Goal: Task Accomplishment & Management: Manage account settings

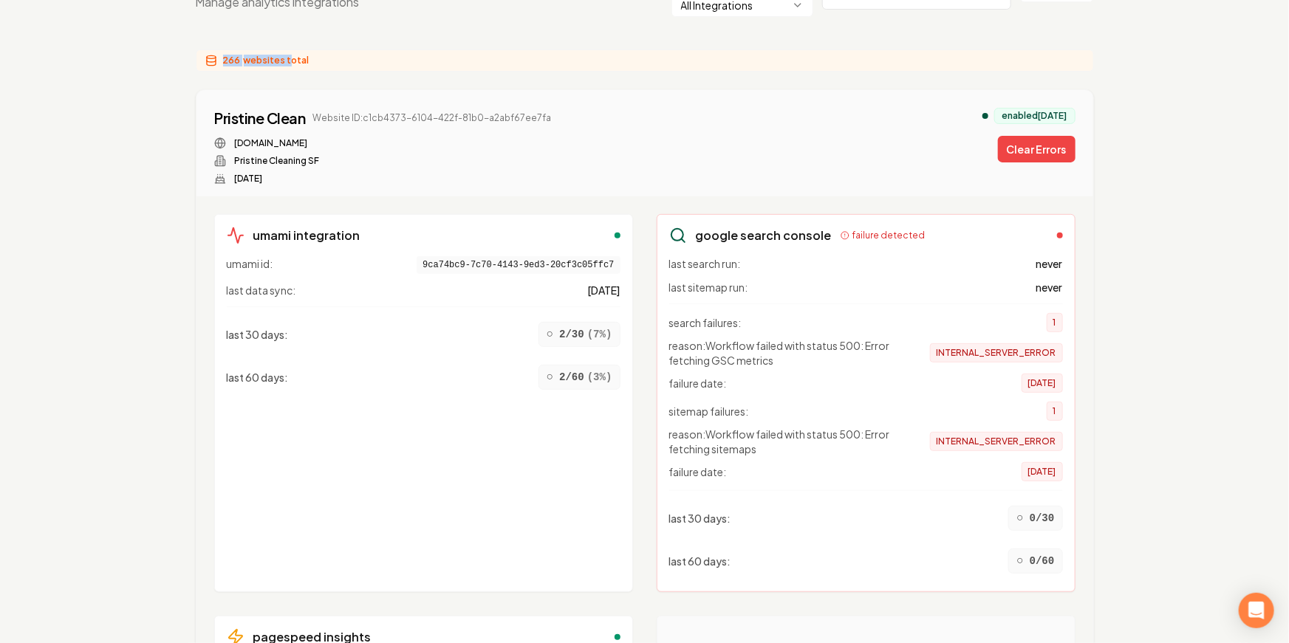
scroll to position [187, 0]
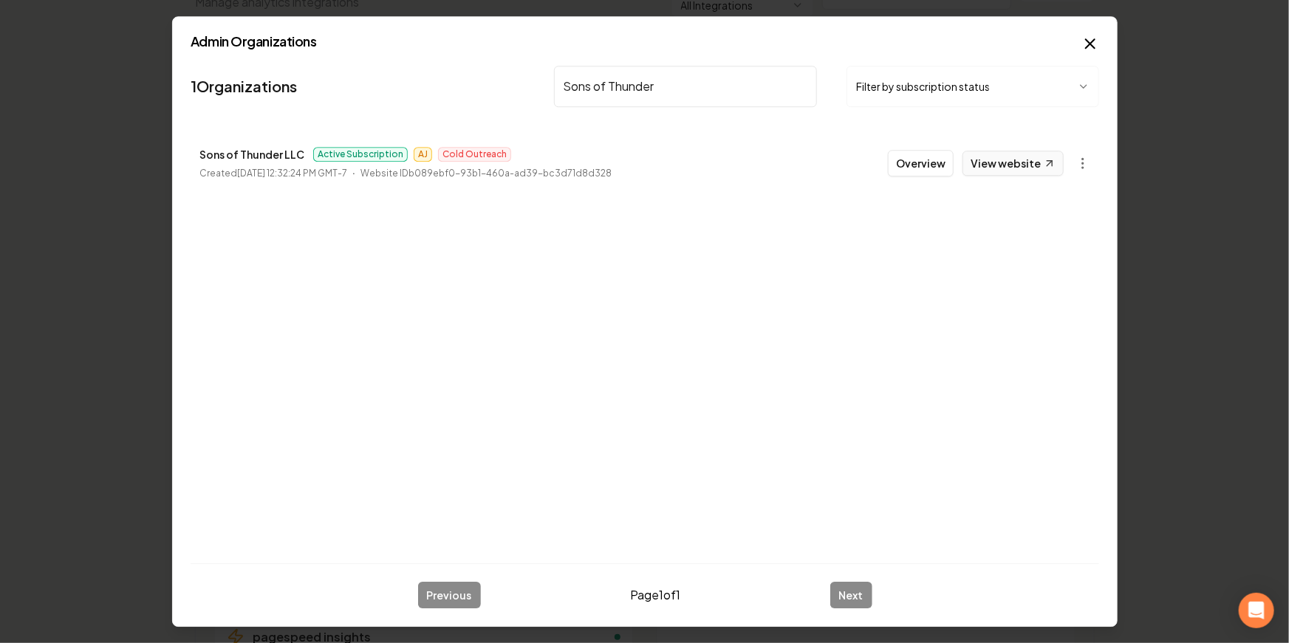
type input "Sons of Thunder"
click at [1037, 174] on link "View website" at bounding box center [1013, 163] width 101 height 25
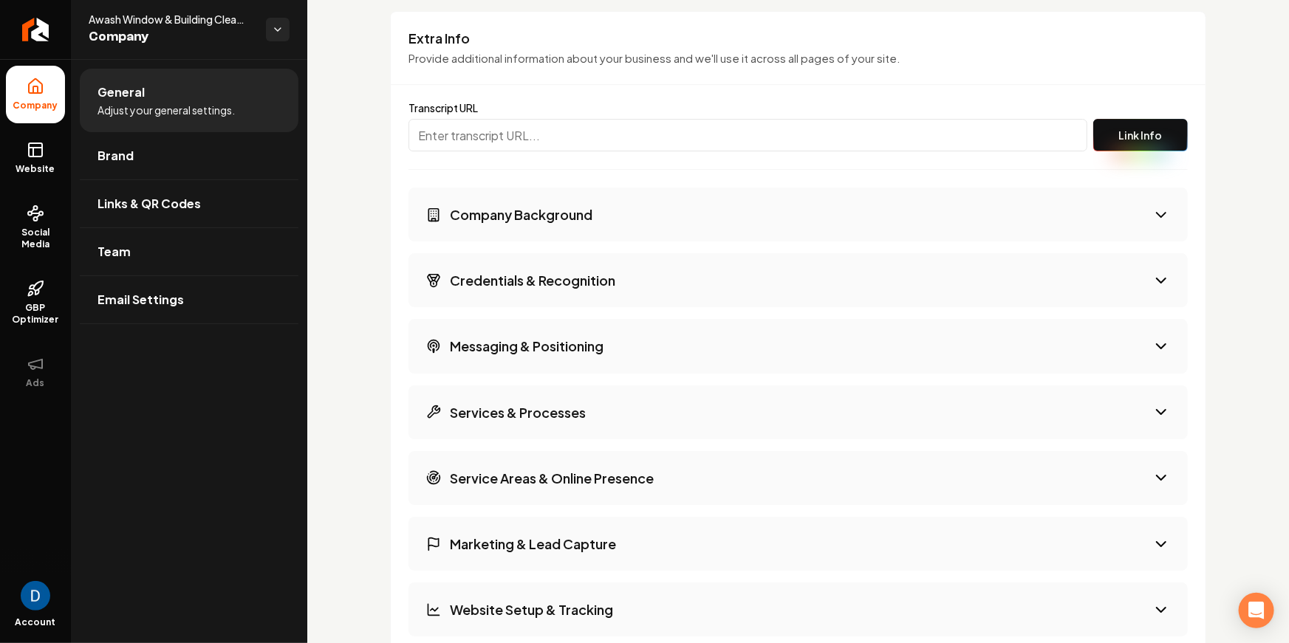
scroll to position [2375, 0]
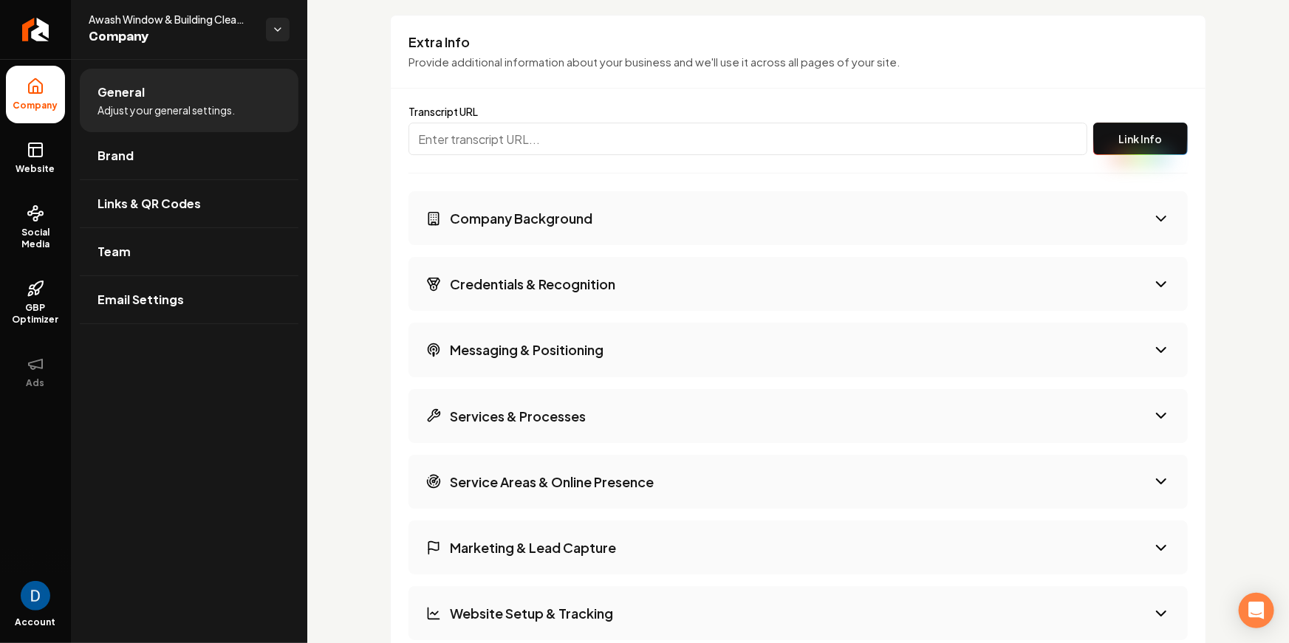
click at [539, 234] on button "Company Background" at bounding box center [798, 218] width 779 height 54
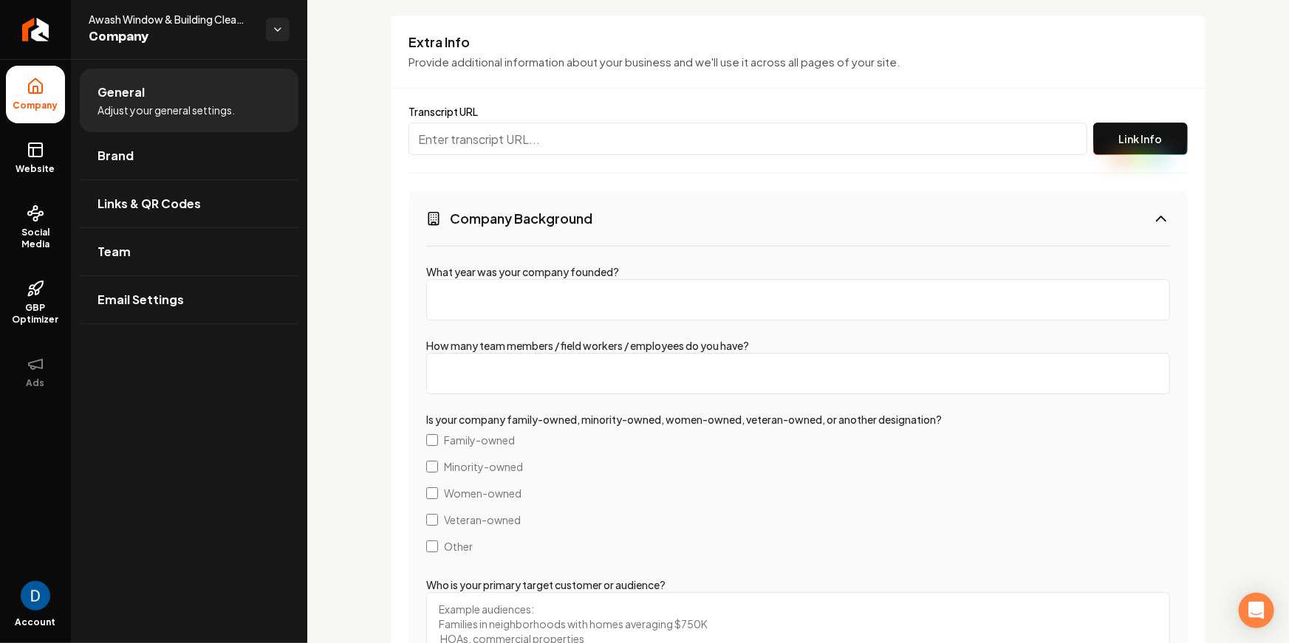
click at [540, 230] on button "Company Background" at bounding box center [798, 218] width 779 height 54
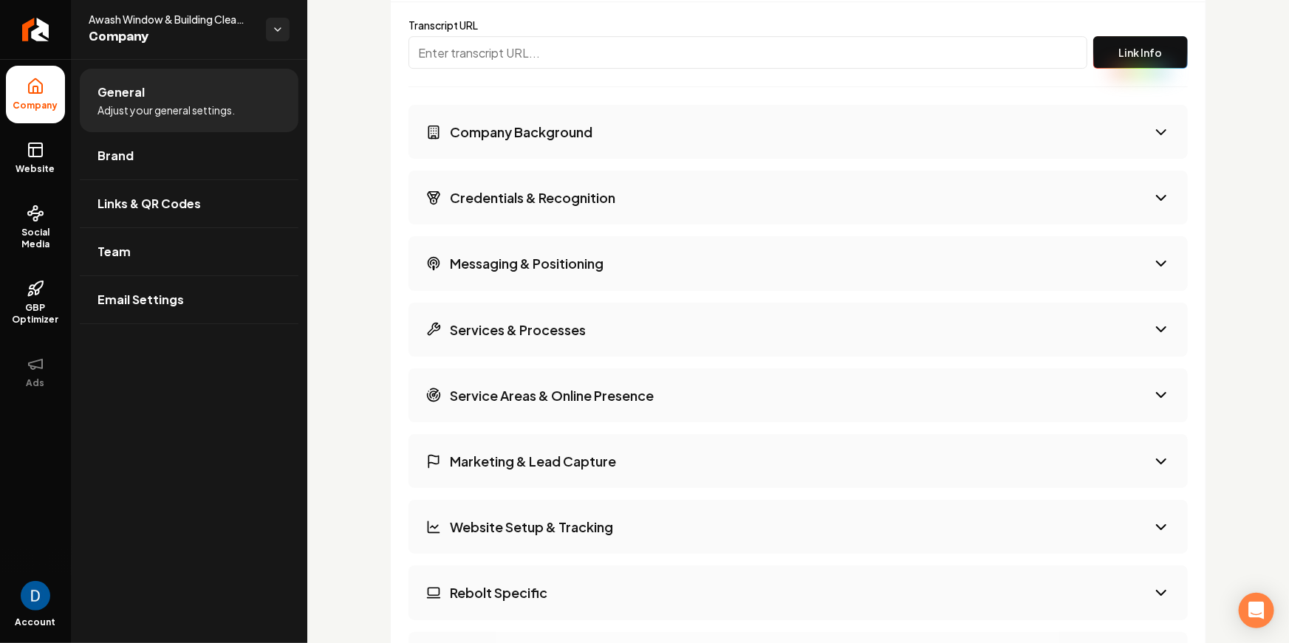
scroll to position [2472, 0]
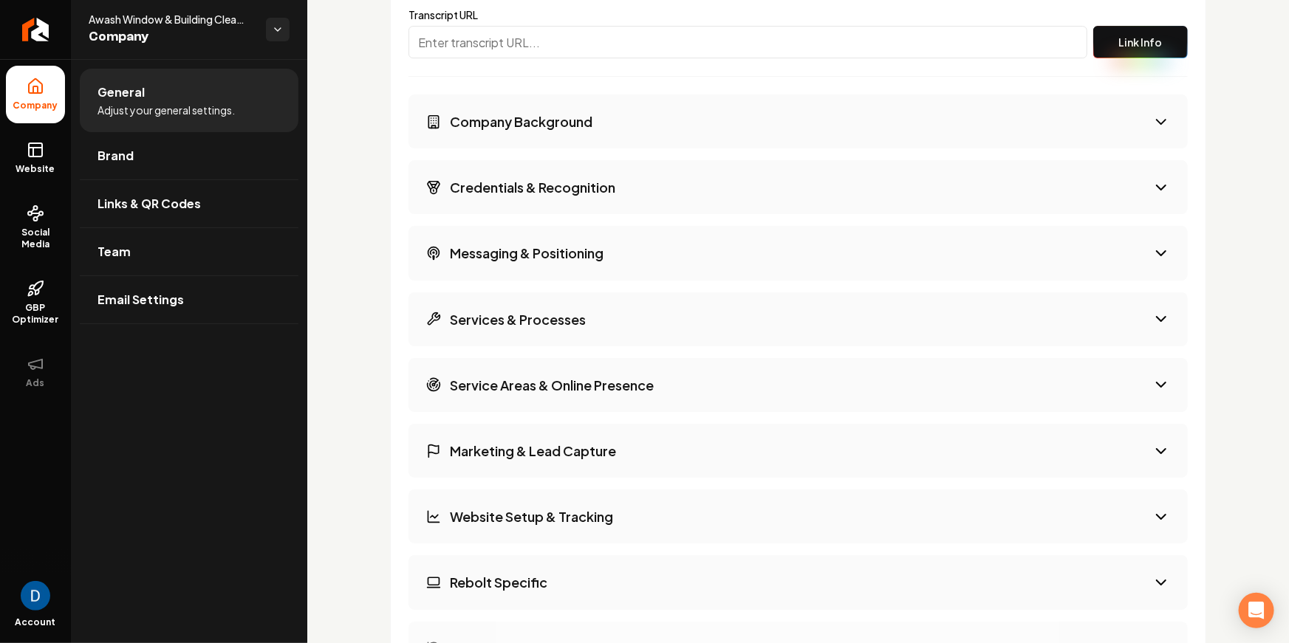
click at [520, 52] on input "Main content area" at bounding box center [748, 42] width 679 height 33
click at [519, 122] on h3 "Company Background" at bounding box center [521, 121] width 143 height 18
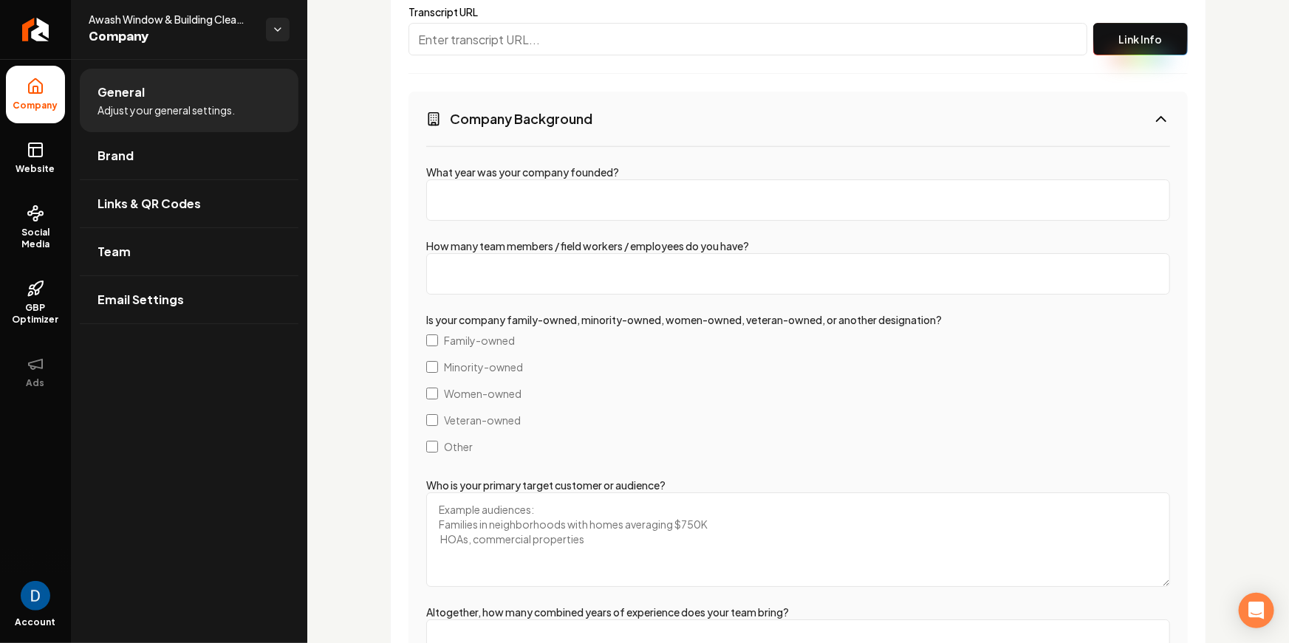
click at [506, 194] on input "What year was your company founded?" at bounding box center [798, 200] width 744 height 41
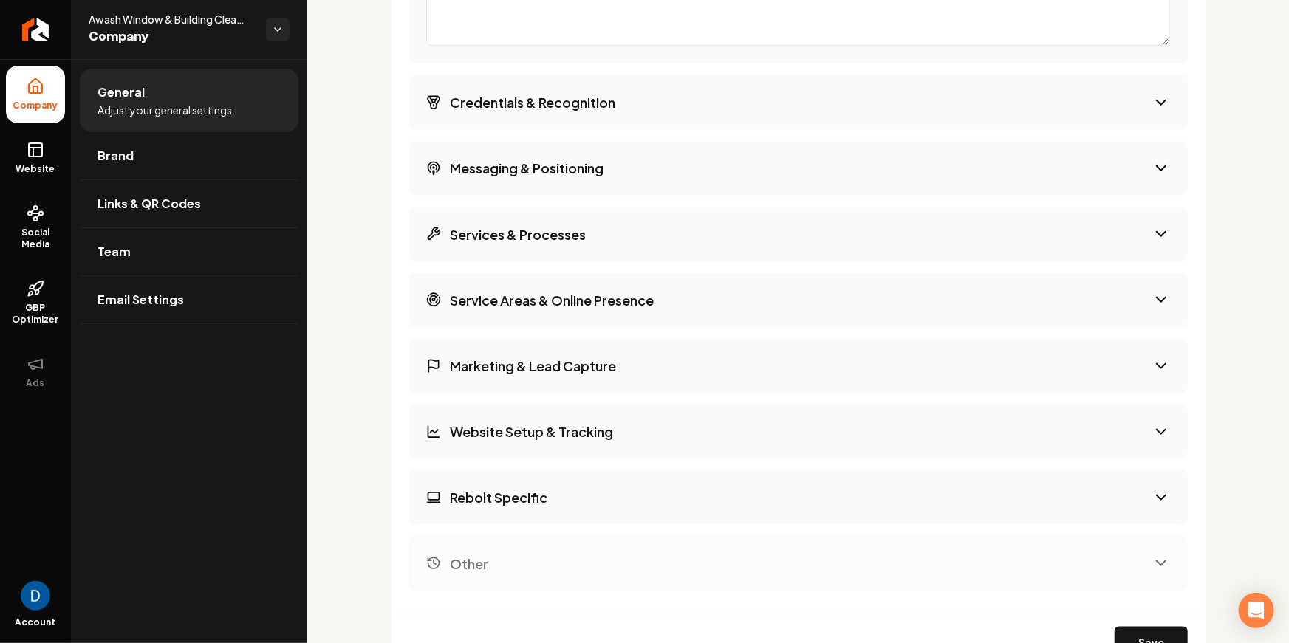
scroll to position [3573, 0]
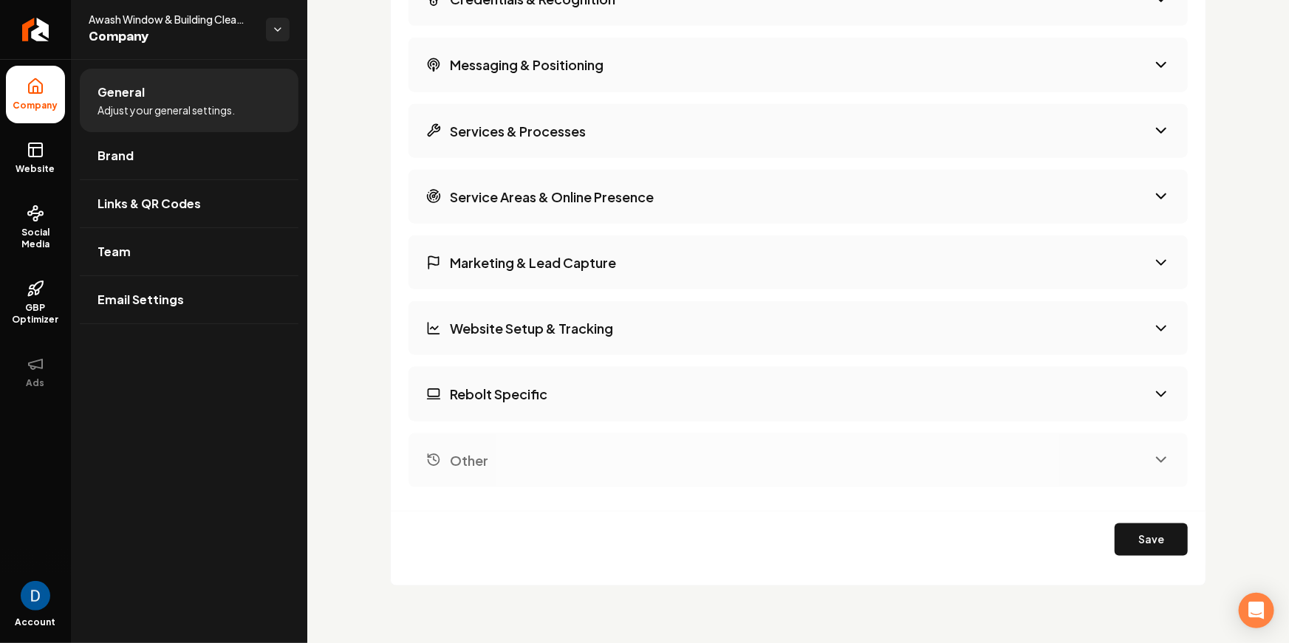
type input "4"
click at [514, 392] on h3 "Rebolt Specific" at bounding box center [499, 394] width 98 height 18
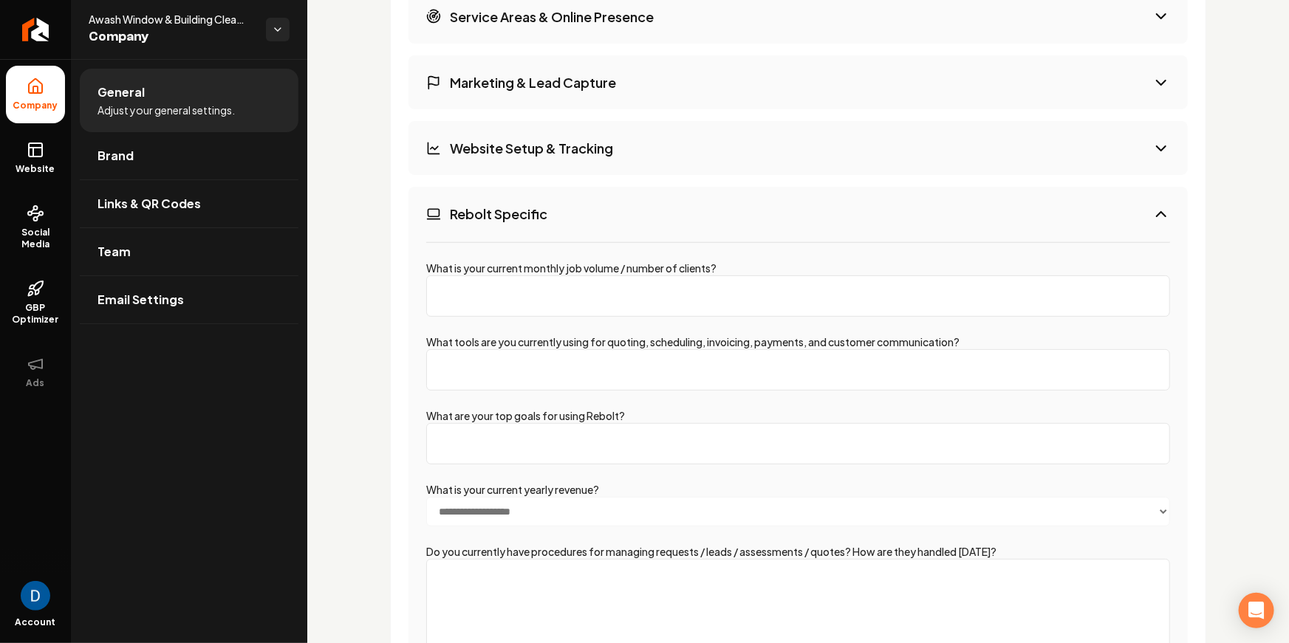
scroll to position [2854, 0]
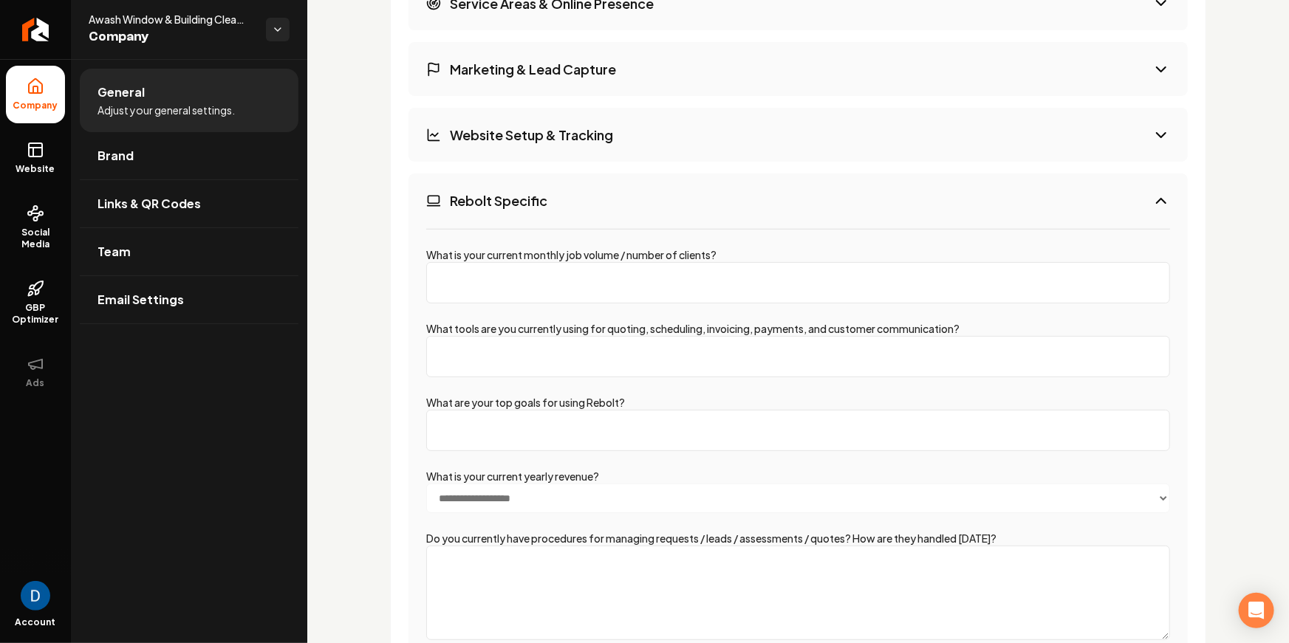
click at [608, 195] on button "Rebolt Specific" at bounding box center [798, 201] width 779 height 54
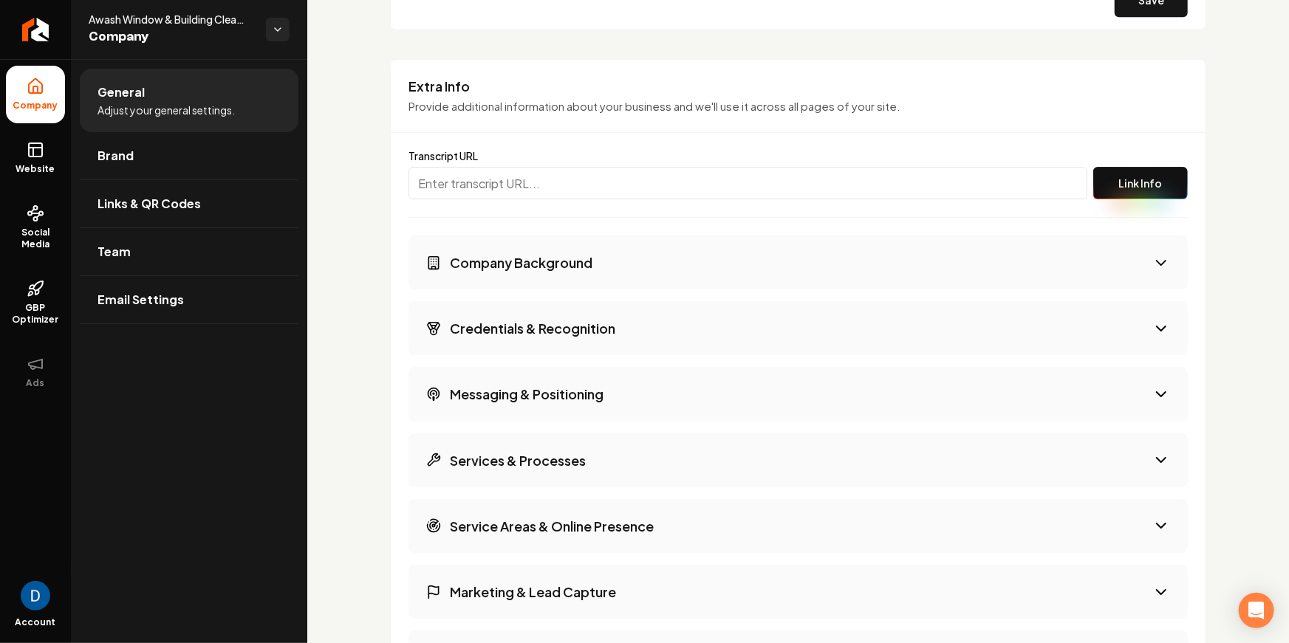
scroll to position [2342, 0]
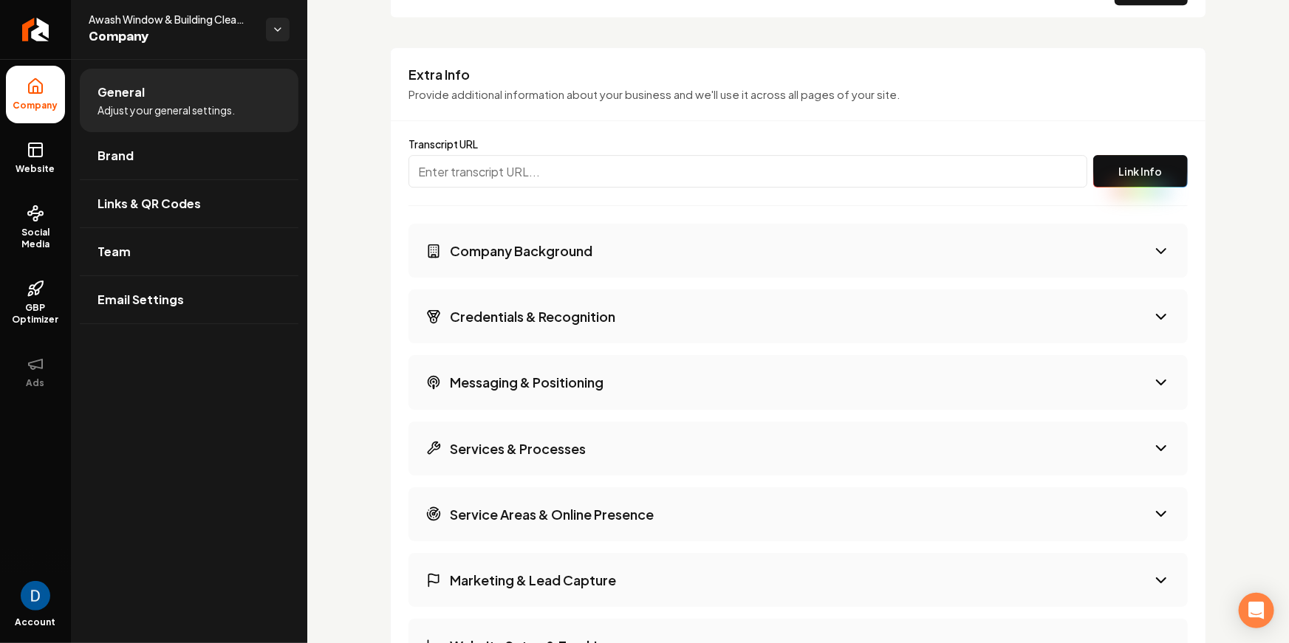
click at [439, 68] on h3 "Extra Info" at bounding box center [798, 75] width 779 height 18
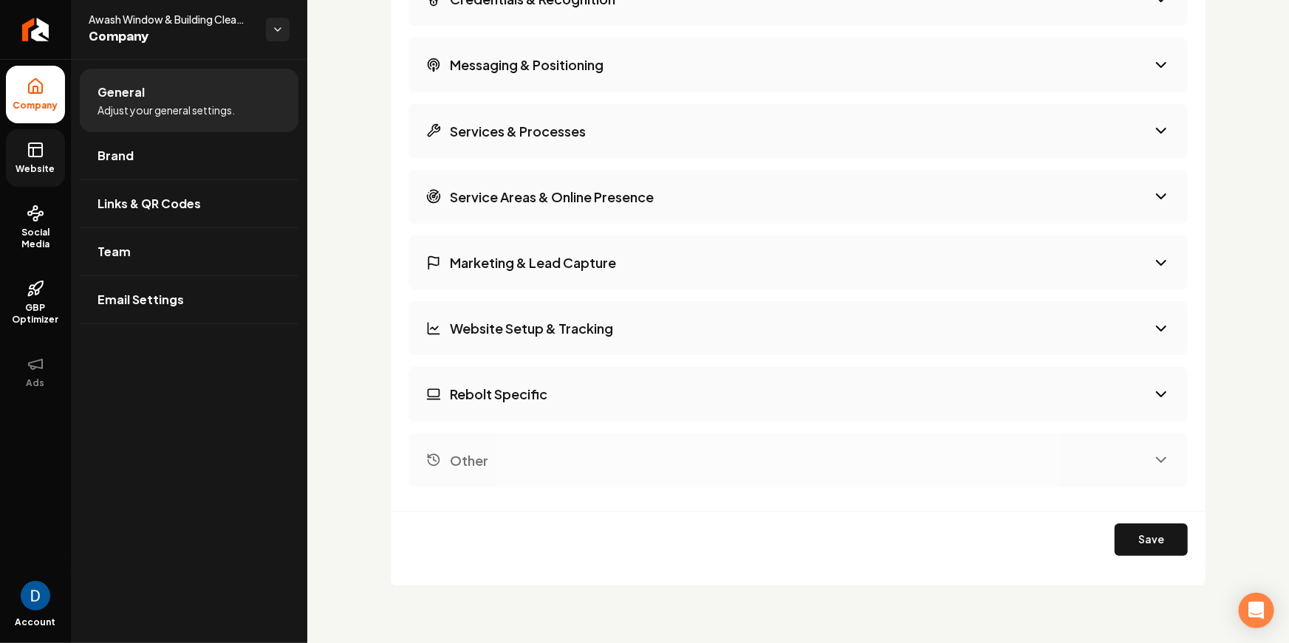
click at [31, 154] on icon at bounding box center [36, 150] width 18 height 18
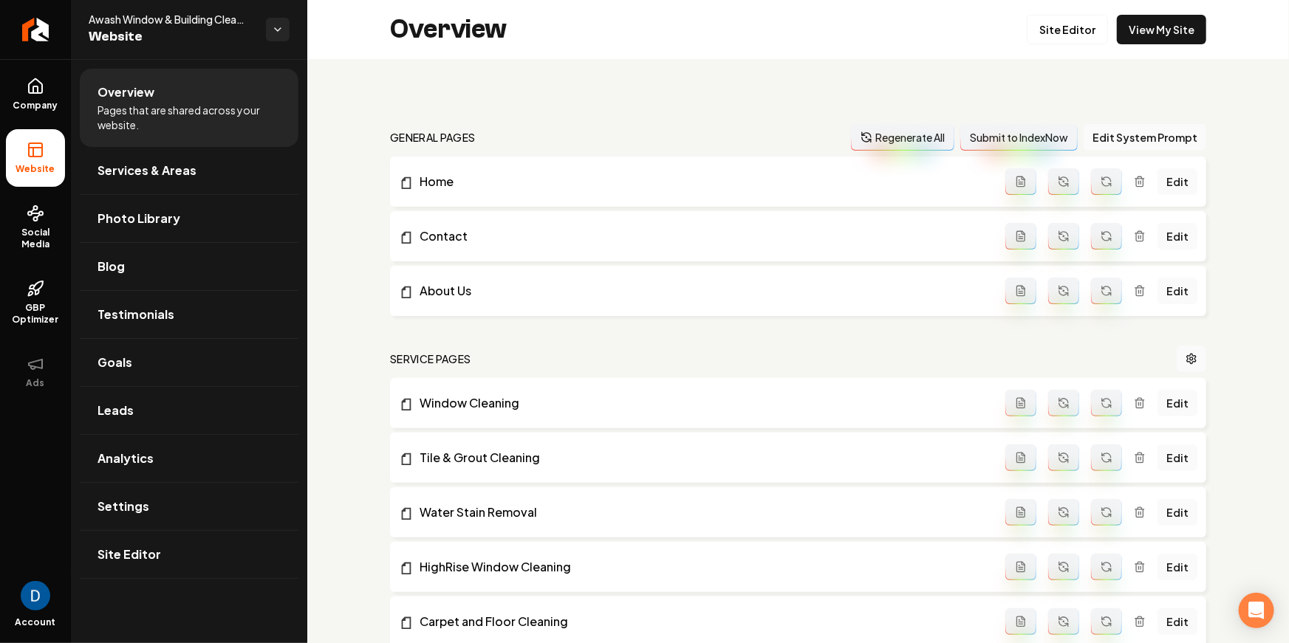
click at [913, 141] on button "Regenerate All" at bounding box center [902, 137] width 103 height 27
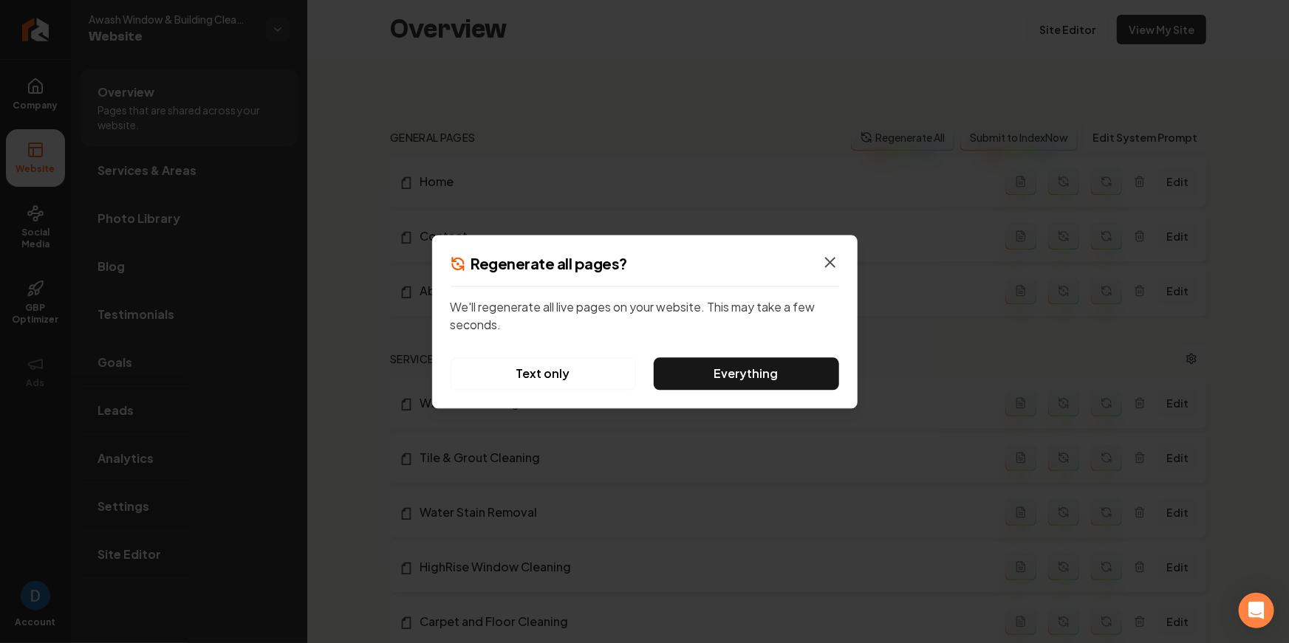
click at [830, 257] on icon "button" at bounding box center [830, 262] width 18 height 18
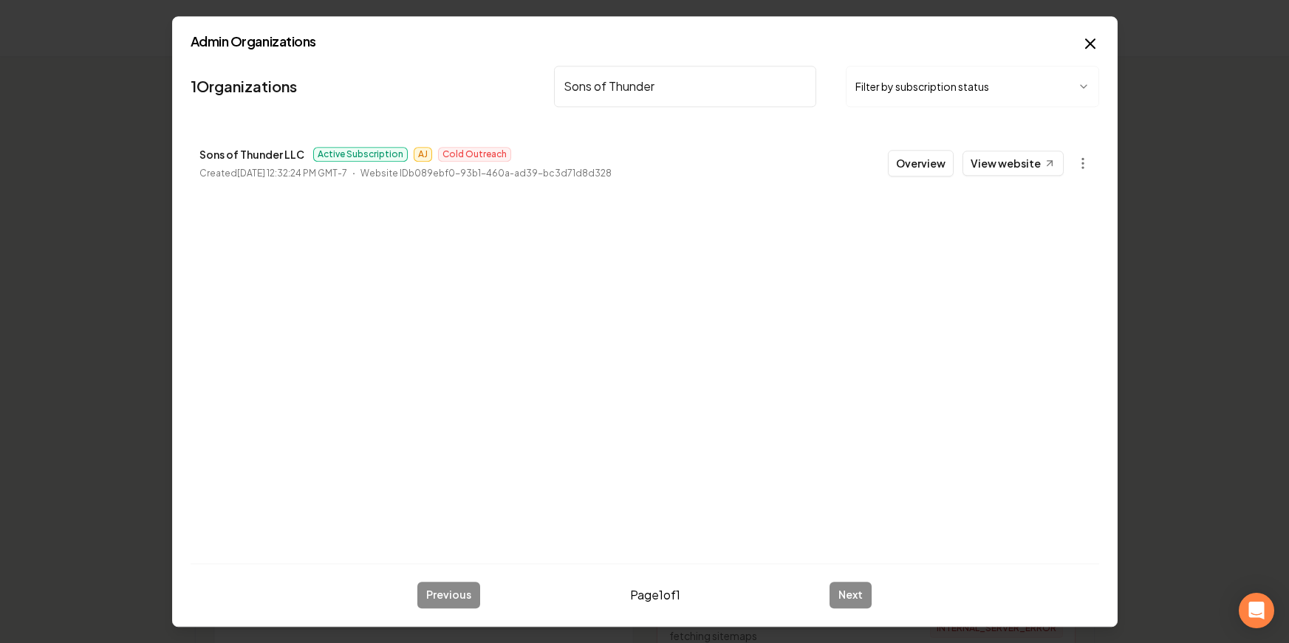
scroll to position [187, 0]
click at [699, 84] on input "Sons of Thunder" at bounding box center [685, 86] width 263 height 41
paste input "Precision Waterproofing"
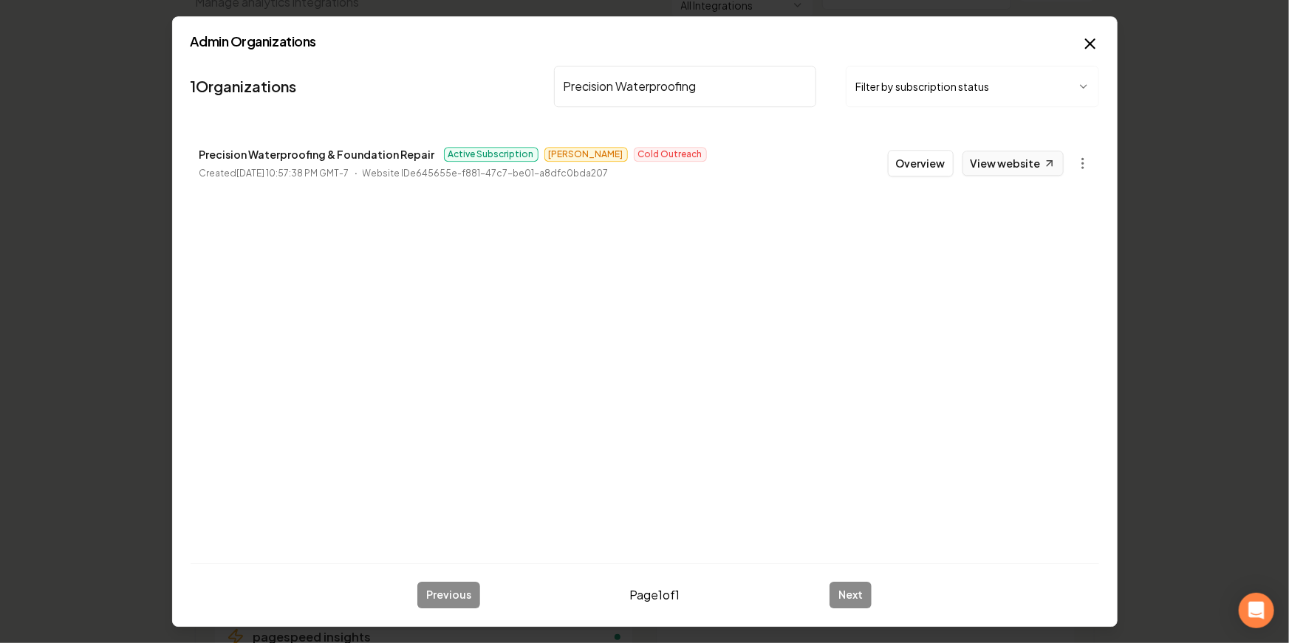
type input "Precision Waterproofing"
click at [1050, 171] on link "View website" at bounding box center [1013, 163] width 101 height 25
click at [909, 165] on button "Overview" at bounding box center [921, 163] width 66 height 27
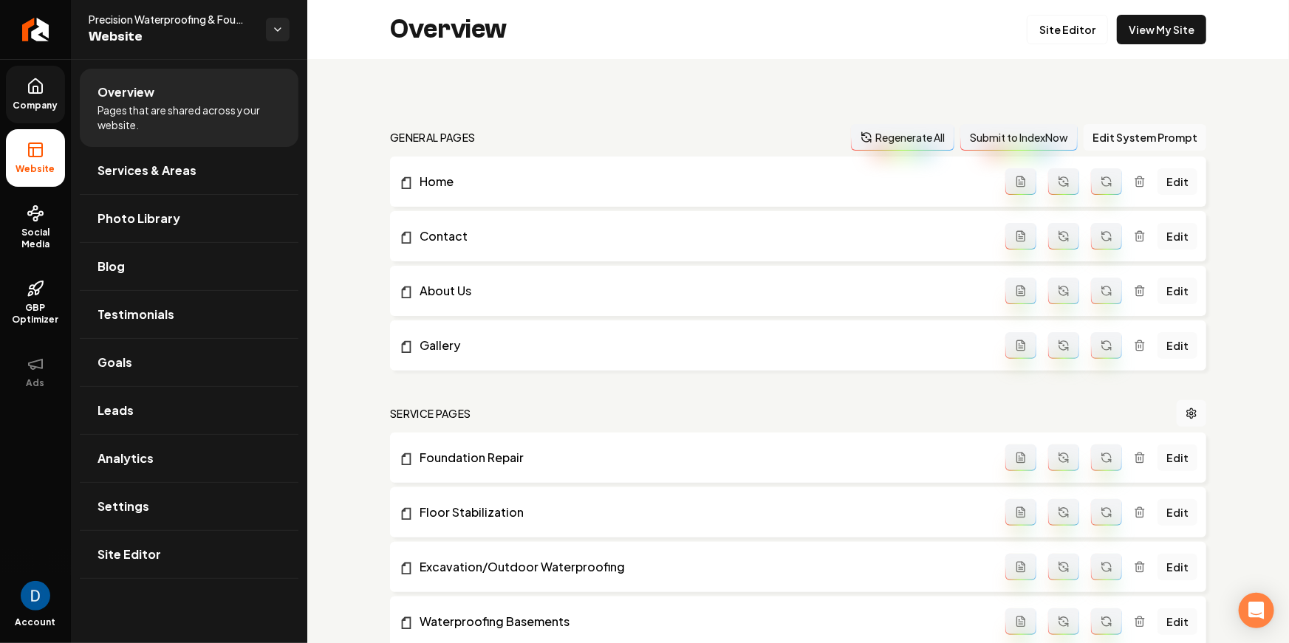
click at [56, 99] on link "Company" at bounding box center [35, 95] width 59 height 58
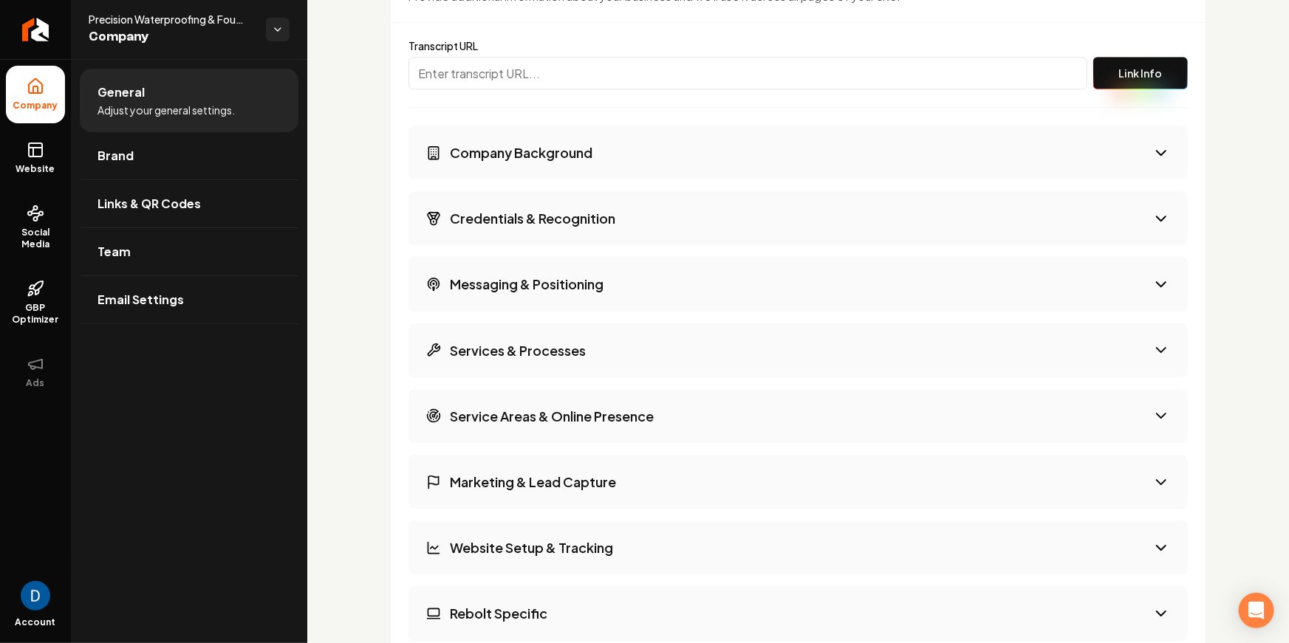
scroll to position [2060, 0]
click at [646, 146] on button "Company Background" at bounding box center [798, 153] width 779 height 54
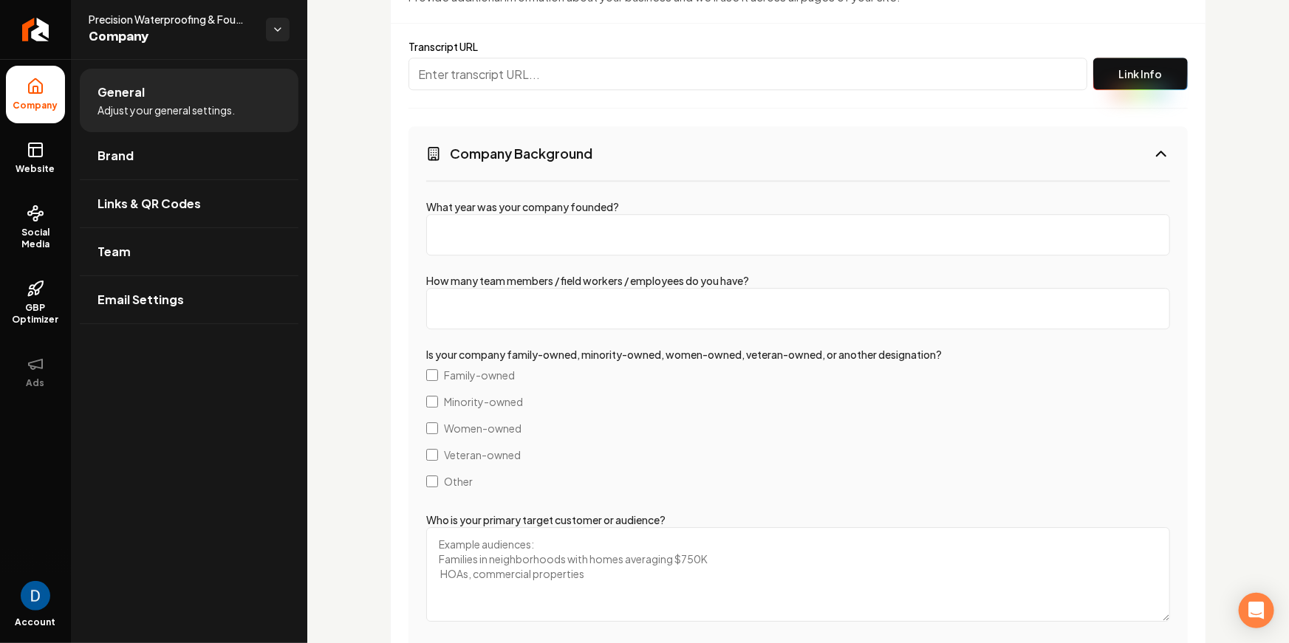
click at [646, 146] on button "Company Background" at bounding box center [798, 153] width 779 height 54
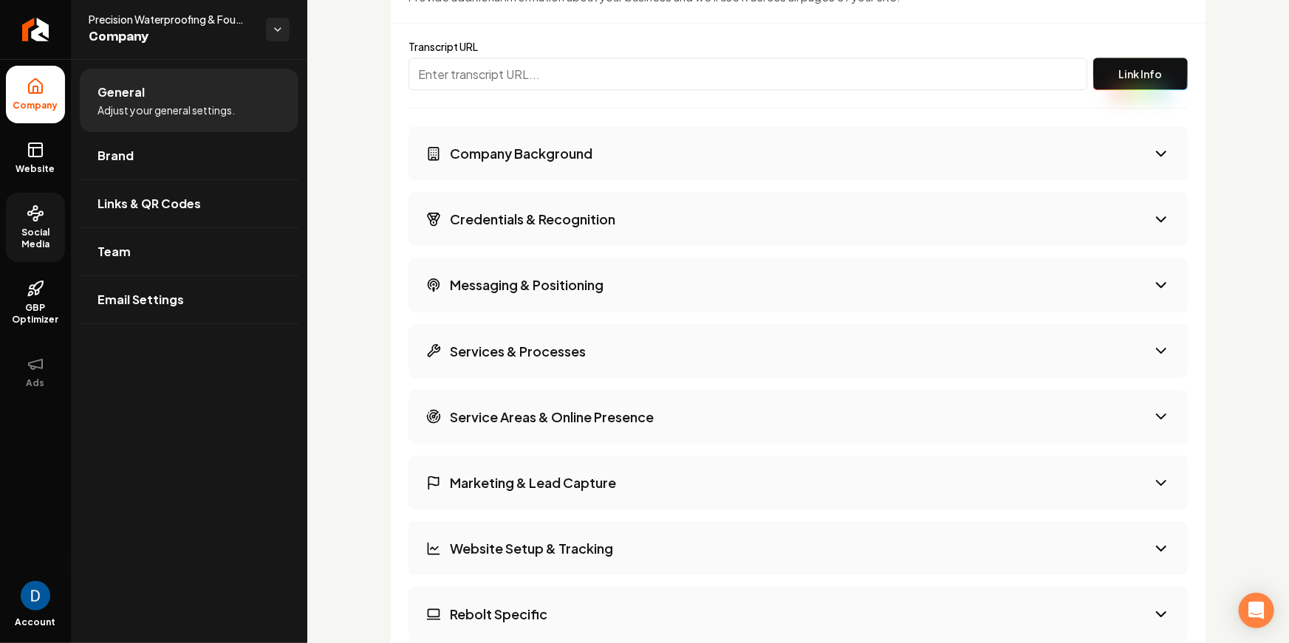
click at [36, 236] on span "Social Media" at bounding box center [35, 239] width 59 height 24
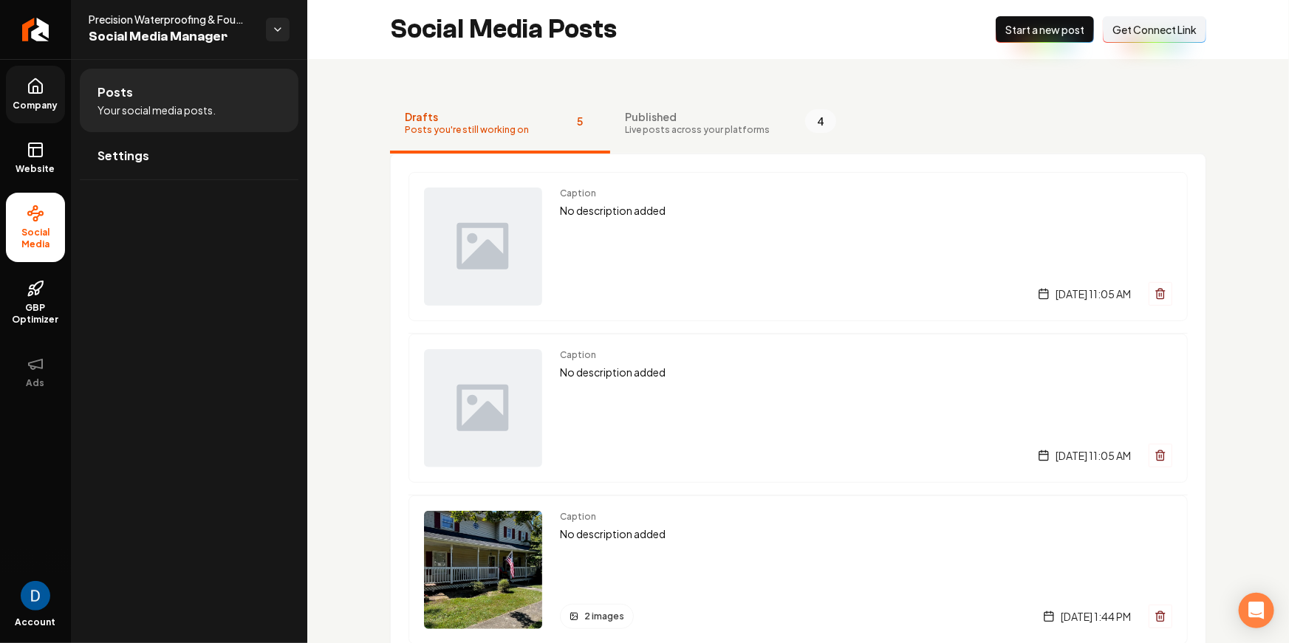
click at [24, 82] on link "Company" at bounding box center [35, 95] width 59 height 58
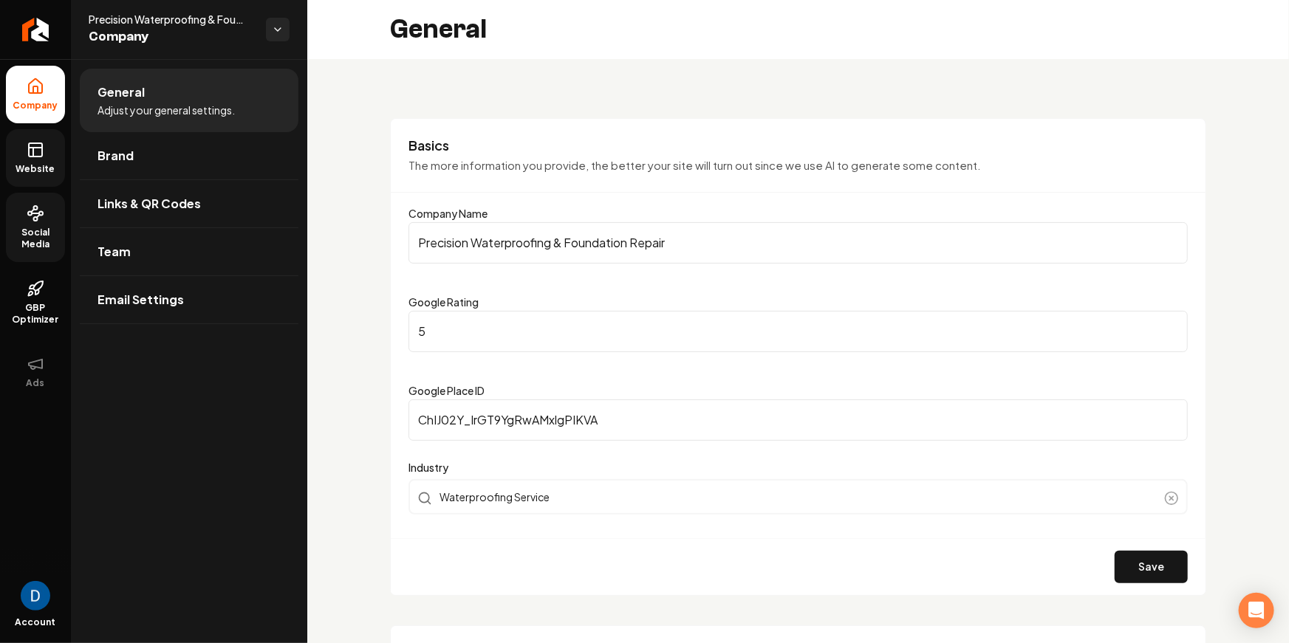
click at [44, 169] on span "Website" at bounding box center [35, 169] width 51 height 12
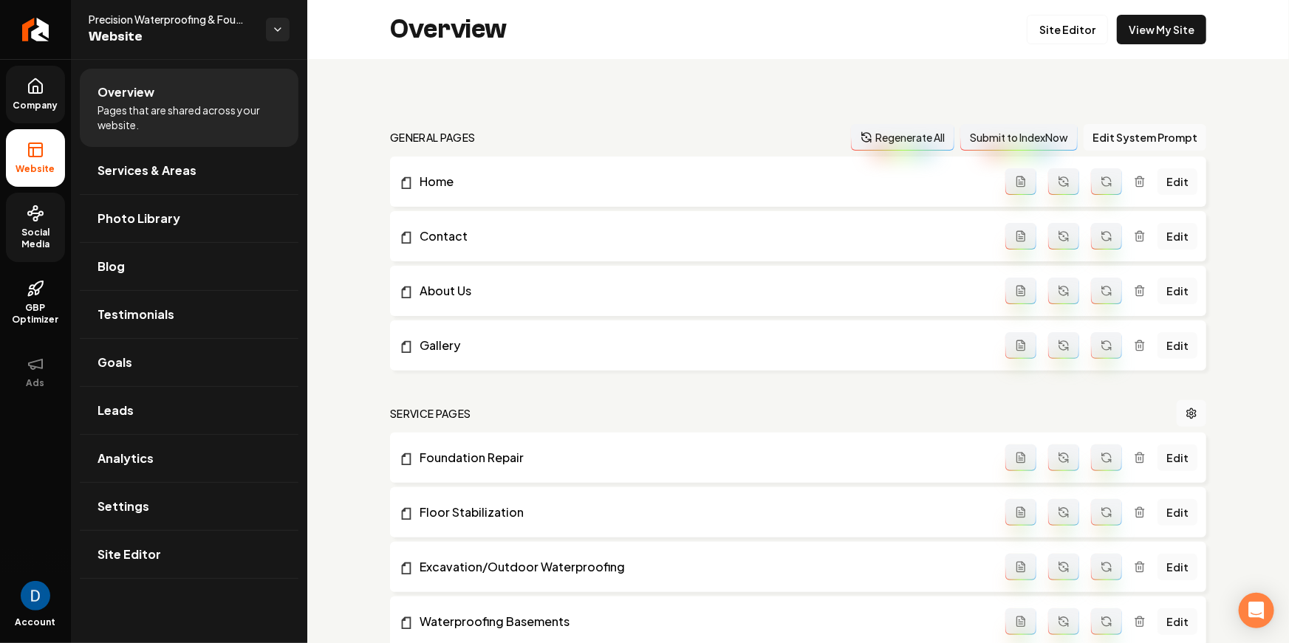
click at [49, 112] on link "Company" at bounding box center [35, 95] width 59 height 58
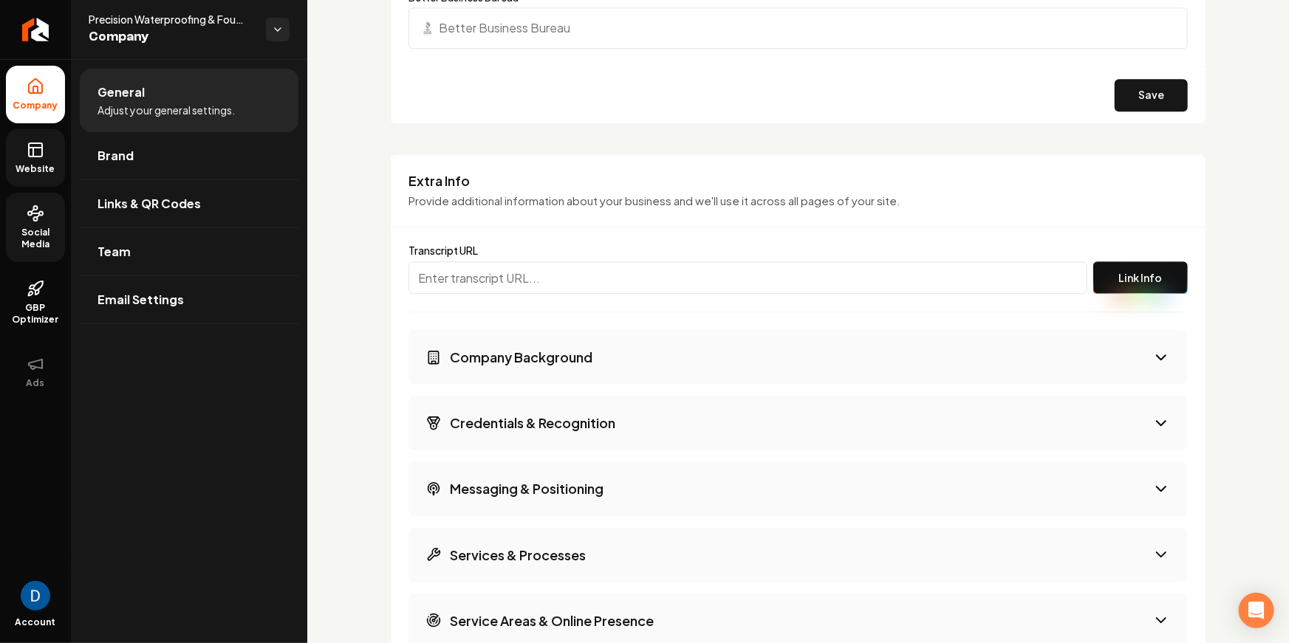
scroll to position [1873, 0]
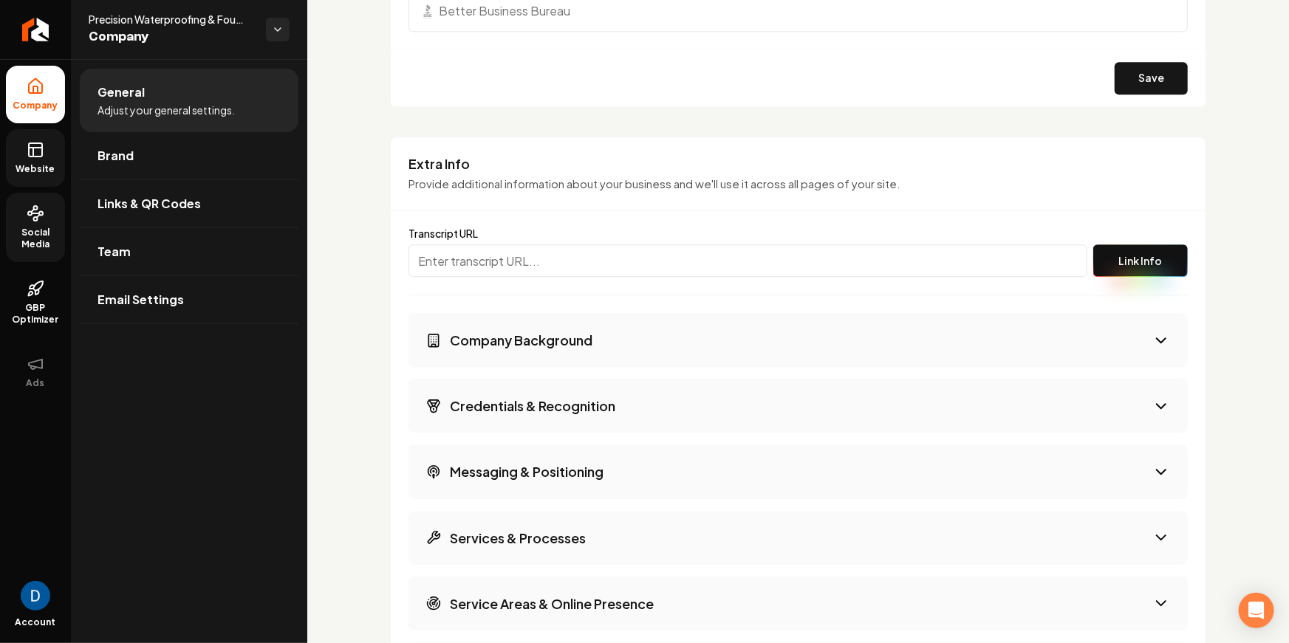
click at [198, 27] on span "Company" at bounding box center [171, 37] width 165 height 21
click at [198, 26] on span "Precision Waterproofing & Foundation Repair" at bounding box center [171, 19] width 165 height 15
click at [202, 21] on span "Precision Waterproofing & Foundation Repair" at bounding box center [171, 19] width 165 height 15
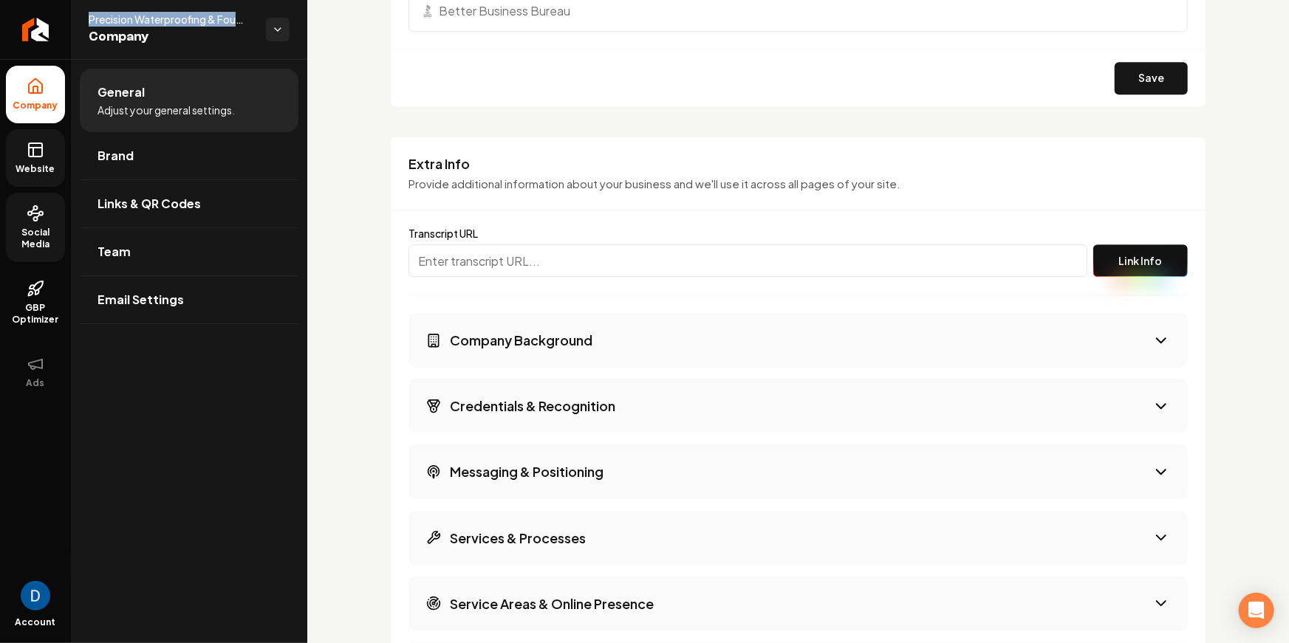
copy span "Precision Waterproofing & Foundation Repair"
click at [852, 245] on input "Main content area" at bounding box center [748, 261] width 679 height 33
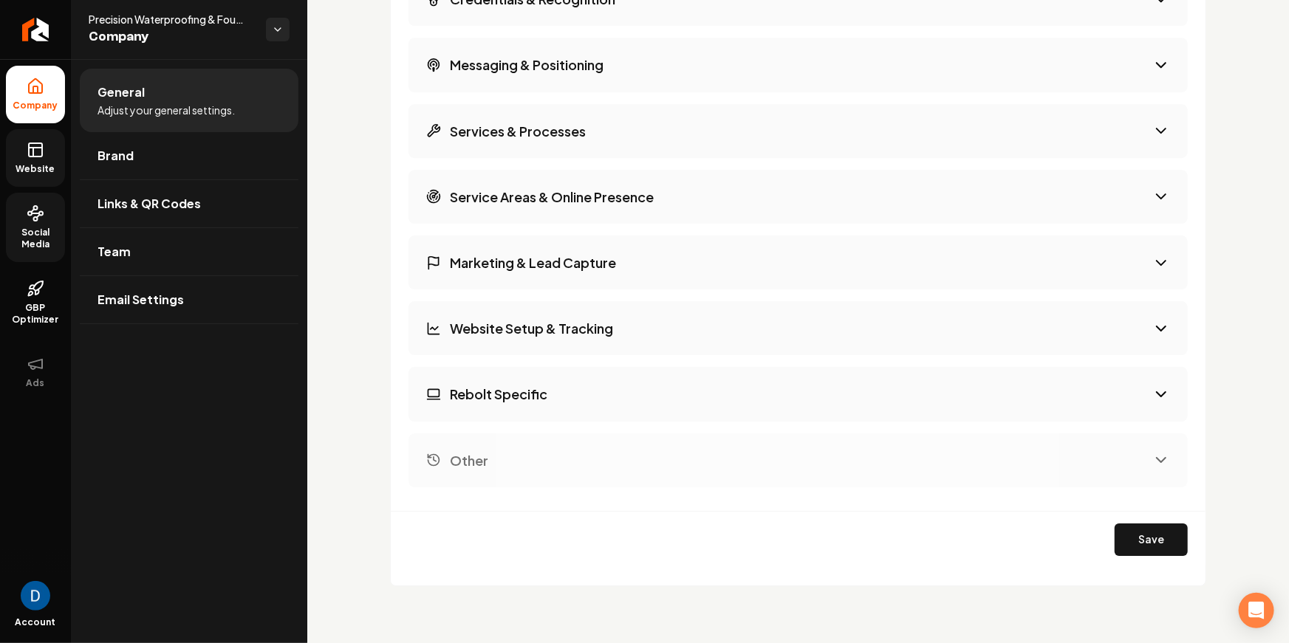
click at [27, 177] on link "Website" at bounding box center [35, 158] width 59 height 58
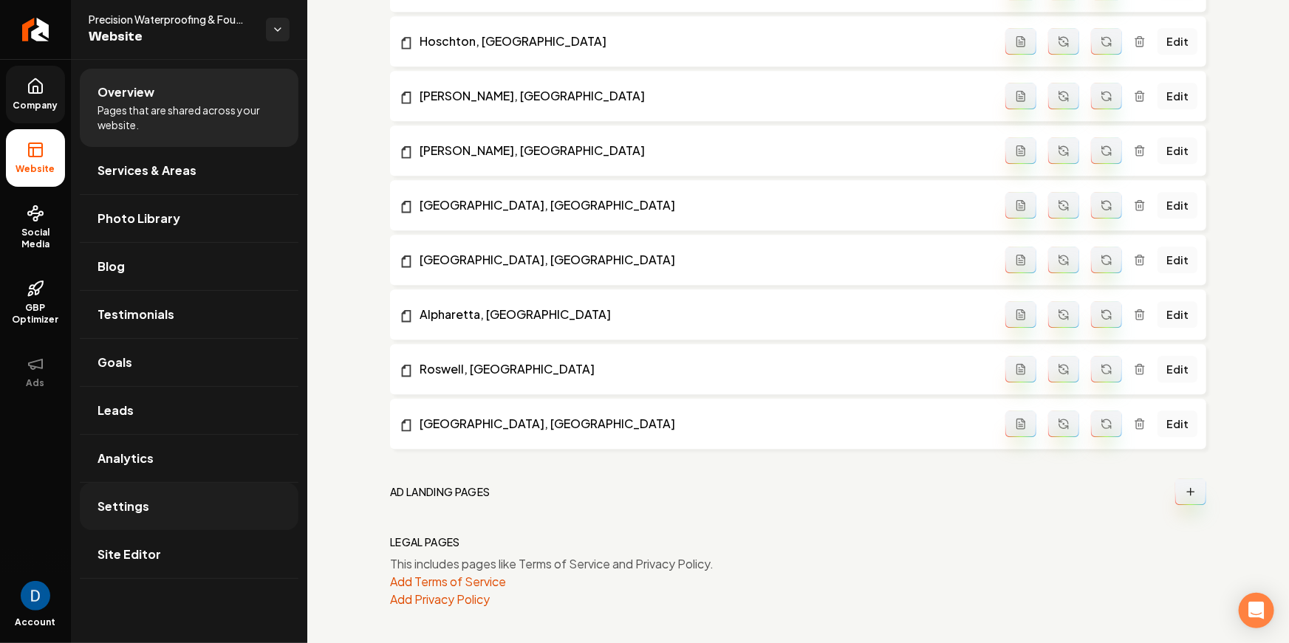
click at [189, 509] on link "Settings" at bounding box center [189, 506] width 219 height 47
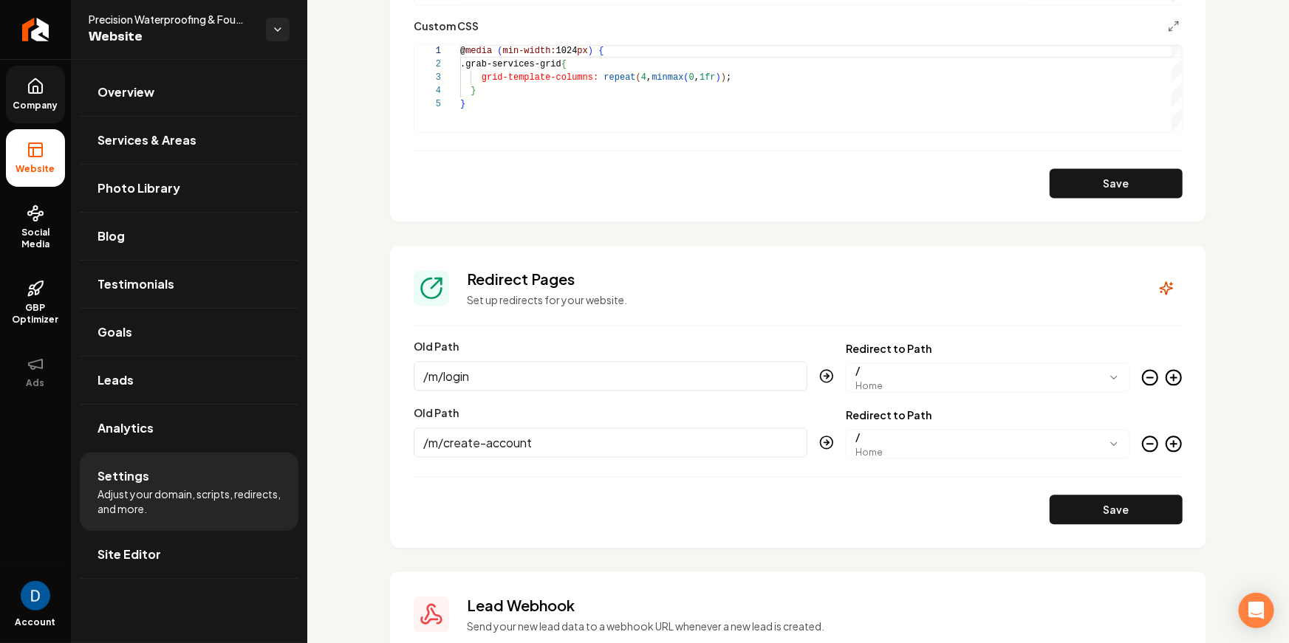
scroll to position [1613, 0]
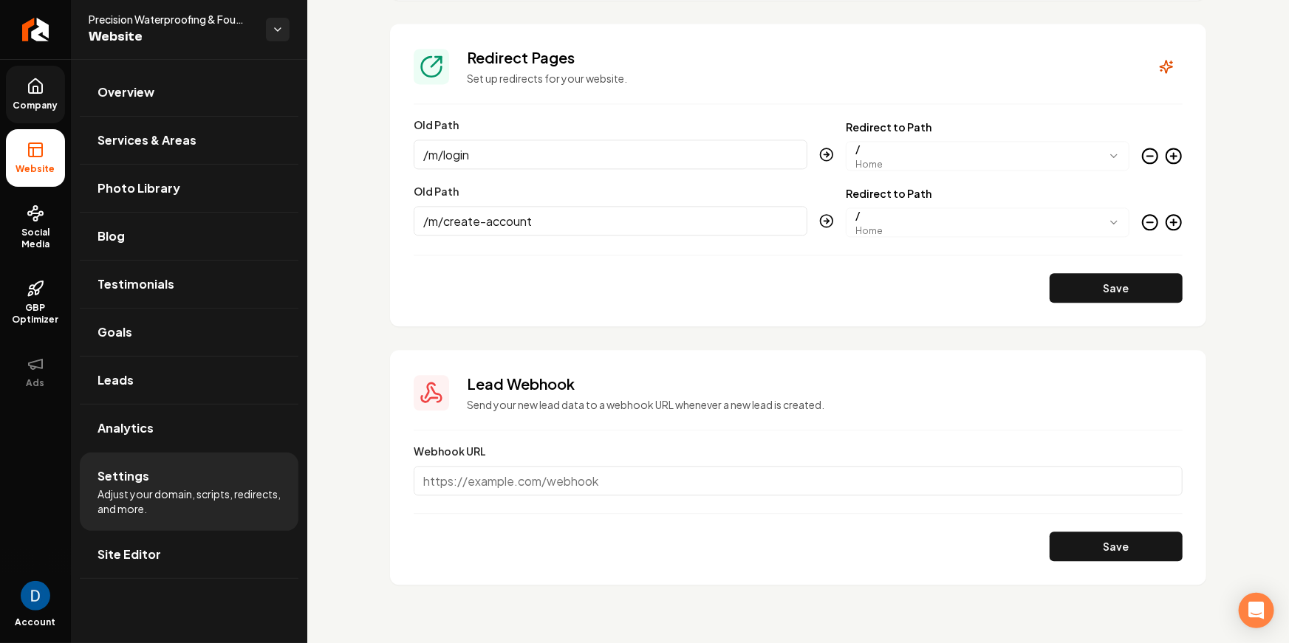
click at [195, 22] on span "Precision Waterproofing & Foundation Repair" at bounding box center [171, 19] width 165 height 15
copy span "Precision Waterproofing & Foundation Repair"
click at [660, 65] on h3 "Redirect Pages" at bounding box center [800, 57] width 666 height 21
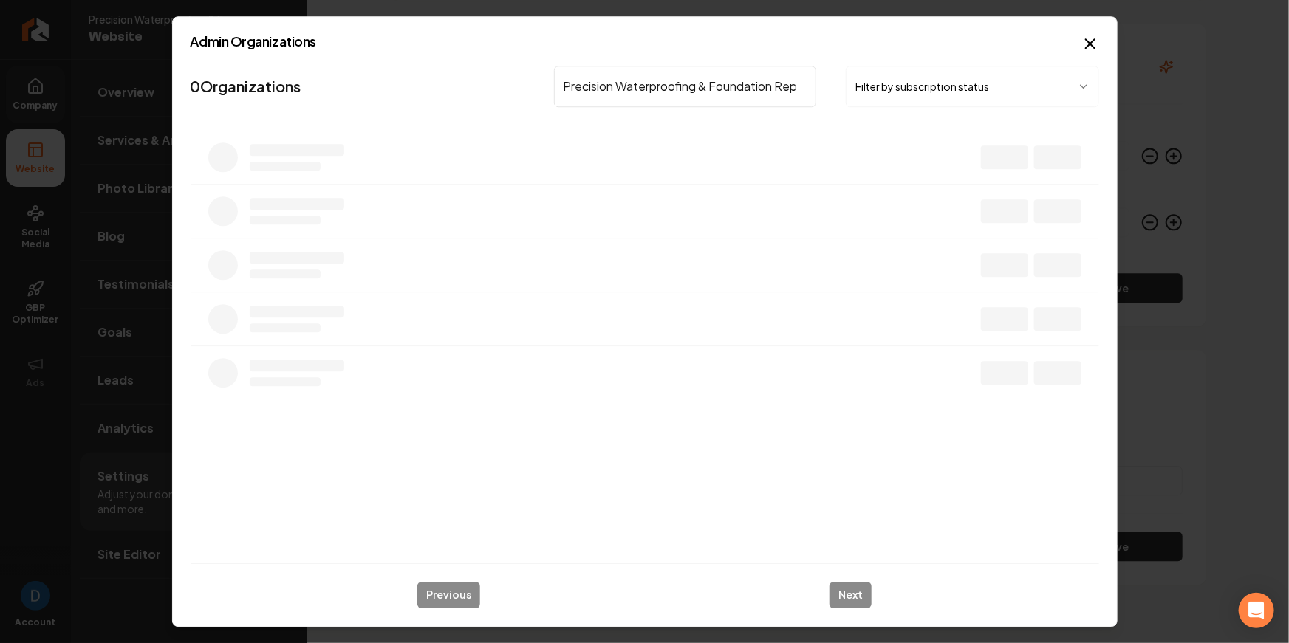
scroll to position [0, 16]
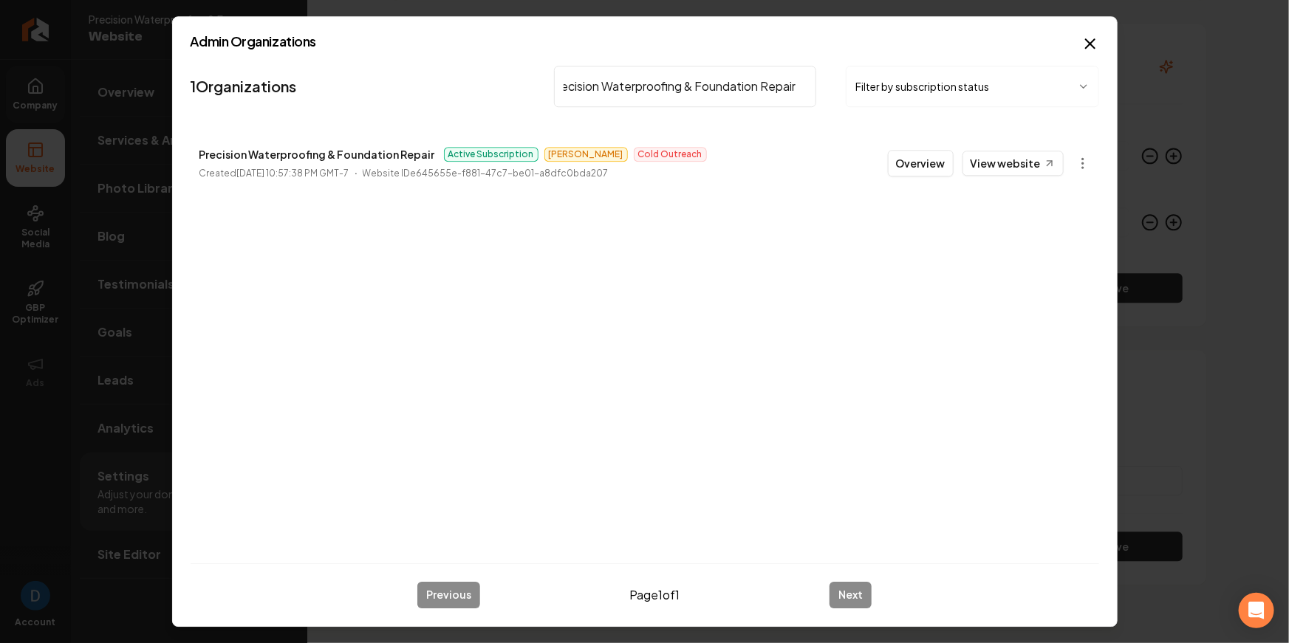
type input "Precision Waterproofing & Foundation Repair"
click at [1102, 39] on div "Admin Organizations 1 Organizations Precision Waterproofing & Foundation Repair…" at bounding box center [645, 321] width 946 height 611
click at [1101, 40] on div "Admin Organizations 1 Organizations Precision Waterproofing & Foundation Repair…" at bounding box center [645, 321] width 946 height 611
click at [1093, 43] on icon "button" at bounding box center [1090, 44] width 18 height 18
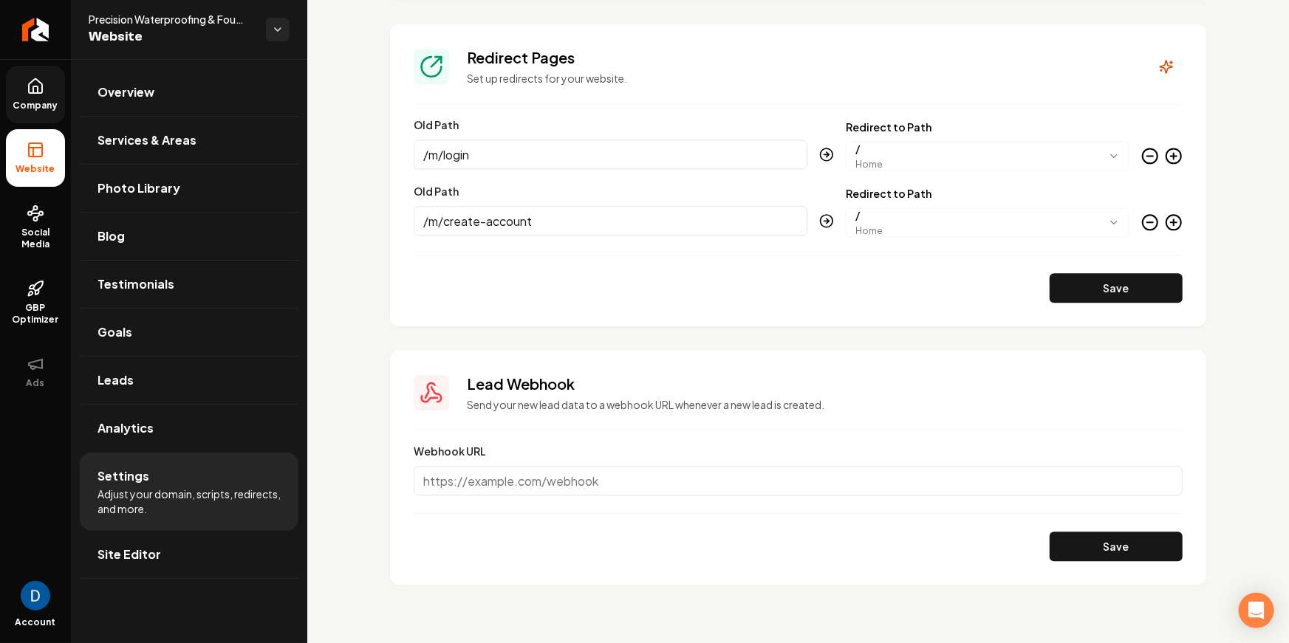
click at [59, 81] on link "Company" at bounding box center [35, 95] width 59 height 58
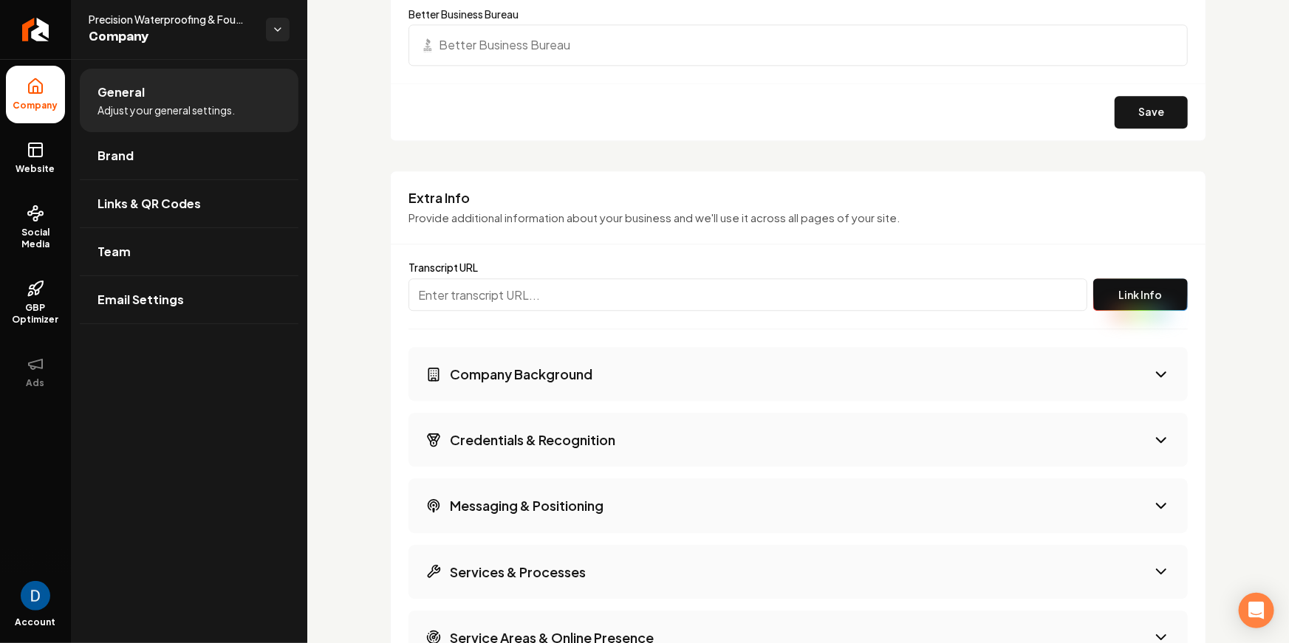
scroll to position [1840, 0]
click at [66, 160] on ul "Company Website Social Media GBP Optimizer Ads" at bounding box center [35, 233] width 71 height 348
click at [44, 163] on span "Website" at bounding box center [35, 169] width 51 height 12
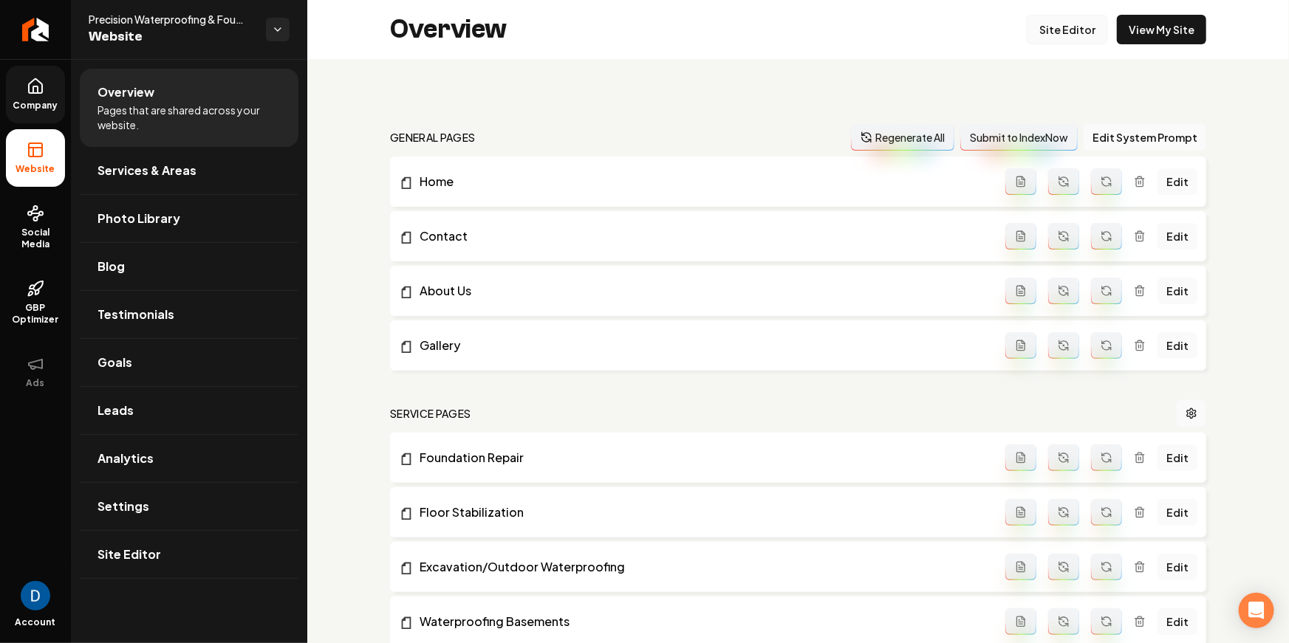
click at [1093, 33] on link "Site Editor" at bounding box center [1067, 30] width 81 height 30
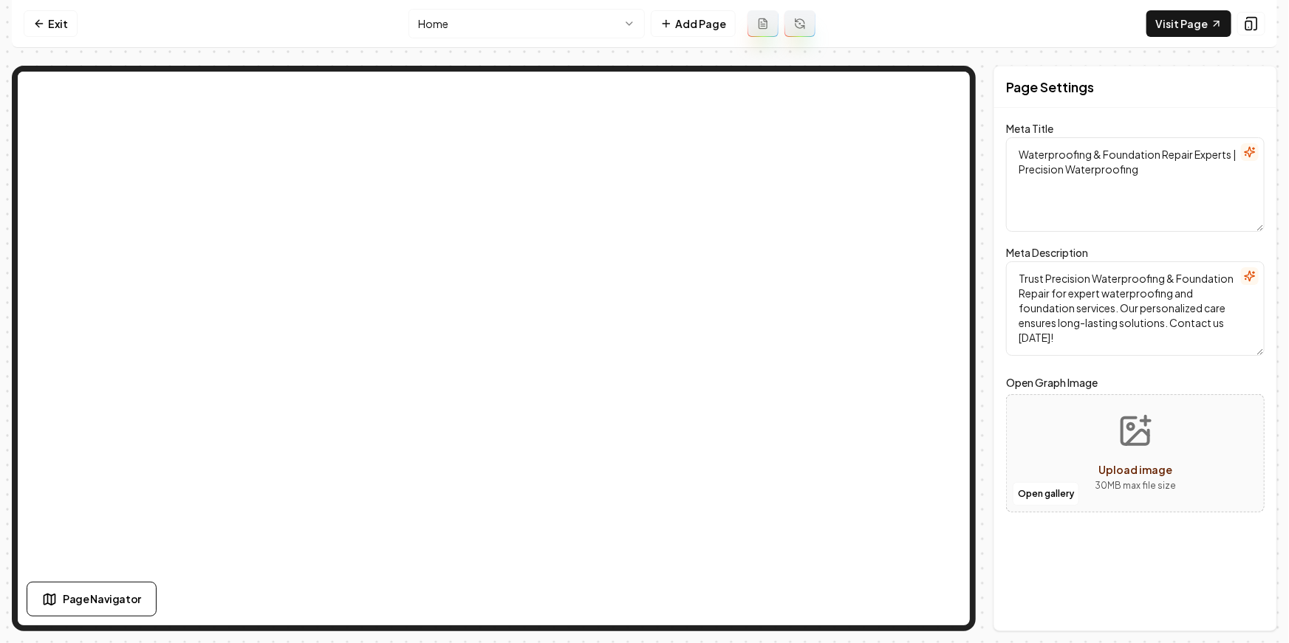
click at [551, 30] on html "Computer Required This feature is only available on a computer. Please switch t…" at bounding box center [644, 321] width 1289 height 643
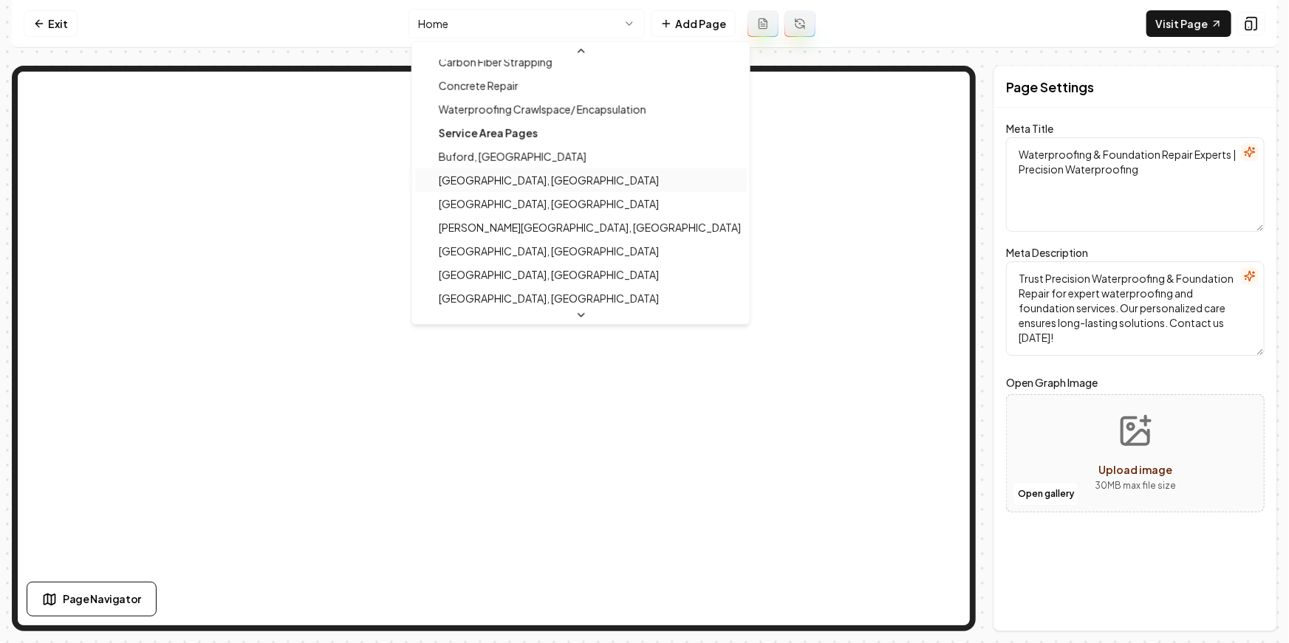
scroll to position [249, 0]
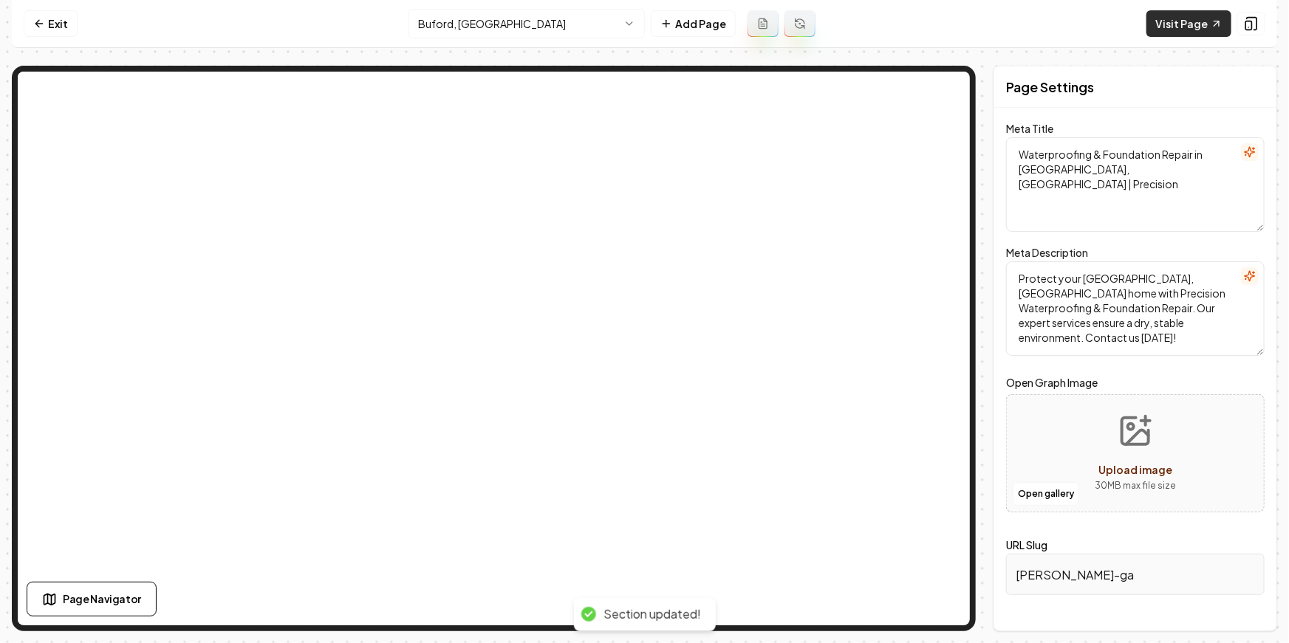
click at [1200, 27] on link "Visit Page" at bounding box center [1188, 23] width 85 height 27
click at [502, 26] on html "Computer Required This feature is only available on a computer. Please switch t…" at bounding box center [644, 321] width 1289 height 643
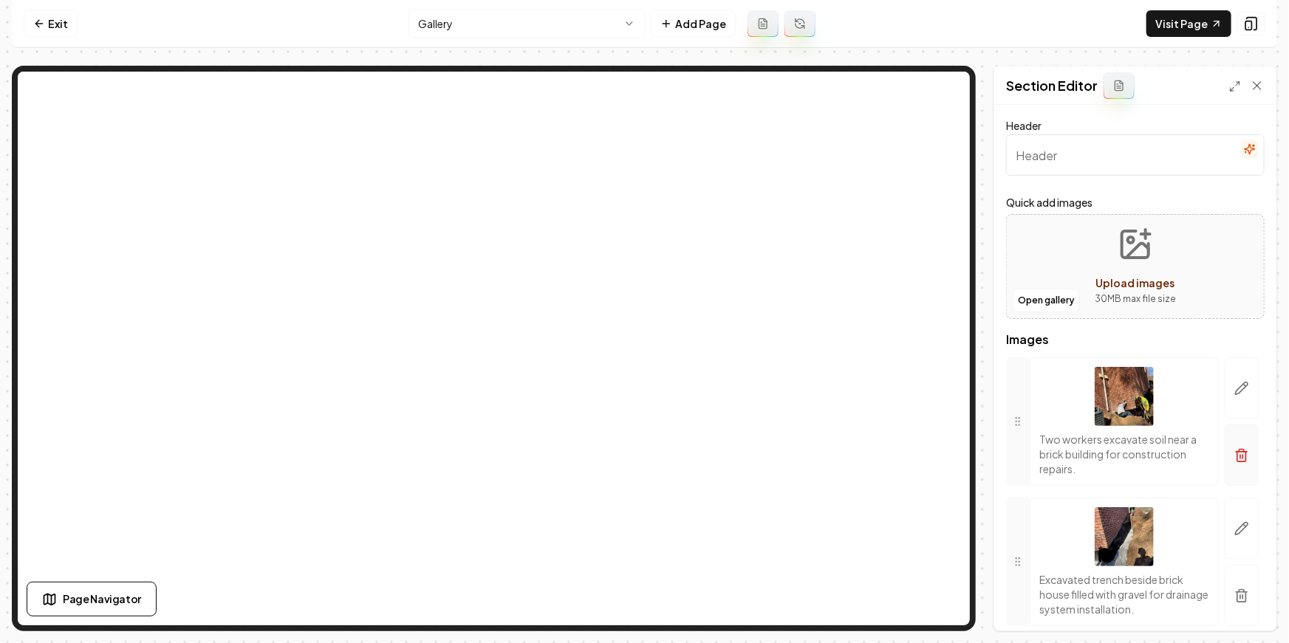
scroll to position [56, 0]
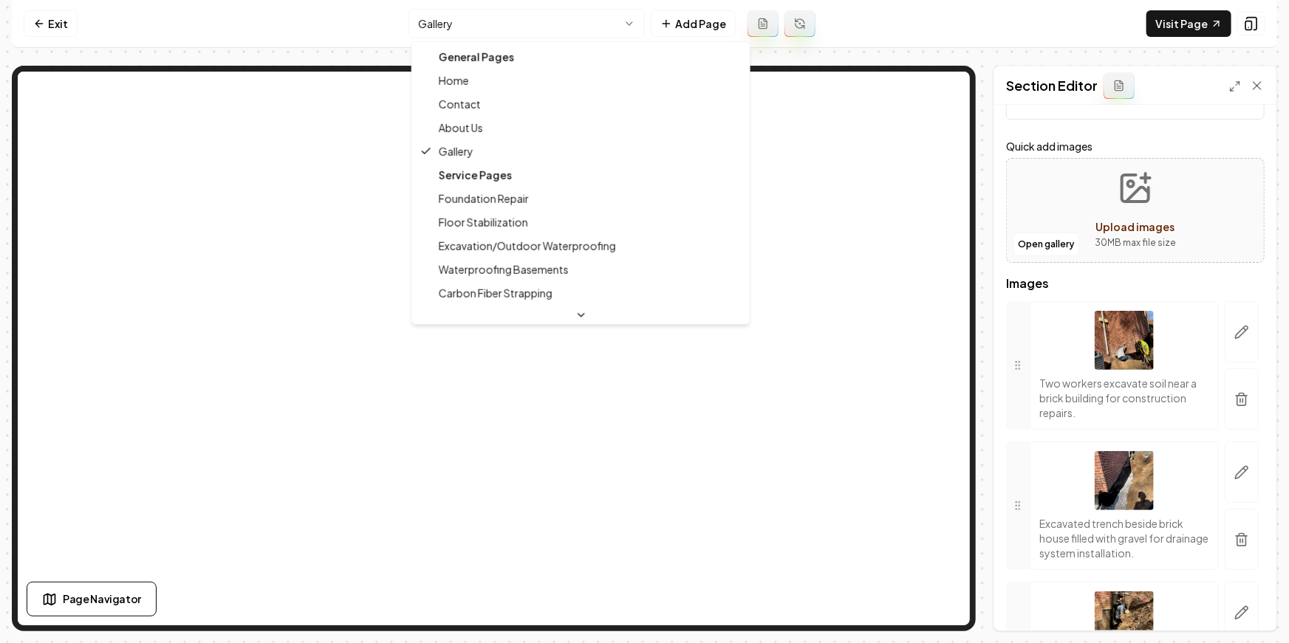
click at [565, 20] on html "Computer Required This feature is only available on a computer. Please switch t…" at bounding box center [644, 321] width 1289 height 643
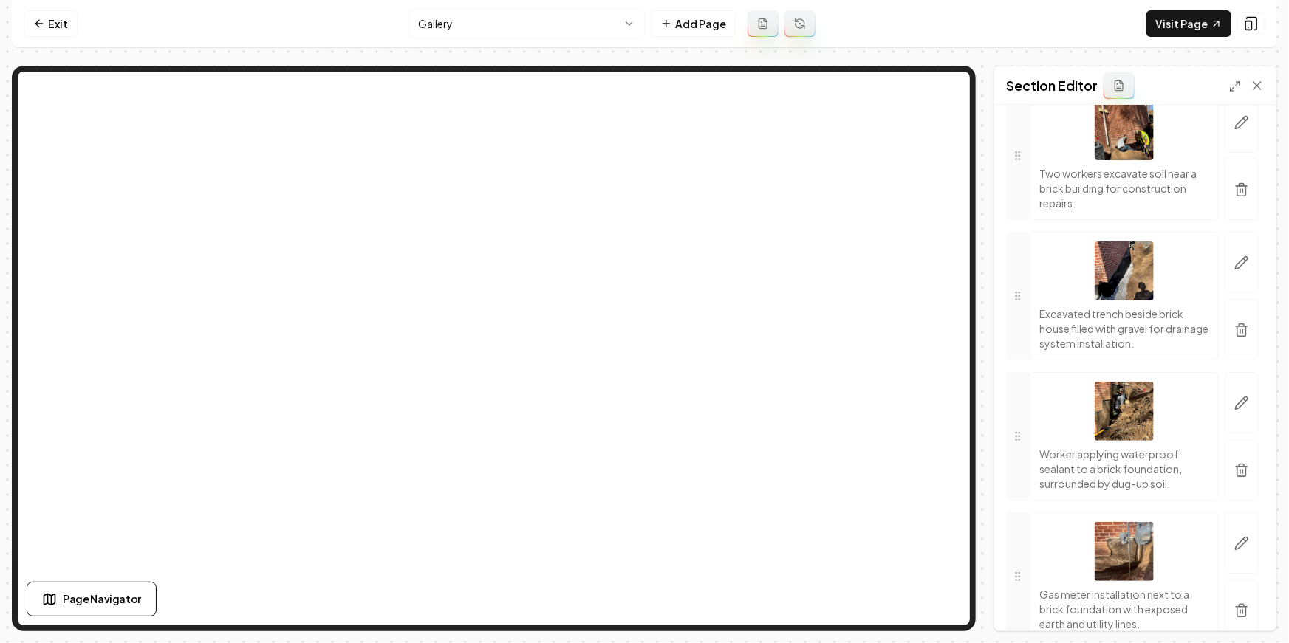
scroll to position [277, 0]
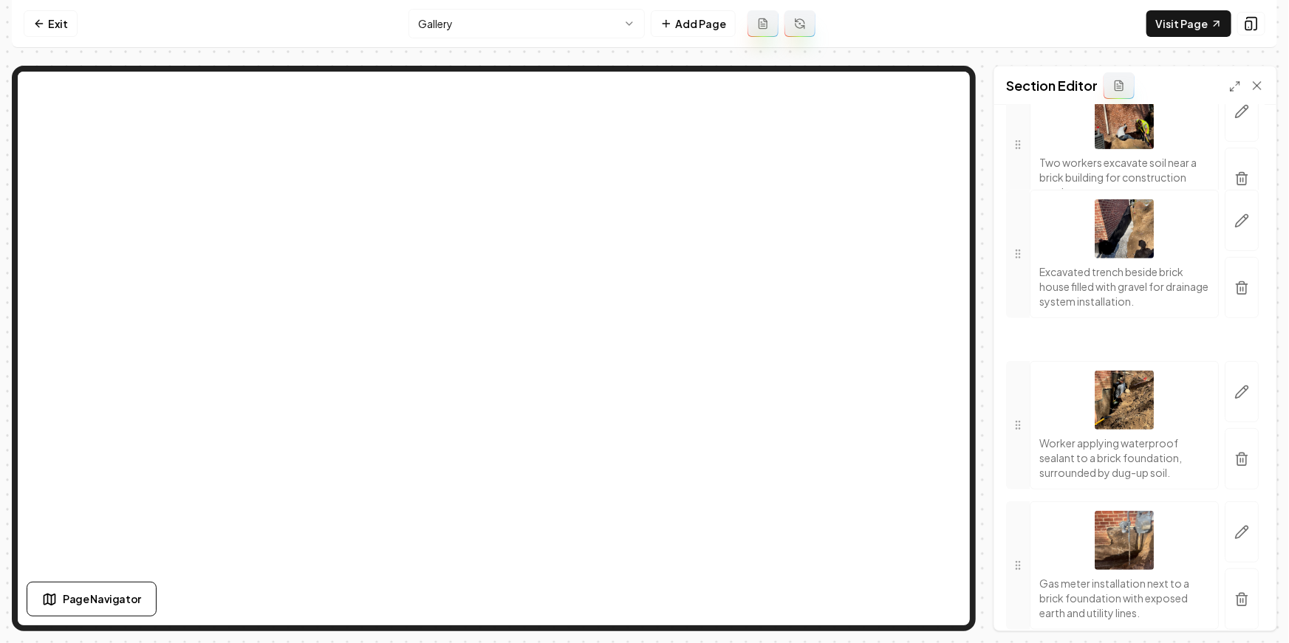
drag, startPoint x: 1014, startPoint y: 278, endPoint x: 1014, endPoint y: 247, distance: 31.0
click at [1014, 248] on icon at bounding box center [1018, 254] width 12 height 12
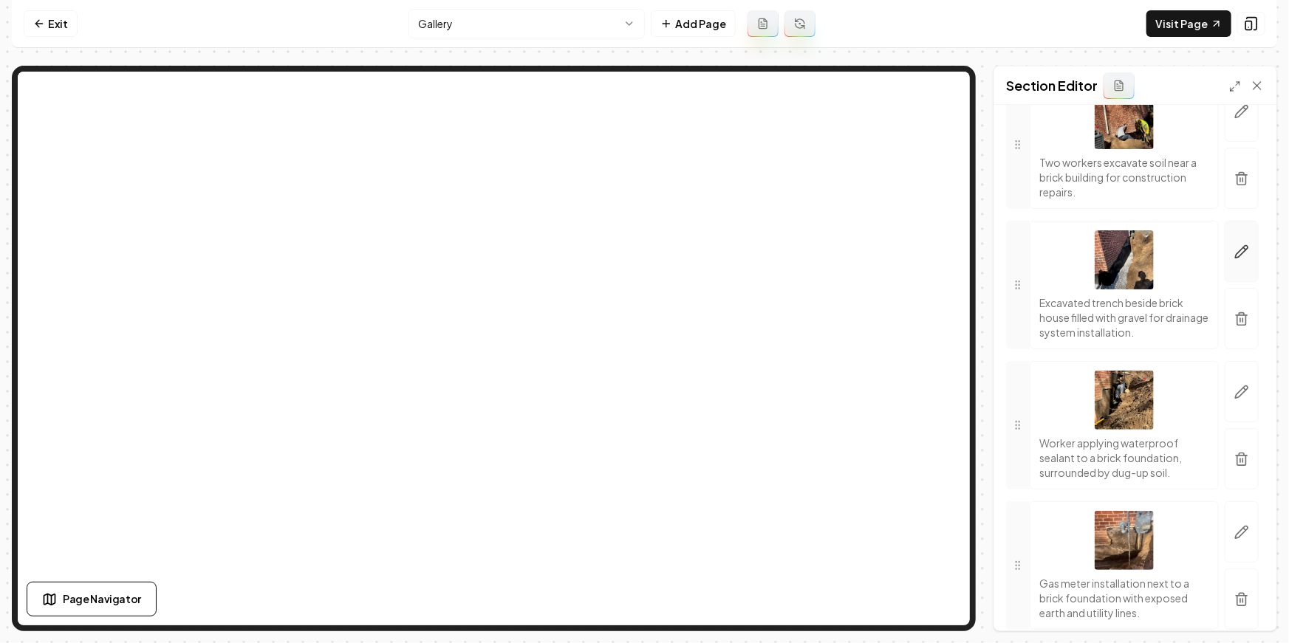
click at [1246, 248] on icon "button" at bounding box center [1245, 248] width 2 height 2
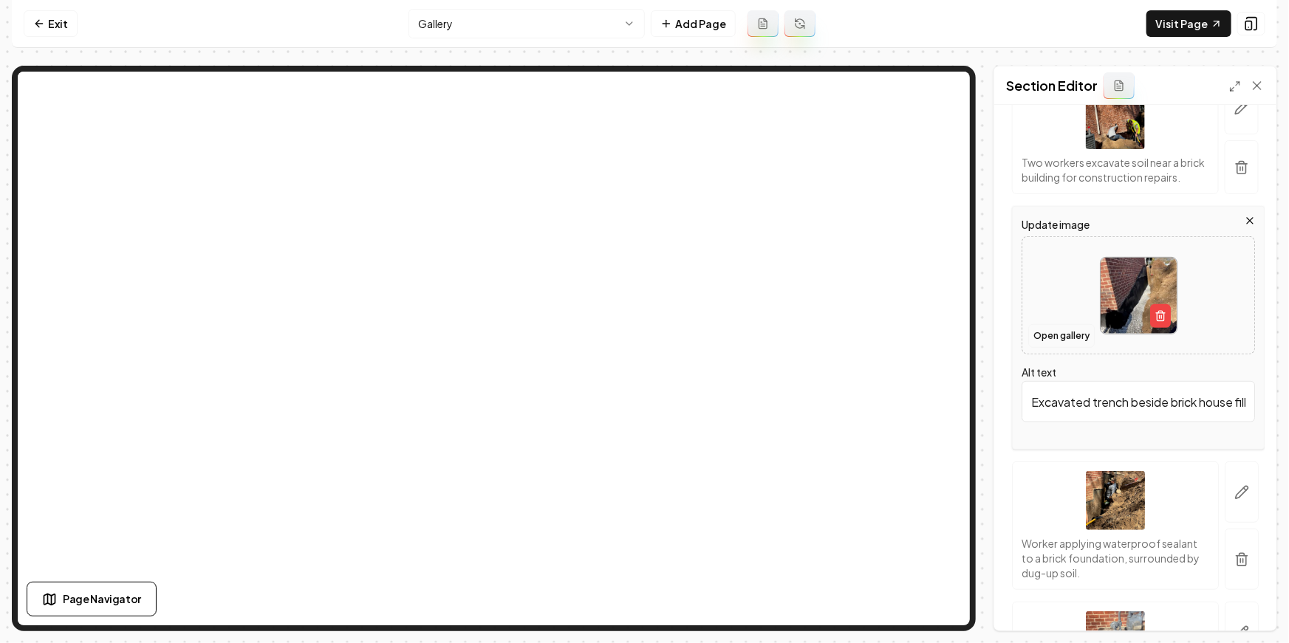
click at [1059, 340] on button "Open gallery" at bounding box center [1061, 336] width 66 height 24
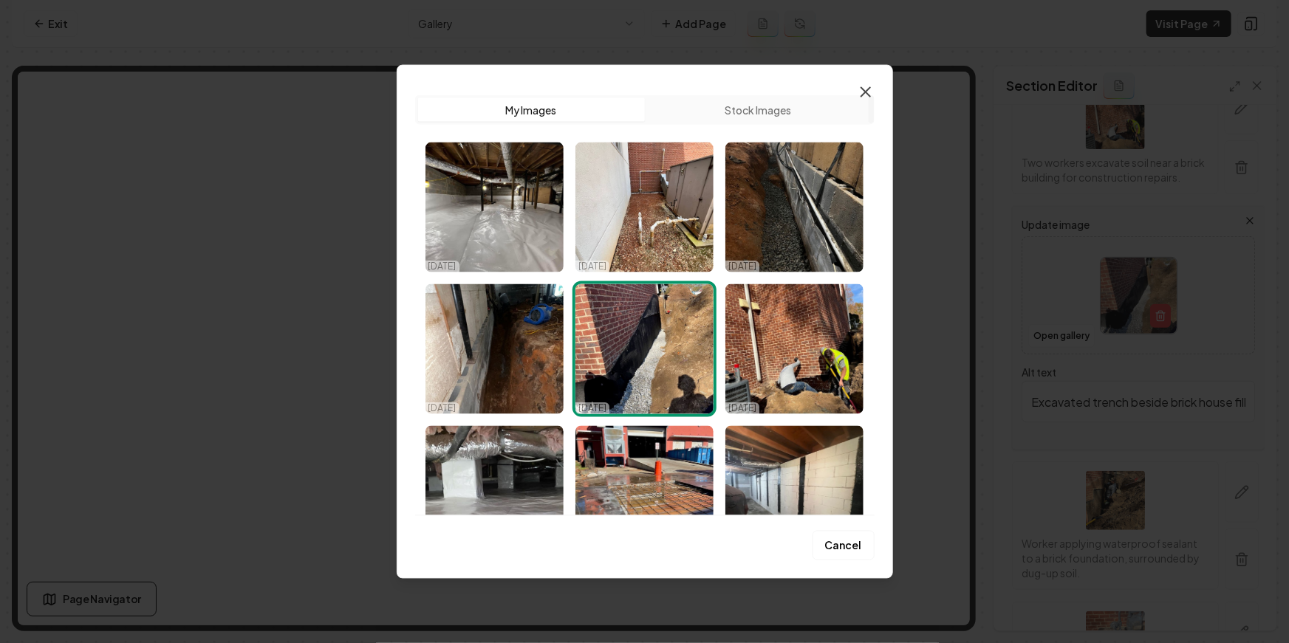
click at [861, 92] on icon "button" at bounding box center [866, 92] width 18 height 18
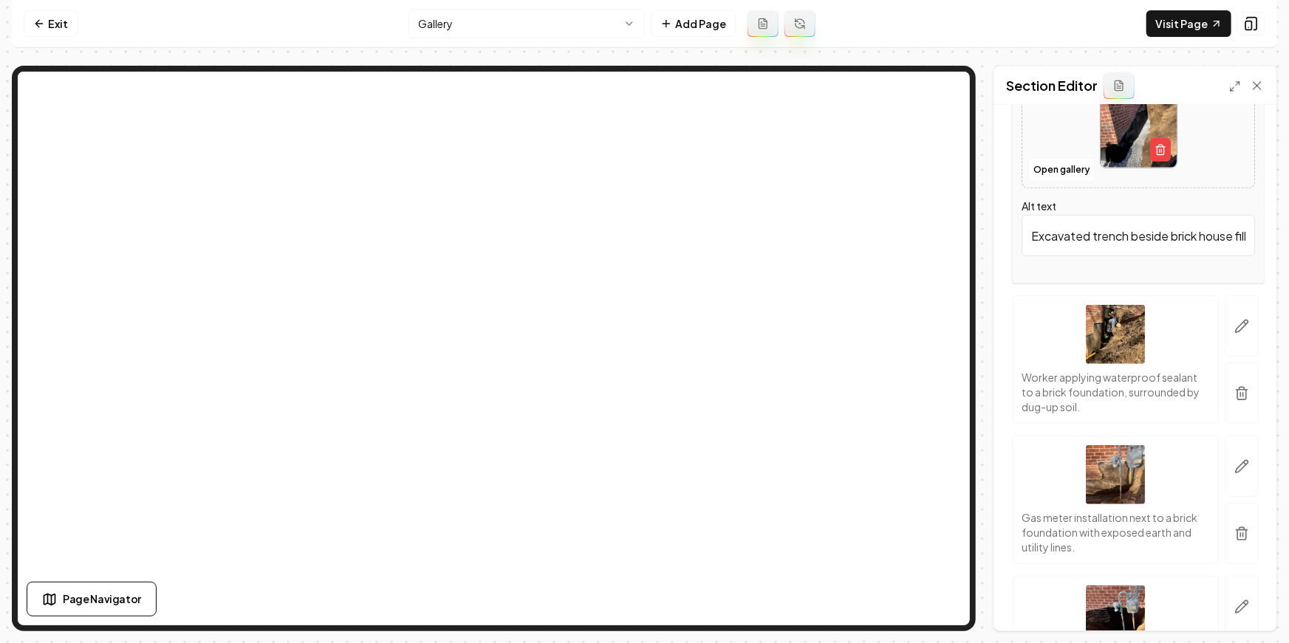
scroll to position [0, 0]
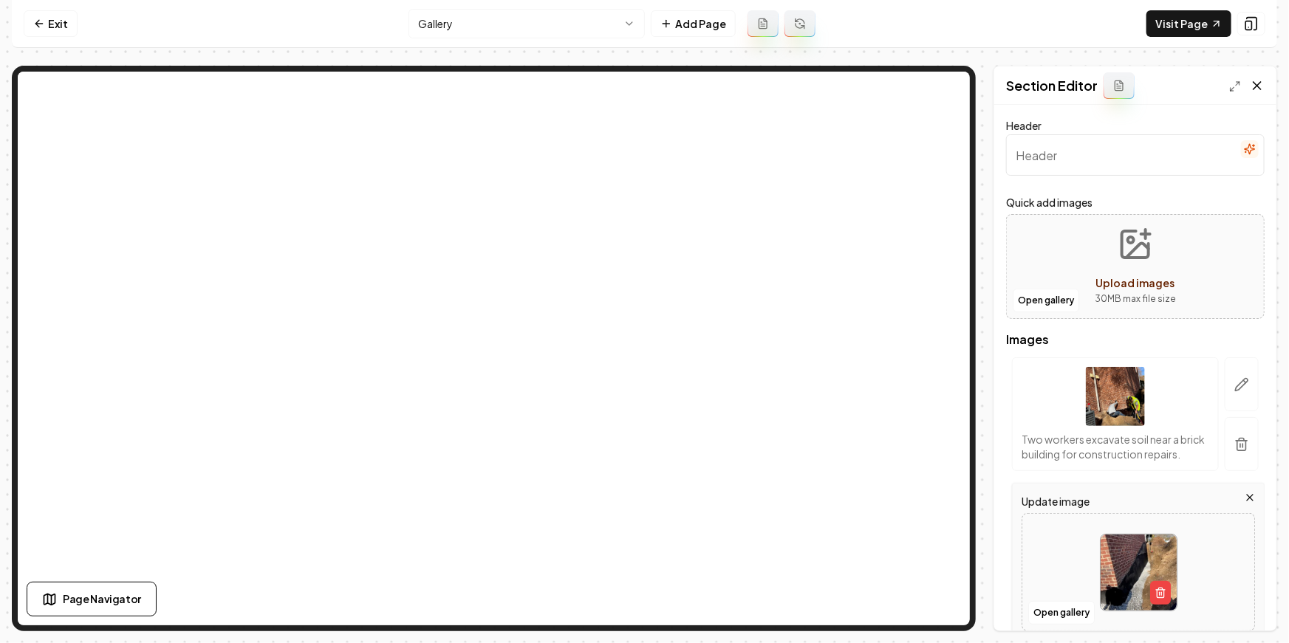
click at [1261, 79] on icon at bounding box center [1257, 85] width 15 height 15
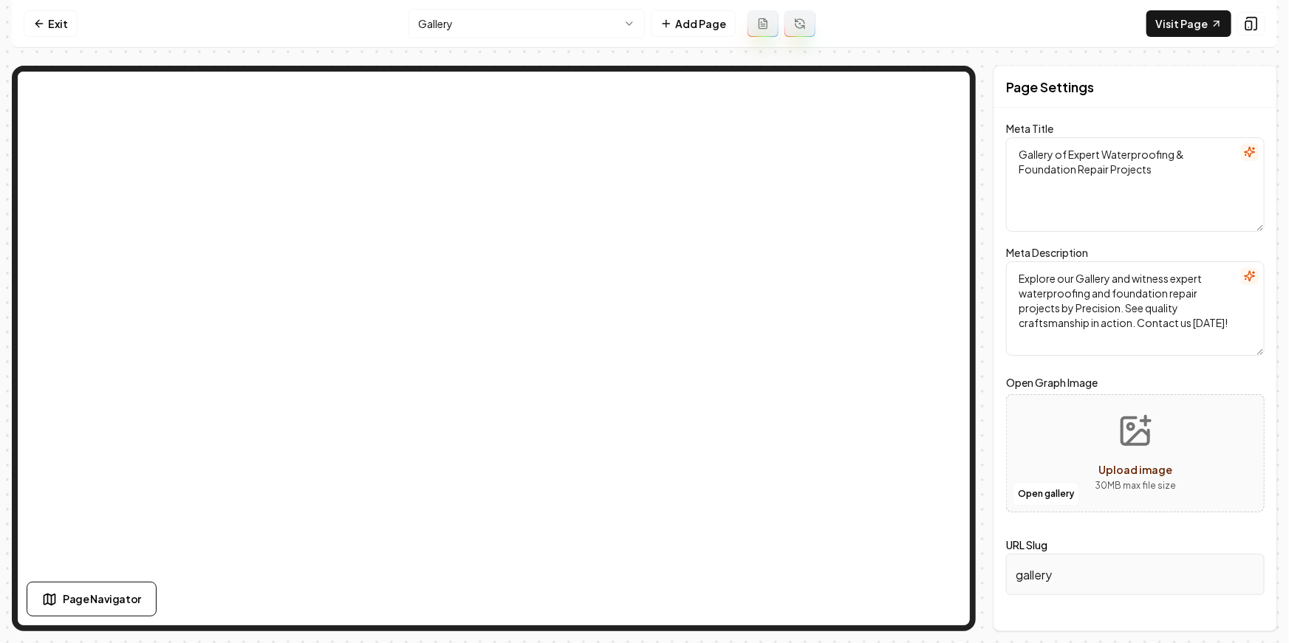
click at [60, 8] on nav "Exit Gallery Add Page Visit Page" at bounding box center [644, 24] width 1265 height 48
click at [54, 17] on link "Exit" at bounding box center [51, 23] width 54 height 27
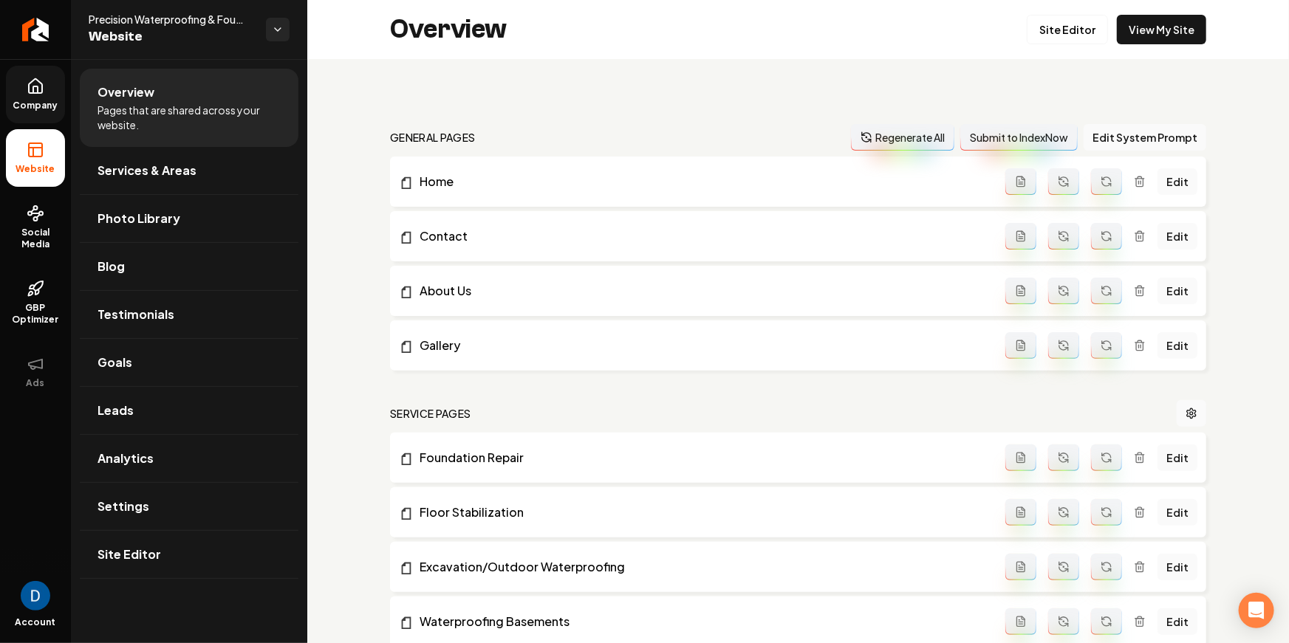
click at [34, 98] on link "Company" at bounding box center [35, 95] width 59 height 58
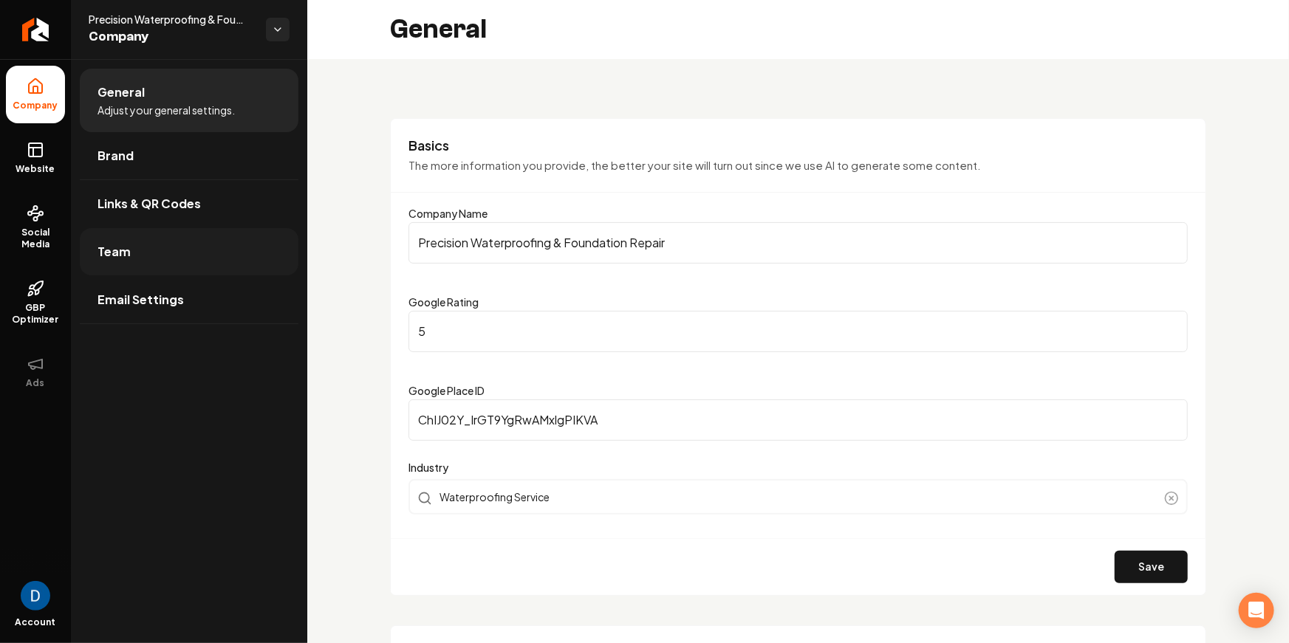
click at [154, 245] on link "Team" at bounding box center [189, 251] width 219 height 47
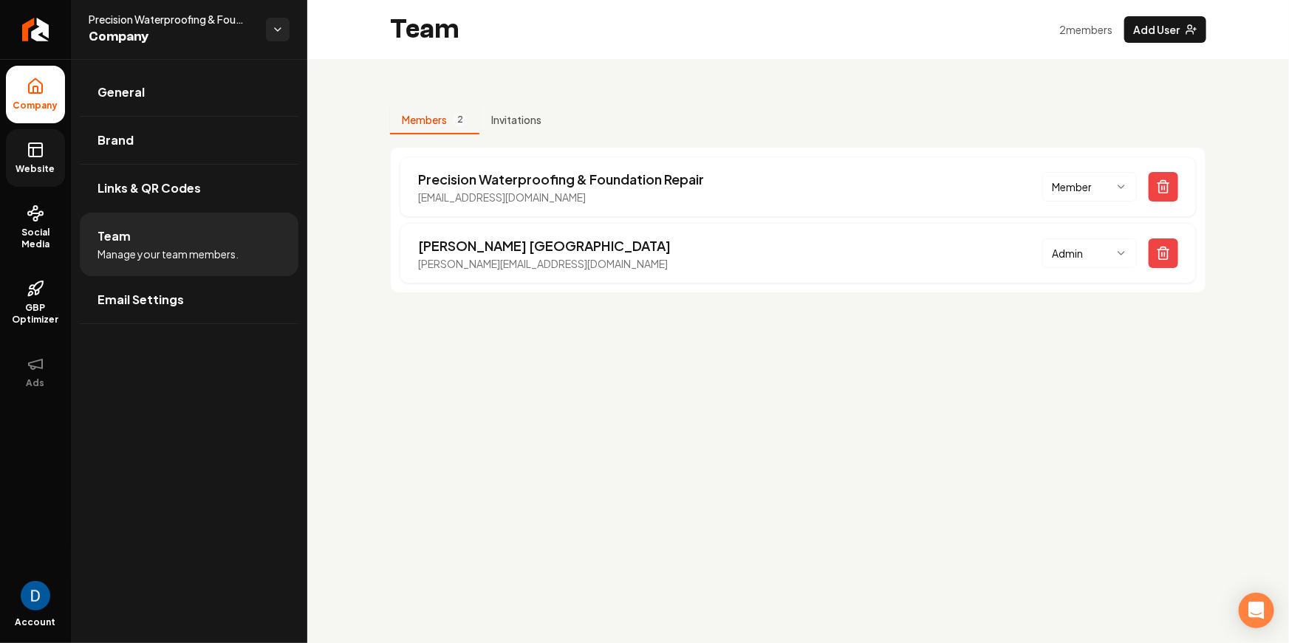
click at [46, 163] on span "Website" at bounding box center [35, 169] width 51 height 12
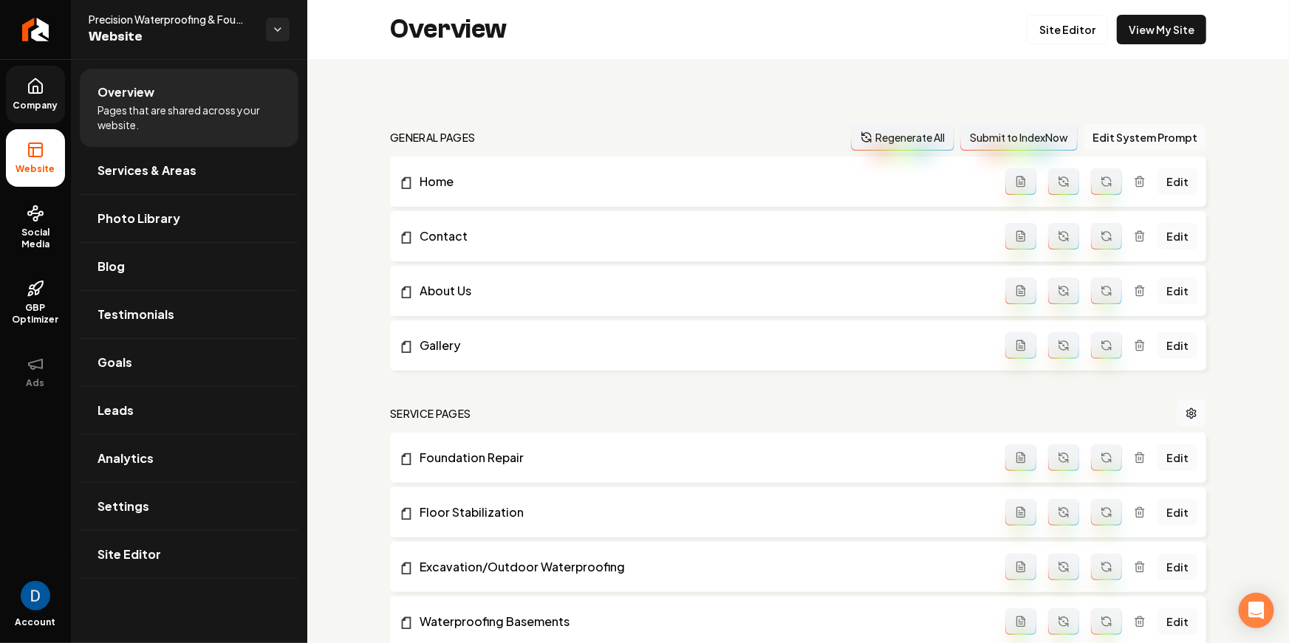
click at [1042, 46] on div "Overview Site Editor View My Site" at bounding box center [798, 29] width 982 height 59
click at [1062, 26] on link "Site Editor" at bounding box center [1067, 30] width 81 height 30
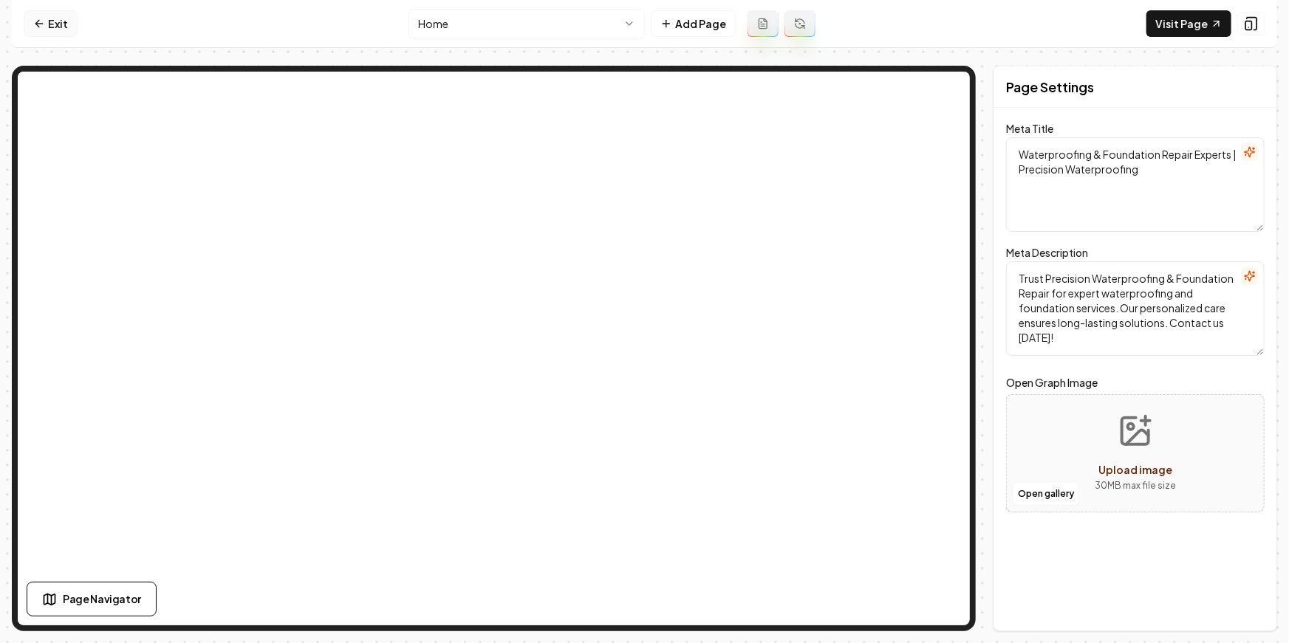
click at [48, 24] on link "Exit" at bounding box center [51, 23] width 54 height 27
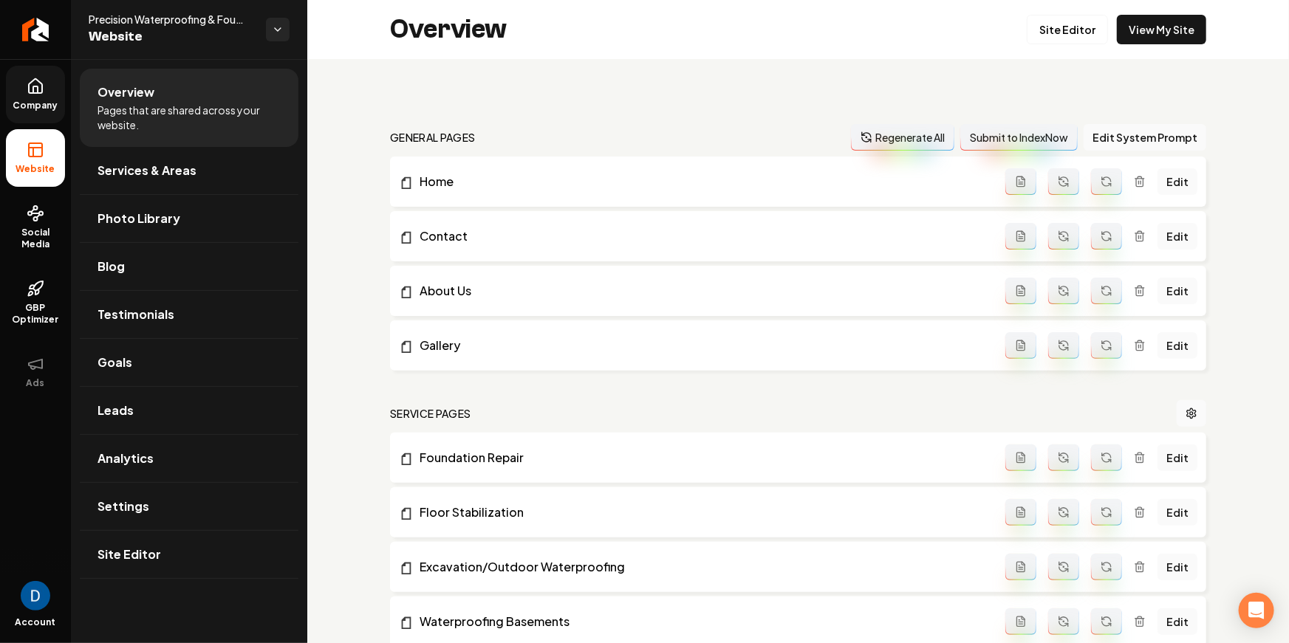
click at [33, 100] on span "Company" at bounding box center [35, 106] width 57 height 12
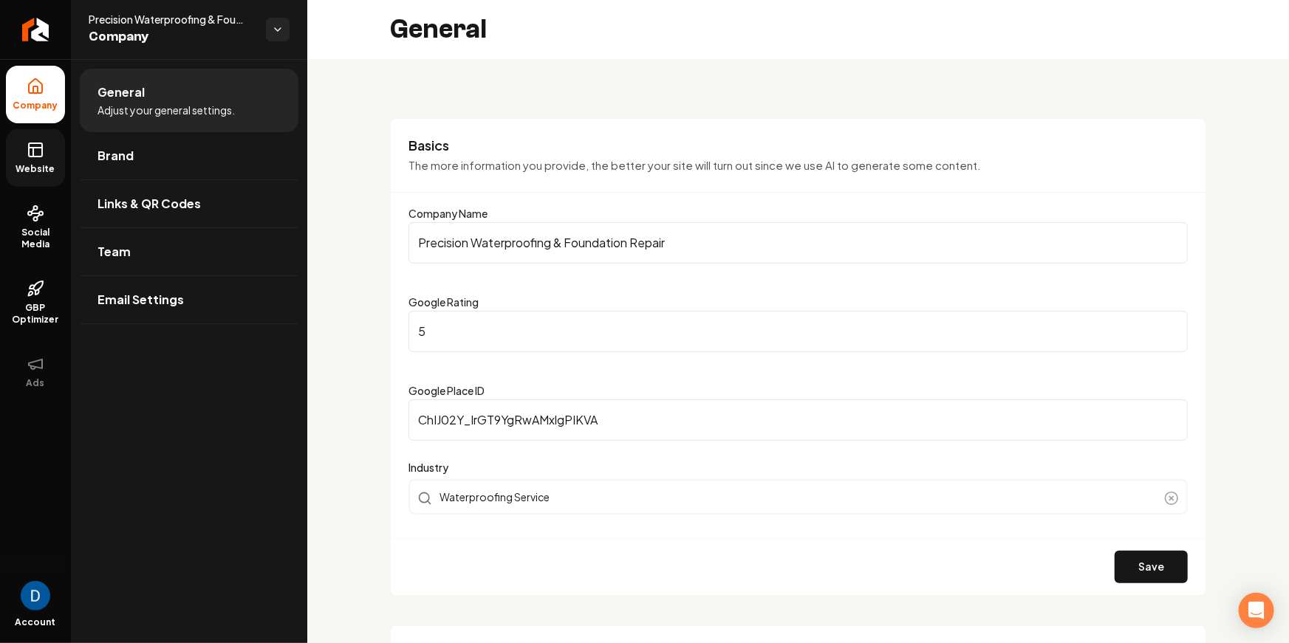
click at [33, 153] on icon at bounding box center [33, 152] width 0 height 9
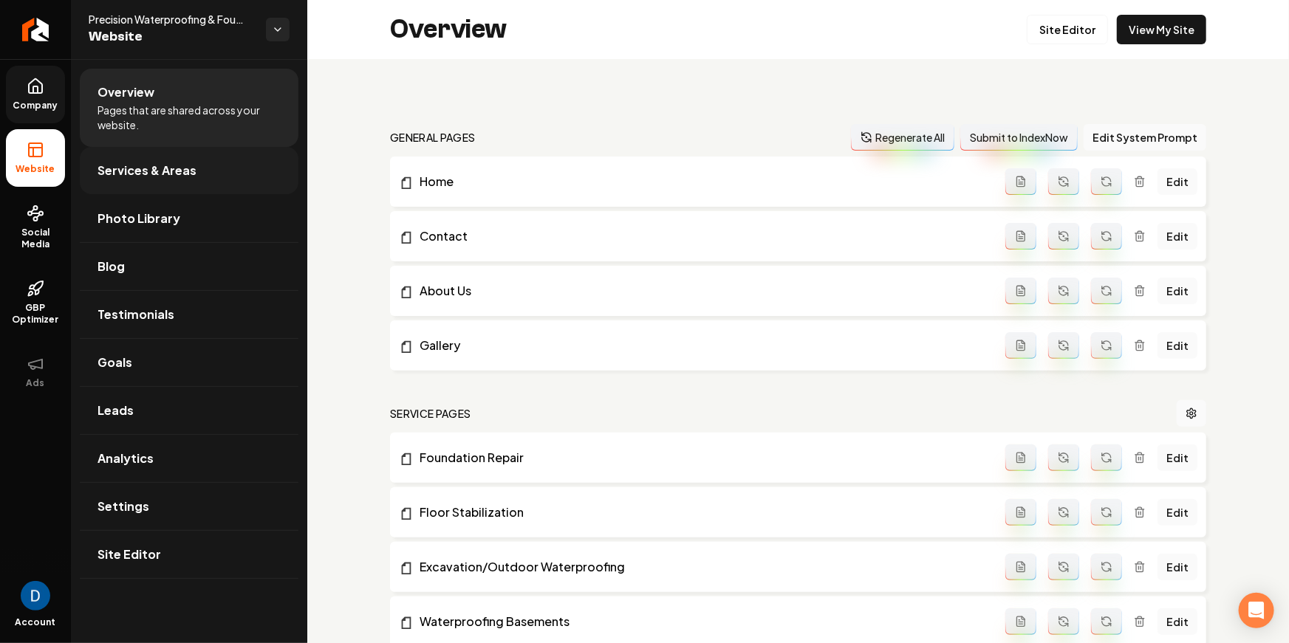
click at [149, 169] on span "Services & Areas" at bounding box center [147, 171] width 99 height 18
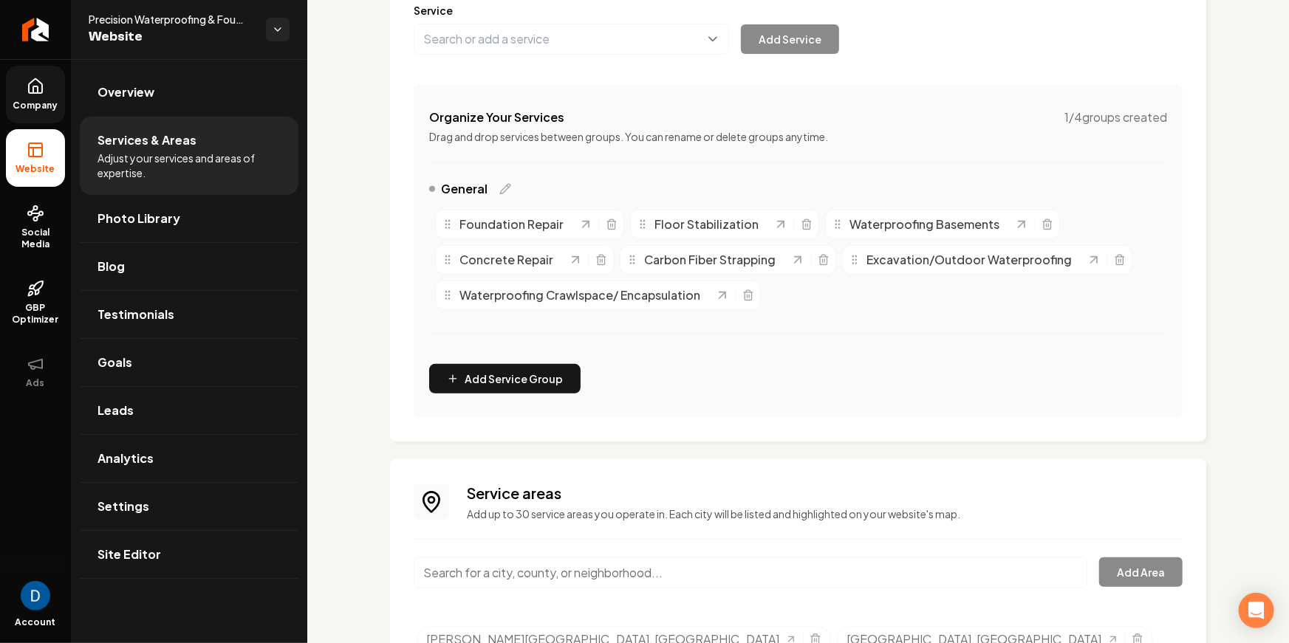
scroll to position [72, 0]
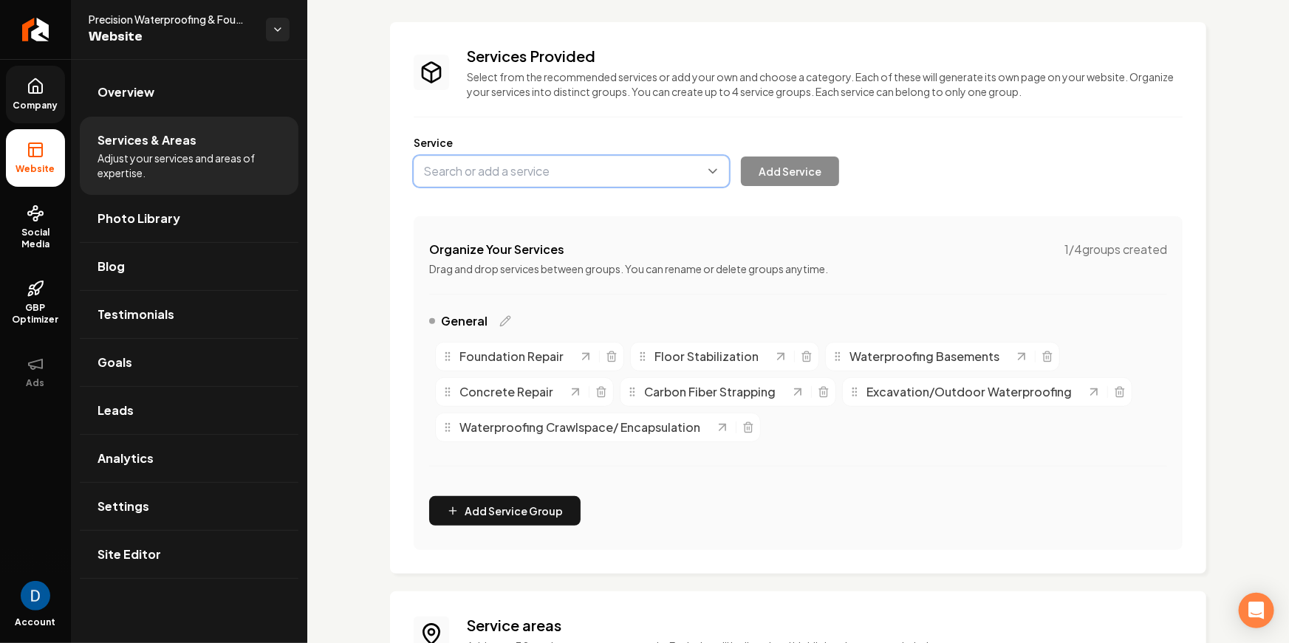
click at [497, 173] on button "Main content area" at bounding box center [571, 171] width 315 height 31
type input "Basement Waterproofing"
click at [803, 171] on button "Add Service" at bounding box center [790, 172] width 98 height 30
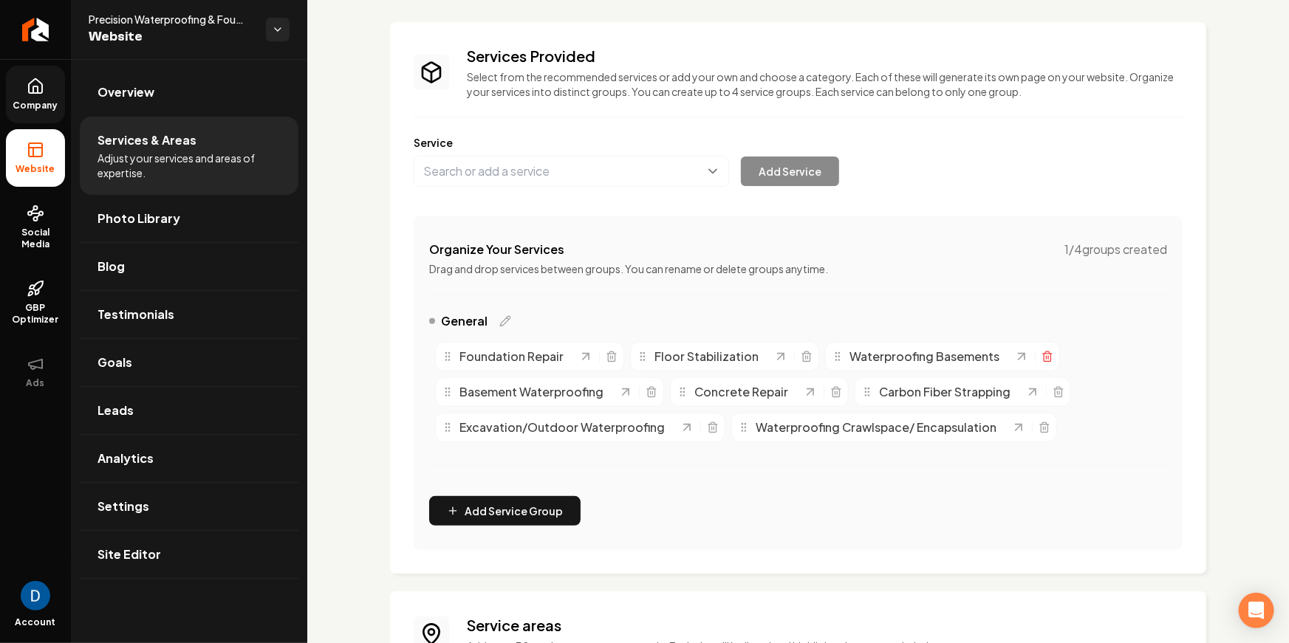
click at [1045, 358] on icon "Main content area" at bounding box center [1047, 358] width 7 height 8
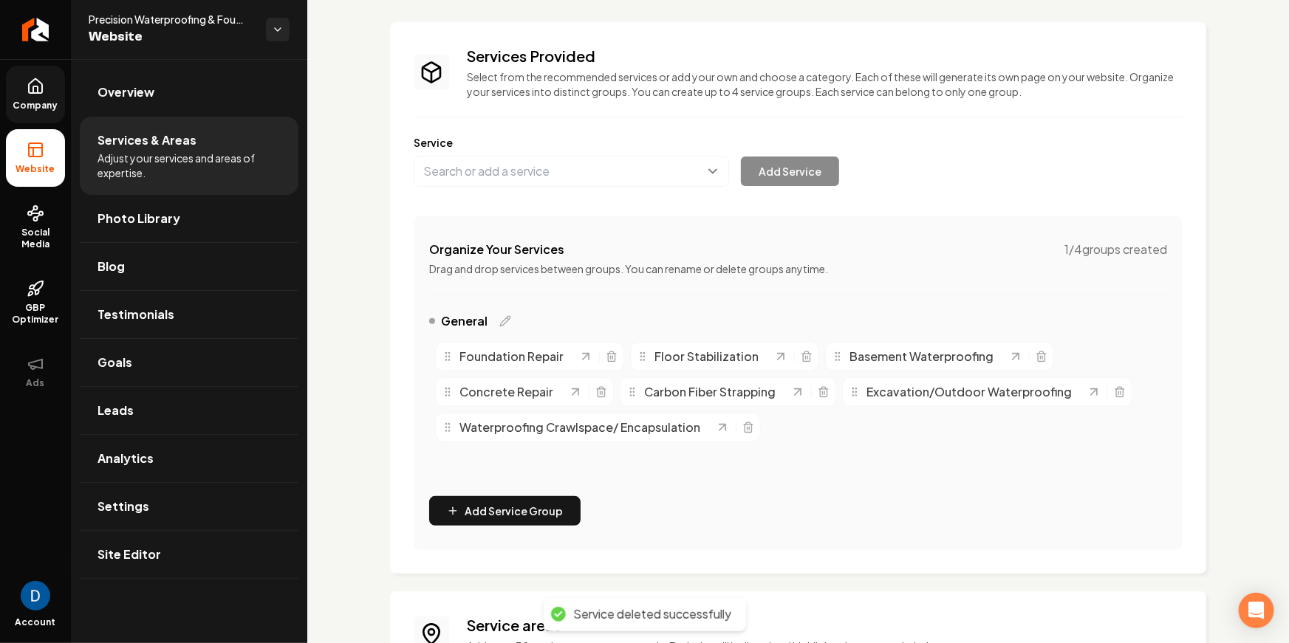
click at [47, 103] on span "Company" at bounding box center [35, 106] width 57 height 12
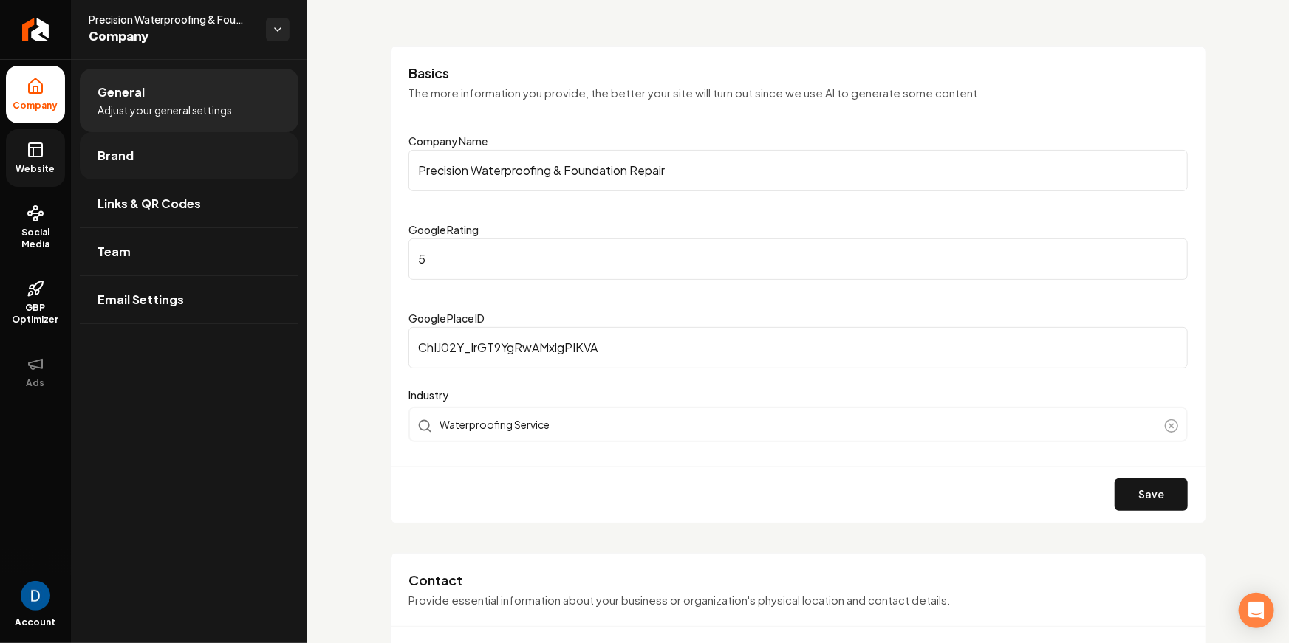
click at [182, 163] on link "Brand" at bounding box center [189, 155] width 219 height 47
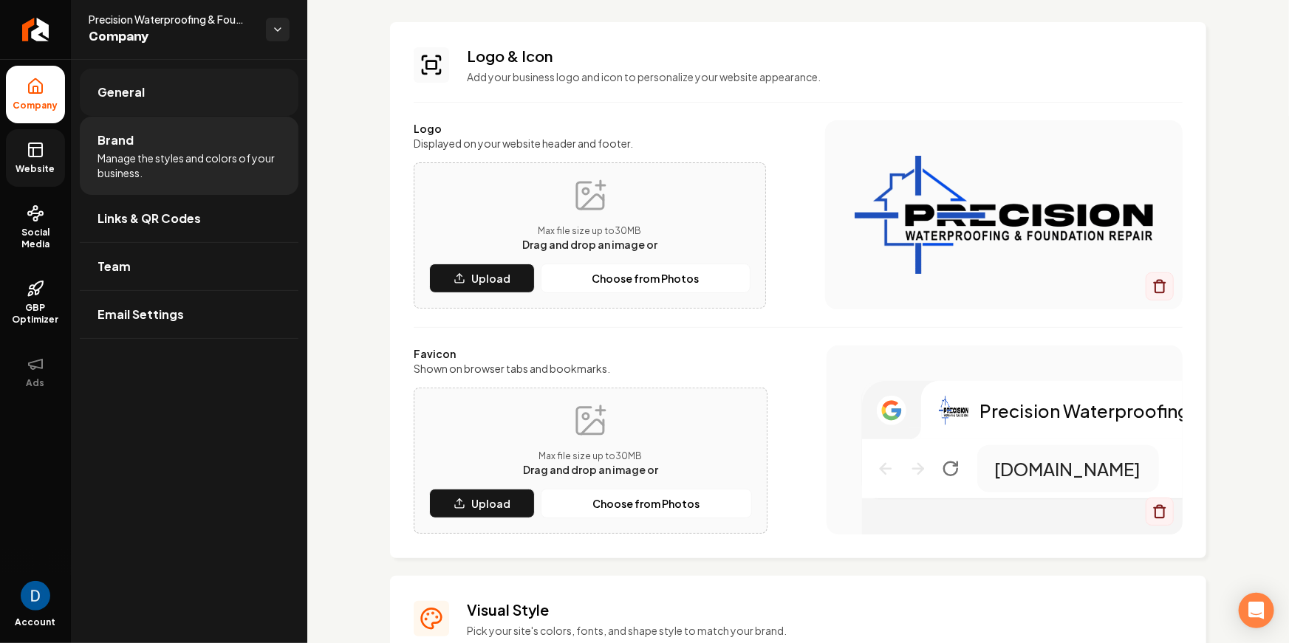
click at [173, 103] on link "General" at bounding box center [189, 92] width 219 height 47
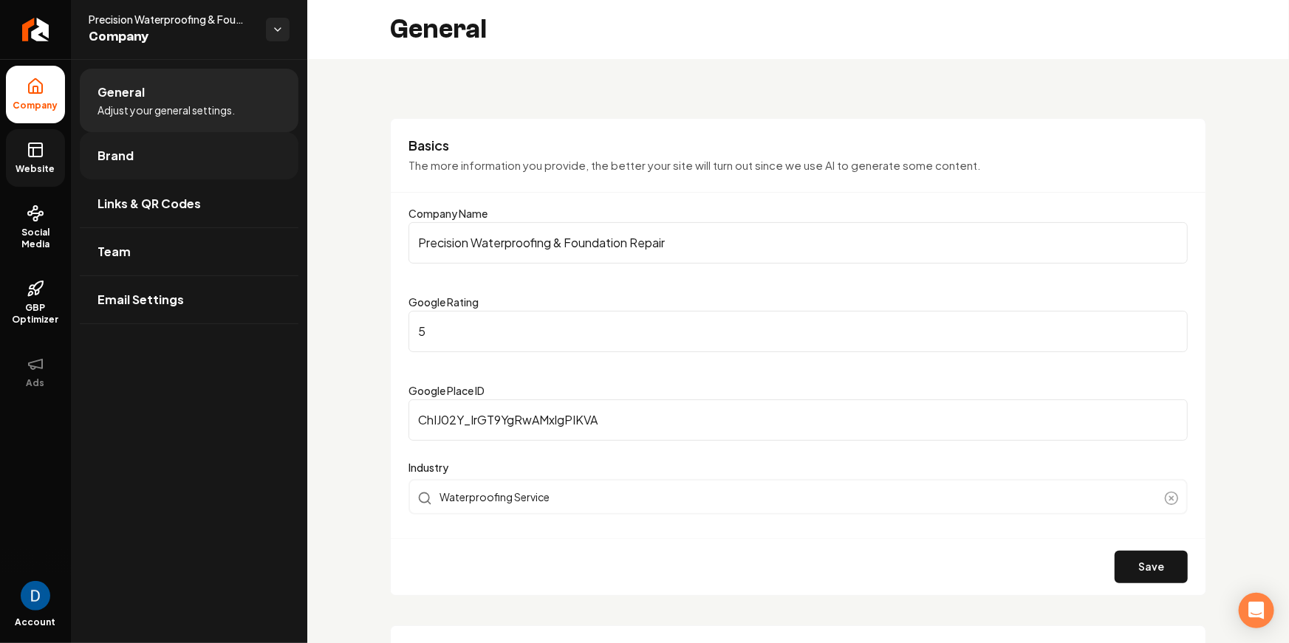
click at [188, 162] on link "Brand" at bounding box center [189, 155] width 219 height 47
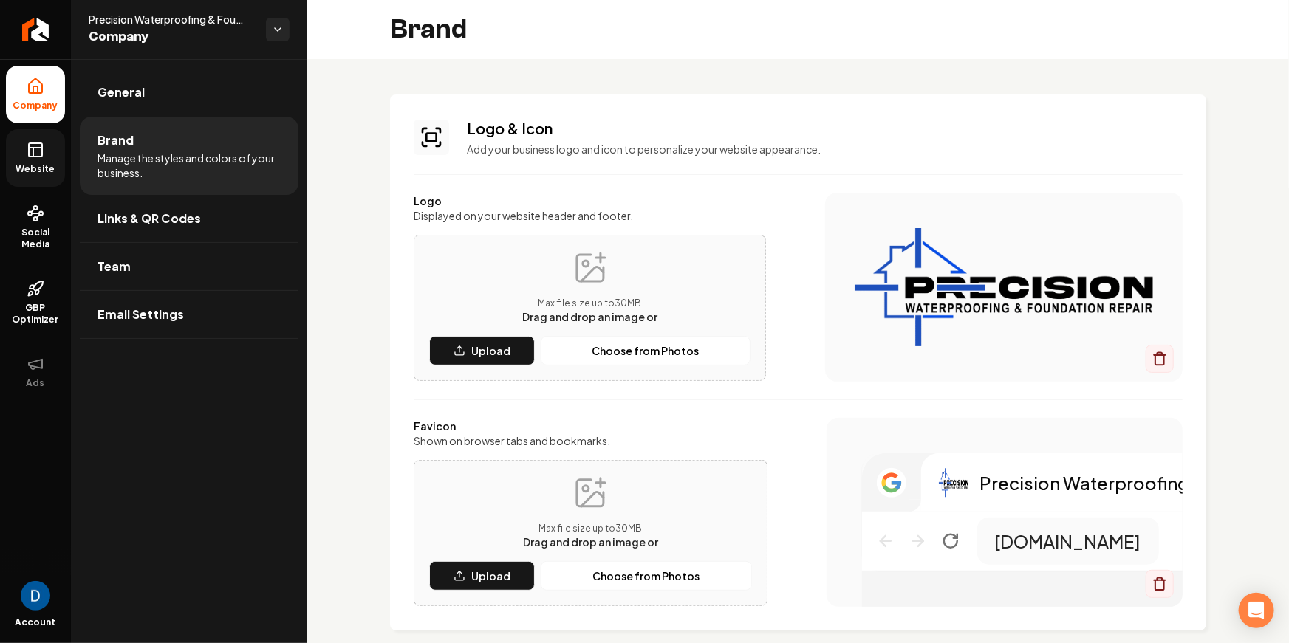
click at [930, 270] on img "Main content area" at bounding box center [1004, 287] width 298 height 118
drag, startPoint x: 1002, startPoint y: 264, endPoint x: 476, endPoint y: 164, distance: 535.5
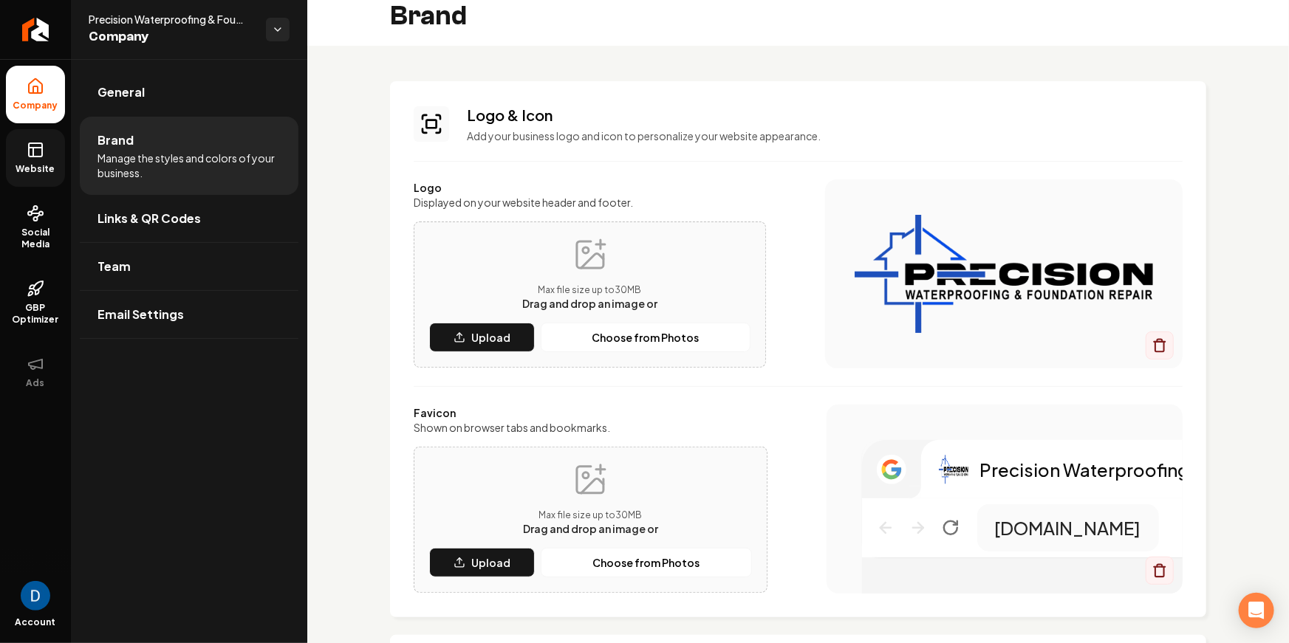
click at [129, 21] on span "Precision Waterproofing & Foundation Repair" at bounding box center [171, 19] width 165 height 15
copy span "Precision Waterproofing & Foundation Repair"
click at [27, 153] on icon at bounding box center [36, 150] width 18 height 18
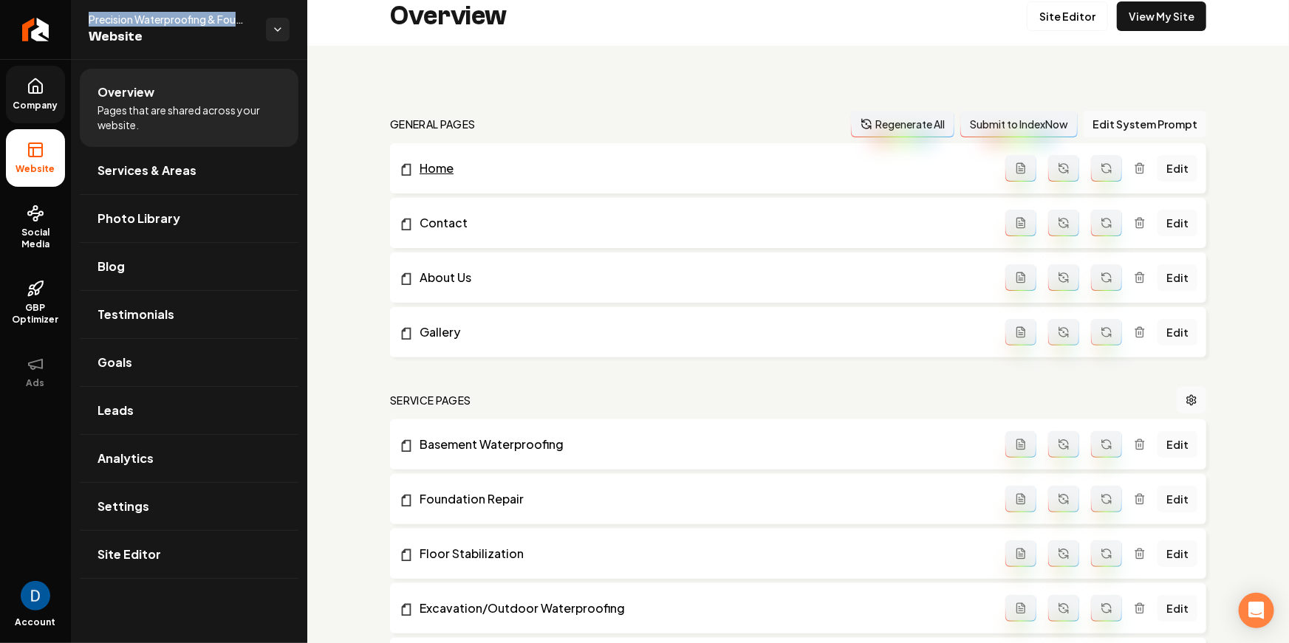
scroll to position [16, 0]
click at [38, 90] on icon at bounding box center [36, 87] width 18 height 18
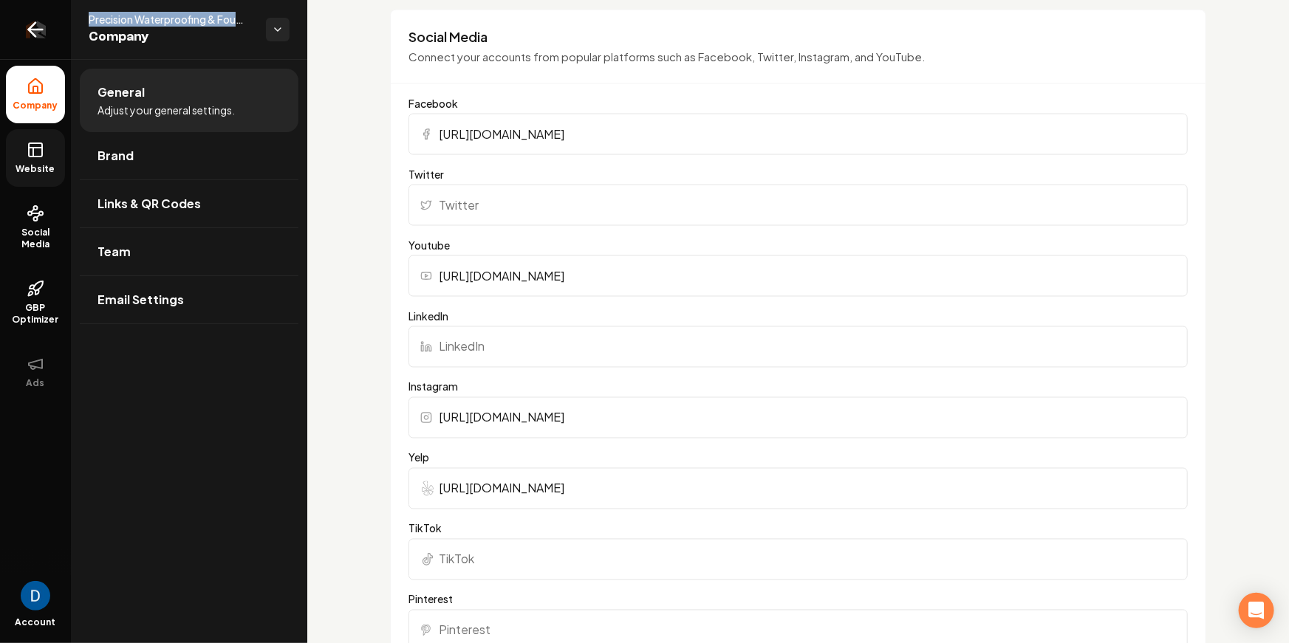
scroll to position [1165, 0]
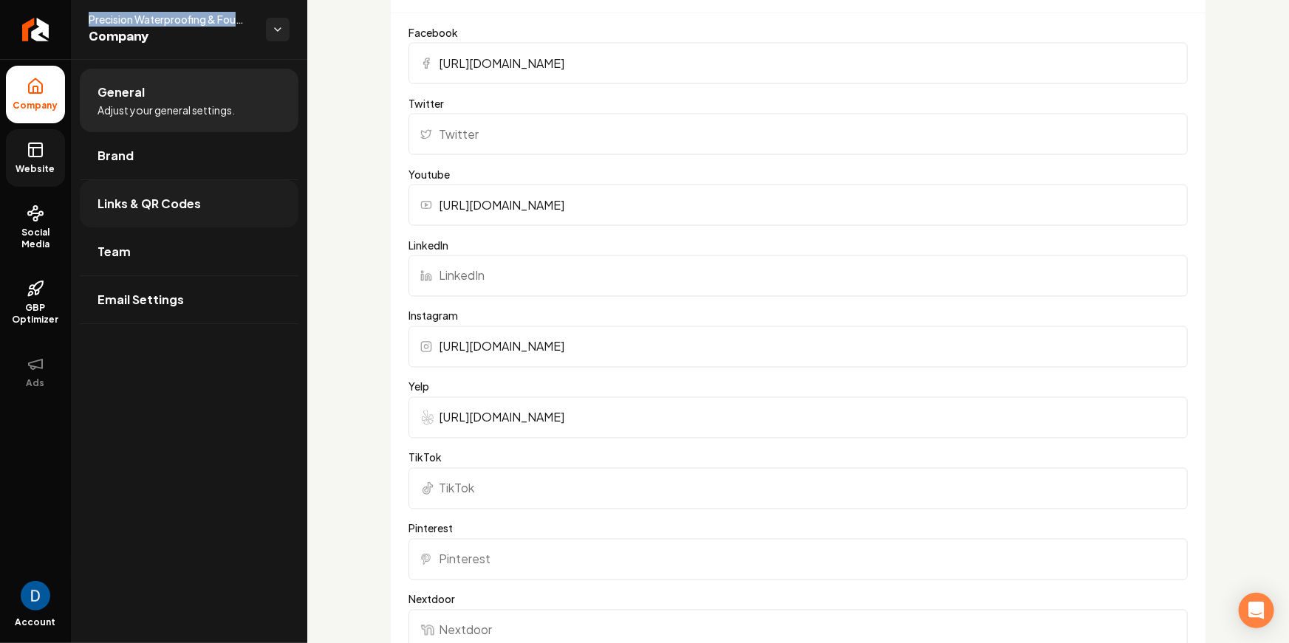
click at [179, 181] on link "Links & QR Codes" at bounding box center [189, 203] width 219 height 47
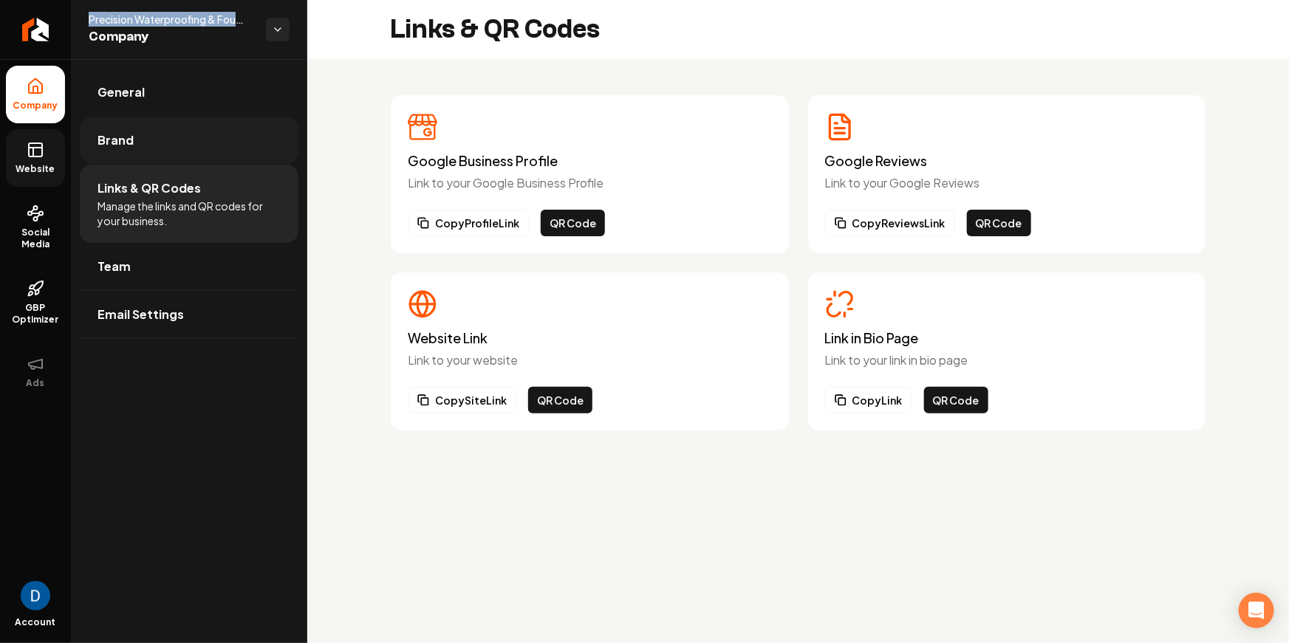
click at [183, 160] on link "Brand" at bounding box center [189, 140] width 219 height 47
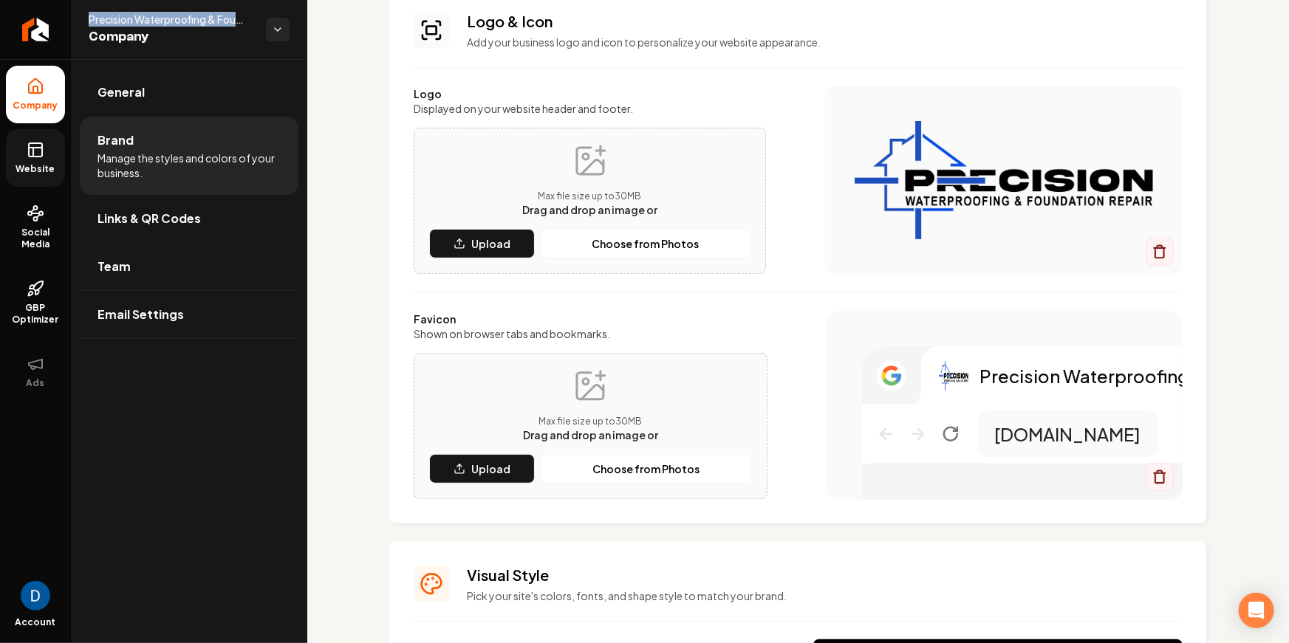
scroll to position [114, 0]
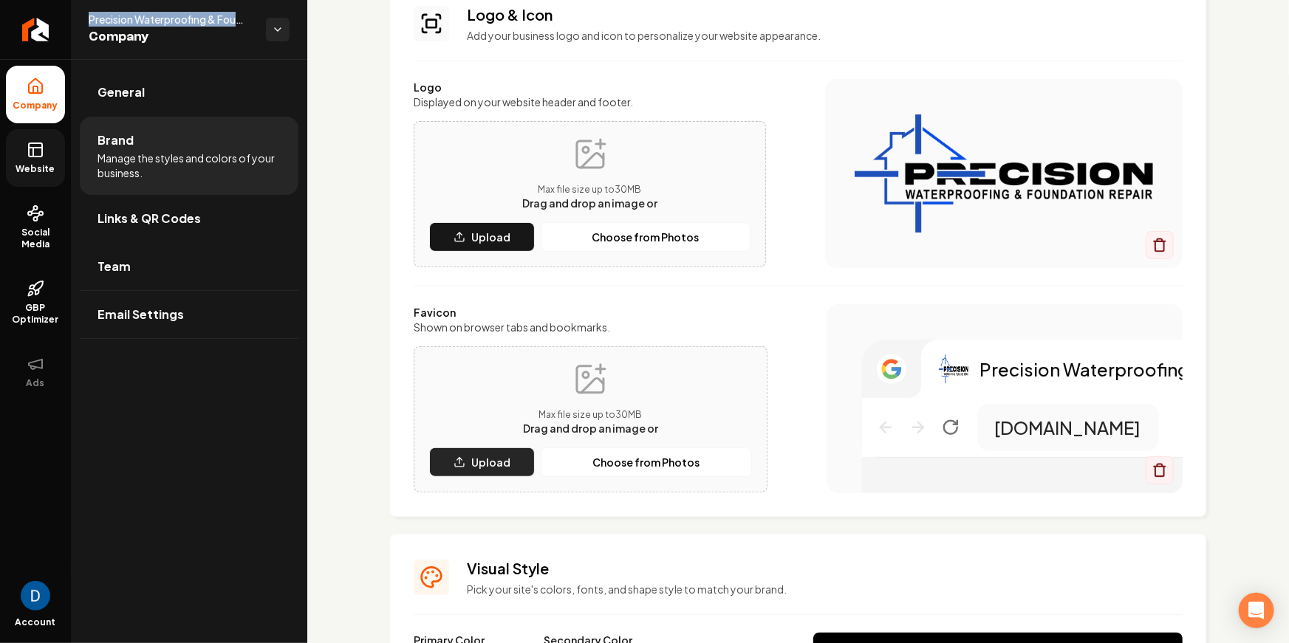
click at [501, 470] on button "Upload" at bounding box center [482, 463] width 106 height 30
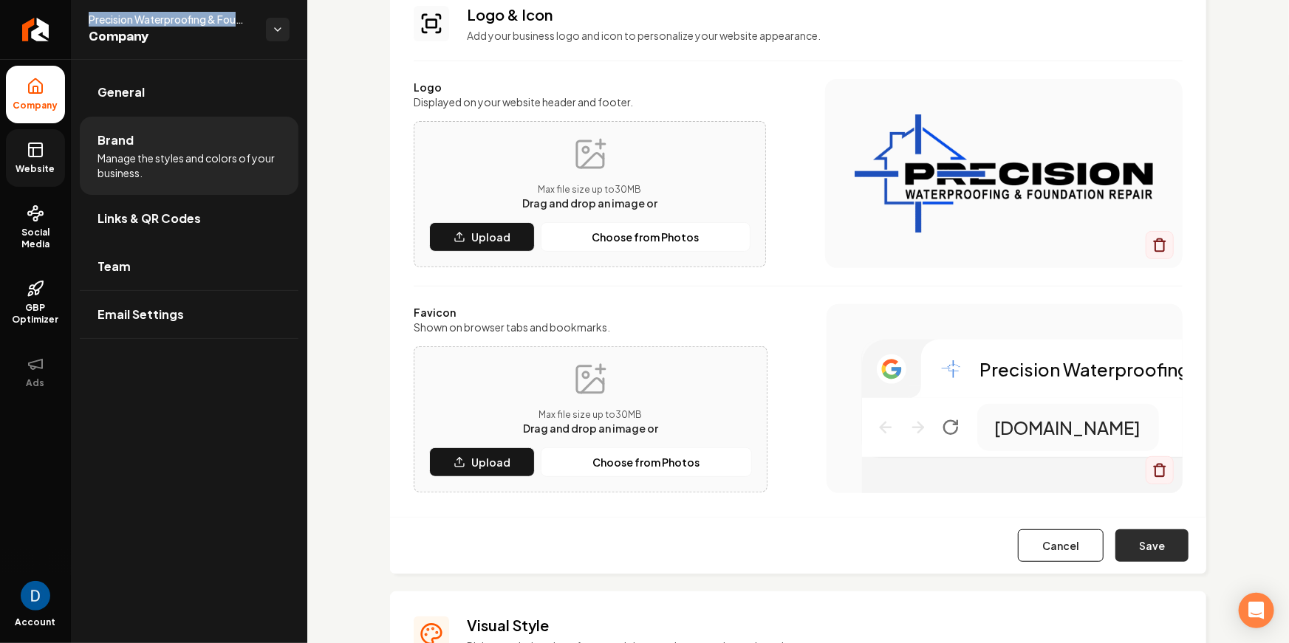
click at [1138, 546] on button "Save" at bounding box center [1151, 546] width 73 height 33
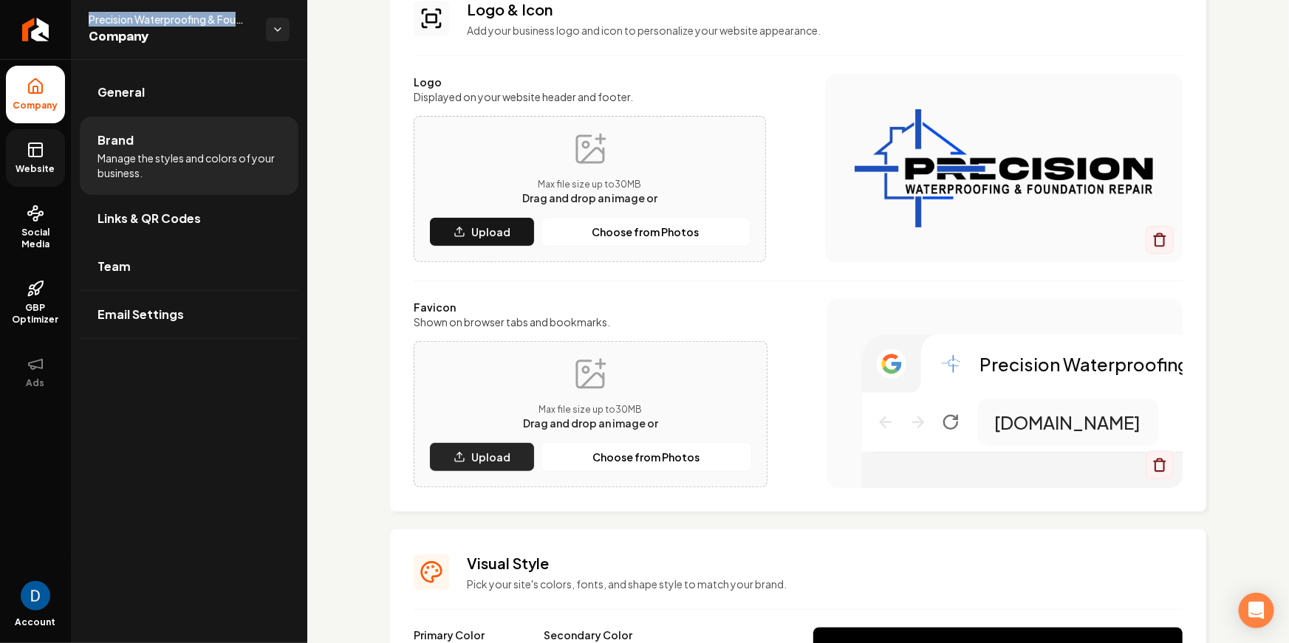
click at [489, 456] on p "Upload" at bounding box center [490, 457] width 39 height 15
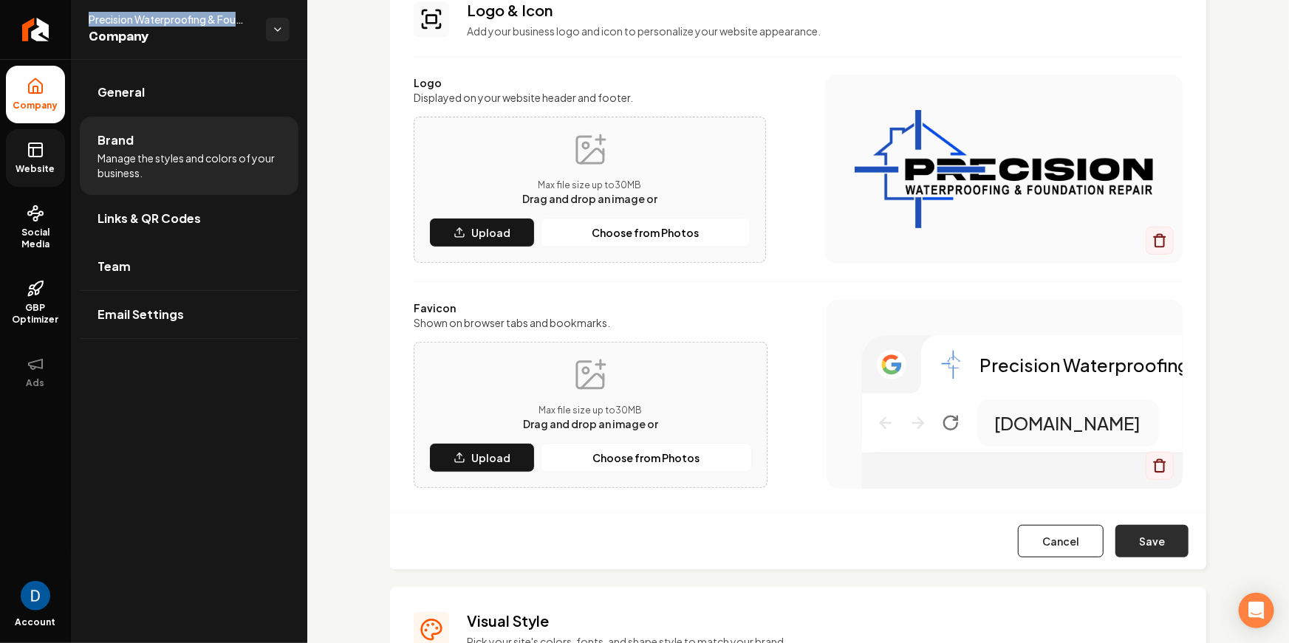
click at [1167, 541] on button "Save" at bounding box center [1151, 541] width 73 height 33
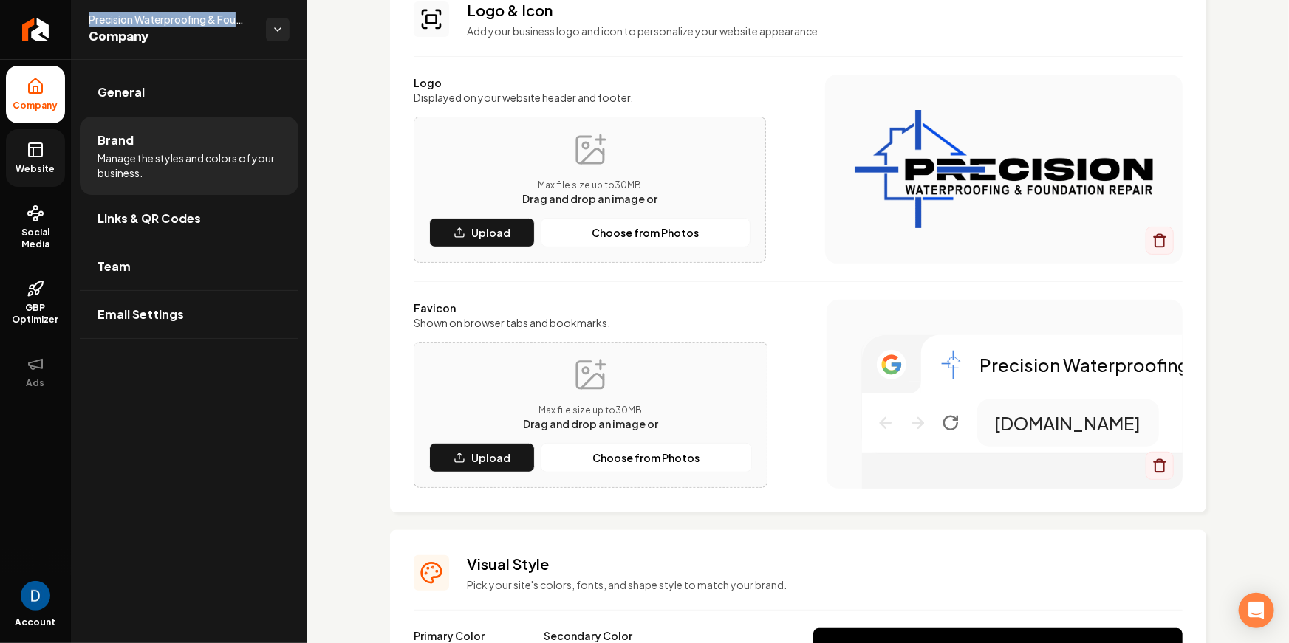
click at [48, 156] on link "Website" at bounding box center [35, 158] width 59 height 58
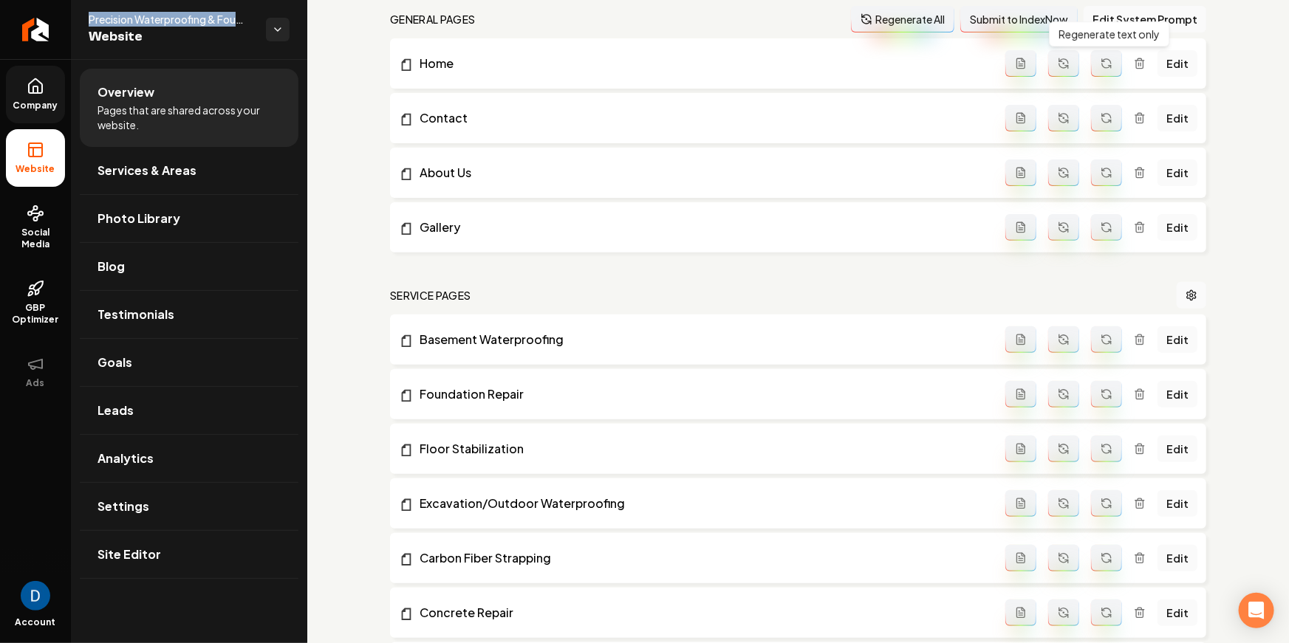
click at [1112, 63] on icon "Main content area" at bounding box center [1107, 64] width 12 height 12
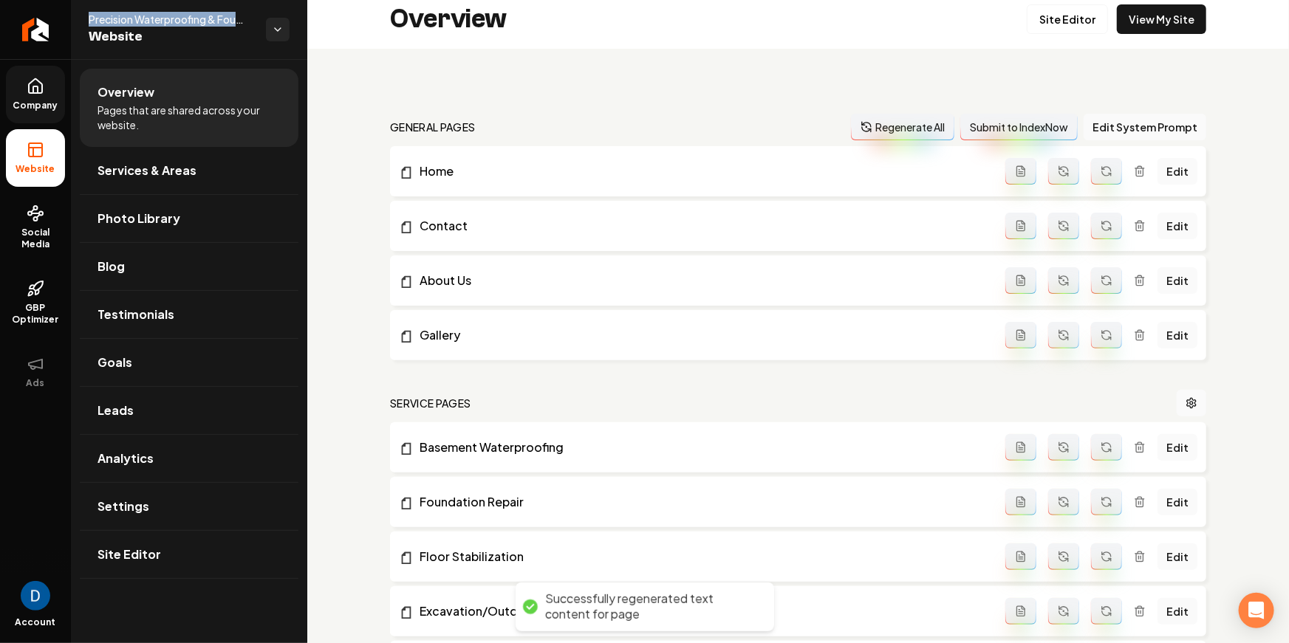
scroll to position [6, 0]
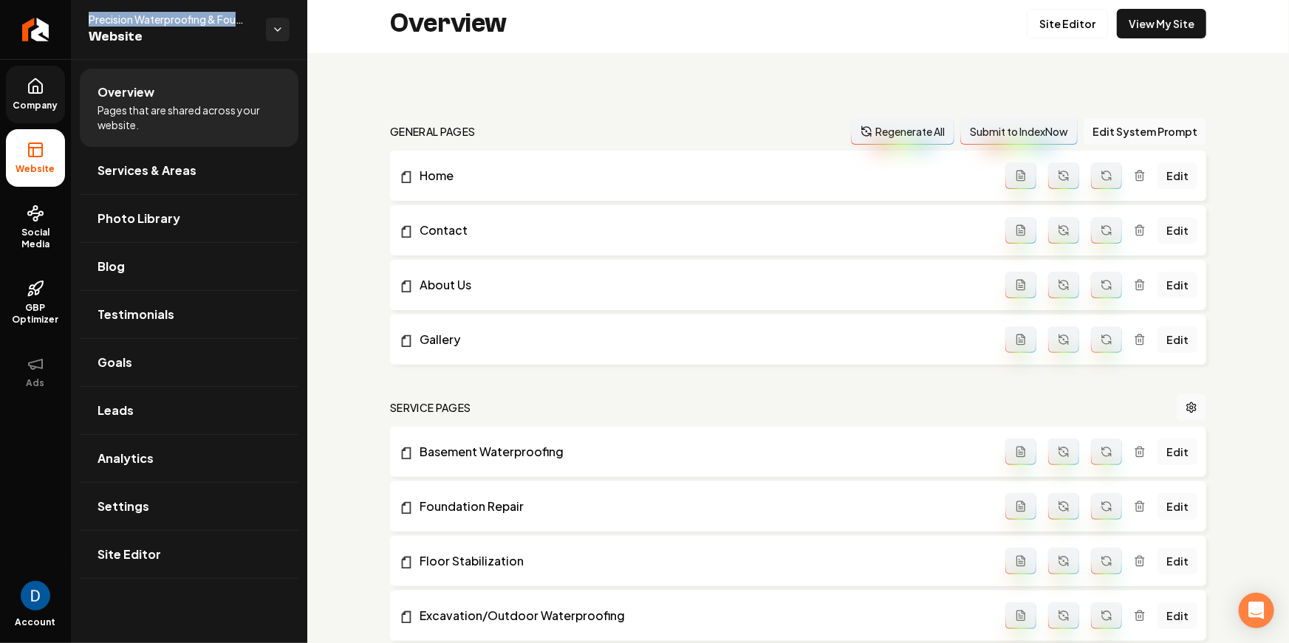
click at [100, 17] on span "Precision Waterproofing & Foundation Repair" at bounding box center [171, 19] width 165 height 15
click at [55, 99] on link "Company" at bounding box center [35, 95] width 59 height 58
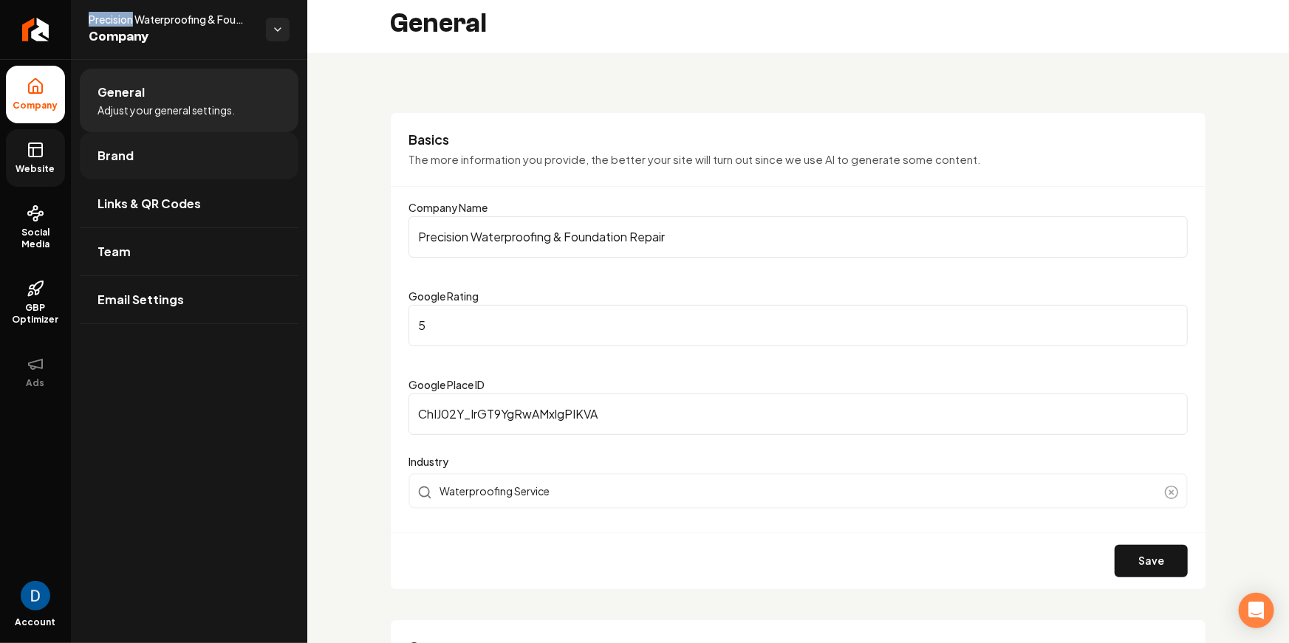
click at [208, 159] on link "Brand" at bounding box center [189, 155] width 219 height 47
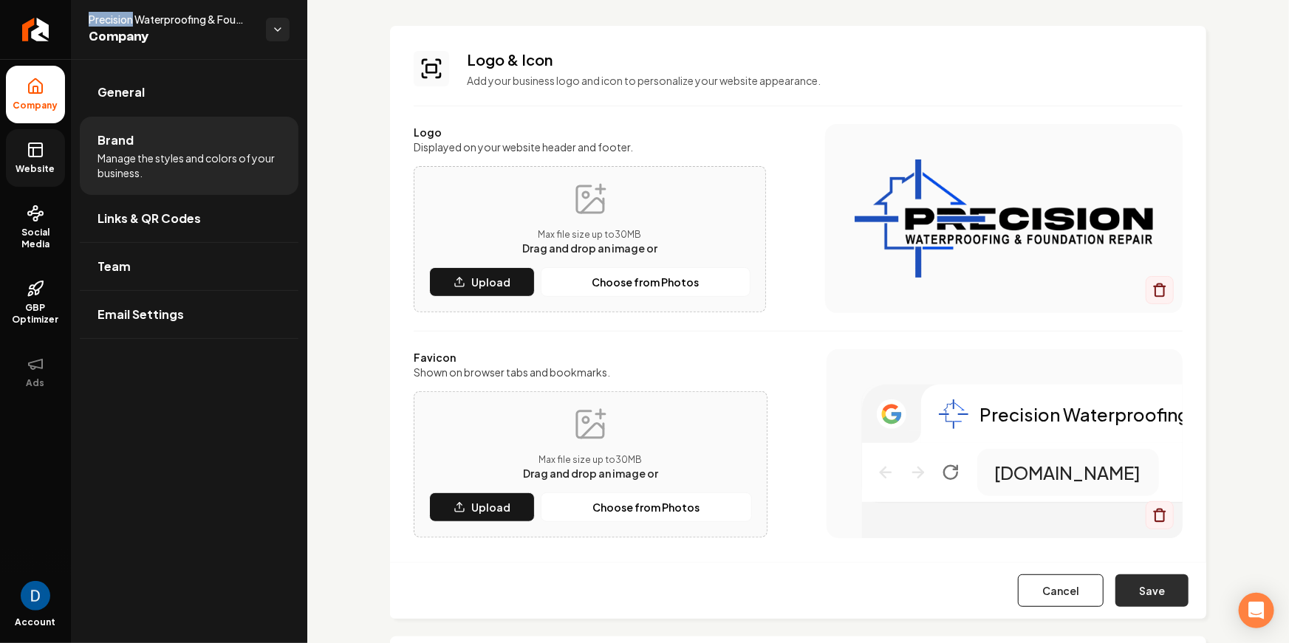
scroll to position [75, 0]
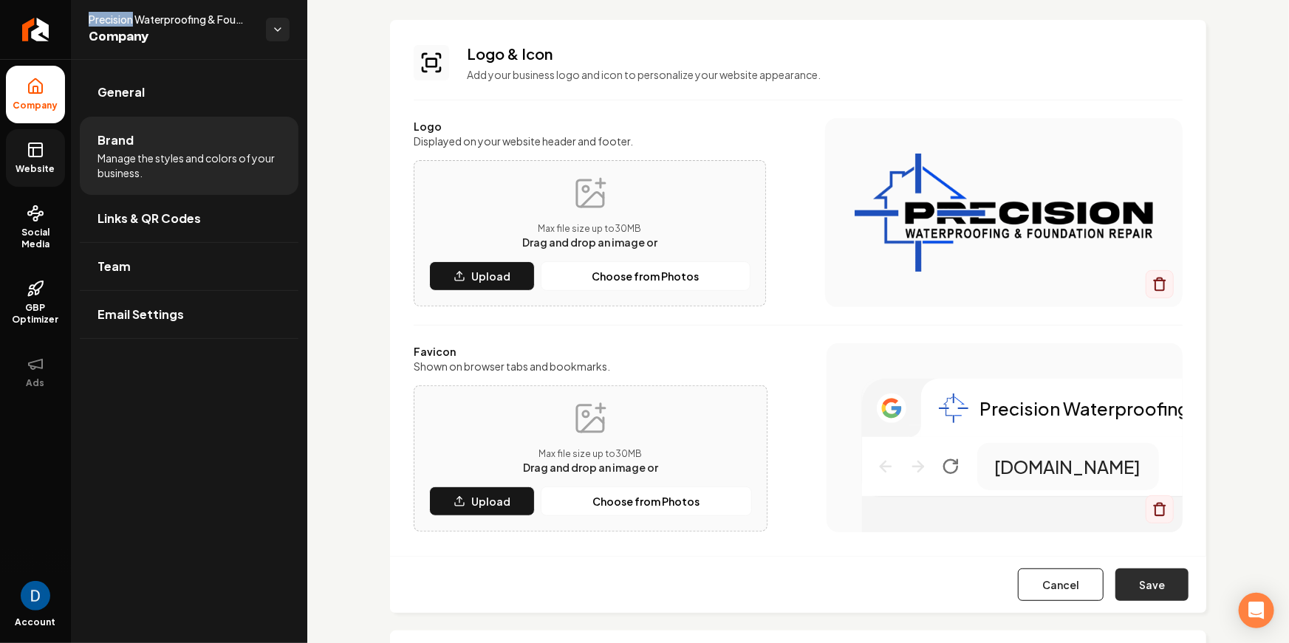
click at [1140, 580] on button "Save" at bounding box center [1151, 585] width 73 height 33
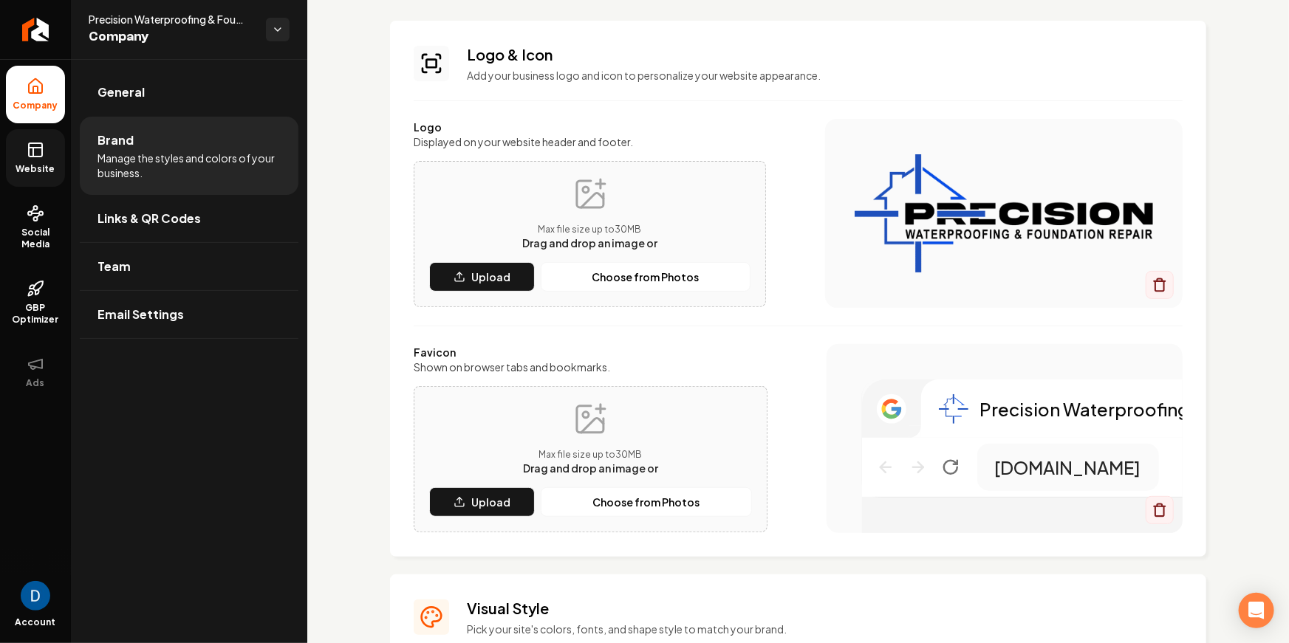
click at [169, 20] on span "Precision Waterproofing & Foundation Repair" at bounding box center [171, 19] width 165 height 15
copy span "Precision Waterproofing & Foundation Repair"
click at [149, 92] on link "General" at bounding box center [189, 92] width 219 height 47
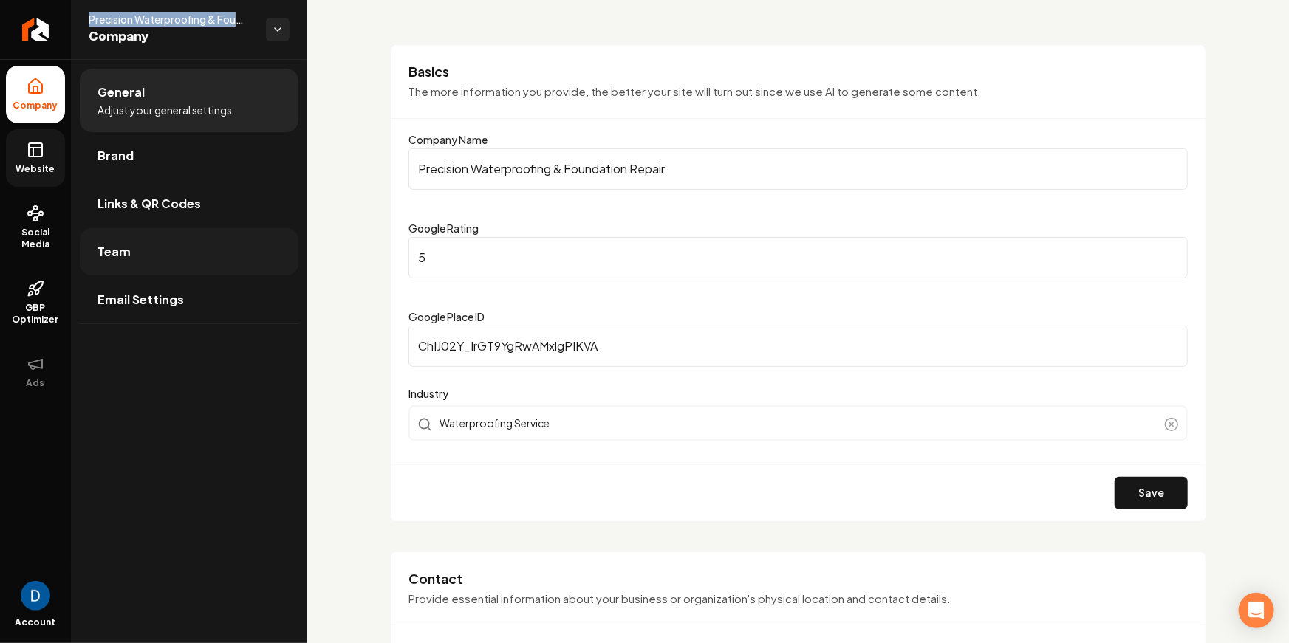
click at [170, 274] on link "Team" at bounding box center [189, 251] width 219 height 47
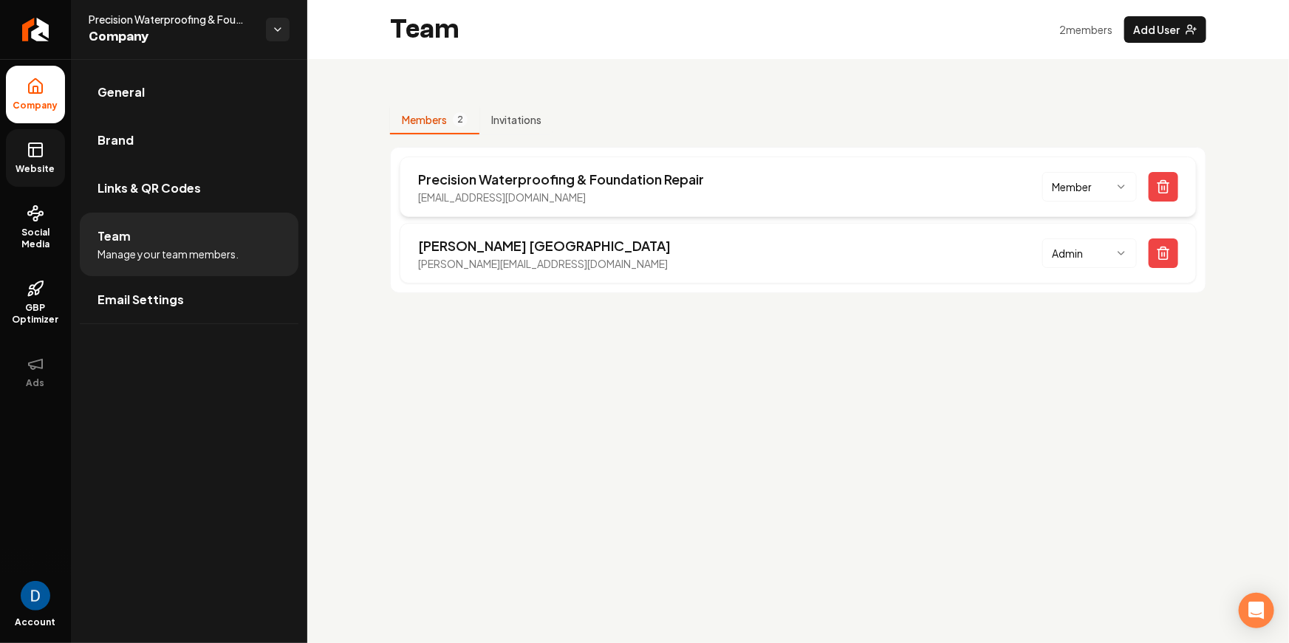
click at [481, 200] on p "precision.wpfr@gmail.com" at bounding box center [561, 197] width 286 height 15
copy p "precision.wpfr@gmail.com"
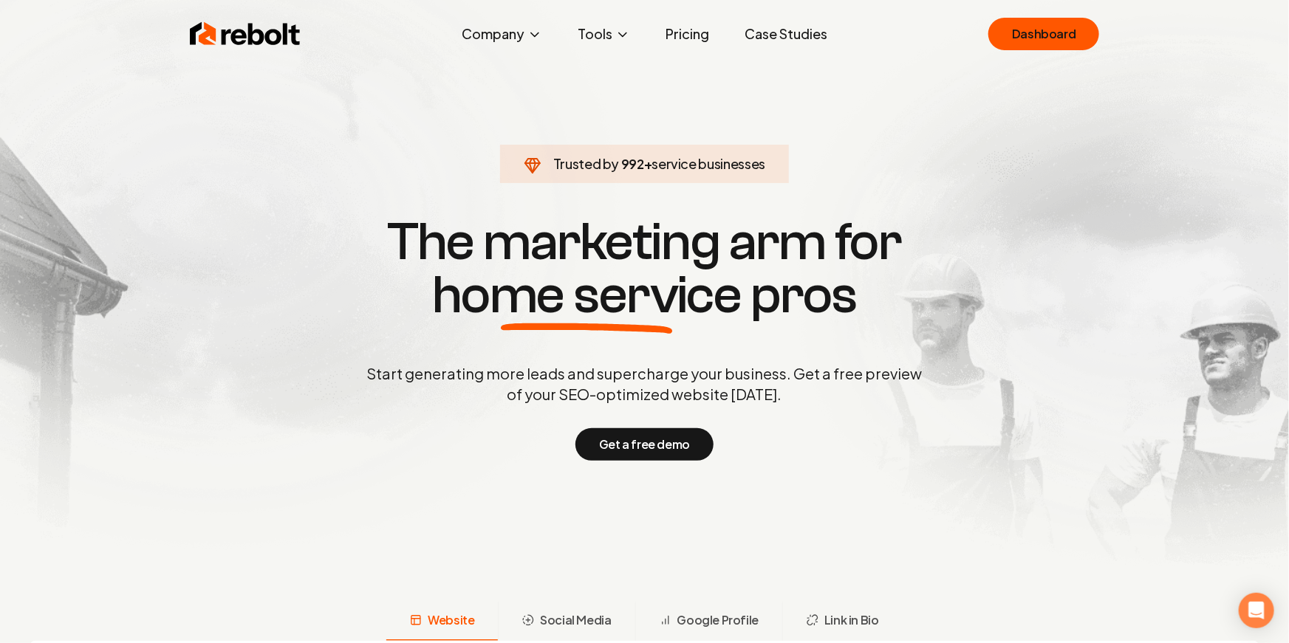
drag, startPoint x: 1087, startPoint y: 165, endPoint x: 1027, endPoint y: 53, distance: 127.6
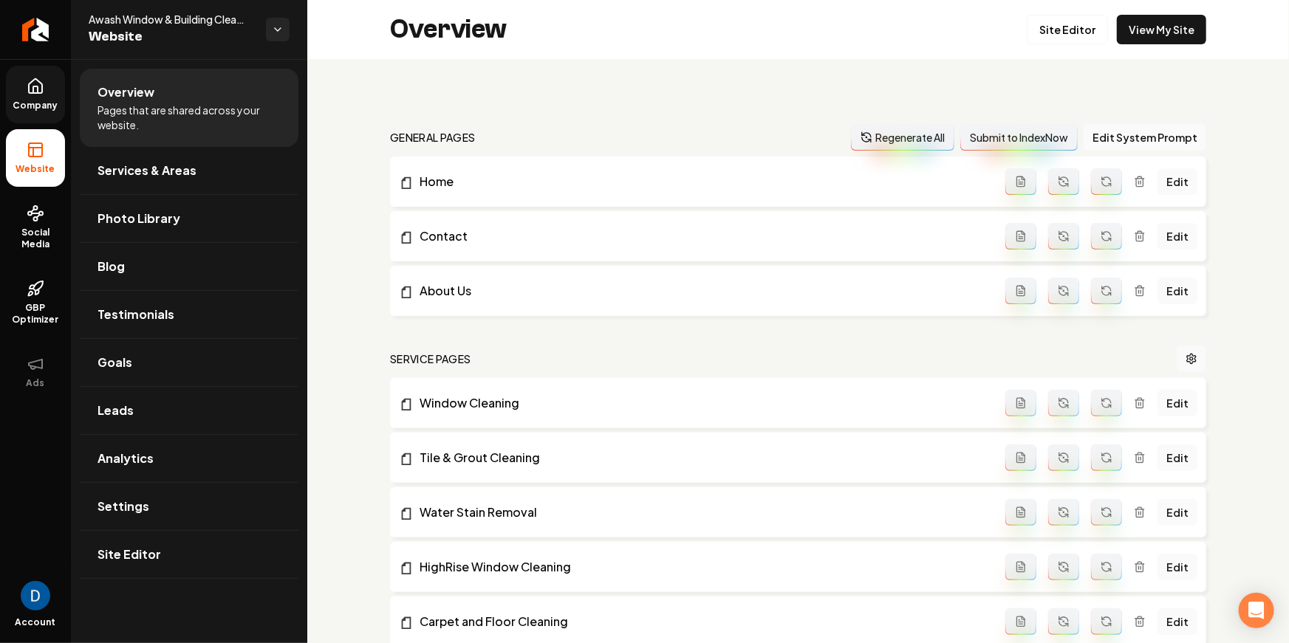
click at [37, 96] on link "Company" at bounding box center [35, 95] width 59 height 58
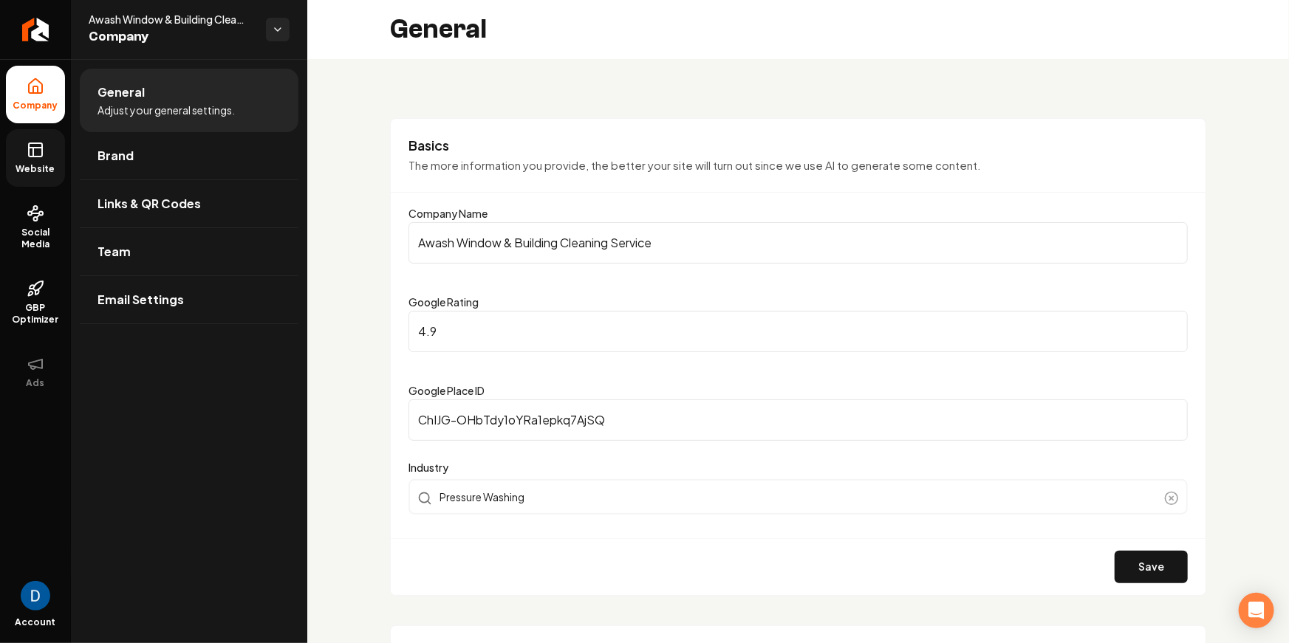
click at [38, 156] on rect at bounding box center [35, 149] width 13 height 13
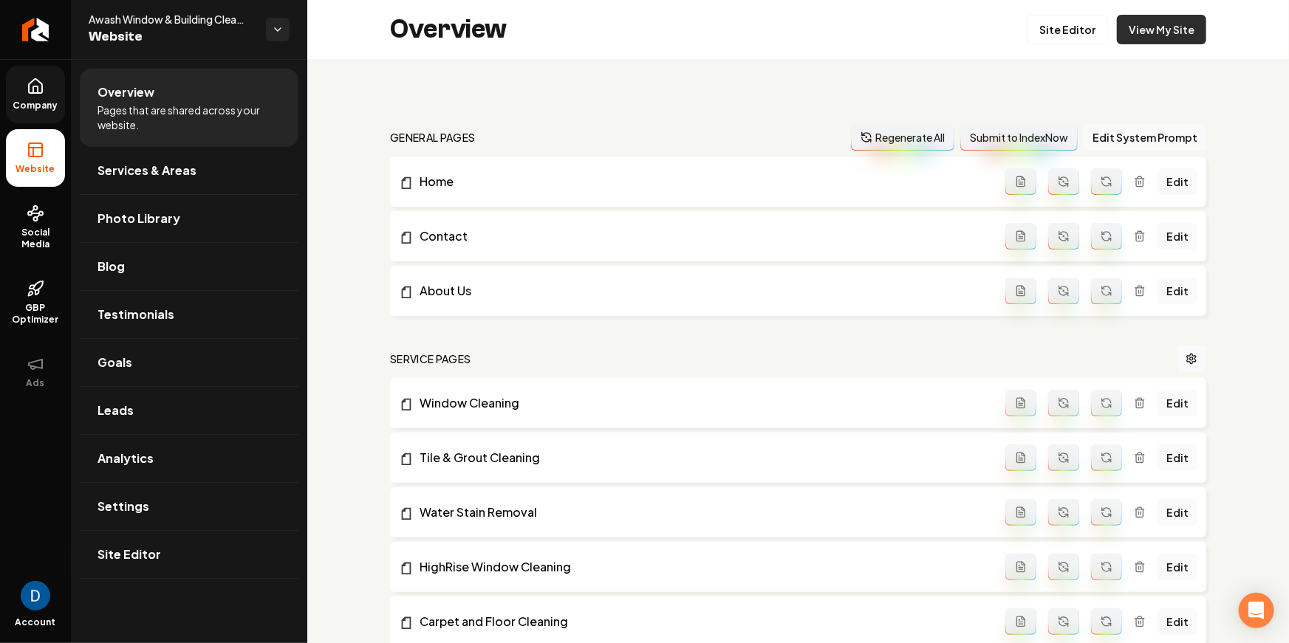
click at [1164, 38] on link "View My Site" at bounding box center [1161, 30] width 89 height 30
click at [101, 19] on span "Awash Window & Building Cleaning Service" at bounding box center [171, 19] width 165 height 15
click at [102, 18] on span "Awash Window & Building Cleaning Service" at bounding box center [171, 19] width 165 height 15
copy span "Awash"
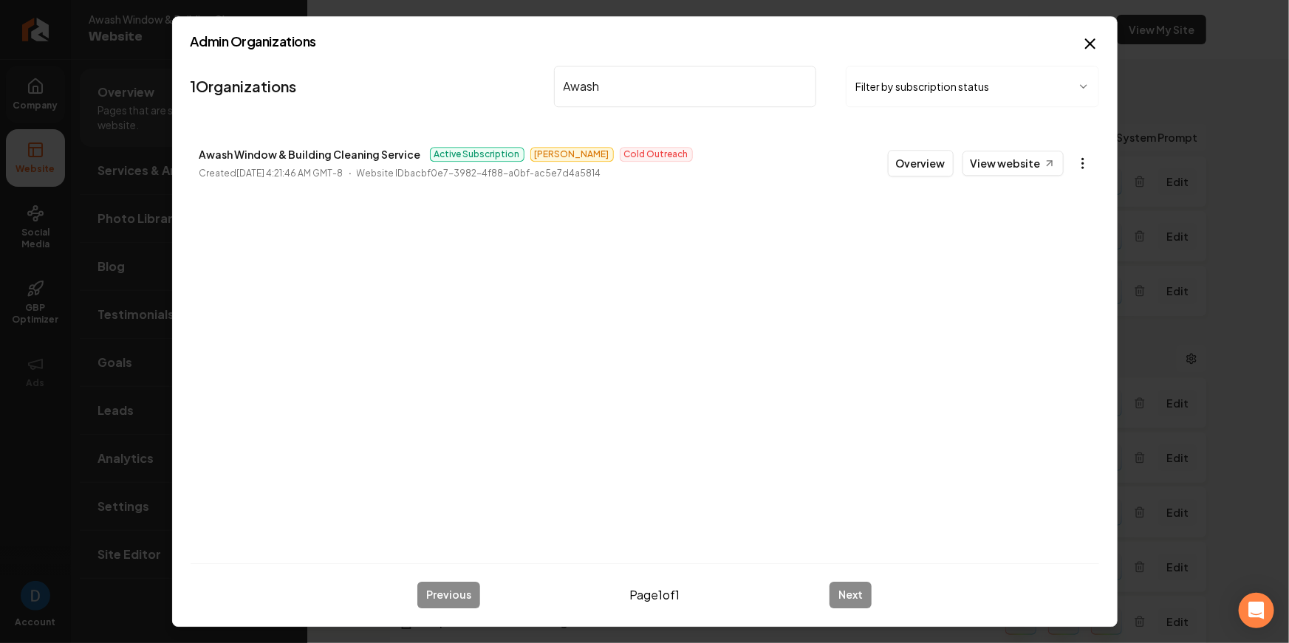
type input "Awash"
click at [1082, 161] on body "Company Website Social Media GBP Optimizer Ads Account Awash Window & Building …" at bounding box center [644, 321] width 1289 height 643
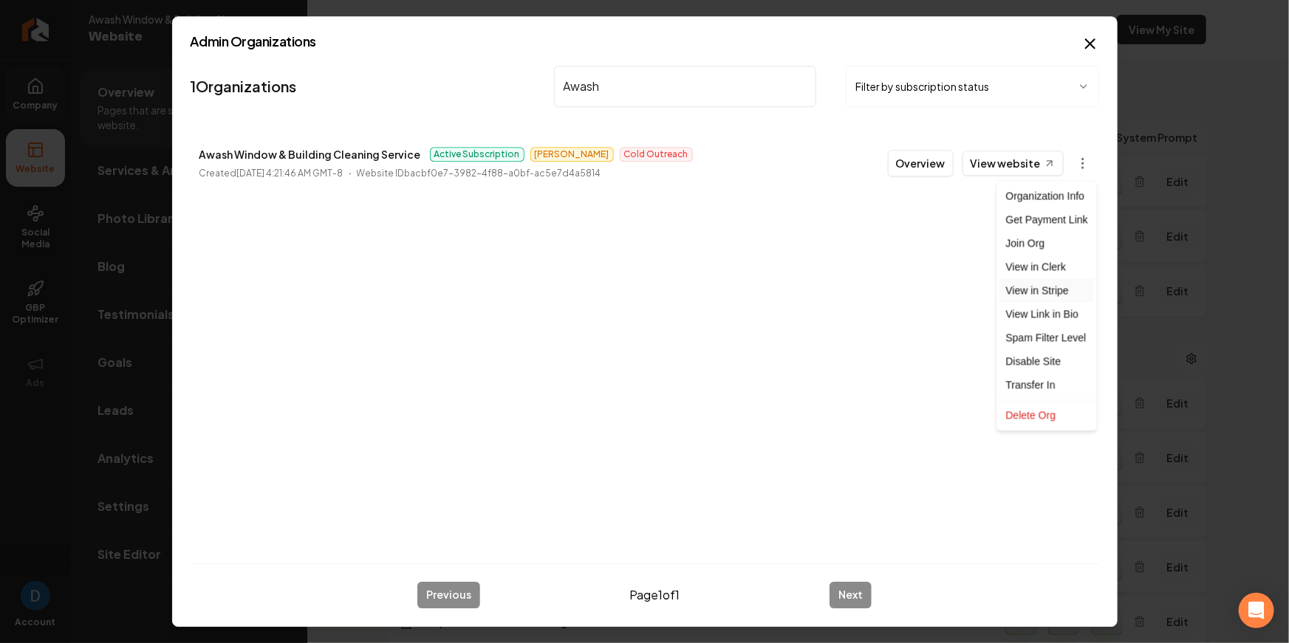
click at [1050, 295] on link "View in Stripe" at bounding box center [1047, 291] width 94 height 24
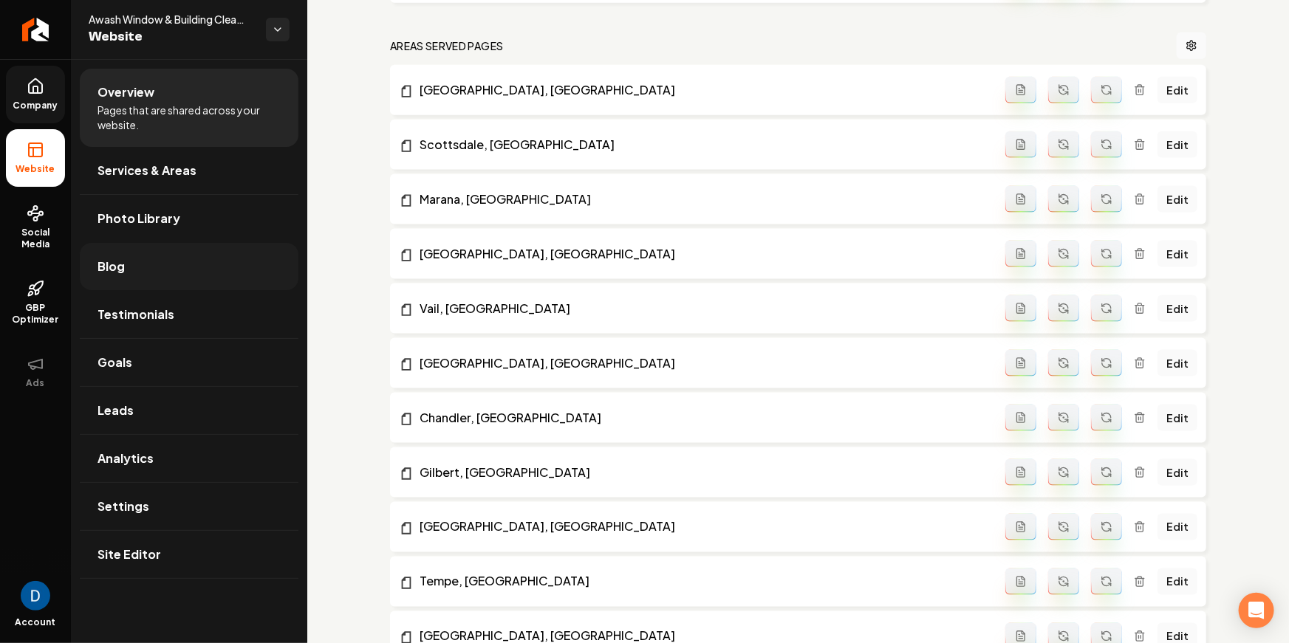
scroll to position [949, 0]
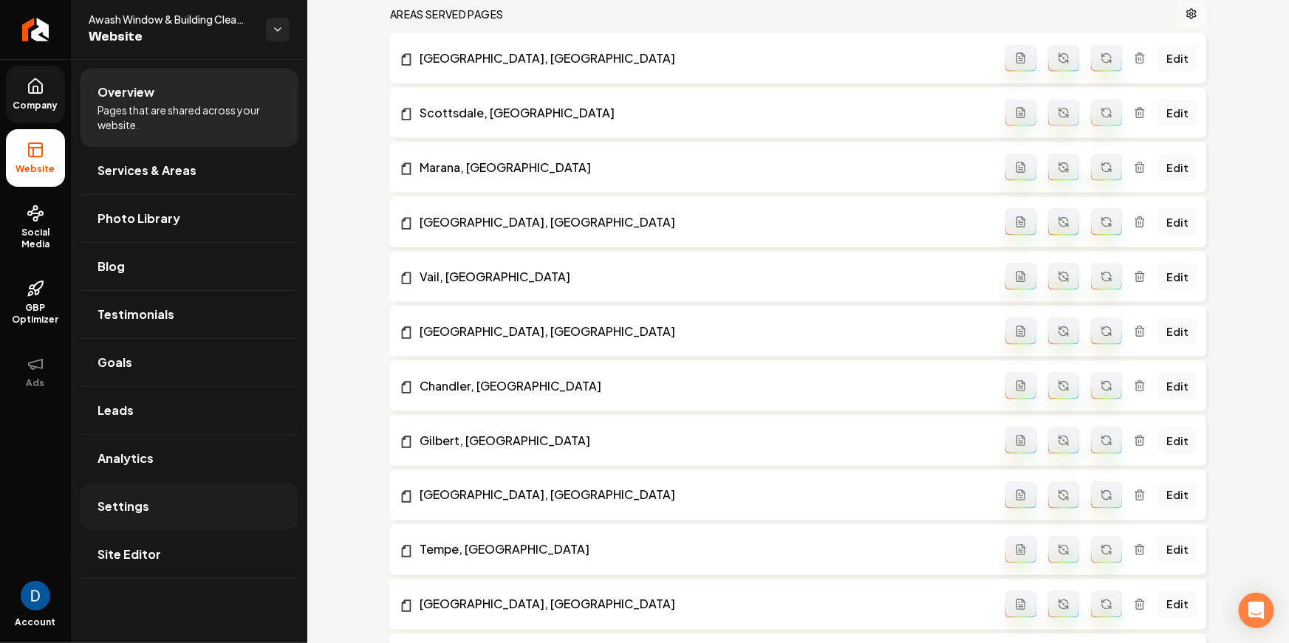
click at [177, 506] on link "Settings" at bounding box center [189, 506] width 219 height 47
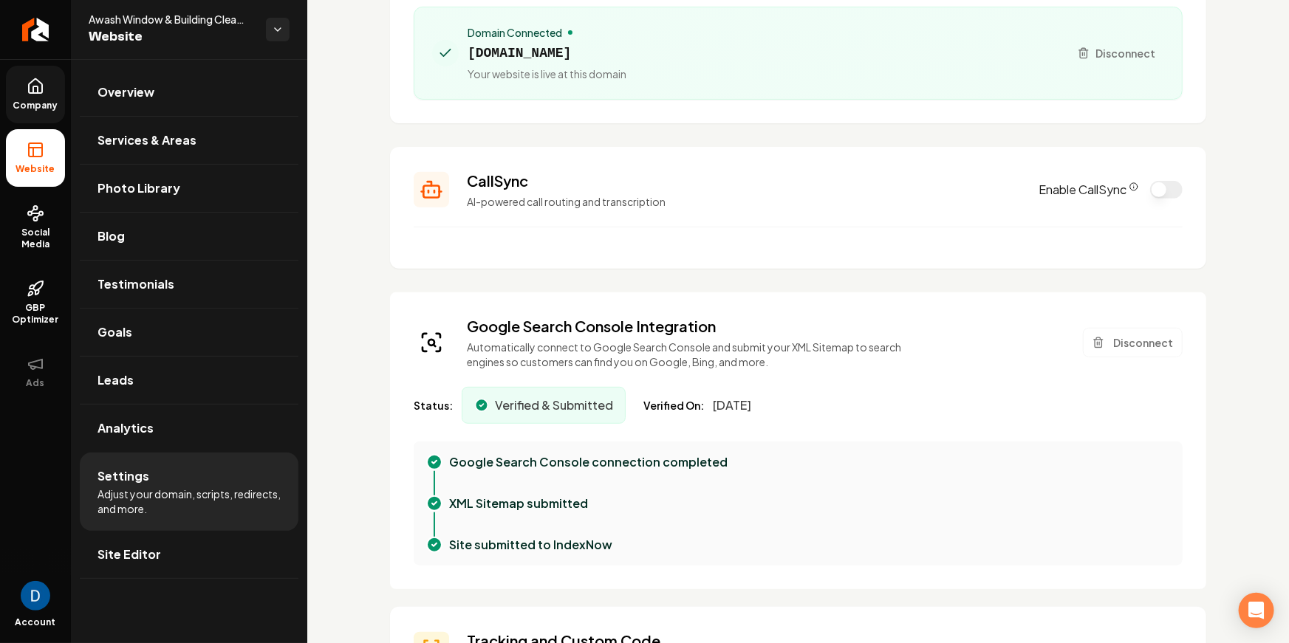
scroll to position [295, 0]
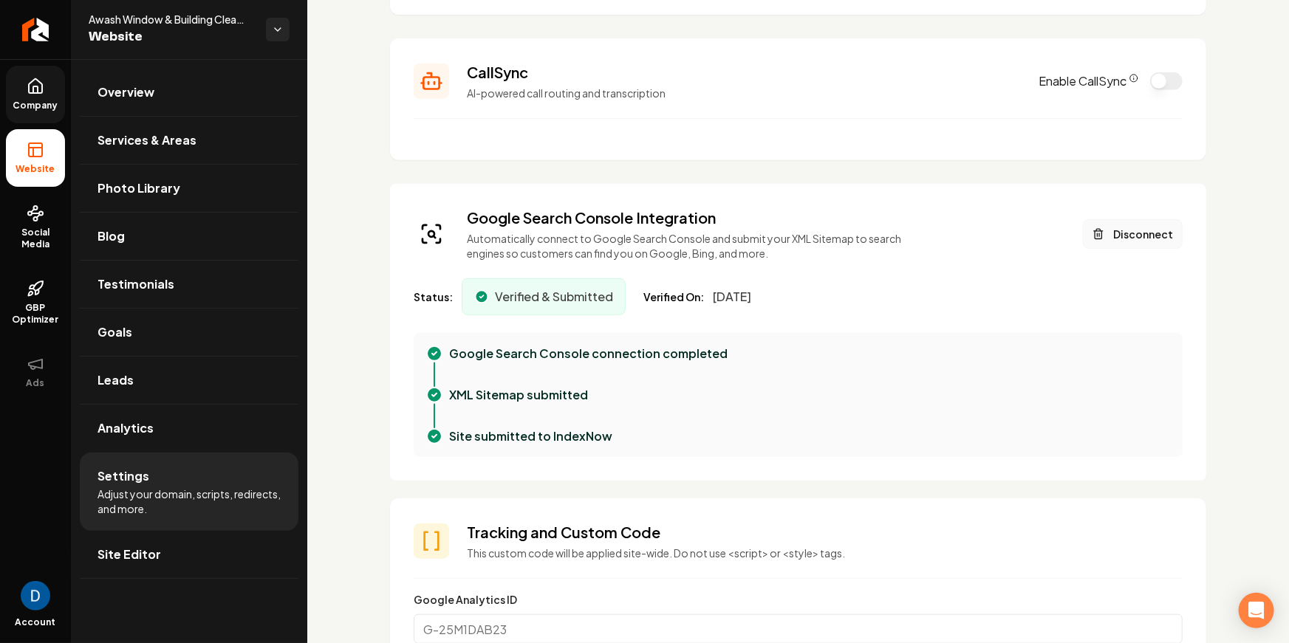
click at [1161, 227] on button "Disconnect" at bounding box center [1133, 234] width 100 height 30
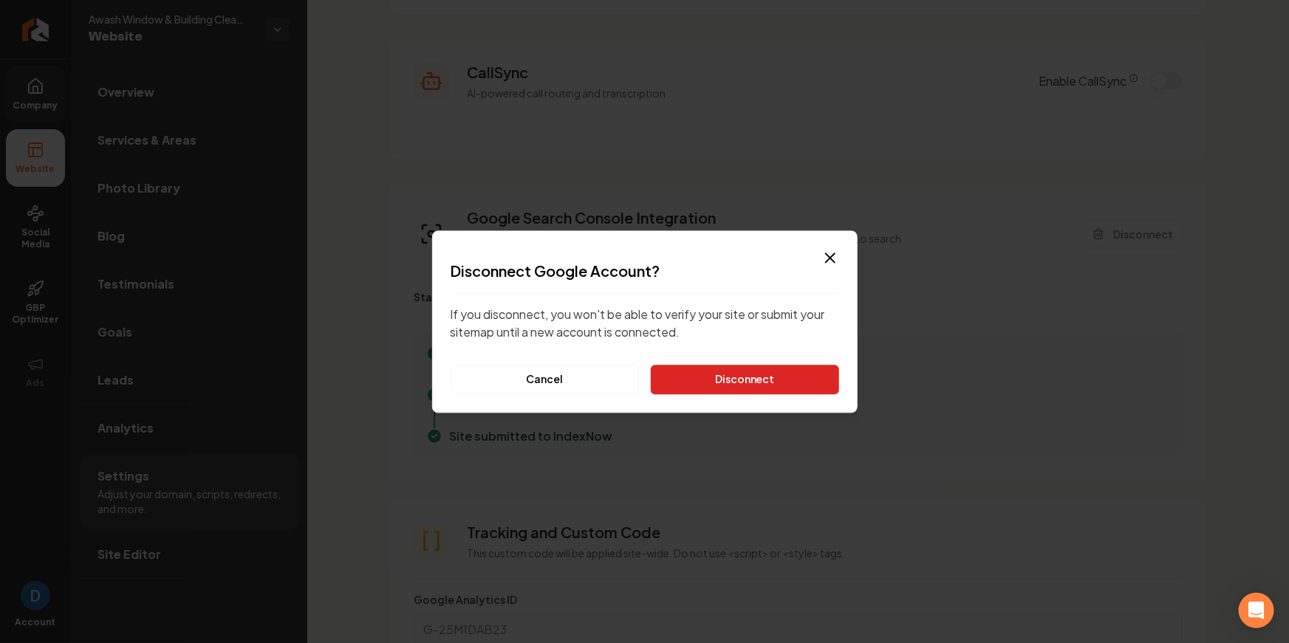
click at [730, 374] on button "Disconnect" at bounding box center [745, 380] width 188 height 30
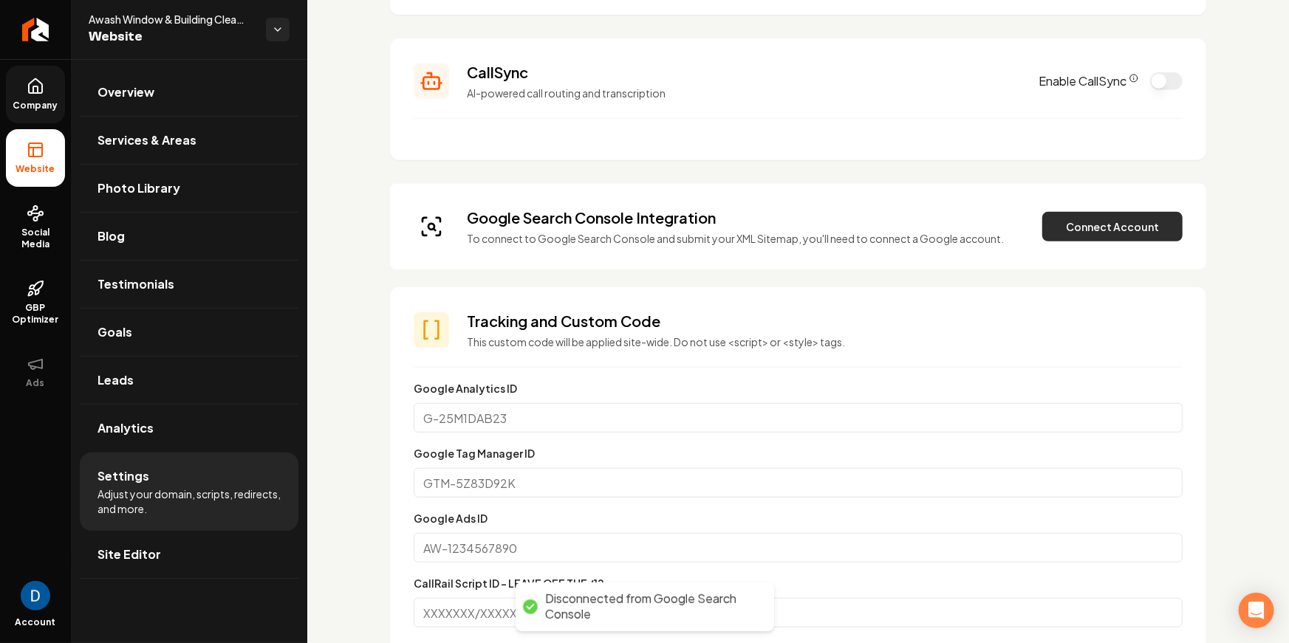
click at [1107, 234] on button "Connect Account" at bounding box center [1112, 227] width 140 height 30
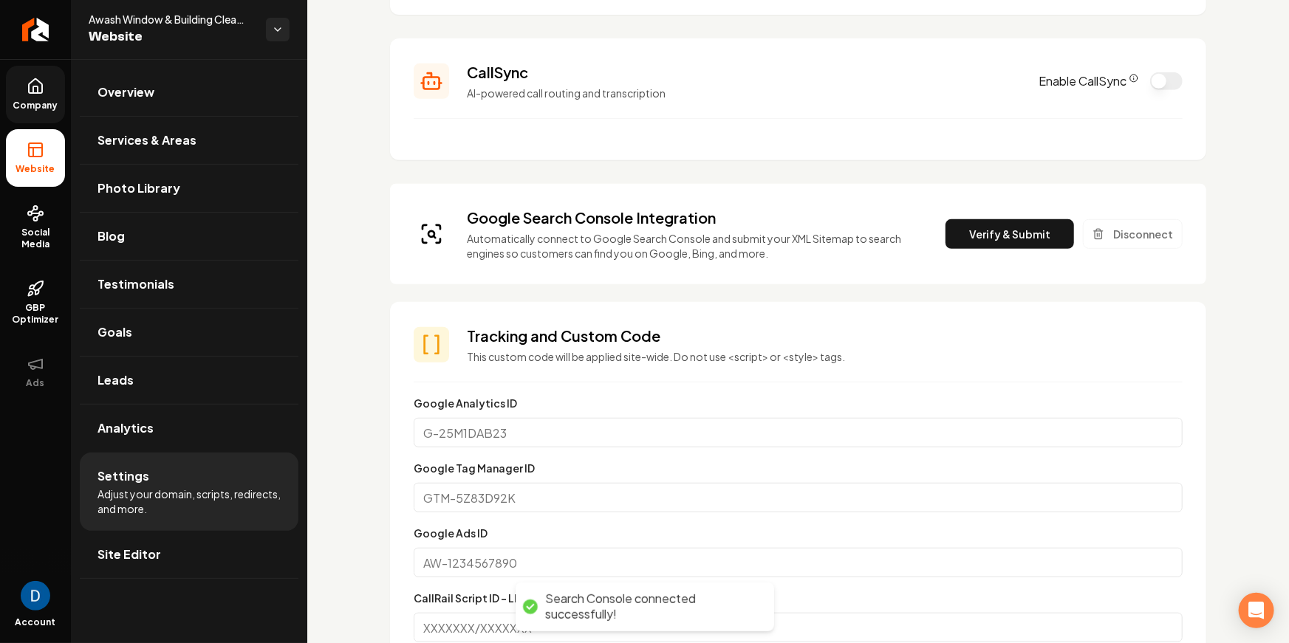
click at [964, 212] on div "Google Search Console Integration Automatically connect to Google Search Consol…" at bounding box center [798, 234] width 769 height 53
click at [968, 227] on button "Verify & Submit" at bounding box center [1010, 234] width 129 height 30
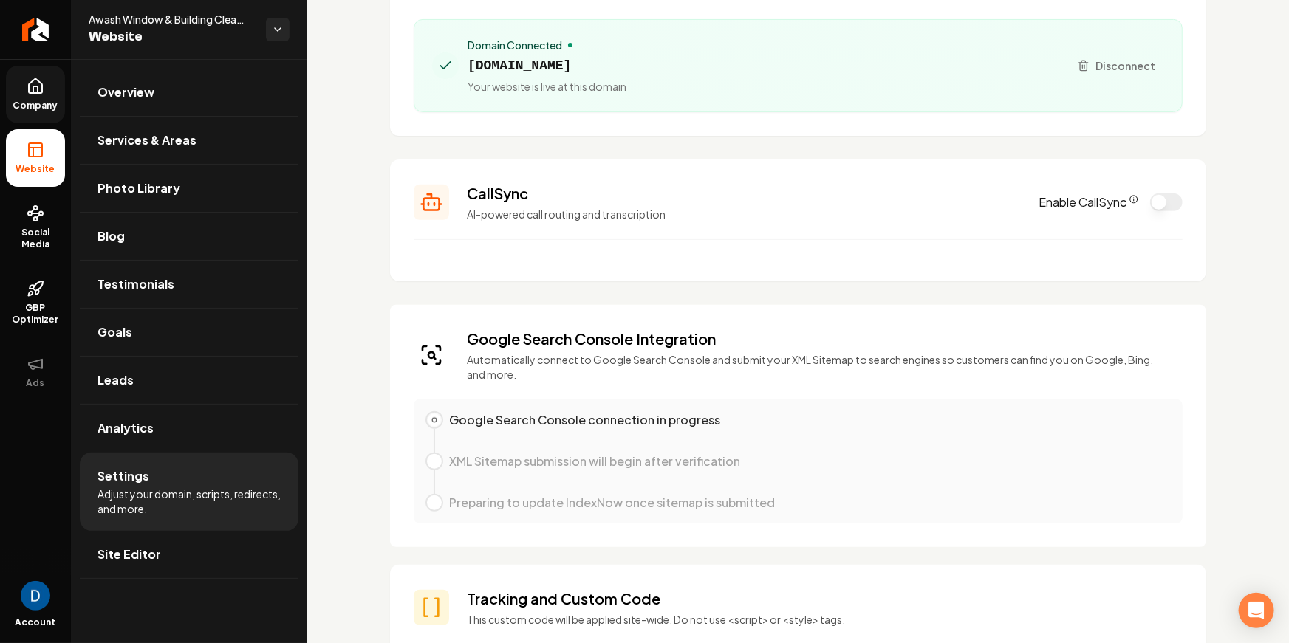
scroll to position [174, 0]
click at [671, 411] on p "Google Search Console connection in progress" at bounding box center [584, 420] width 271 height 18
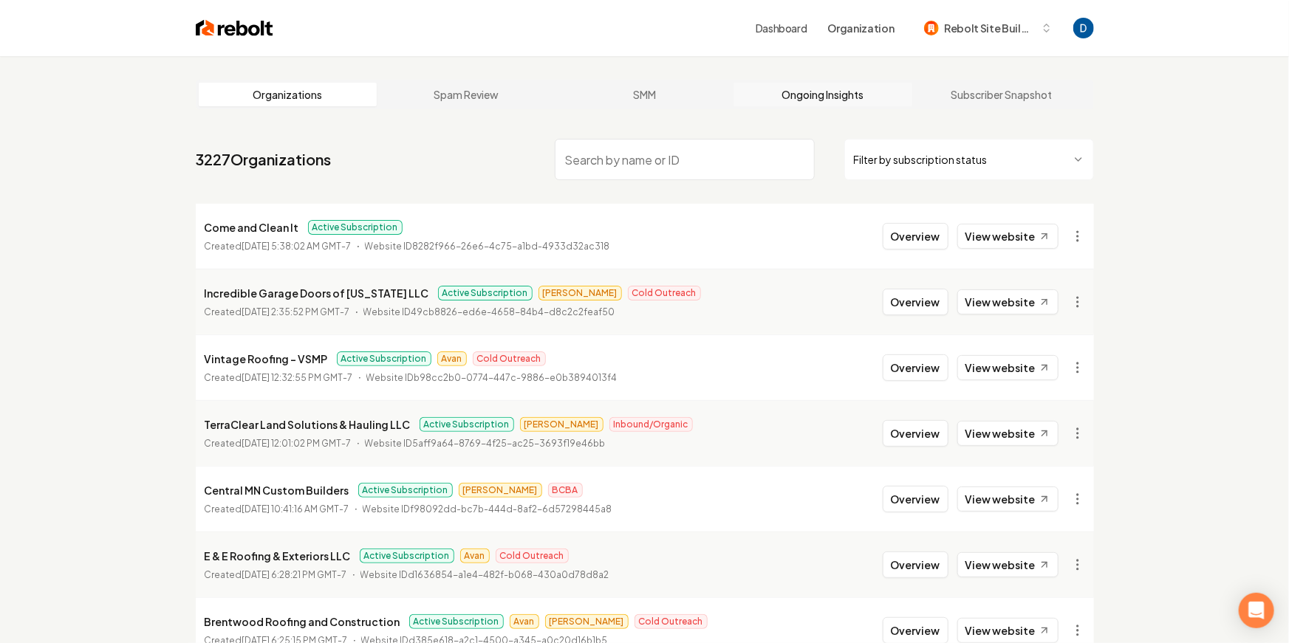
click at [810, 94] on link "Ongoing Insights" at bounding box center [823, 95] width 179 height 24
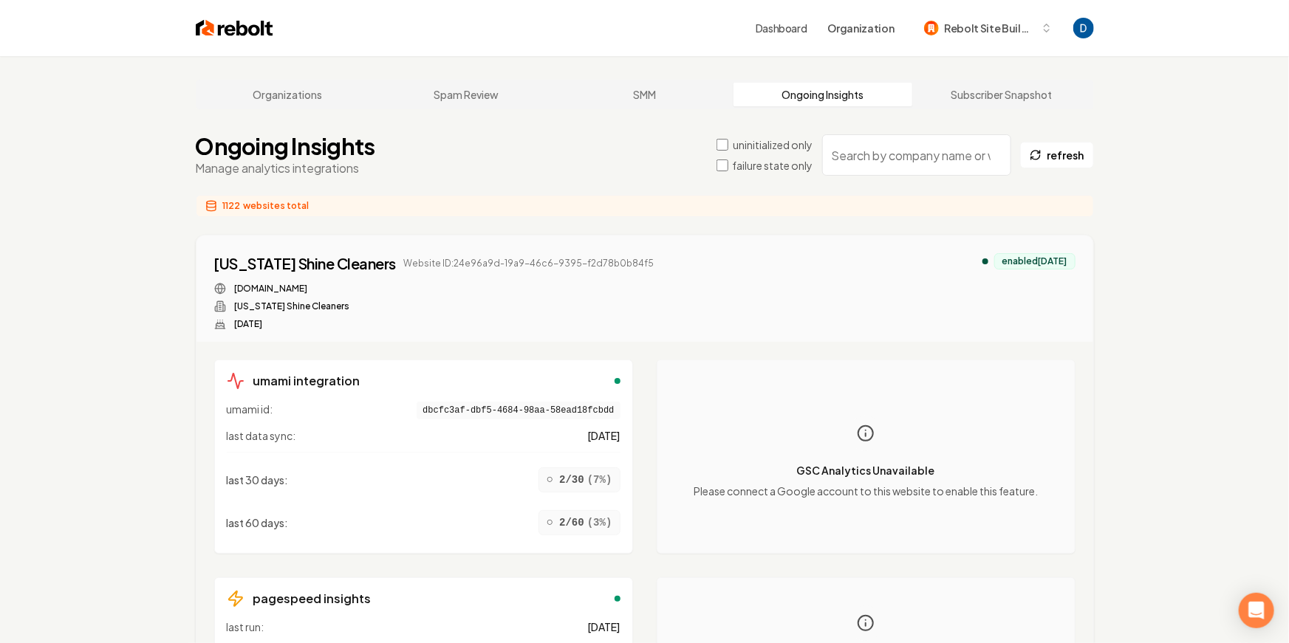
click at [891, 151] on input "search" at bounding box center [916, 154] width 189 height 41
paste input "Awash"
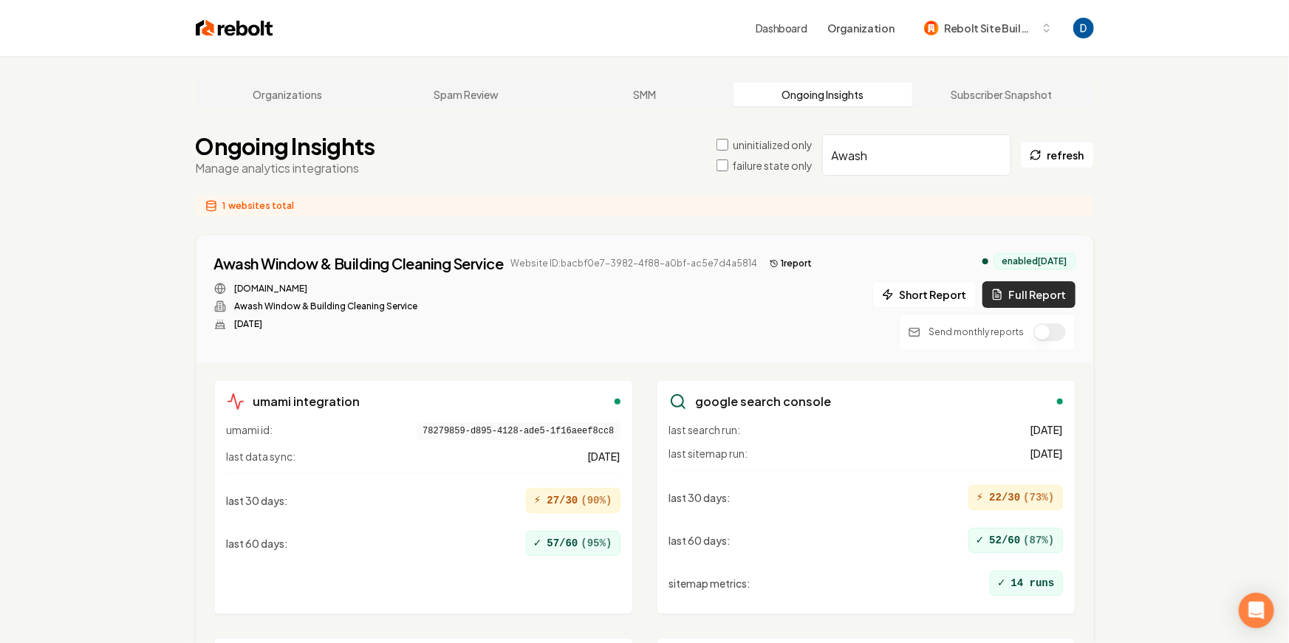
type input "Awash"
click at [1024, 290] on button "Full Report" at bounding box center [1028, 294] width 93 height 27
click at [776, 265] on button "2 report s" at bounding box center [795, 264] width 63 height 18
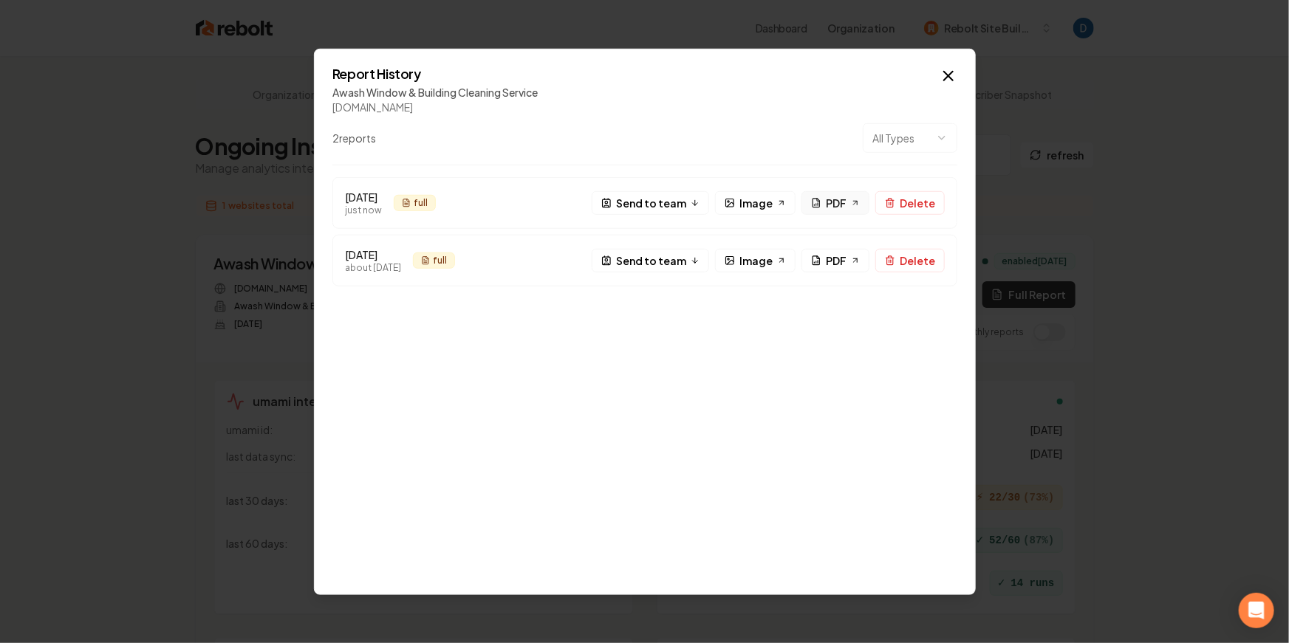
click at [854, 205] on icon at bounding box center [855, 202] width 9 height 9
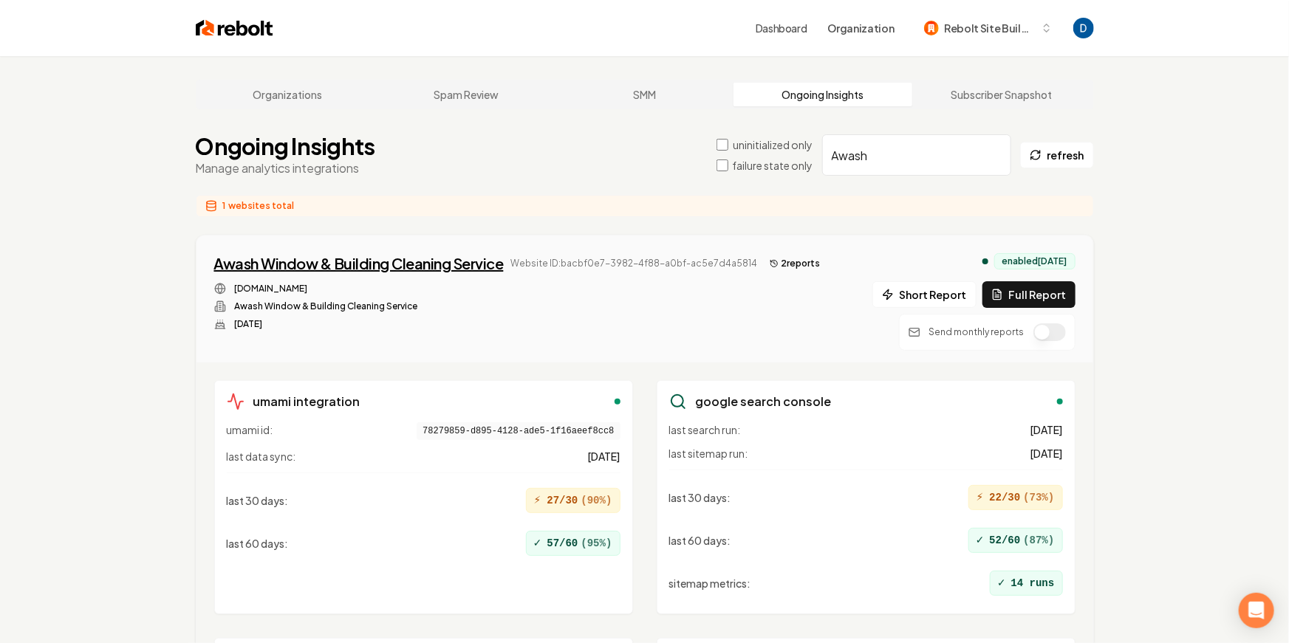
click at [344, 272] on div "Awash Window & Building Cleaning Service" at bounding box center [359, 263] width 290 height 21
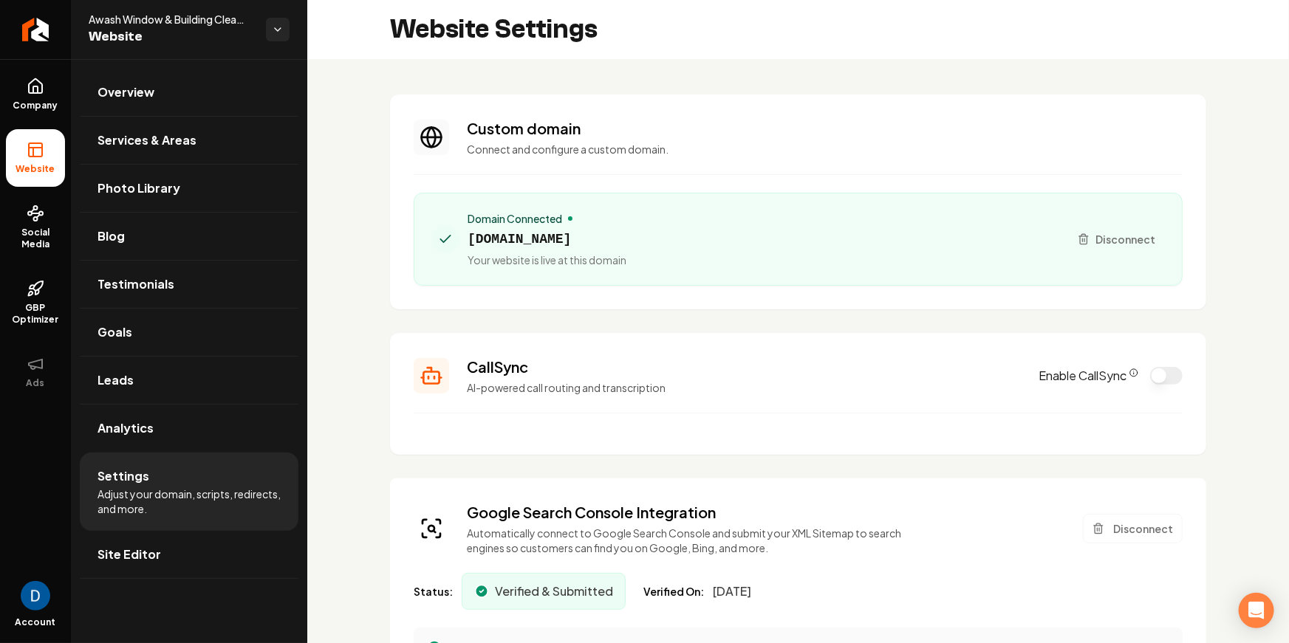
scroll to position [267, 0]
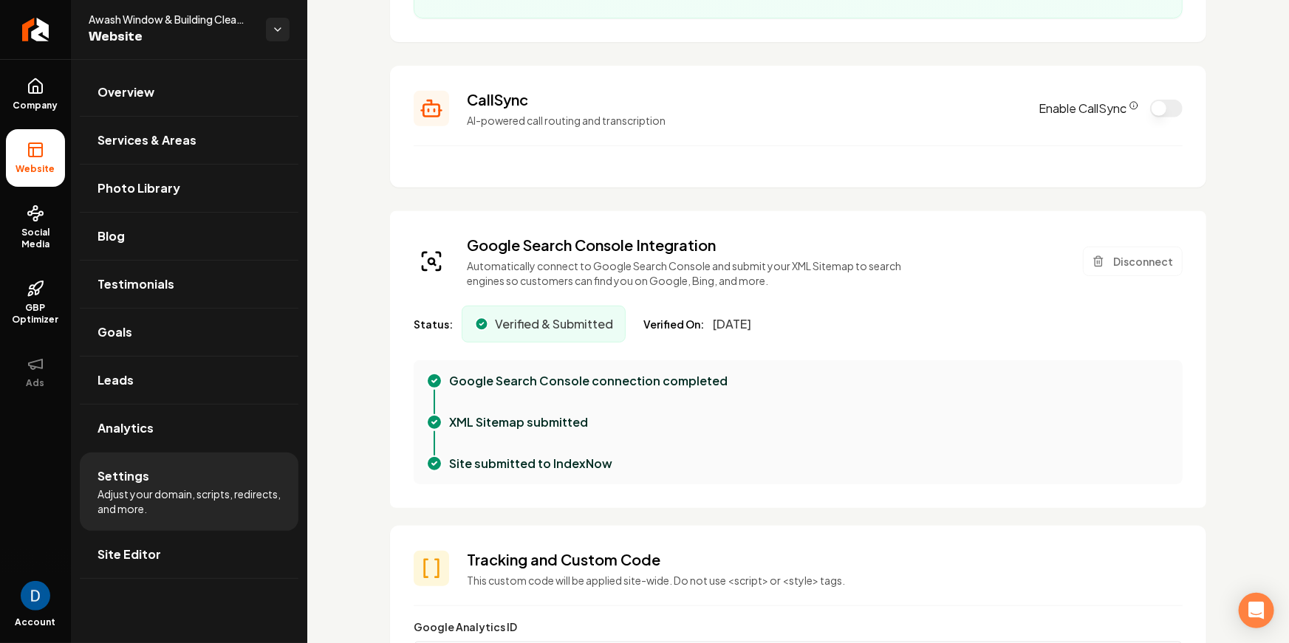
click at [114, 18] on span "Awash Window & Building Cleaning Service" at bounding box center [171, 19] width 165 height 15
copy span "Awash Window & Building Cleaning Service"
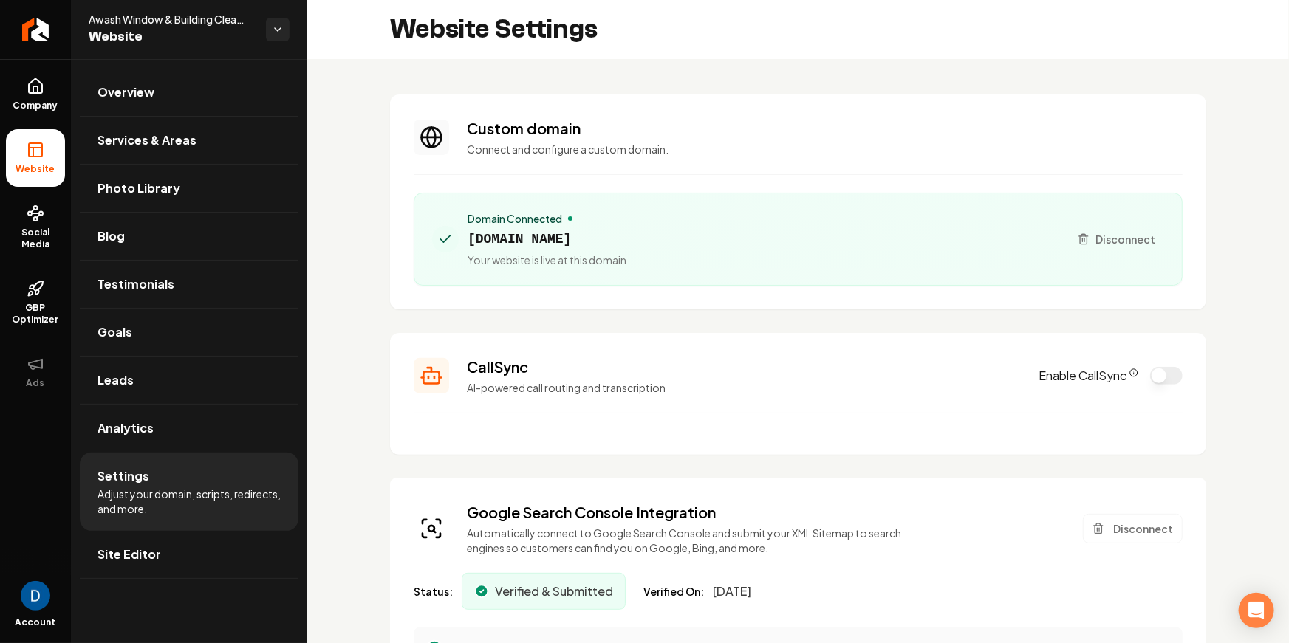
click at [38, 88] on icon at bounding box center [35, 89] width 4 height 7
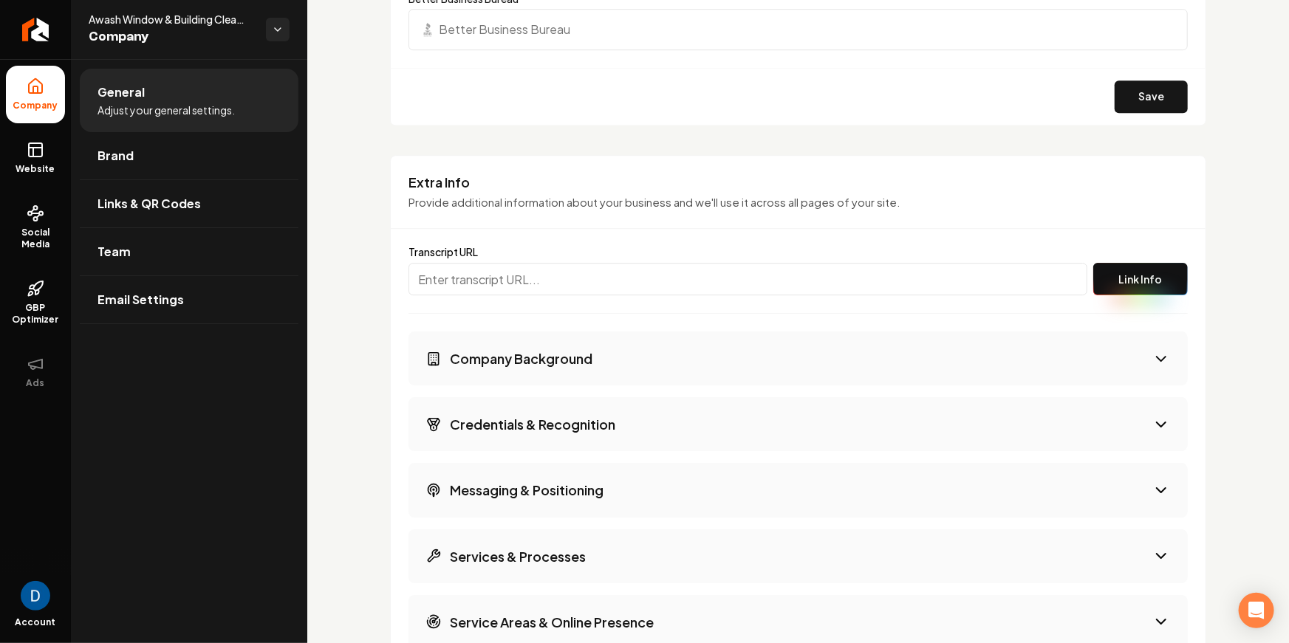
scroll to position [2423, 0]
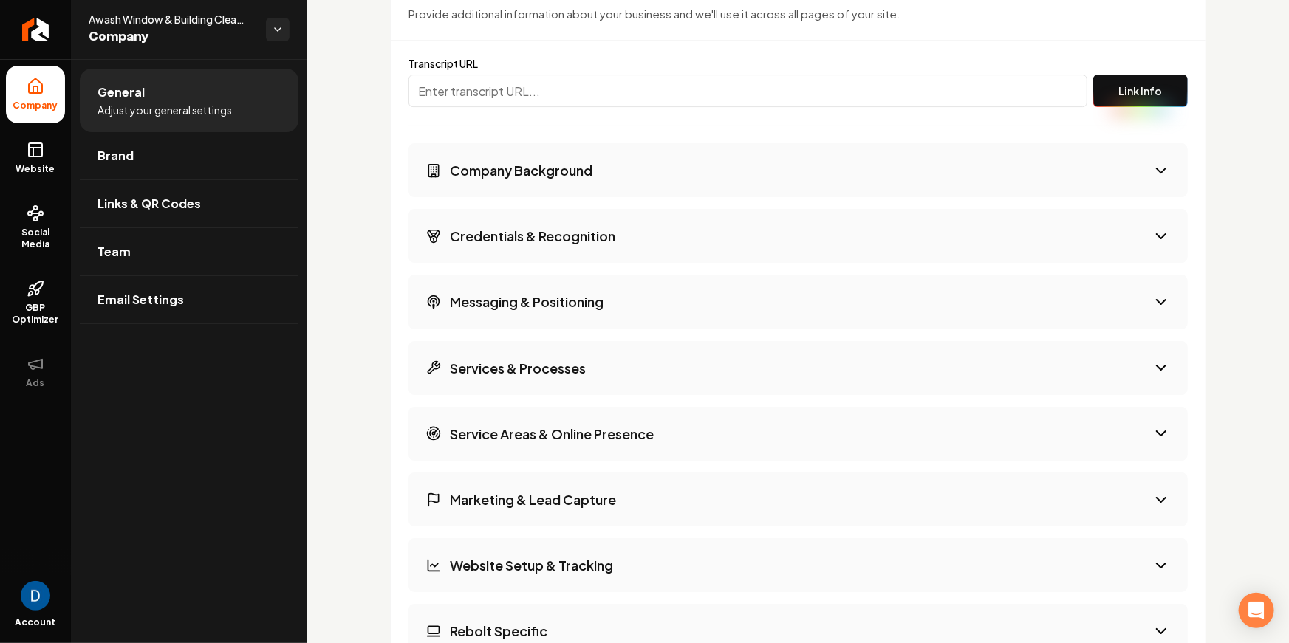
click at [550, 137] on div "Transcript URL Link Info Company Background Credentials & Recognition Messaging…" at bounding box center [798, 423] width 779 height 765
click at [501, 177] on button "Company Background" at bounding box center [798, 170] width 779 height 54
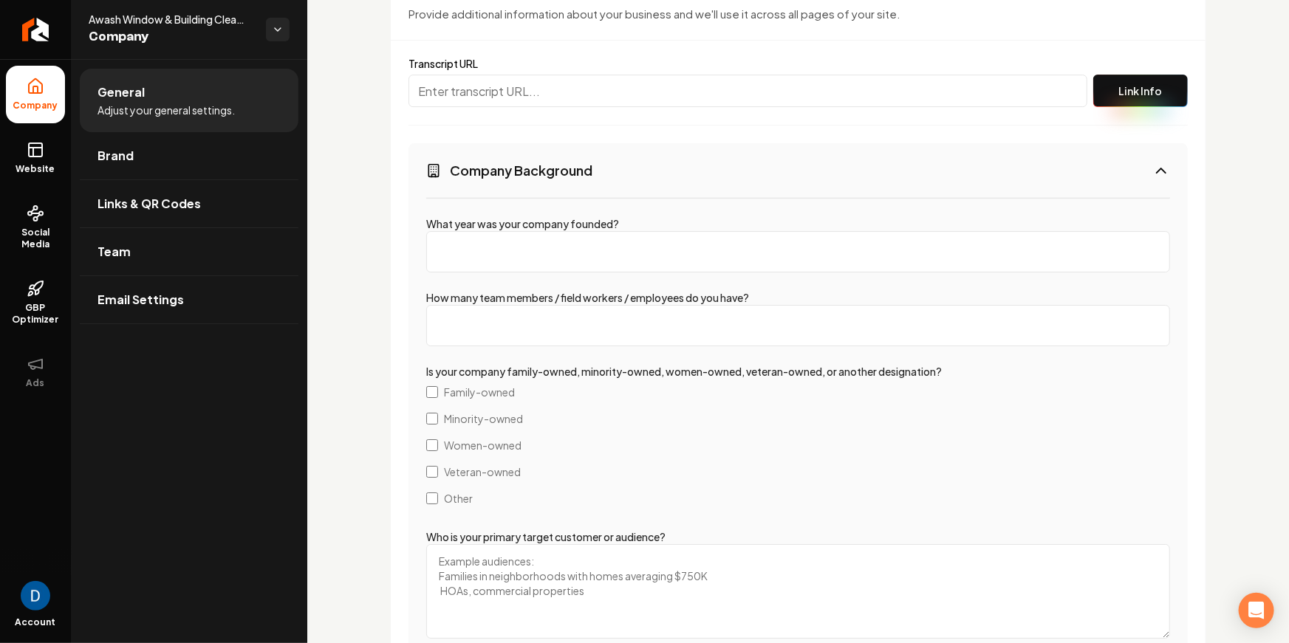
click at [554, 247] on input "What year was your company founded?" at bounding box center [798, 251] width 744 height 41
type input "1995"
click at [507, 357] on div "What year was your company founded? 1995 How many team members / field workers …" at bounding box center [798, 653] width 779 height 913
click at [510, 333] on input "How many team members / field workers / employees do you have?" at bounding box center [798, 325] width 744 height 41
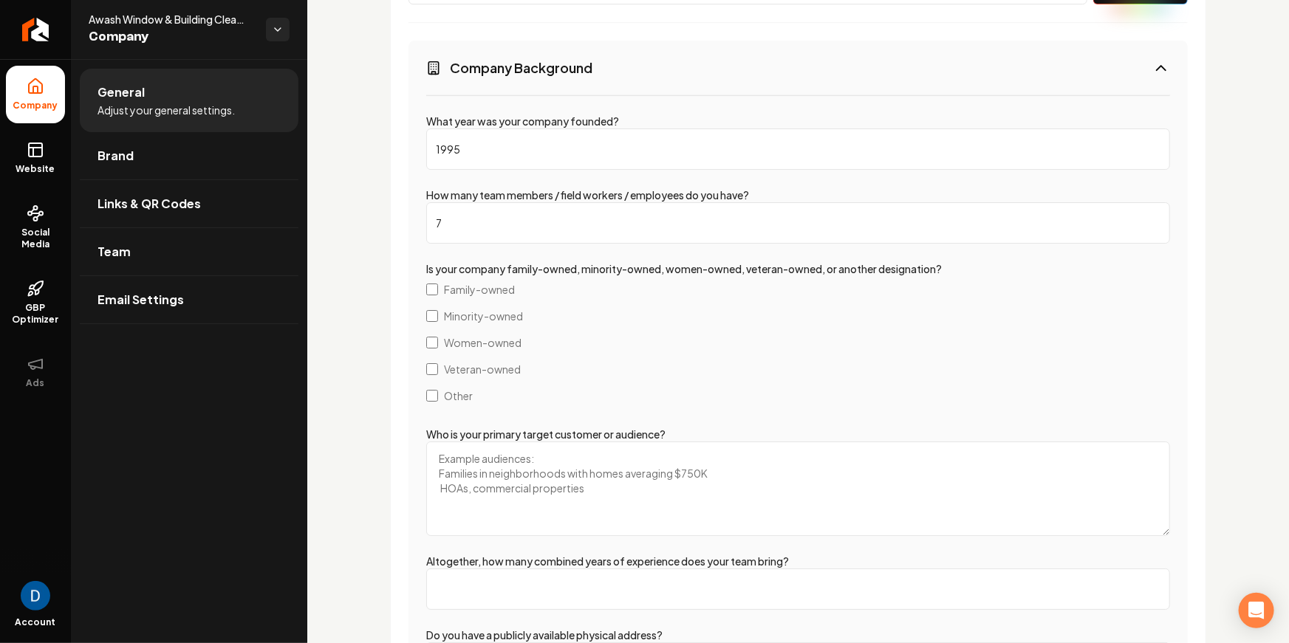
scroll to position [2538, 0]
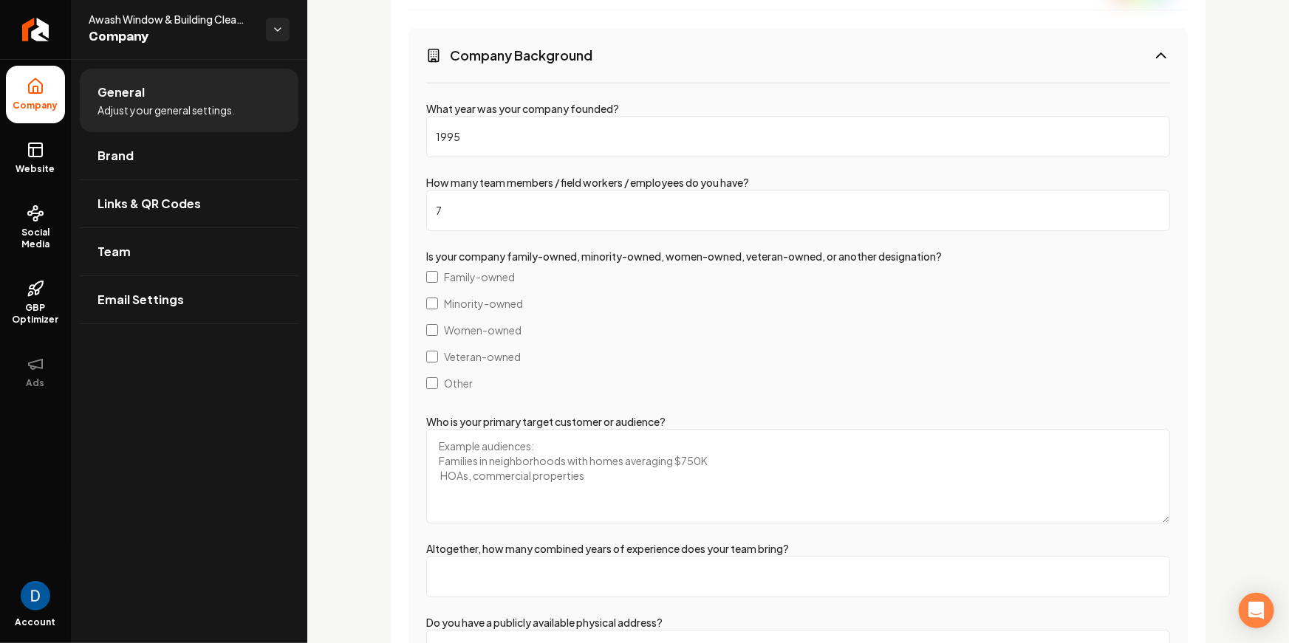
type input "7"
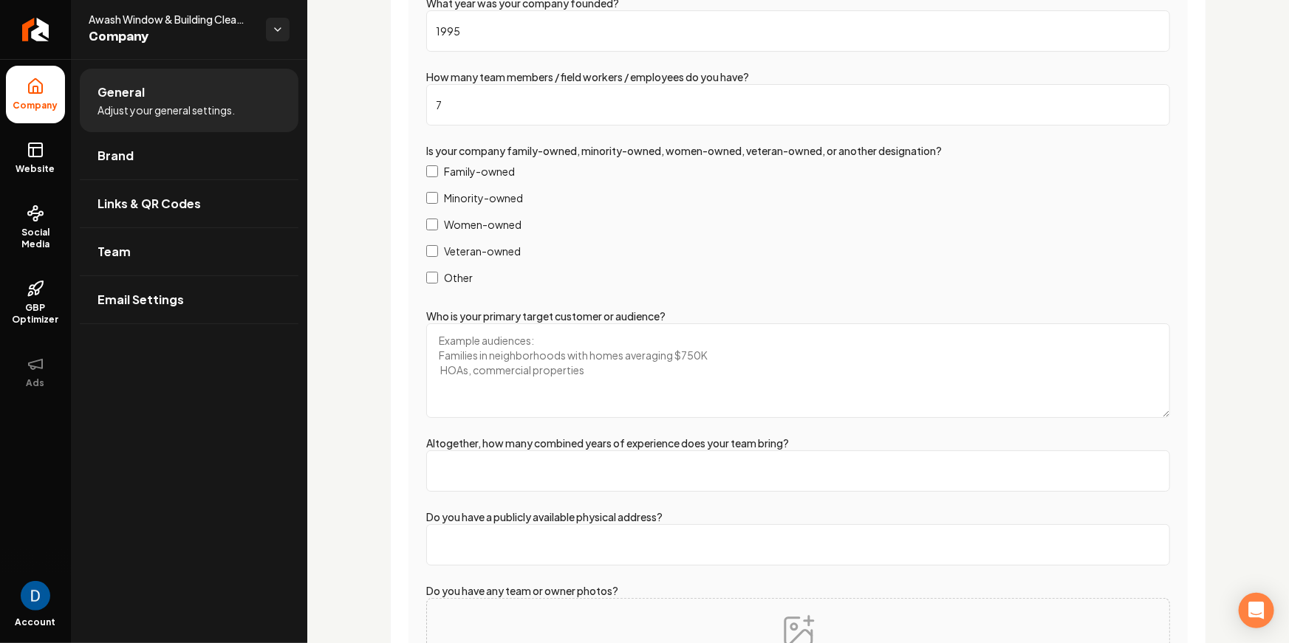
scroll to position [2673, 0]
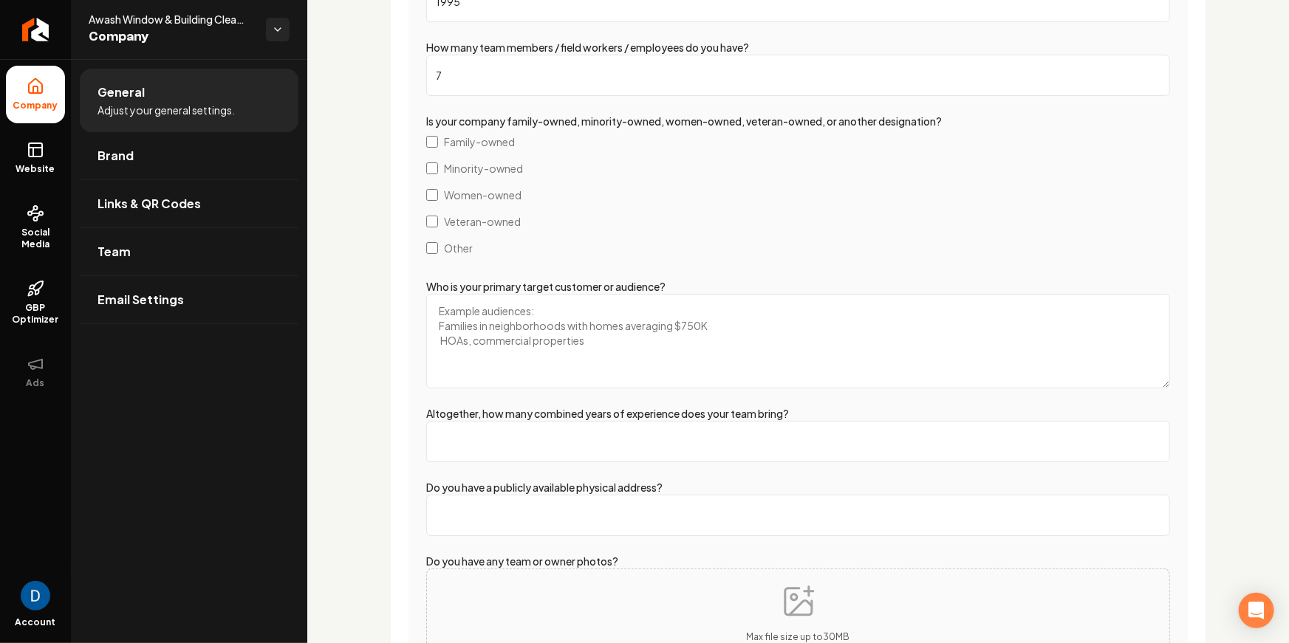
click at [501, 327] on textarea "Who is your primary target customer or audience?" at bounding box center [798, 341] width 744 height 95
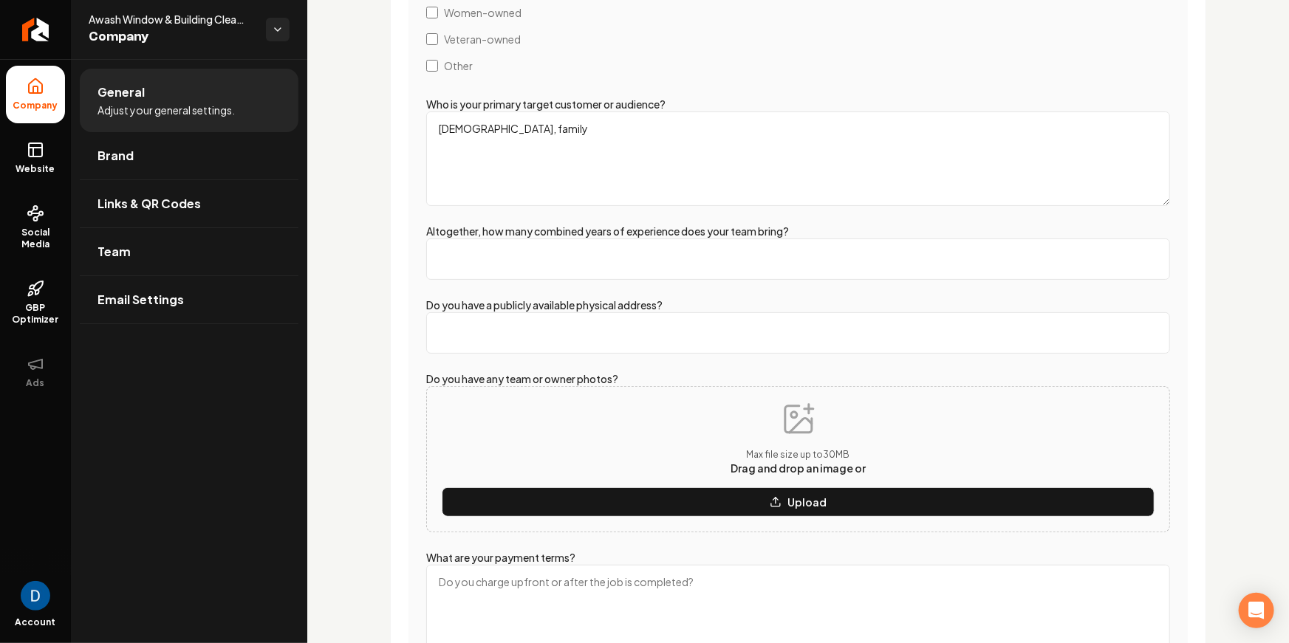
scroll to position [2856, 0]
type textarea "35 year old, family"
click at [560, 254] on input "Altogether, how many combined years of experience does your team bring?" at bounding box center [798, 259] width 744 height 41
type input "4"
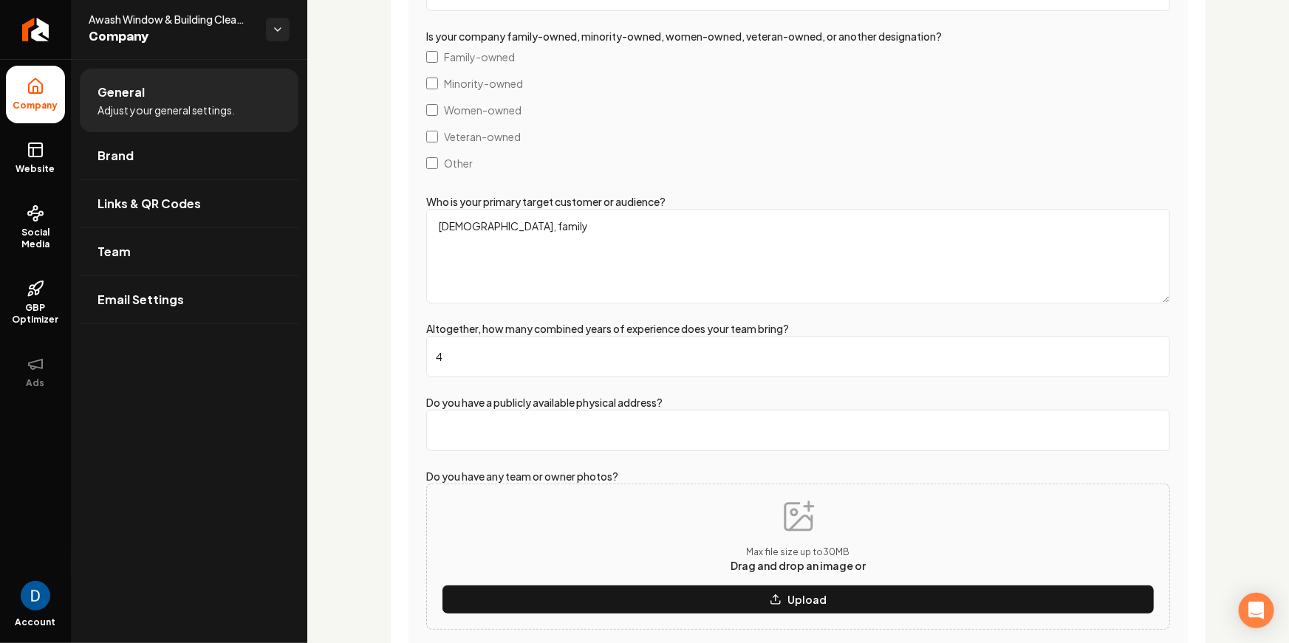
scroll to position [2726, 0]
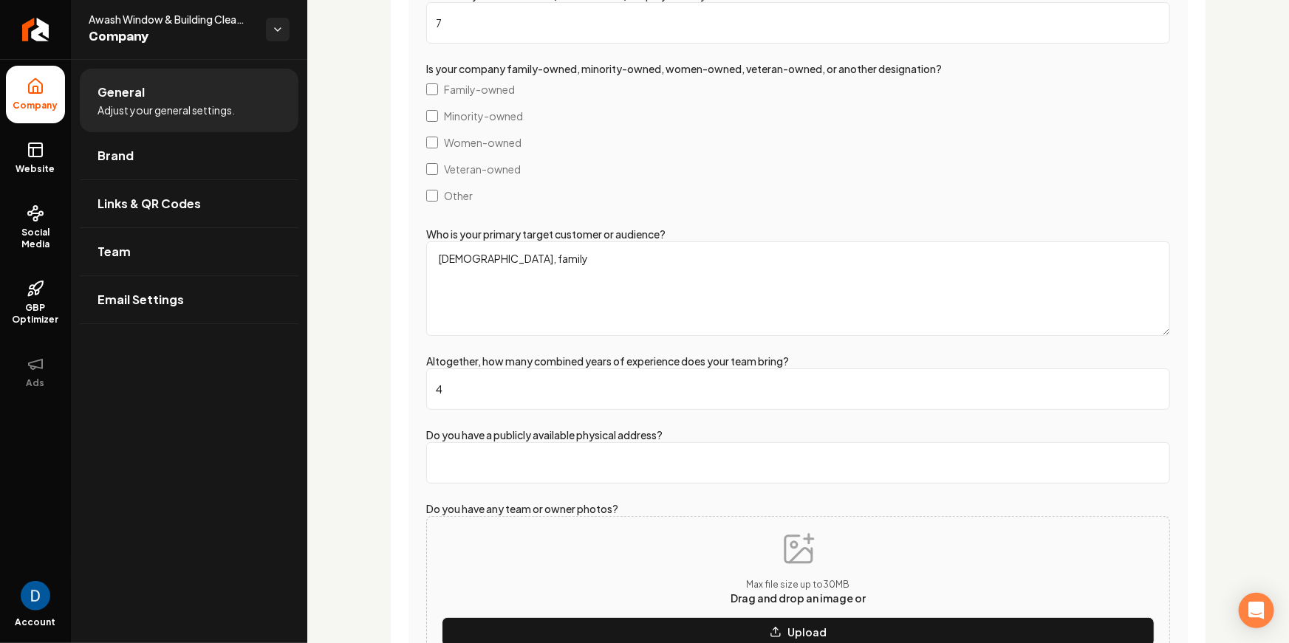
click at [453, 397] on input "4" at bounding box center [798, 389] width 744 height 41
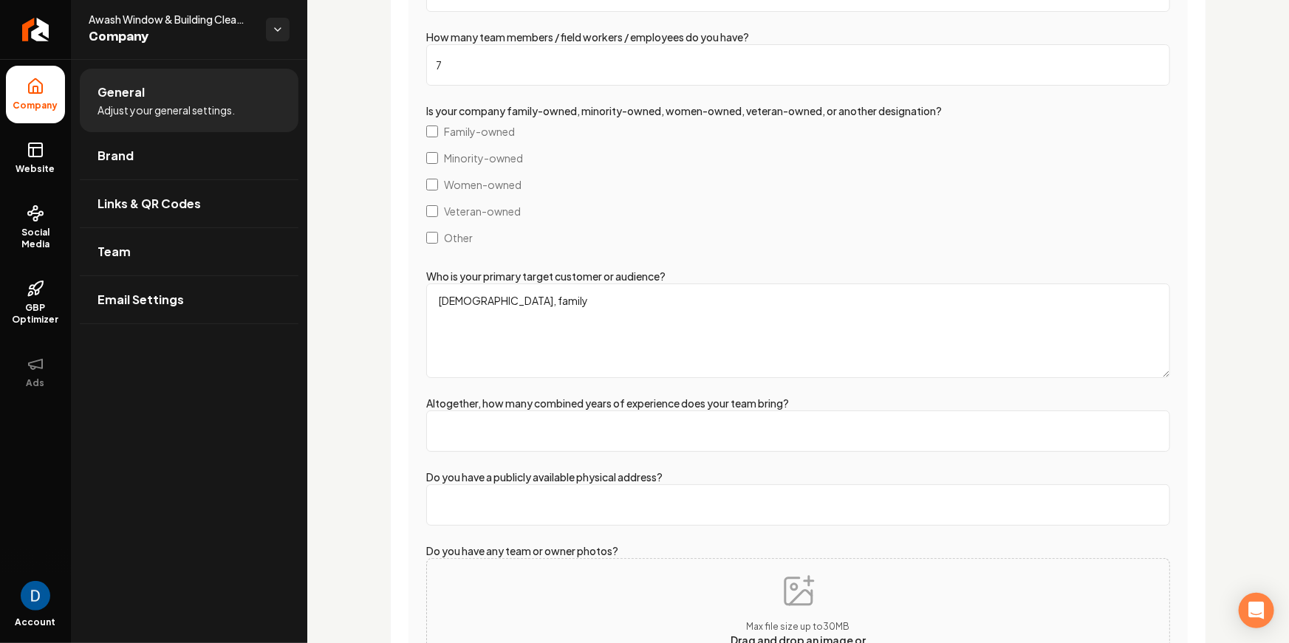
scroll to position [2748, 0]
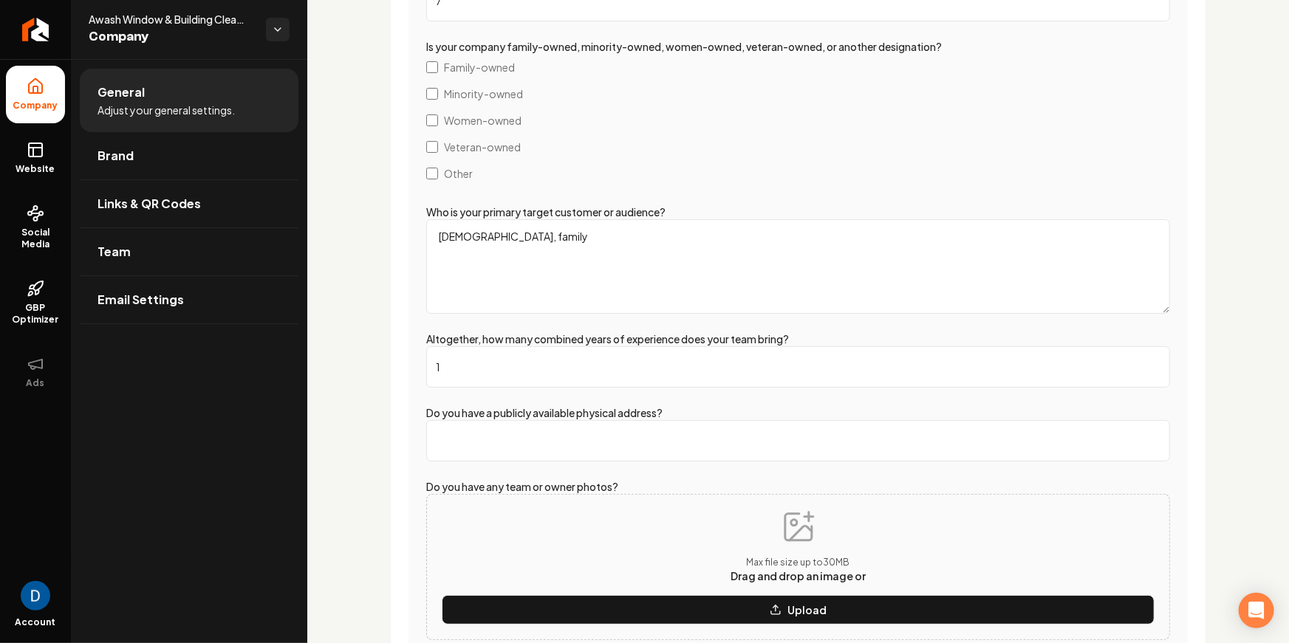
type input "2"
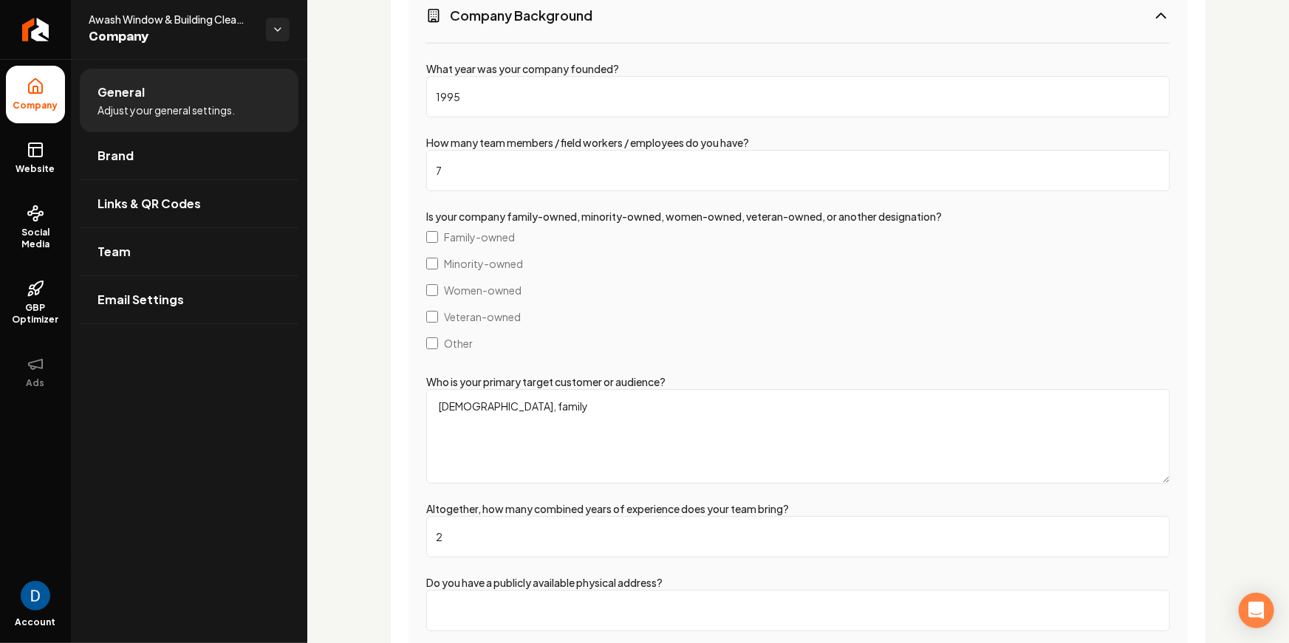
scroll to position [2608, 0]
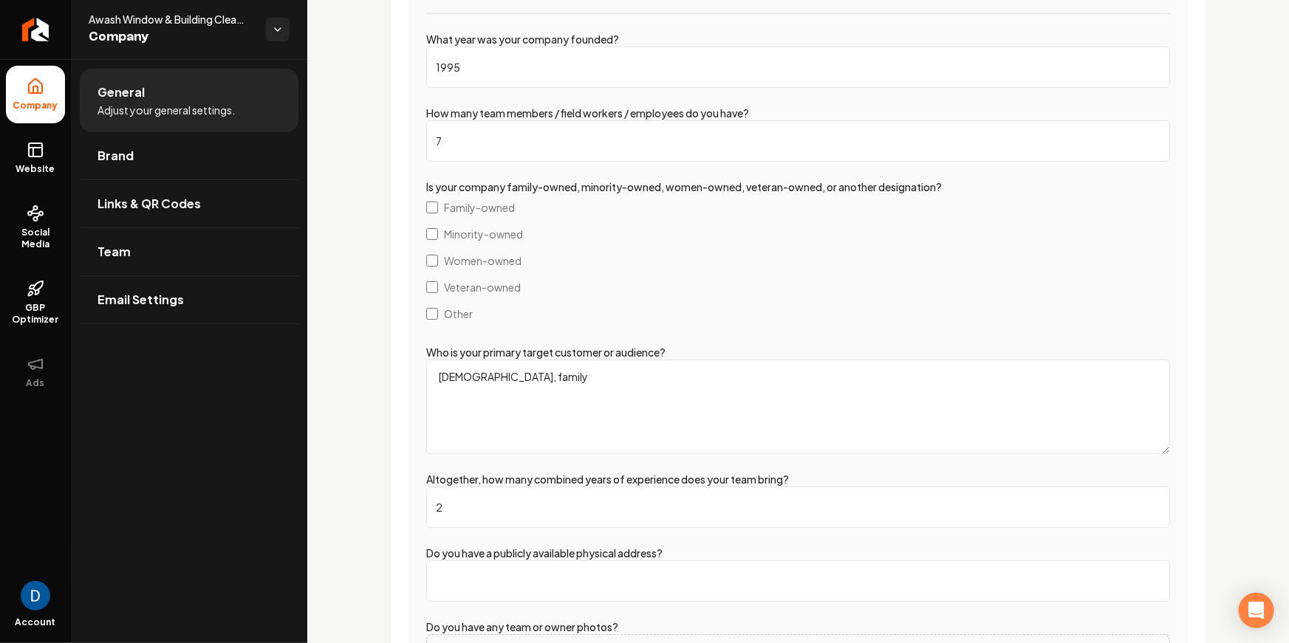
click at [502, 524] on input "2" at bounding box center [798, 507] width 744 height 41
click at [502, 516] on input "2" at bounding box center [798, 507] width 744 height 41
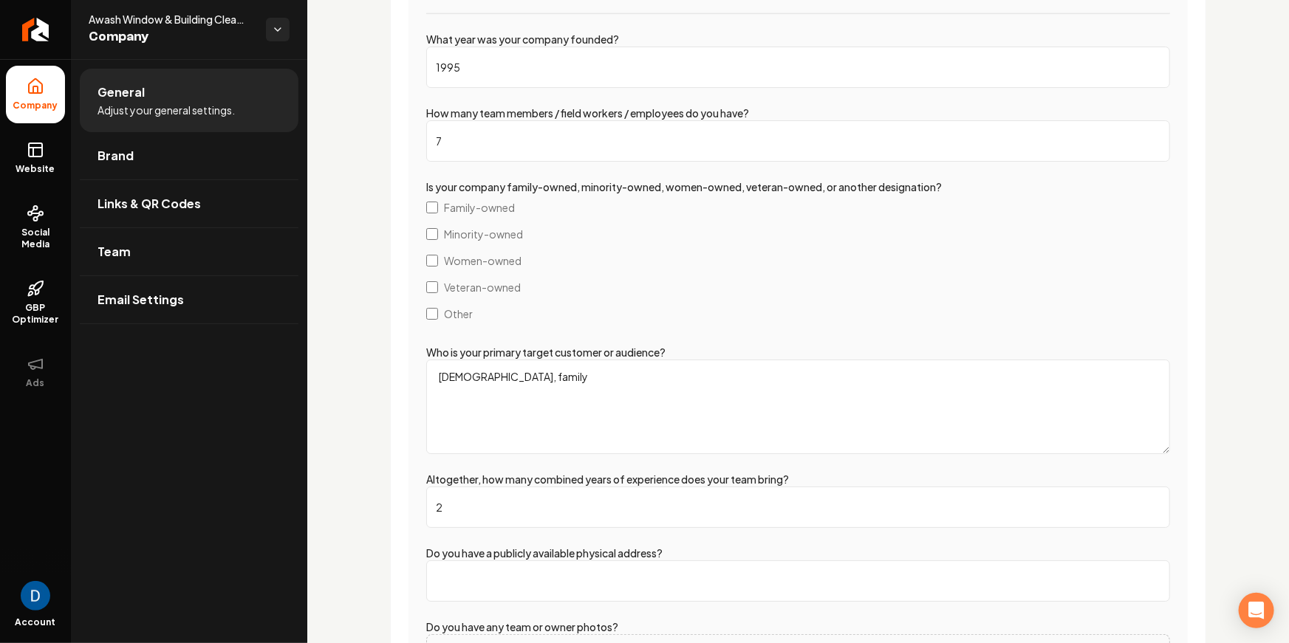
click at [502, 516] on input "2" at bounding box center [798, 507] width 744 height 41
type input "1"
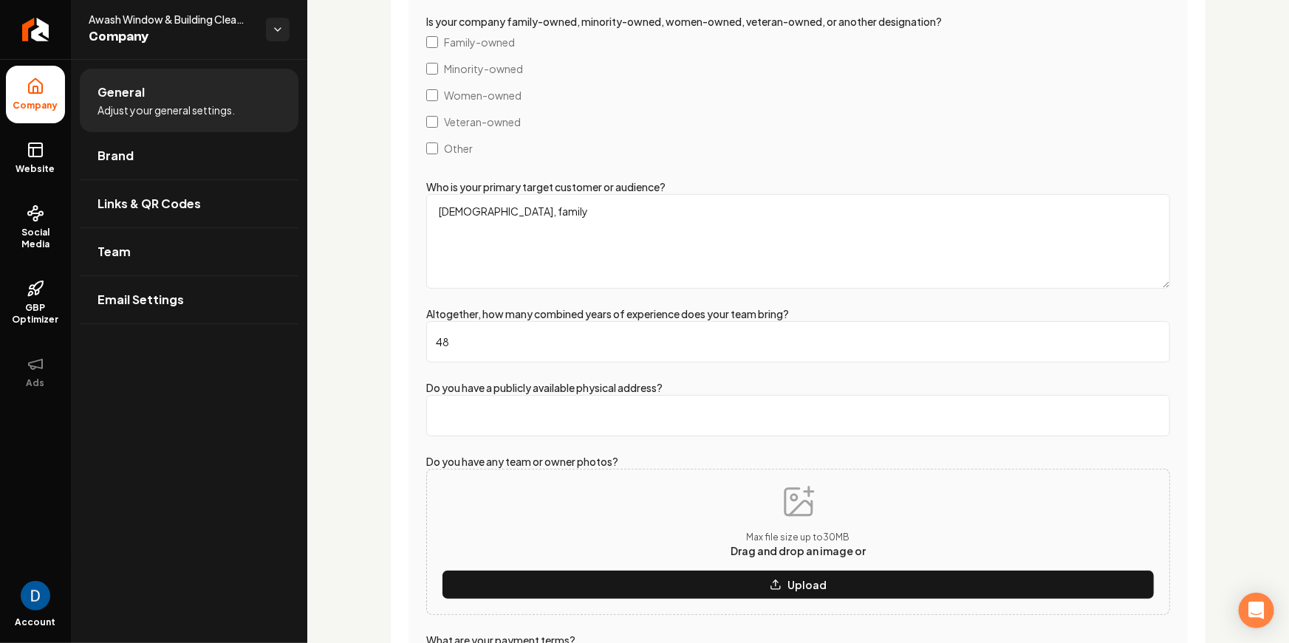
type input "48"
click at [503, 415] on input "Do you have a publicly available physical address?" at bounding box center [798, 414] width 744 height 41
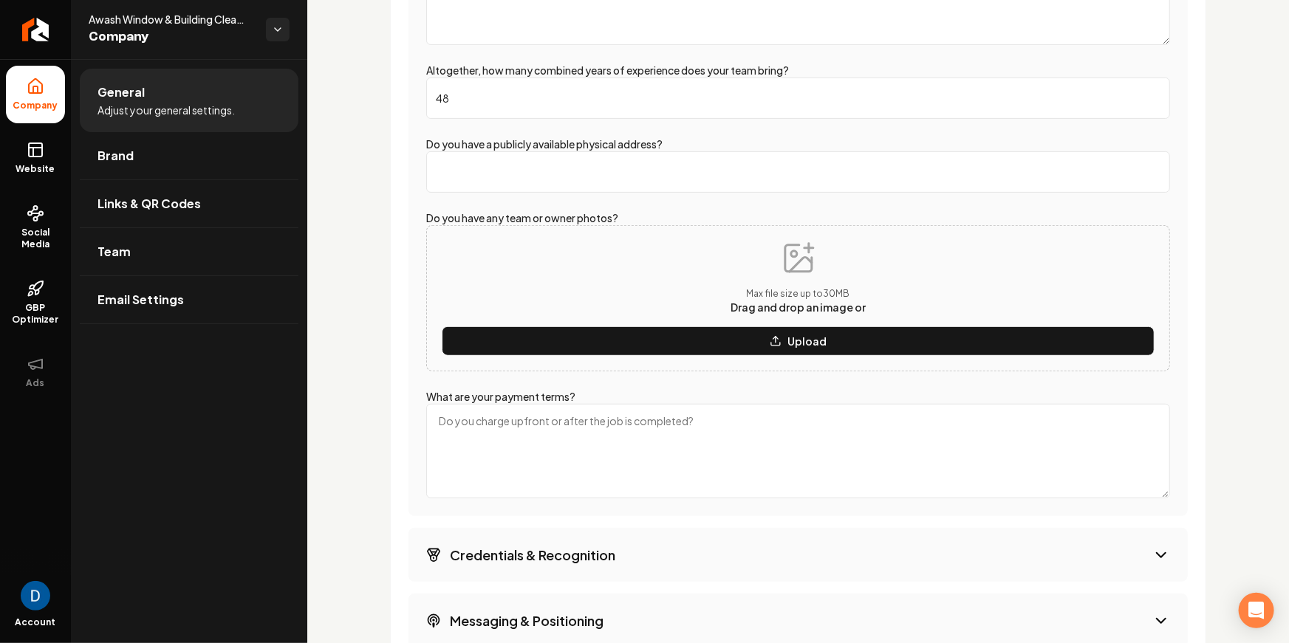
scroll to position [3021, 0]
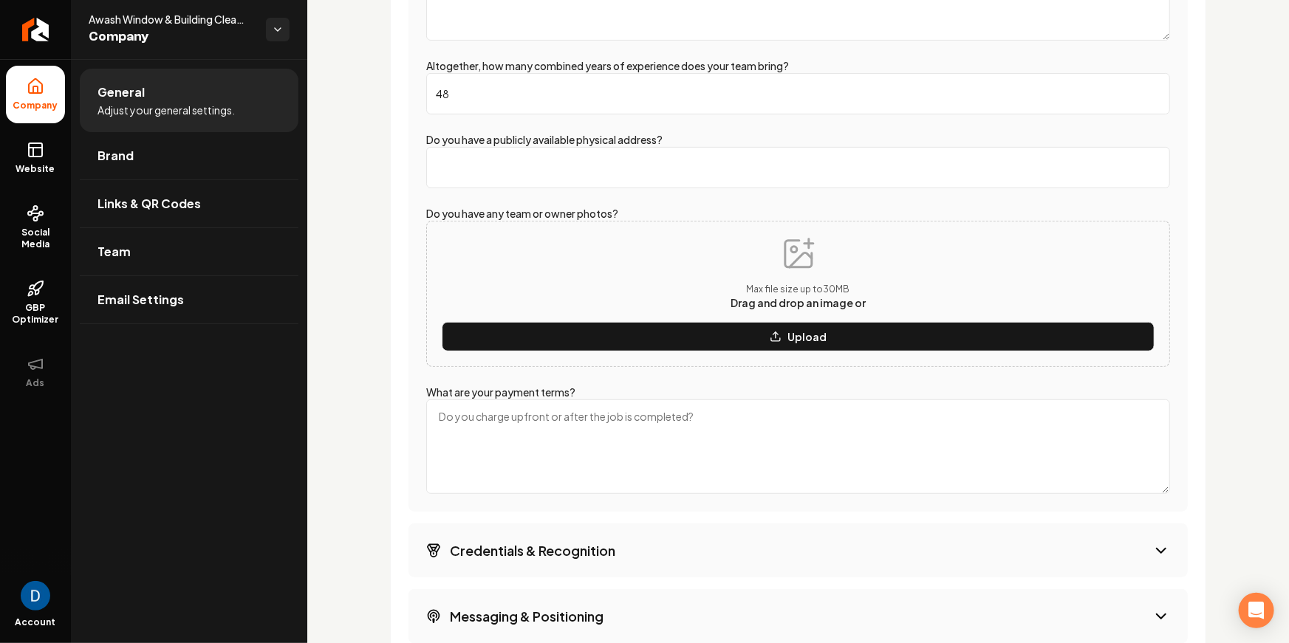
click at [413, 282] on div "What year was your company founded? 1995 How many team members / field workers …" at bounding box center [798, 55] width 779 height 913
click at [510, 177] on input "Do you have a publicly available physical address?" at bounding box center [798, 167] width 744 height 41
click at [507, 233] on div "Max file size up to 30 MB Drag and drop an image or Upload" at bounding box center [798, 294] width 744 height 146
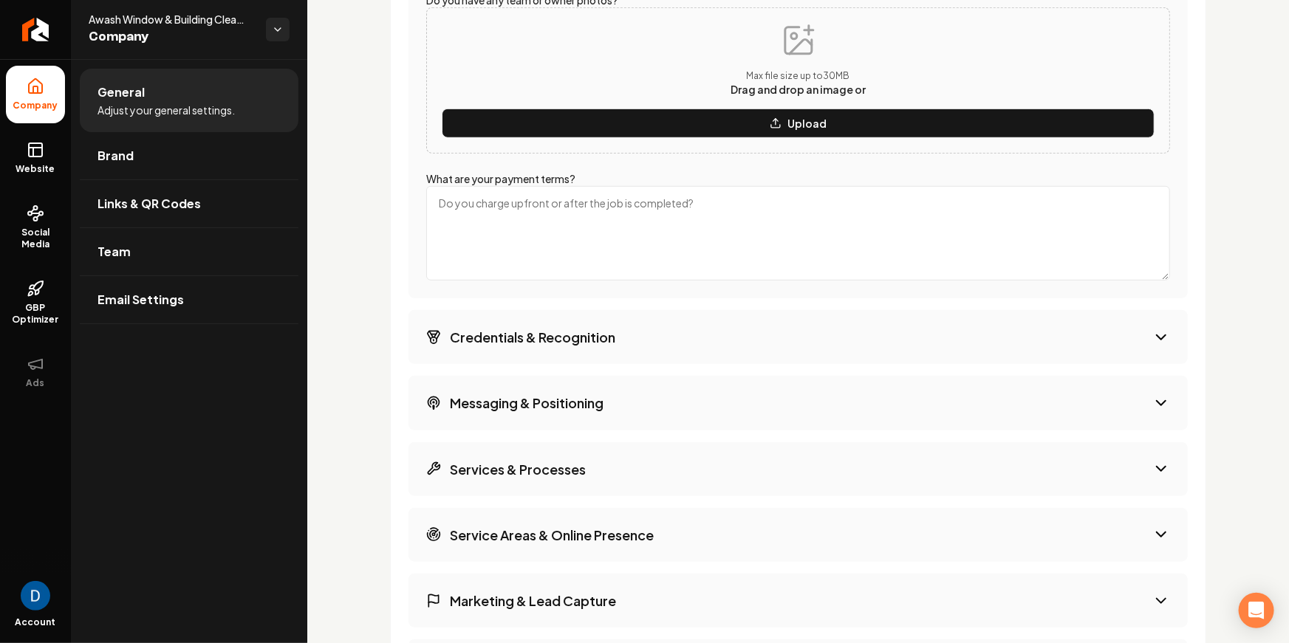
click at [565, 310] on button "Credentials & Recognition" at bounding box center [798, 337] width 779 height 54
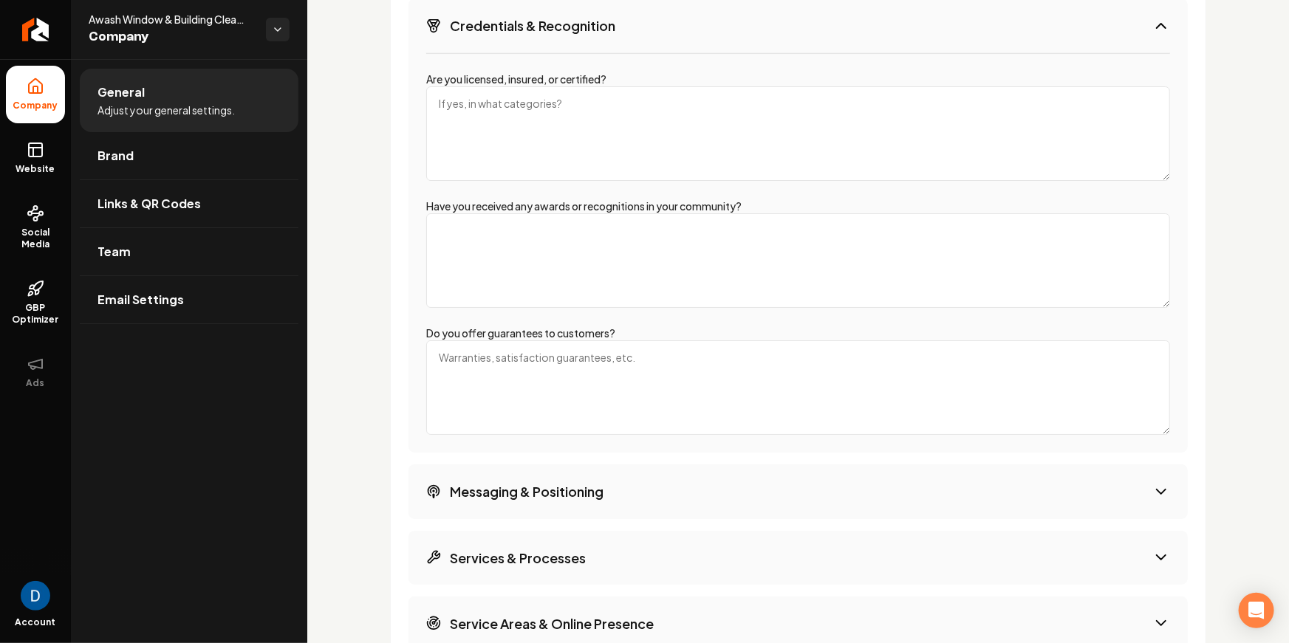
scroll to position [2633, 0]
click at [499, 131] on textarea "Are you licensed, insured, or certified?" at bounding box center [798, 133] width 744 height 95
drag, startPoint x: 463, startPoint y: 78, endPoint x: 608, endPoint y: 100, distance: 146.4
click at [645, 83] on div "Are you licensed, insured, or certified?" at bounding box center [798, 128] width 744 height 109
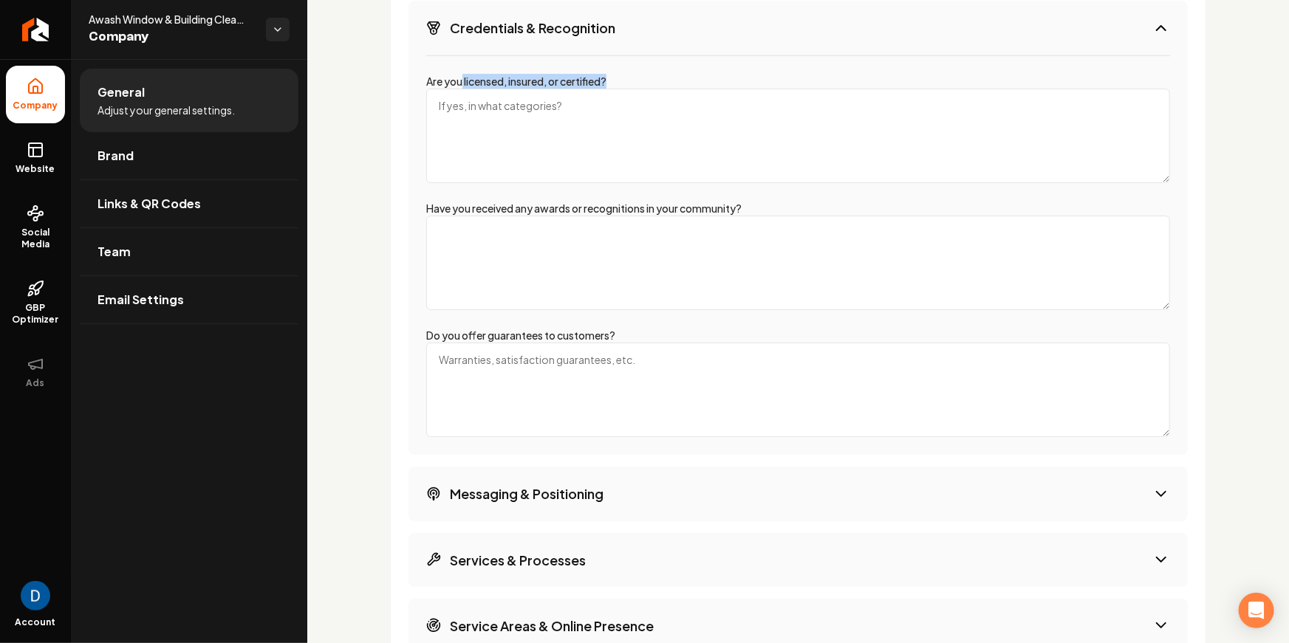
copy label "licensed, insured, or certified?"
click at [522, 125] on textarea "Are you licensed, insured, or certified?" at bounding box center [798, 136] width 744 height 95
paste textarea "licensed, insured, or certified?"
click at [534, 103] on textarea "licensed, insured, or certified" at bounding box center [798, 136] width 744 height 95
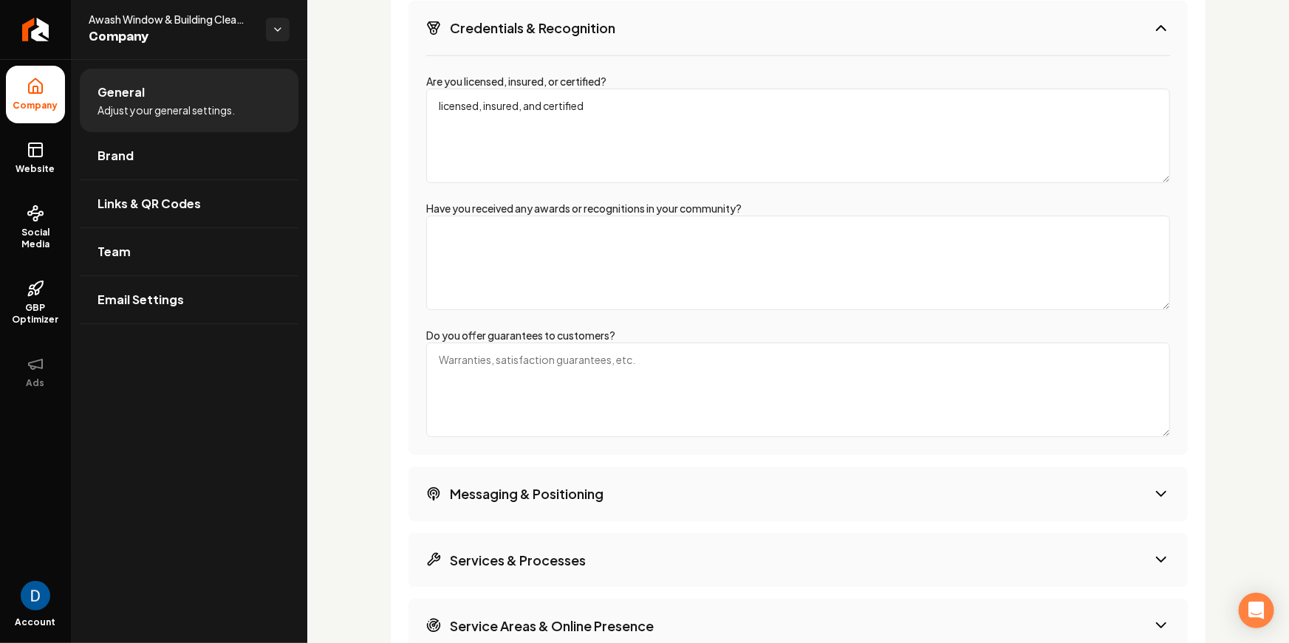
type textarea "licensed, insured, and certified"
click at [577, 246] on textarea "Have you received any awards or recognitions in your community?" at bounding box center [798, 263] width 744 height 95
type textarea "Yes -"
click at [544, 297] on textarea "Have you received any awards or recognitions in your community?" at bounding box center [798, 263] width 744 height 95
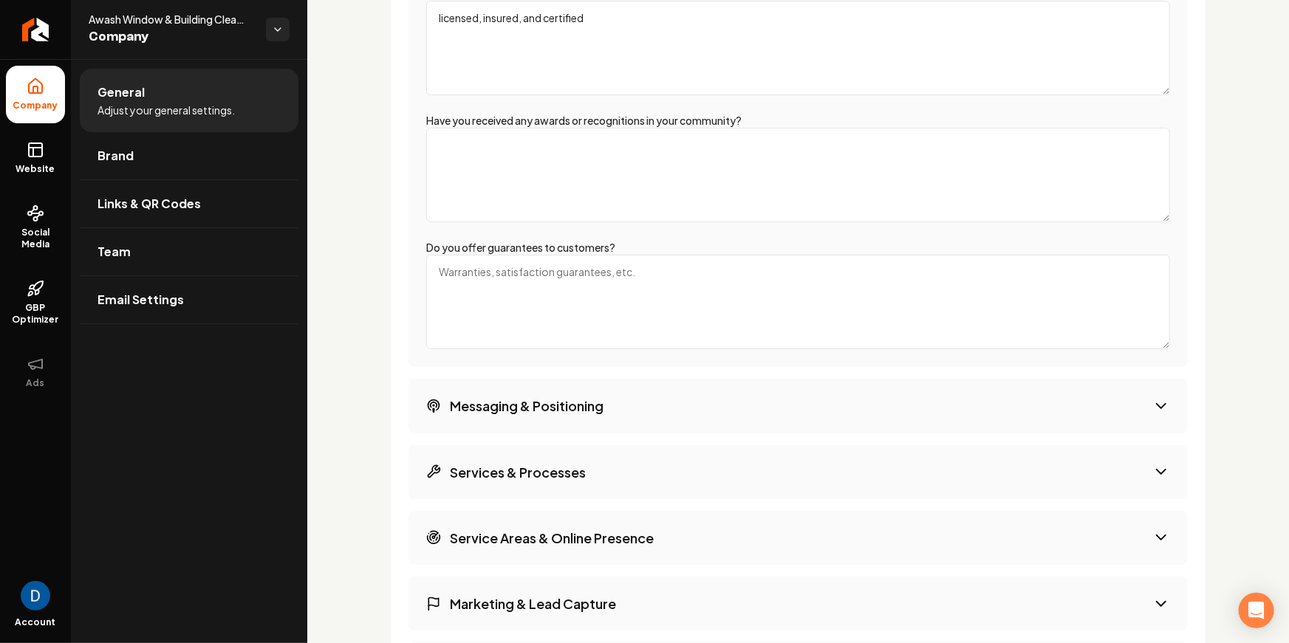
scroll to position [2716, 0]
click at [476, 289] on textarea "Do you offer guarantees to customers?" at bounding box center [798, 305] width 744 height 95
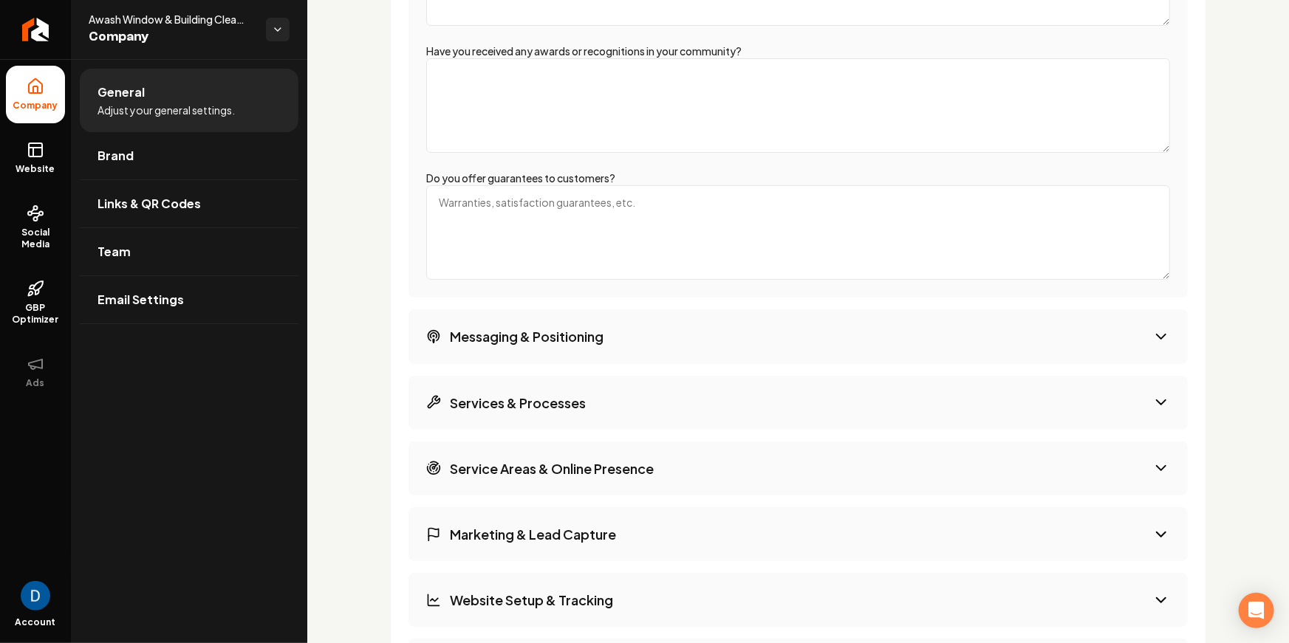
click at [481, 319] on button "Messaging & Positioning" at bounding box center [798, 337] width 779 height 54
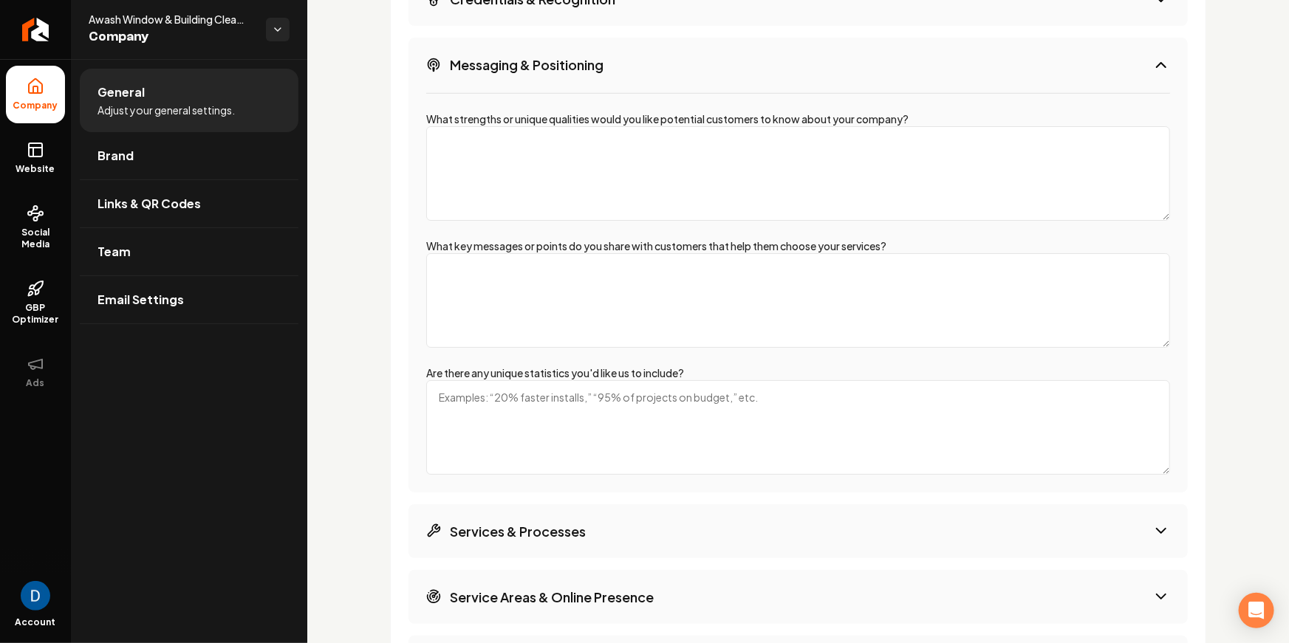
click at [479, 122] on label "What strengths or unique qualities would you like potential customers to know a…" at bounding box center [667, 118] width 482 height 13
click at [479, 126] on textarea "What strengths or unique qualities would you like potential customers to know a…" at bounding box center [798, 173] width 744 height 95
click at [479, 122] on label "What strengths or unique qualities would you like potential customers to know a…" at bounding box center [667, 118] width 482 height 13
click at [479, 126] on textarea "What strengths or unique qualities would you like potential customers to know a…" at bounding box center [798, 173] width 744 height 95
click at [479, 122] on label "What strengths or unique qualities would you like potential customers to know a…" at bounding box center [667, 118] width 482 height 13
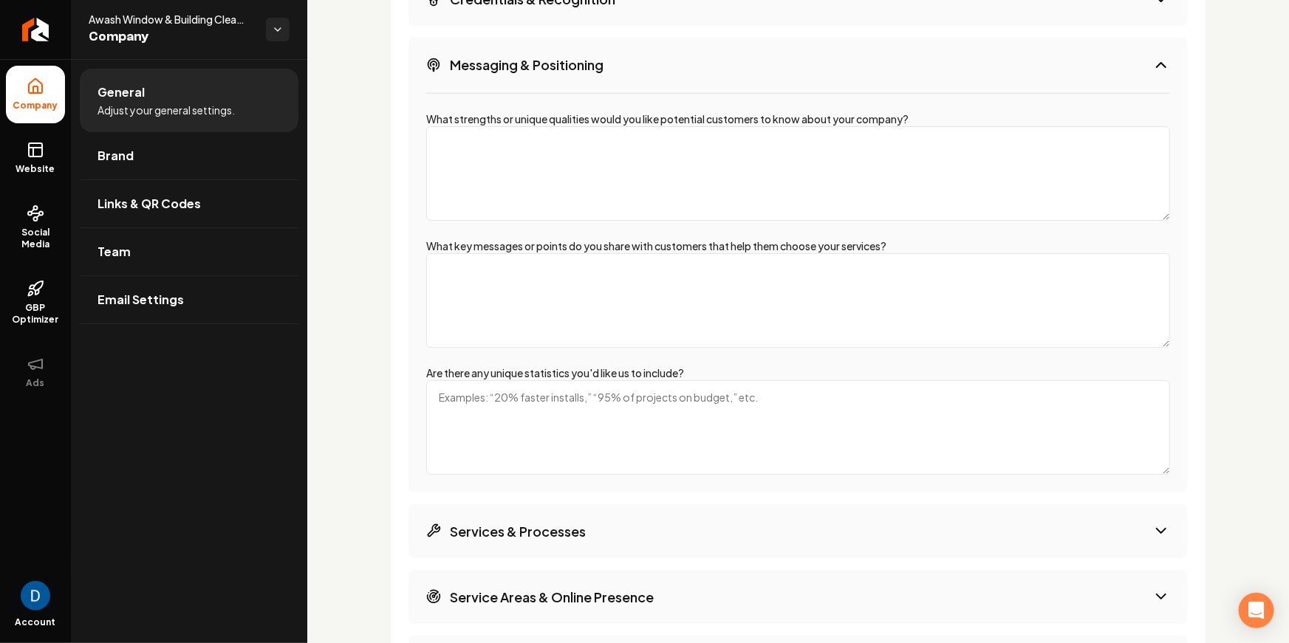
click at [479, 126] on textarea "What strengths or unique qualities would you like potential customers to know a…" at bounding box center [798, 173] width 744 height 95
type textarea "We ensure 100% satisfaction"
click at [533, 324] on textarea "What key messages or points do you share with customers that help them choose y…" at bounding box center [798, 300] width 744 height 95
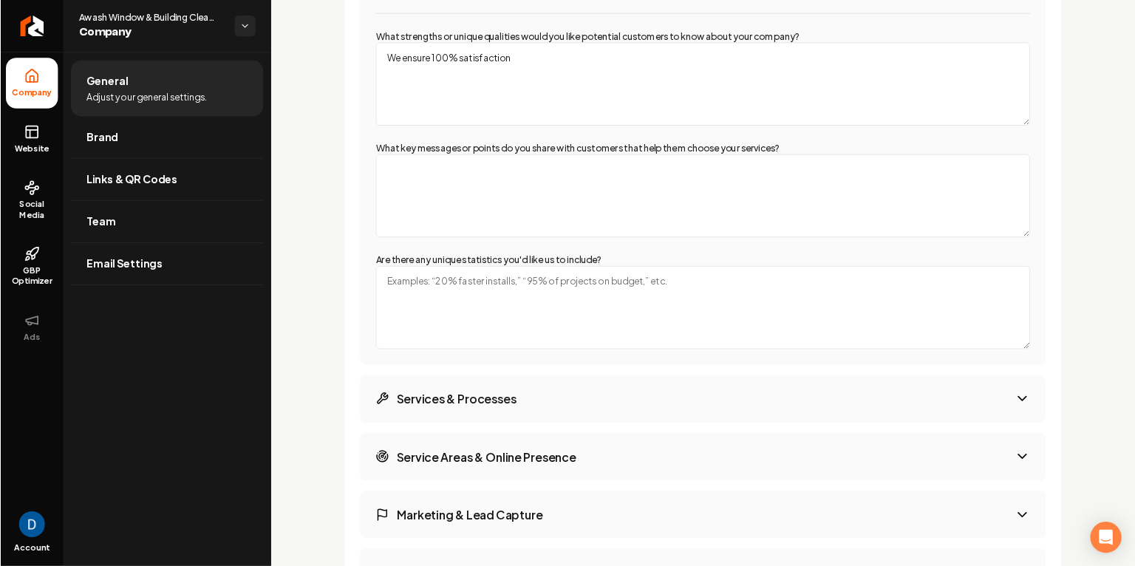
scroll to position [2740, 0]
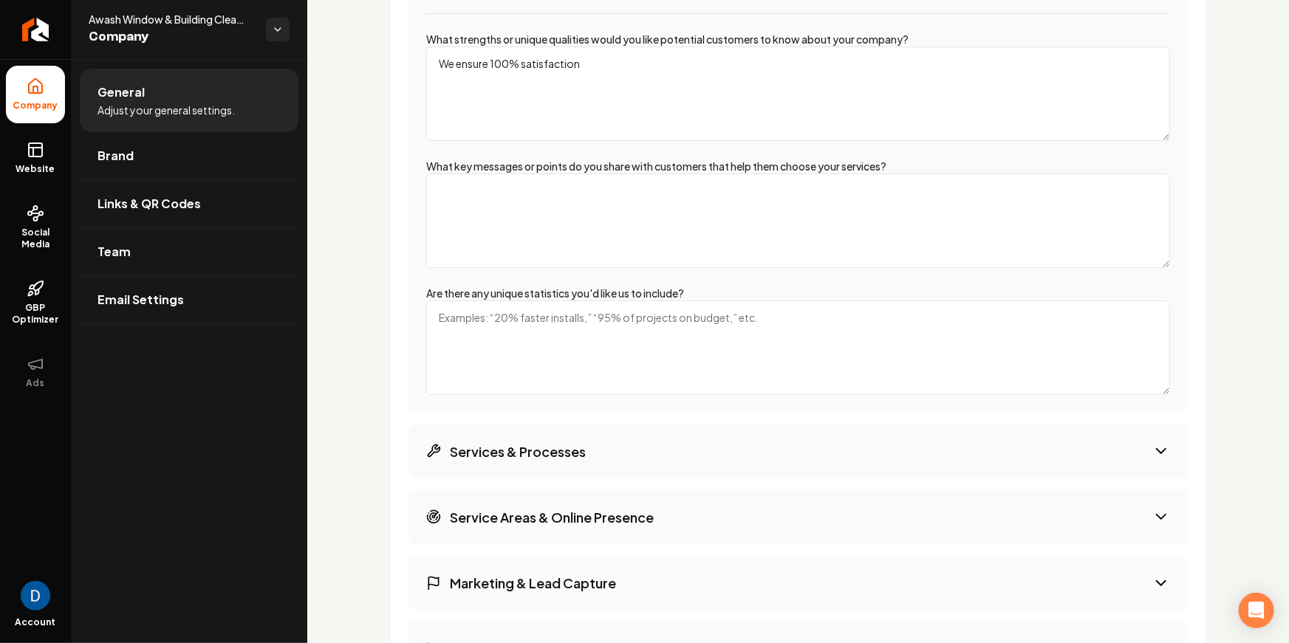
click at [457, 183] on textarea "What key messages or points do you share with customers that help them choose y…" at bounding box center [798, 221] width 744 height 95
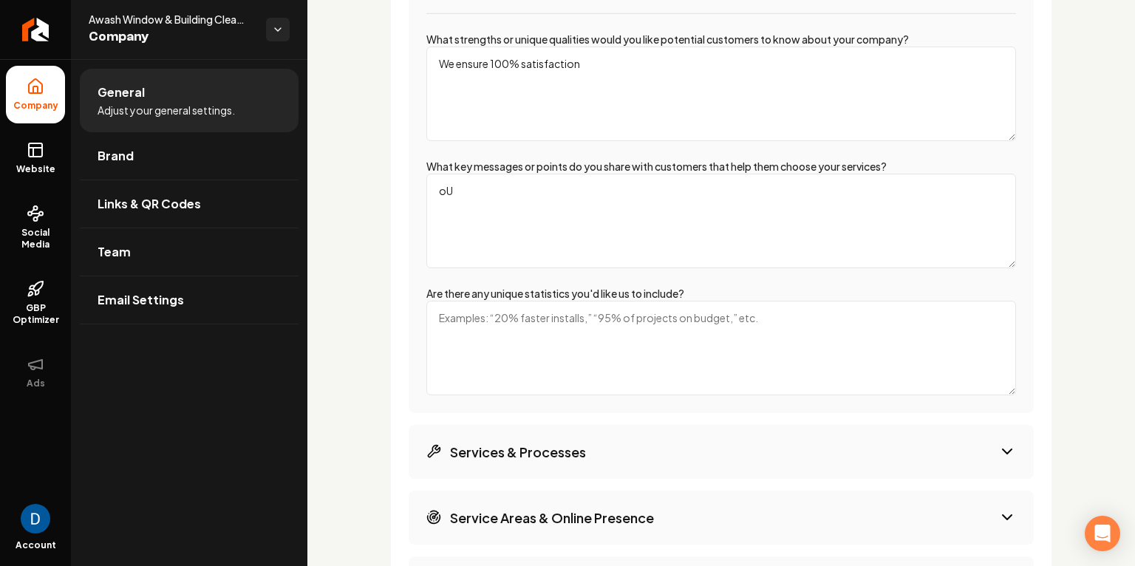
type textarea "o"
type textarea "Our work today is our reputation tomorrow!"
click at [403, 178] on div "Extra Info Provide additional information about your business and we'll use it …" at bounding box center [721, 278] width 662 height 1257
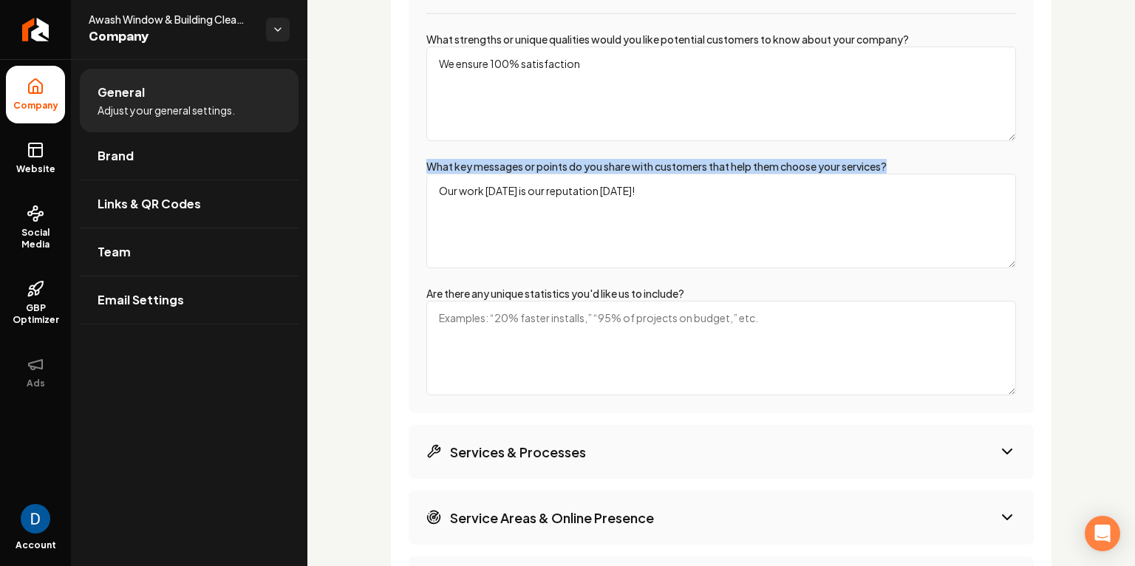
click at [510, 323] on textarea "Are there any unique statistics you'd like us to include?" at bounding box center [720, 348] width 589 height 95
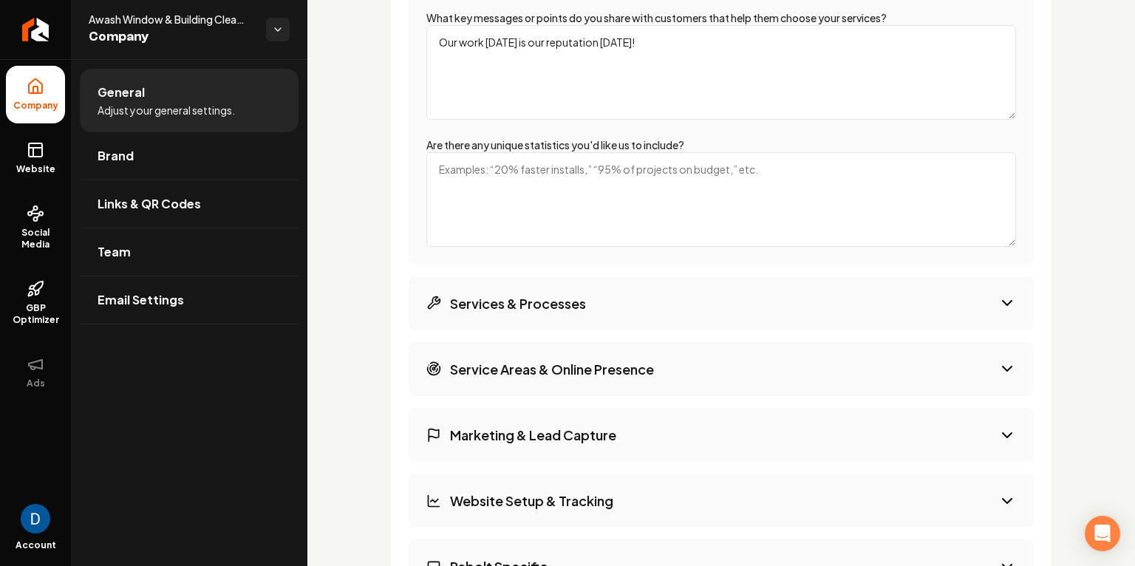
click at [526, 282] on button "Services & Processes" at bounding box center [721, 303] width 625 height 54
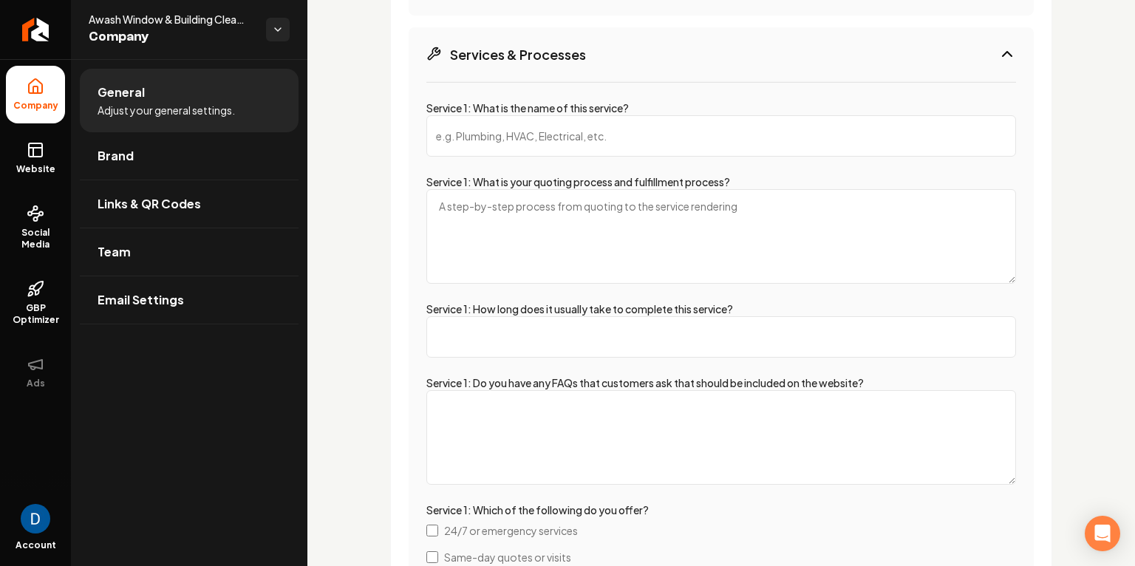
click at [547, 115] on input "Service 1: What is the name of this service?" at bounding box center [720, 135] width 589 height 41
click at [533, 133] on input "Service 1: What is the name of this service?" at bounding box center [720, 135] width 589 height 41
type input "Janitorial Services"
click at [584, 236] on textarea "Service 1: What is your quoting process and fulfillment process?" at bounding box center [720, 236] width 589 height 95
click at [552, 242] on textarea "1. Do walkthrough with the client (free) 2. Send Quote -> ensure 100% satisfact…" at bounding box center [720, 236] width 589 height 95
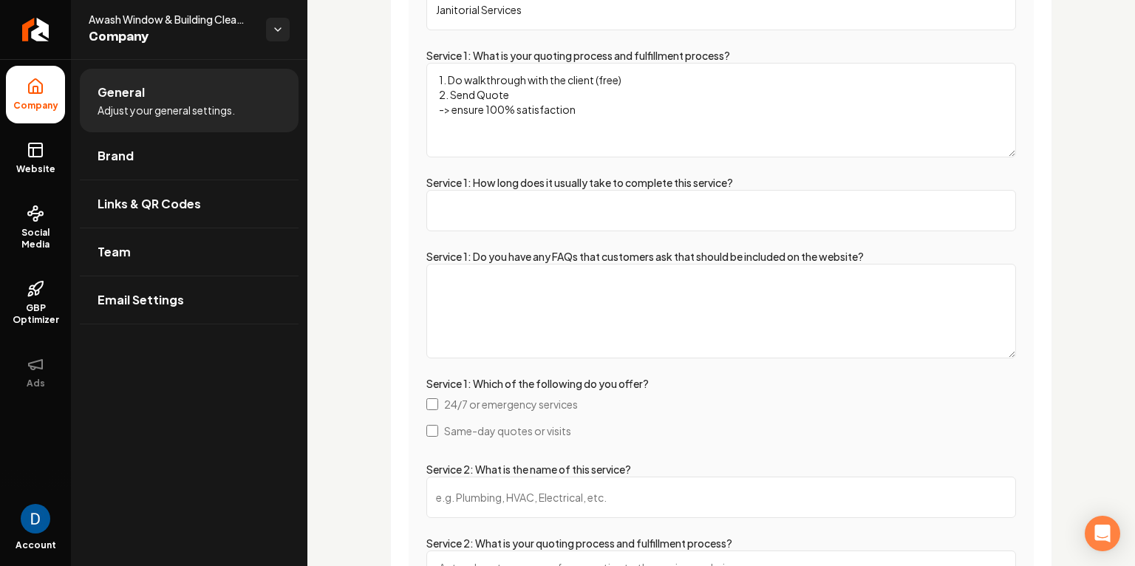
scroll to position [2859, 0]
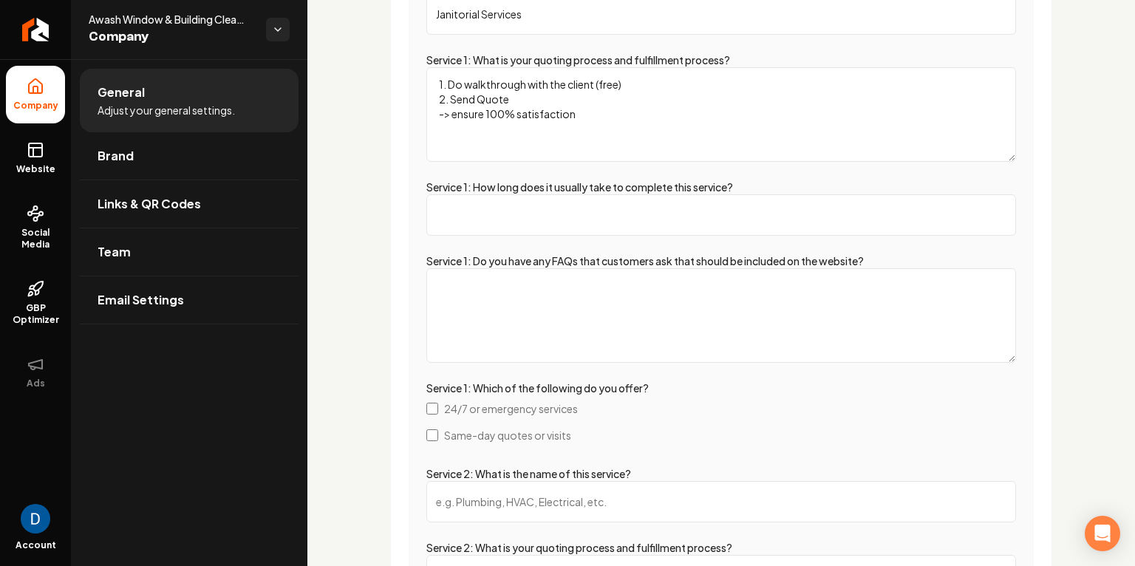
click at [518, 213] on input "Service 1: How long does it usually take to complete this service?" at bounding box center [720, 214] width 589 height 41
click at [515, 98] on textarea "1. Do walkthrough with the client (free) 2. Send Quote -> ensure 100% satisfact…" at bounding box center [720, 114] width 589 height 95
click at [438, 111] on textarea "1. Do walkthrough with the client (free) 2. Ask them why they're not satisfied …" at bounding box center [720, 114] width 589 height 95
type textarea "1. Do walkthrough with the client (free) 2. Ask them why they're not satisfied …"
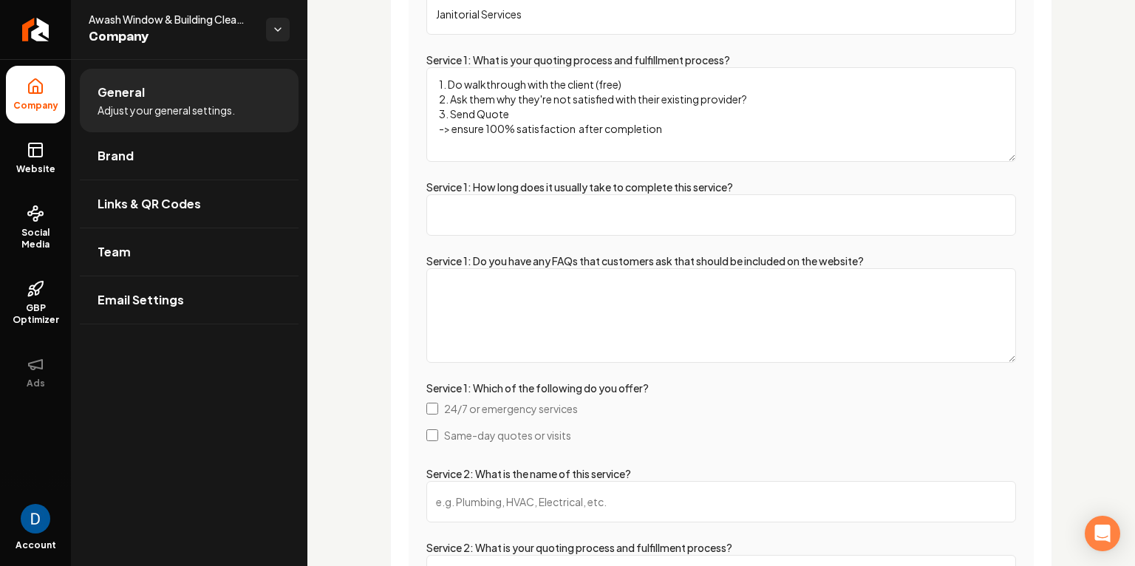
click at [518, 232] on input "Service 1: How long does it usually take to complete this service?" at bounding box center [720, 214] width 589 height 41
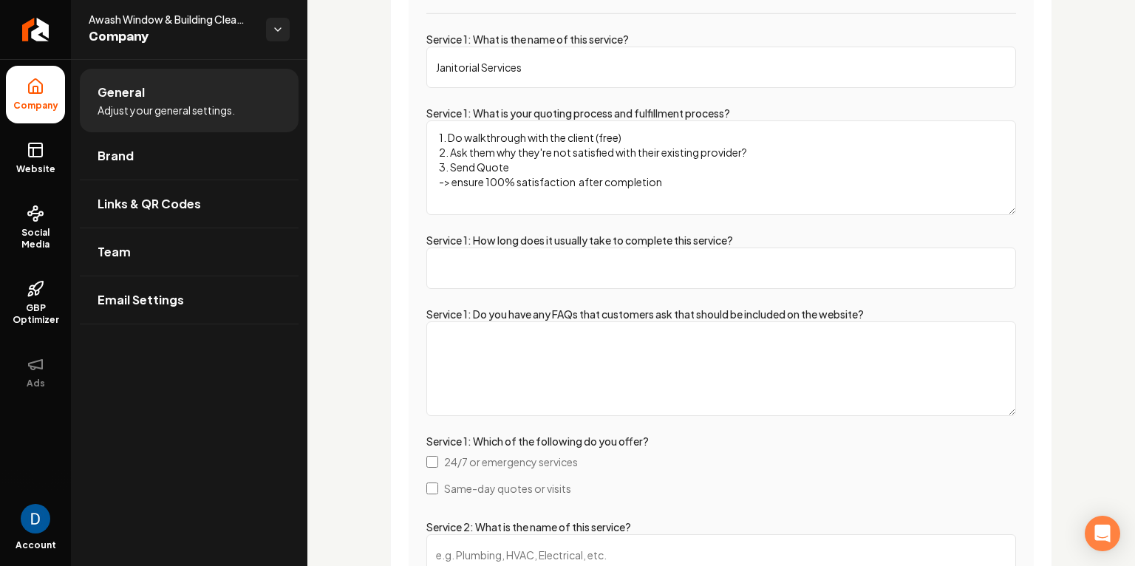
scroll to position [2812, 0]
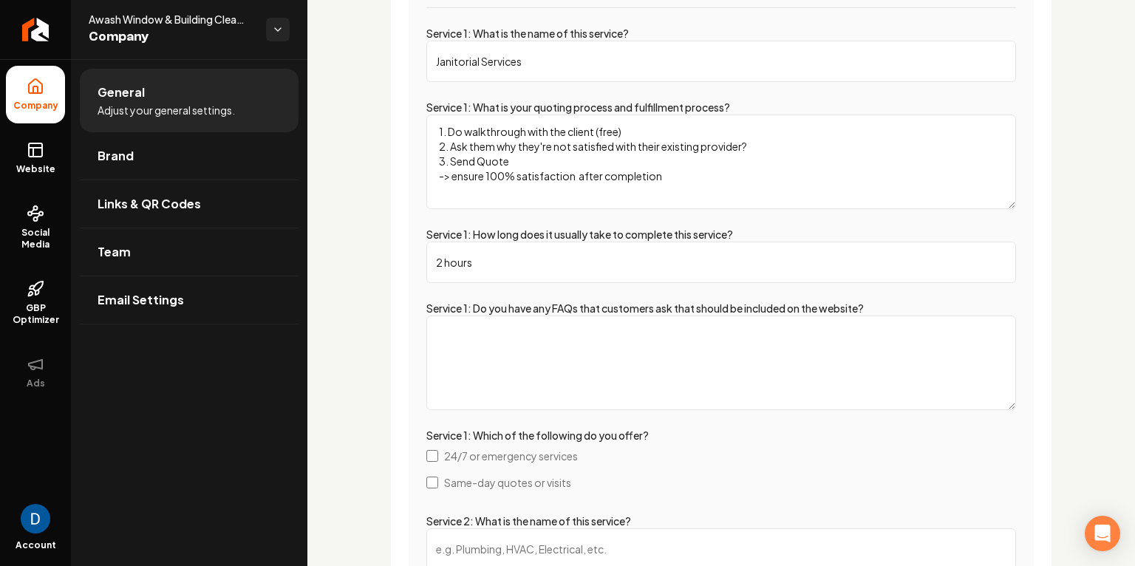
type input "2 hours"
click at [522, 372] on textarea "Service 1: Do you have any FAQs that customers ask that should be included on t…" at bounding box center [720, 362] width 589 height 95
click at [520, 332] on textarea "1. Are you able to do desk tops Q: Do you clean furniture?" at bounding box center [720, 362] width 589 height 95
click at [524, 331] on textarea "1. Are you able to do desk tops Q: Do you clean furniture?" at bounding box center [720, 362] width 589 height 95
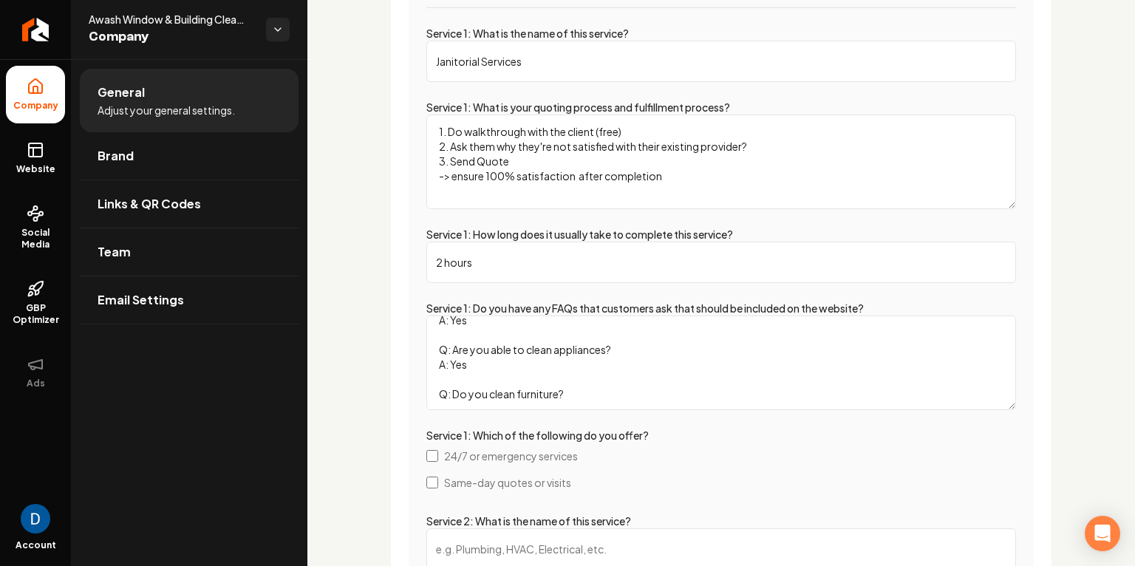
scroll to position [33, 0]
type textarea "Q: Are you able to clean desk-tops A: Yes Q: Are you able to clean appliances? …"
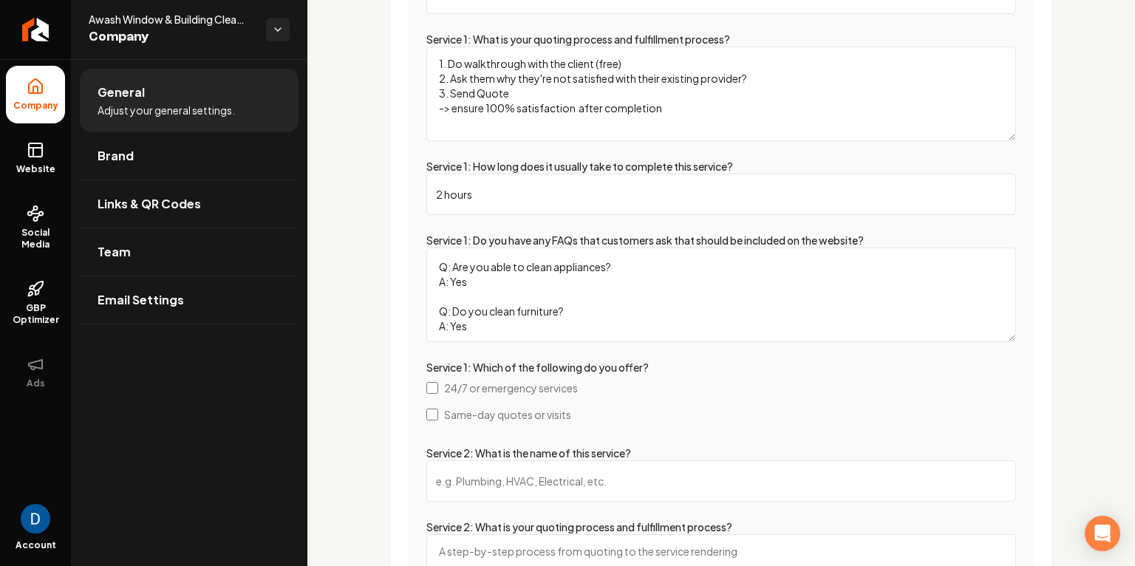
scroll to position [2886, 0]
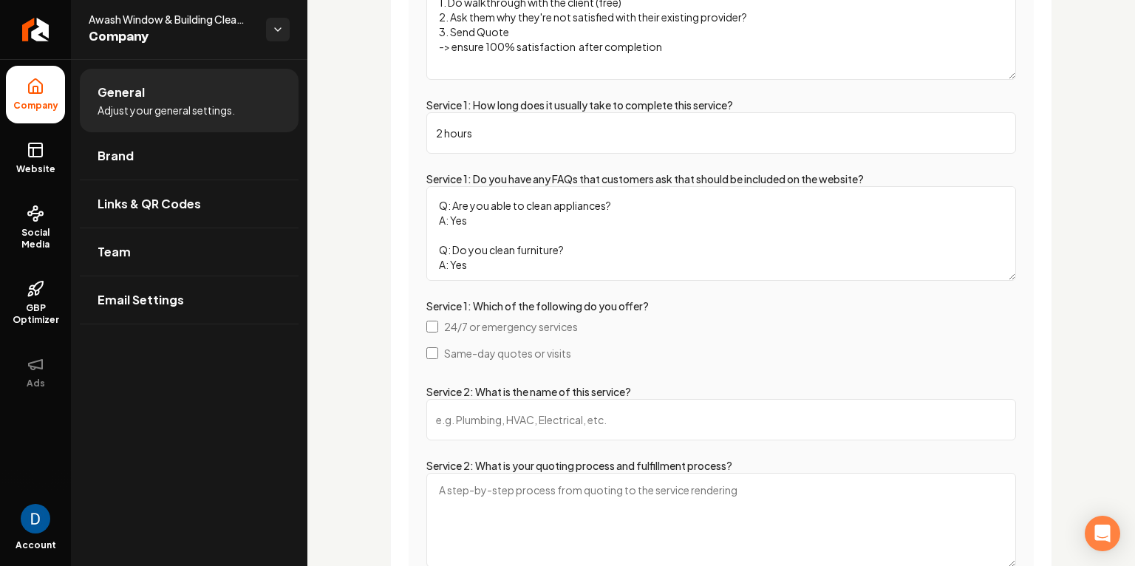
scroll to position [2954, 0]
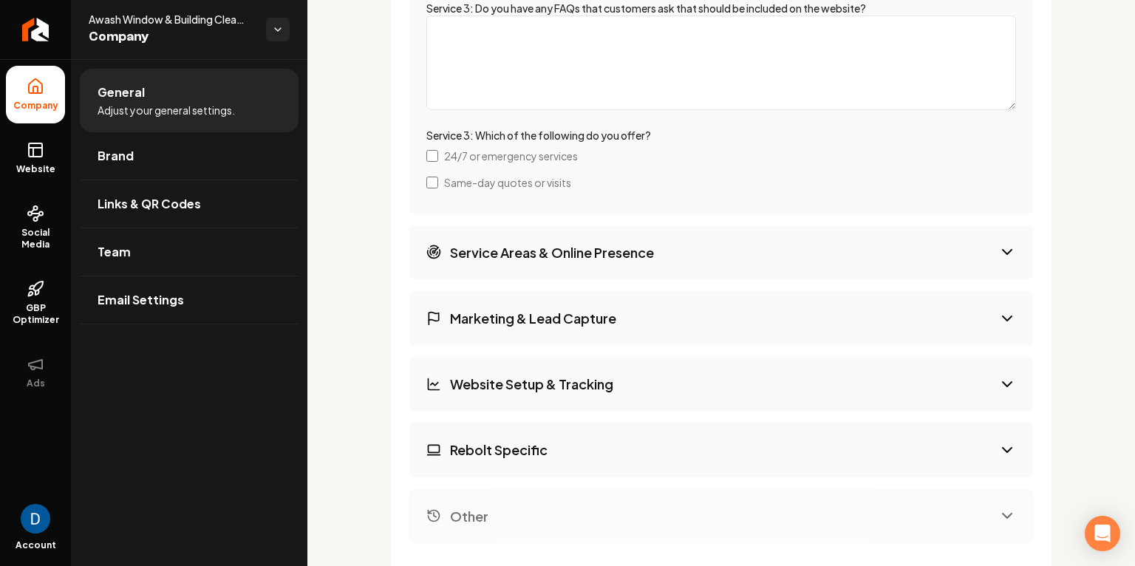
click at [548, 247] on h3 "Service Areas & Online Presence" at bounding box center [552, 252] width 204 height 18
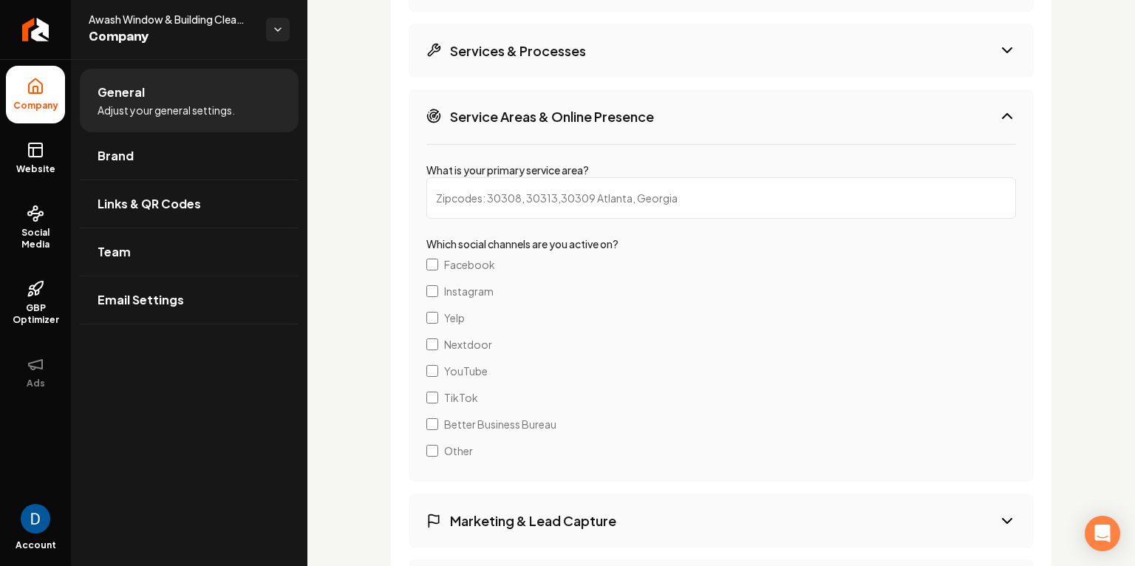
click at [539, 196] on input "What is your primary service area?" at bounding box center [720, 197] width 589 height 41
paste input "Tucson, AZ"
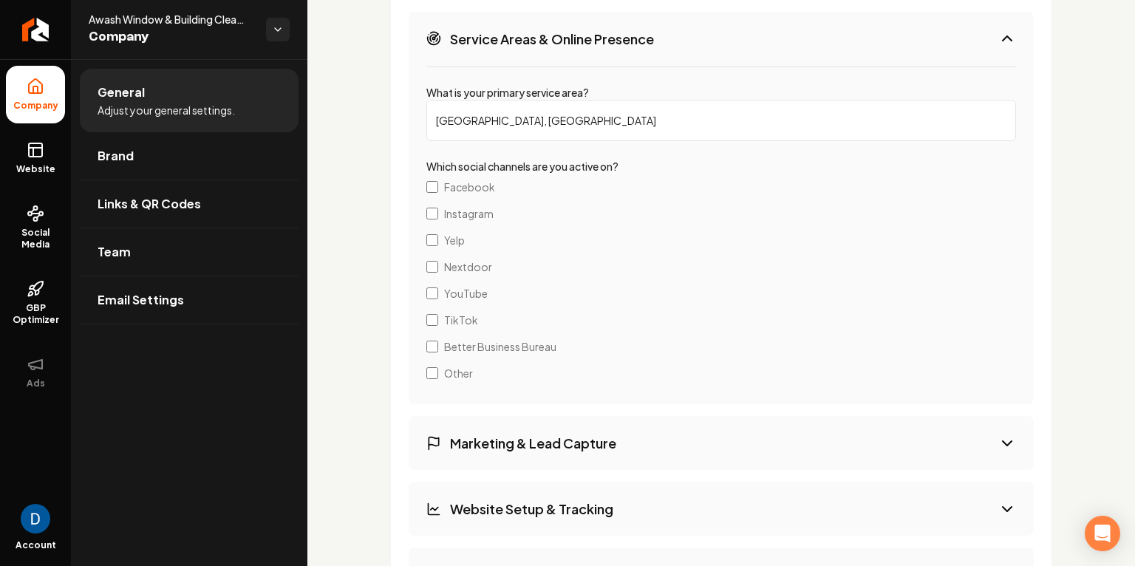
scroll to position [2820, 0]
type input "Tucson, AZ"
click at [447, 183] on span "Facebook" at bounding box center [469, 185] width 51 height 15
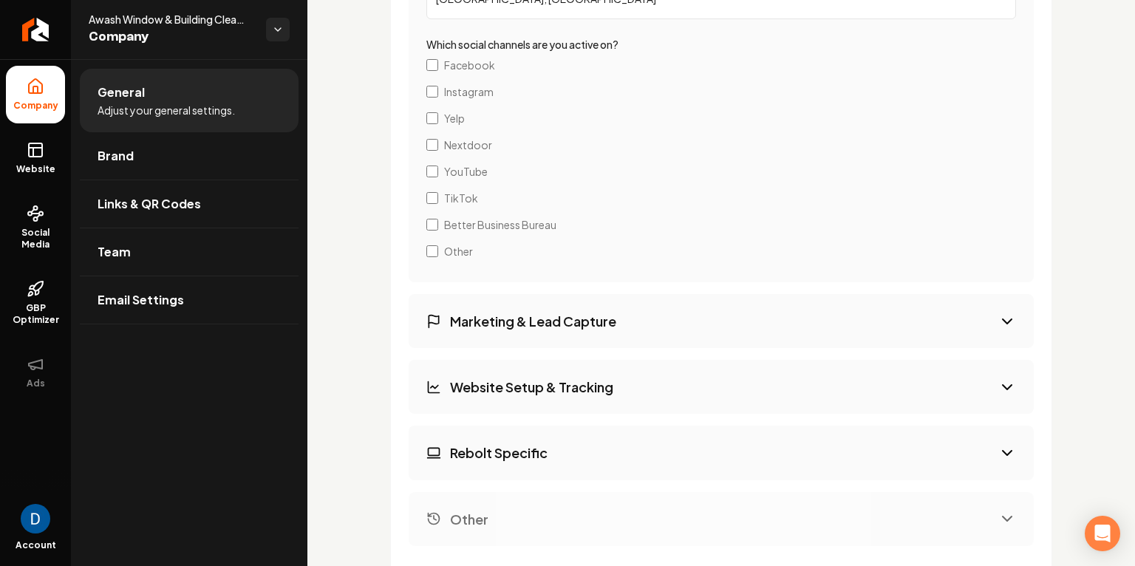
click at [553, 329] on button "Marketing & Lead Capture" at bounding box center [721, 321] width 625 height 54
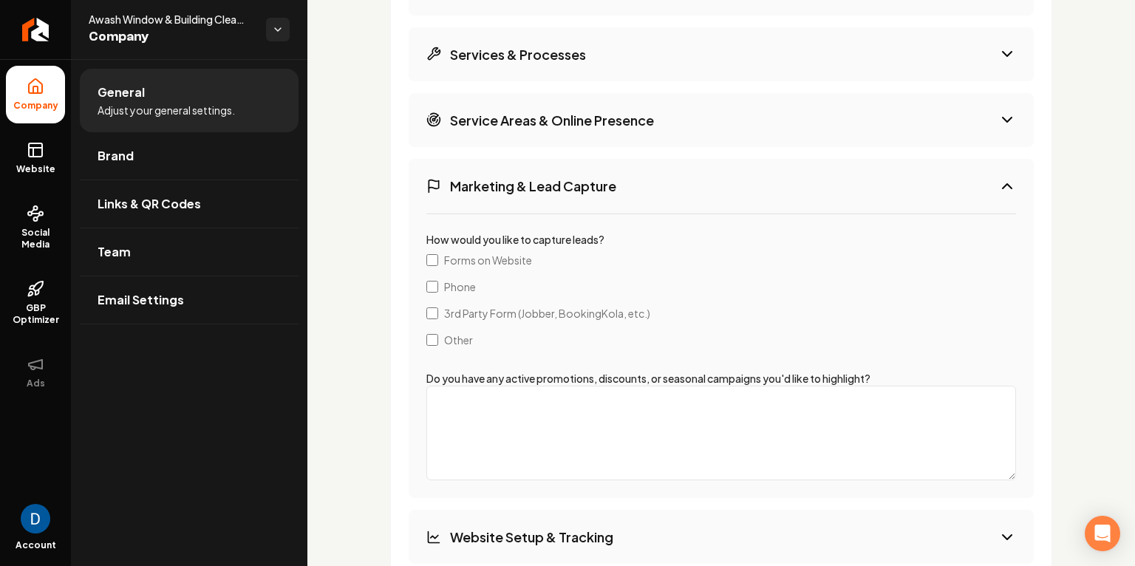
click at [521, 67] on button "Services & Processes" at bounding box center [721, 54] width 625 height 54
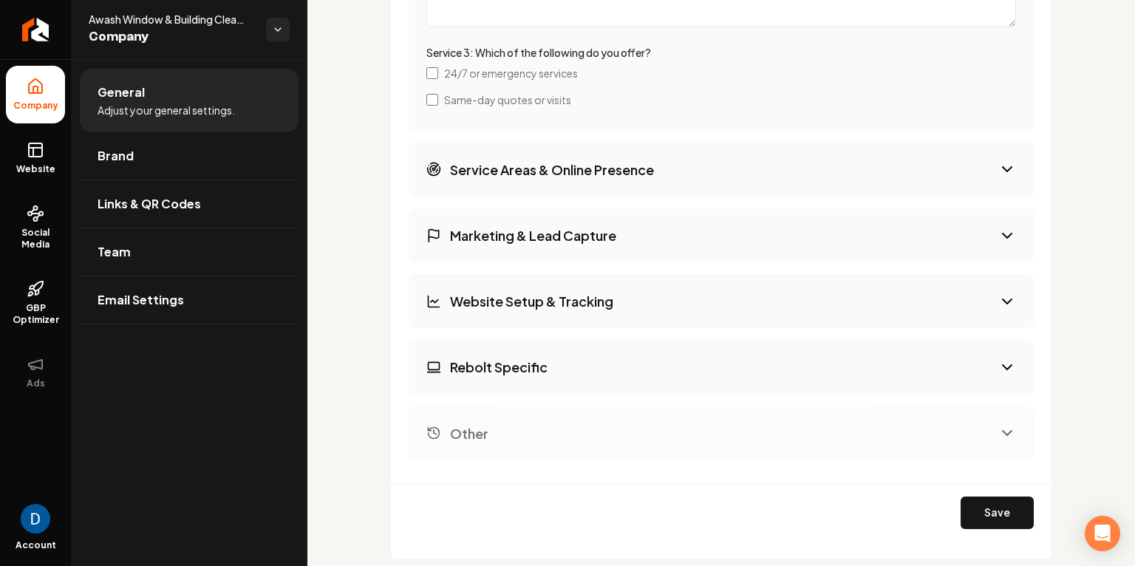
scroll to position [4112, 0]
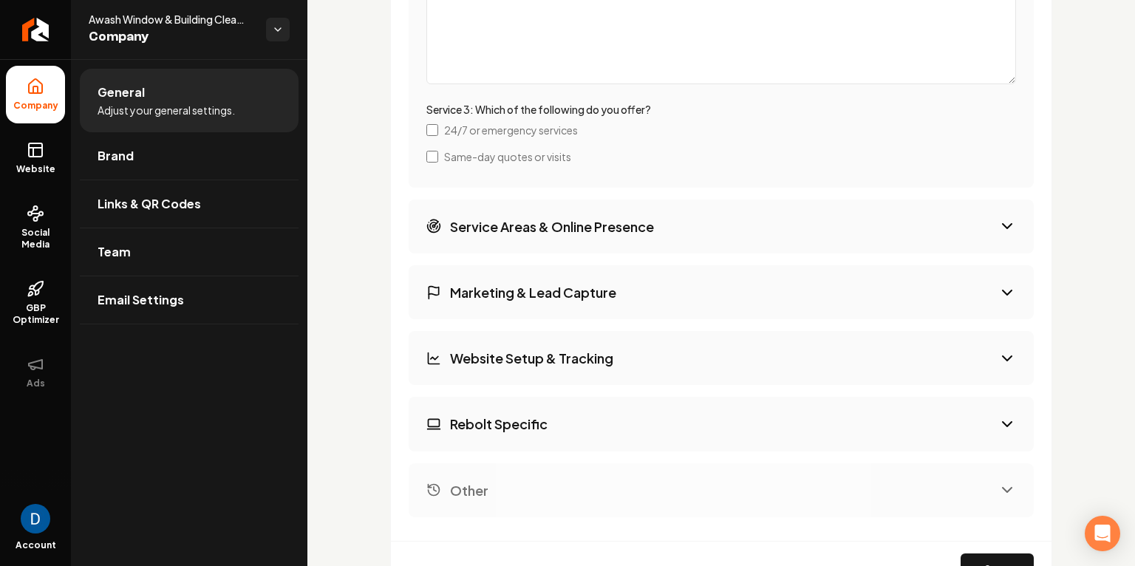
click at [520, 236] on button "Service Areas & Online Presence" at bounding box center [721, 226] width 625 height 54
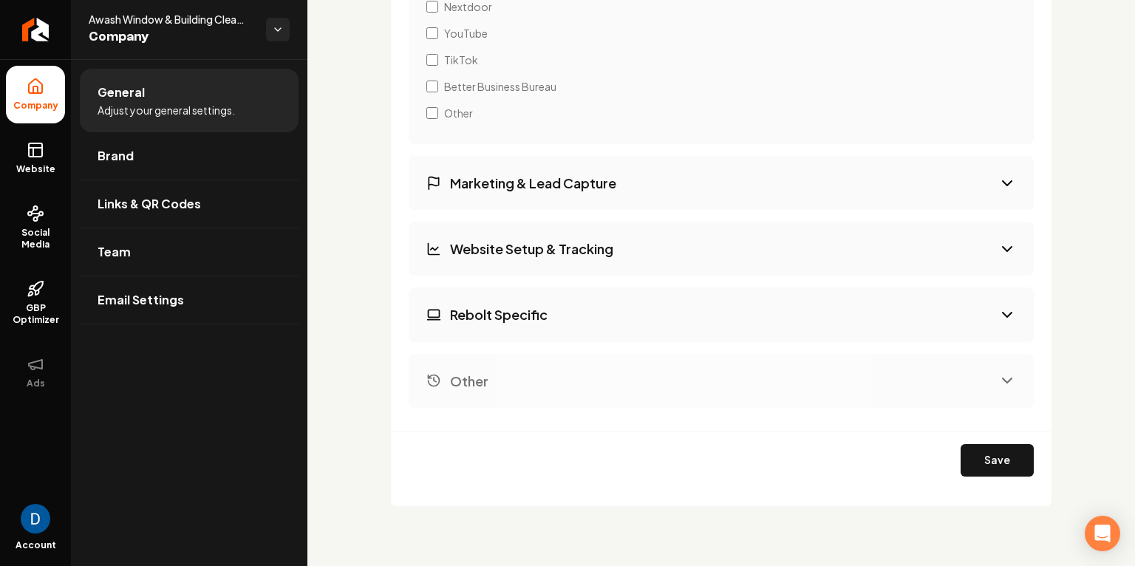
scroll to position [2737, 0]
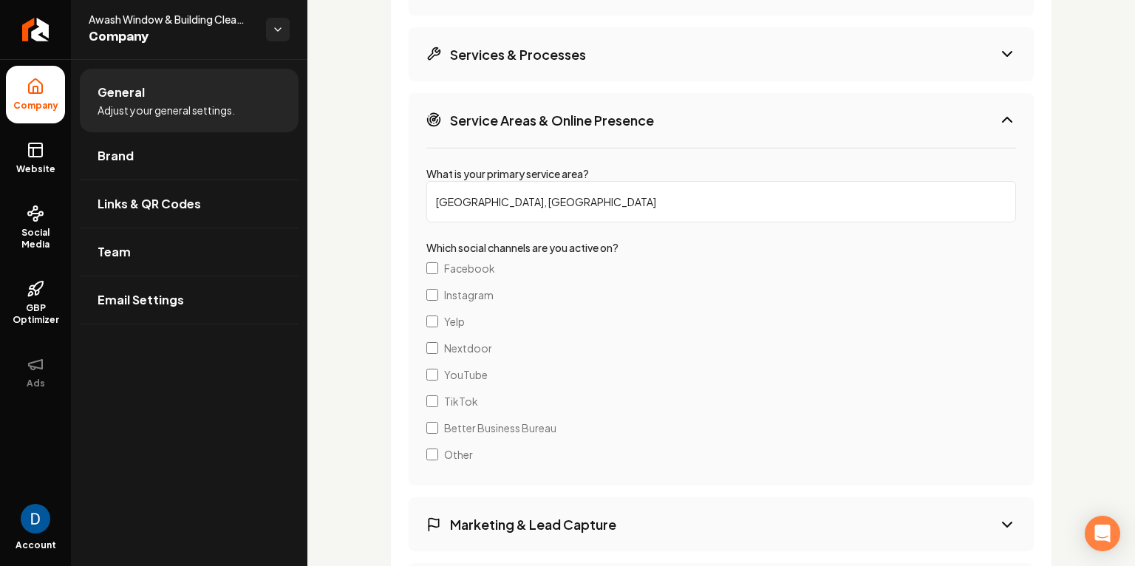
click at [456, 375] on span "YouTube" at bounding box center [466, 374] width 44 height 15
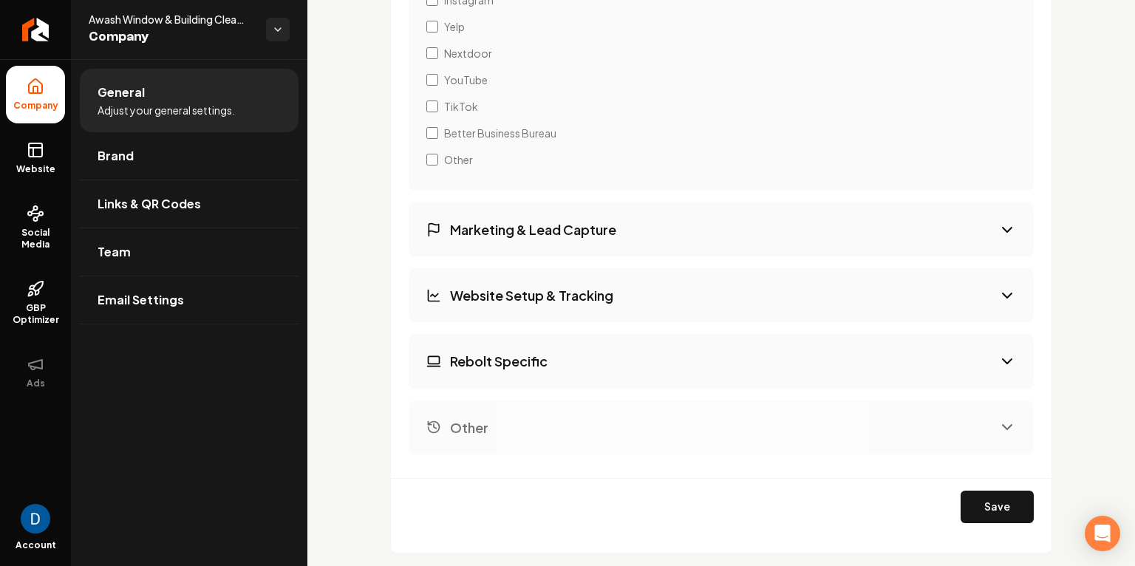
click at [551, 205] on button "Marketing & Lead Capture" at bounding box center [721, 229] width 625 height 54
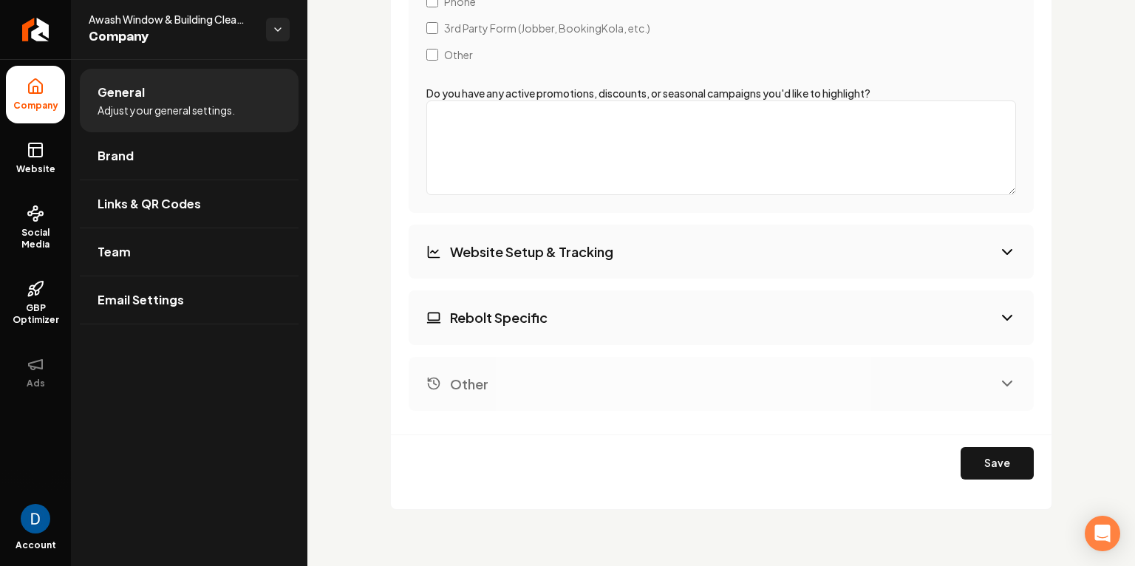
click at [589, 242] on h3 "Website Setup & Tracking" at bounding box center [531, 251] width 163 height 18
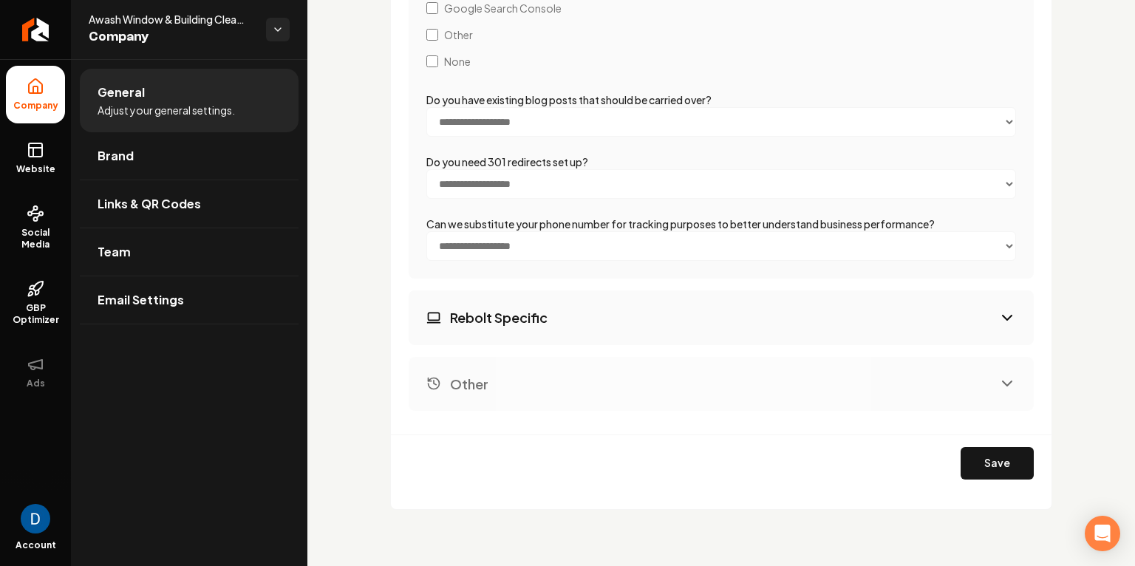
click at [522, 308] on h3 "Rebolt Specific" at bounding box center [499, 317] width 98 height 18
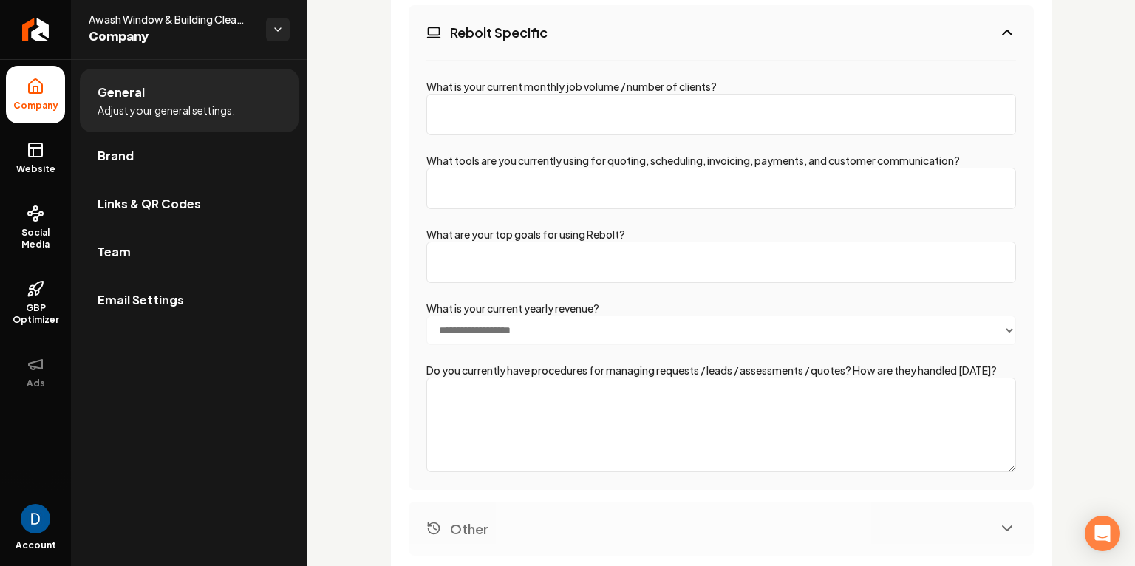
scroll to position [3167, 0]
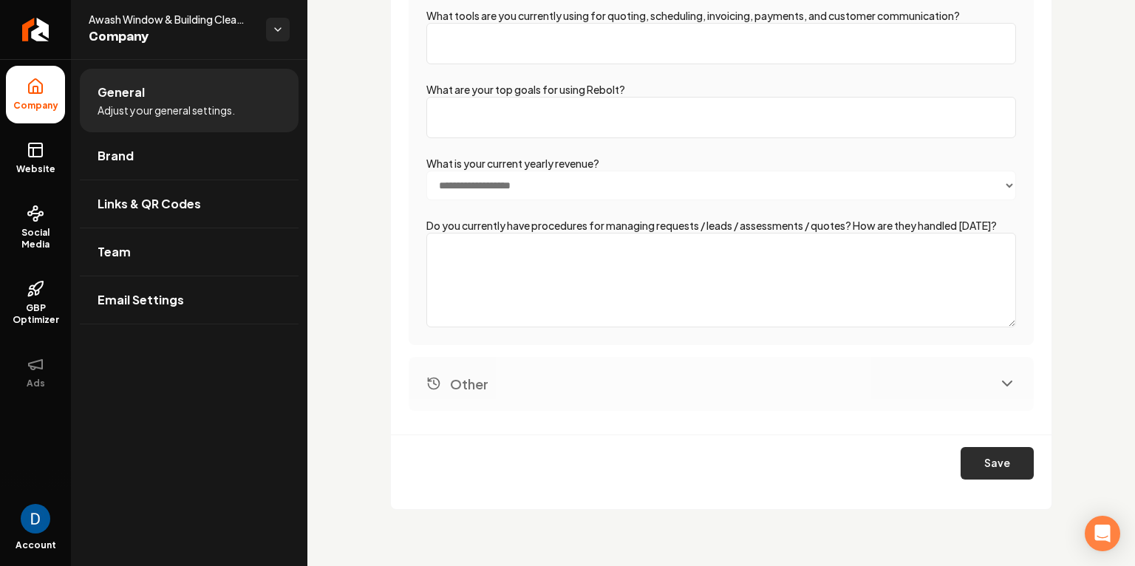
click at [1007, 460] on button "Save" at bounding box center [996, 463] width 73 height 33
click at [30, 148] on icon at bounding box center [36, 150] width 18 height 18
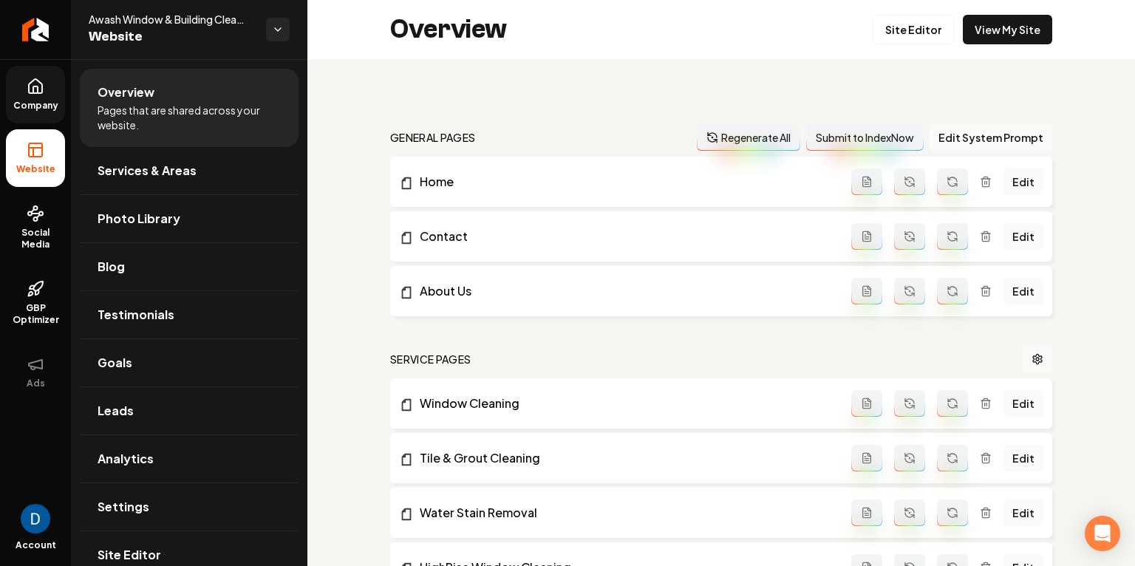
click at [780, 137] on button "Regenerate All" at bounding box center [748, 137] width 103 height 27
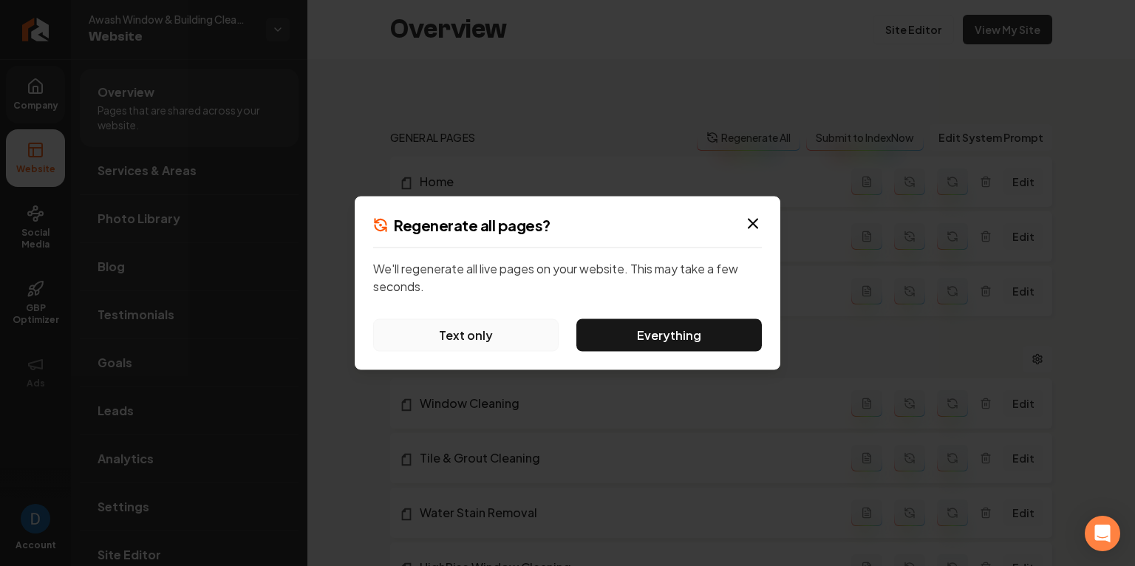
click at [460, 329] on button "Text only" at bounding box center [465, 335] width 185 height 33
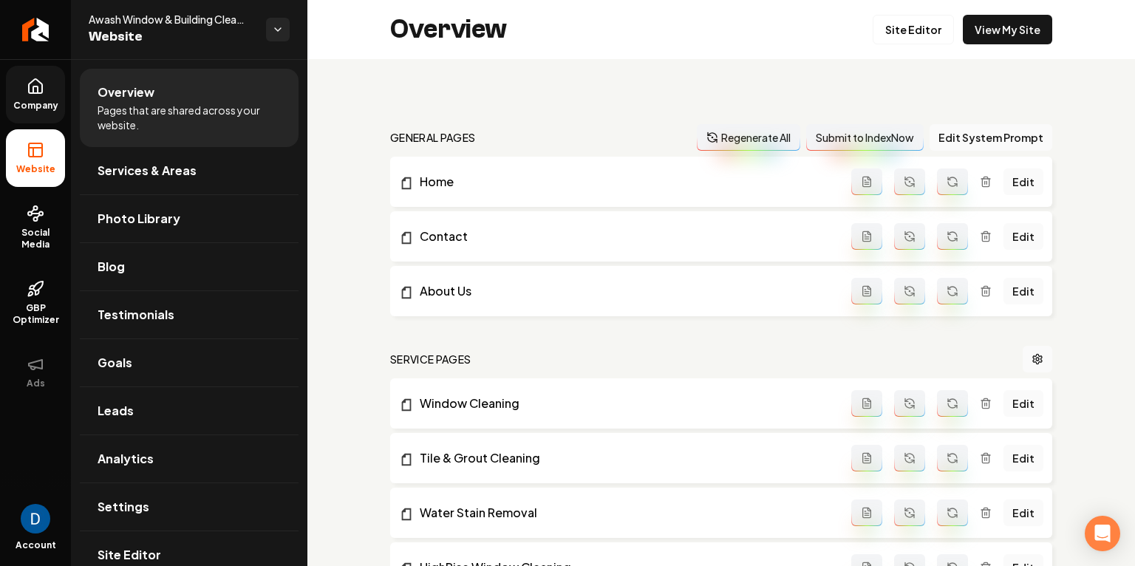
click at [746, 136] on button "Regenerate All" at bounding box center [748, 137] width 103 height 27
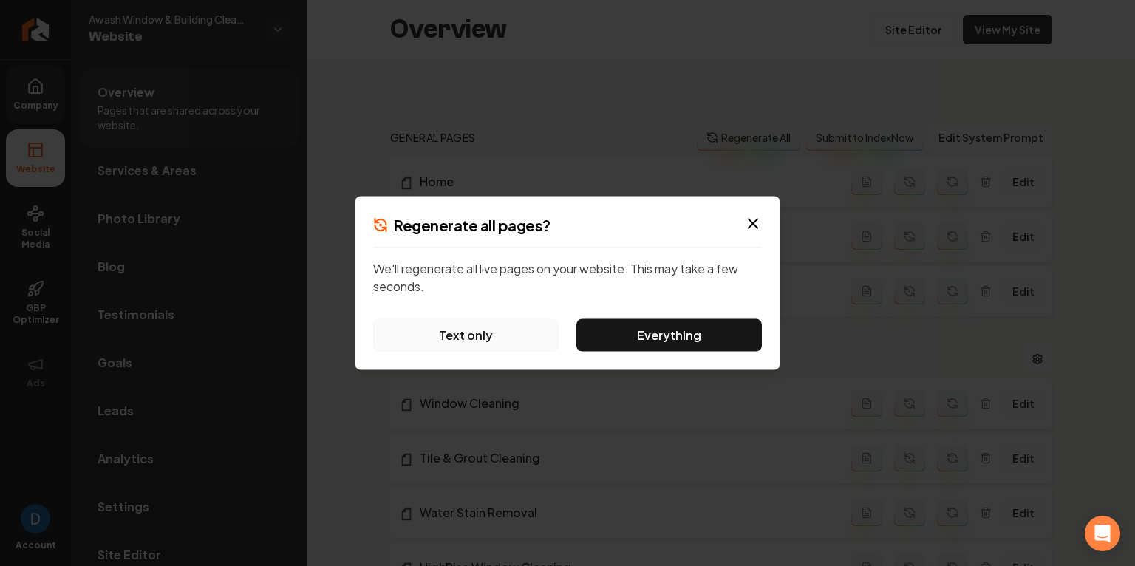
click at [484, 319] on button "Text only" at bounding box center [465, 335] width 185 height 33
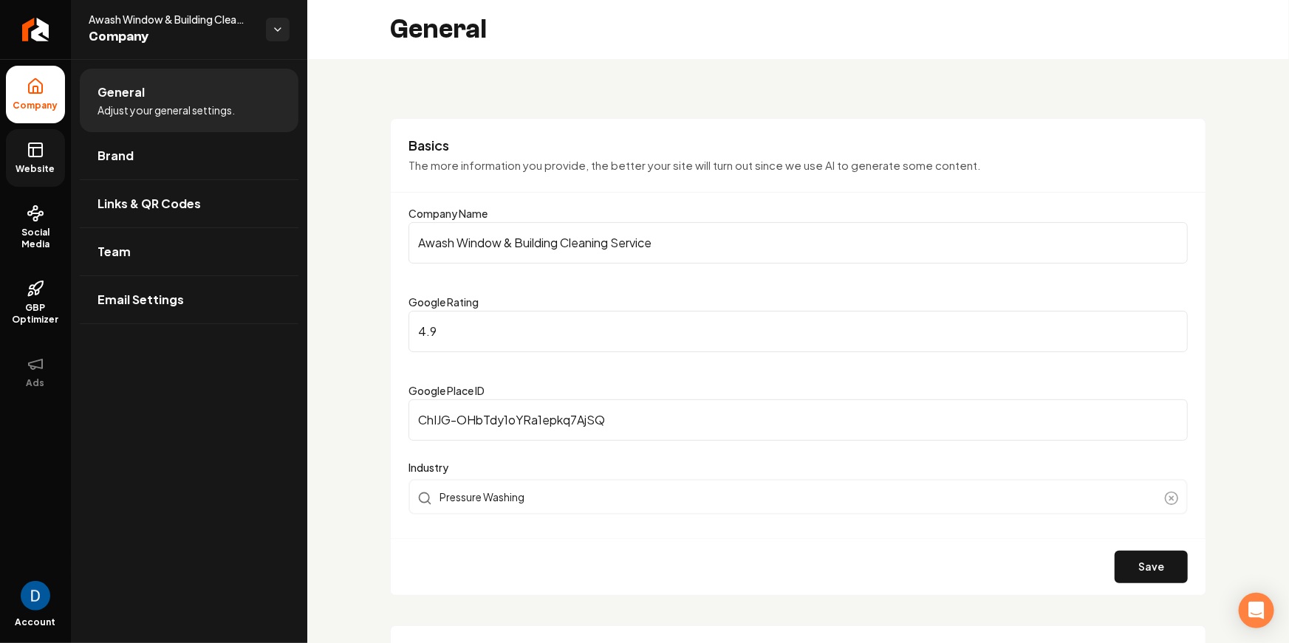
click at [41, 157] on icon at bounding box center [36, 150] width 18 height 18
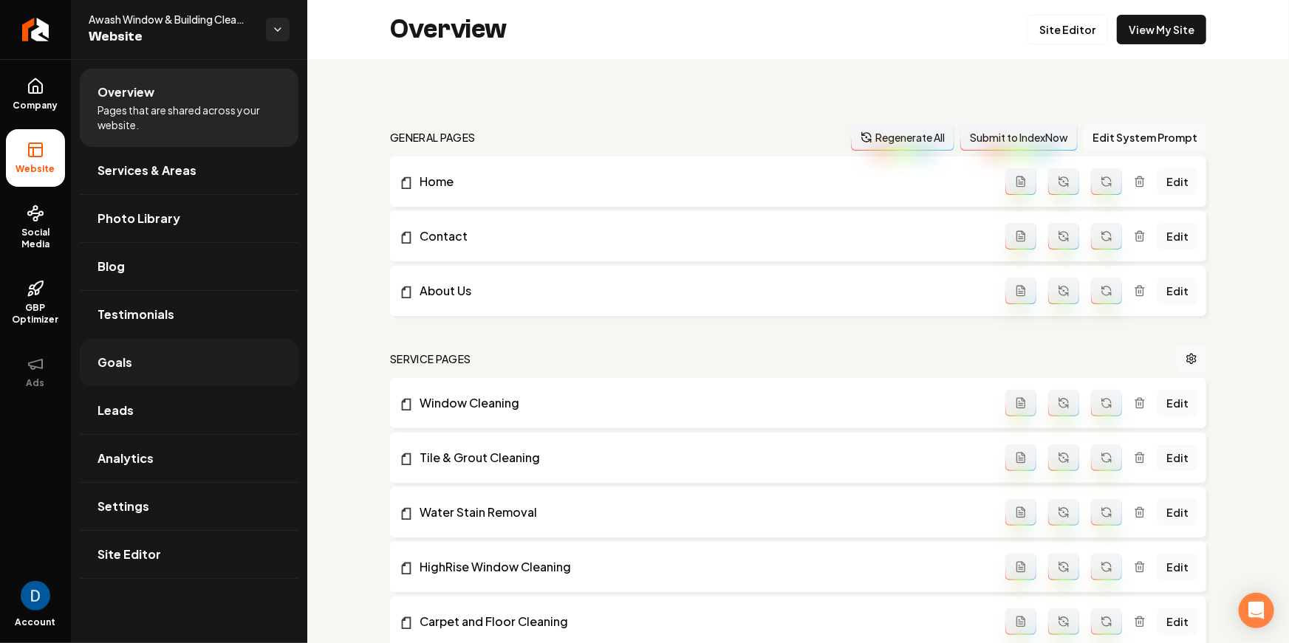
drag, startPoint x: 155, startPoint y: 374, endPoint x: 164, endPoint y: 375, distance: 9.0
click at [155, 374] on link "Goals" at bounding box center [189, 362] width 219 height 47
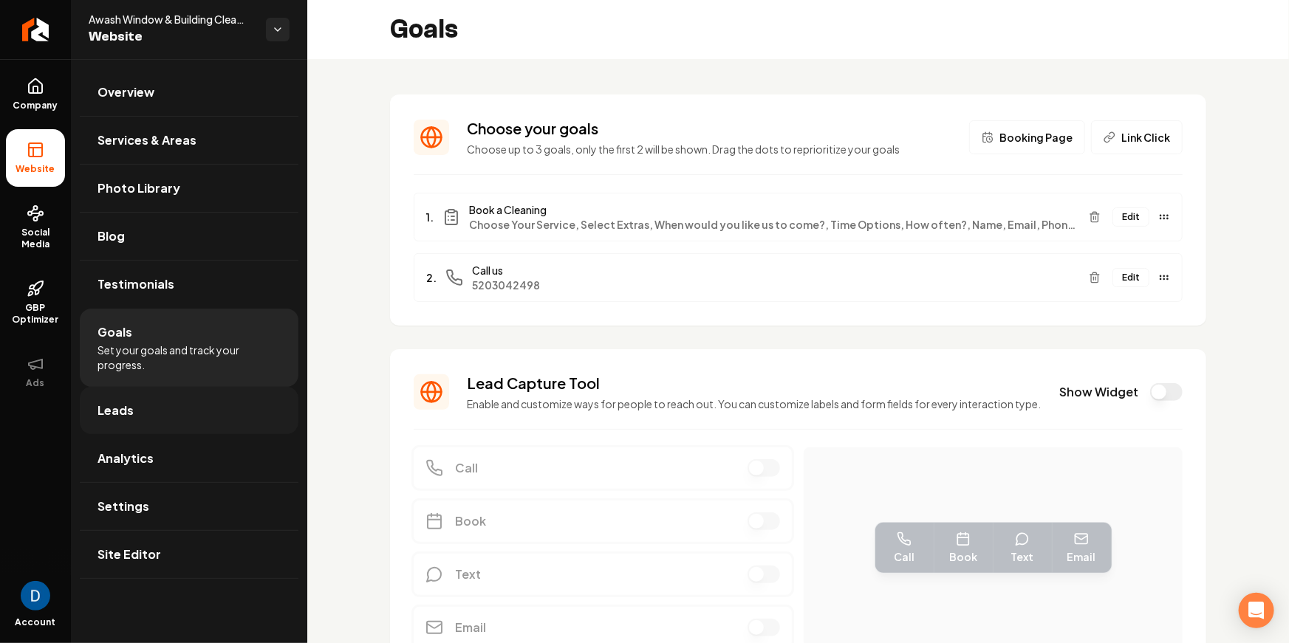
click at [211, 414] on link "Leads" at bounding box center [189, 410] width 219 height 47
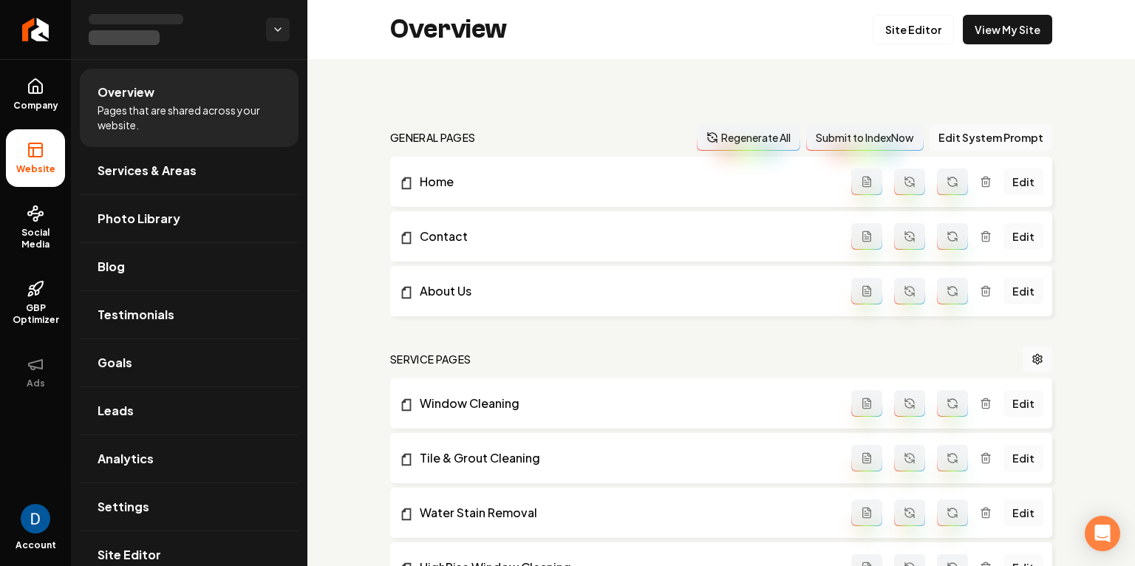
click at [727, 125] on button "Regenerate All" at bounding box center [748, 137] width 103 height 27
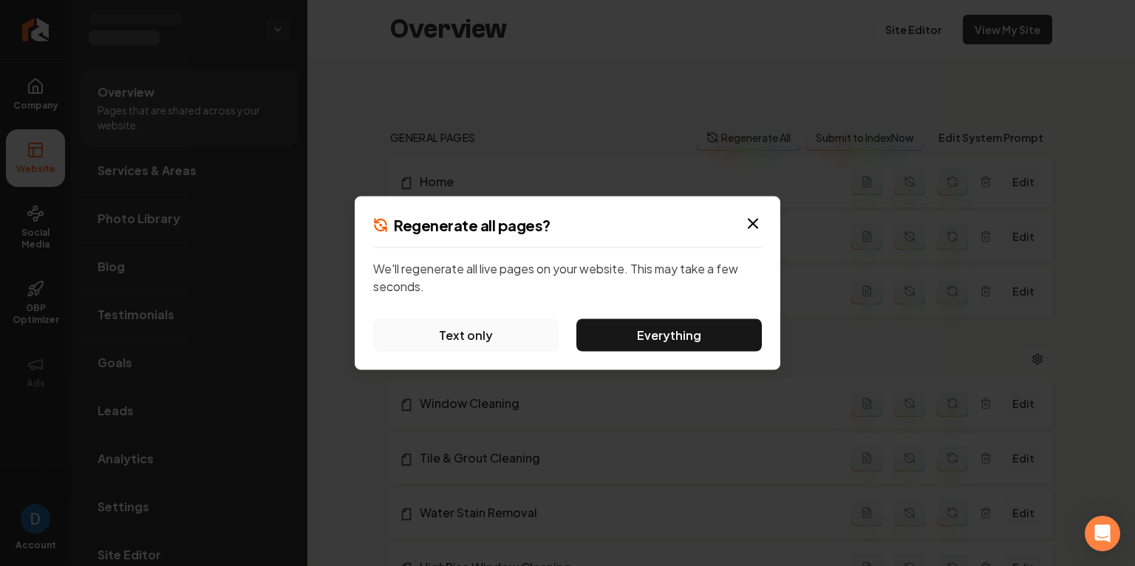
click at [474, 337] on button "Text only" at bounding box center [465, 335] width 185 height 33
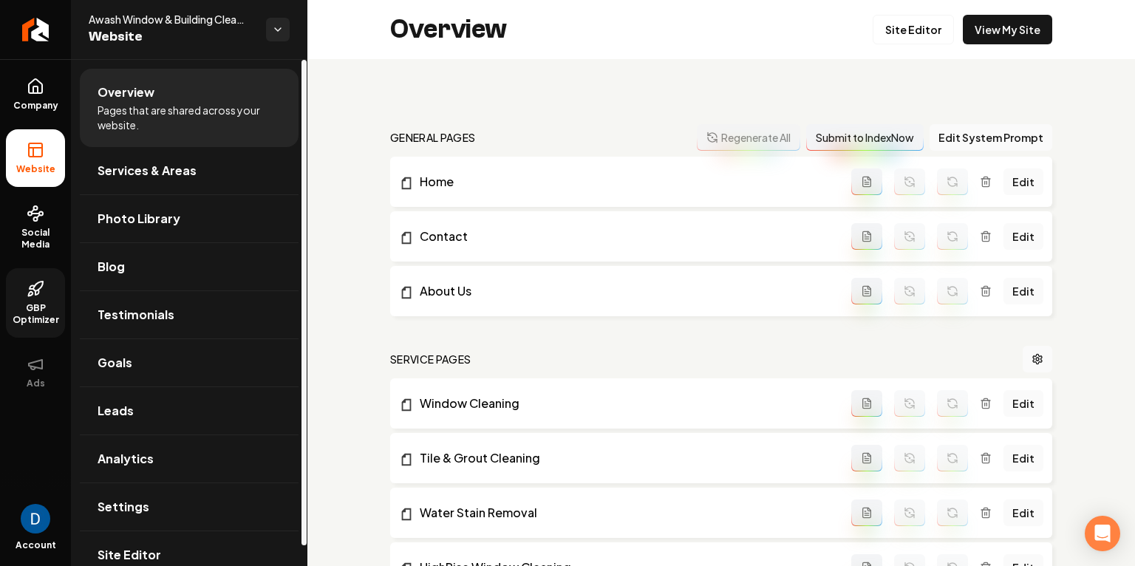
click at [20, 295] on link "GBP Optimizer" at bounding box center [35, 302] width 59 height 69
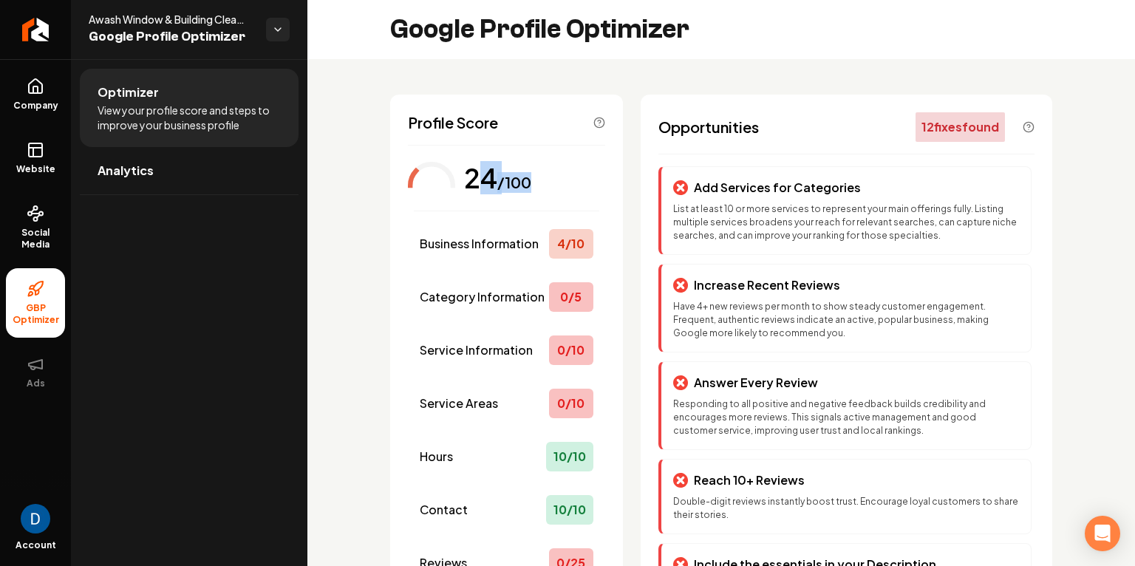
drag, startPoint x: 474, startPoint y: 181, endPoint x: 529, endPoint y: 181, distance: 54.7
click at [529, 181] on div "24 /100" at bounding box center [497, 178] width 67 height 30
click at [534, 185] on div "24 /100" at bounding box center [478, 169] width 141 height 47
click at [766, 211] on p "List at least 10 or more services to represent your main offerings fully. Listi…" at bounding box center [846, 222] width 346 height 40
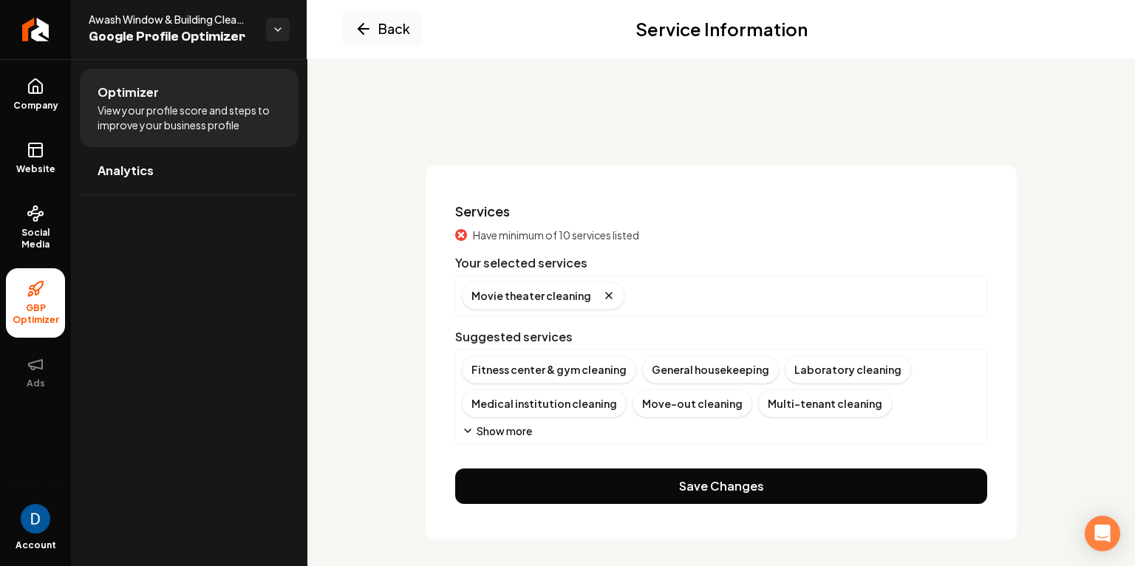
scroll to position [7, 0]
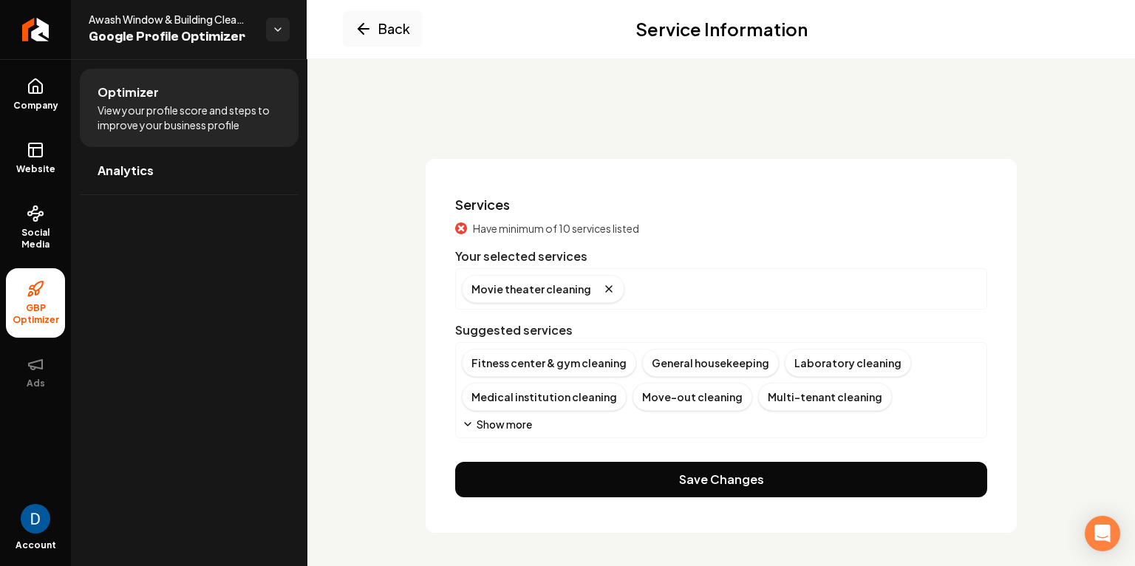
click at [492, 422] on button "Show more" at bounding box center [497, 424] width 70 height 15
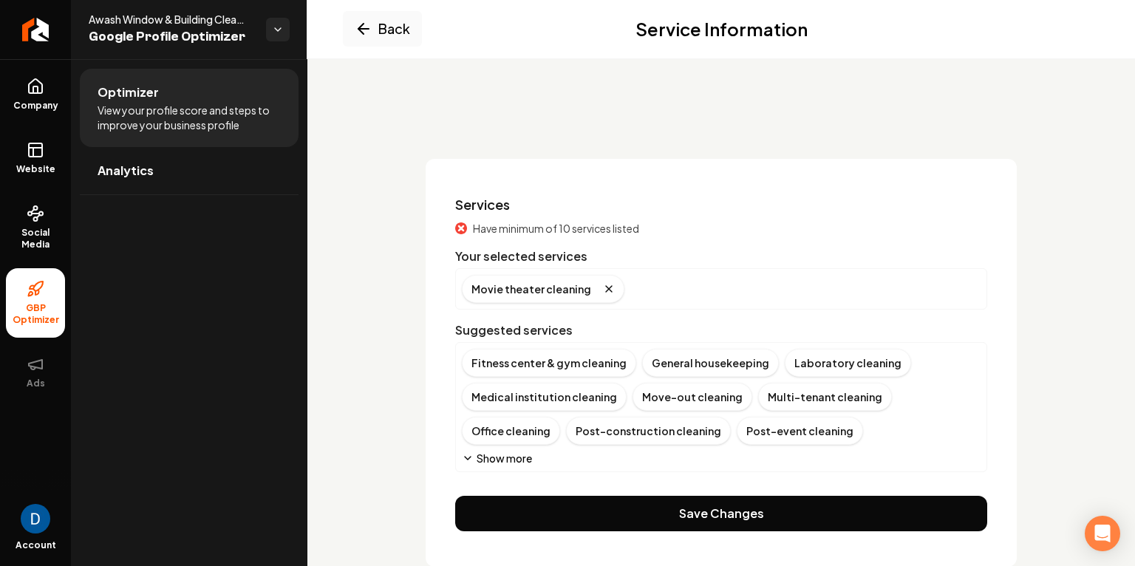
click at [492, 462] on button "Show more" at bounding box center [497, 458] width 70 height 15
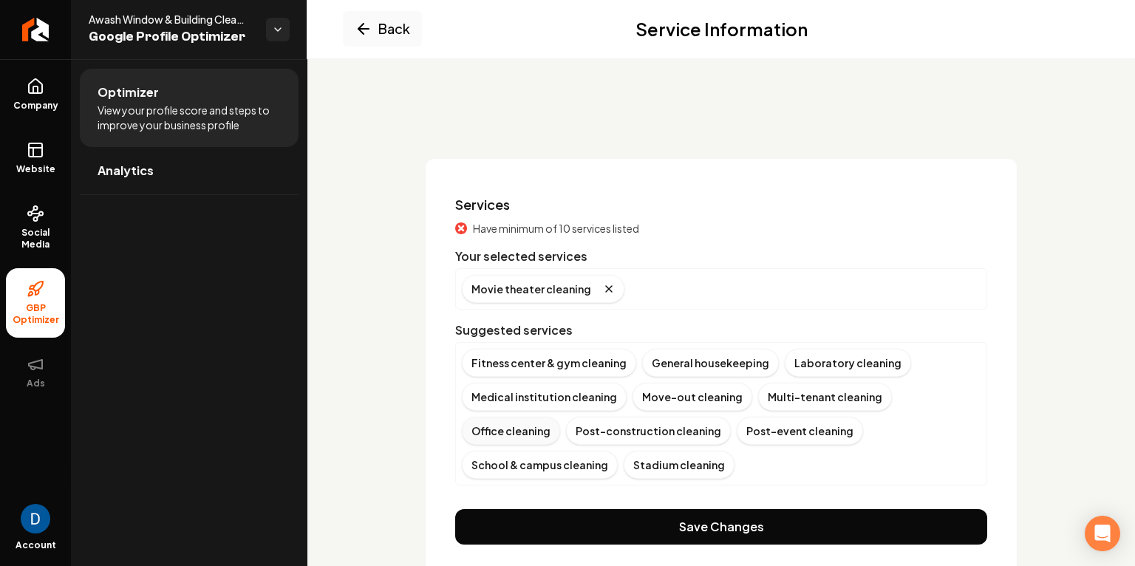
click at [560, 417] on div "Office cleaning" at bounding box center [511, 431] width 98 height 28
click at [832, 368] on div "Laboratory cleaning" at bounding box center [848, 363] width 126 height 28
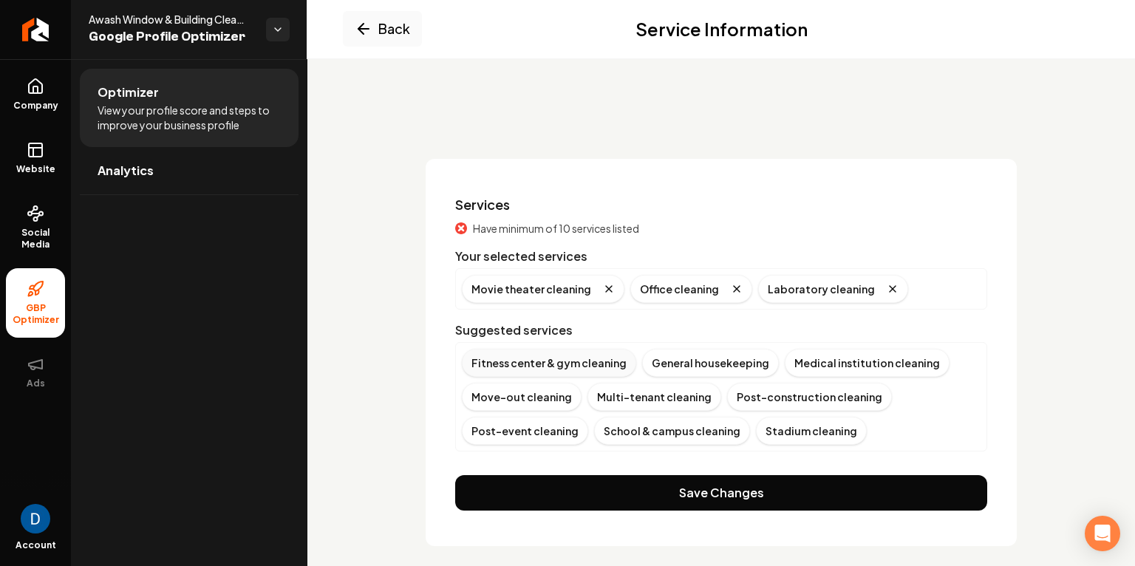
click at [558, 365] on div "Fitness center & gym cleaning" at bounding box center [549, 363] width 174 height 28
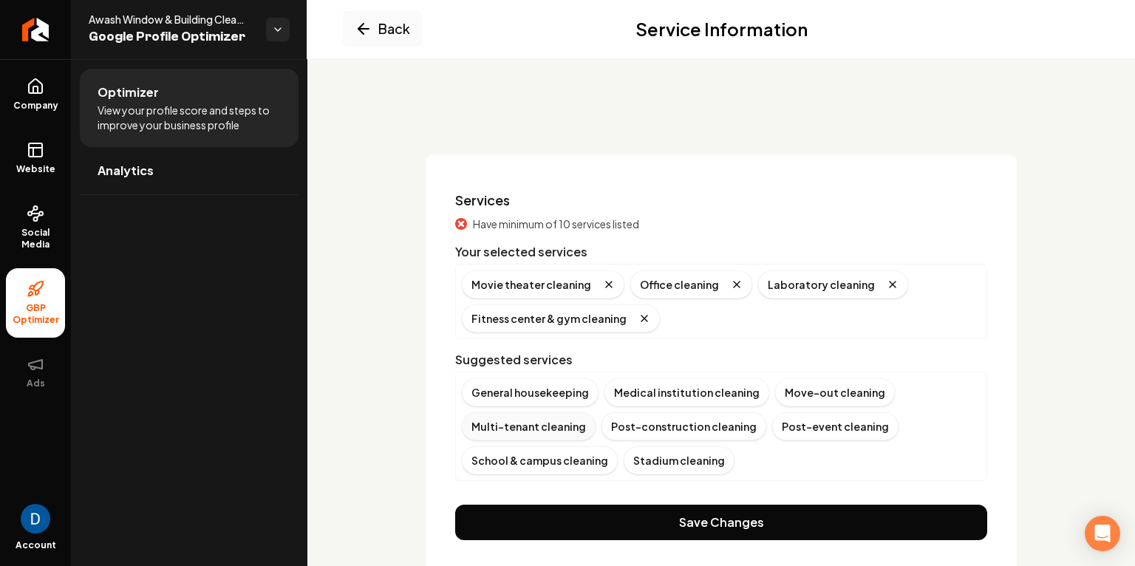
scroll to position [12, 0]
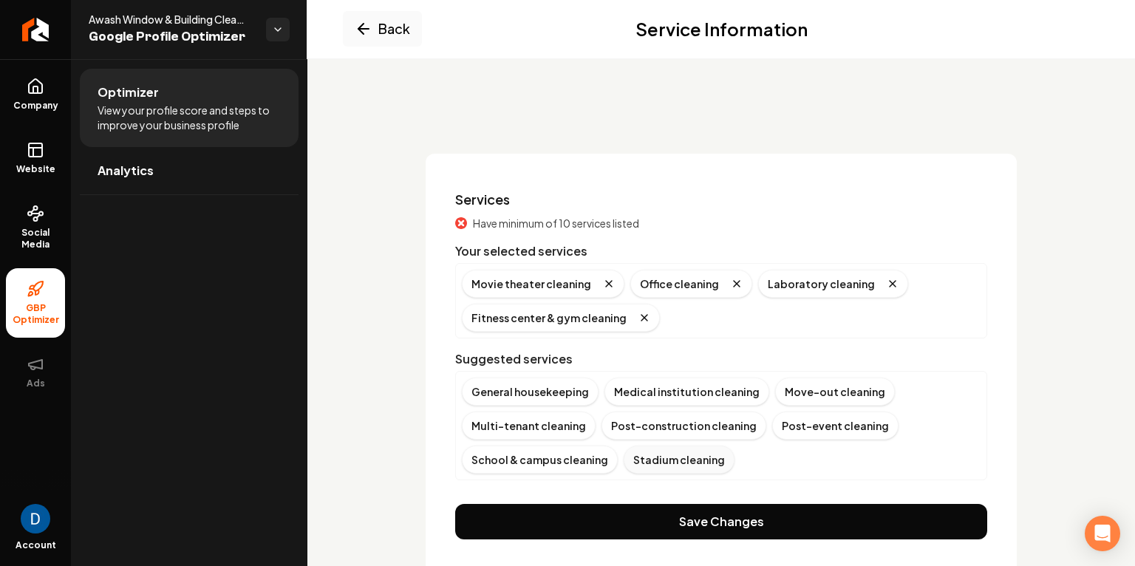
click at [643, 449] on div "Stadium cleaning" at bounding box center [678, 459] width 111 height 28
click at [828, 425] on div "Post-event cleaning" at bounding box center [835, 425] width 126 height 28
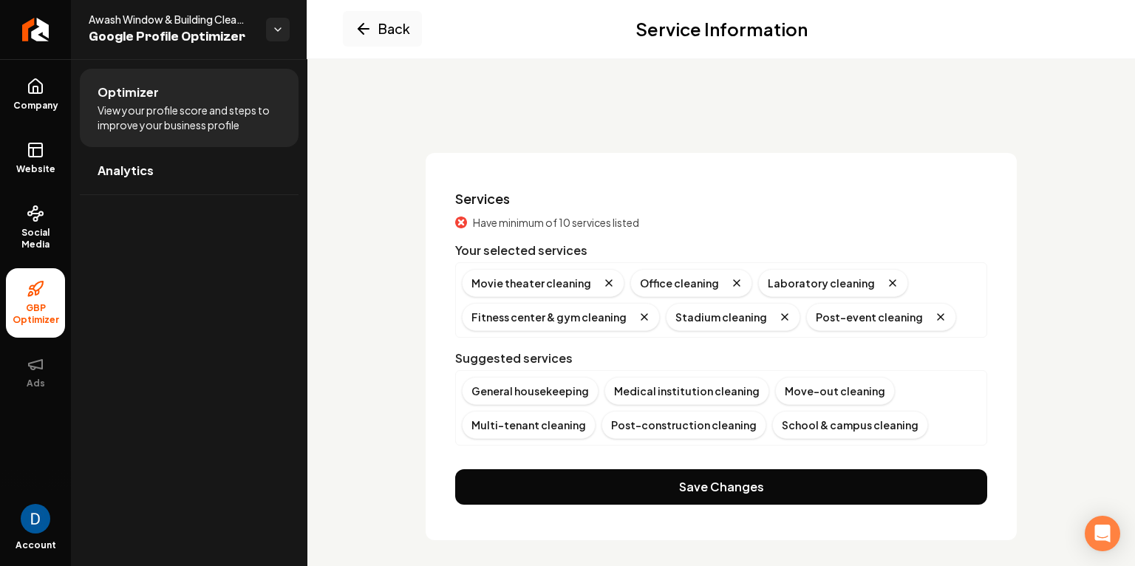
scroll to position [14, 0]
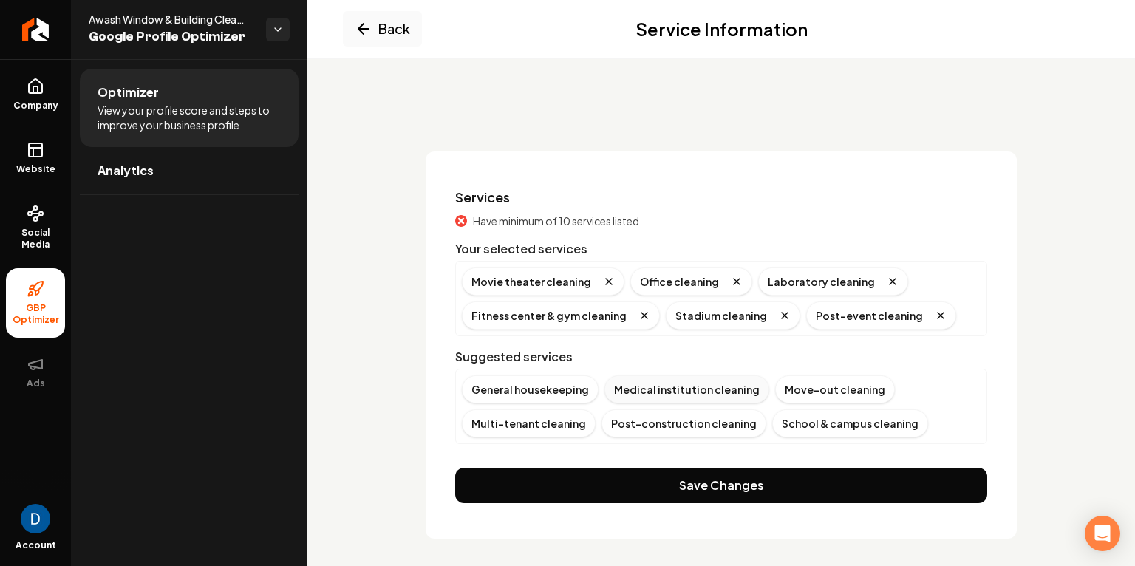
click at [652, 383] on div "Medical institution cleaning" at bounding box center [686, 389] width 165 height 28
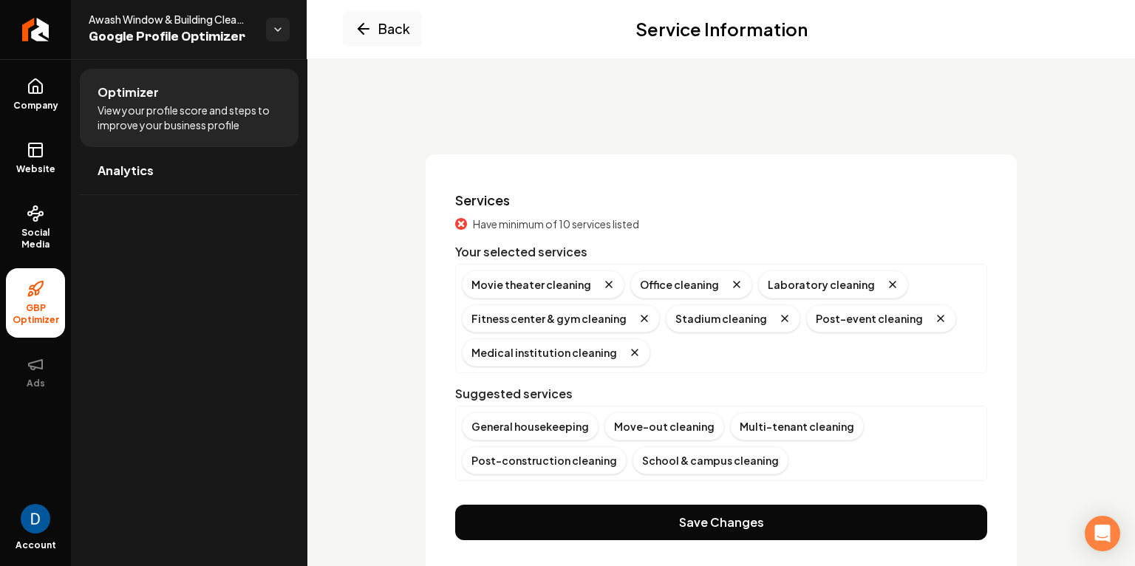
scroll to position [53, 0]
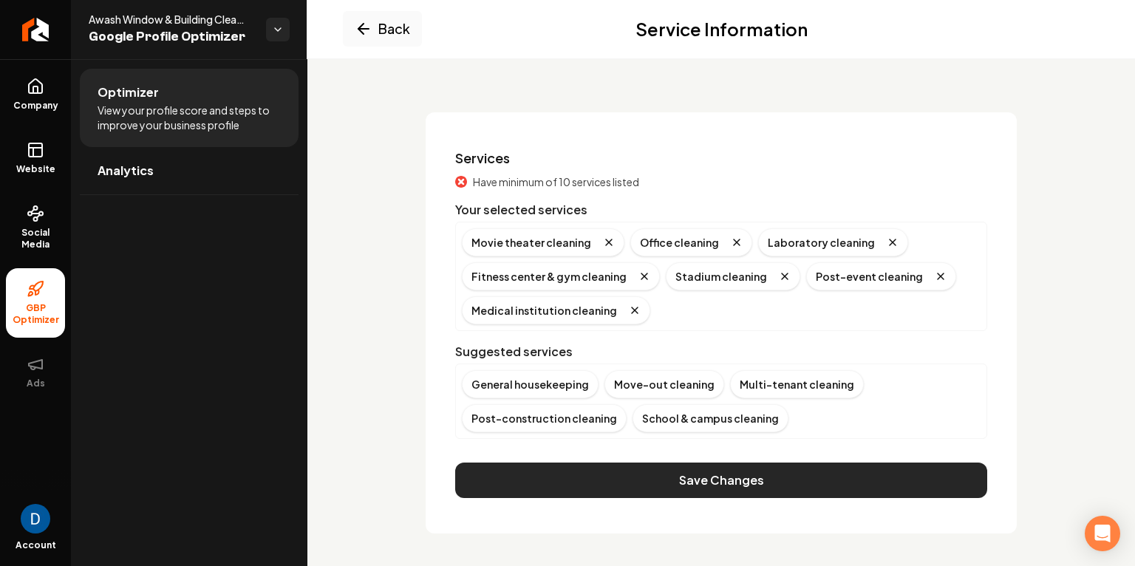
click at [662, 479] on button "Save Changes" at bounding box center [721, 479] width 532 height 35
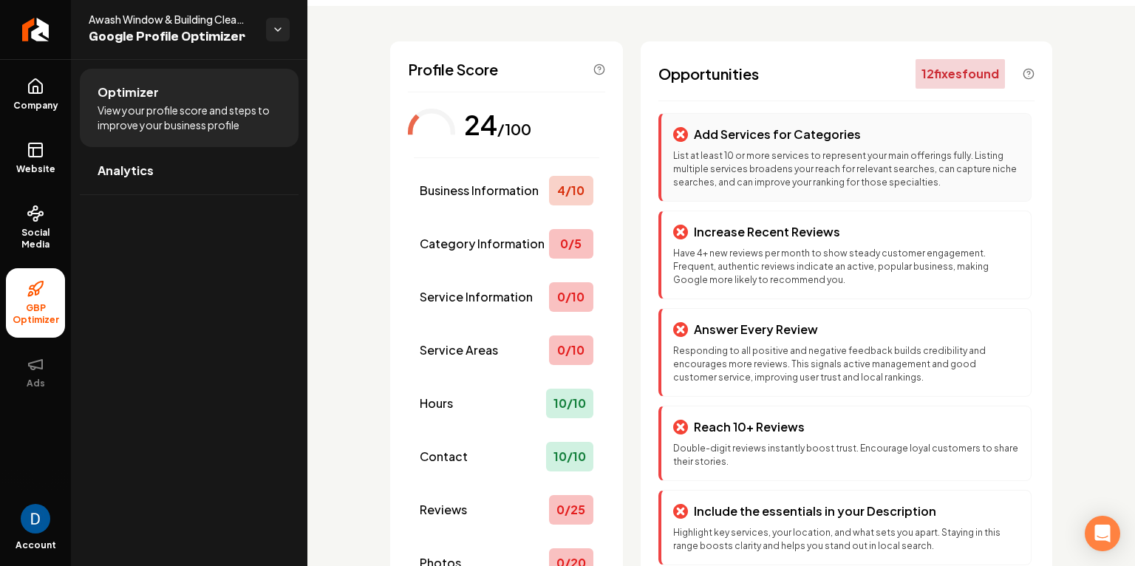
click at [869, 161] on p "List at least 10 or more services to represent your main offerings fully. Listi…" at bounding box center [846, 169] width 346 height 40
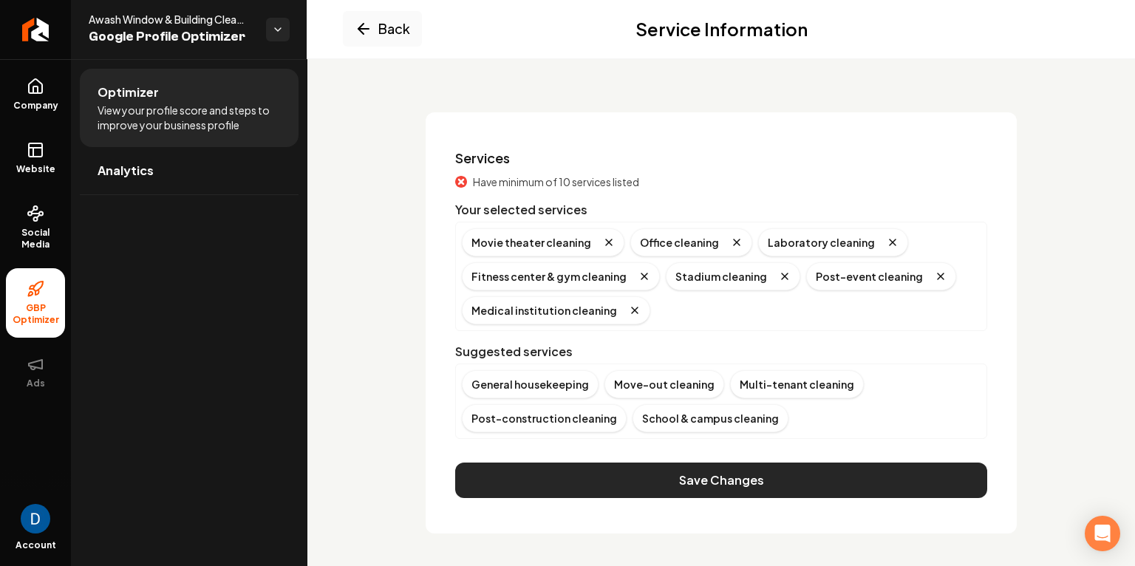
click at [784, 471] on button "Save Changes" at bounding box center [721, 479] width 532 height 35
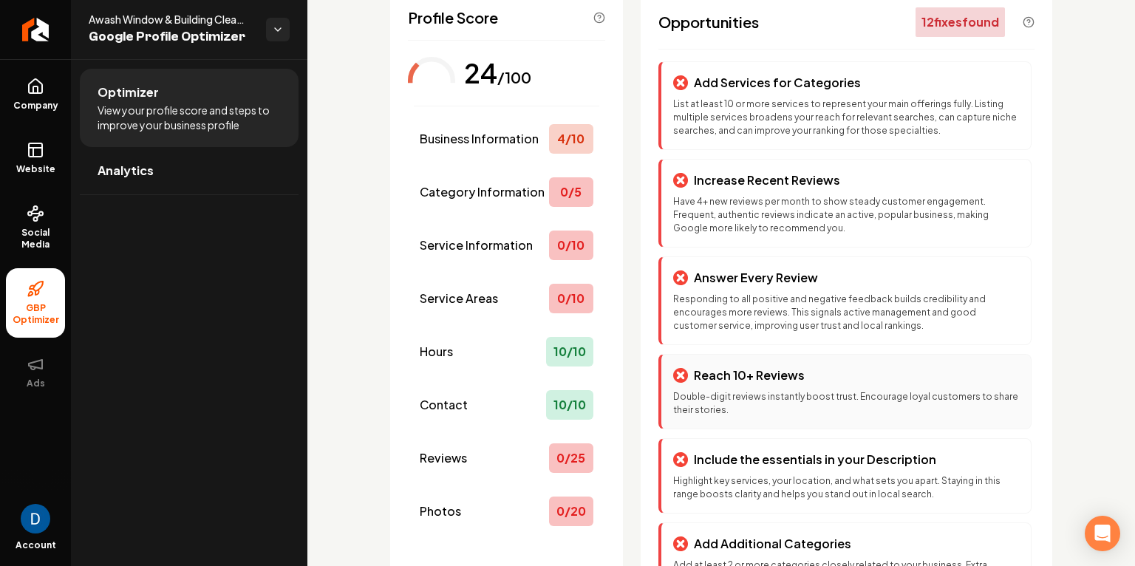
scroll to position [0, 0]
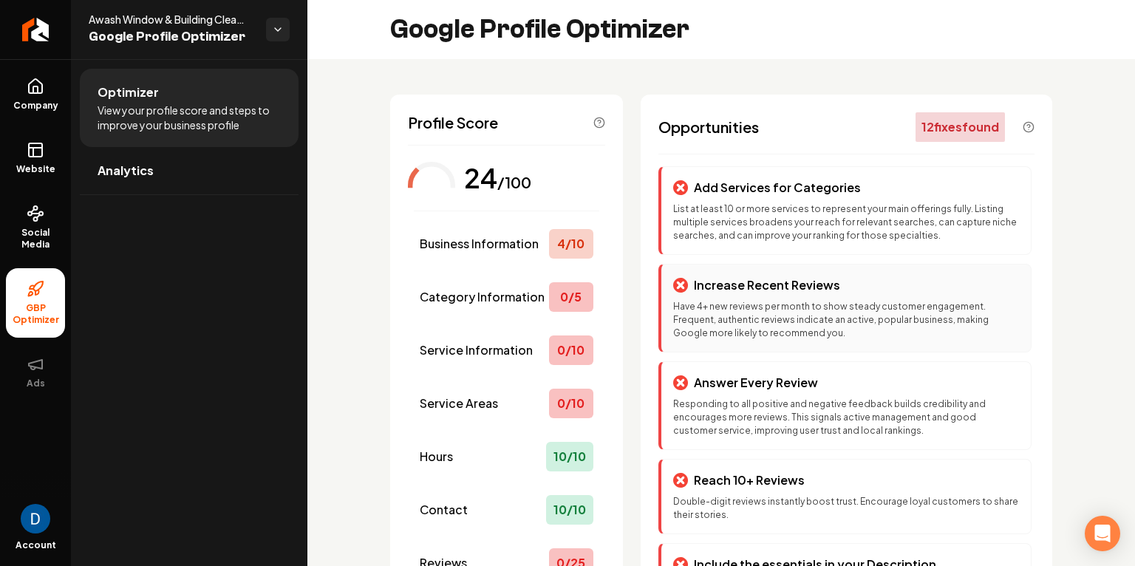
click at [790, 301] on p "Have 4+ new reviews per month to show steady customer engagement. Frequent, aut…" at bounding box center [846, 320] width 346 height 40
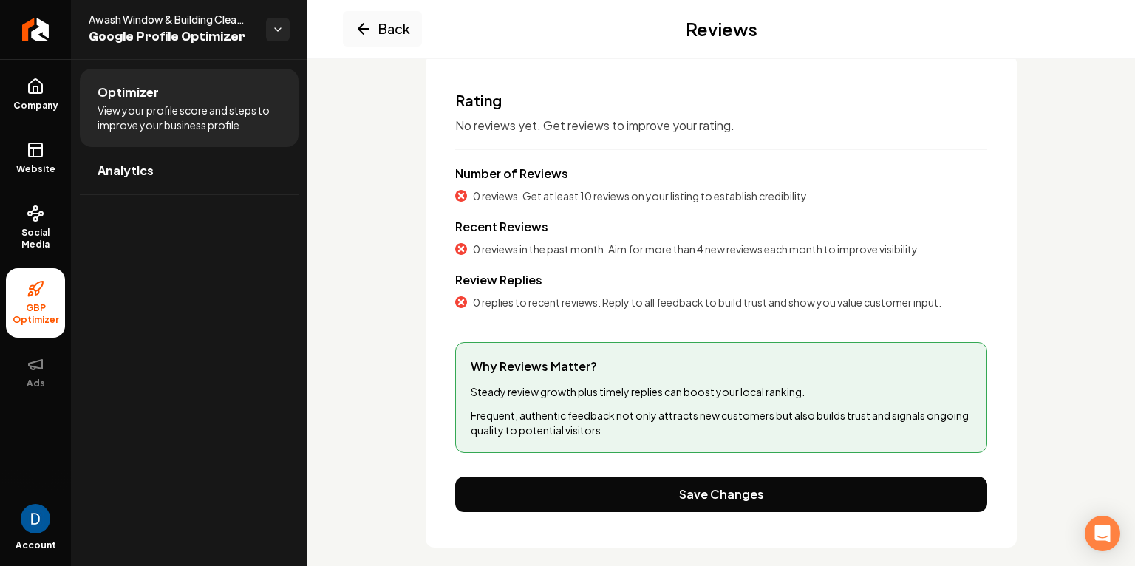
scroll to position [117, 0]
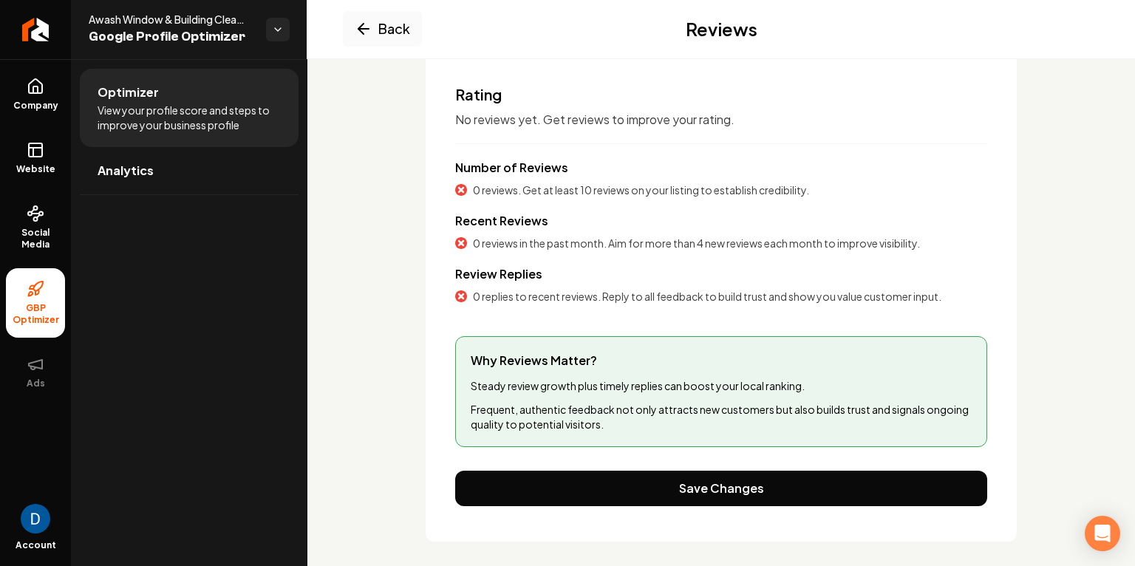
click at [631, 417] on p "Frequent, authentic feedback not only attracts new customers but also builds tr…" at bounding box center [721, 417] width 501 height 30
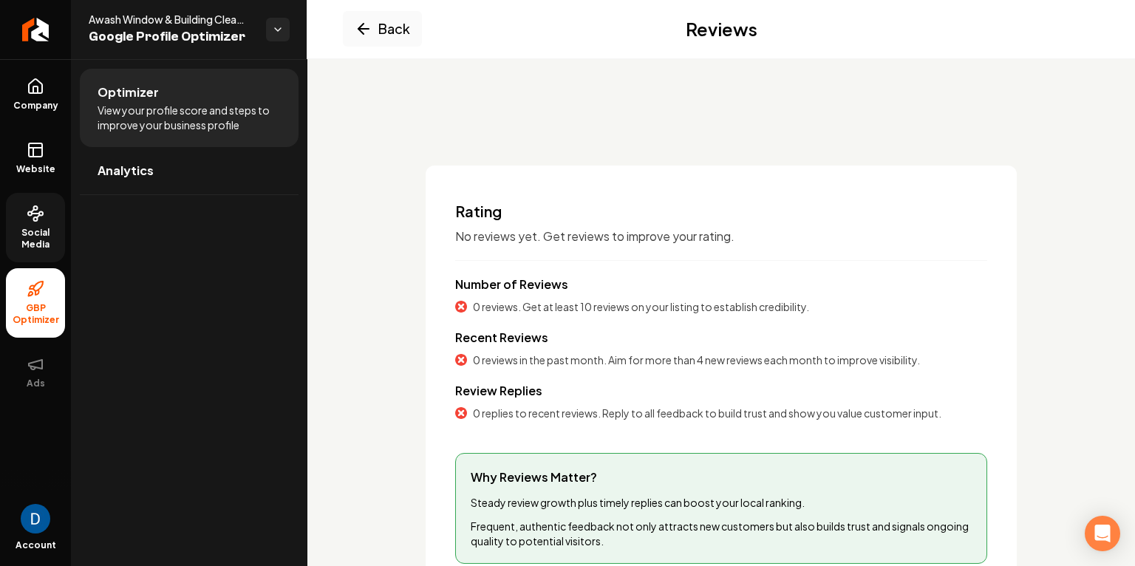
click at [42, 212] on circle at bounding box center [41, 214] width 4 height 4
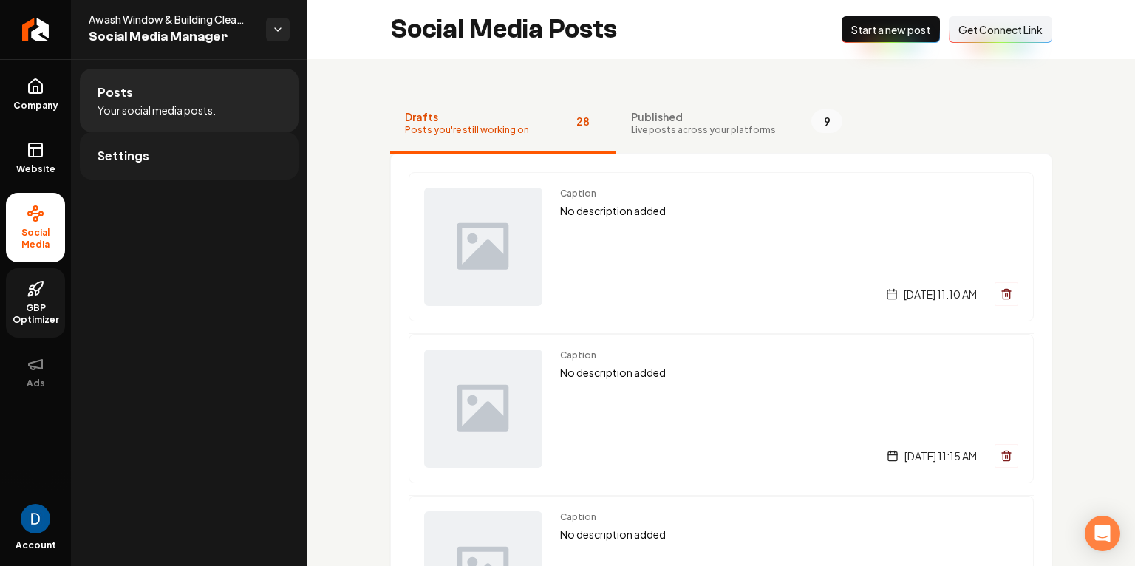
click at [162, 150] on link "Settings" at bounding box center [189, 155] width 219 height 47
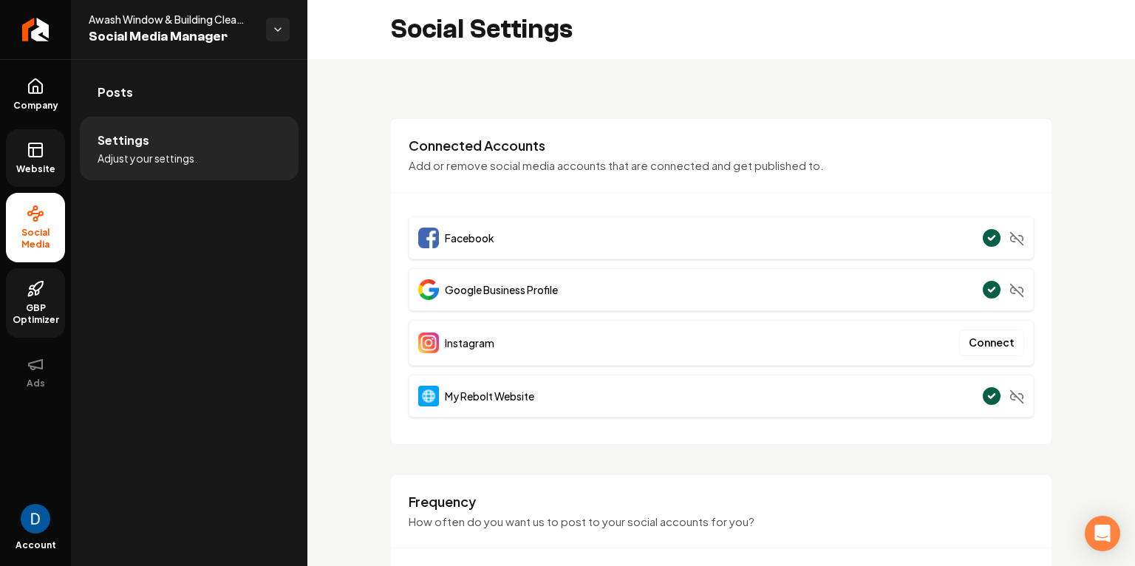
click at [24, 148] on link "Website" at bounding box center [35, 158] width 59 height 58
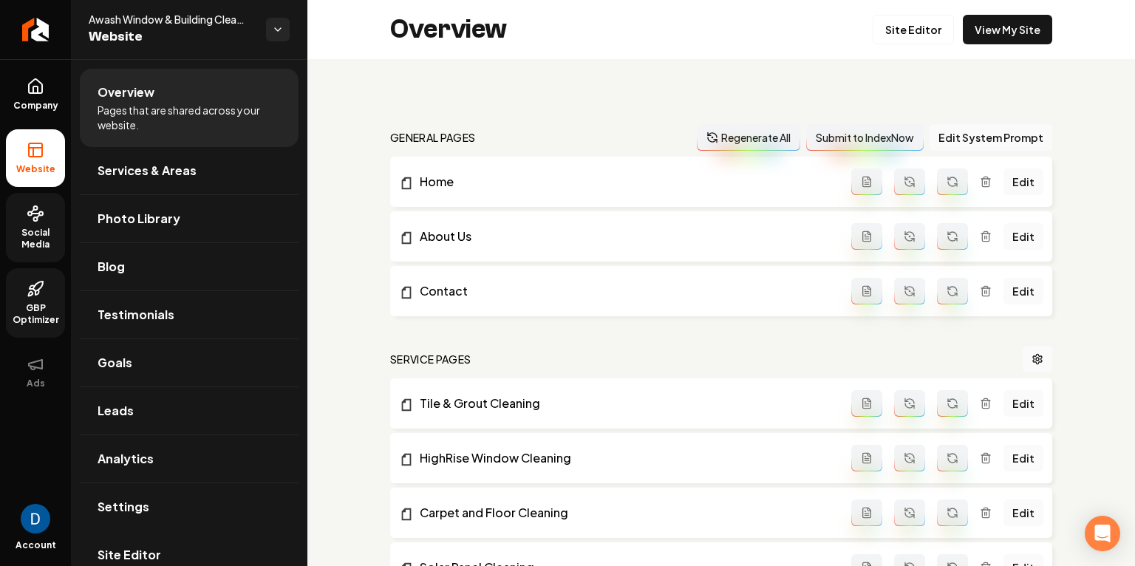
click at [31, 304] on span "GBP Optimizer" at bounding box center [35, 314] width 59 height 24
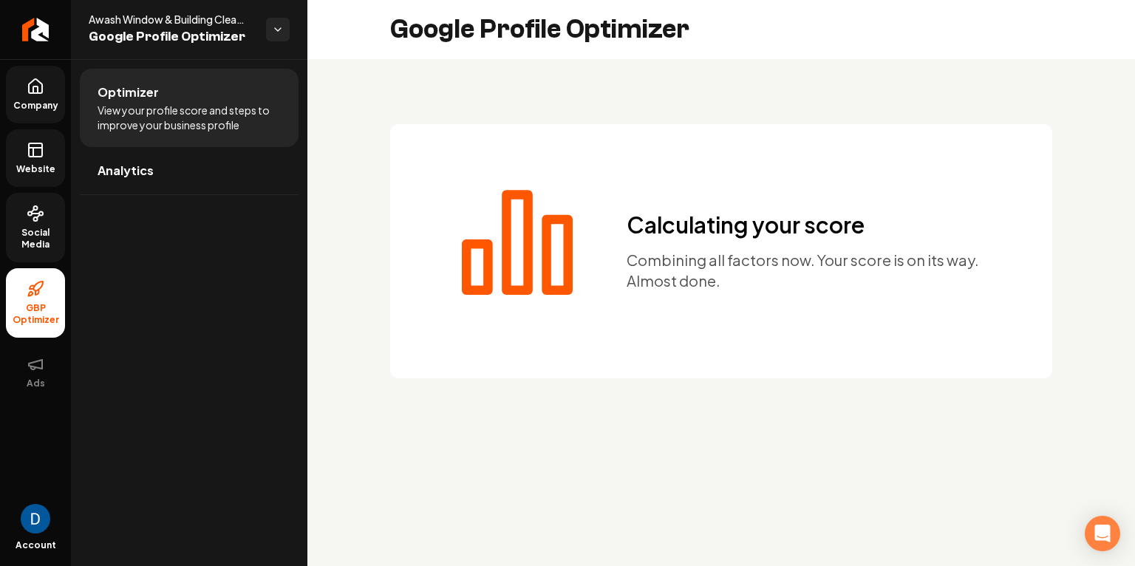
click at [34, 104] on span "Company" at bounding box center [35, 106] width 57 height 12
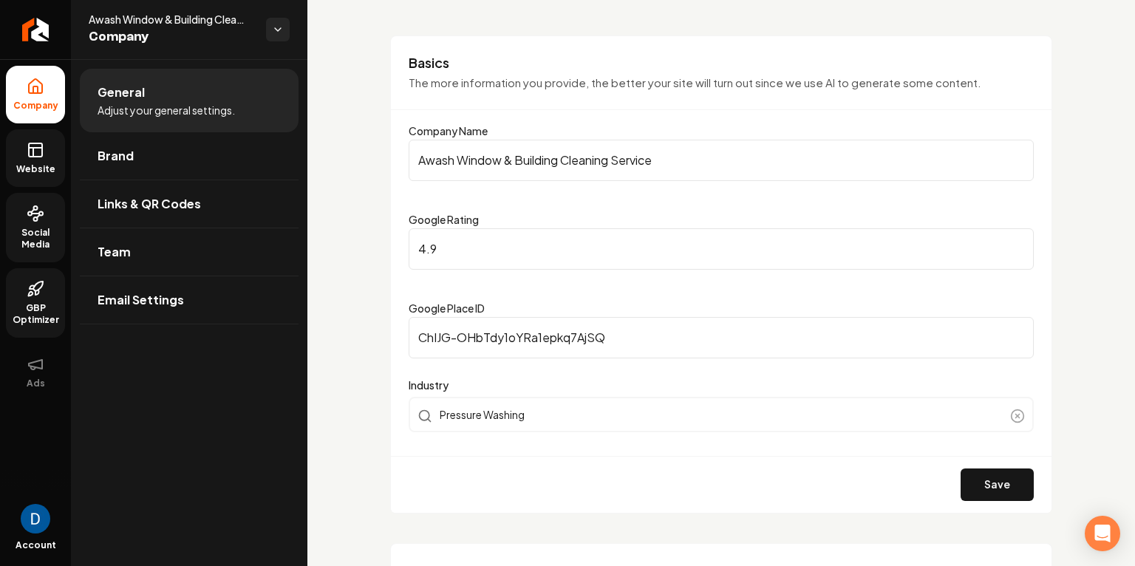
scroll to position [85, 0]
click at [553, 338] on input "ChIJG-OHbTdy1oYRa1epkq7AjSQ" at bounding box center [721, 335] width 625 height 41
drag, startPoint x: 350, startPoint y: 258, endPoint x: 42, endPoint y: 250, distance: 308.1
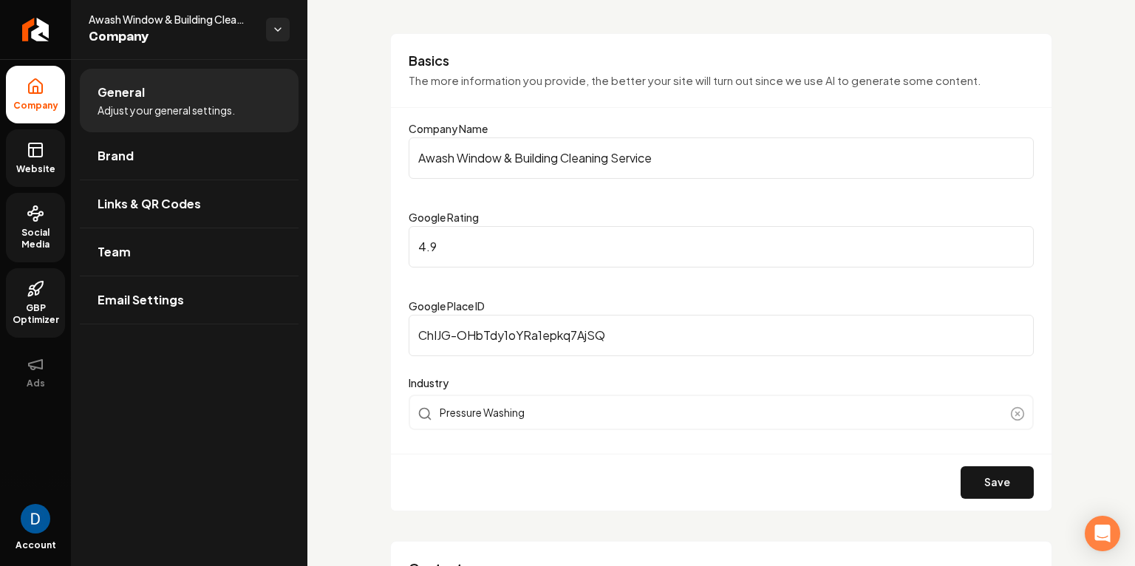
click at [28, 315] on span "GBP Optimizer" at bounding box center [35, 314] width 59 height 24
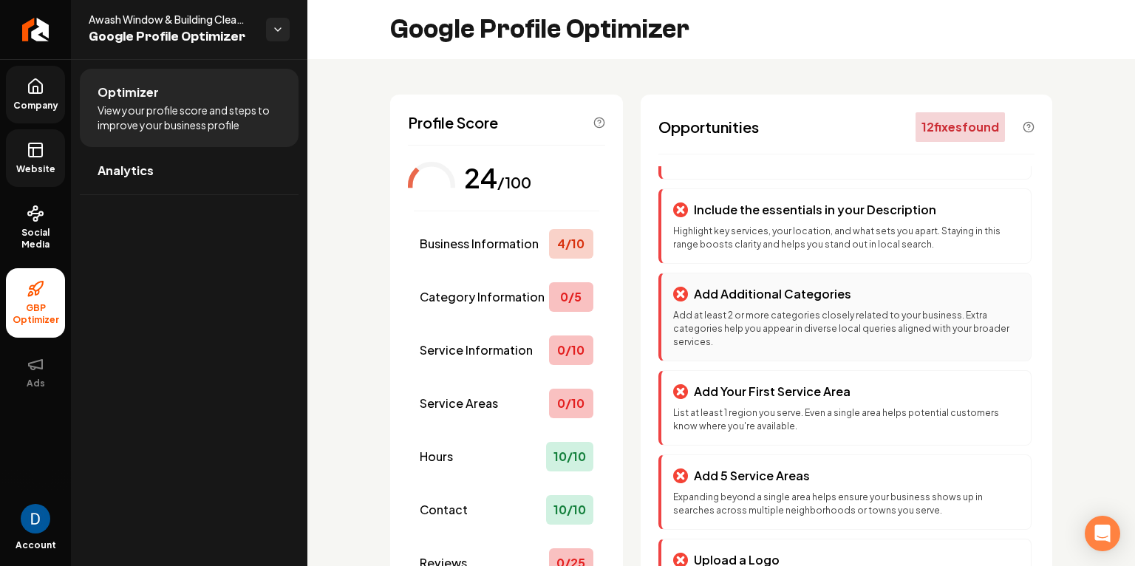
scroll to position [352, 0]
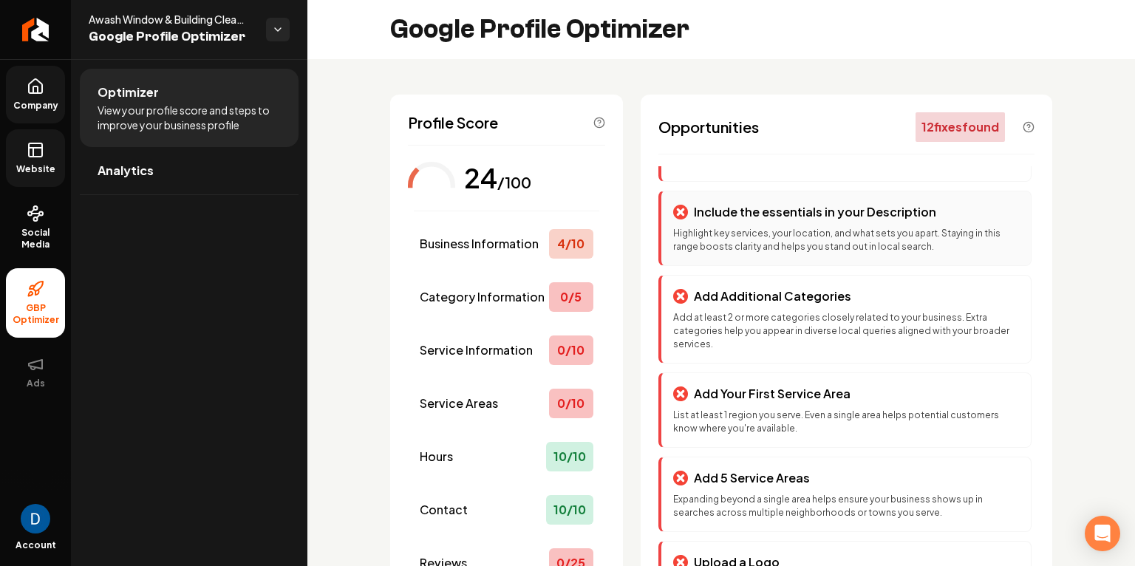
click at [822, 231] on p "Highlight key services, your location, and what sets you apart. Staying in this…" at bounding box center [846, 240] width 346 height 27
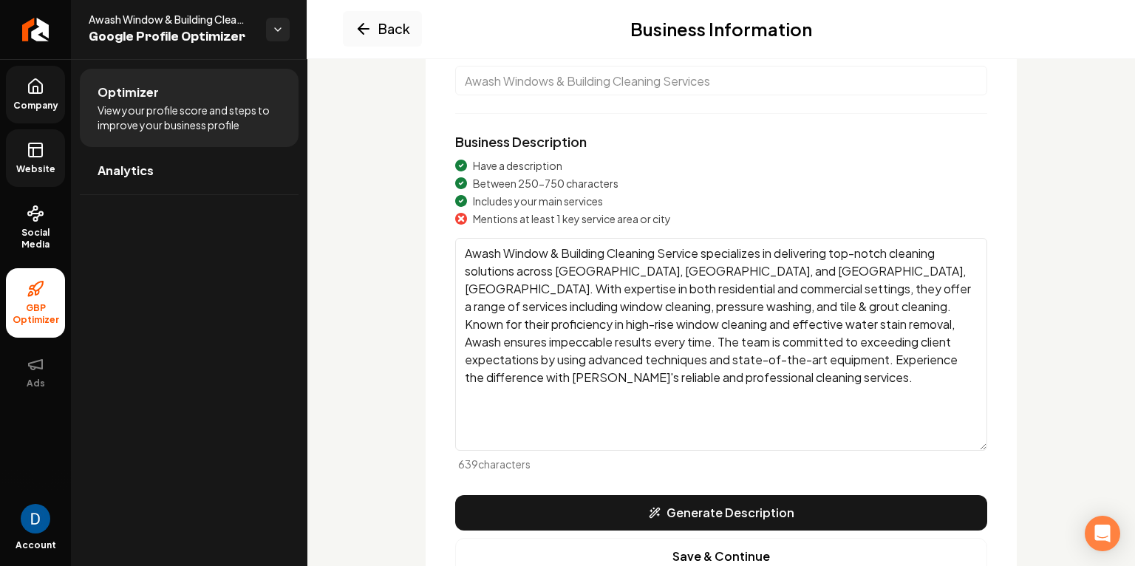
scroll to position [155, 0]
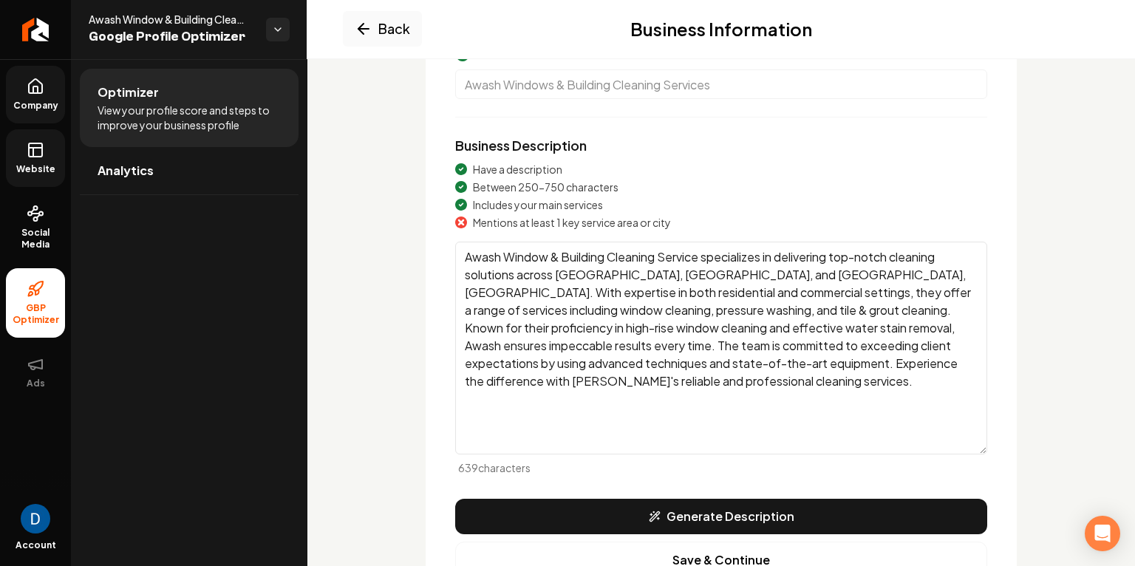
click at [633, 216] on span "Mentions at least 1 key service area or city" at bounding box center [572, 222] width 198 height 15
click at [739, 290] on textarea "Awash Window & Building Cleaning Service specializes in delivering top-notch cl…" at bounding box center [721, 348] width 532 height 213
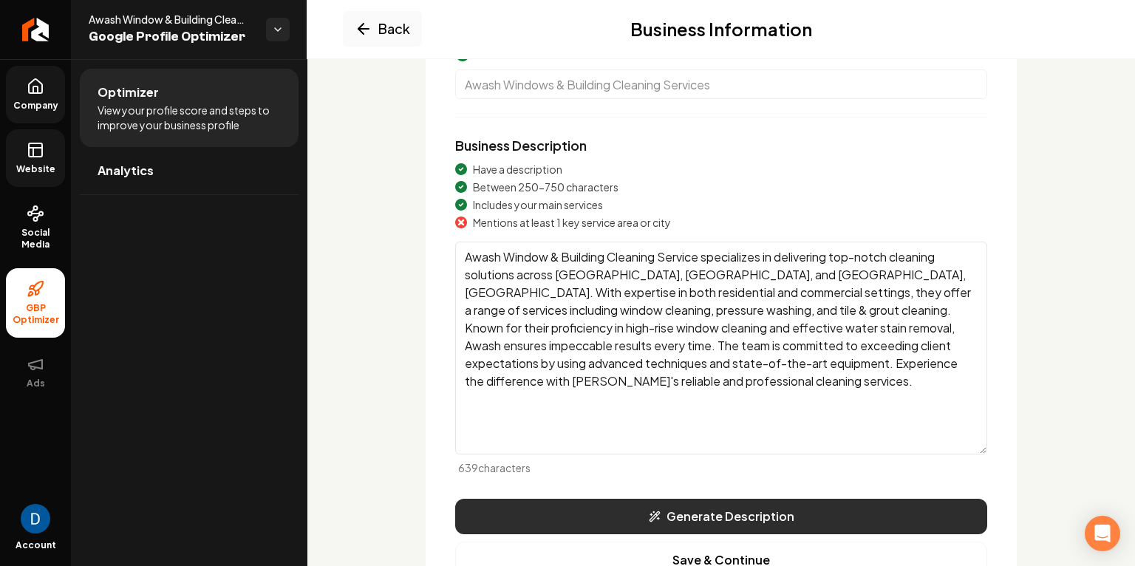
click at [699, 519] on button "Generate Description" at bounding box center [721, 516] width 532 height 35
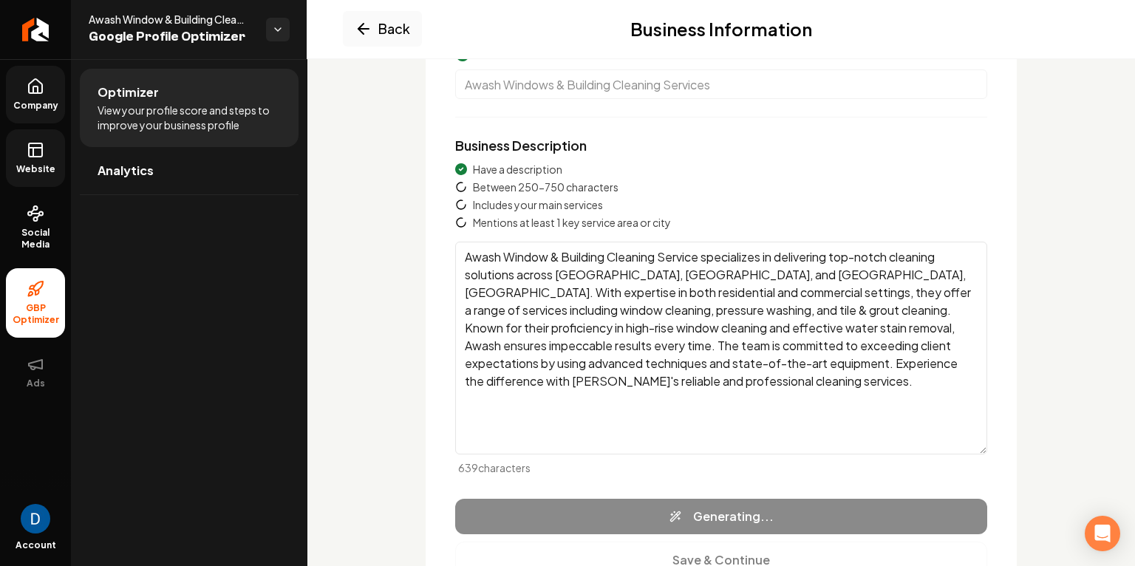
type textarea "Awash Window & Building Cleaning Service offers expert cleaning solutions tailo…"
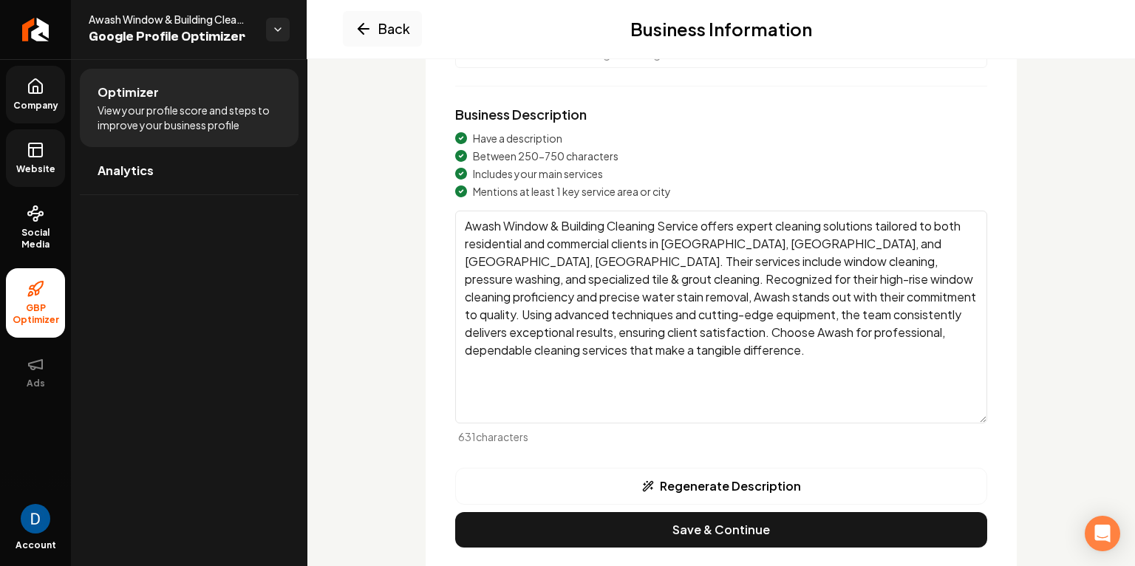
scroll to position [186, 0]
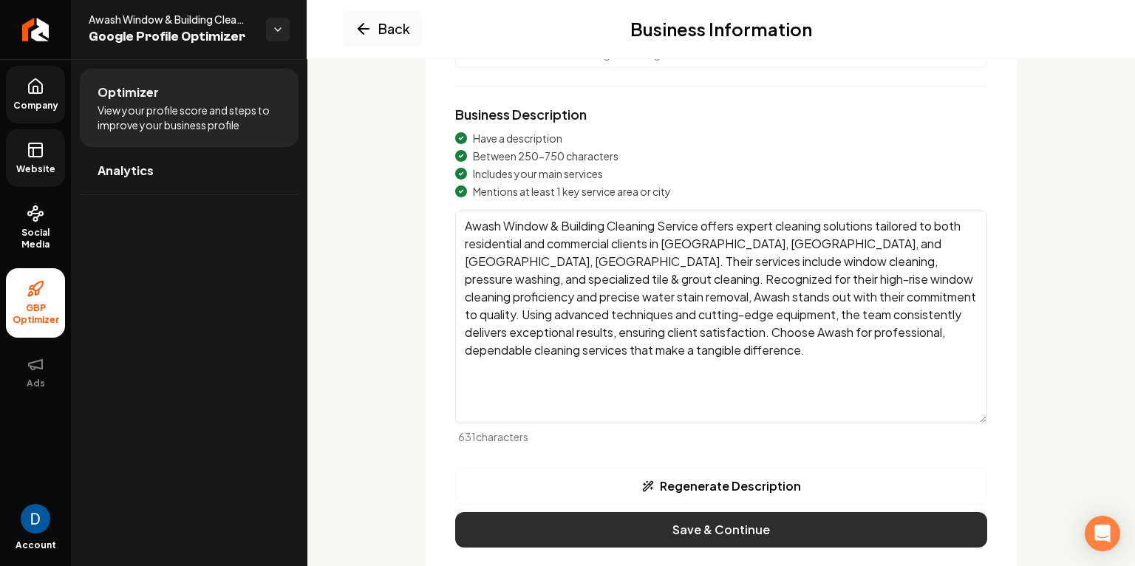
click at [694, 520] on button "Save & Continue" at bounding box center [721, 529] width 532 height 35
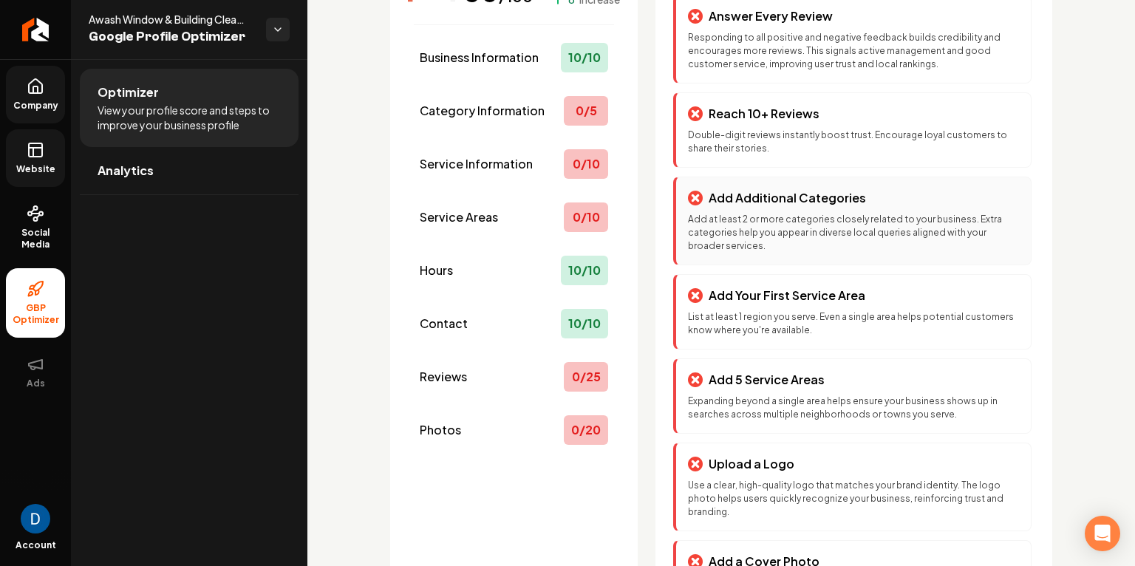
scroll to position [273, 0]
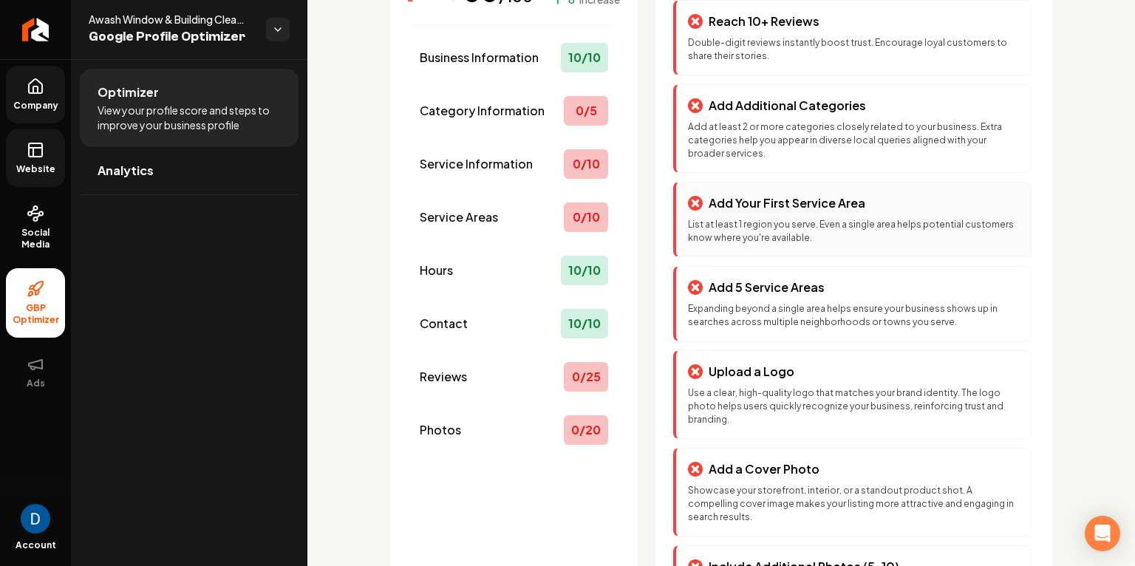
click at [803, 226] on p "List at least 1 region you serve. Even a single area helps potential customers …" at bounding box center [853, 231] width 331 height 27
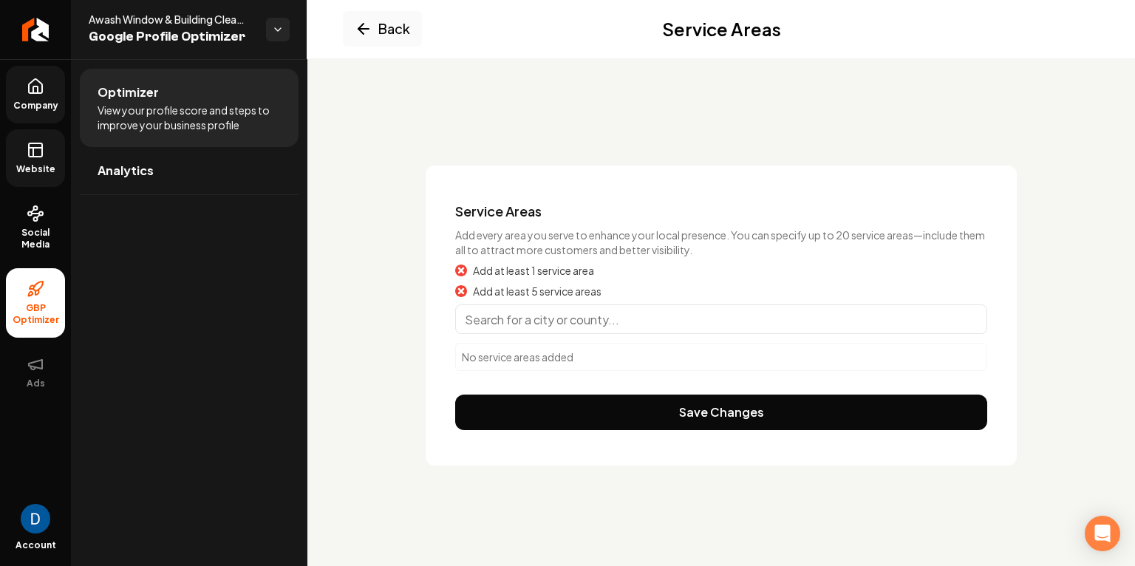
click at [537, 318] on input "Main content area" at bounding box center [721, 319] width 532 height 30
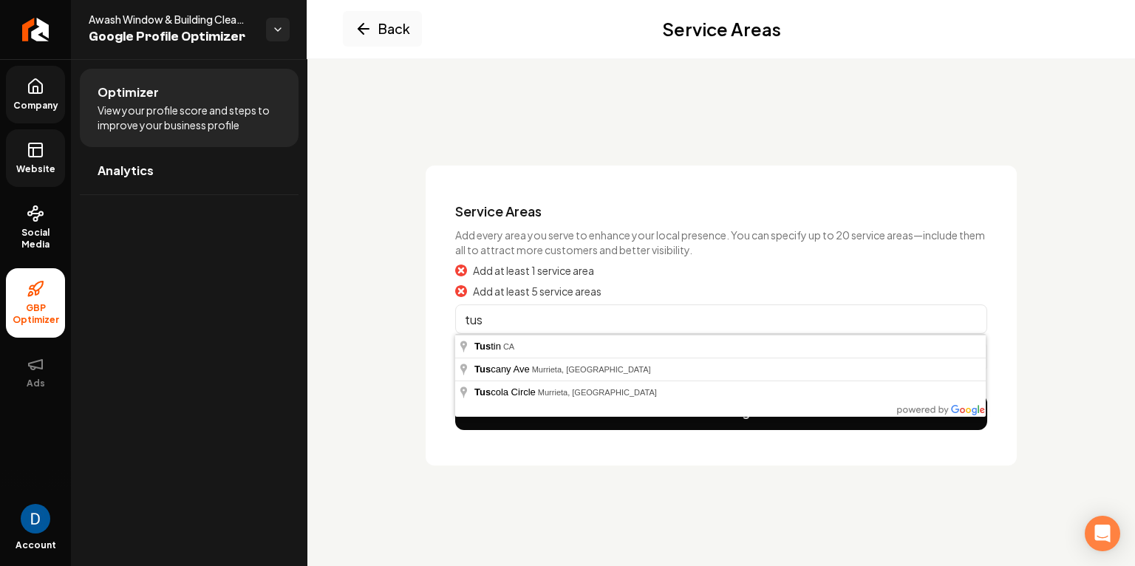
click at [489, 311] on input "tus" at bounding box center [721, 319] width 532 height 30
paste input "[GEOGRAPHIC_DATA], [GEOGRAPHIC_DATA]"
type input "[GEOGRAPHIC_DATA], [GEOGRAPHIC_DATA]"
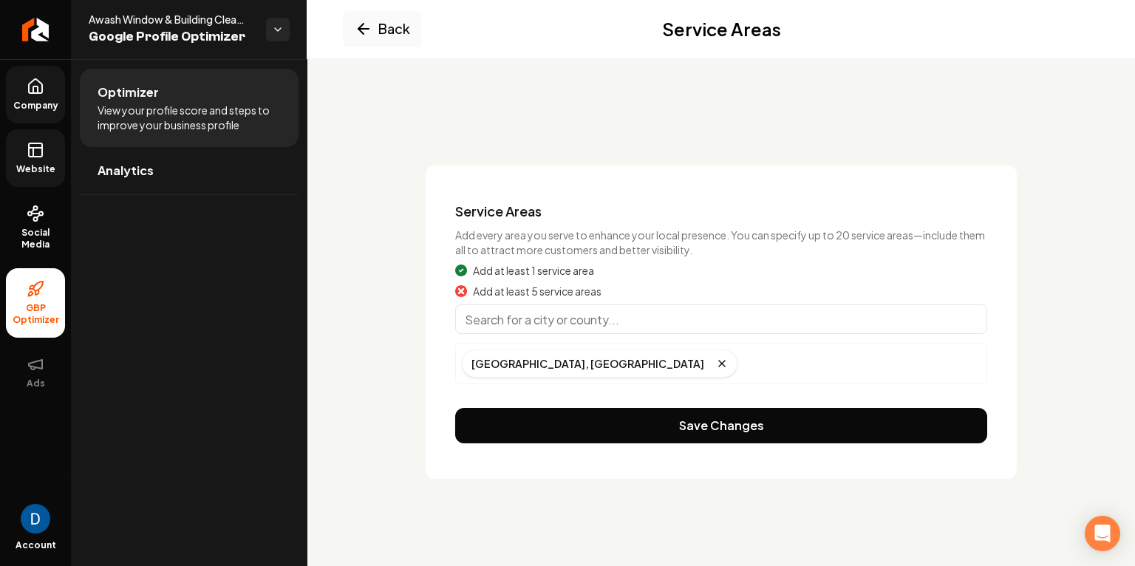
click at [499, 310] on input "Main content area" at bounding box center [721, 319] width 532 height 30
click at [561, 320] on input "Main content area" at bounding box center [721, 319] width 532 height 30
paste input "Scottsdale, [GEOGRAPHIC_DATA]"
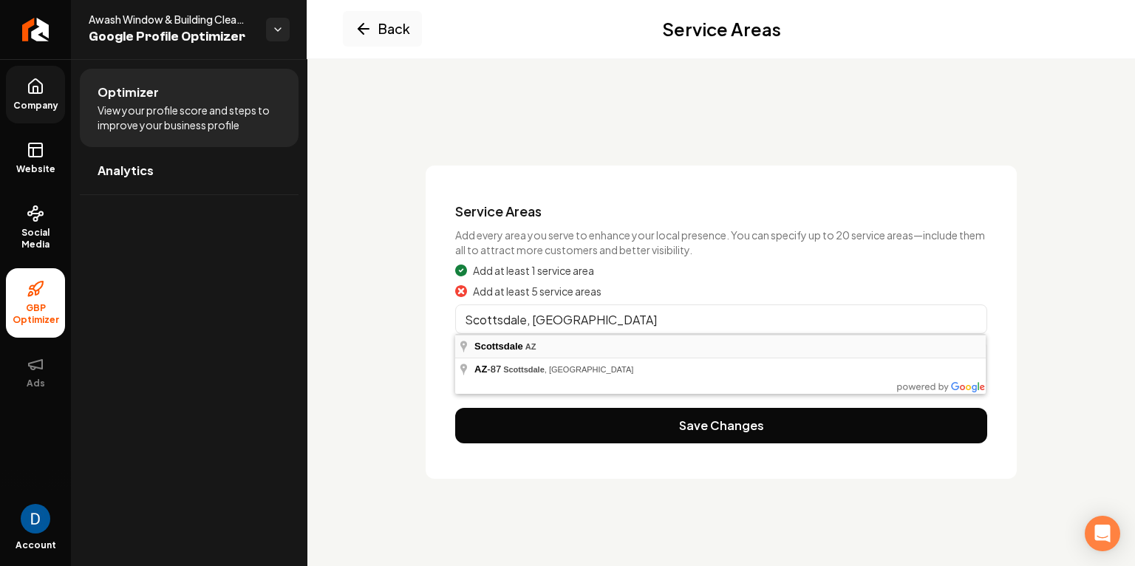
type input "Scottsdale, [GEOGRAPHIC_DATA]"
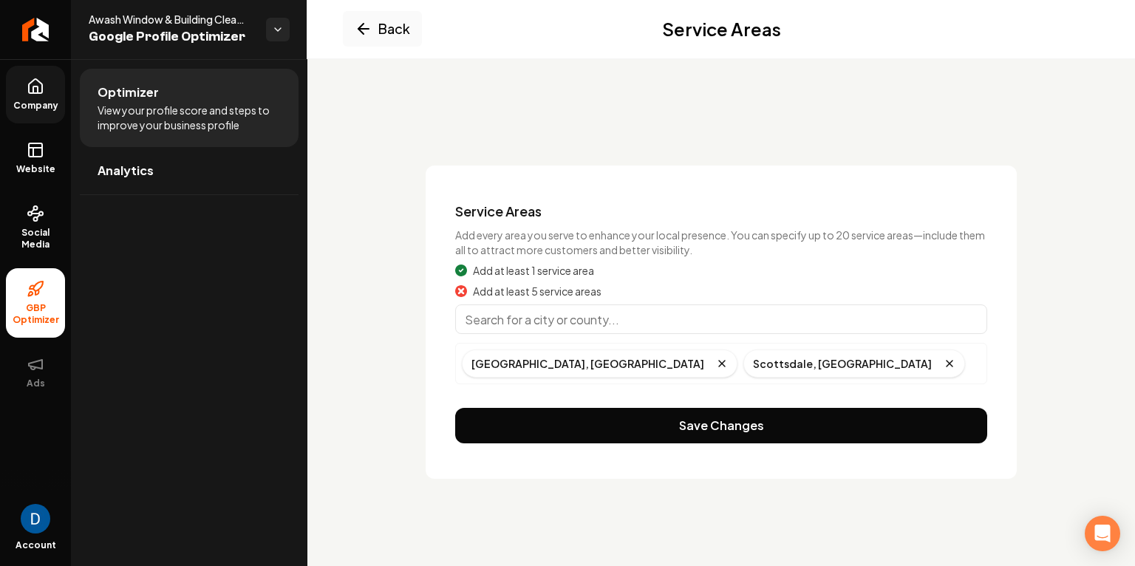
click at [552, 315] on input "Main content area" at bounding box center [721, 319] width 532 height 30
paste input "[GEOGRAPHIC_DATA], [GEOGRAPHIC_DATA]"
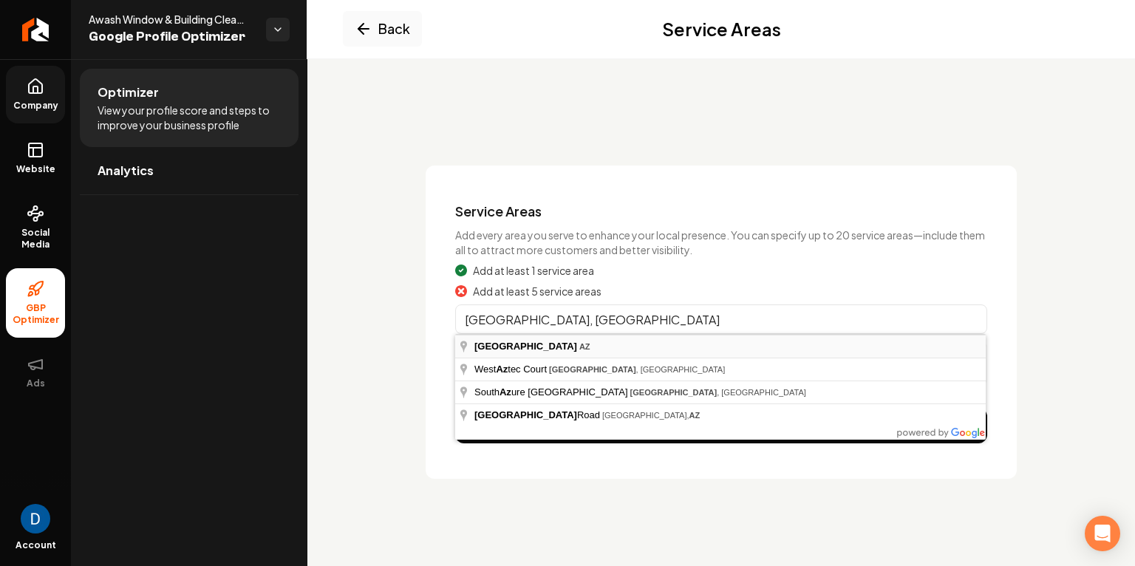
type input "[GEOGRAPHIC_DATA], [GEOGRAPHIC_DATA]"
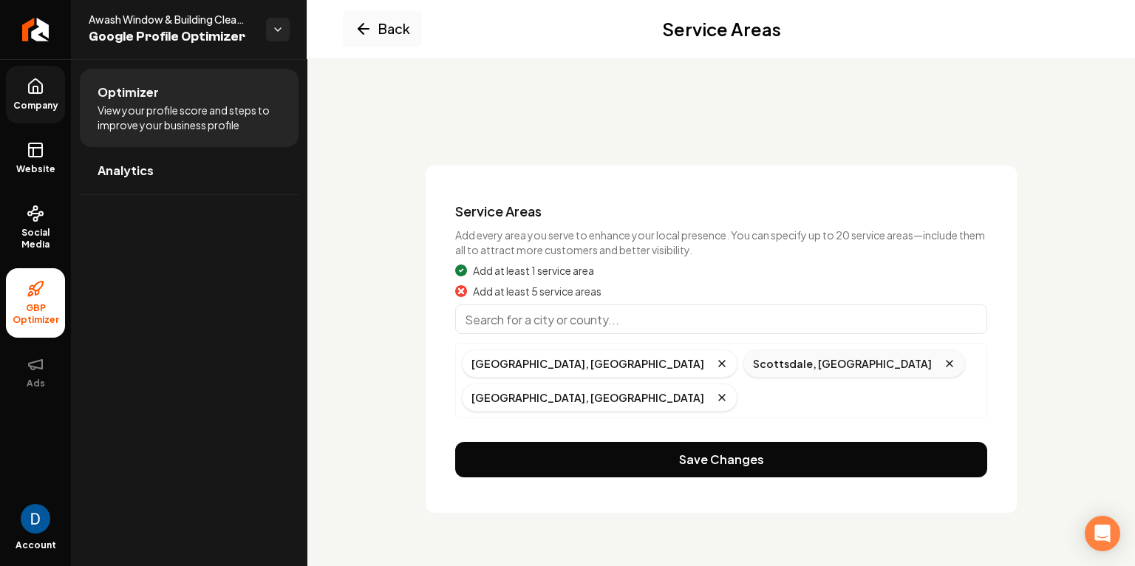
click at [946, 363] on icon "Remove badge" at bounding box center [949, 363] width 6 height 6
click at [667, 313] on input "Main content area" at bounding box center [721, 319] width 532 height 30
paste input "Vail, [GEOGRAPHIC_DATA]"
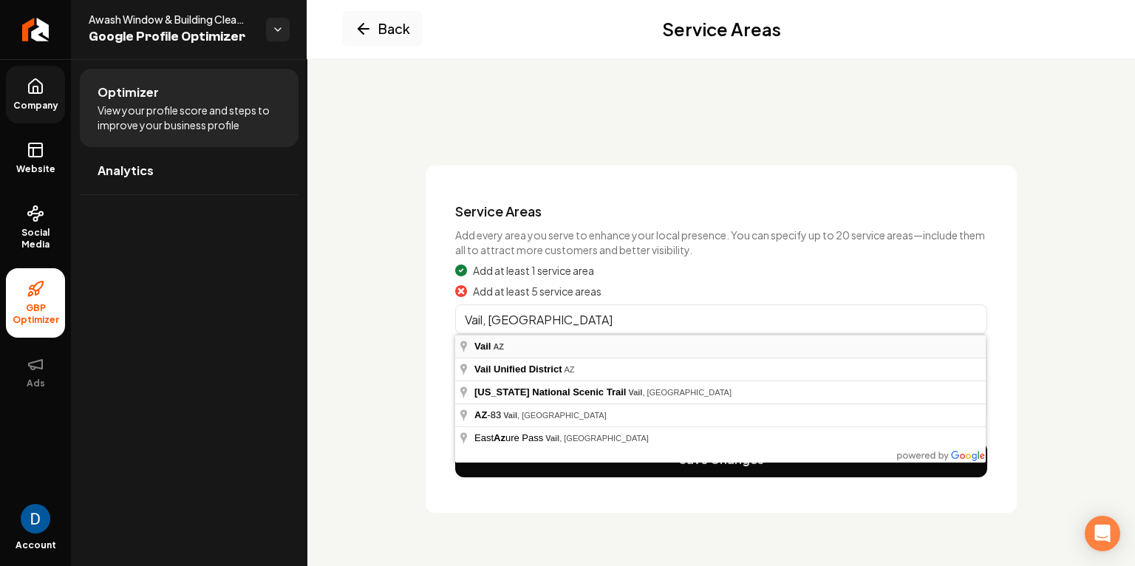
type input "Vail, [GEOGRAPHIC_DATA]"
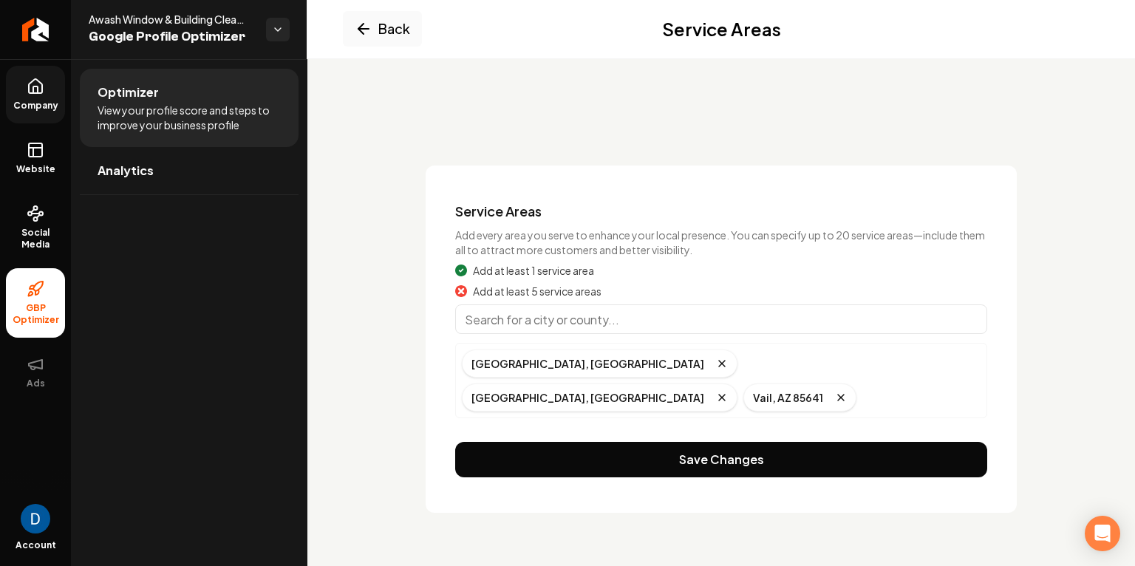
click at [663, 323] on input "Main content area" at bounding box center [721, 319] width 532 height 30
paste input "Chandler, [GEOGRAPHIC_DATA]"
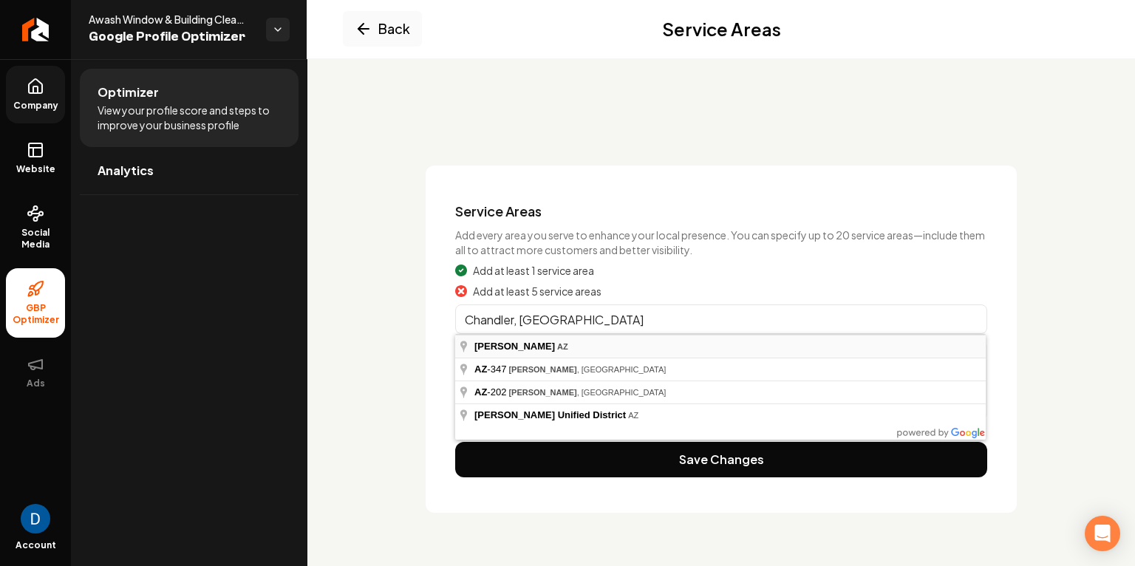
type input "Chandler, [GEOGRAPHIC_DATA]"
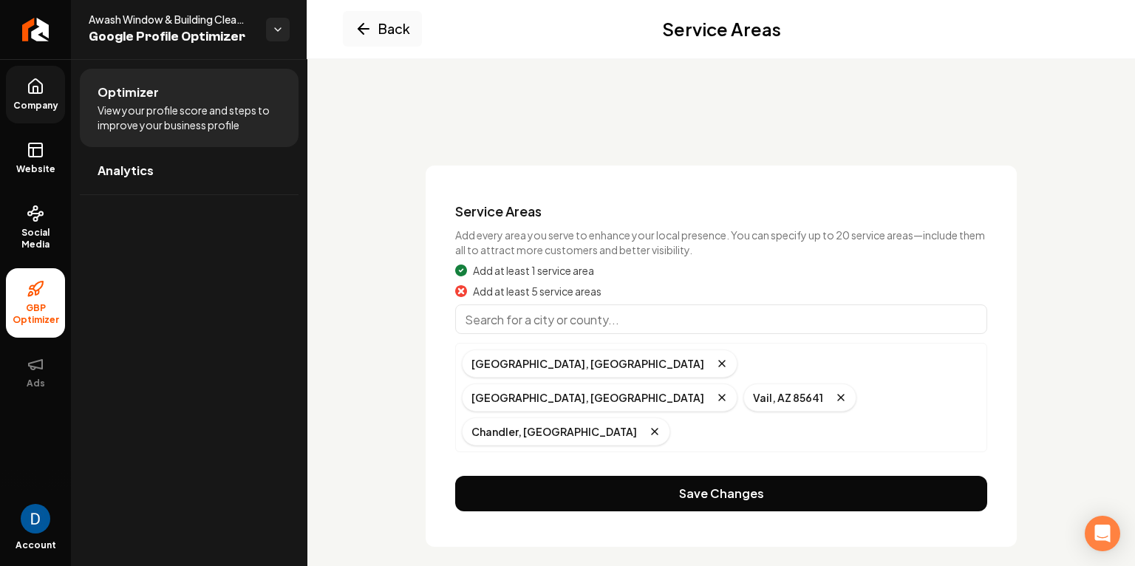
click at [563, 310] on input "Main content area" at bounding box center [721, 319] width 532 height 30
paste input "Gilbert, [GEOGRAPHIC_DATA]"
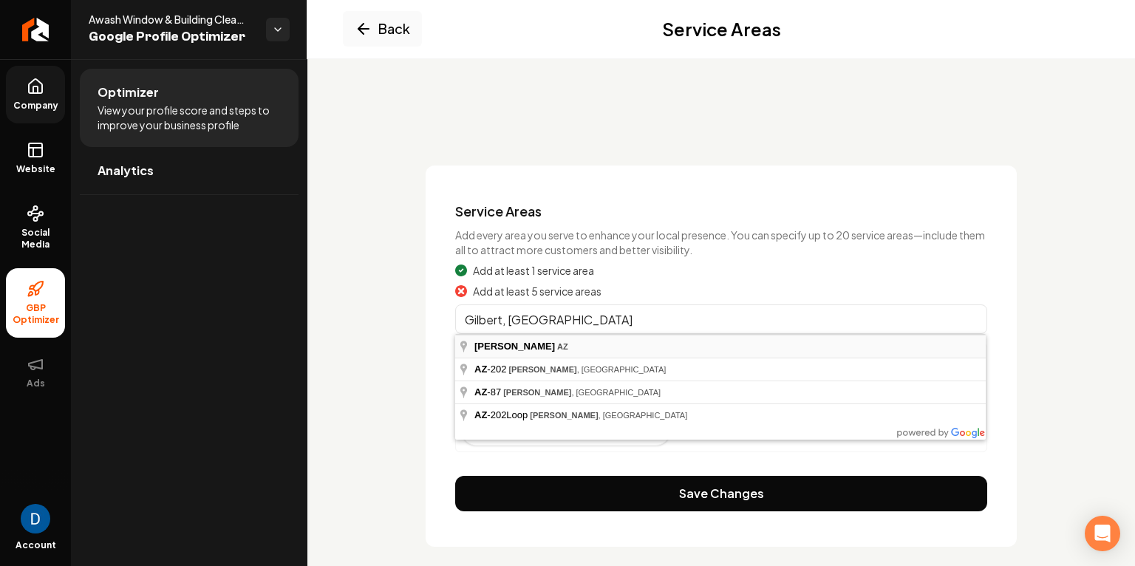
type input "Gilbert, [GEOGRAPHIC_DATA]"
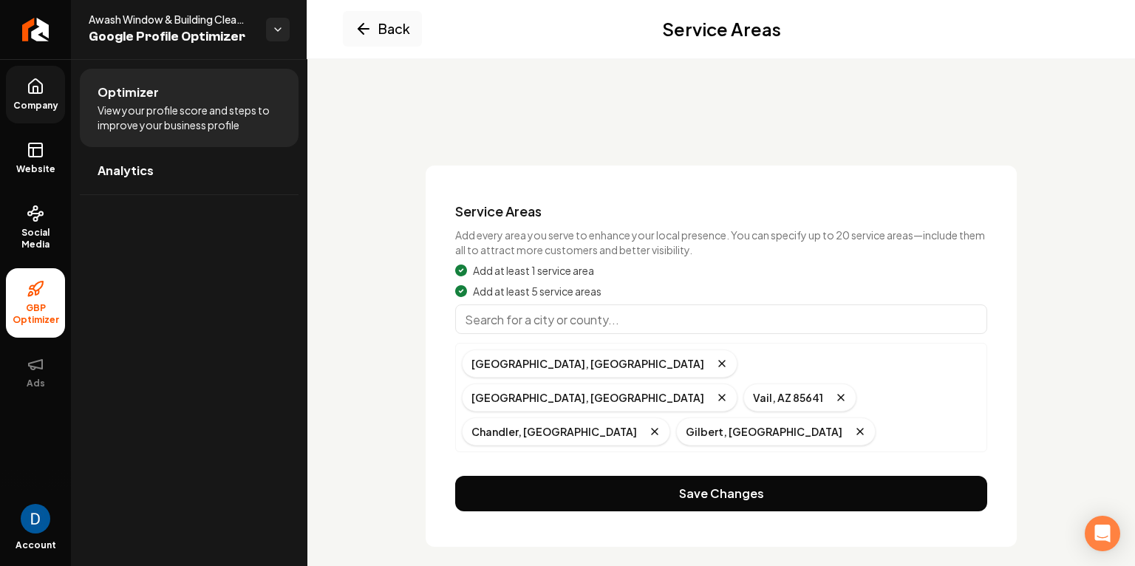
click at [547, 316] on input "Main content area" at bounding box center [721, 319] width 532 height 30
paste input "[GEOGRAPHIC_DATA], [GEOGRAPHIC_DATA]"
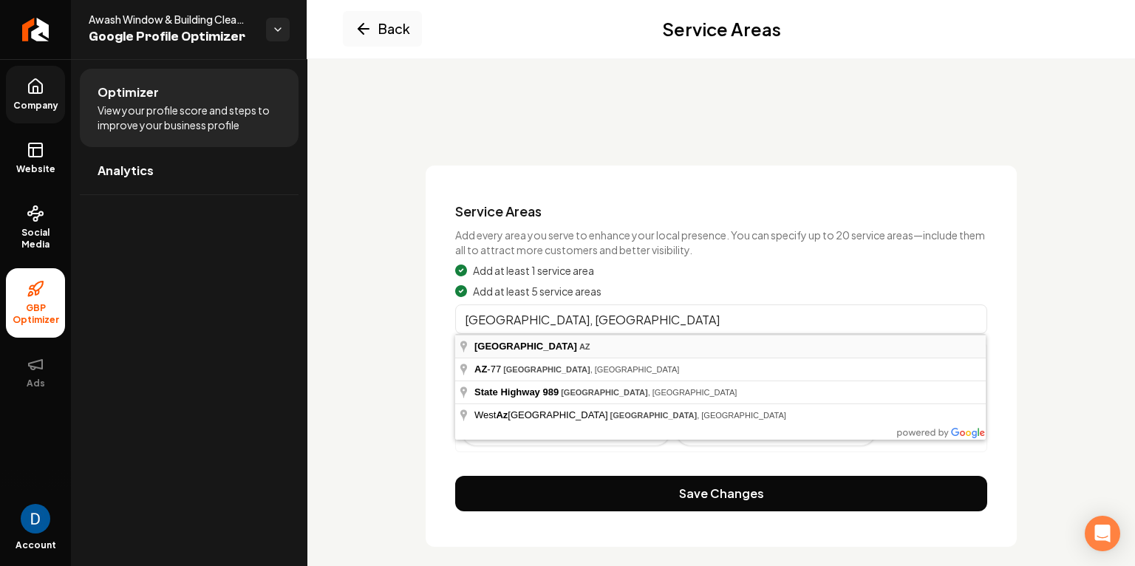
type input "[GEOGRAPHIC_DATA], [GEOGRAPHIC_DATA]"
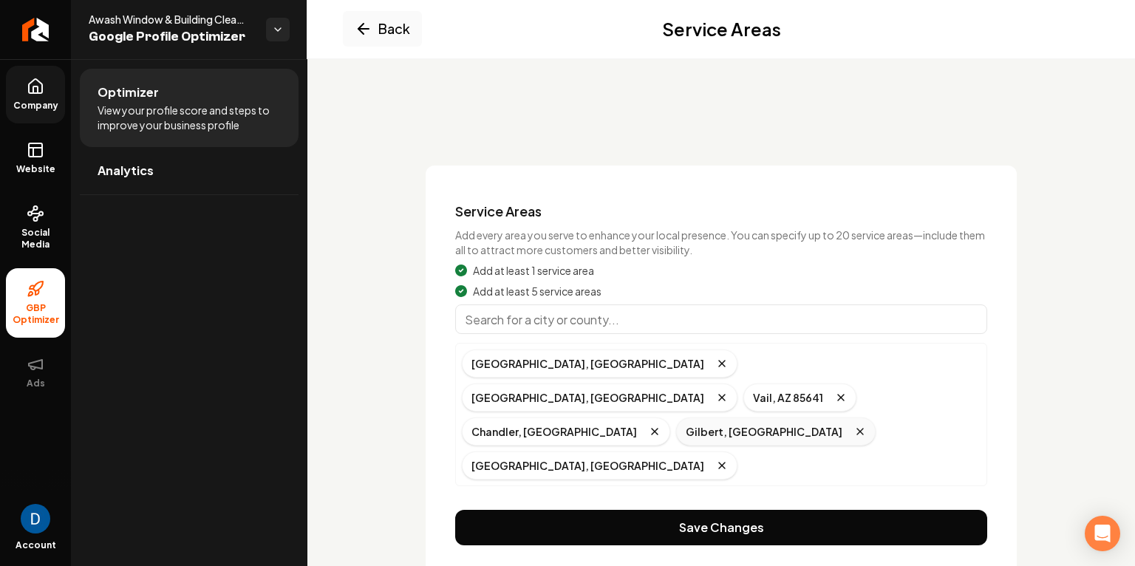
click at [857, 428] on icon "Remove badge" at bounding box center [860, 431] width 6 height 6
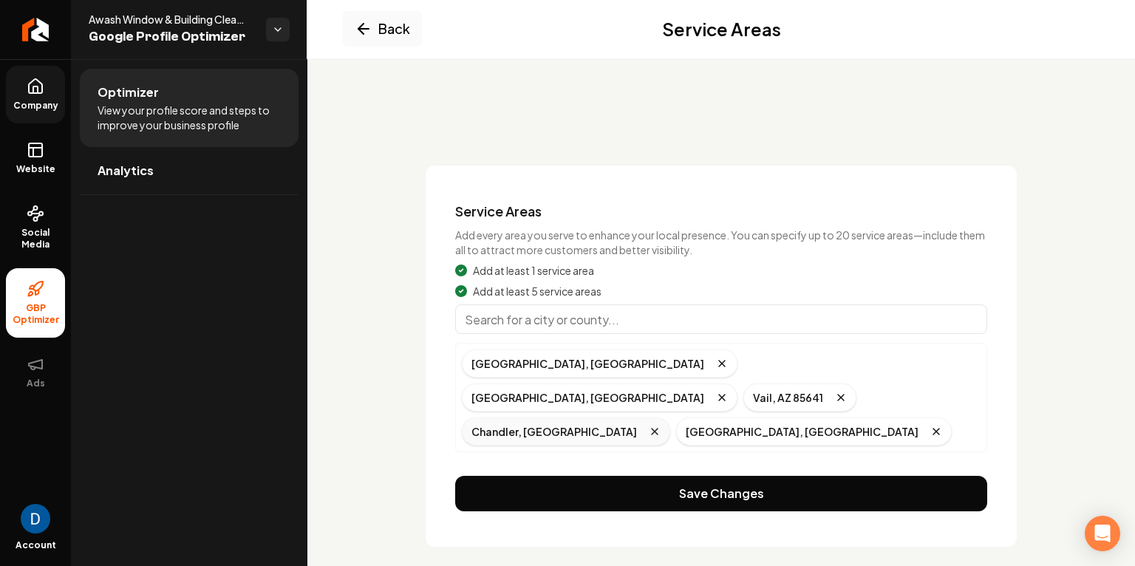
click at [657, 428] on icon "Remove badge" at bounding box center [655, 431] width 6 height 6
drag, startPoint x: 855, startPoint y: 292, endPoint x: 845, endPoint y: 299, distance: 12.1
click at [854, 292] on div "Add at least 5 service areas" at bounding box center [721, 291] width 532 height 15
click at [832, 309] on input "Main content area" at bounding box center [721, 319] width 532 height 30
paste input "Tempe, [GEOGRAPHIC_DATA]"
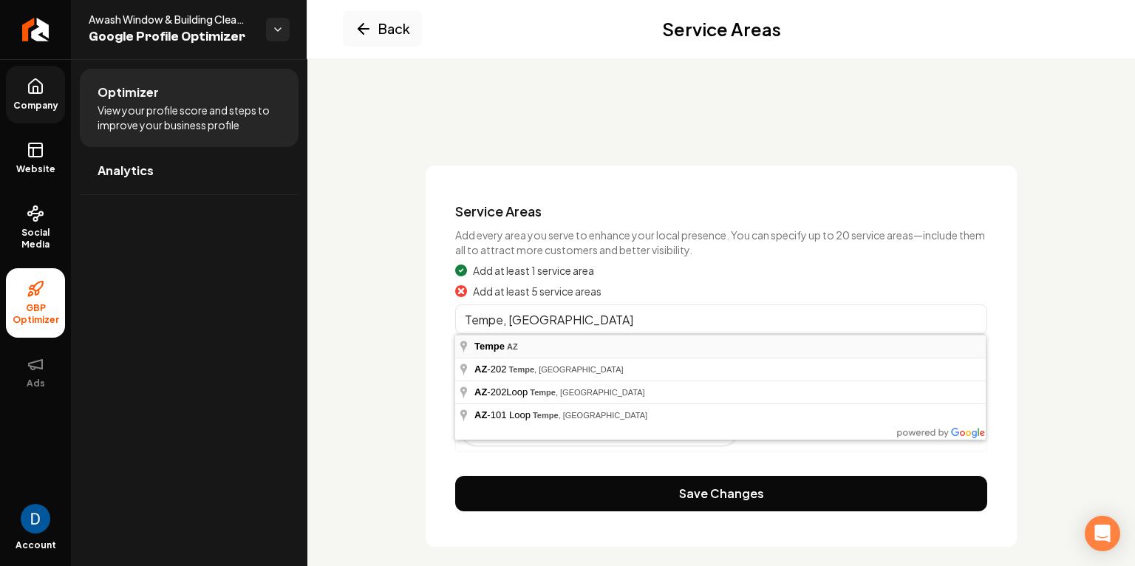
type input "Tempe, [GEOGRAPHIC_DATA]"
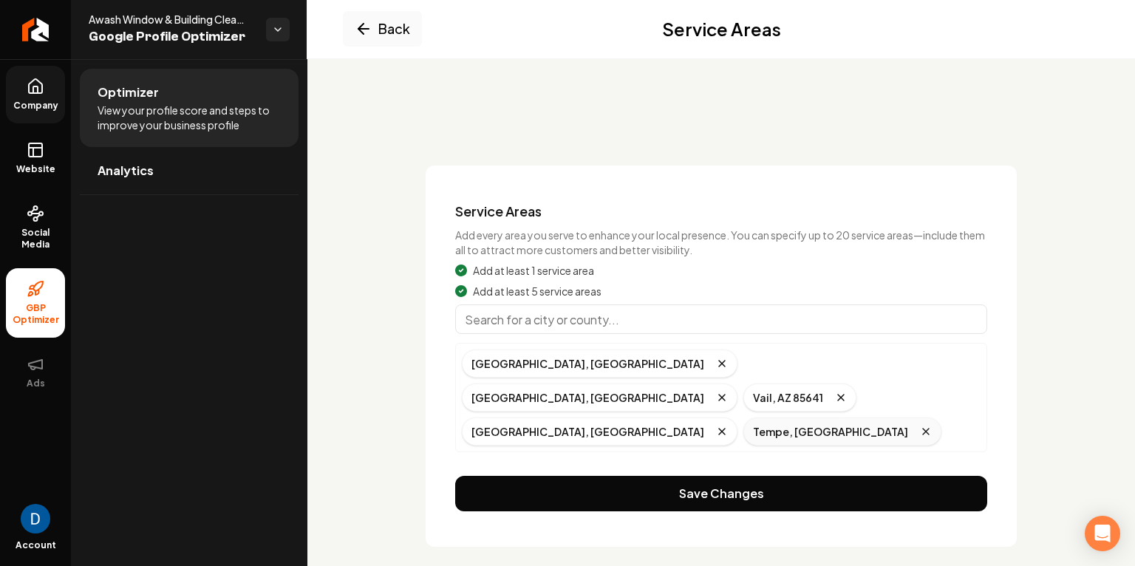
click at [920, 425] on icon "Remove badge" at bounding box center [926, 431] width 12 height 12
click at [686, 315] on input "Main content area" at bounding box center [721, 319] width 532 height 30
paste input "Marana, [GEOGRAPHIC_DATA]"
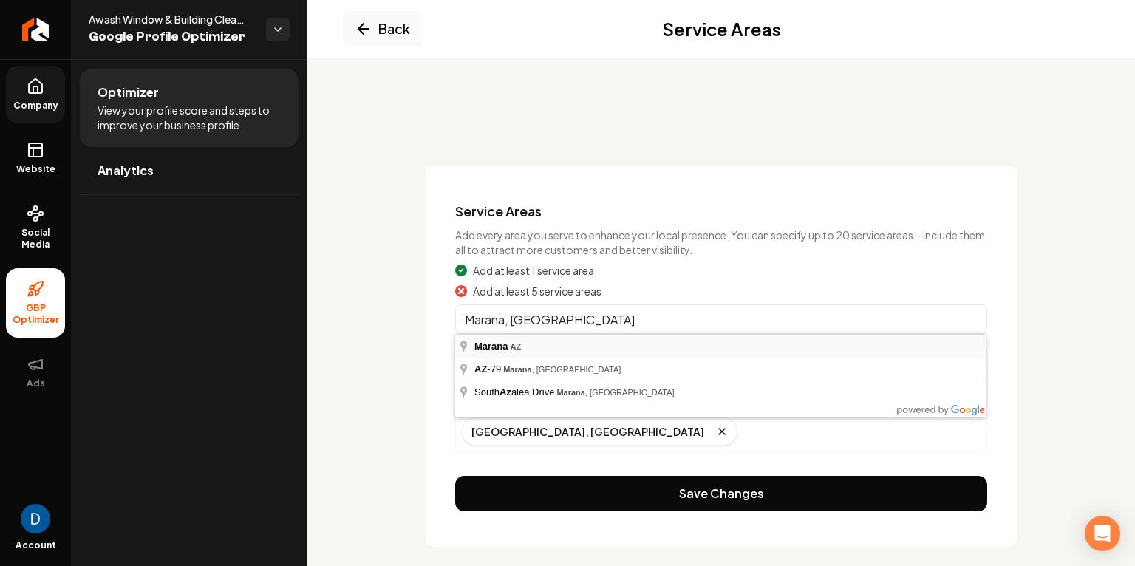
type input "Marana, [GEOGRAPHIC_DATA]"
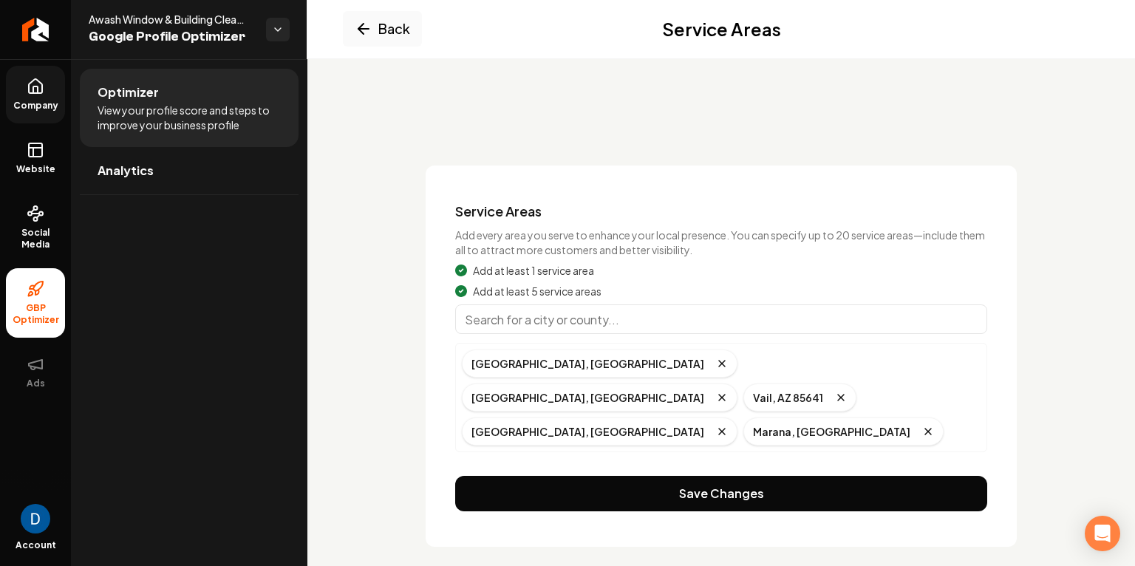
click at [657, 320] on input "Main content area" at bounding box center [721, 319] width 532 height 30
paste input "[GEOGRAPHIC_DATA], [GEOGRAPHIC_DATA]"
type input "[GEOGRAPHIC_DATA], [GEOGRAPHIC_DATA]"
click at [592, 313] on input "Main content area" at bounding box center [721, 319] width 532 height 30
paste input "Sahuarita, [GEOGRAPHIC_DATA]"
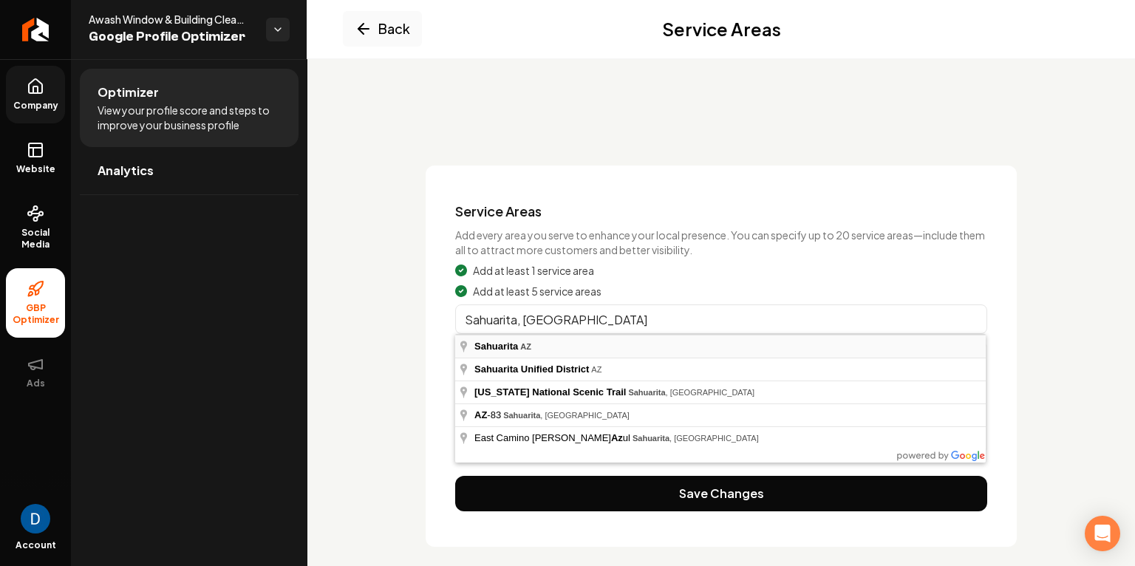
type input "Sahuarita, [GEOGRAPHIC_DATA]"
drag, startPoint x: 530, startPoint y: 349, endPoint x: 518, endPoint y: 349, distance: 12.6
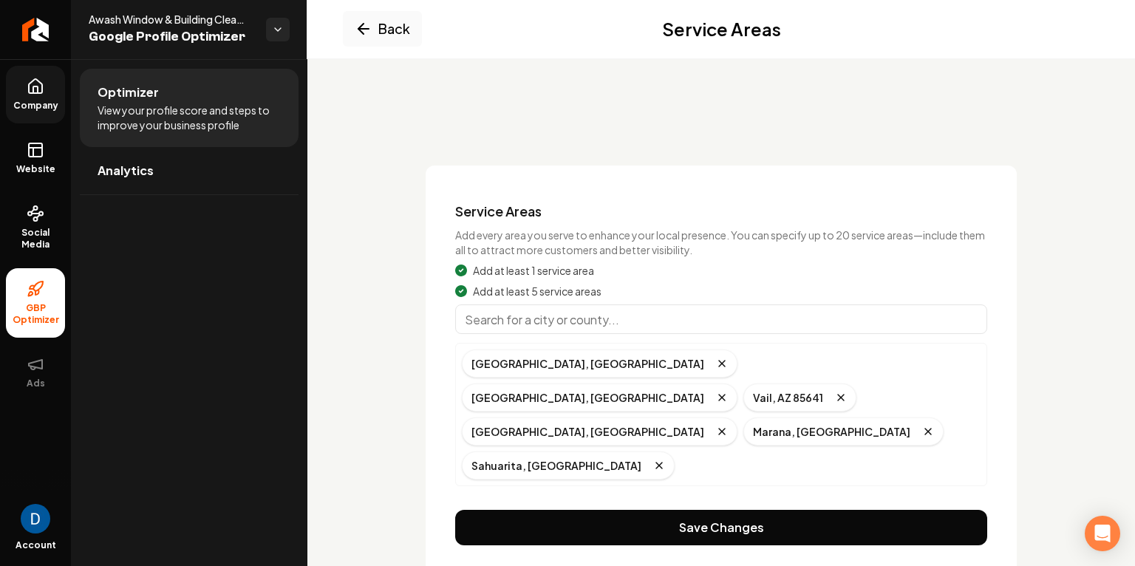
click at [578, 324] on input "Main content area" at bounding box center [721, 319] width 532 height 30
paste input "Peoria, [GEOGRAPHIC_DATA]"
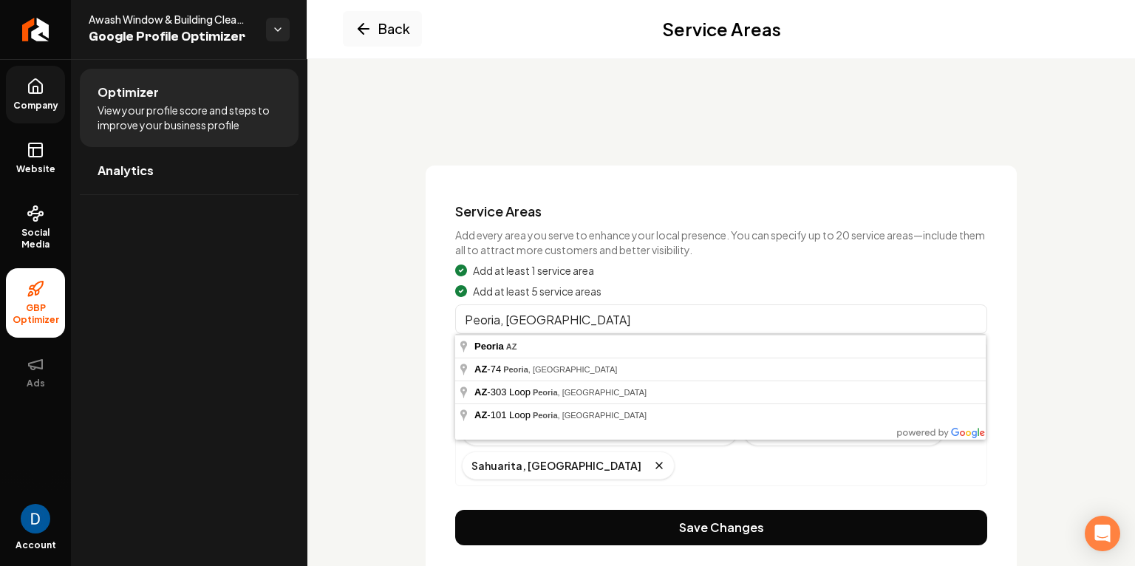
type input "="
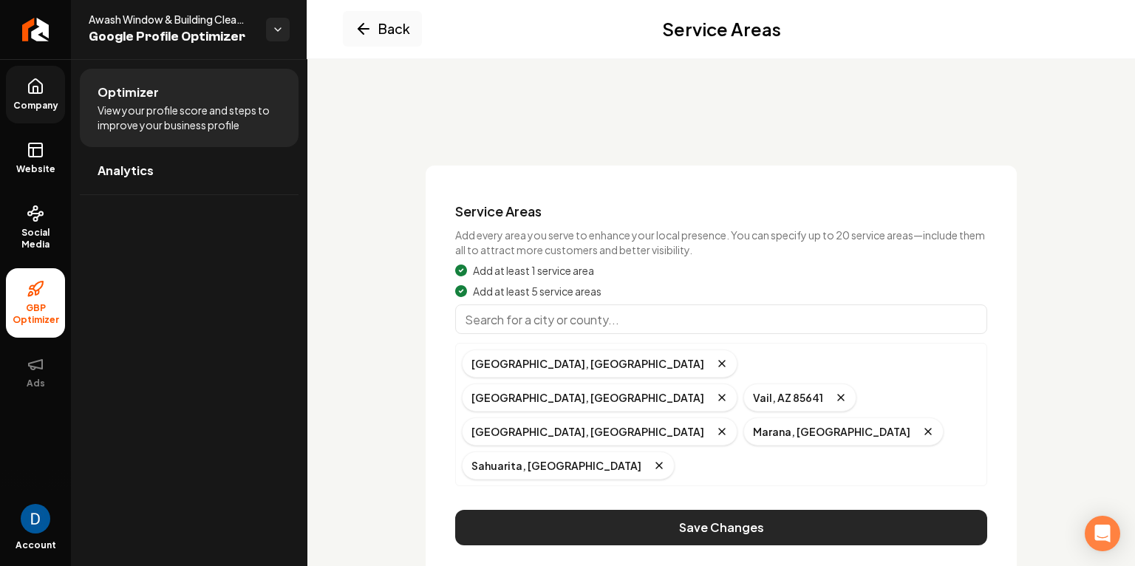
click at [644, 510] on button "Save Changes" at bounding box center [721, 527] width 532 height 35
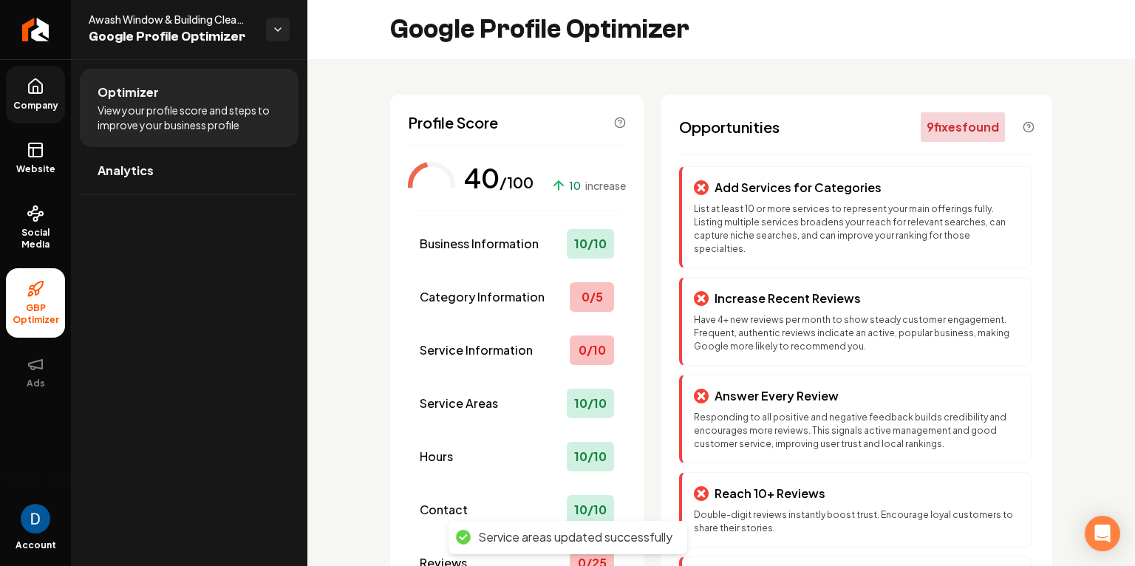
click at [591, 188] on span "increase" at bounding box center [605, 185] width 41 height 15
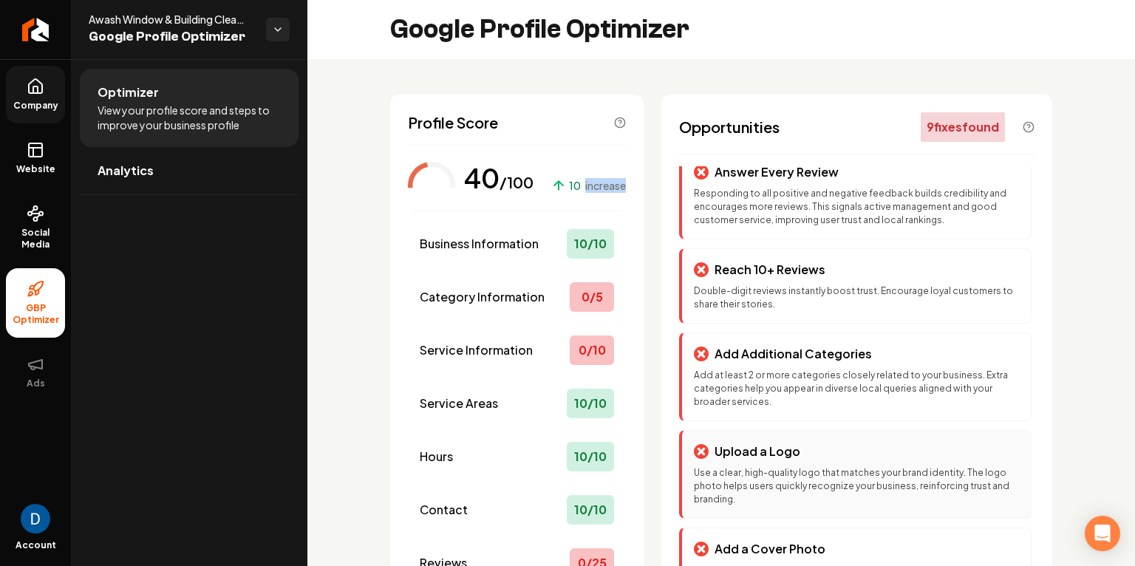
scroll to position [248, 0]
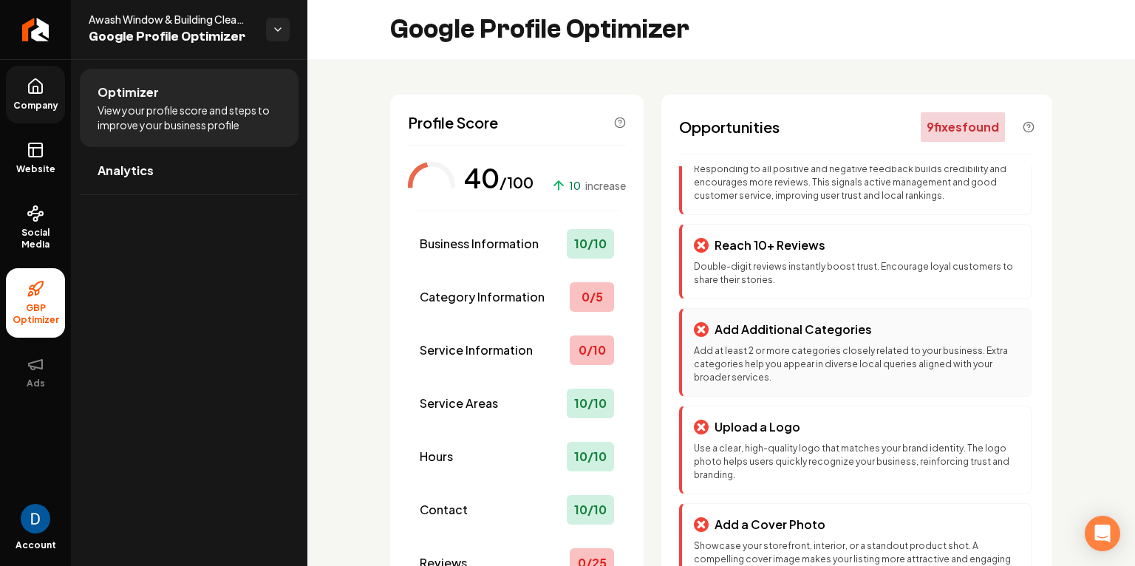
click at [813, 344] on p "Add at least 2 or more categories closely related to your business. Extra categ…" at bounding box center [856, 364] width 325 height 40
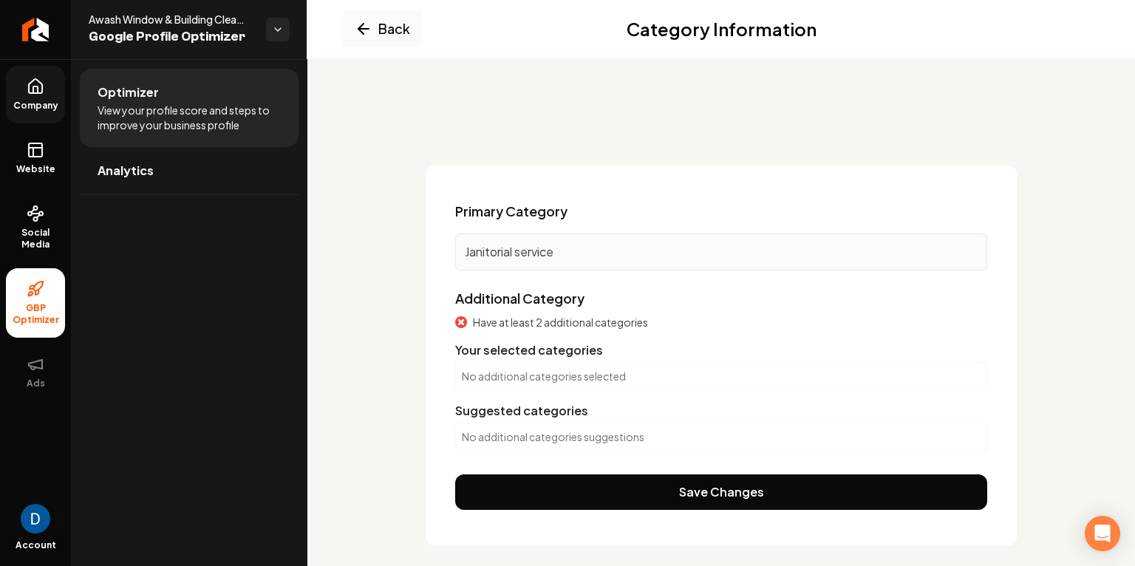
click at [533, 377] on p "No additional categories selected" at bounding box center [721, 376] width 519 height 15
click at [541, 256] on p "Janitorial service" at bounding box center [721, 252] width 513 height 18
click at [545, 245] on p "Janitorial service" at bounding box center [721, 252] width 513 height 18
click at [518, 380] on p "No additional categories selected" at bounding box center [721, 376] width 519 height 15
click at [511, 446] on div "No additional categories suggestions" at bounding box center [721, 437] width 532 height 28
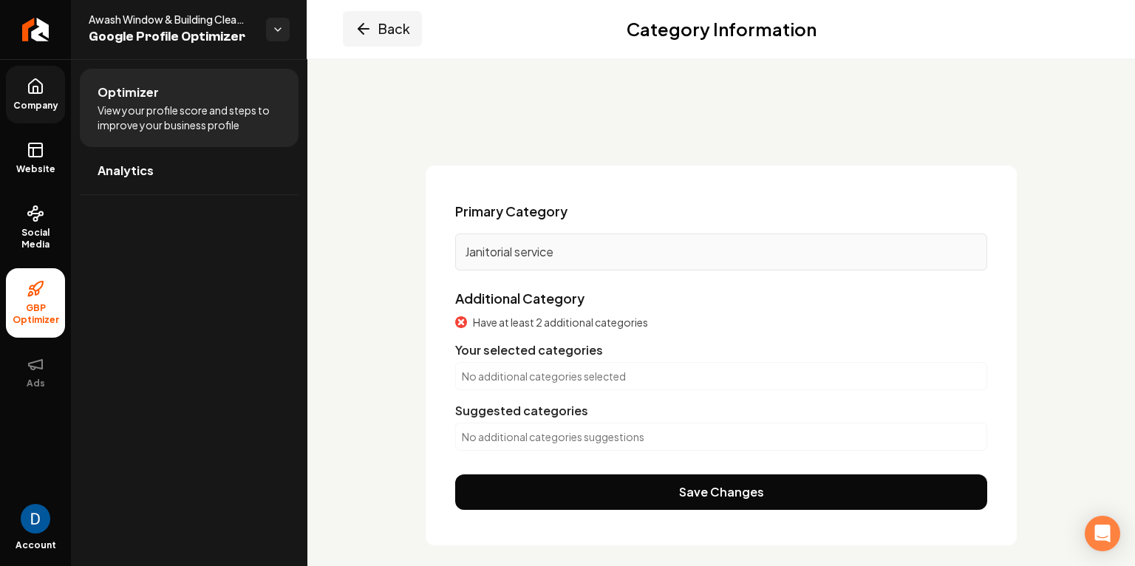
click at [366, 18] on button "Back" at bounding box center [382, 28] width 79 height 35
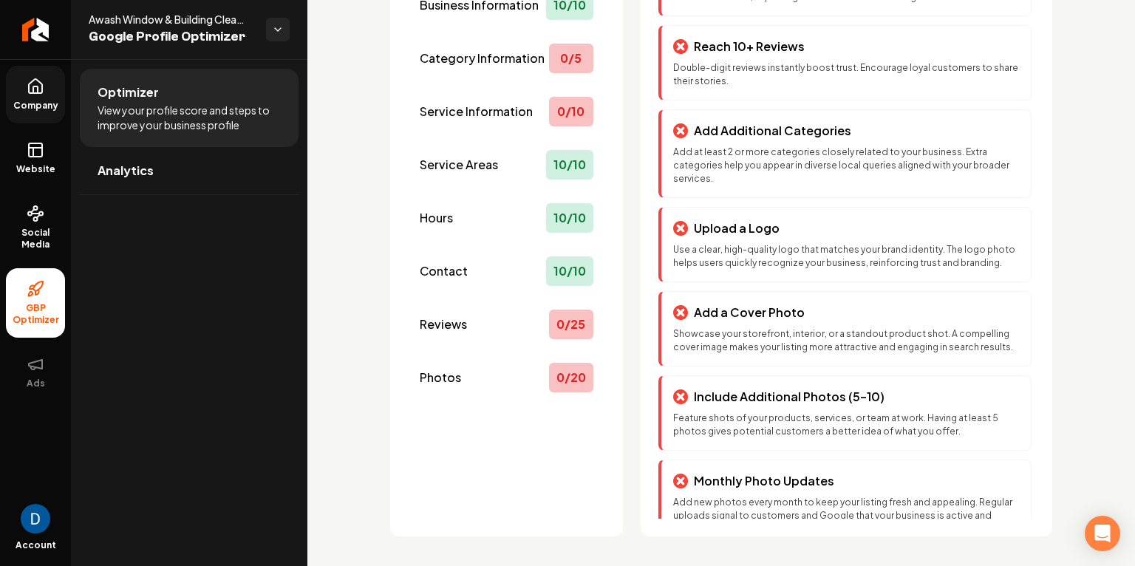
scroll to position [238, 0]
click at [44, 159] on link "Website" at bounding box center [35, 158] width 59 height 58
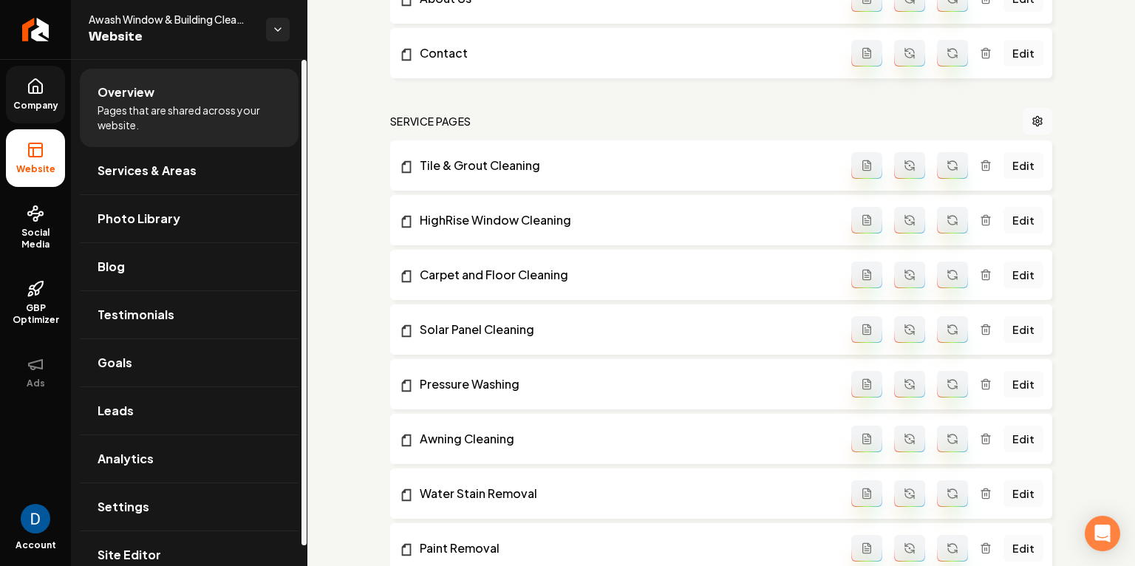
click at [23, 114] on link "Company" at bounding box center [35, 95] width 59 height 58
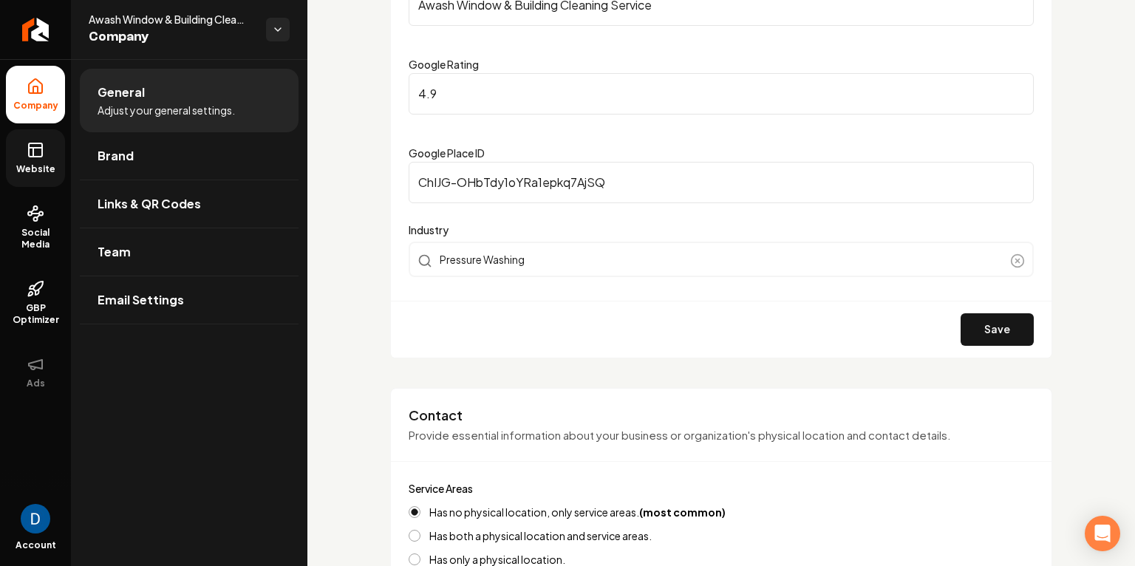
click at [25, 156] on link "Website" at bounding box center [35, 158] width 59 height 58
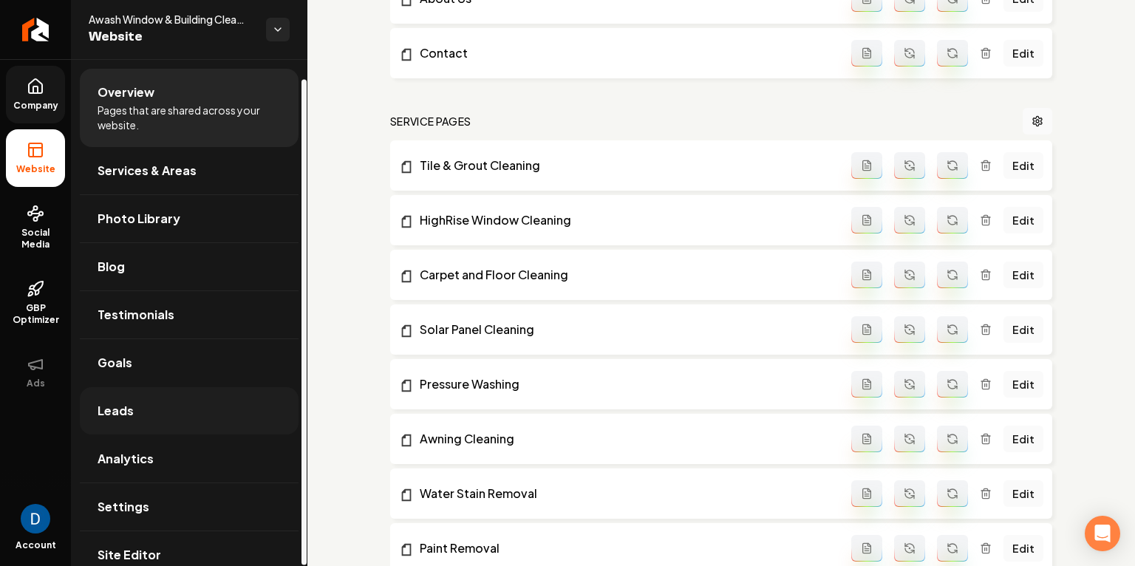
scroll to position [20, 0]
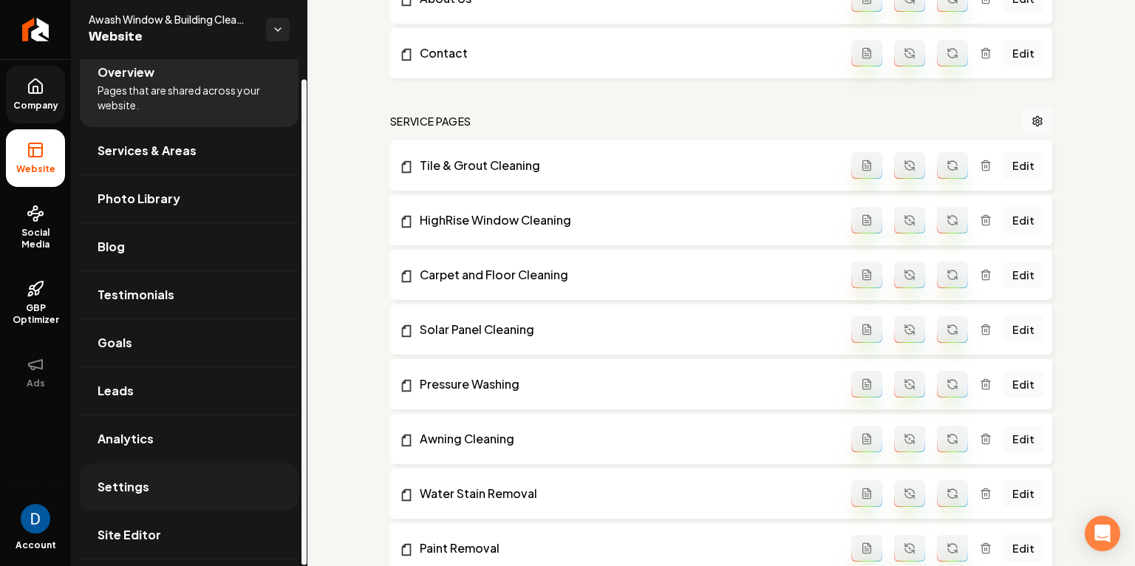
click at [158, 492] on link "Settings" at bounding box center [189, 486] width 219 height 47
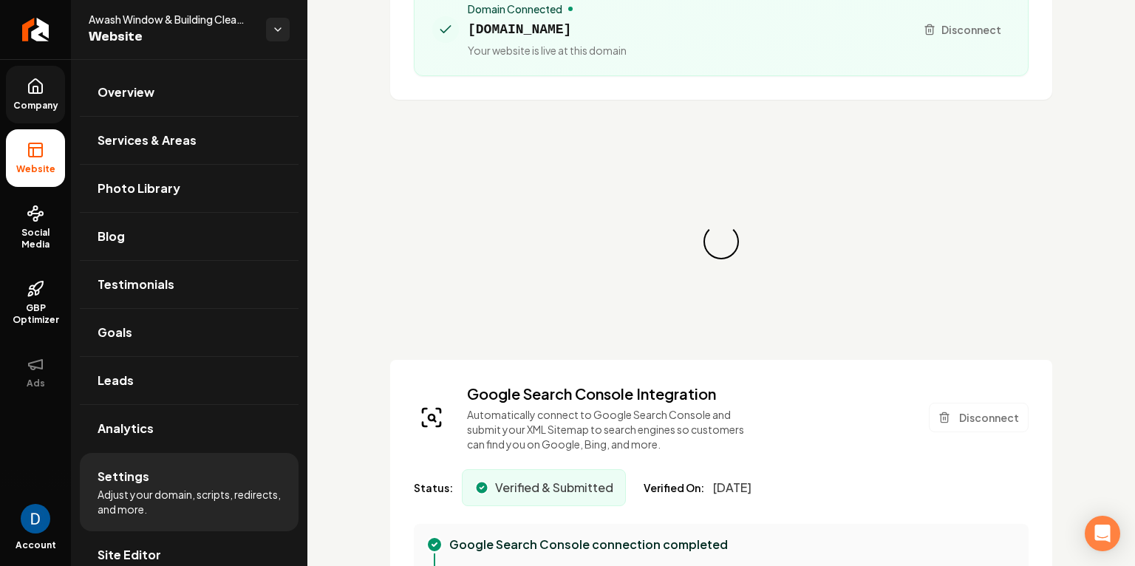
scroll to position [211, 0]
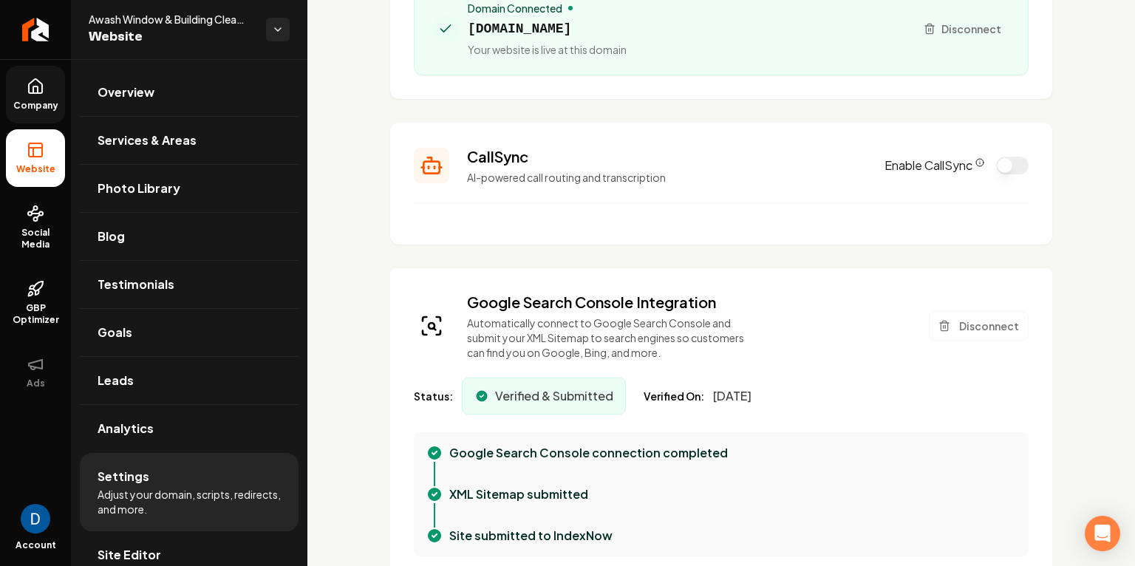
click at [980, 159] on icon "CallSync Info" at bounding box center [979, 162] width 9 height 9
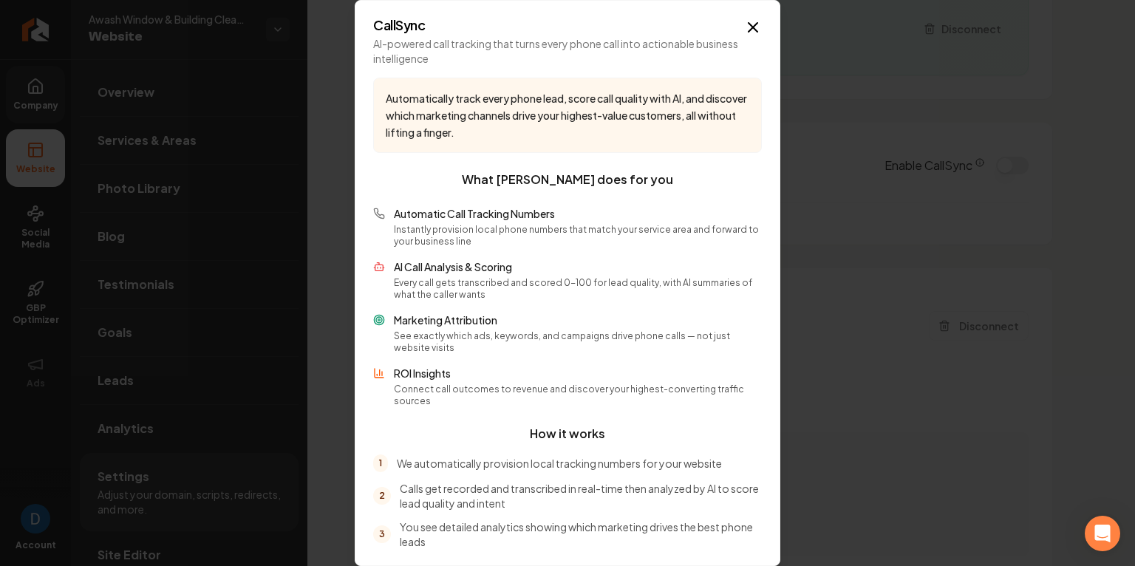
scroll to position [43, 0]
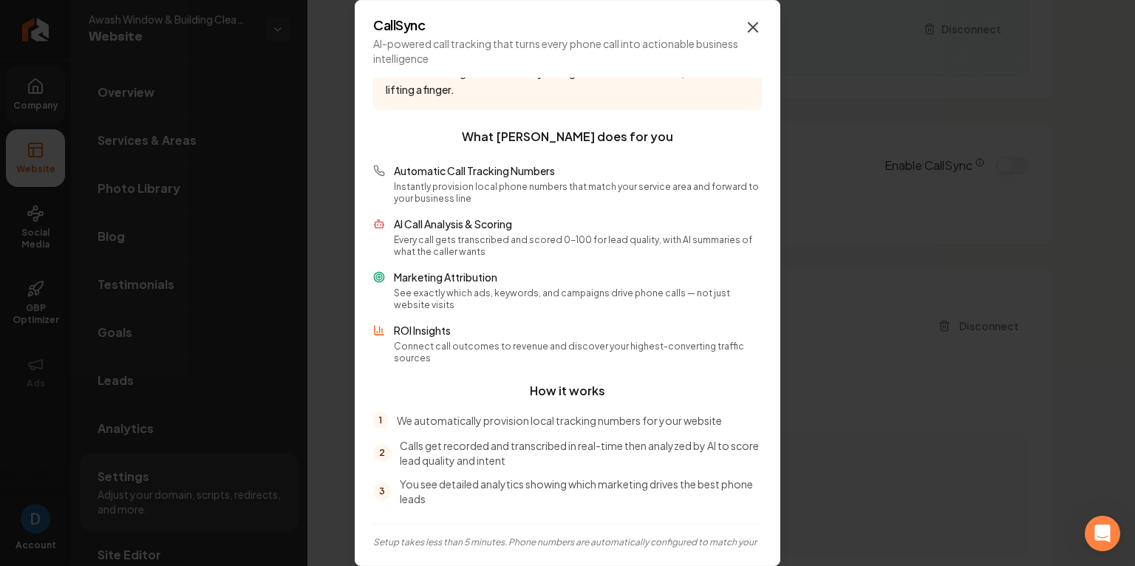
click at [753, 29] on icon "button" at bounding box center [753, 27] width 18 height 18
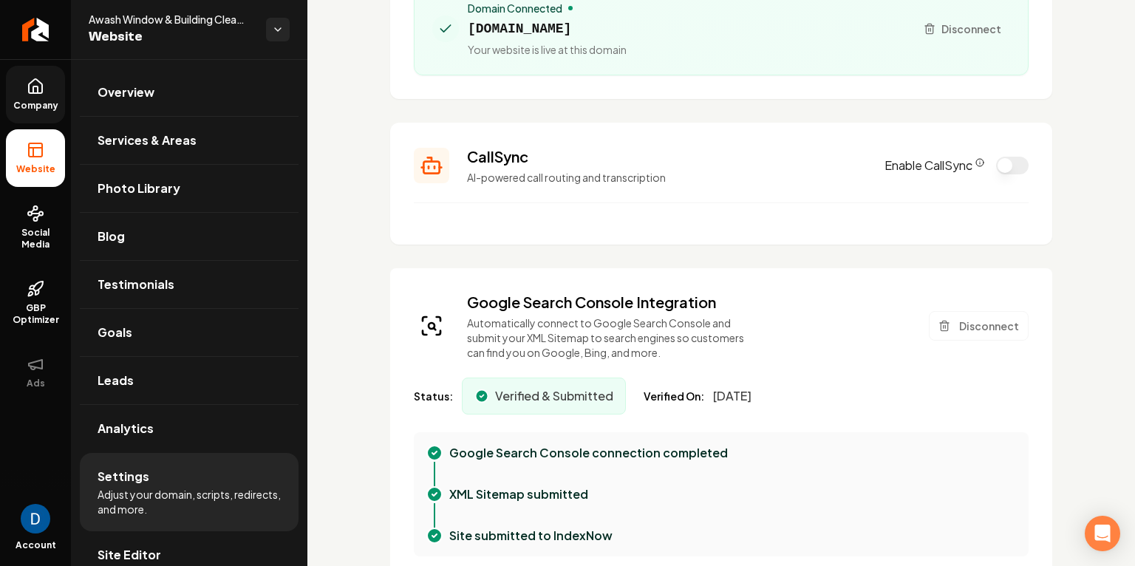
click at [1007, 165] on button "Enable CallSync" at bounding box center [1012, 166] width 33 height 18
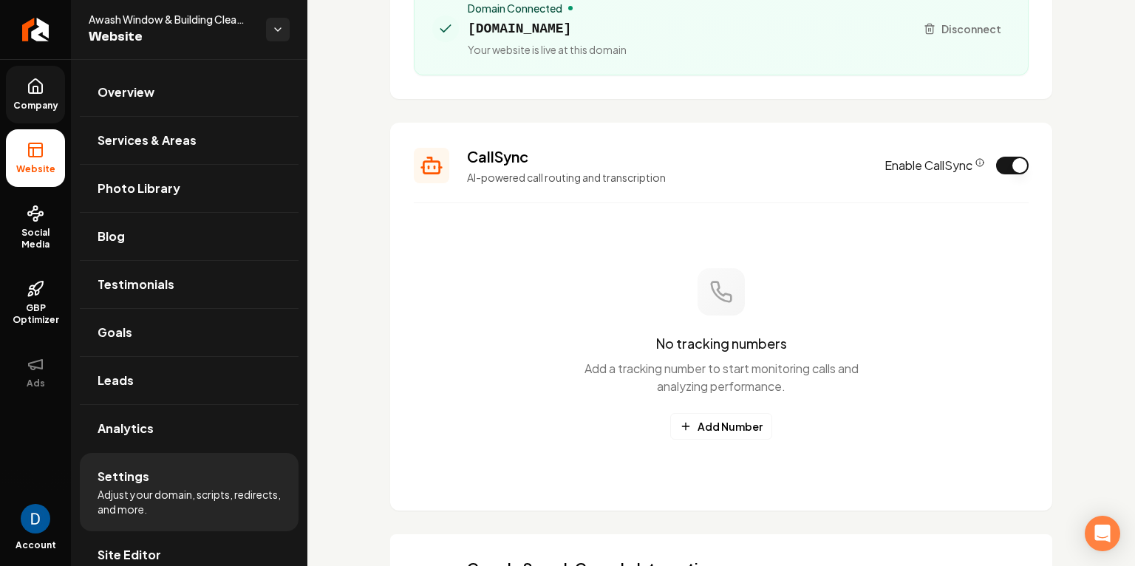
click at [666, 443] on div "No tracking numbers Add a tracking number to start monitoring calls and analyzi…" at bounding box center [721, 354] width 615 height 266
click at [715, 419] on button "Add Number" at bounding box center [721, 426] width 102 height 27
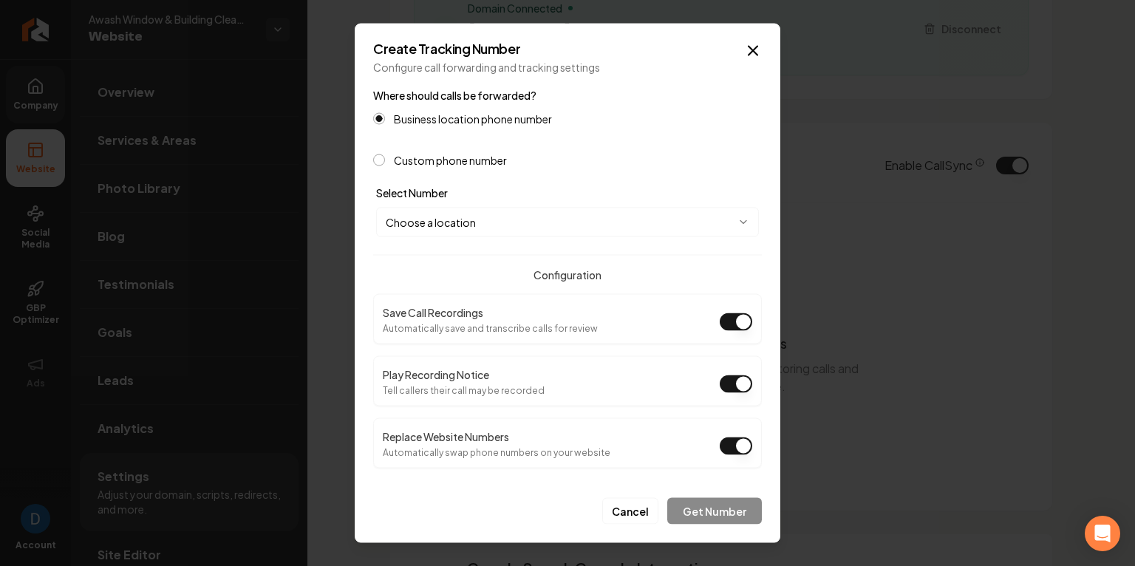
click at [465, 148] on div "Business location phone number Custom phone number" at bounding box center [567, 139] width 389 height 53
click at [470, 213] on body "Company Website Social Media GBP Optimizer Ads Account Awash Window & Building …" at bounding box center [567, 283] width 1135 height 566
select select "**********"
click at [738, 386] on button "Play Recording Notice" at bounding box center [736, 384] width 33 height 18
click at [472, 423] on div "Replace Website Numbers Automatically swap phone numbers on your website" at bounding box center [567, 443] width 389 height 50
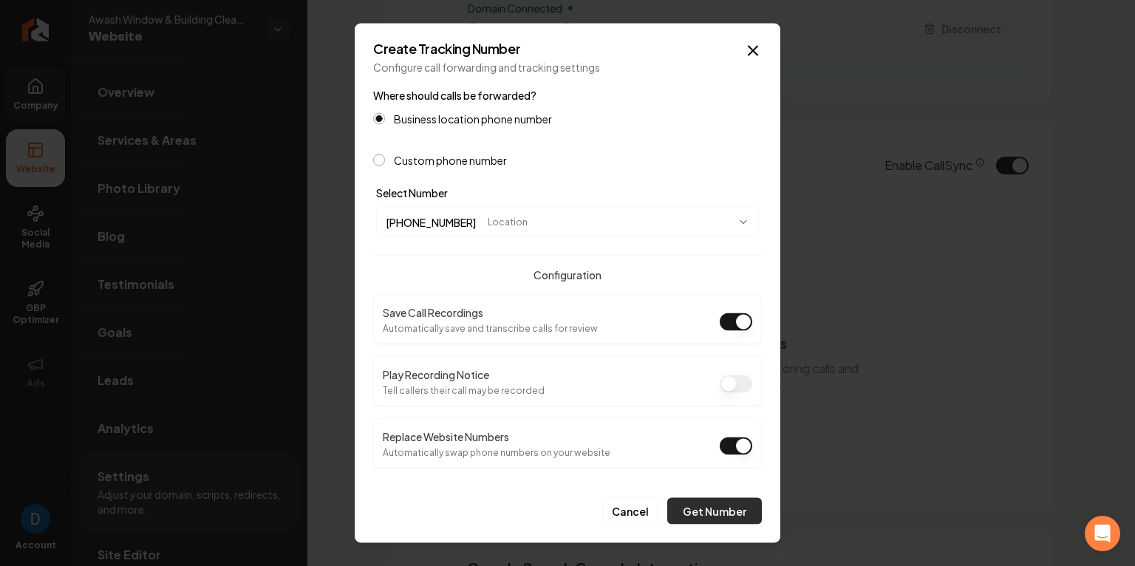
click at [691, 505] on button "Get Number" at bounding box center [714, 511] width 95 height 27
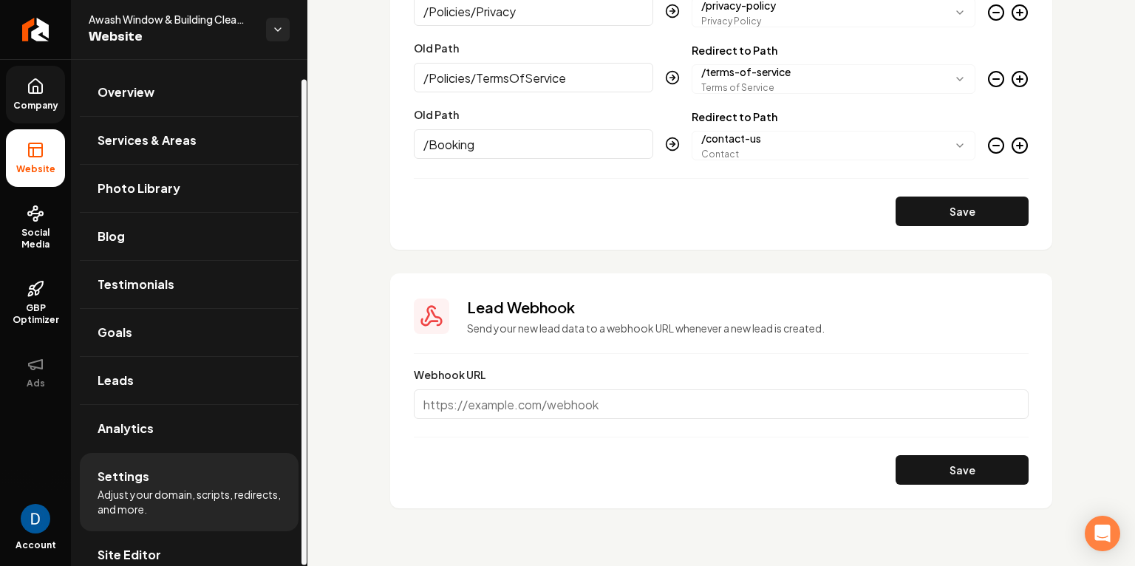
scroll to position [20, 0]
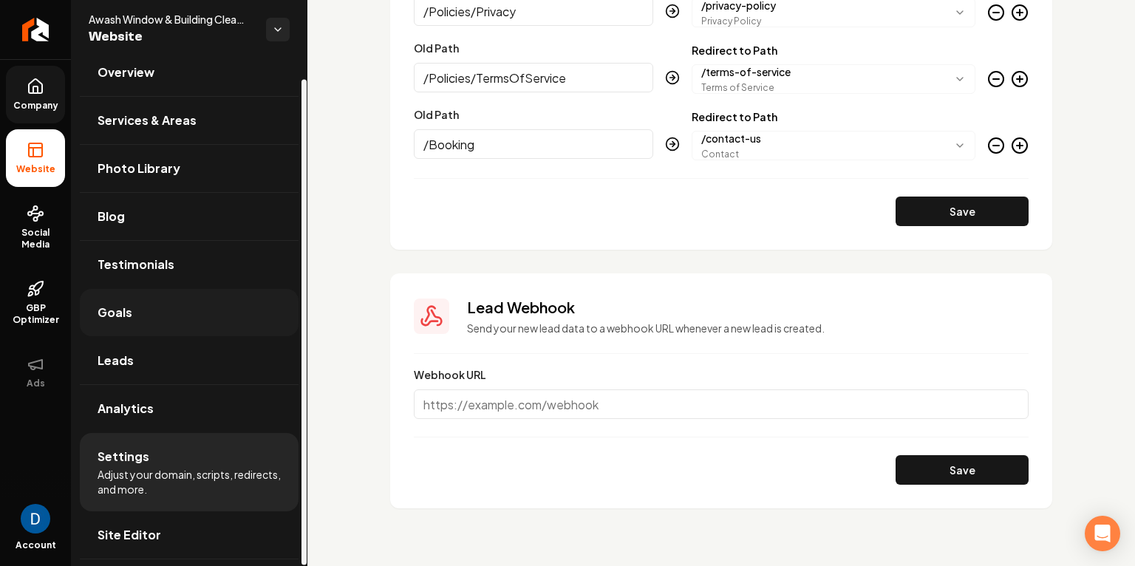
click at [172, 305] on link "Goals" at bounding box center [189, 312] width 219 height 47
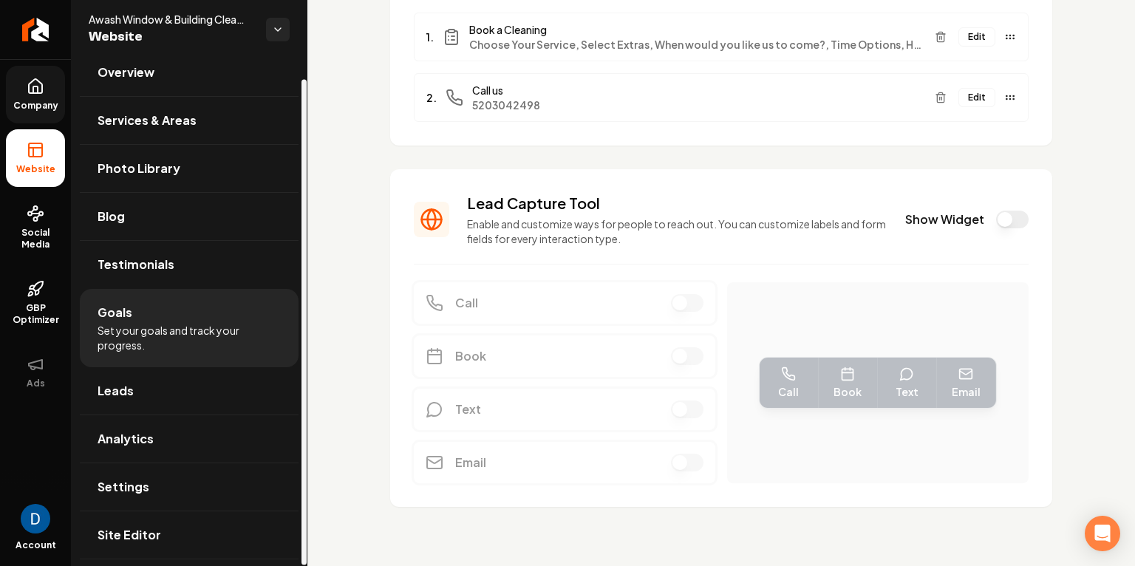
scroll to position [194, 0]
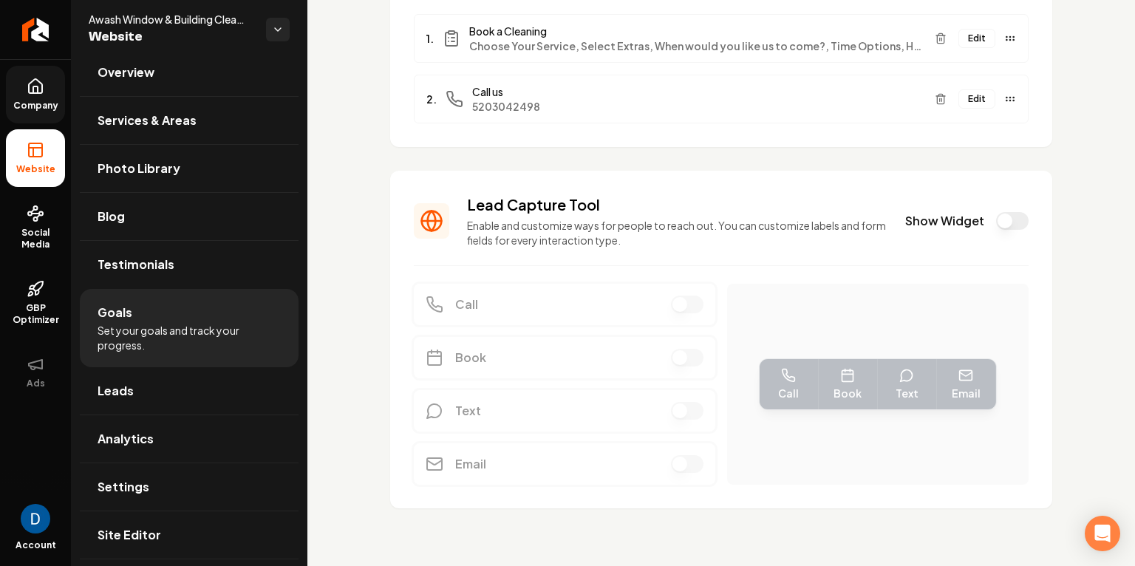
click at [512, 201] on h3 "Lead Capture Tool" at bounding box center [677, 204] width 420 height 21
click at [1000, 215] on button "Show Widget" at bounding box center [1012, 221] width 33 height 18
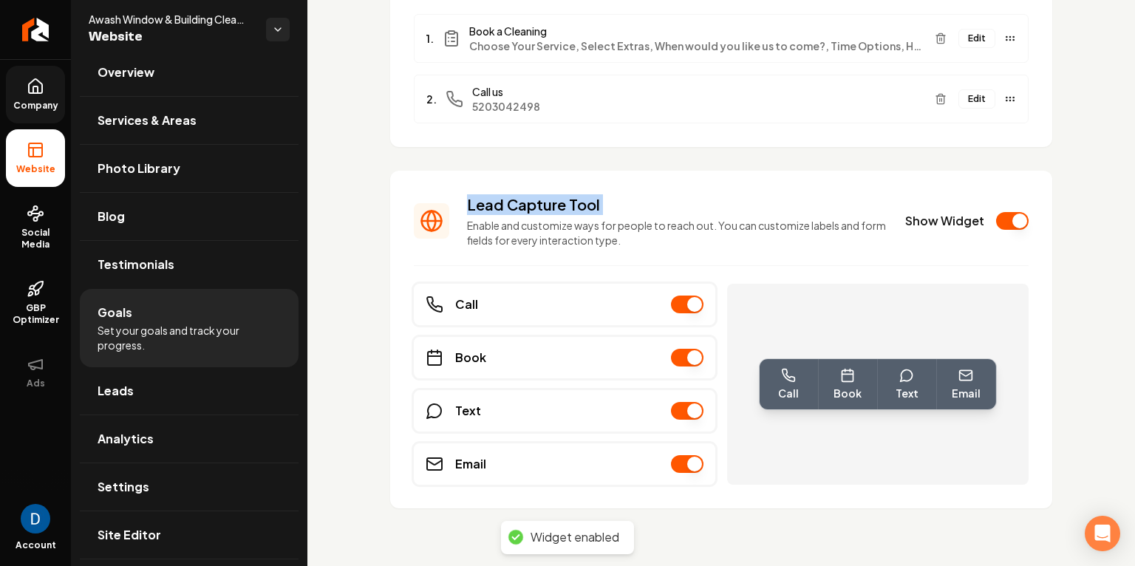
click at [841, 381] on div "Book" at bounding box center [847, 384] width 59 height 50
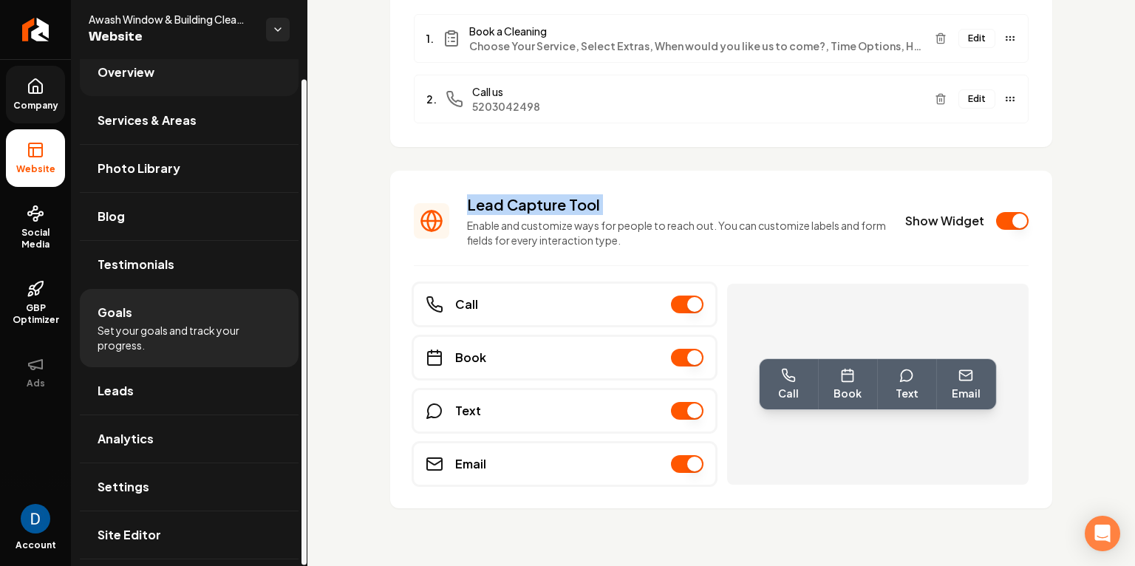
click at [216, 89] on link "Overview" at bounding box center [189, 72] width 219 height 47
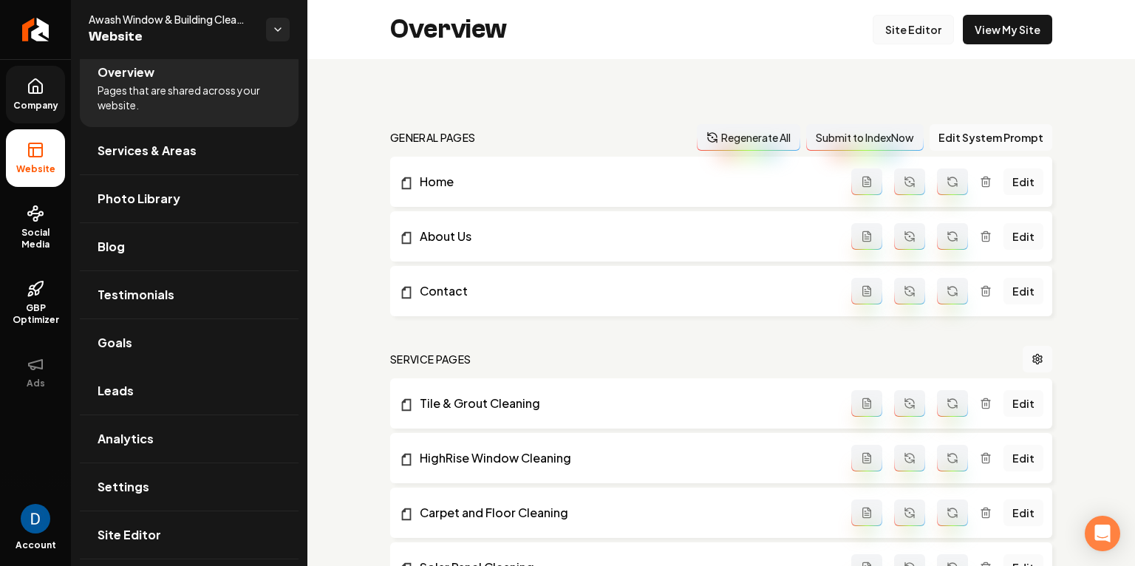
click at [943, 30] on link "Site Editor" at bounding box center [912, 30] width 81 height 30
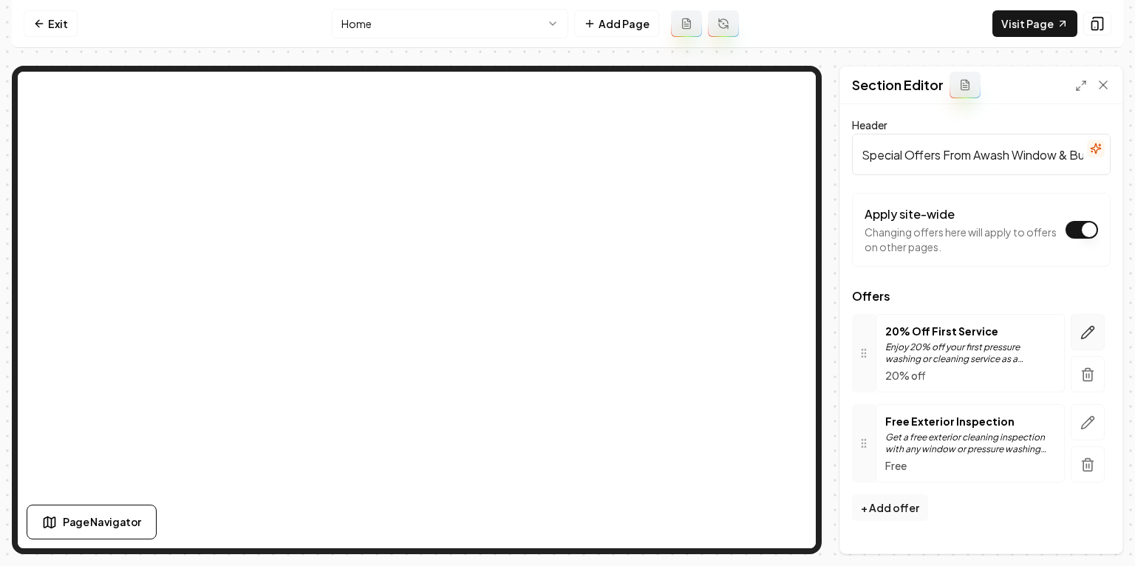
click at [1095, 334] on button "button" at bounding box center [1087, 332] width 34 height 36
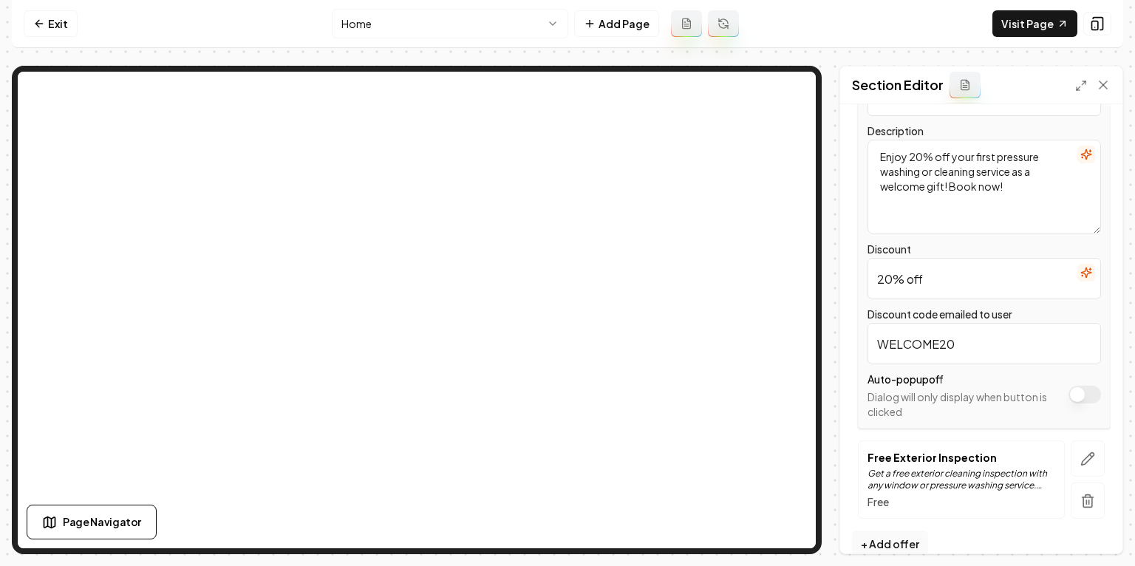
scroll to position [287, 0]
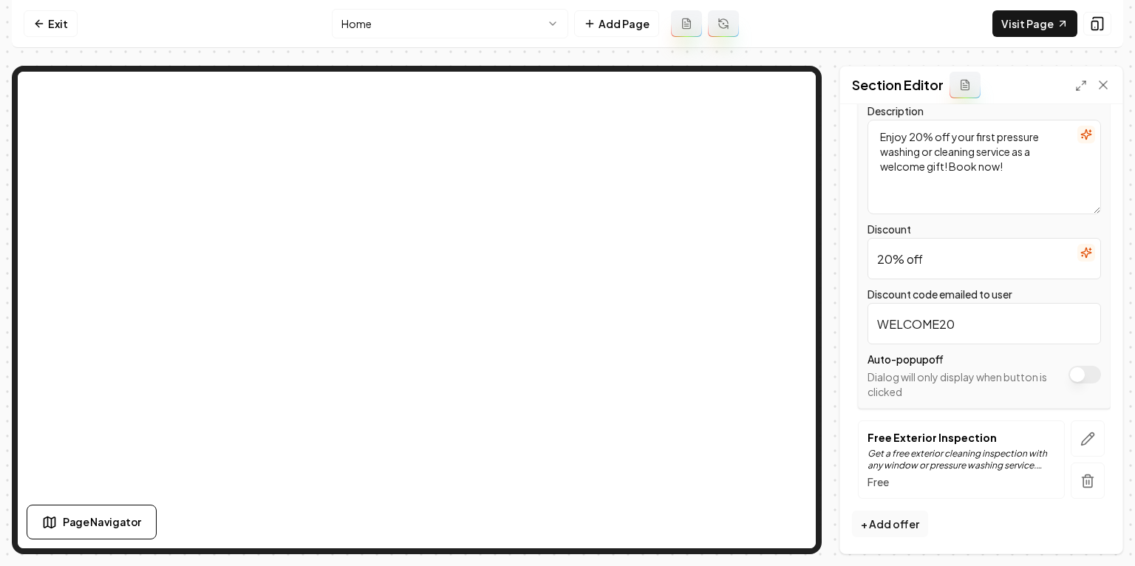
click at [1085, 380] on button "Apply site-wide" at bounding box center [1084, 375] width 33 height 18
click at [1090, 531] on button "Save" at bounding box center [1089, 528] width 44 height 27
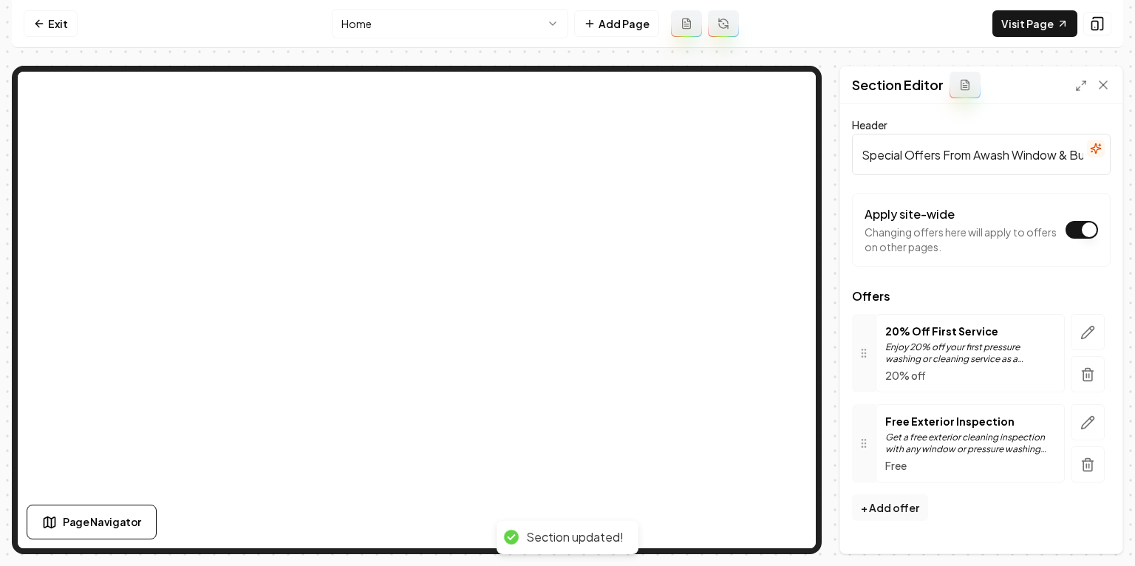
scroll to position [0, 0]
click at [1042, 22] on link "Visit Page" at bounding box center [1034, 23] width 85 height 27
click at [66, 24] on link "Exit" at bounding box center [51, 23] width 54 height 27
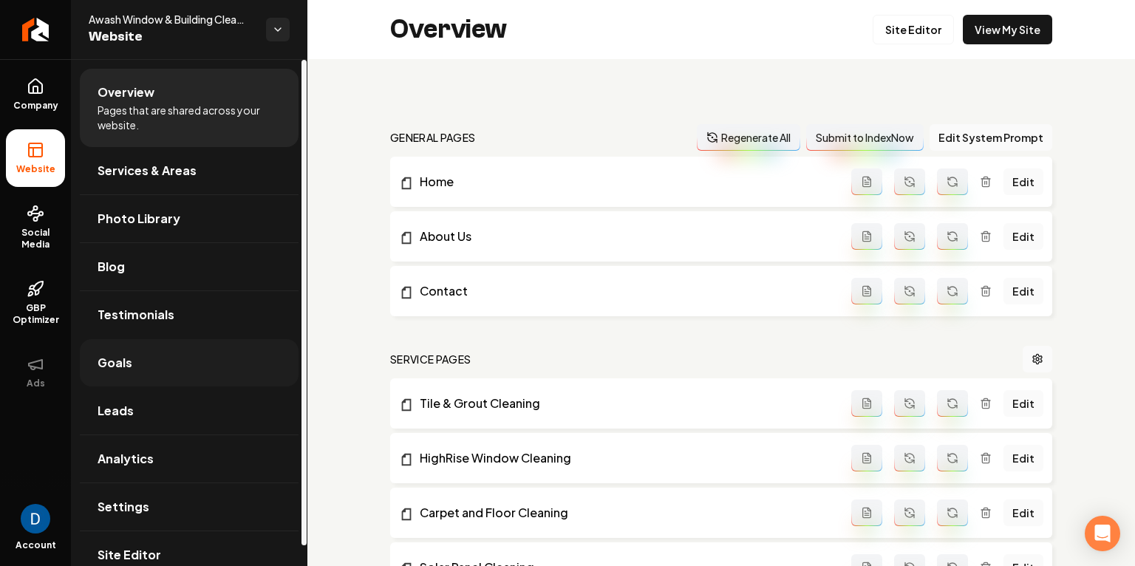
click at [139, 378] on link "Goals" at bounding box center [189, 362] width 219 height 47
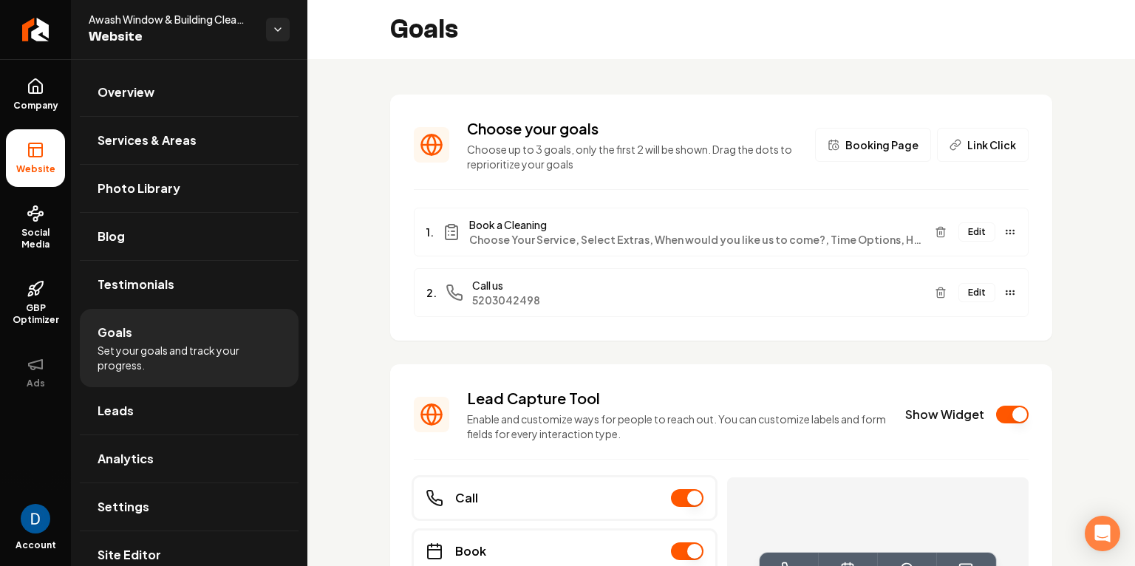
click at [986, 230] on button "Edit" at bounding box center [976, 231] width 37 height 19
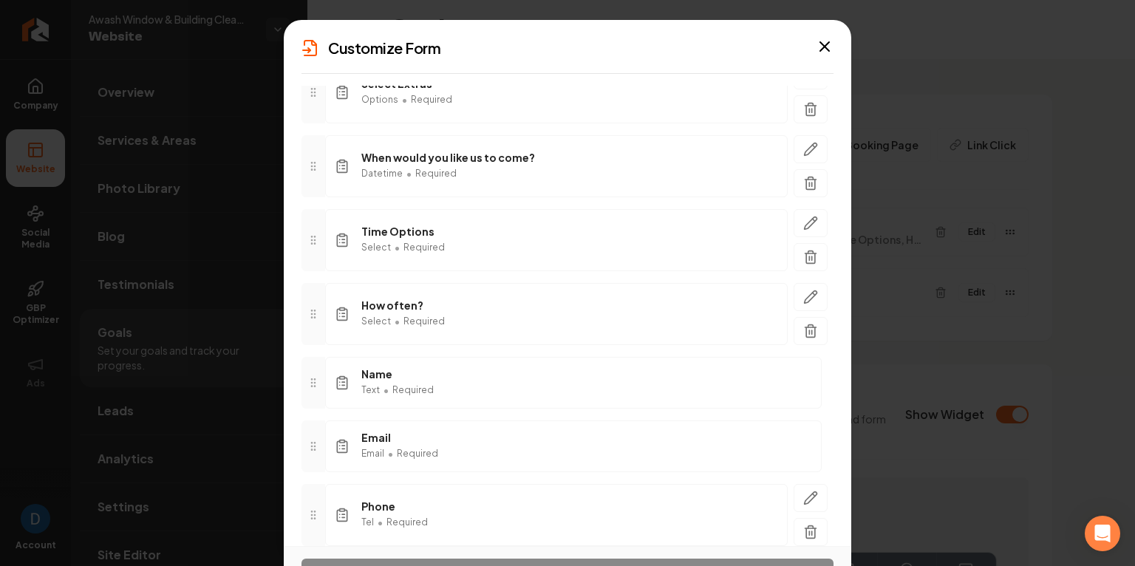
scroll to position [213, 0]
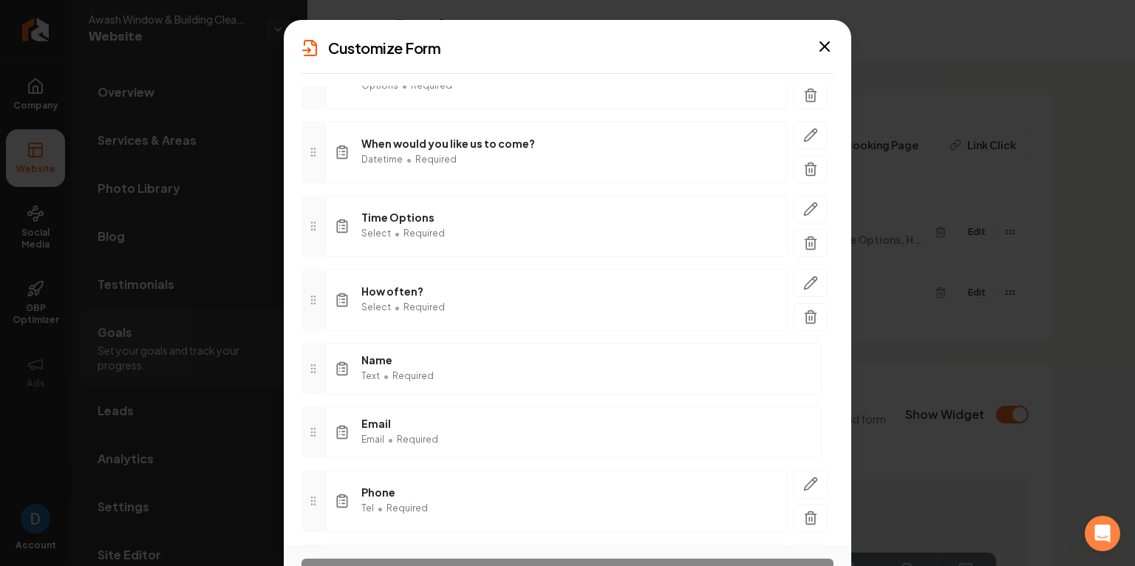
click at [809, 316] on line "button" at bounding box center [809, 318] width 0 height 4
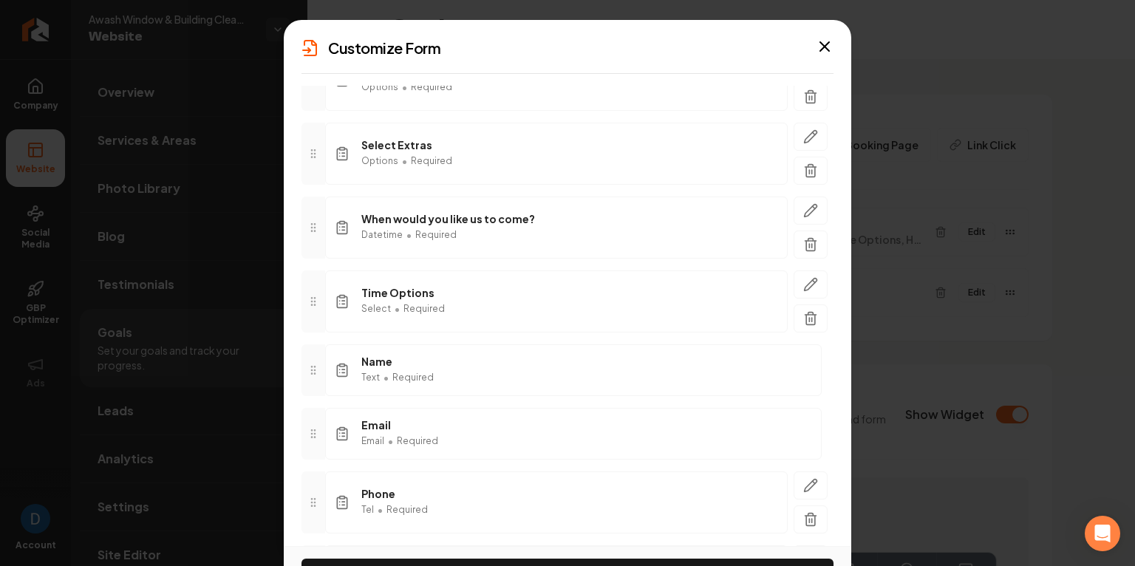
scroll to position [136, 0]
click at [805, 209] on icon "button" at bounding box center [810, 212] width 15 height 15
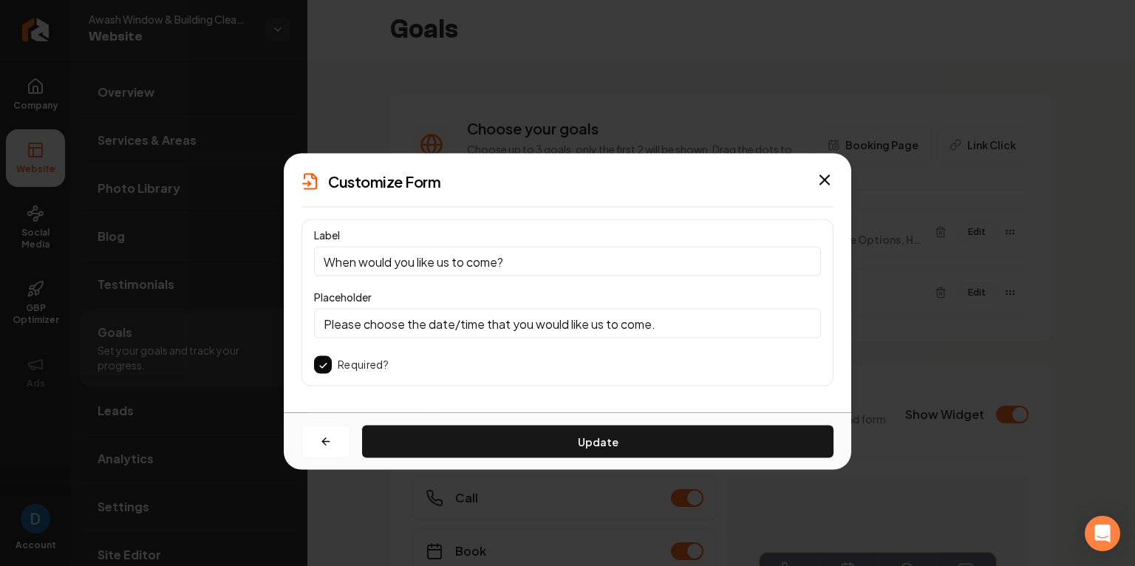
click at [331, 350] on div "Label When would you like us to come? Placeholder Please choose the date/time t…" at bounding box center [567, 302] width 532 height 167
click at [329, 361] on button "button" at bounding box center [323, 365] width 18 height 18
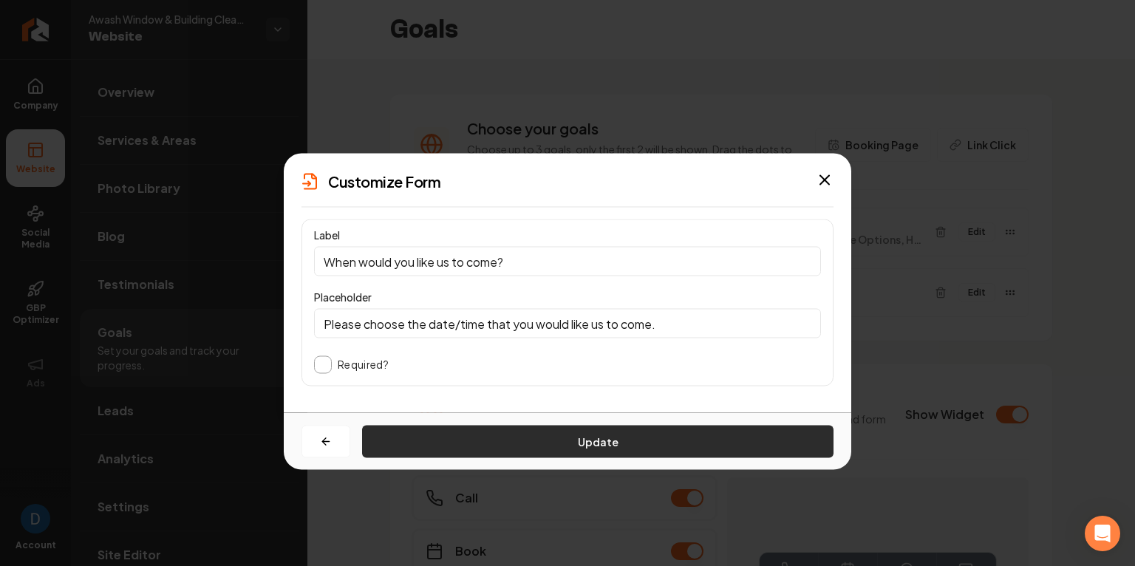
click at [558, 435] on button "Update" at bounding box center [597, 441] width 471 height 33
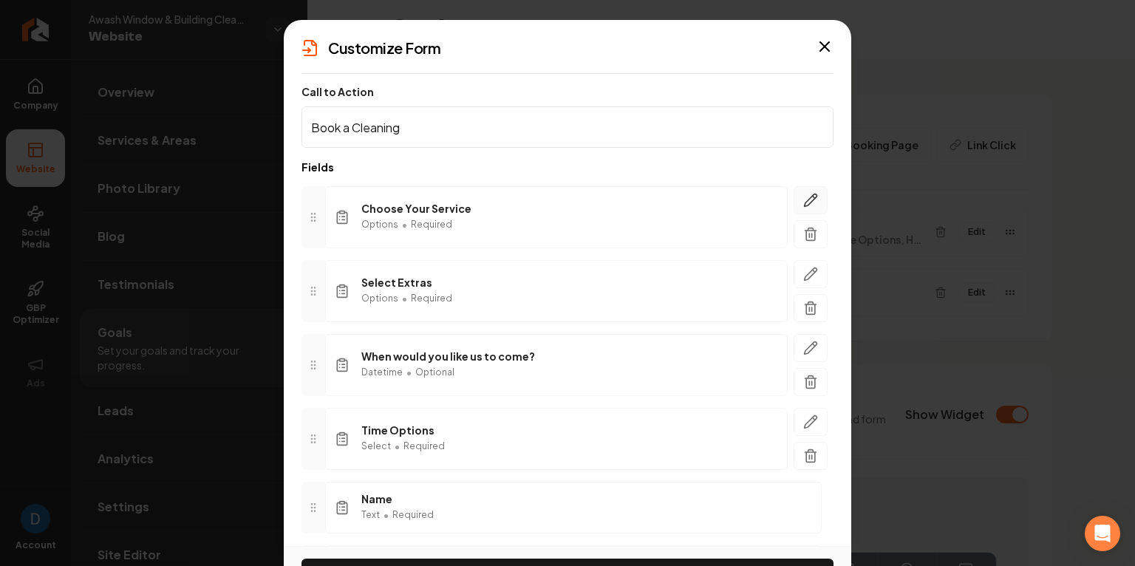
click at [804, 198] on icon "button" at bounding box center [810, 200] width 15 height 15
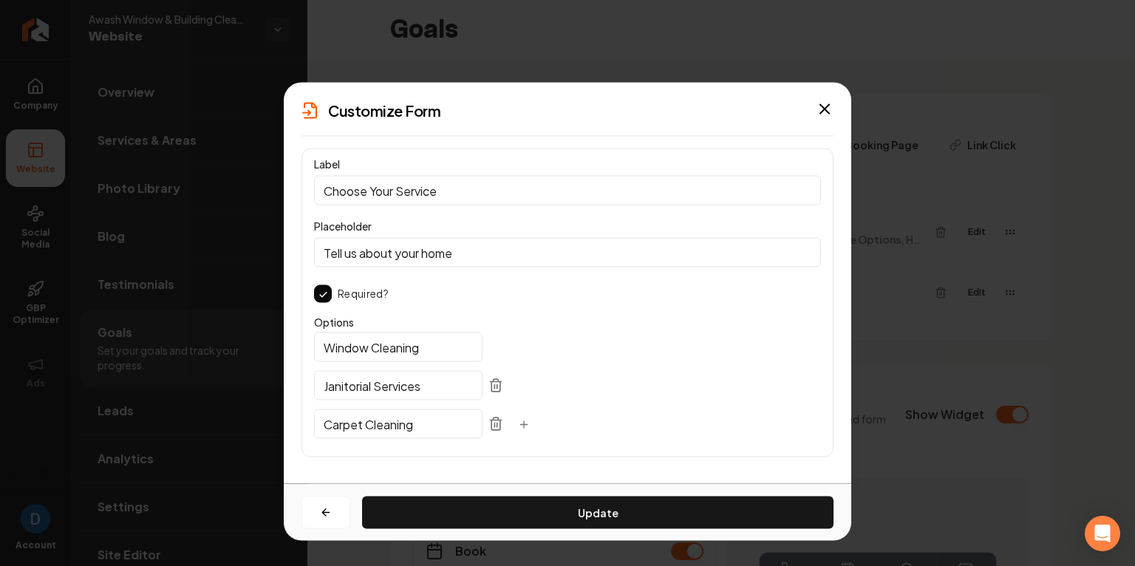
click at [330, 298] on button "button" at bounding box center [323, 294] width 18 height 18
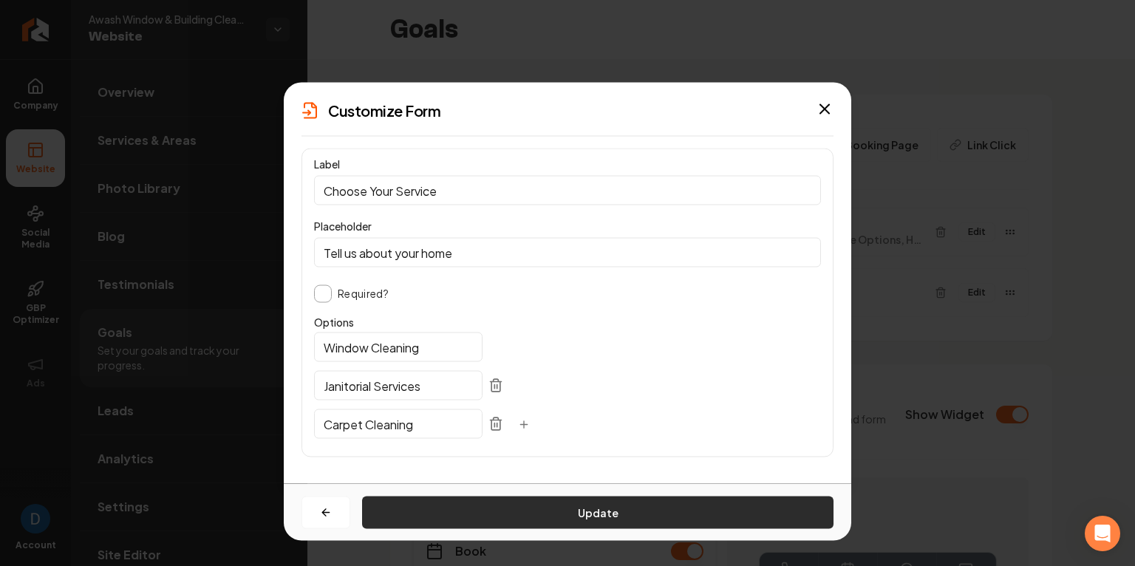
click at [567, 513] on button "Update" at bounding box center [597, 512] width 471 height 33
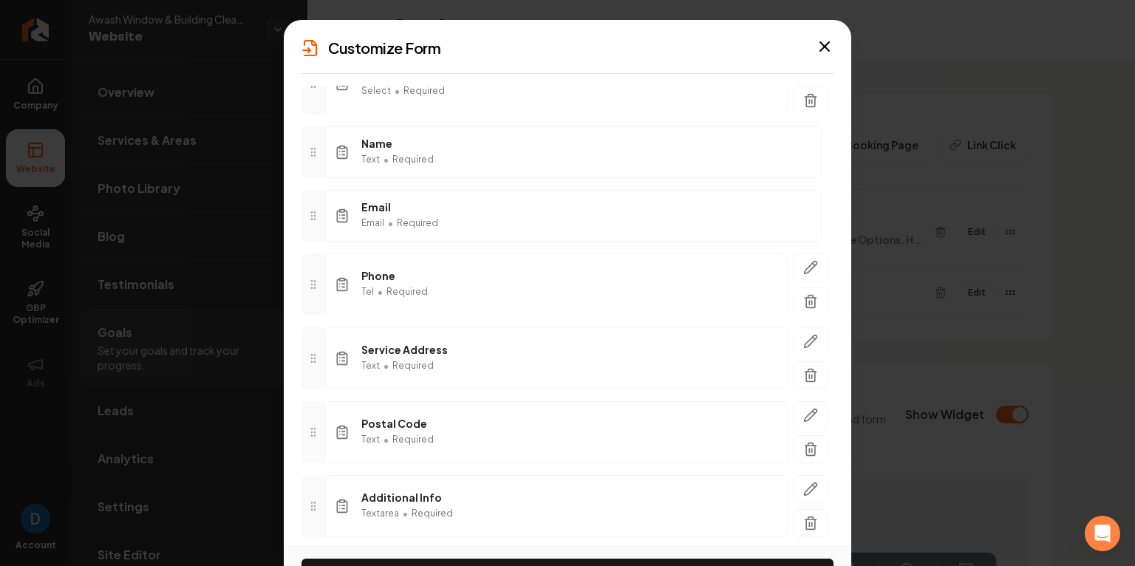
scroll to position [358, 0]
click at [810, 335] on icon "button" at bounding box center [810, 339] width 15 height 15
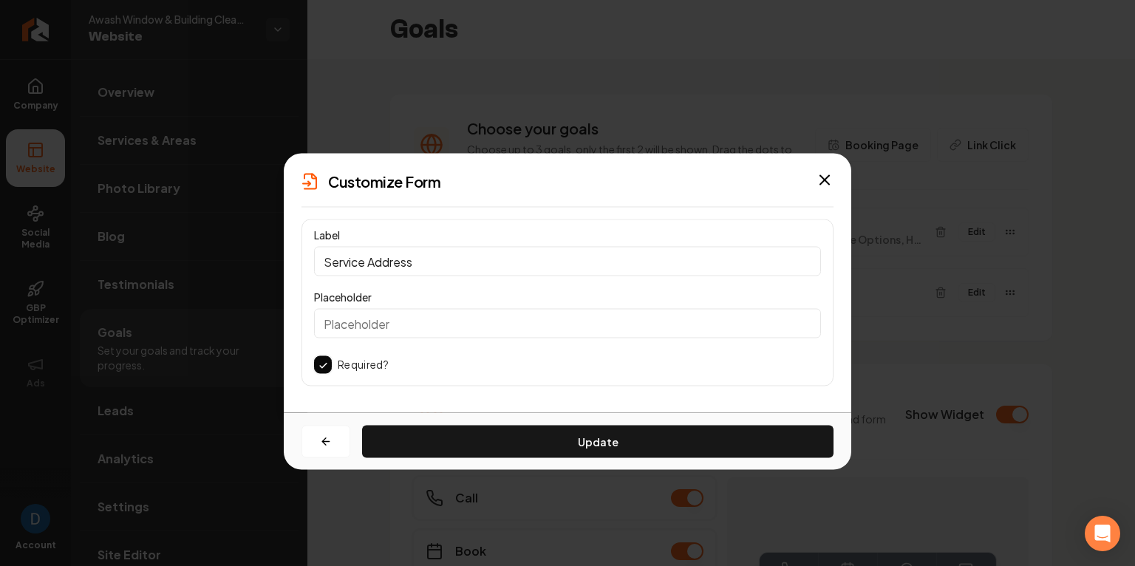
click at [359, 369] on label "Required?" at bounding box center [363, 365] width 51 height 15
click at [325, 364] on button "button" at bounding box center [323, 365] width 18 height 18
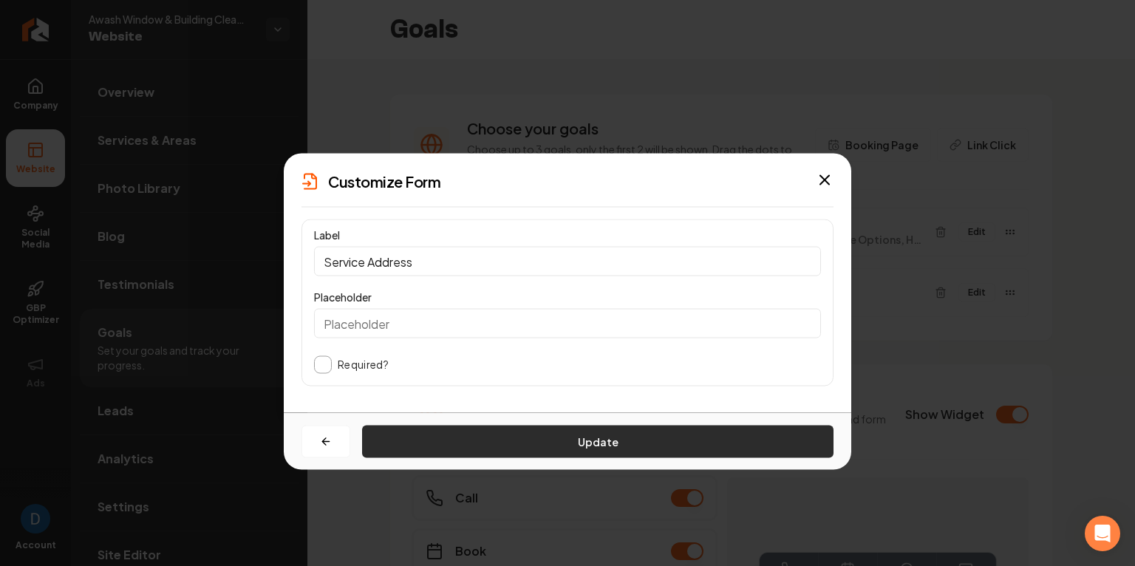
click at [527, 453] on button "Update" at bounding box center [597, 441] width 471 height 33
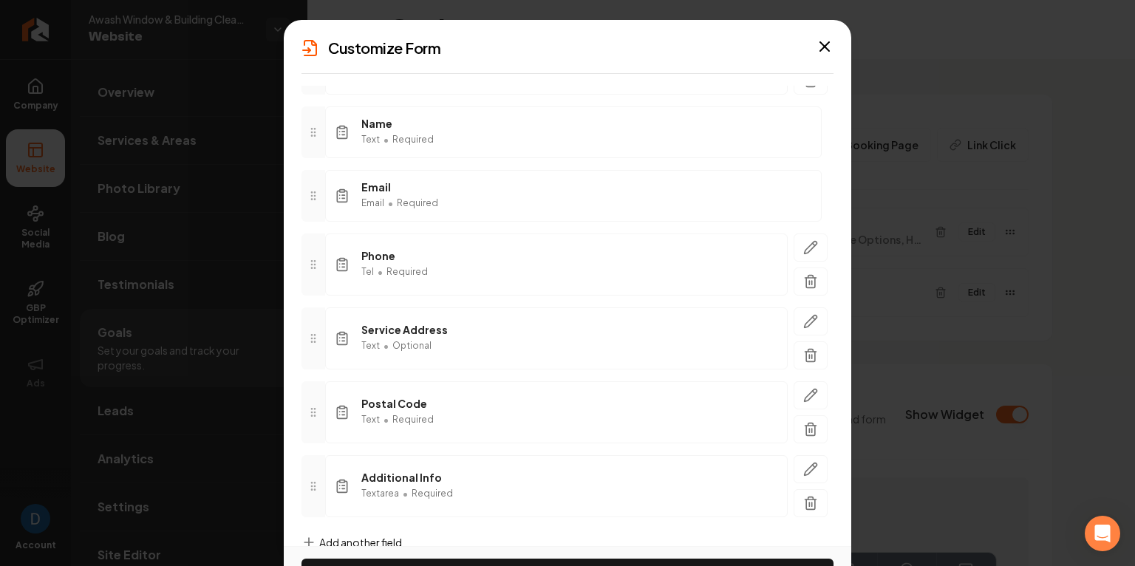
scroll to position [374, 0]
click at [378, 199] on span "Email" at bounding box center [372, 205] width 23 height 12
click at [720, 197] on div "Email Email • Required" at bounding box center [573, 197] width 496 height 52
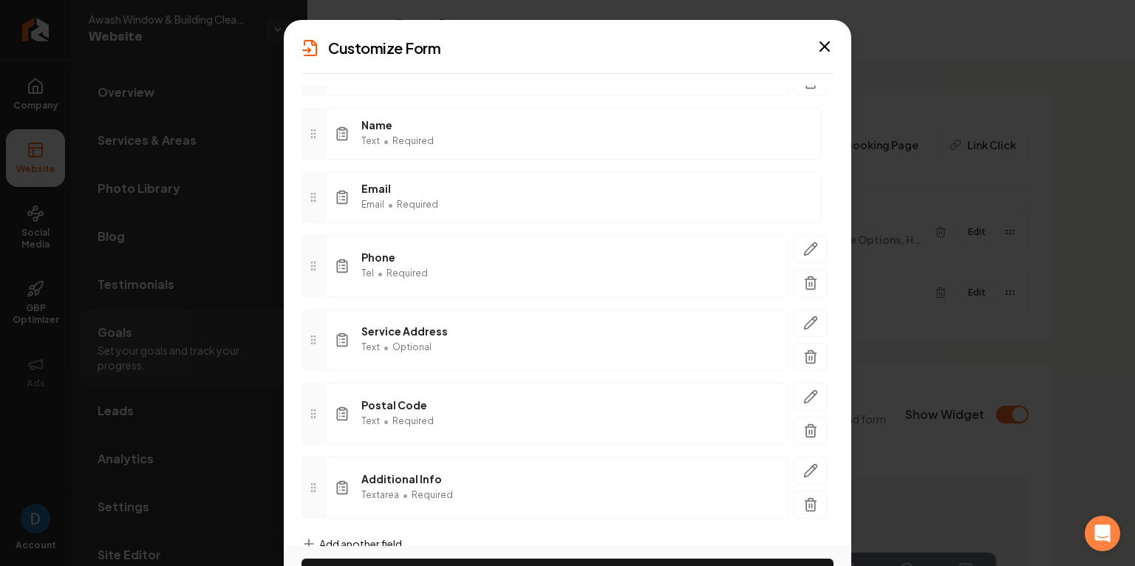
scroll to position [411, 0]
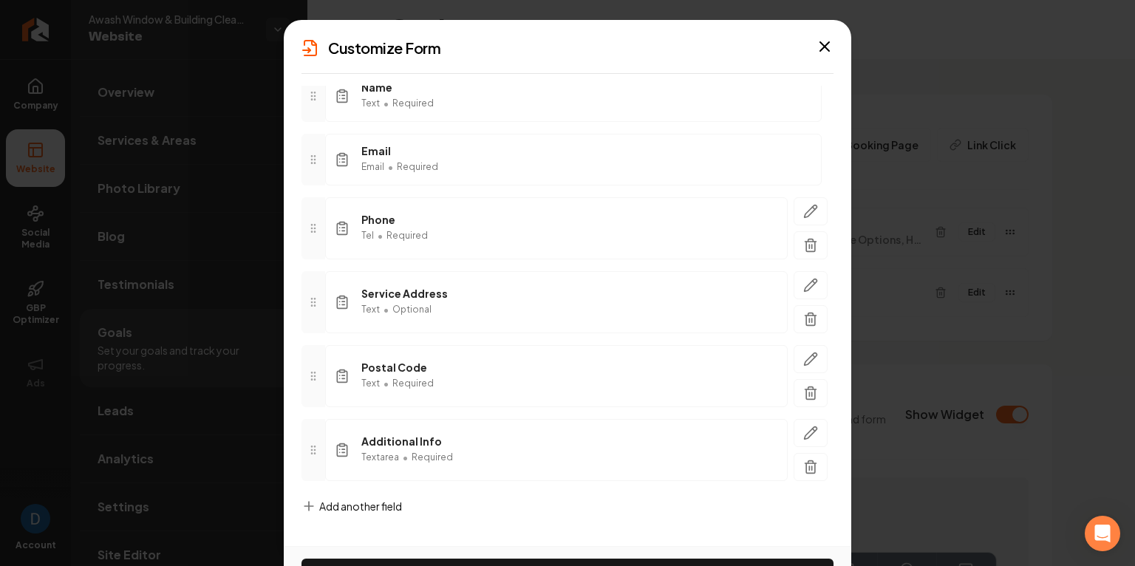
click at [392, 363] on span "Postal Code" at bounding box center [397, 367] width 72 height 15
click at [812, 359] on icon "button" at bounding box center [810, 359] width 15 height 15
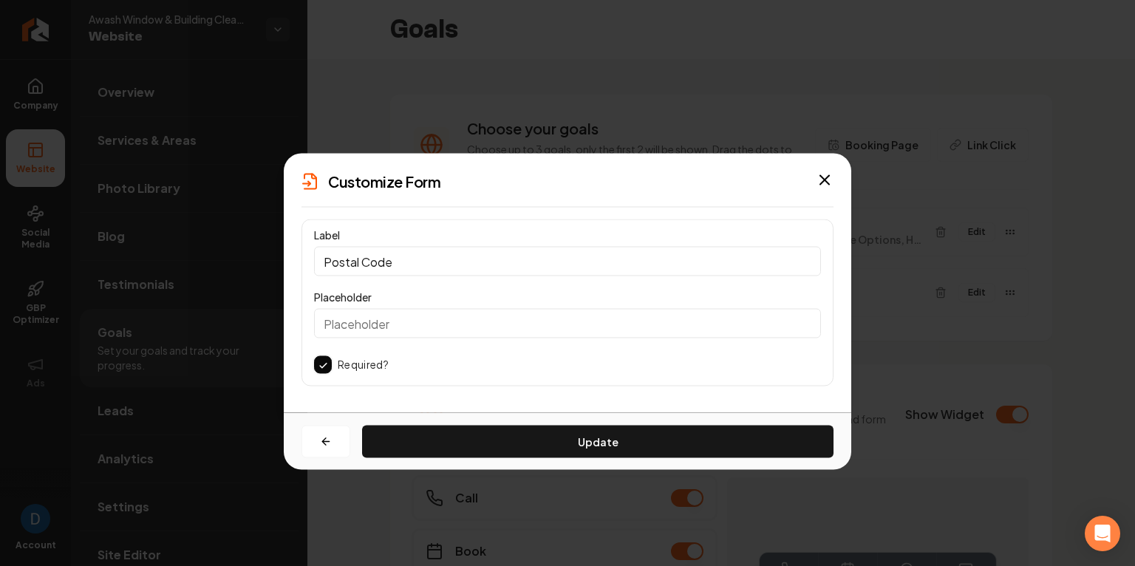
scroll to position [0, 0]
click at [320, 367] on button "button" at bounding box center [323, 365] width 18 height 18
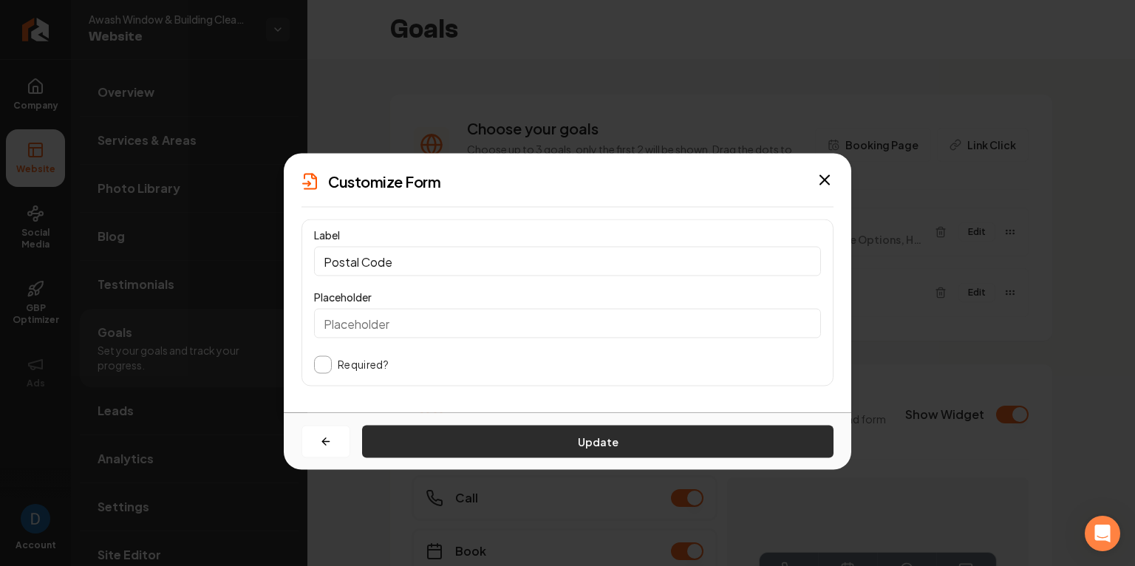
click at [519, 432] on button "Update" at bounding box center [597, 441] width 471 height 33
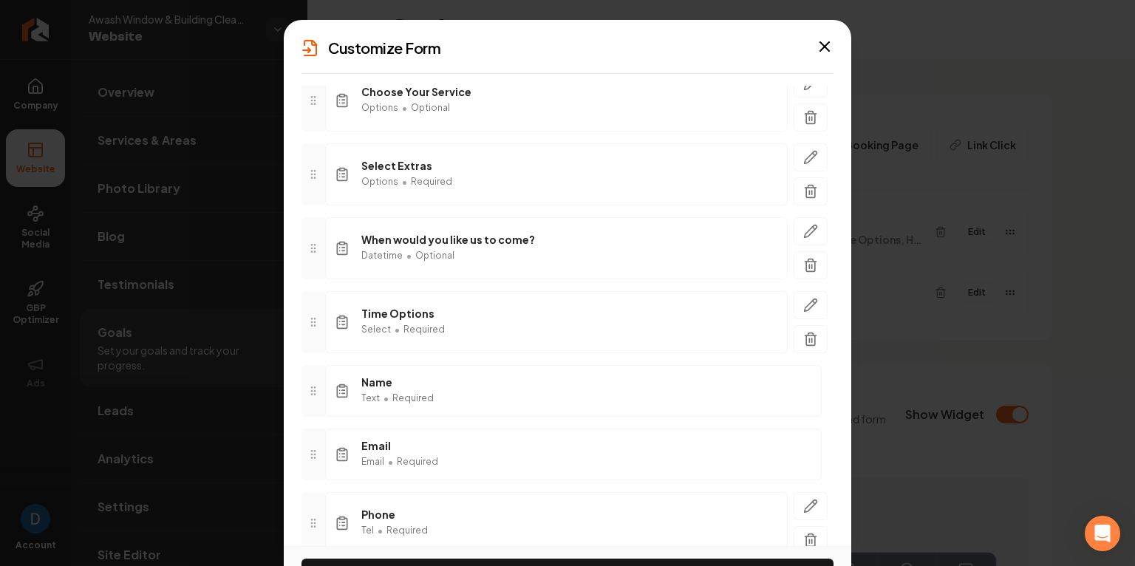
scroll to position [411, 0]
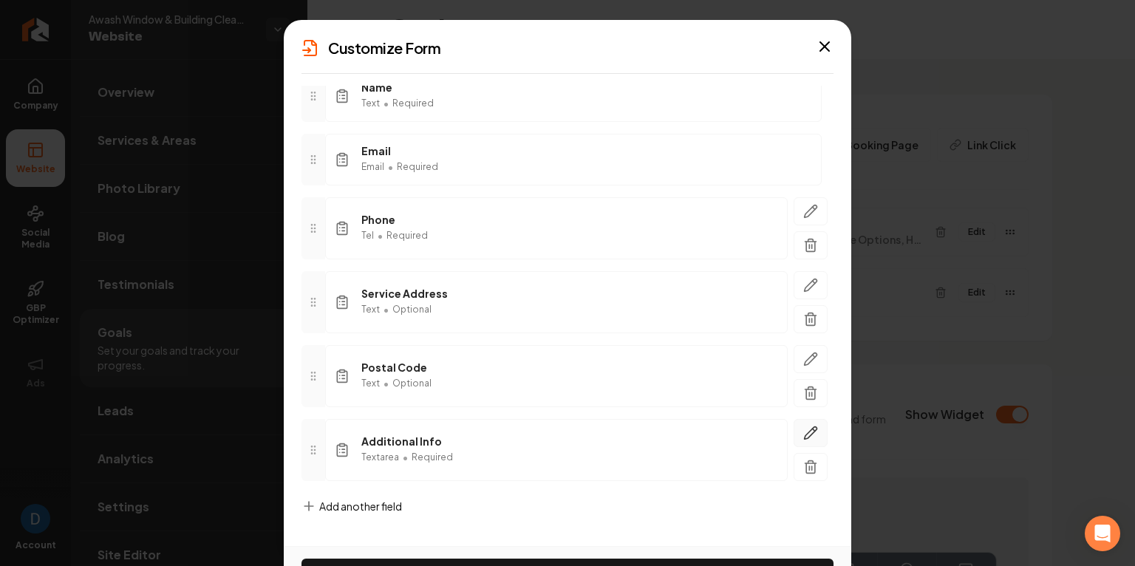
click at [812, 425] on icon "button" at bounding box center [810, 432] width 15 height 15
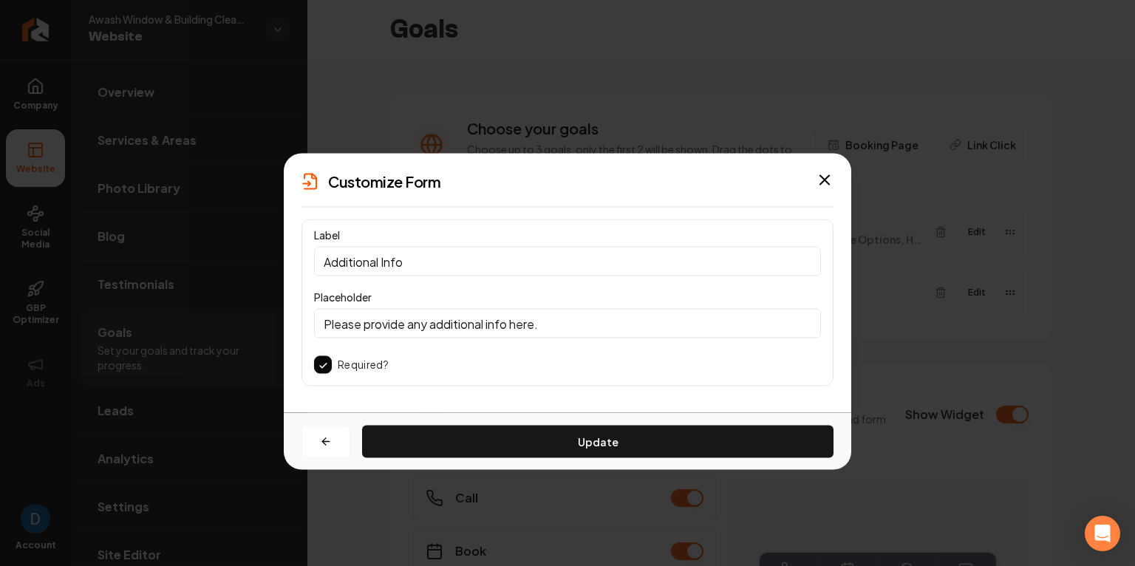
click at [319, 360] on button "button" at bounding box center [323, 365] width 18 height 18
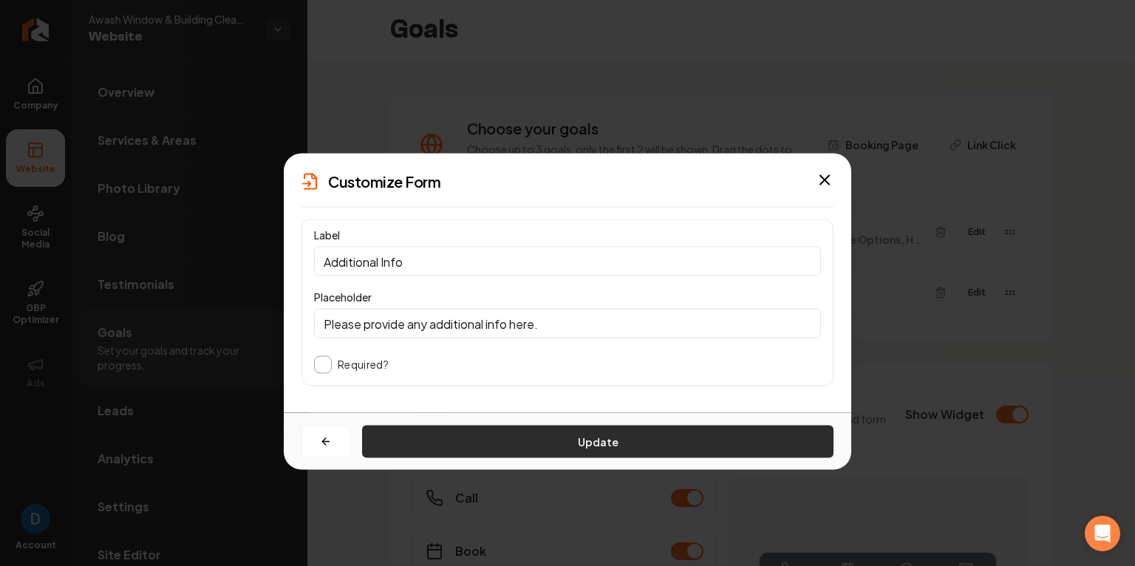
click at [539, 440] on button "Update" at bounding box center [597, 441] width 471 height 33
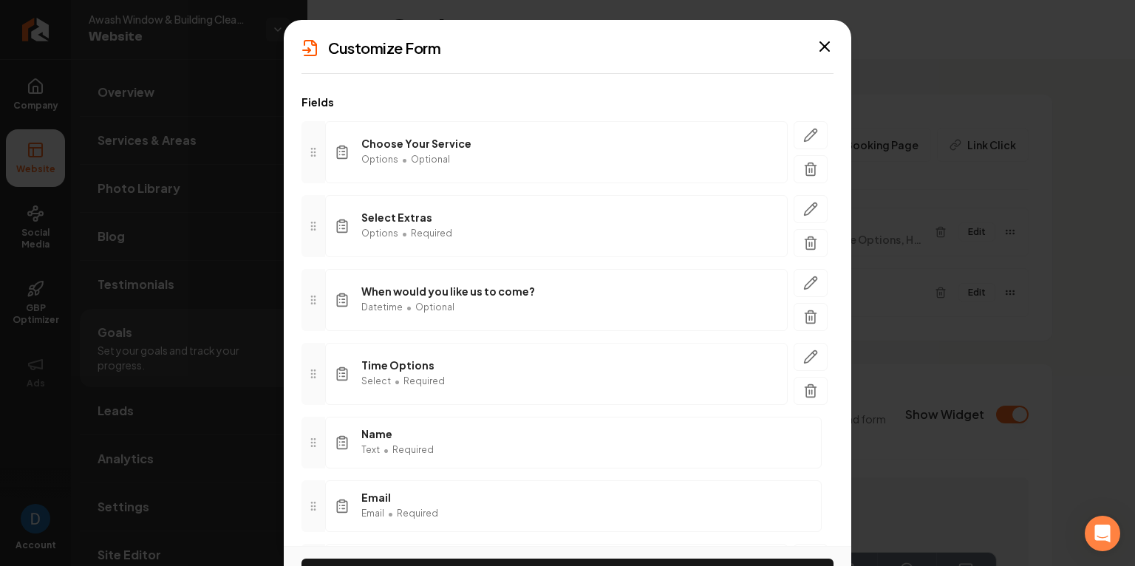
scroll to position [68, 0]
click at [821, 205] on button "button" at bounding box center [810, 206] width 34 height 28
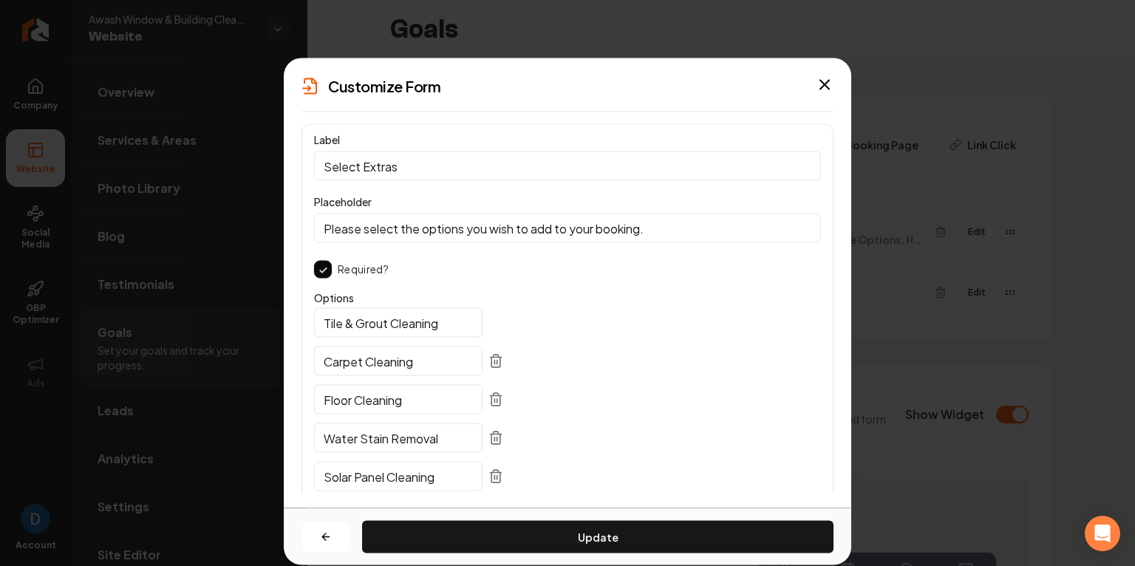
click at [335, 271] on div "Required?" at bounding box center [567, 270] width 507 height 18
click at [330, 268] on button "button" at bounding box center [323, 270] width 18 height 18
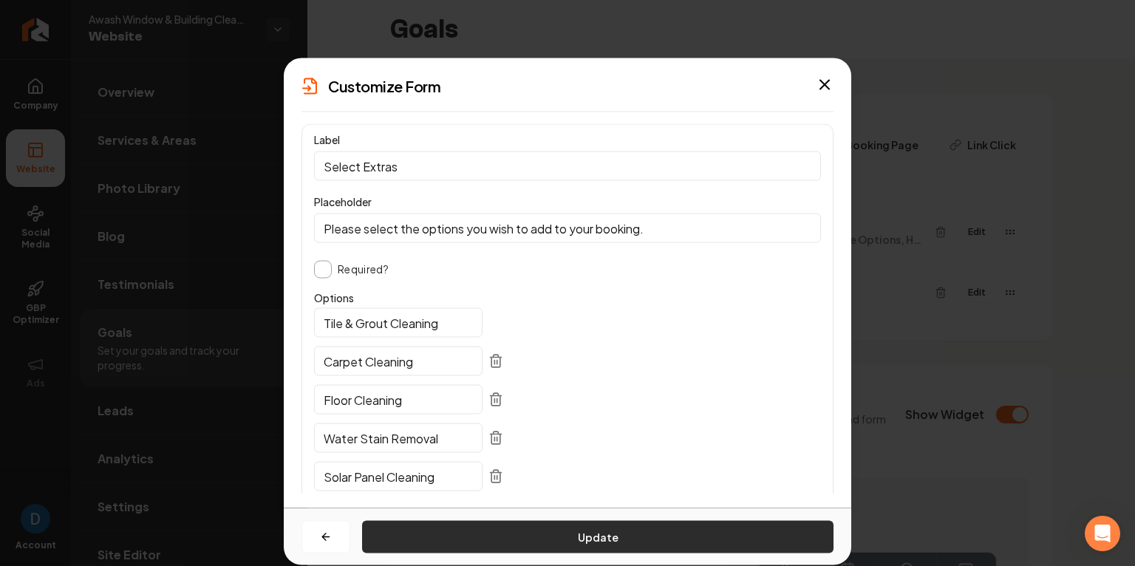
click at [553, 531] on button "Update" at bounding box center [597, 537] width 471 height 33
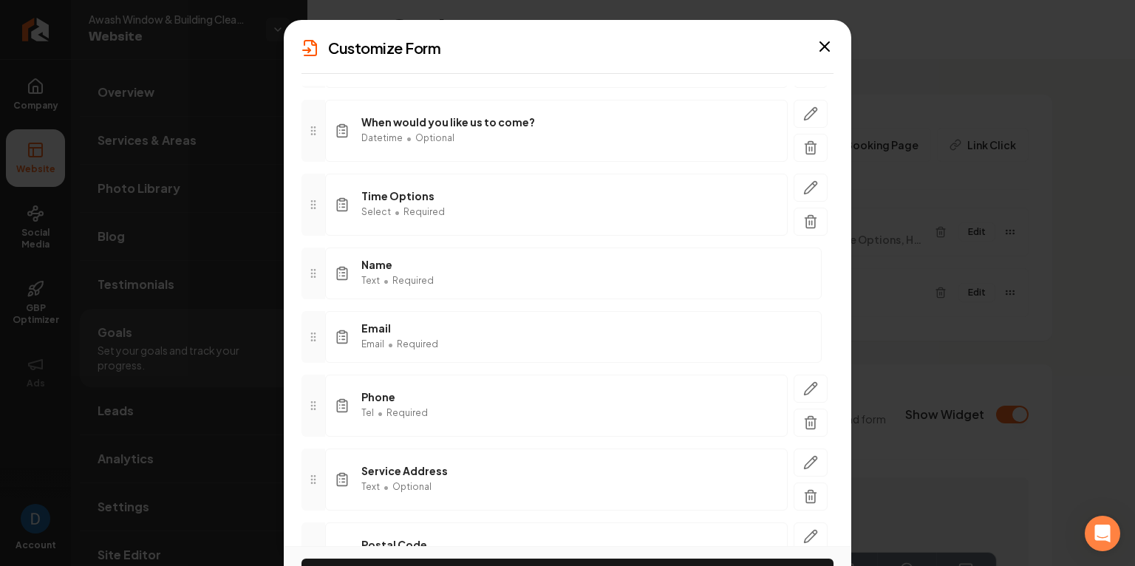
scroll to position [242, 0]
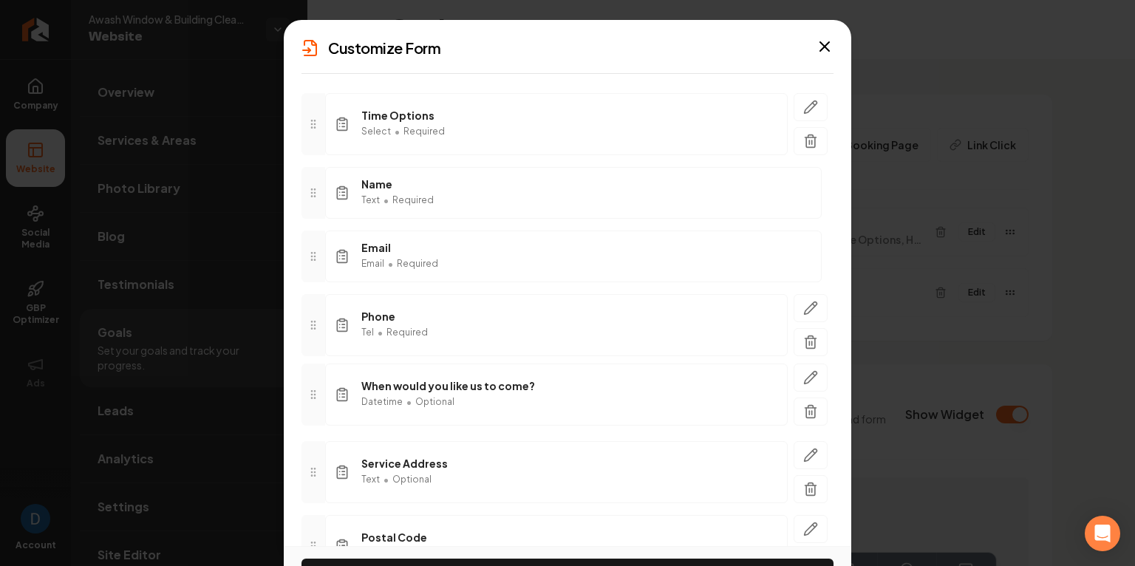
drag, startPoint x: 313, startPoint y: 120, endPoint x: 287, endPoint y: 391, distance: 271.7
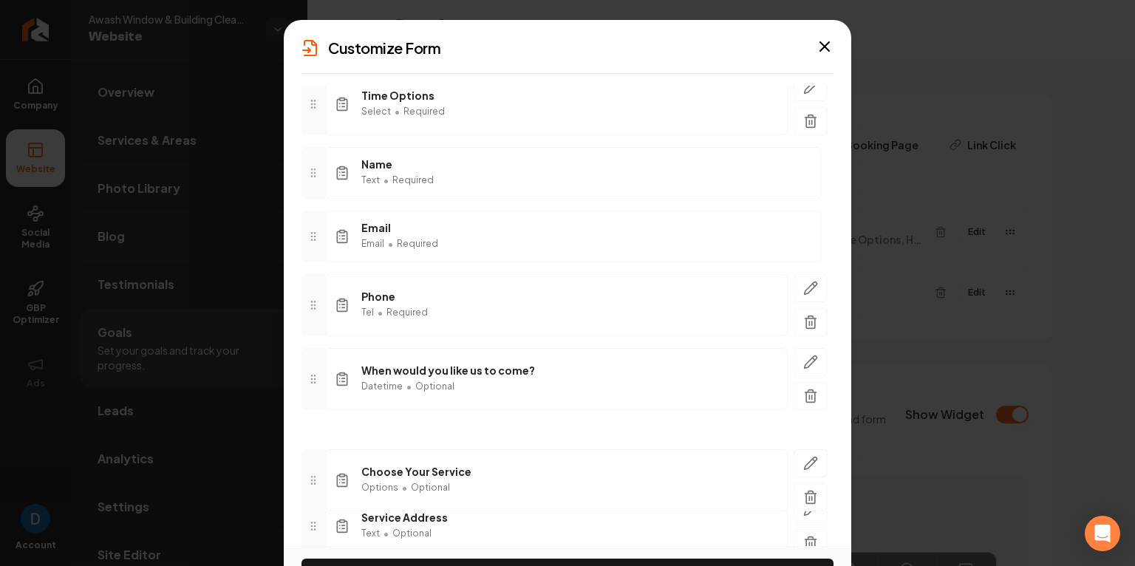
scroll to position [216, 0]
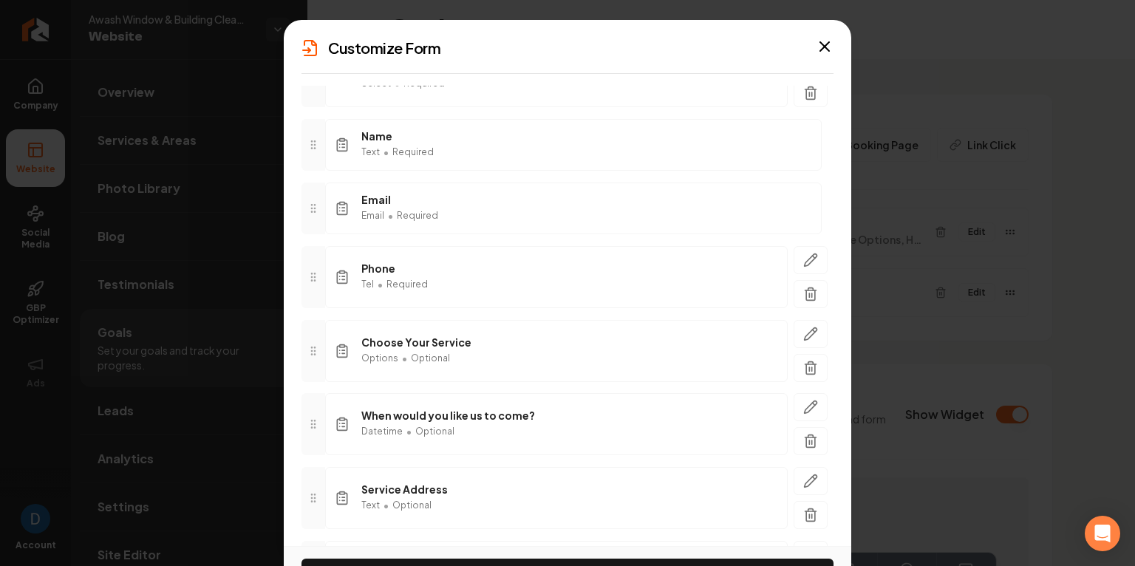
drag, startPoint x: 308, startPoint y: 219, endPoint x: 329, endPoint y: 352, distance: 134.6
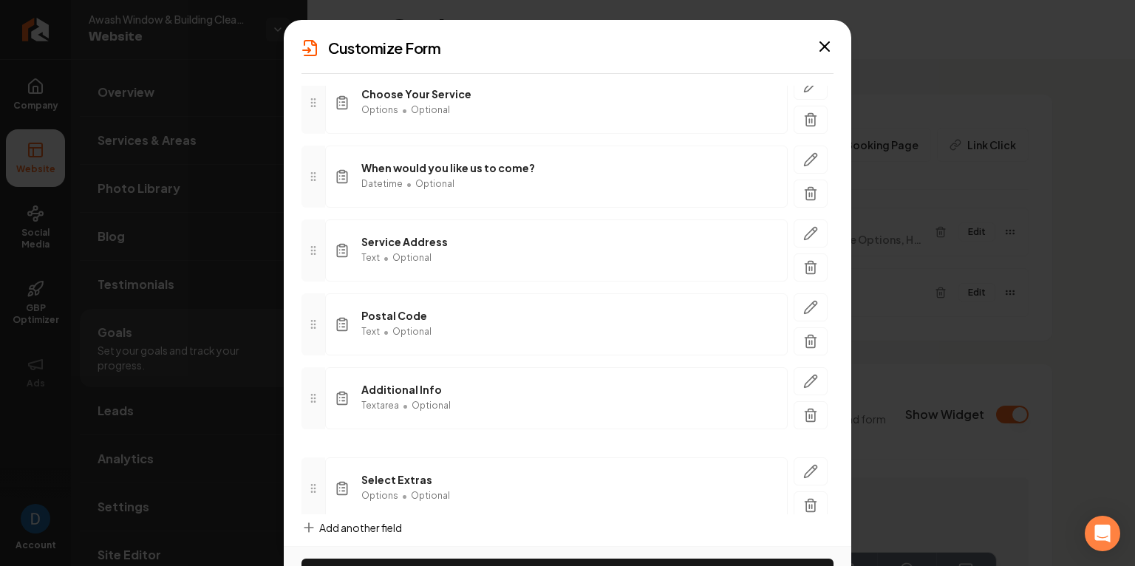
scroll to position [411, 0]
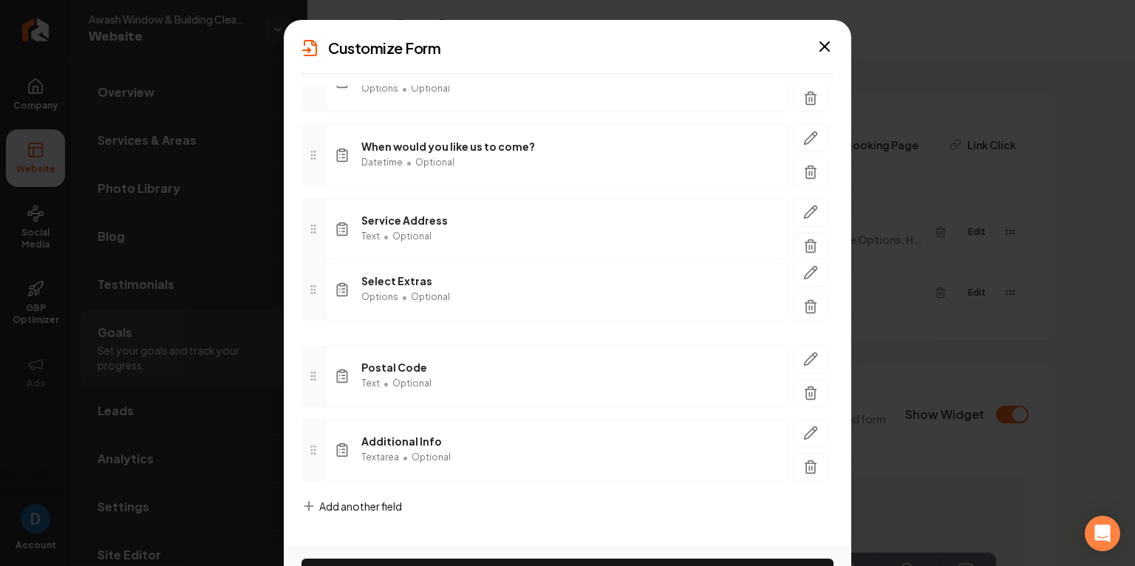
drag, startPoint x: 317, startPoint y: 214, endPoint x: 327, endPoint y: 286, distance: 72.3
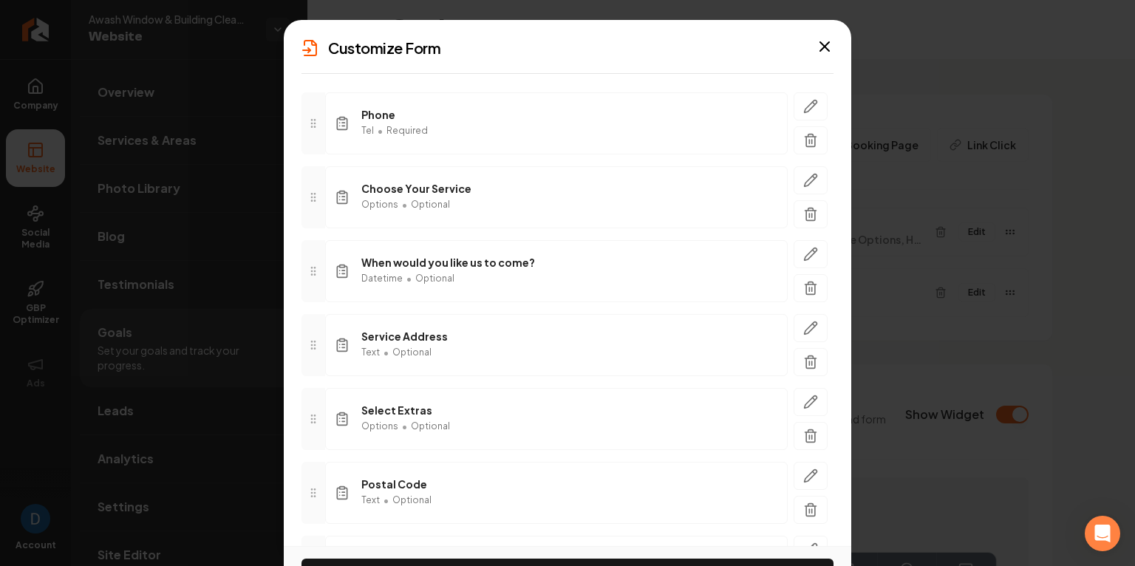
scroll to position [294, 0]
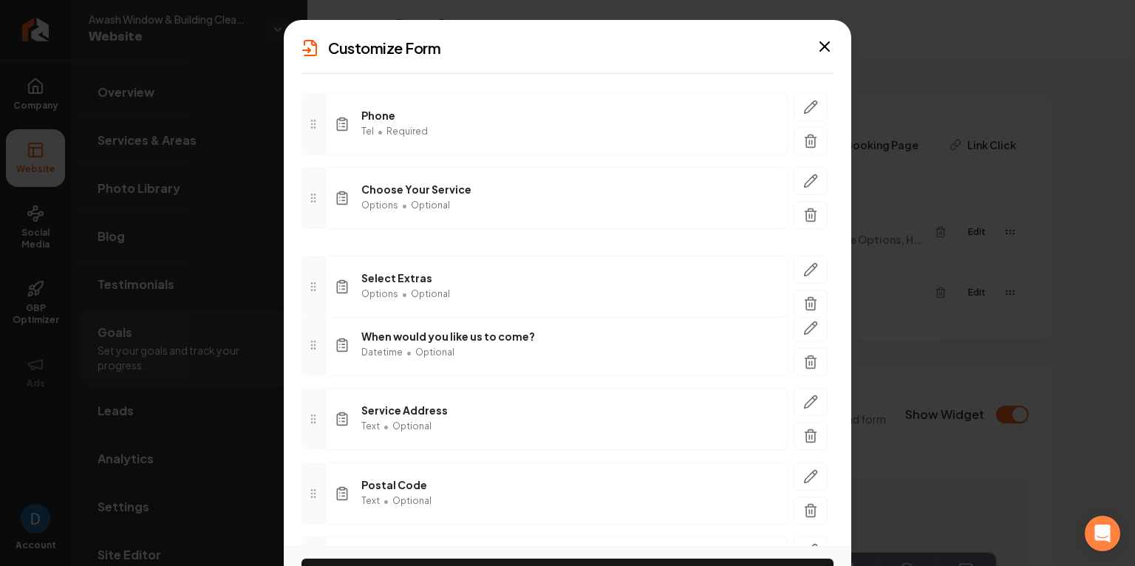
drag, startPoint x: 310, startPoint y: 416, endPoint x: 321, endPoint y: 283, distance: 133.4
click at [321, 283] on div at bounding box center [313, 287] width 24 height 62
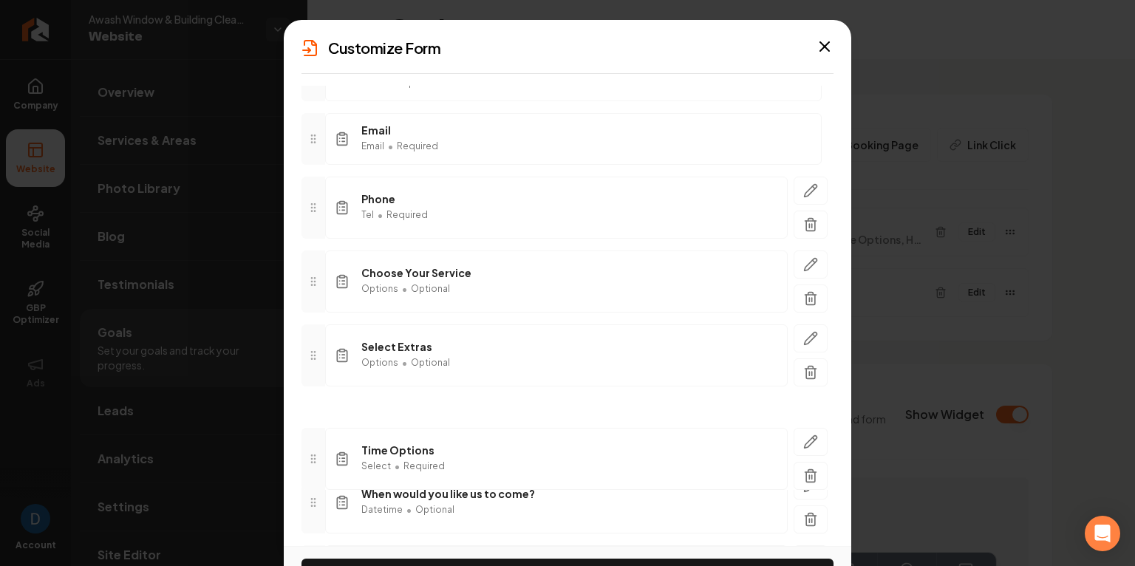
scroll to position [160, 0]
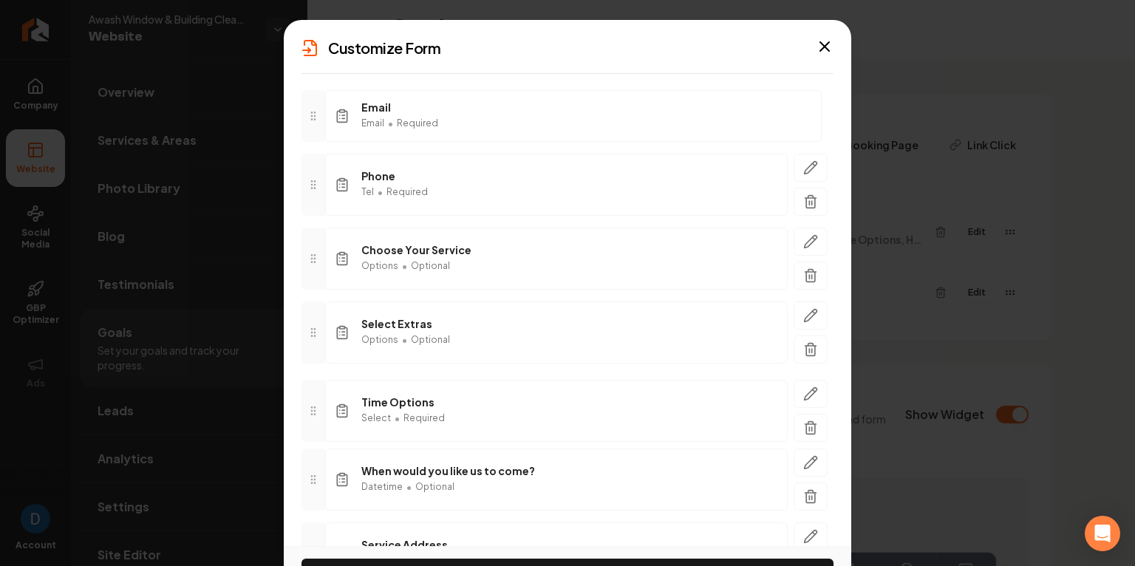
drag, startPoint x: 320, startPoint y: 218, endPoint x: 318, endPoint y: 411, distance: 193.6
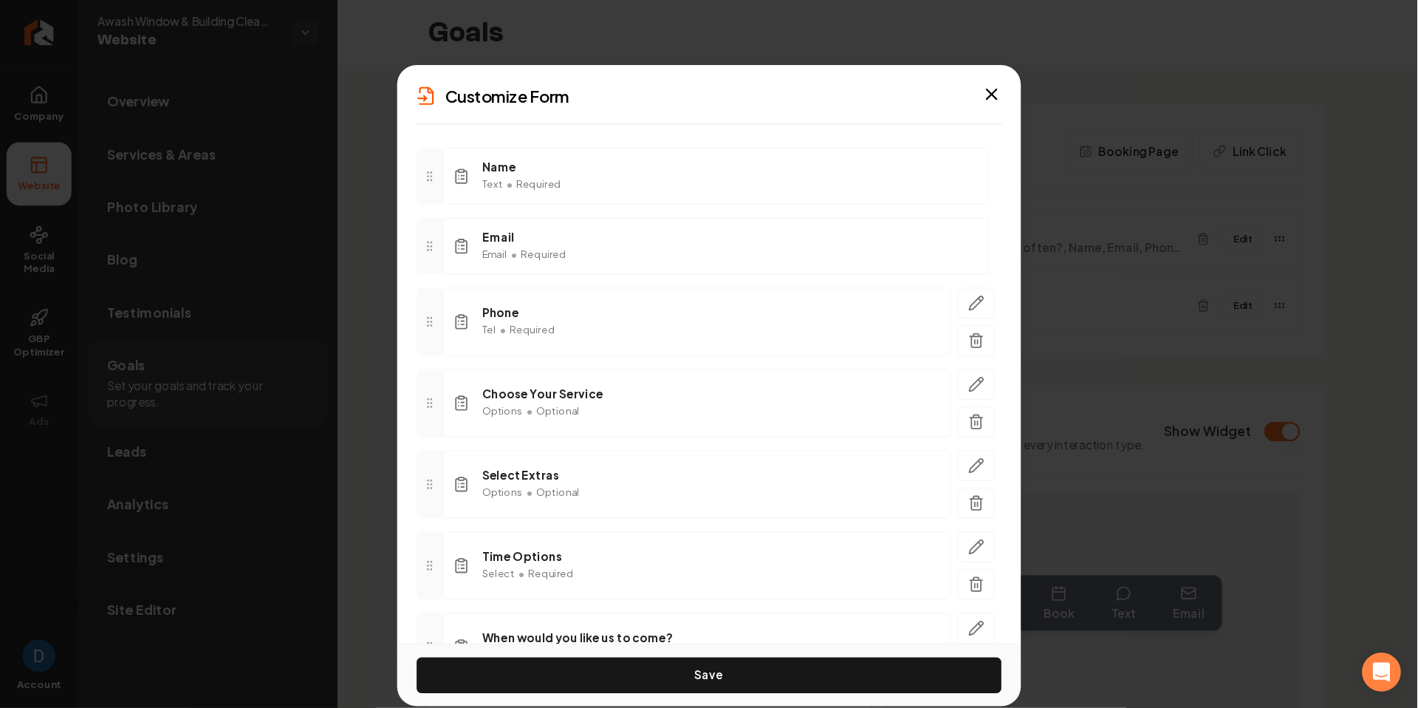
scroll to position [91, 0]
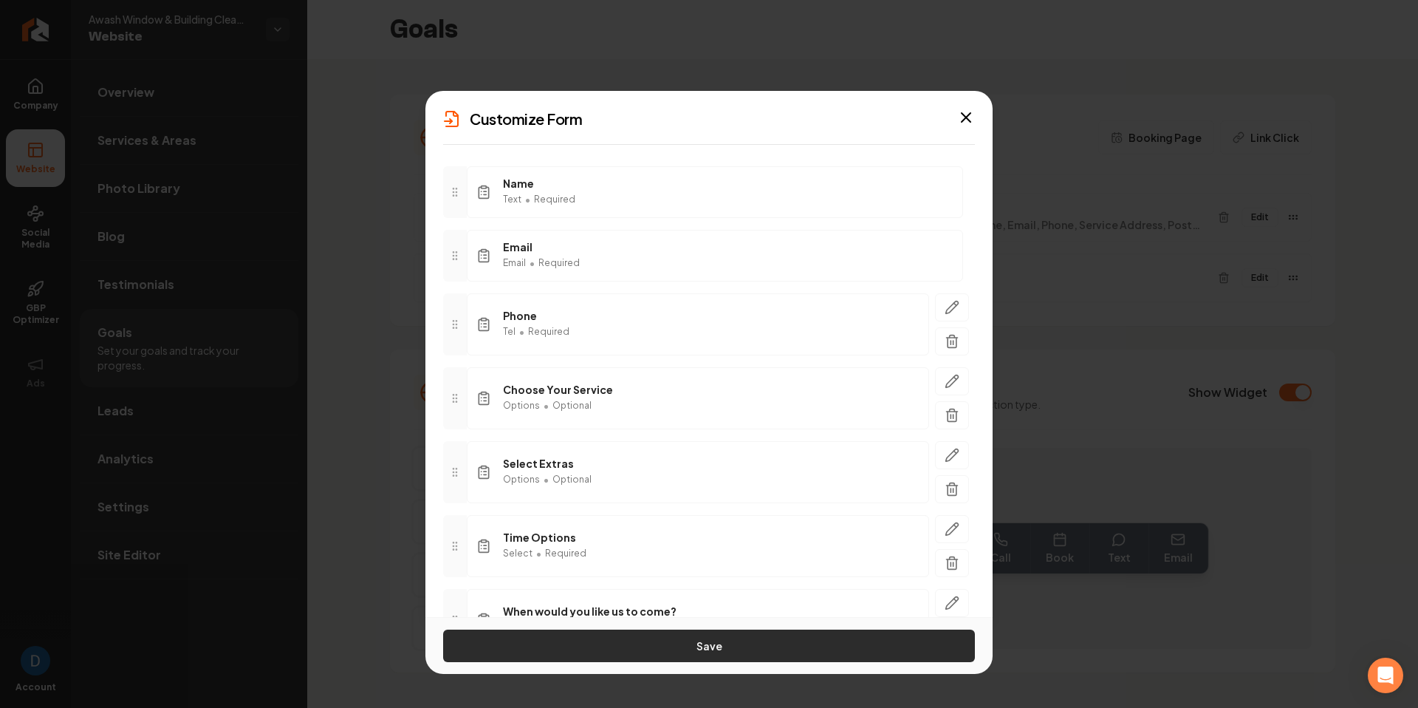
click at [671, 565] on button "Save" at bounding box center [709, 645] width 532 height 33
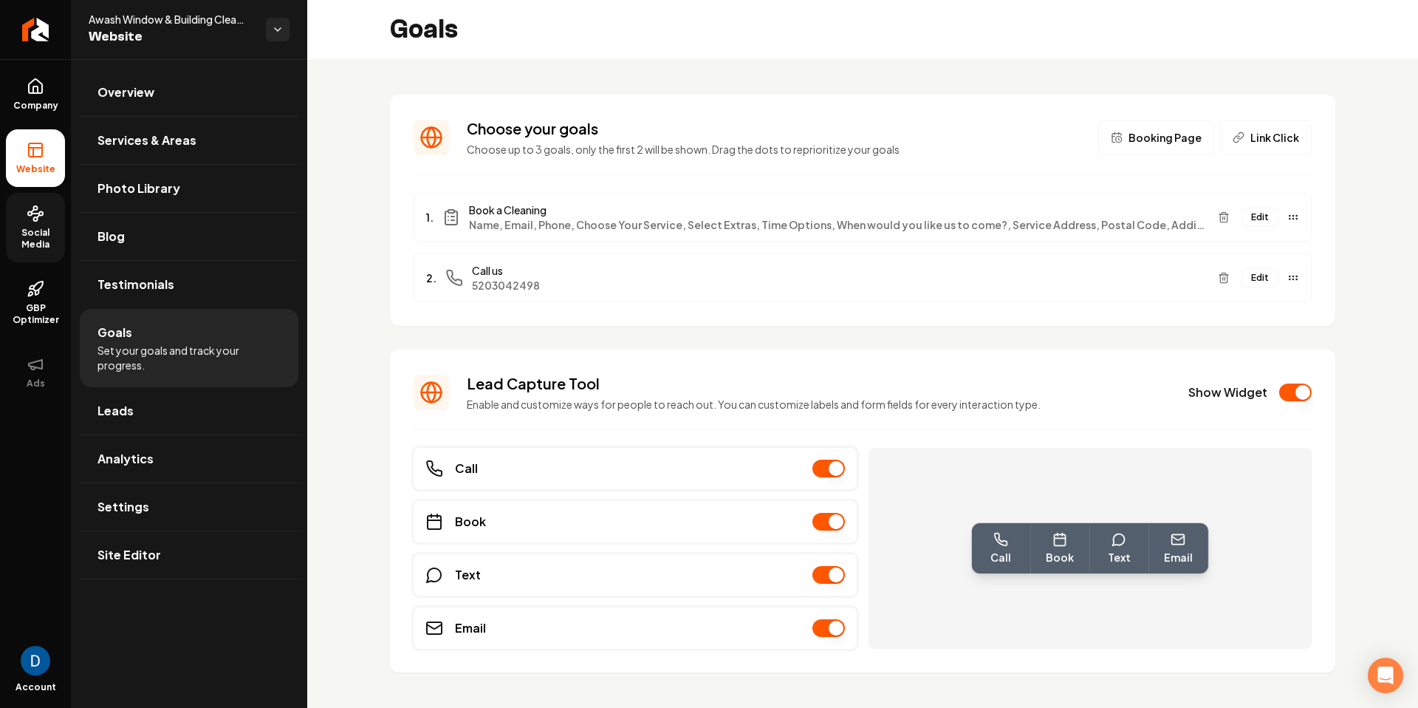
click at [46, 245] on span "Social Media" at bounding box center [35, 239] width 59 height 24
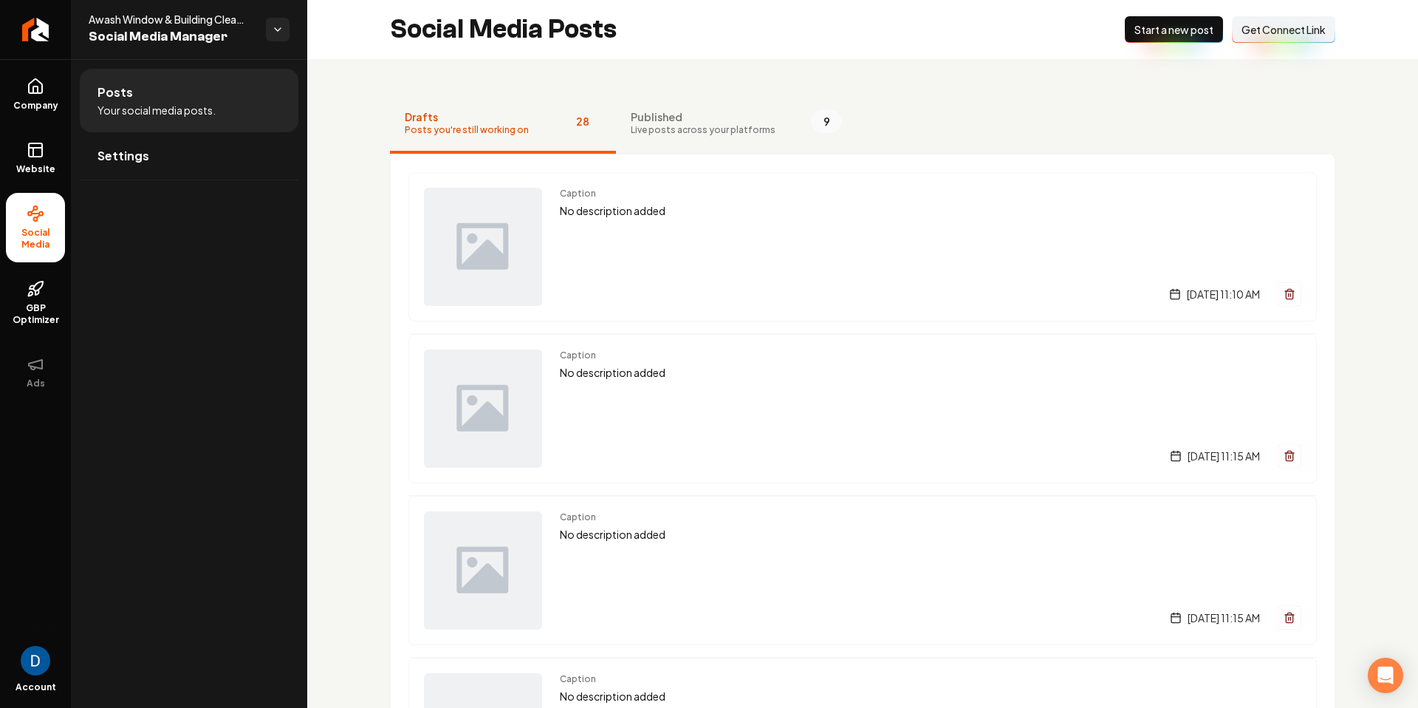
click at [755, 112] on span "Published" at bounding box center [703, 116] width 145 height 15
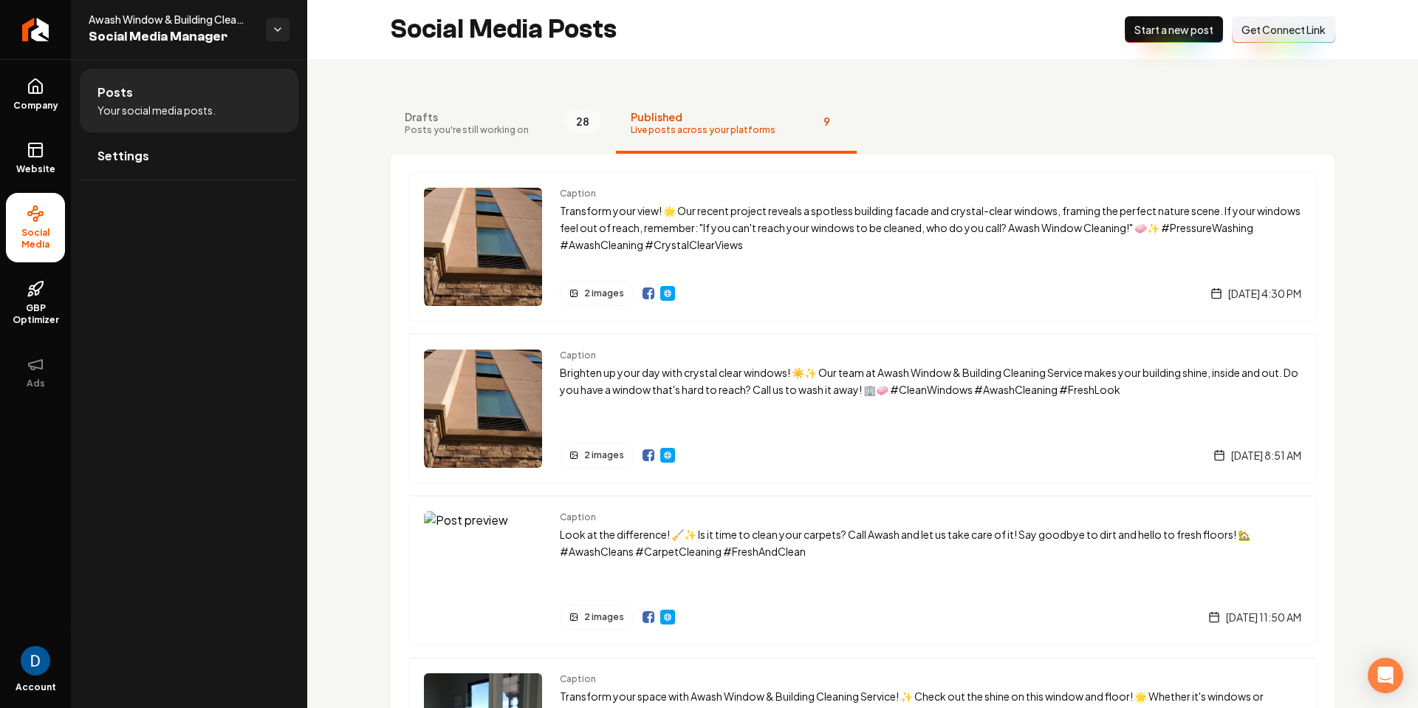
click at [205, 108] on span "Your social media posts." at bounding box center [157, 110] width 118 height 15
click at [440, 99] on button "Drafts Posts you're still working on 28" at bounding box center [503, 124] width 226 height 59
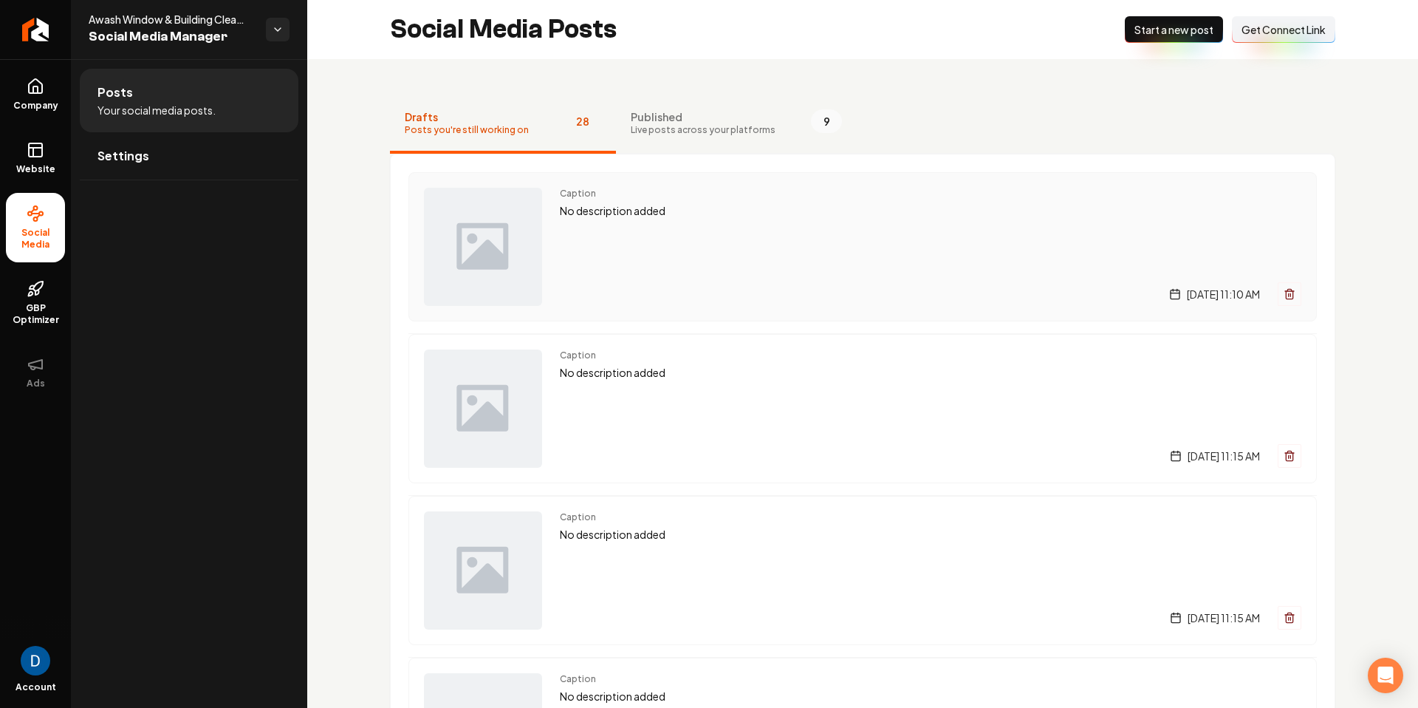
click at [630, 242] on div "Caption No description added Wednesday, October 1, 2025 | 11:10 AM" at bounding box center [931, 247] width 742 height 118
click at [175, 107] on span "Your social media posts." at bounding box center [157, 110] width 118 height 15
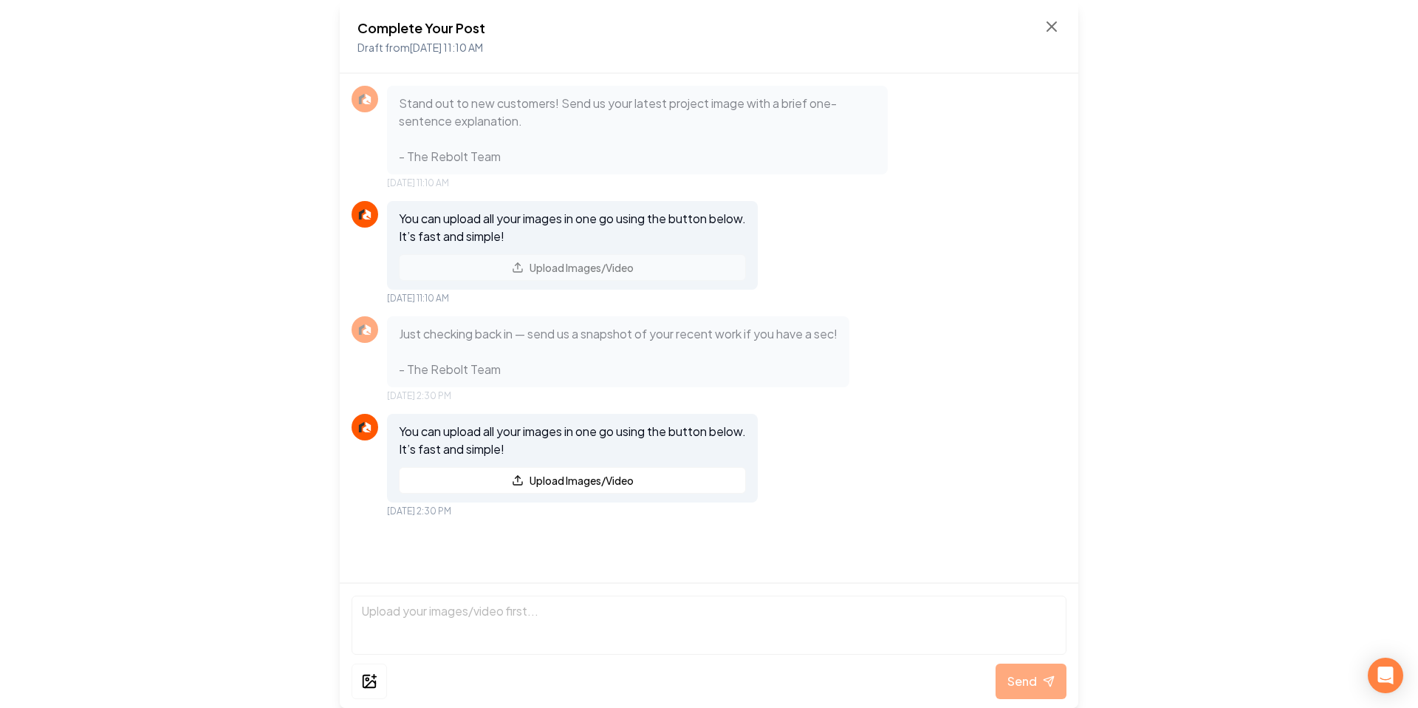
click at [1040, 33] on div "Complete Your Post Draft from Oct 1, 2025 11:10 AM" at bounding box center [709, 37] width 703 height 38
click at [1049, 24] on icon at bounding box center [1051, 26] width 9 height 9
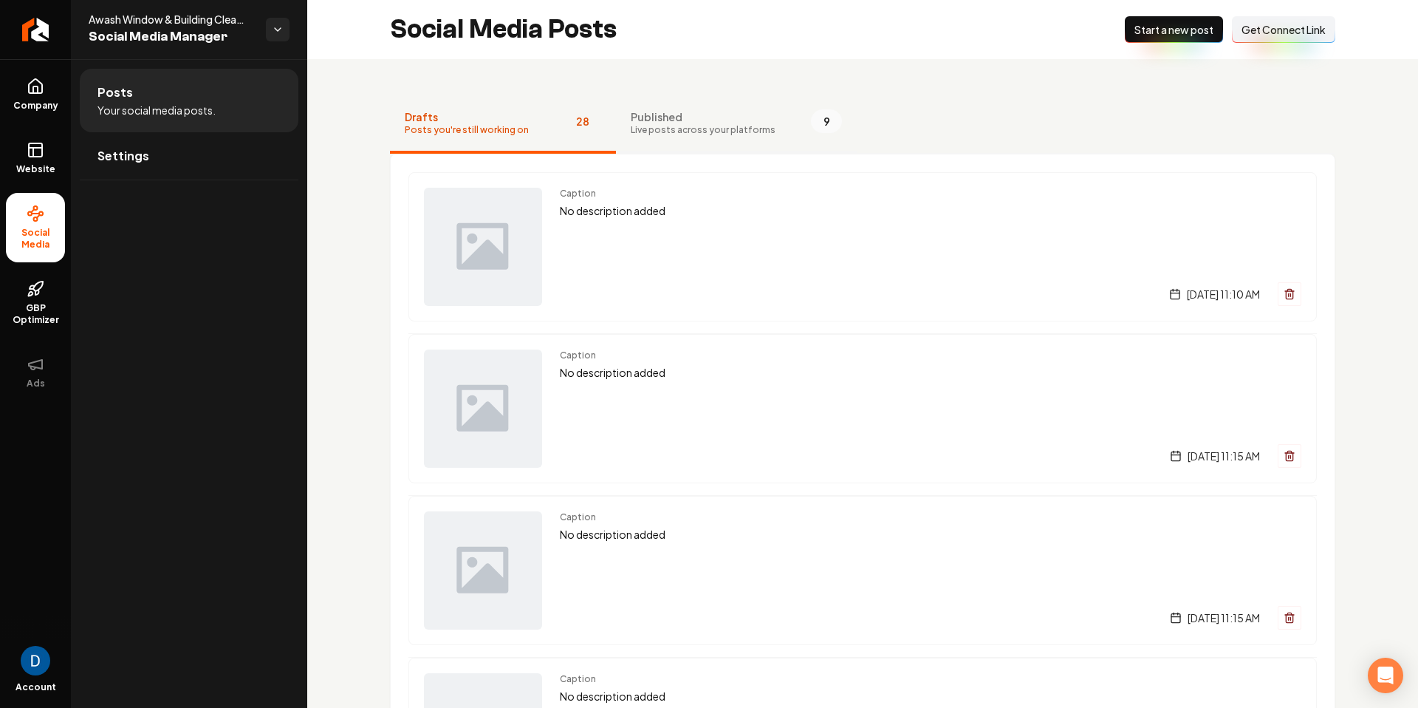
click at [653, 100] on button "Published Live posts across your platforms 9" at bounding box center [736, 124] width 241 height 59
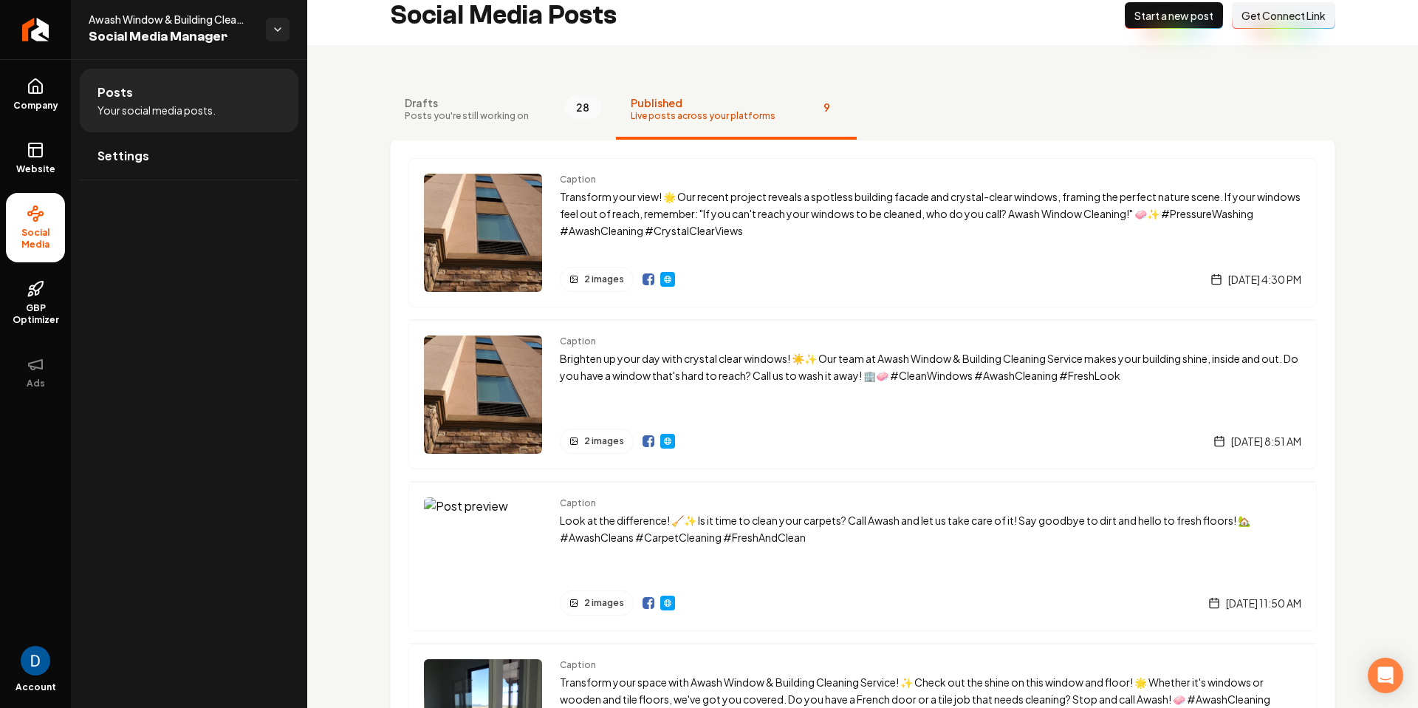
scroll to position [12, 0]
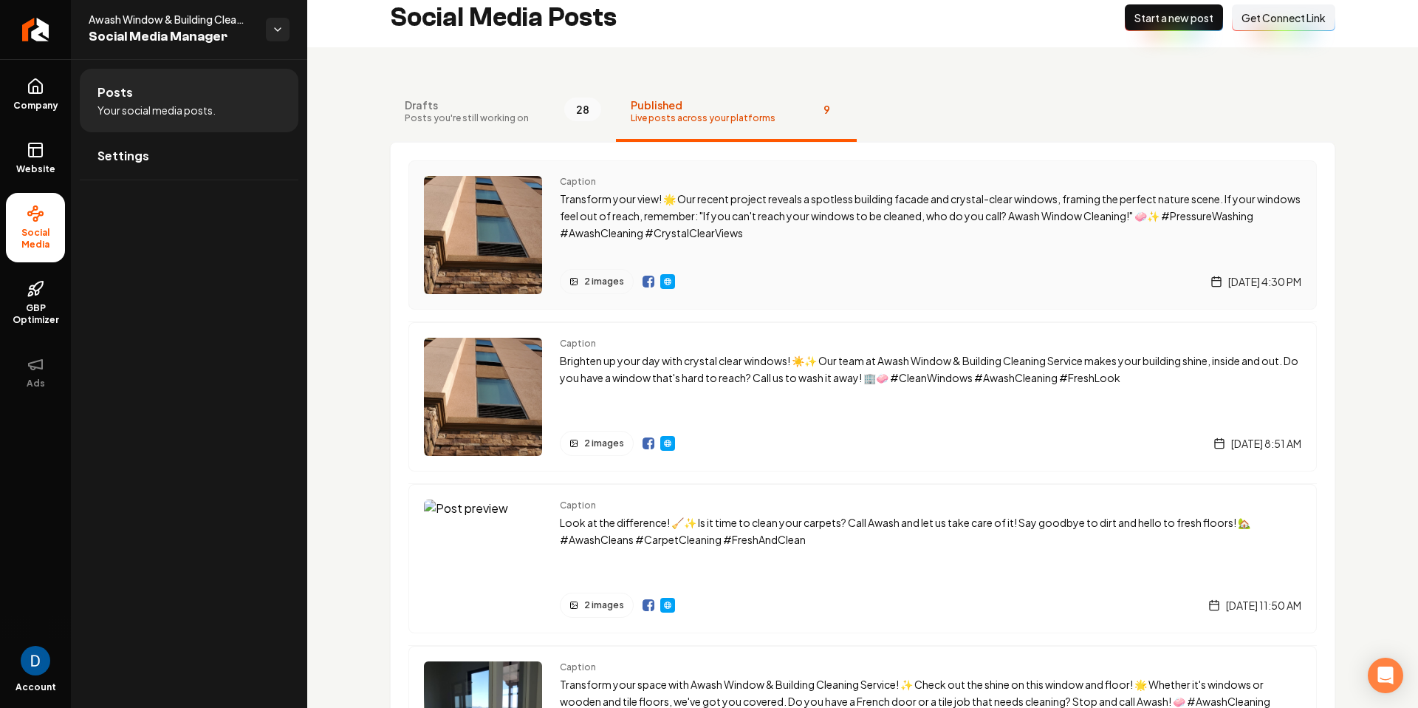
click at [647, 286] on img "Main content area" at bounding box center [649, 282] width 12 height 12
click at [671, 282] on img "Main content area" at bounding box center [668, 282] width 12 height 12
click at [24, 83] on link "Company" at bounding box center [35, 95] width 59 height 58
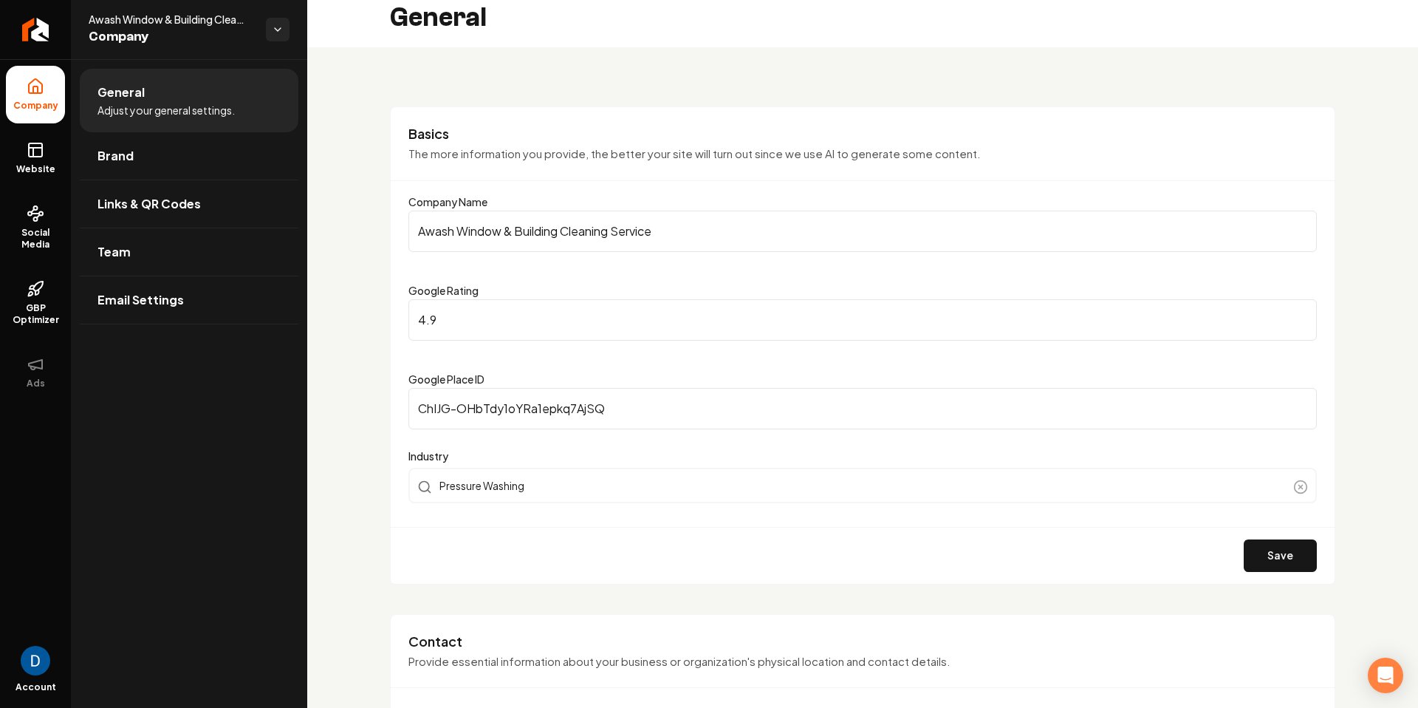
click at [29, 129] on ul "Company Website Social Media GBP Optimizer Ads" at bounding box center [35, 233] width 71 height 348
click at [27, 162] on link "Website" at bounding box center [35, 158] width 59 height 58
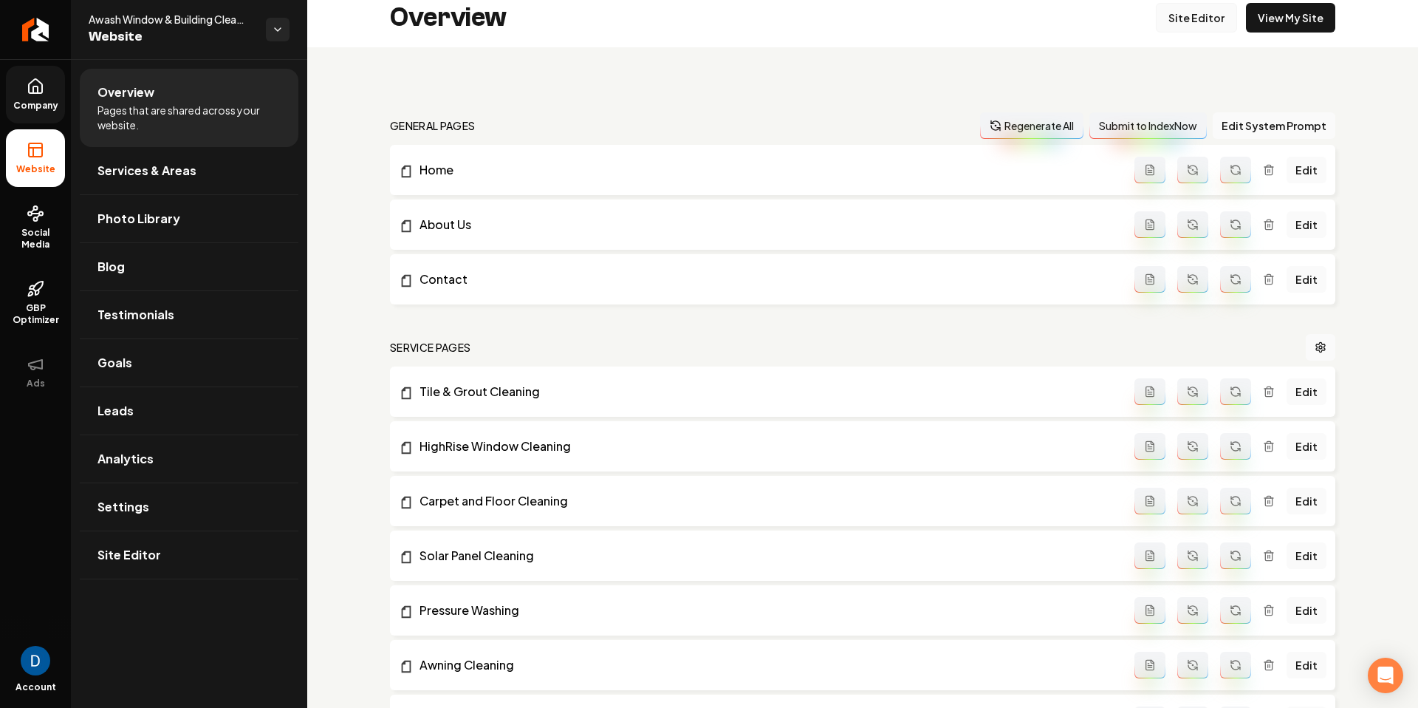
click at [1134, 27] on link "Site Editor" at bounding box center [1196, 18] width 81 height 30
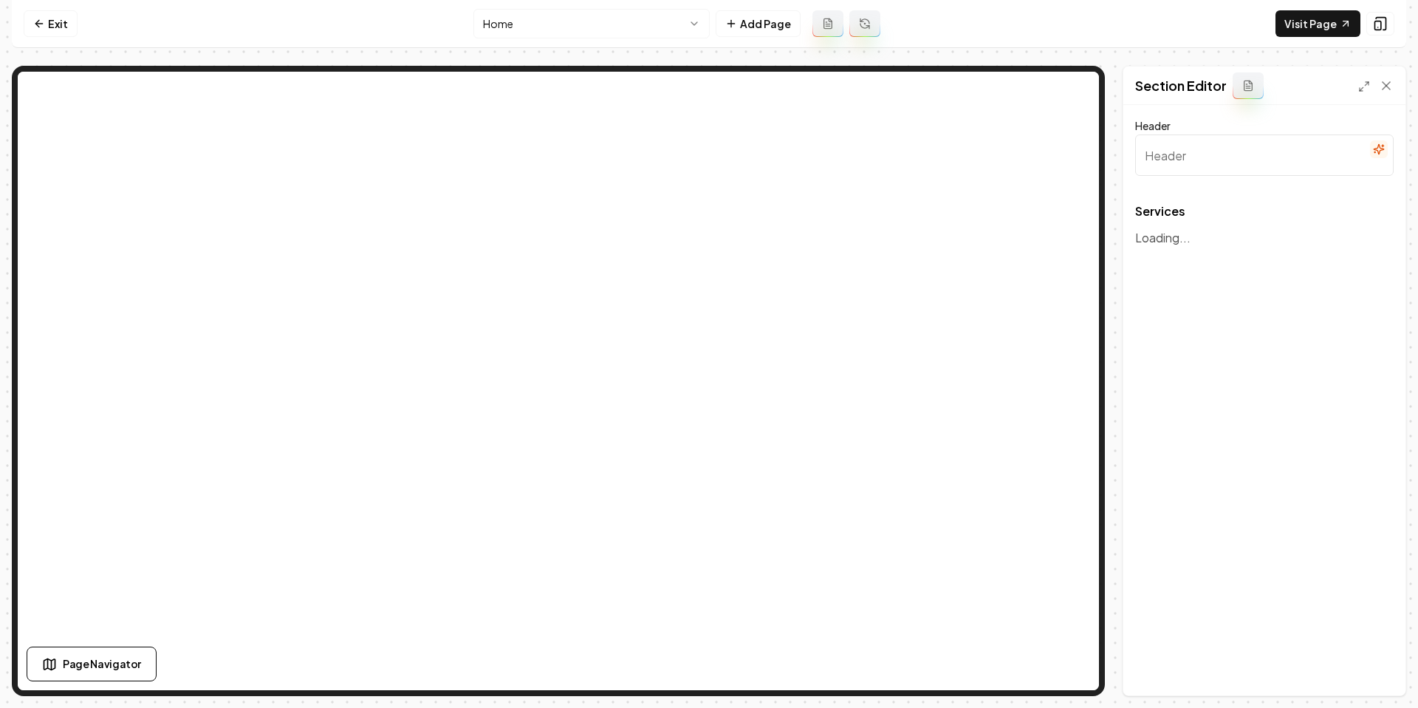
type input "Our Professional Cleaning Services"
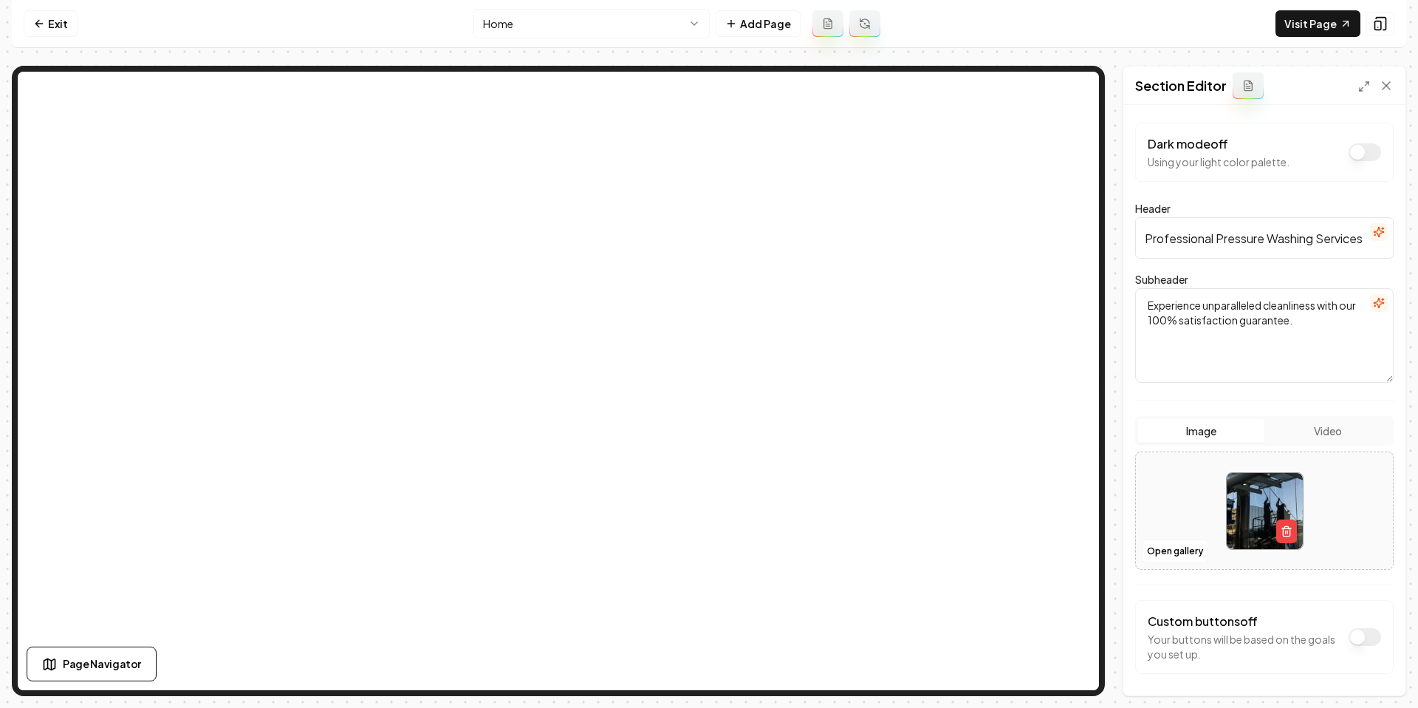
click at [1134, 247] on input "Professional Pressure Washing Services" at bounding box center [1264, 237] width 259 height 41
paste input "Expert Commercial Janitorial Services in Tucson, AZ"
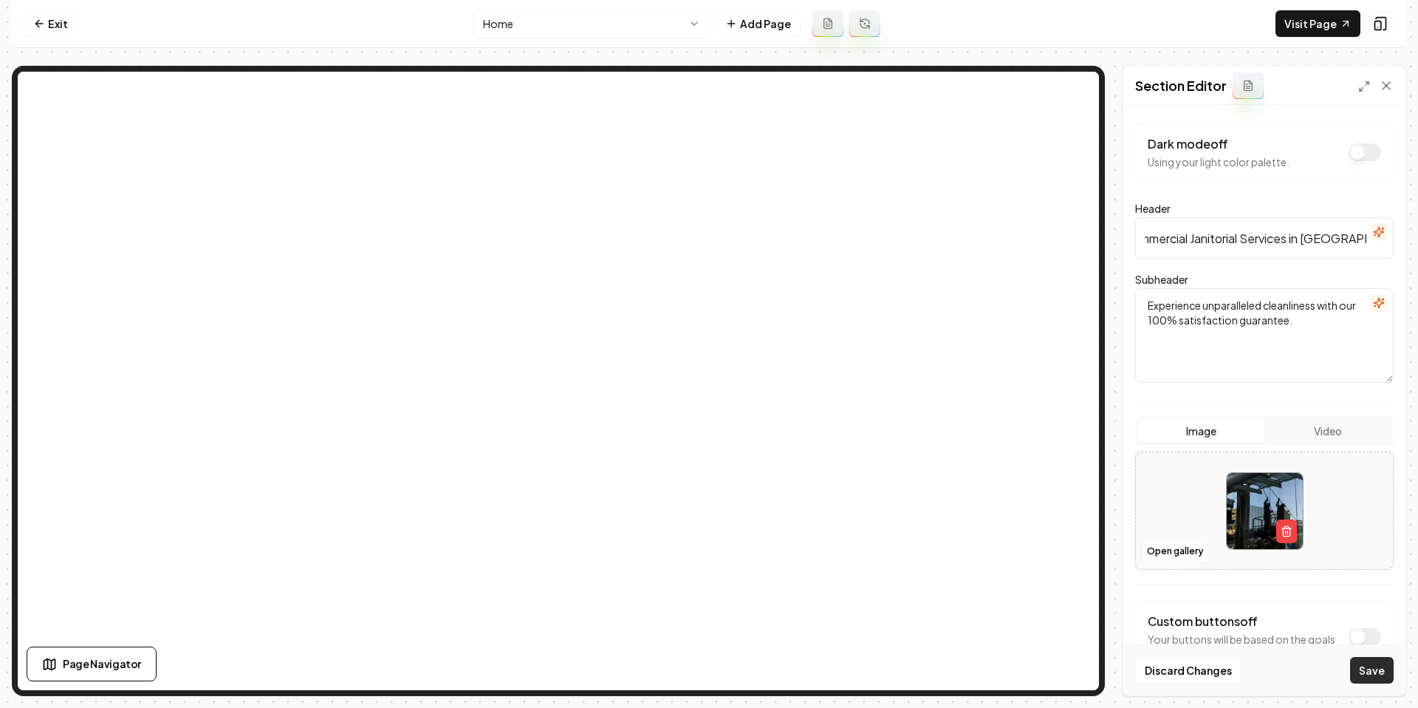
type input "Expert Commercial Janitorial Services in Tucson, AZ"
click at [1134, 565] on button "Save" at bounding box center [1372, 670] width 44 height 27
click at [57, 16] on link "Exit" at bounding box center [51, 23] width 54 height 27
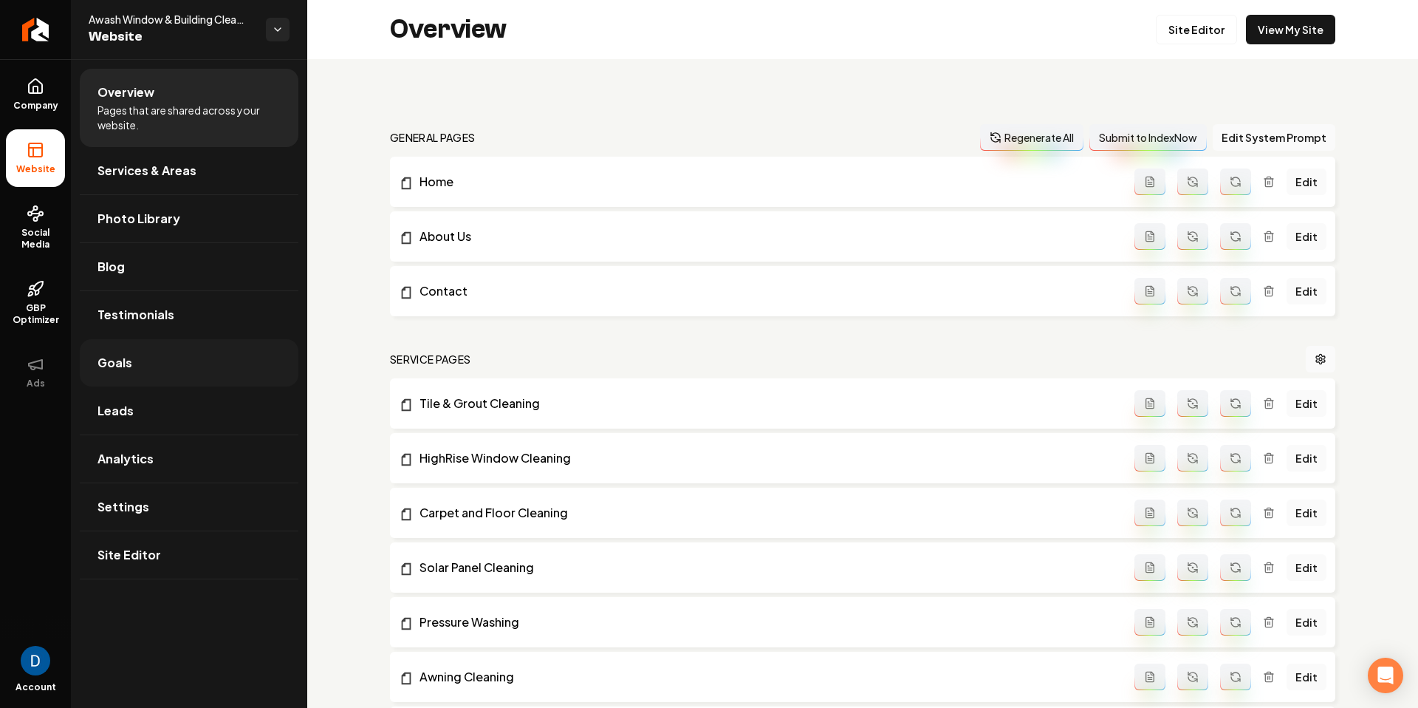
click at [135, 350] on link "Goals" at bounding box center [189, 362] width 219 height 47
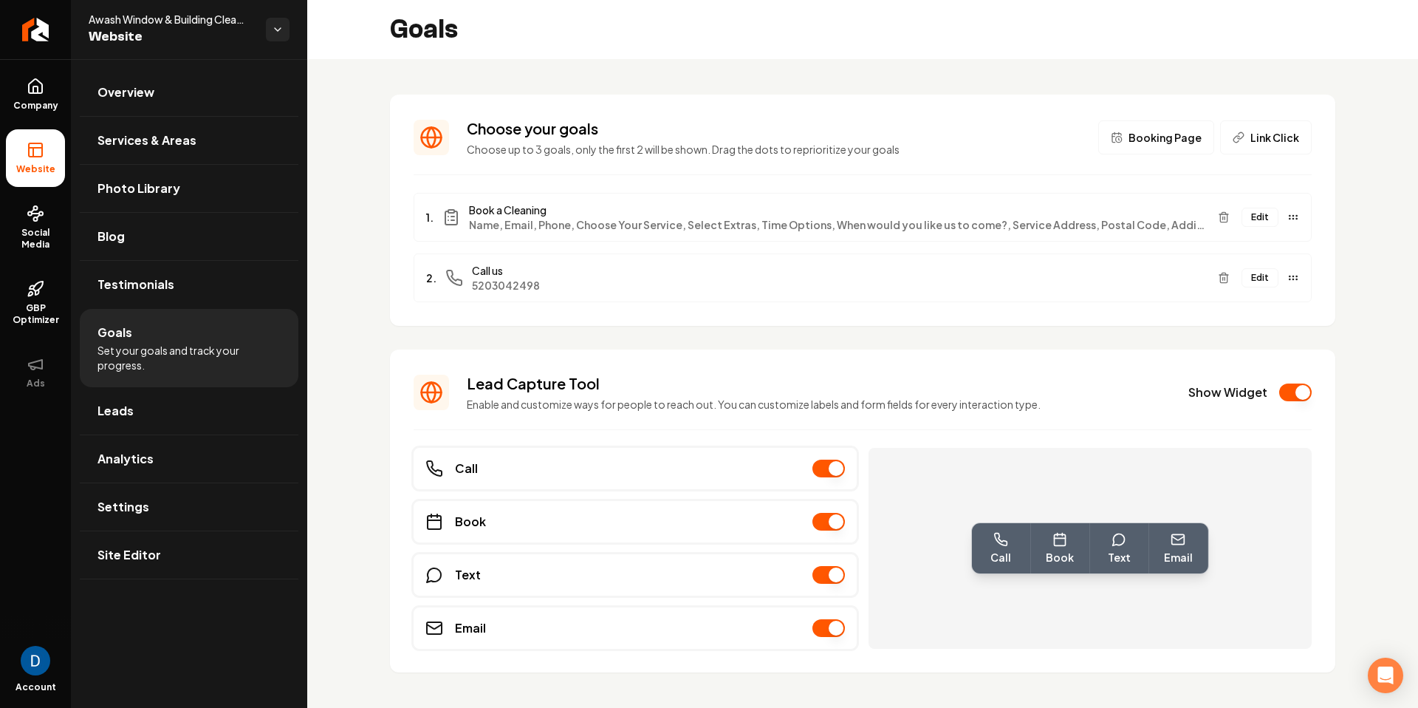
click at [1134, 213] on button "Edit" at bounding box center [1260, 217] width 37 height 19
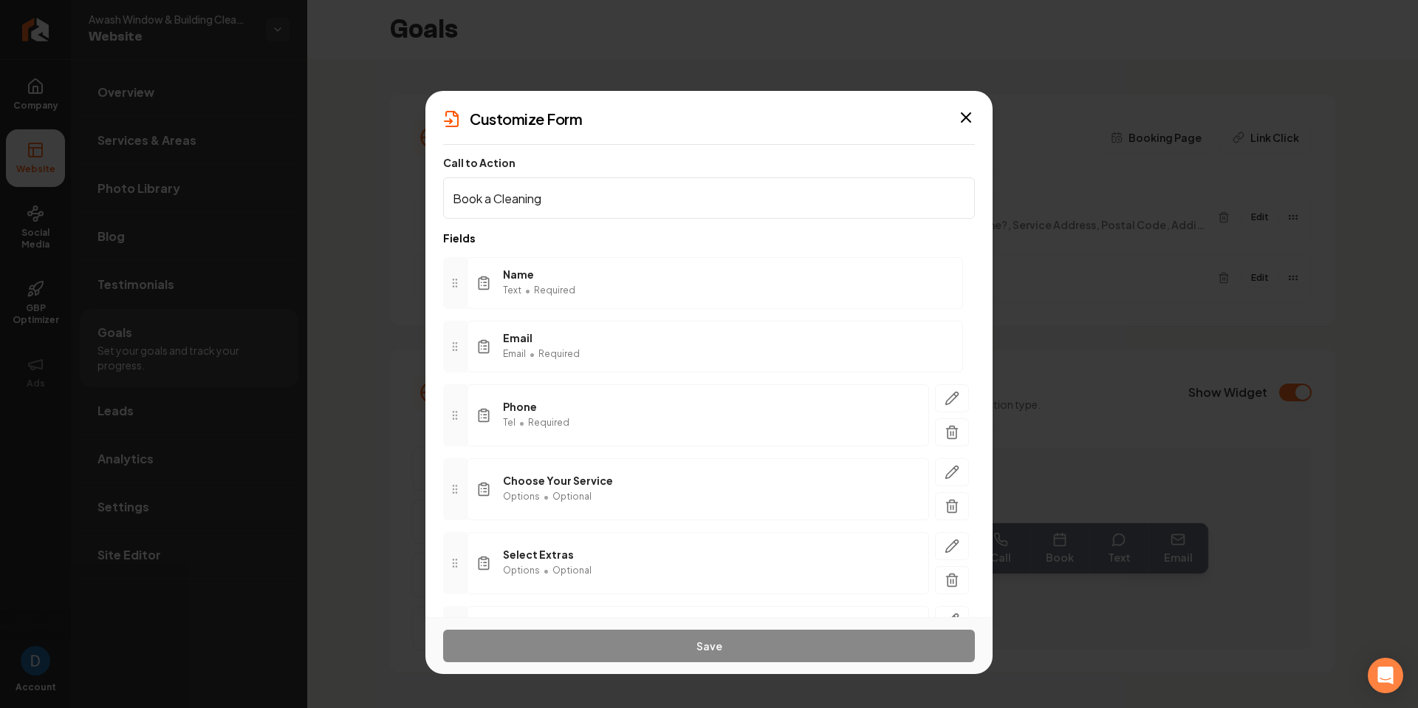
scroll to position [123, 0]
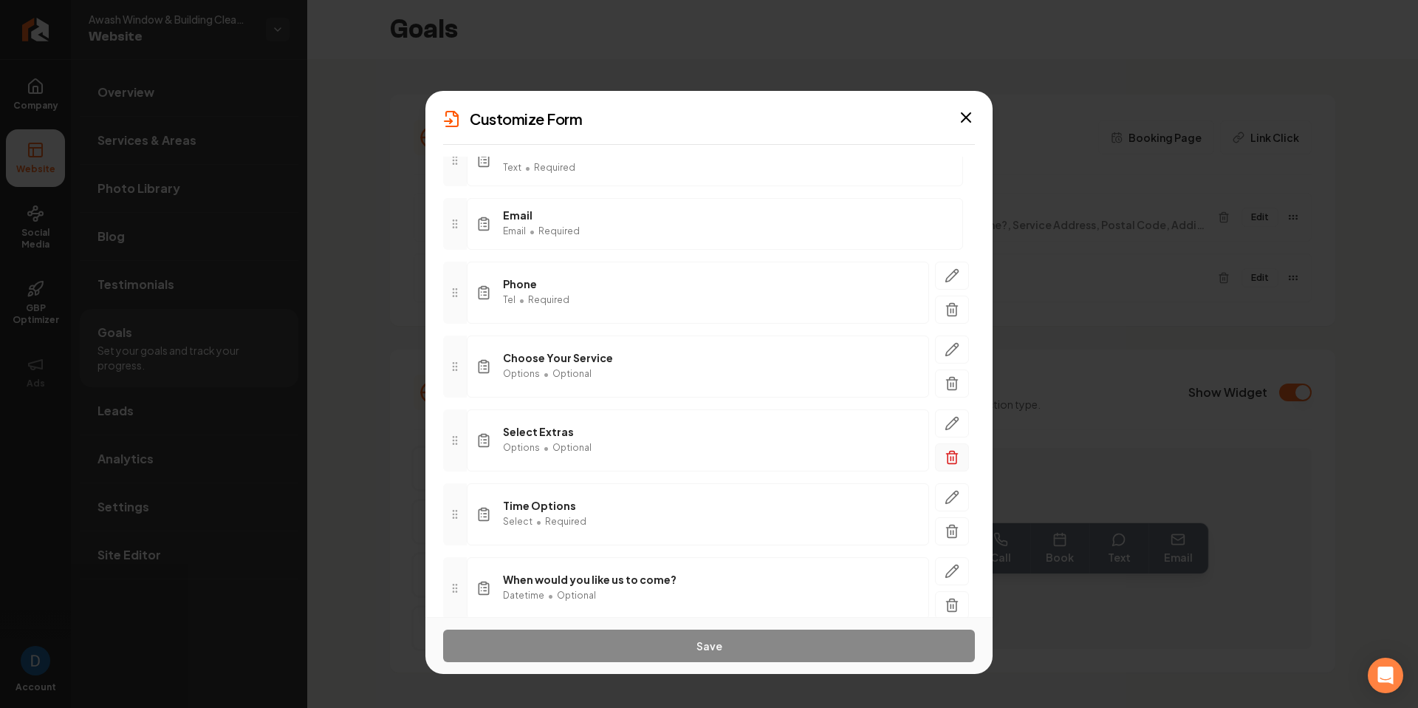
click at [962, 458] on button "button" at bounding box center [952, 457] width 34 height 28
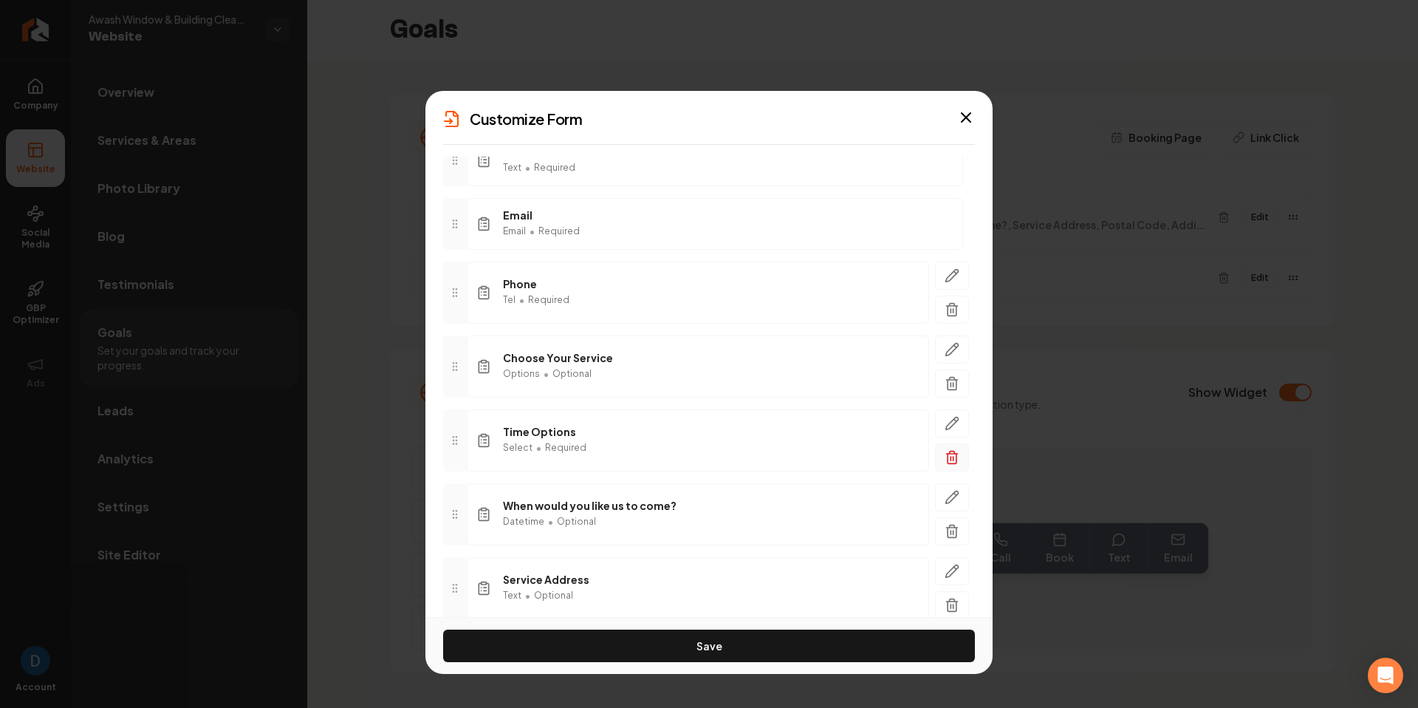
click at [958, 454] on icon "button" at bounding box center [952, 454] width 11 height 0
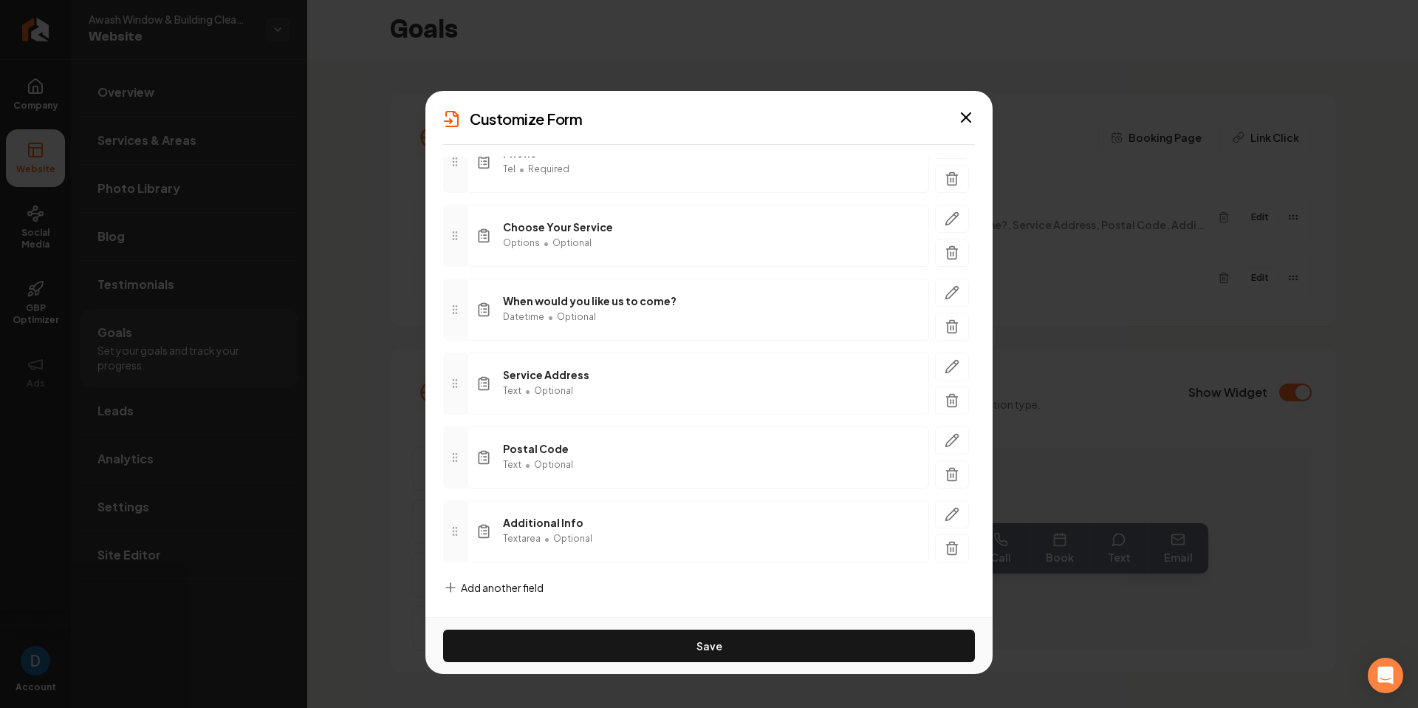
scroll to position [254, 0]
click at [957, 470] on icon "button" at bounding box center [952, 475] width 9 height 10
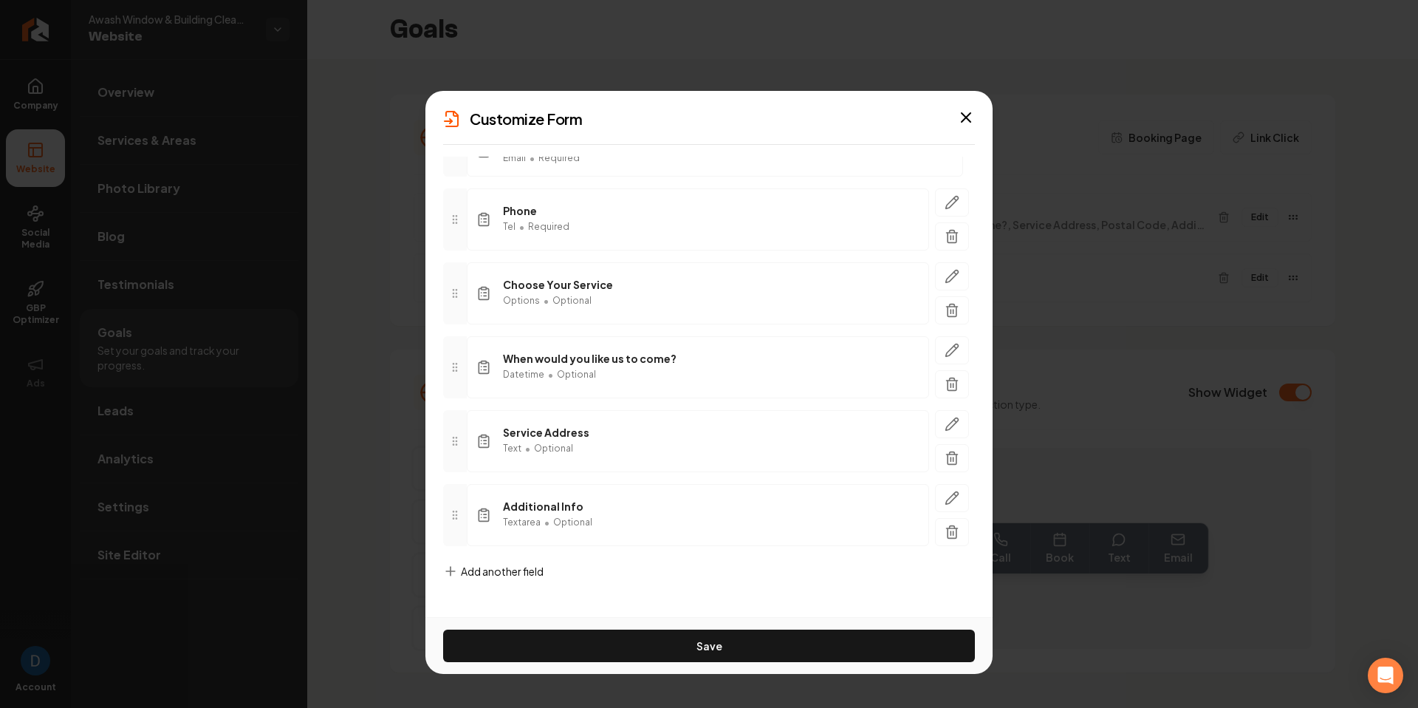
scroll to position [196, 0]
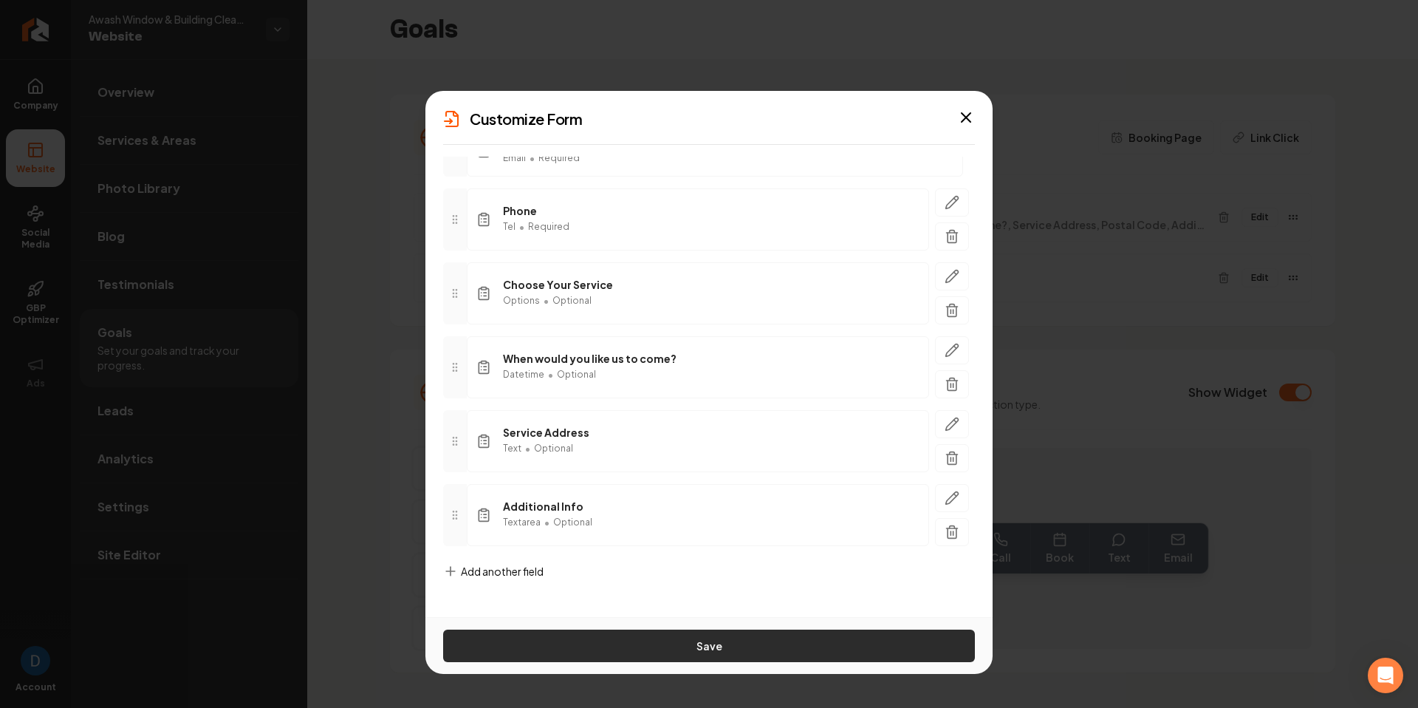
click at [745, 565] on button "Save" at bounding box center [709, 645] width 532 height 33
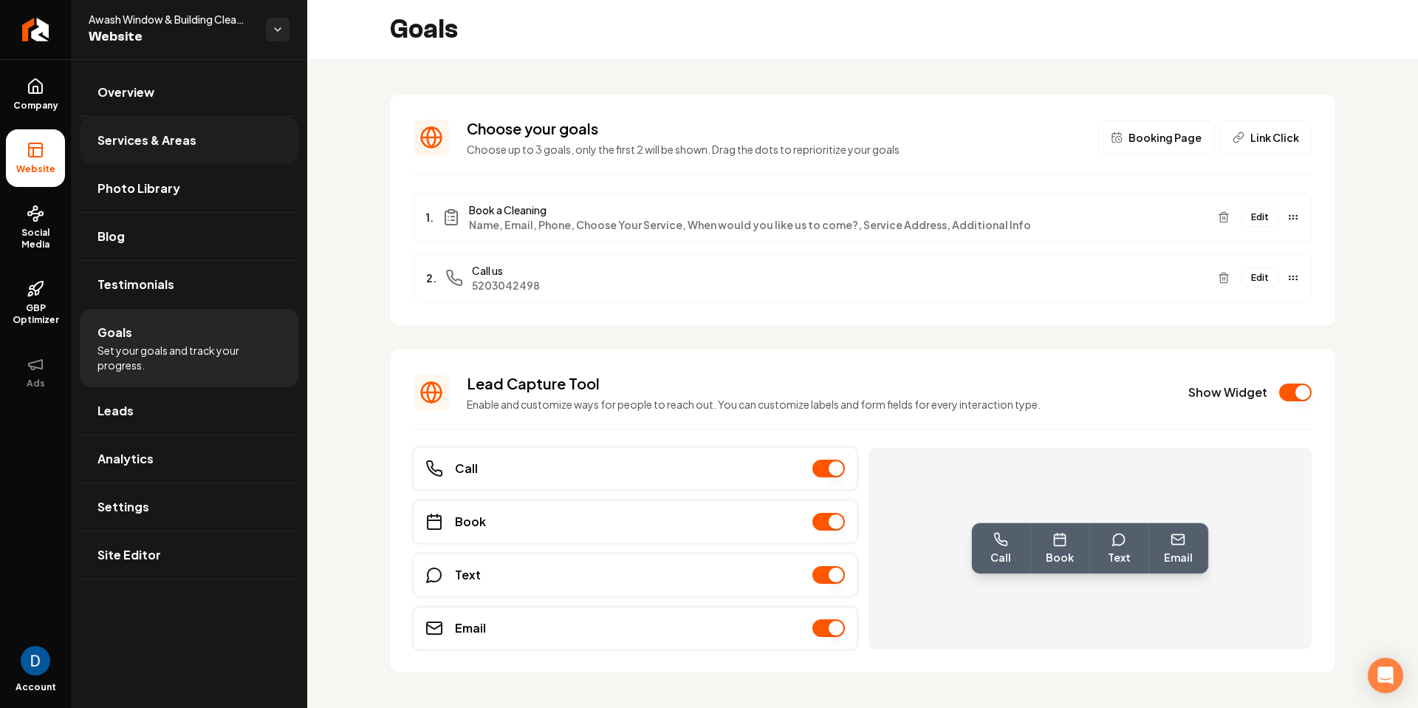
click at [169, 150] on link "Services & Areas" at bounding box center [189, 140] width 219 height 47
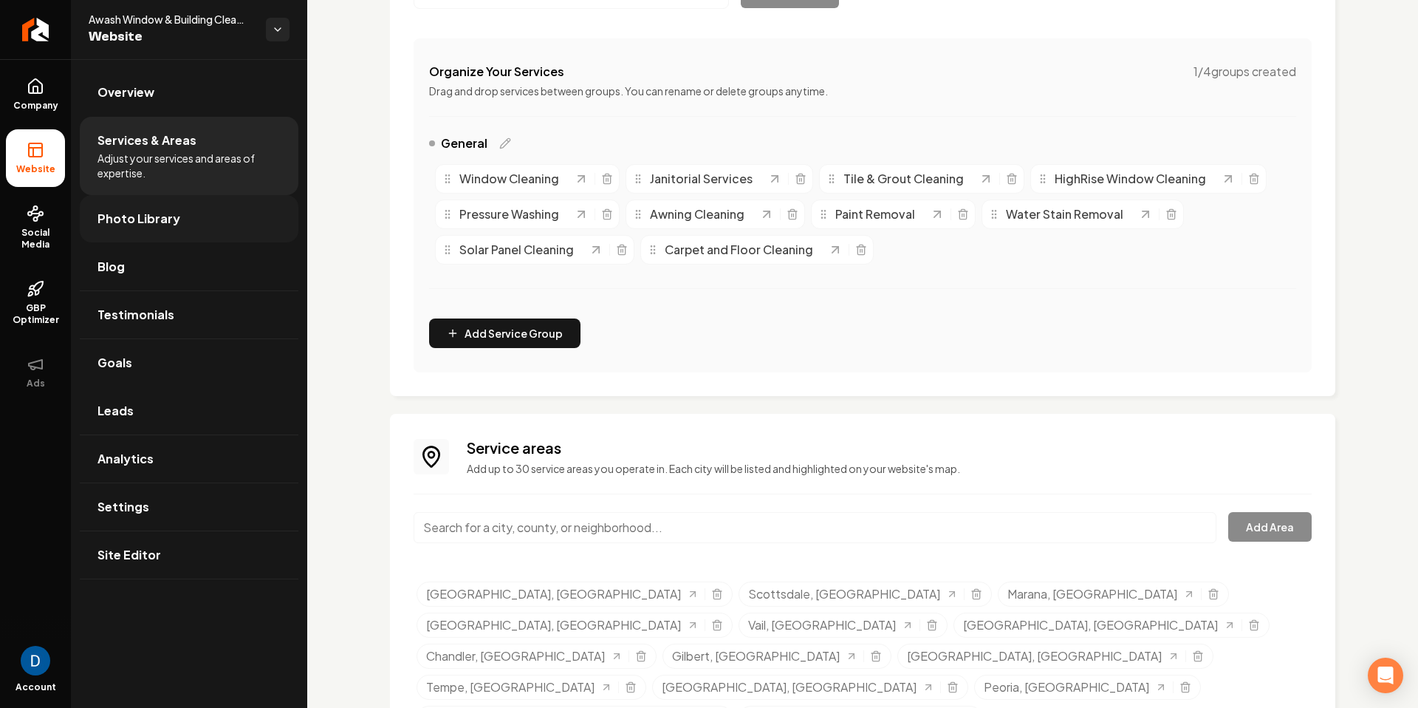
scroll to position [276, 0]
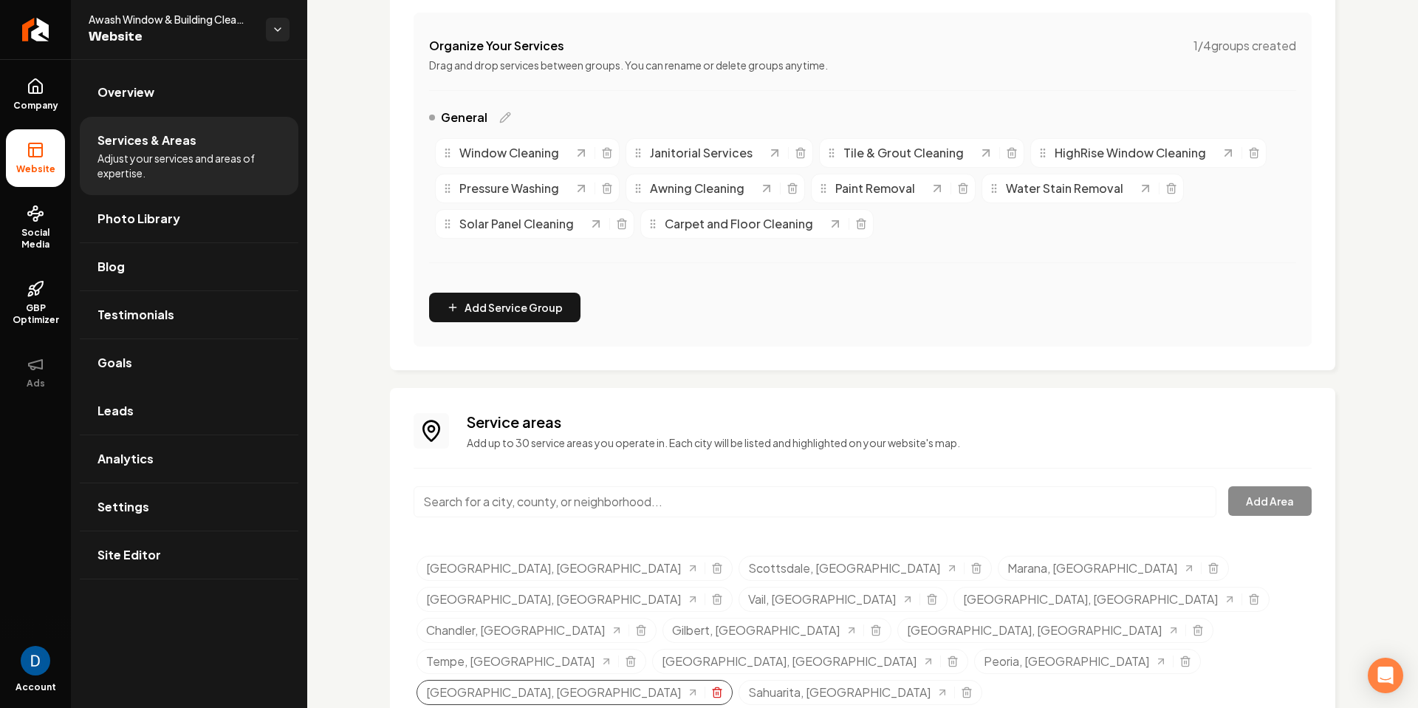
click at [711, 565] on icon "Selected tags" at bounding box center [717, 692] width 12 height 12
click at [971, 565] on icon "Selected tags" at bounding box center [977, 568] width 12 height 12
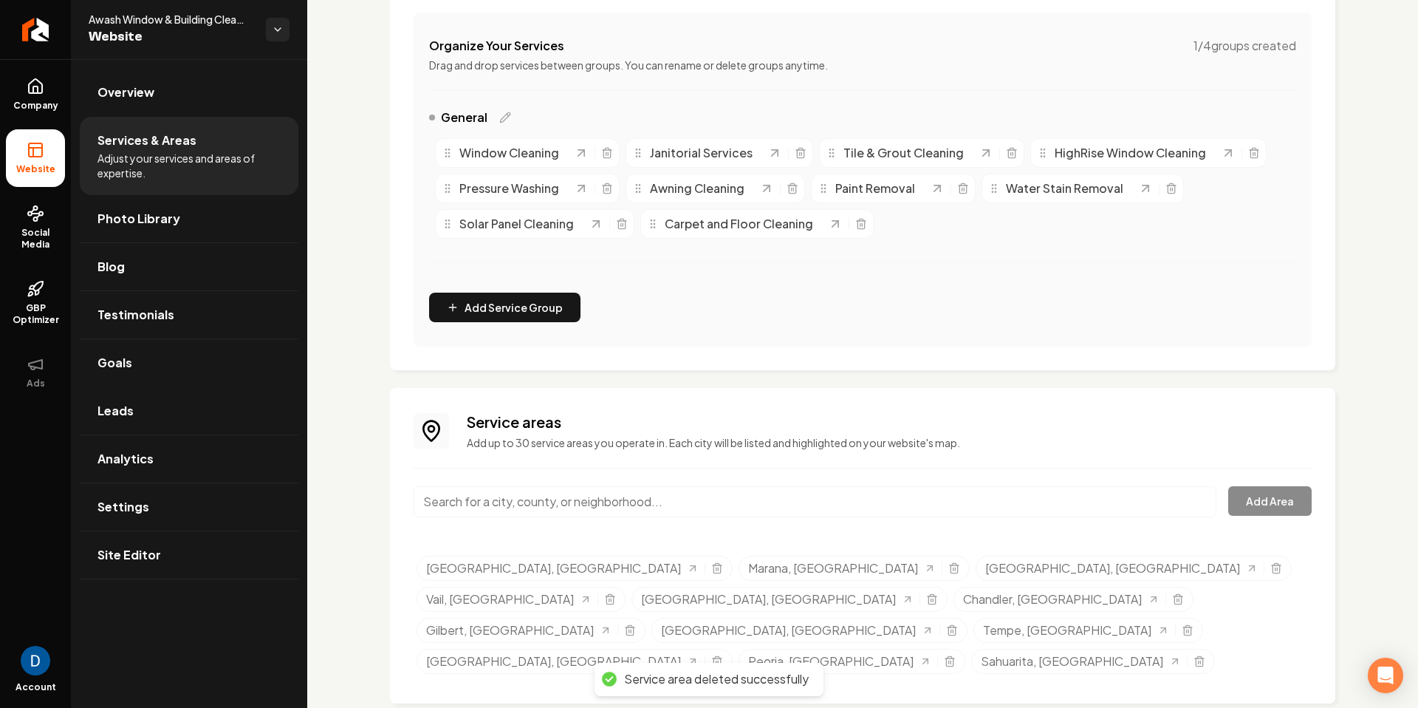
scroll to position [245, 0]
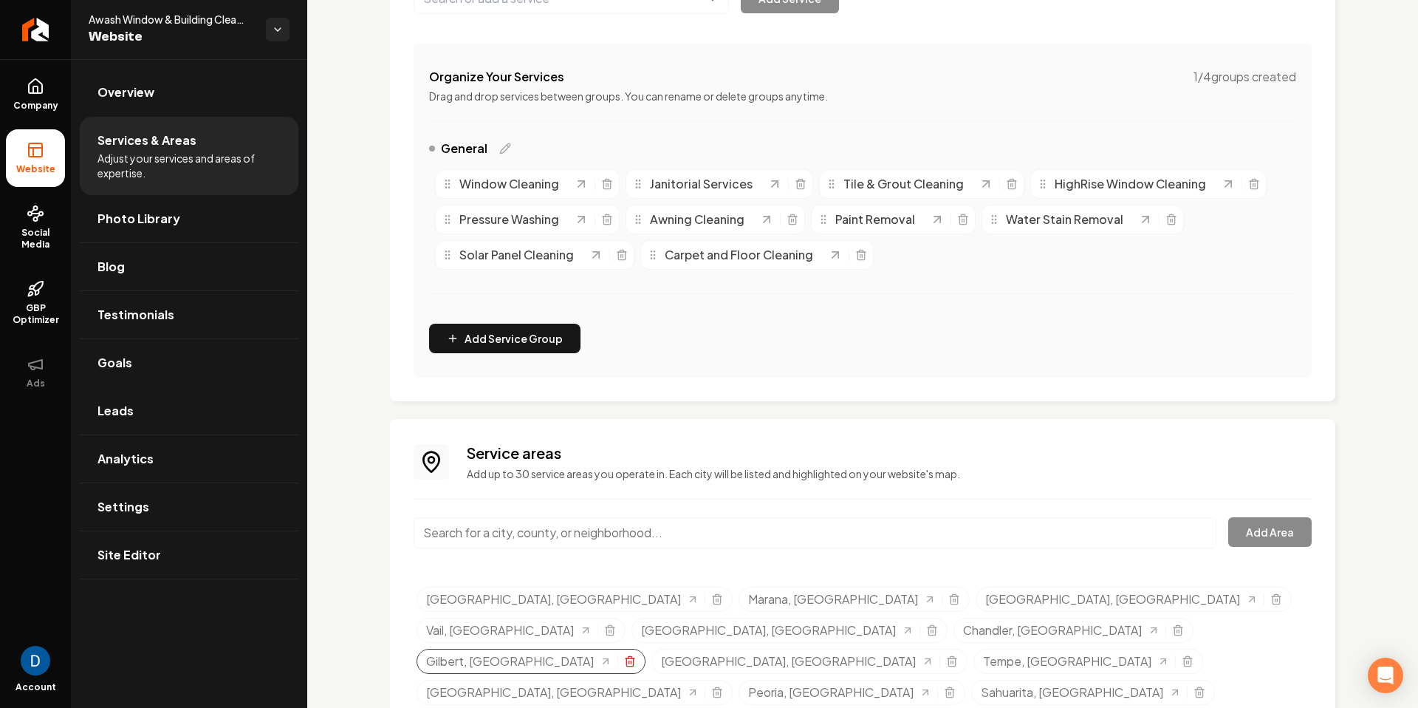
click at [624, 565] on icon "Selected tags" at bounding box center [630, 661] width 12 height 12
click at [1134, 565] on icon "Selected tags" at bounding box center [1178, 630] width 12 height 12
click at [625, 565] on icon "Selected tags" at bounding box center [631, 661] width 12 height 12
click at [944, 565] on icon "Selected tags" at bounding box center [950, 661] width 12 height 12
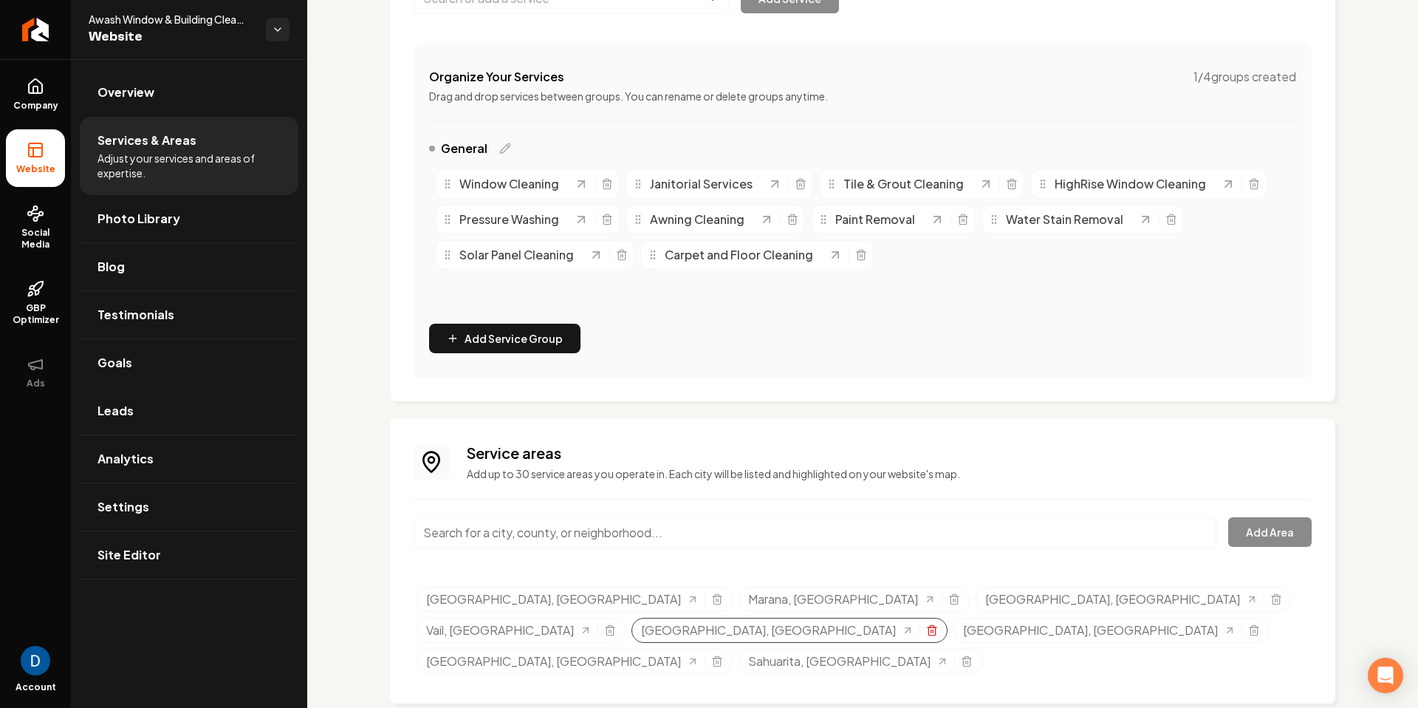
click at [932, 565] on line "Selected tags" at bounding box center [932, 630] width 0 height 3
click at [1134, 565] on div "Glendale, AZ" at bounding box center [1112, 630] width 316 height 25
click at [1134, 565] on icon "Selected tags" at bounding box center [1254, 631] width 7 height 8
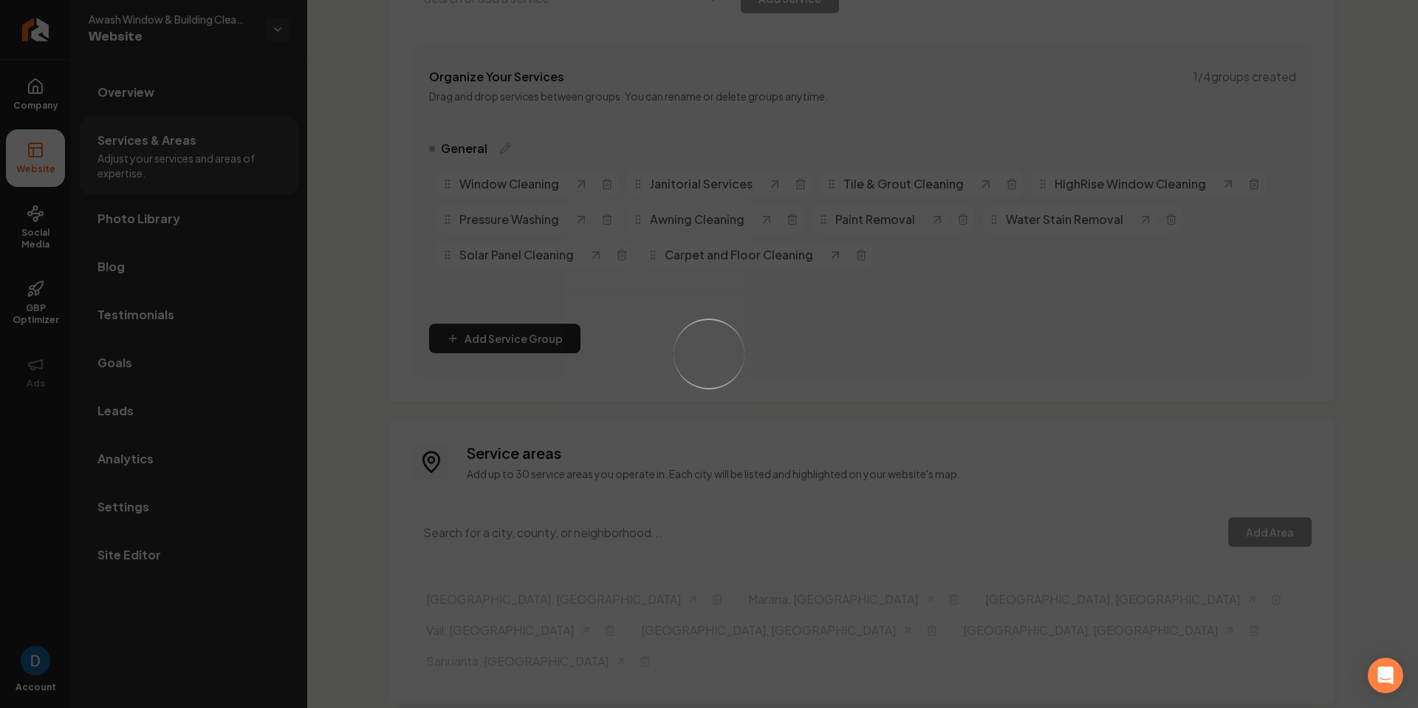
scroll to position [214, 0]
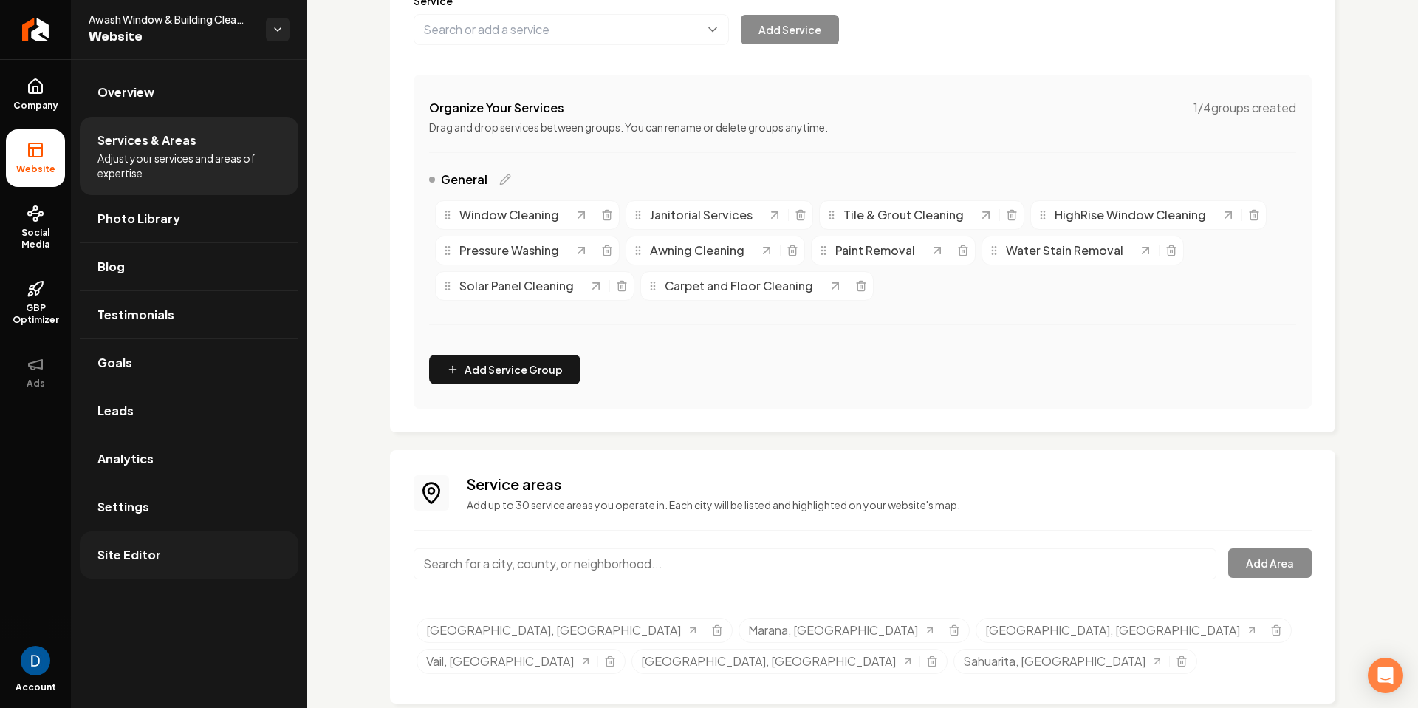
click at [185, 554] on link "Site Editor" at bounding box center [189, 554] width 219 height 47
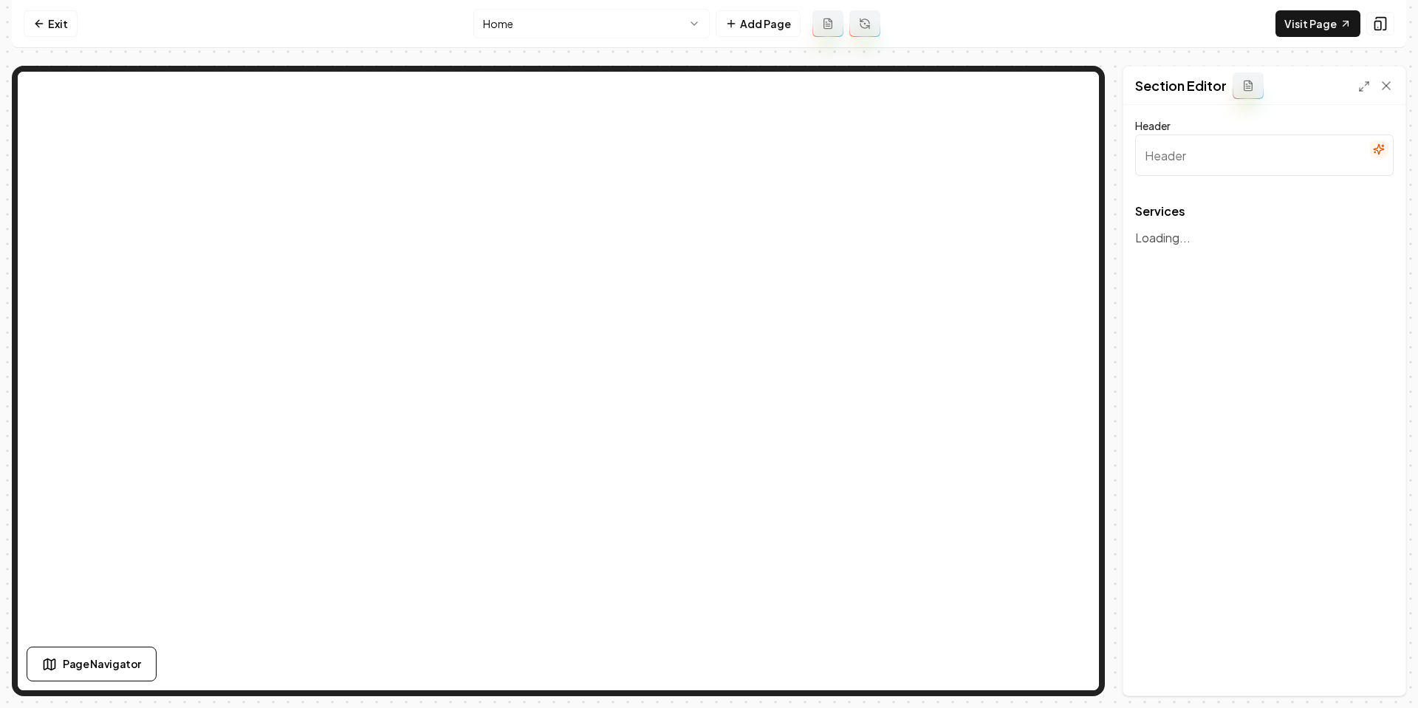
type input "Our Professional Cleaning Services"
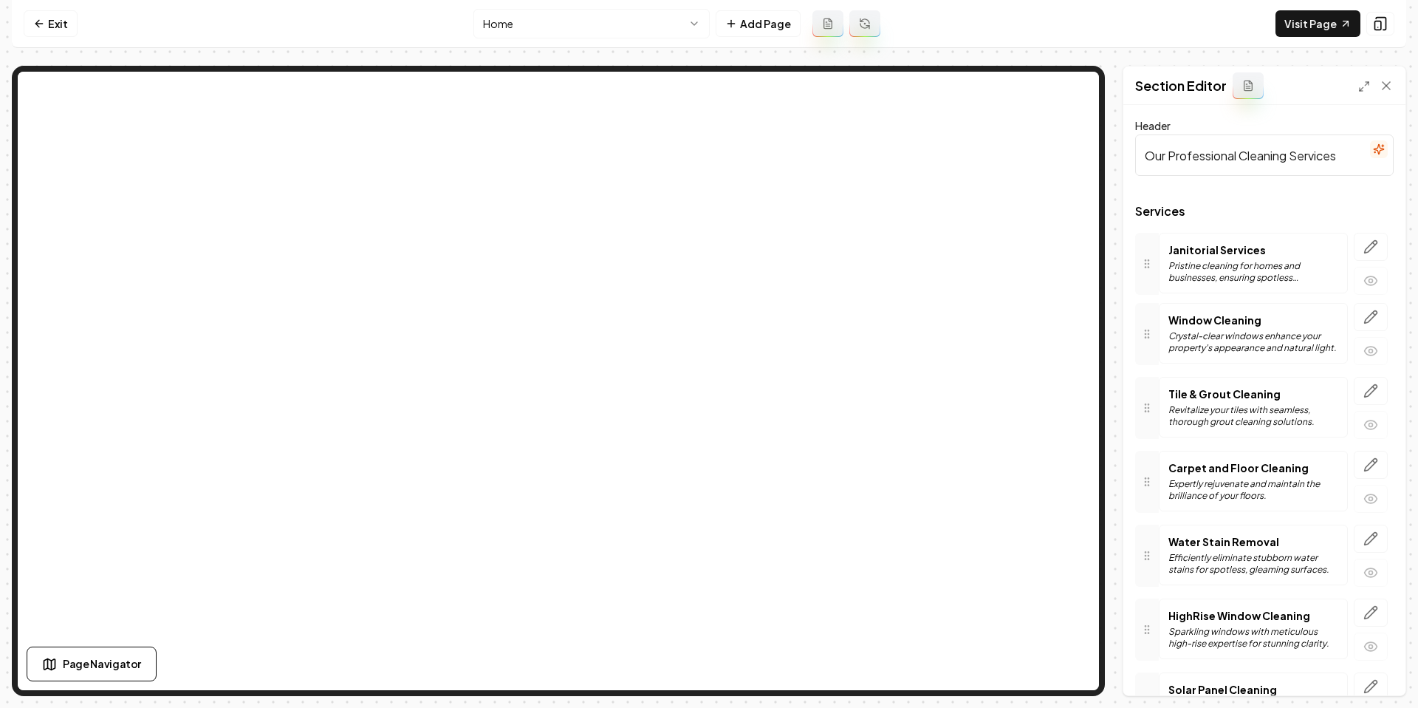
drag, startPoint x: 1149, startPoint y: 325, endPoint x: 1155, endPoint y: 255, distance: 70.4
click at [1134, 565] on button "Save" at bounding box center [1372, 670] width 44 height 27
click at [1134, 32] on link "Visit Page" at bounding box center [1318, 23] width 85 height 27
click at [47, 16] on link "Exit" at bounding box center [51, 23] width 54 height 27
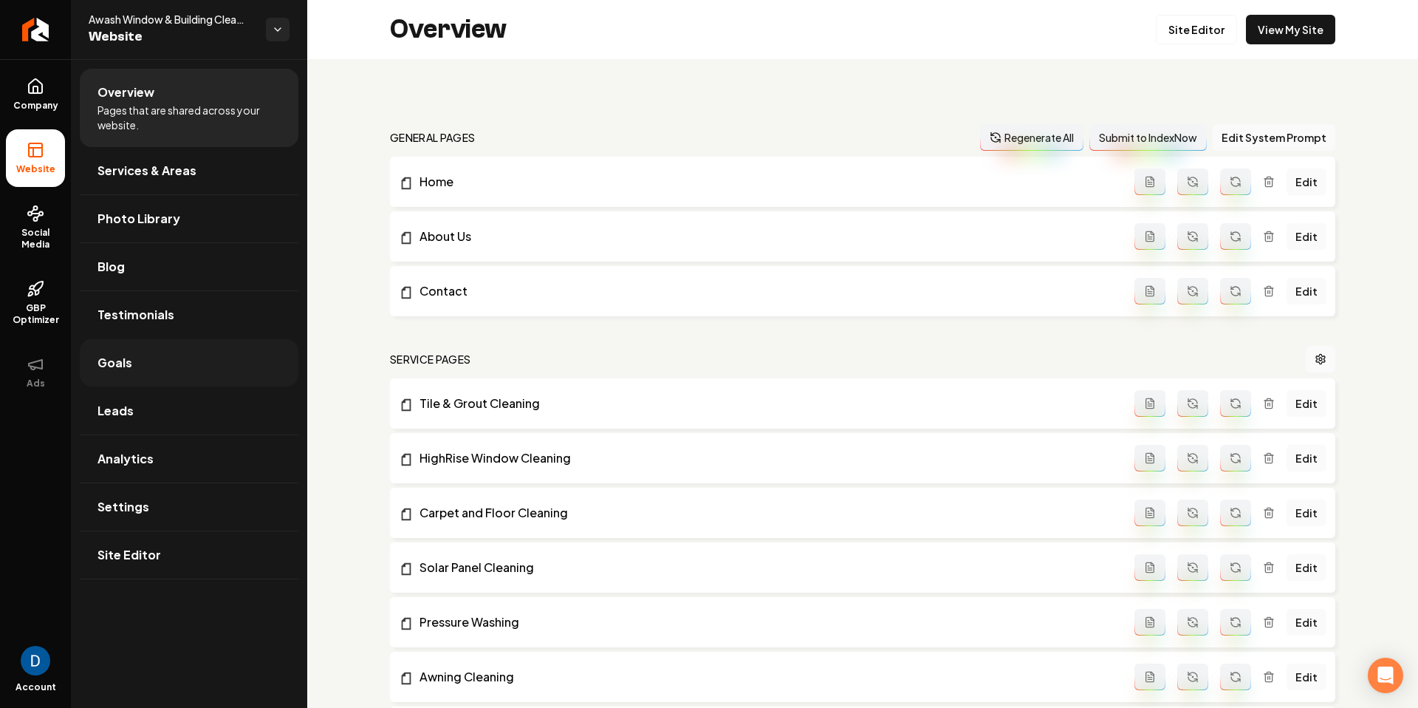
click at [187, 366] on link "Goals" at bounding box center [189, 362] width 219 height 47
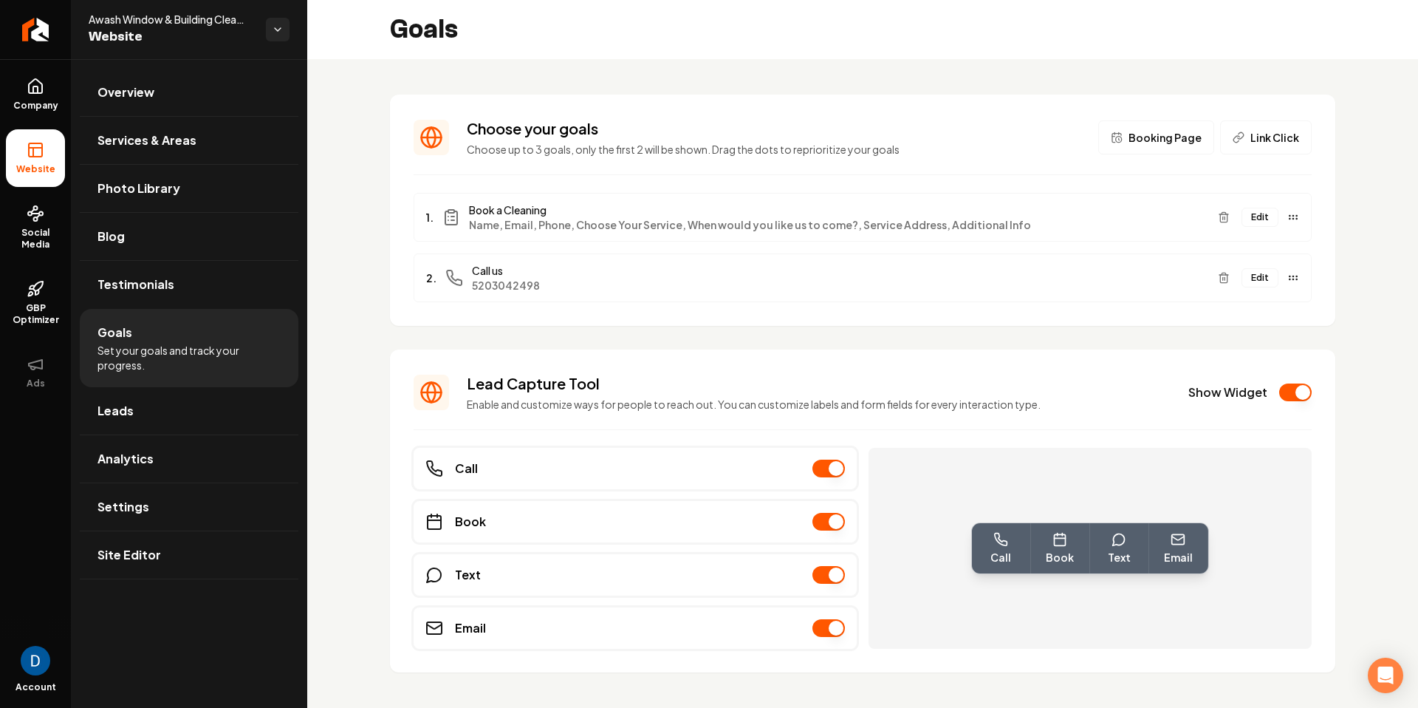
click at [1134, 222] on button "Edit" at bounding box center [1260, 217] width 37 height 19
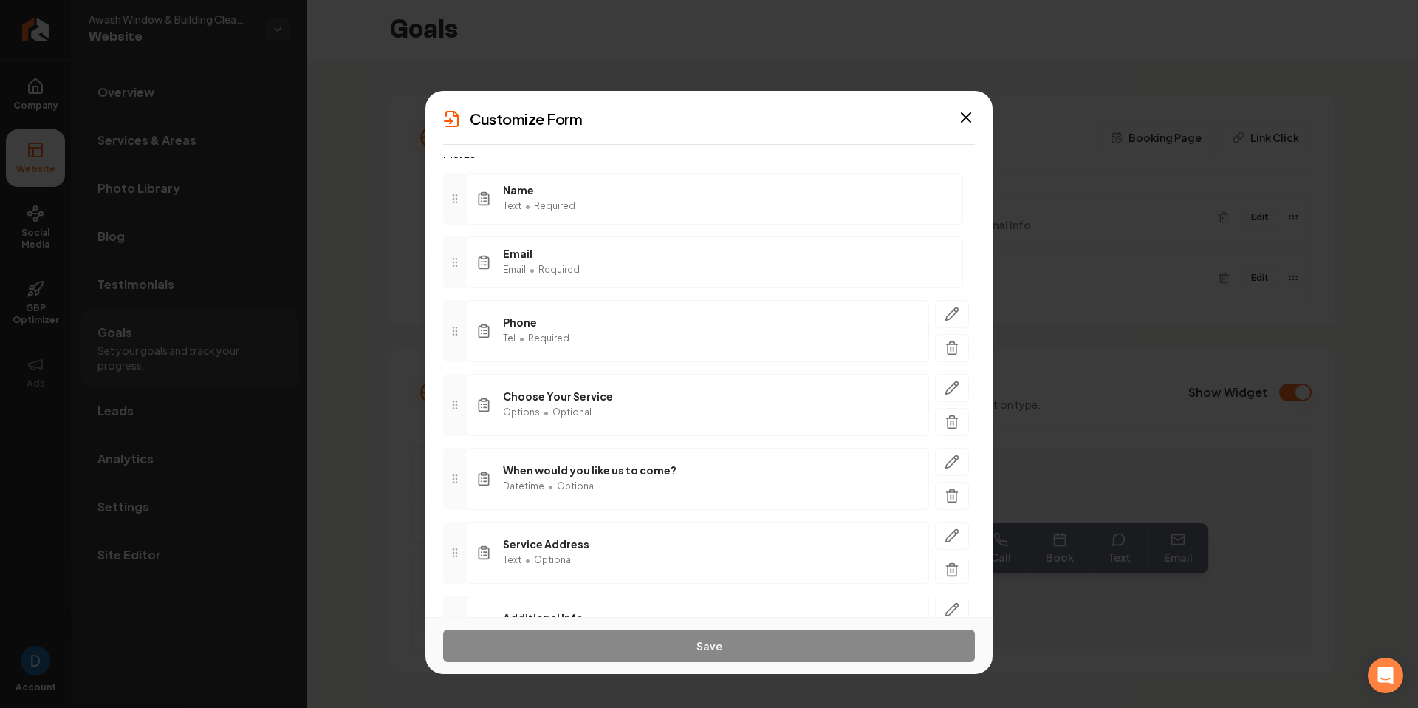
scroll to position [83, 0]
click at [954, 383] on icon "button" at bounding box center [952, 389] width 13 height 13
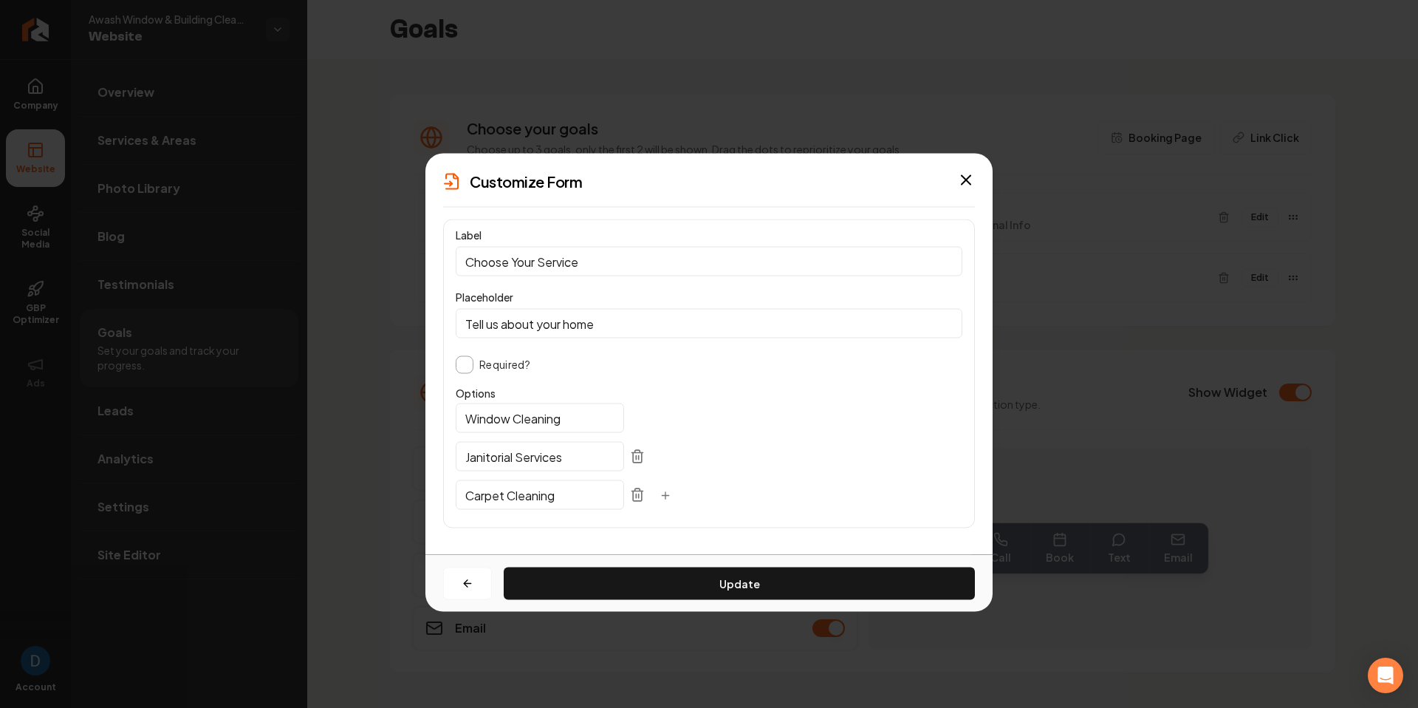
click at [640, 264] on input "Choose Your Service" at bounding box center [709, 262] width 507 height 30
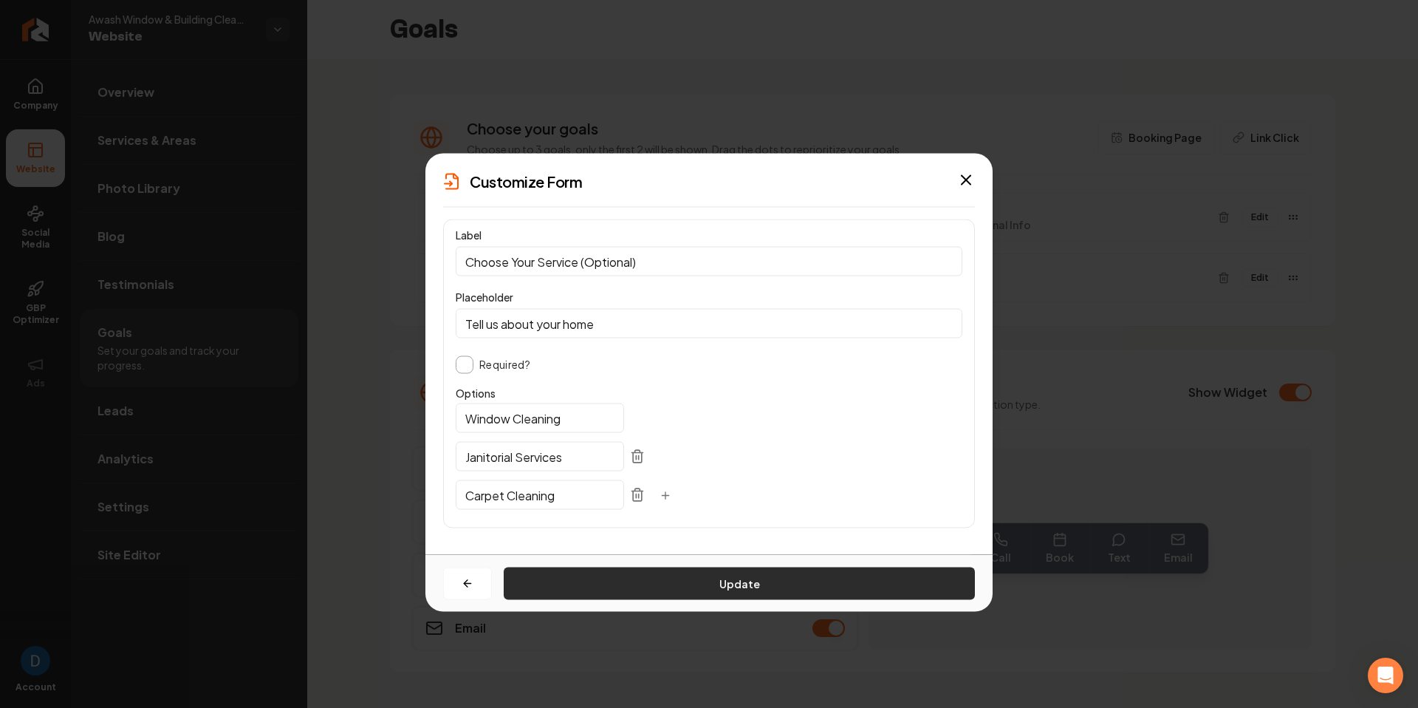
type input "Choose Your Service (Optional)"
click at [808, 565] on button "Update" at bounding box center [739, 583] width 471 height 33
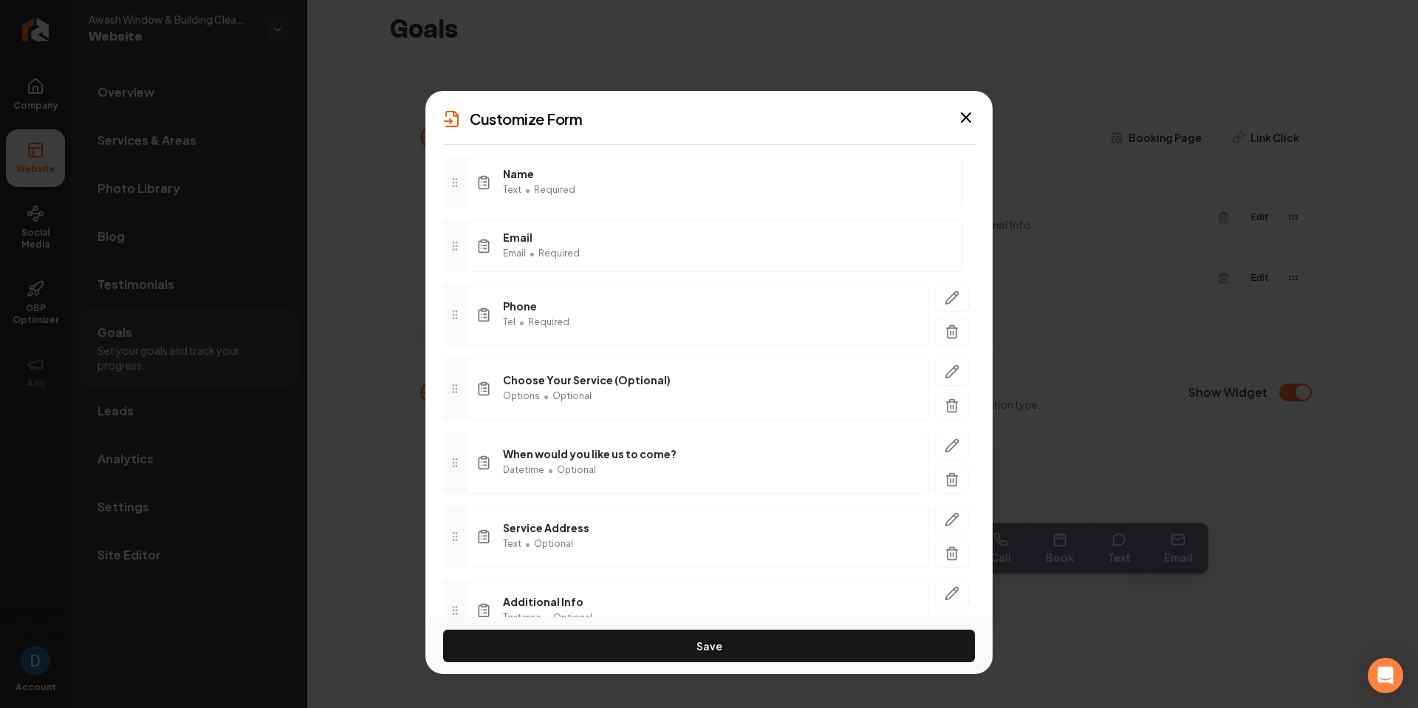
scroll to position [98, 0]
click at [958, 440] on button "button" at bounding box center [952, 448] width 34 height 28
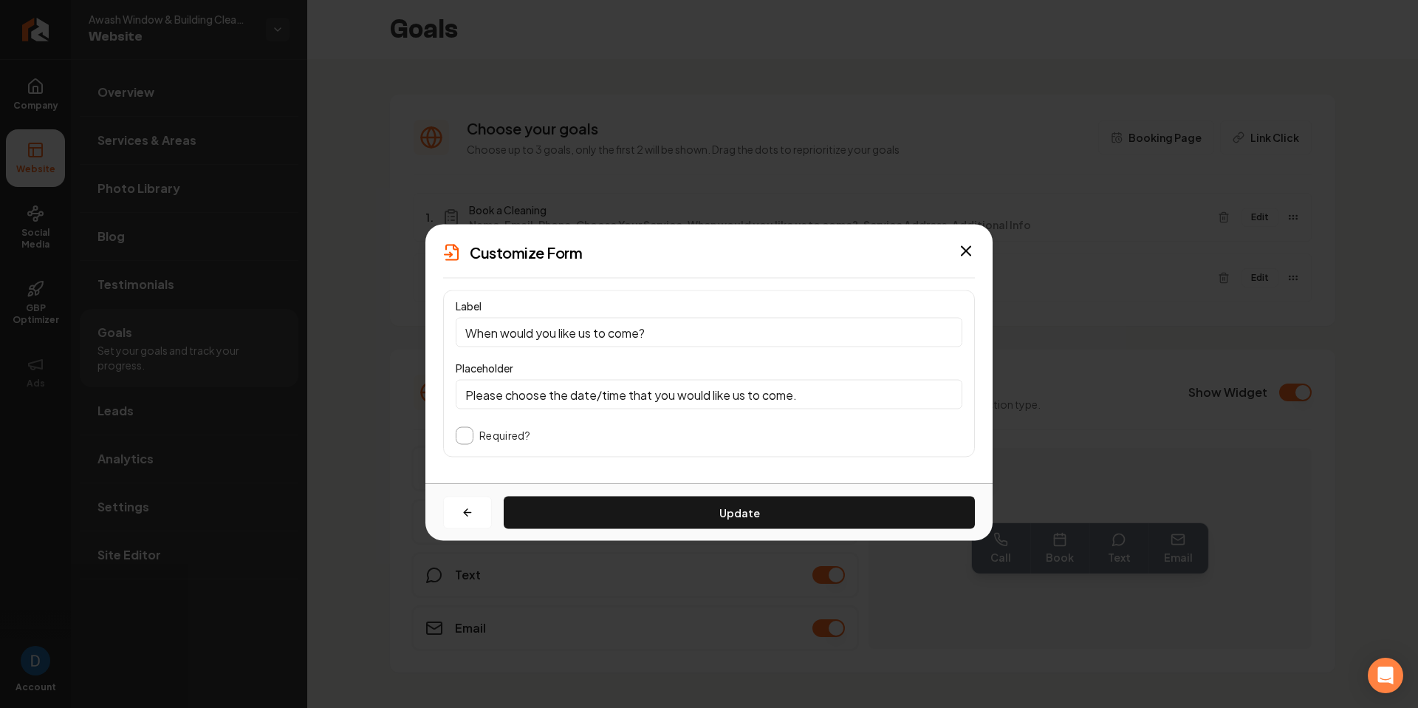
scroll to position [0, 0]
click at [683, 322] on input "When would you like us to come?" at bounding box center [709, 333] width 507 height 30
click at [677, 329] on input "When would you like us to come?" at bounding box center [709, 333] width 507 height 30
paste input "(Optional)"
type input "When would you like us to come? (Optional)"
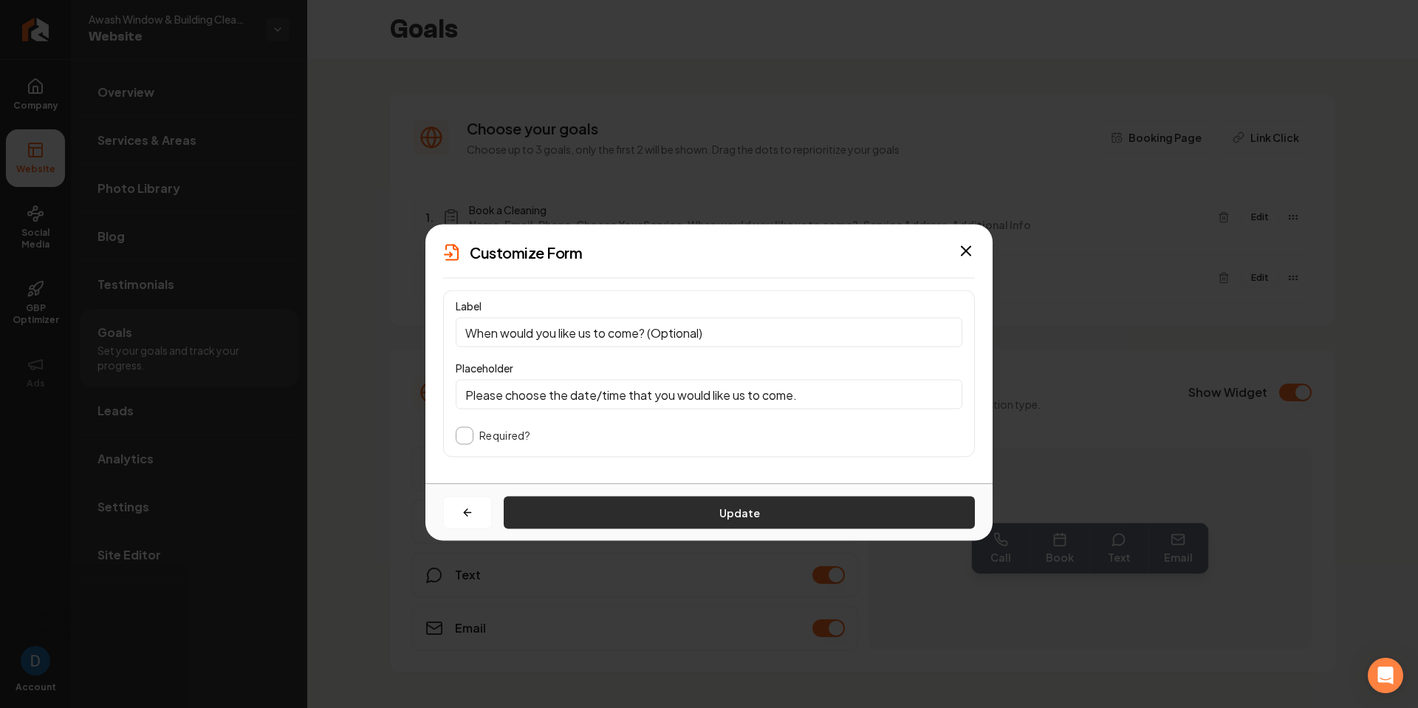
click at [680, 510] on button "Update" at bounding box center [739, 512] width 471 height 33
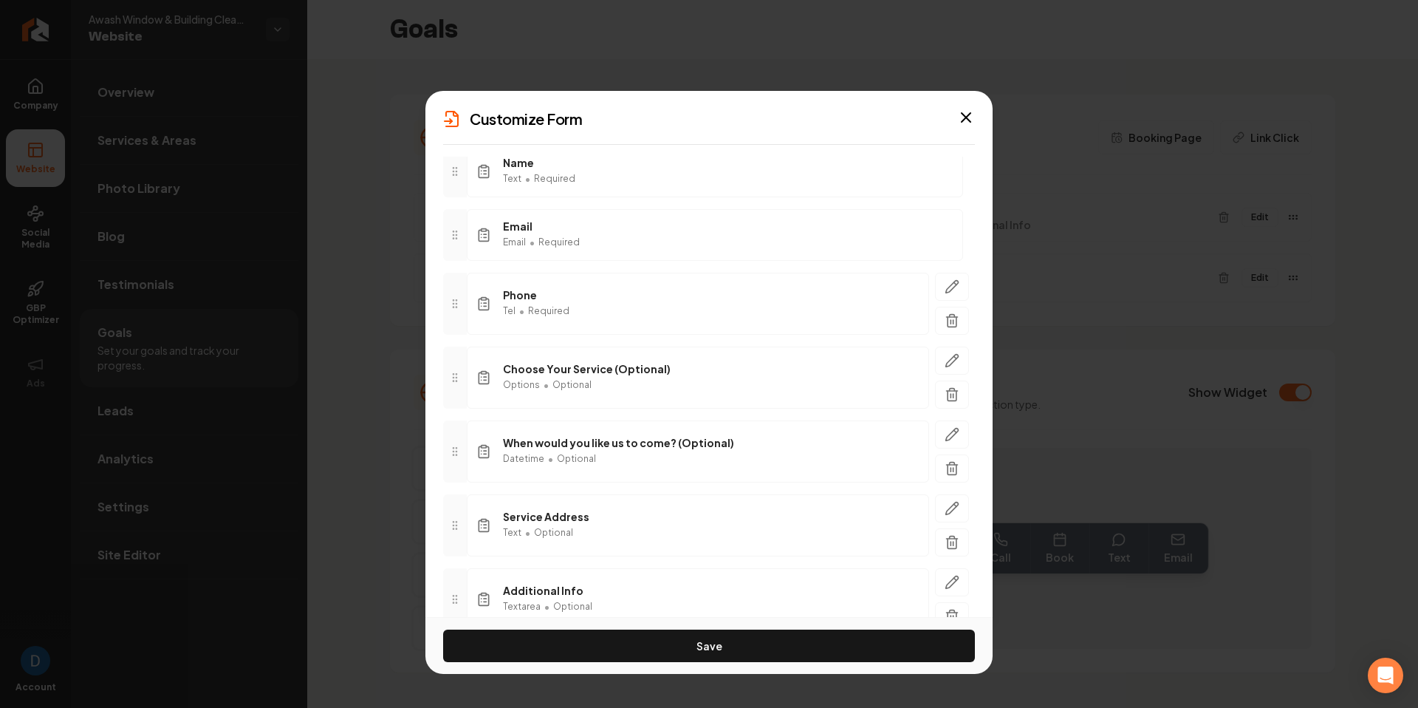
scroll to position [115, 0]
click at [957, 497] on icon "button" at bounding box center [952, 504] width 15 height 15
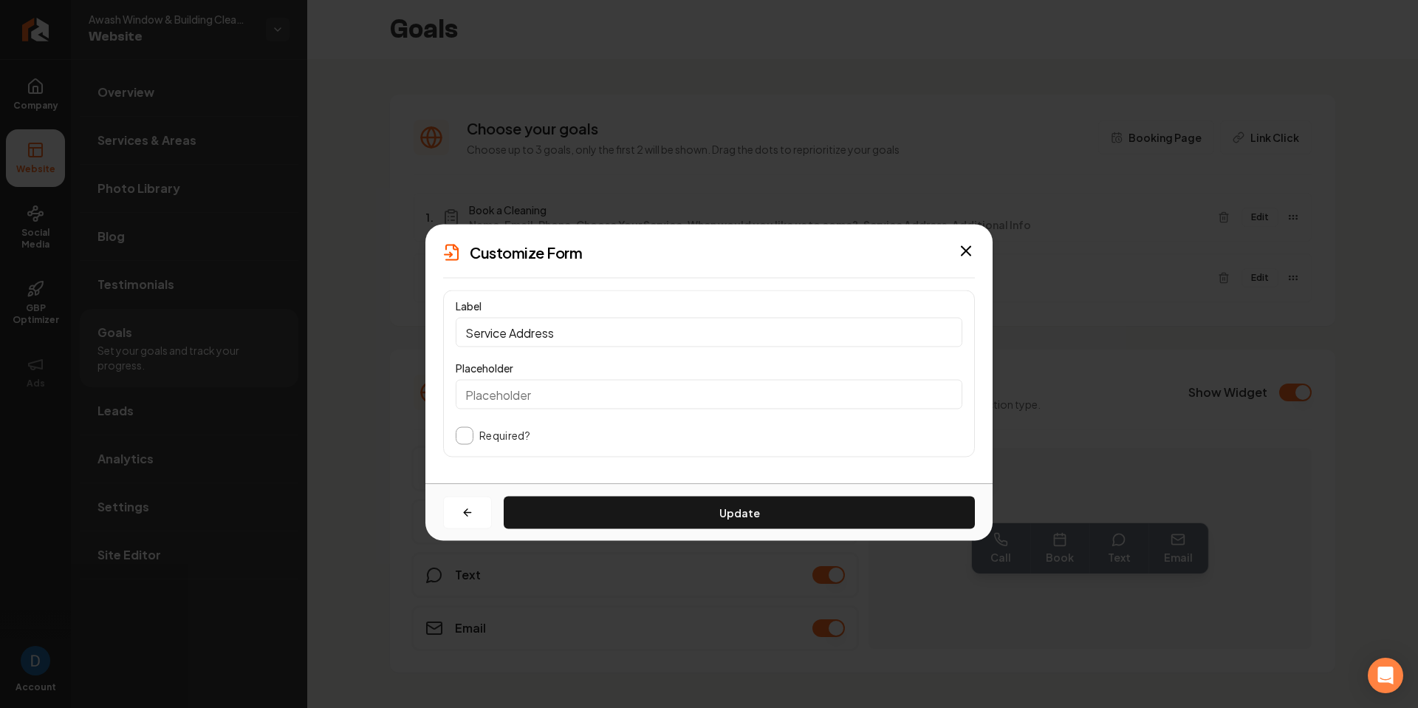
scroll to position [0, 0]
click at [568, 325] on input "Service Address" at bounding box center [709, 333] width 507 height 30
paste input "(Optional)"
type input "Service Address (Optional)"
click at [715, 512] on button "Update" at bounding box center [739, 512] width 471 height 33
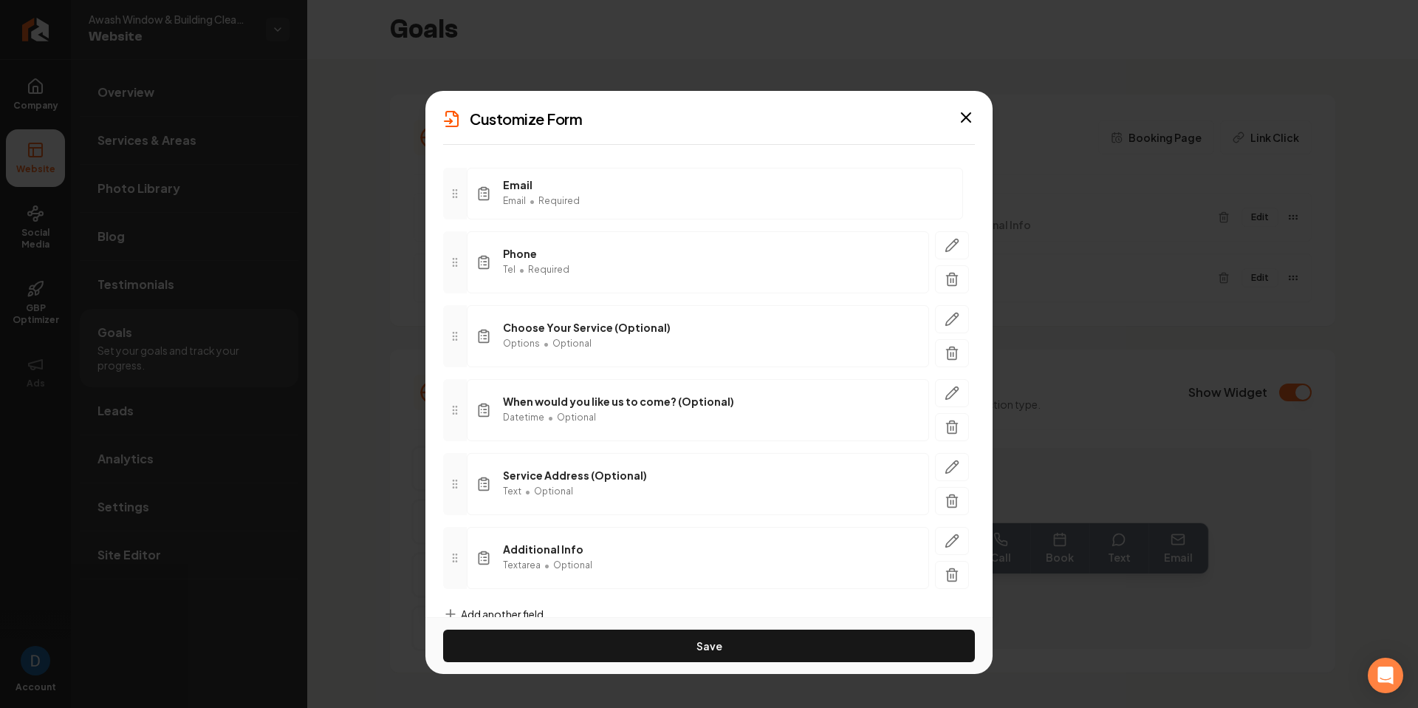
scroll to position [151, 0]
click at [957, 535] on icon "button" at bounding box center [952, 542] width 15 height 15
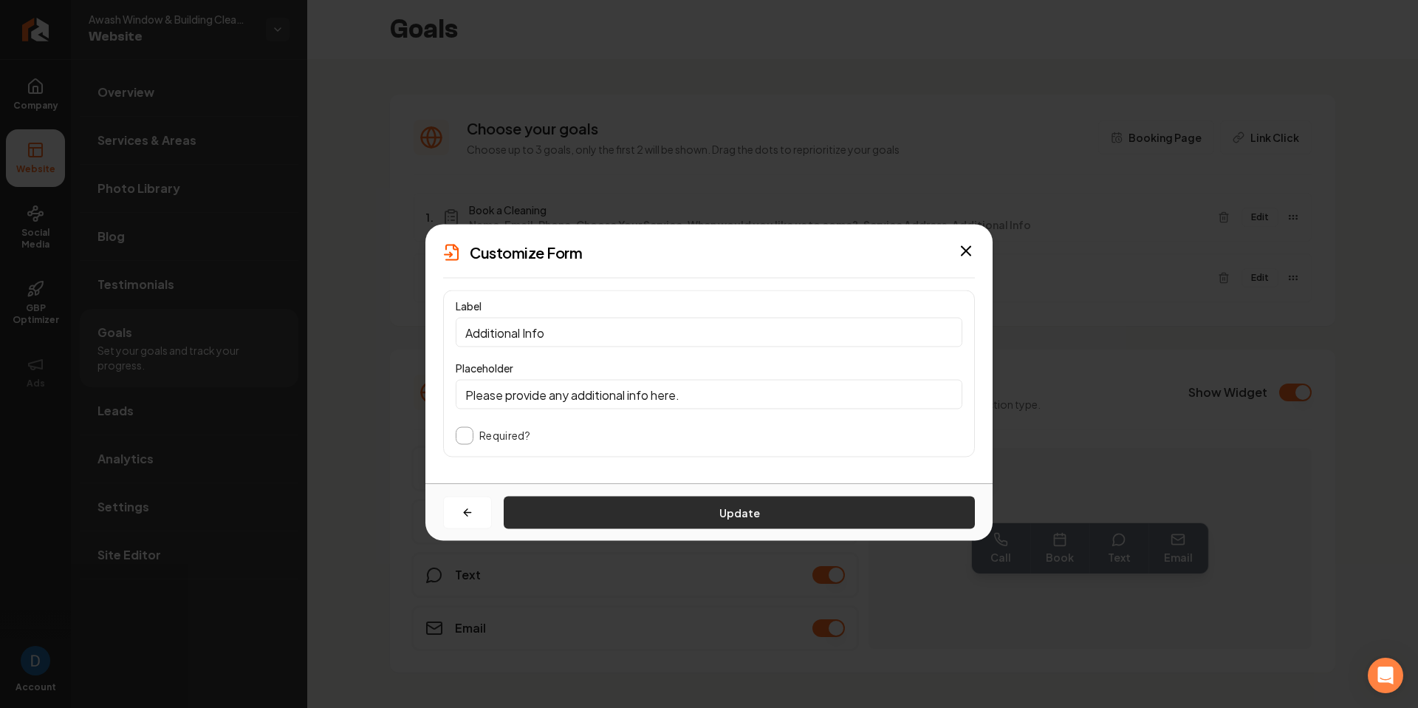
scroll to position [0, 0]
click at [579, 338] on input "Additional Info" at bounding box center [709, 333] width 507 height 30
paste input "(Optional)"
type input "Additional Info (Optional)"
click at [643, 505] on button "Update" at bounding box center [739, 512] width 471 height 33
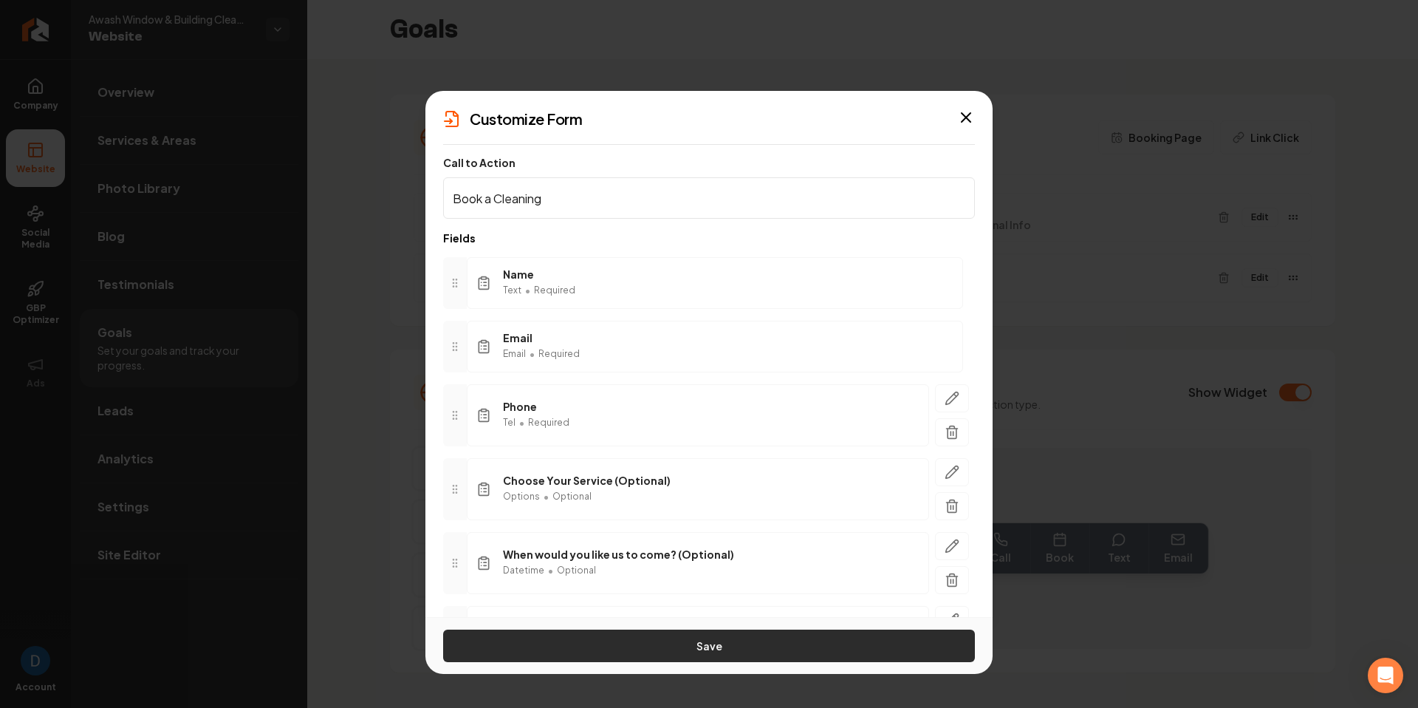
click at [756, 565] on button "Save" at bounding box center [709, 645] width 532 height 33
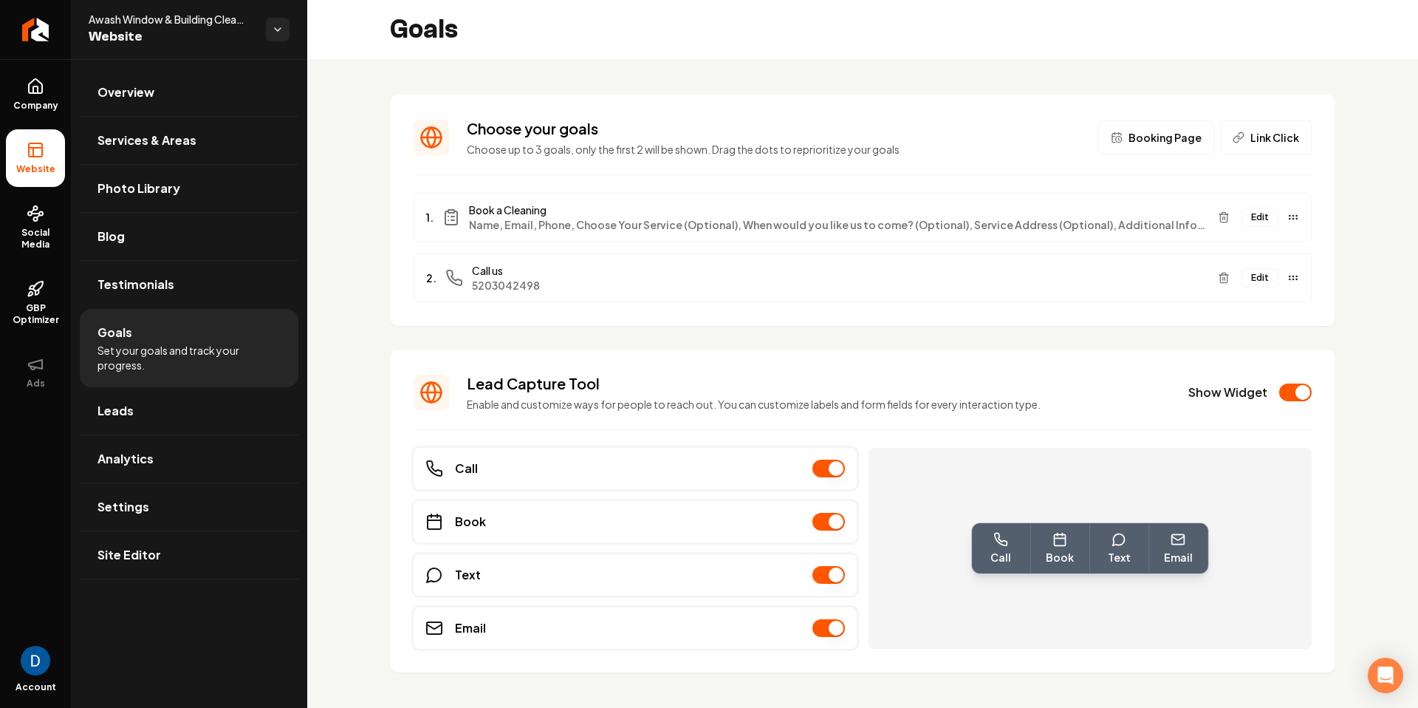
click at [1134, 221] on button "Edit" at bounding box center [1260, 217] width 37 height 19
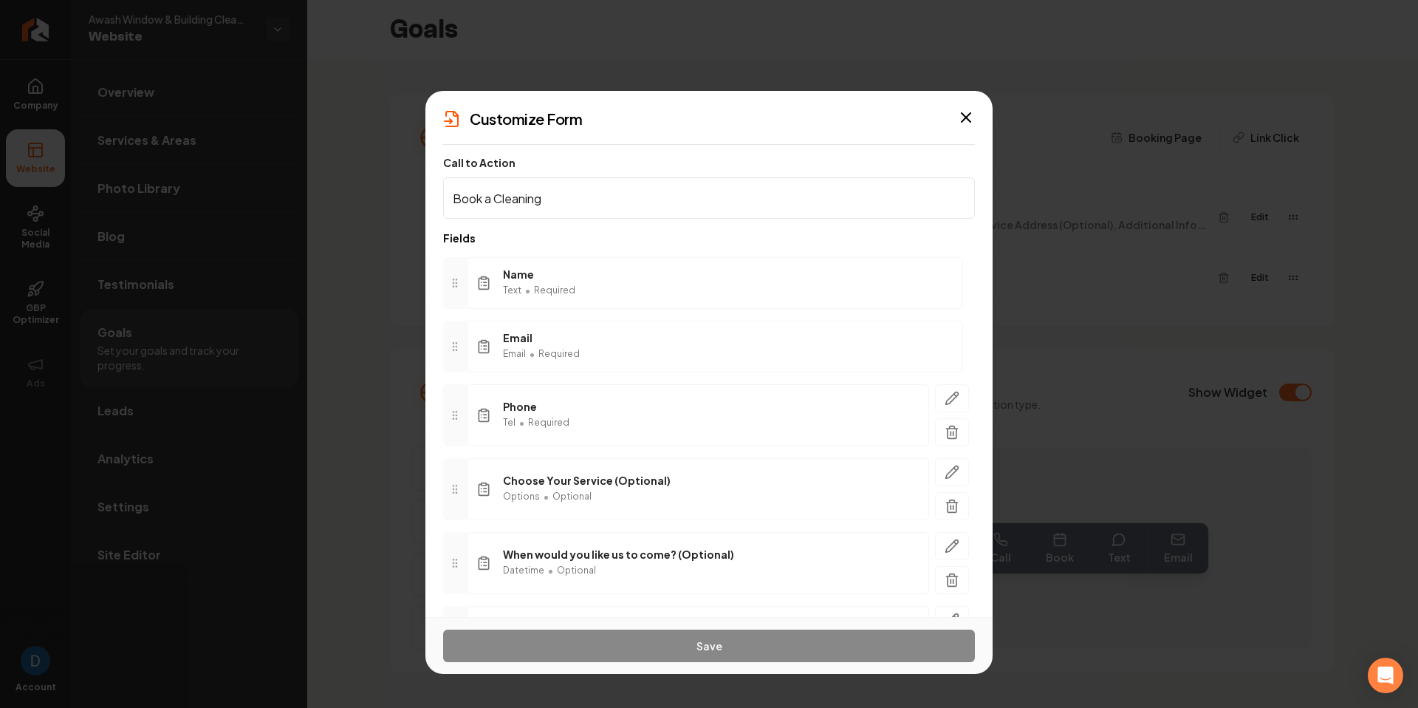
click at [956, 131] on div "Customize Form Call to Action Book a Cleaning Fields Name Text • Required Email…" at bounding box center [708, 354] width 567 height 526
click at [957, 129] on div "Customize Form Call to Action Book a Cleaning Fields Name Text • Required Email…" at bounding box center [708, 354] width 567 height 526
click at [956, 120] on div "Customize Form" at bounding box center [708, 119] width 567 height 21
click at [956, 119] on div "Customize Form" at bounding box center [708, 119] width 567 height 21
click at [957, 117] on div "Customize Form Call to Action Book a Cleaning Fields Name Text • Required Email…" at bounding box center [708, 354] width 567 height 526
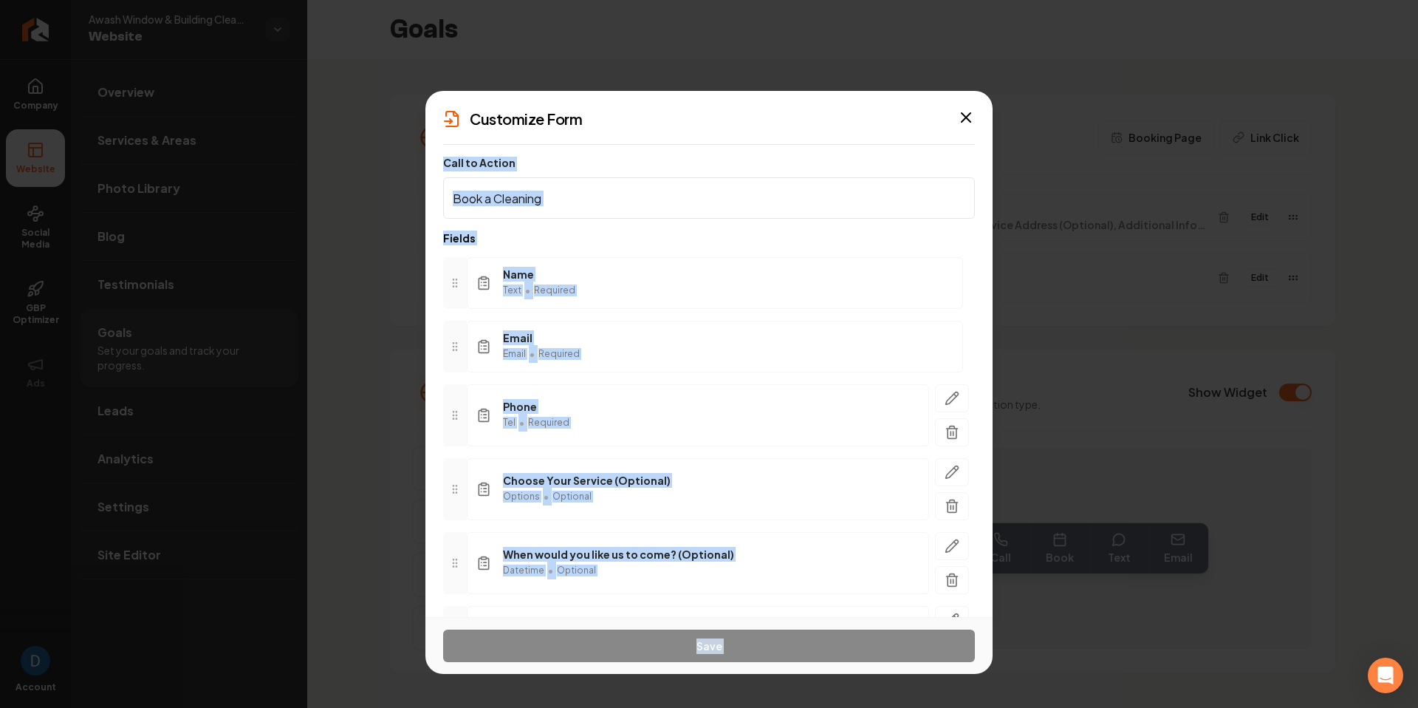
click at [967, 117] on icon "button" at bounding box center [966, 117] width 9 height 9
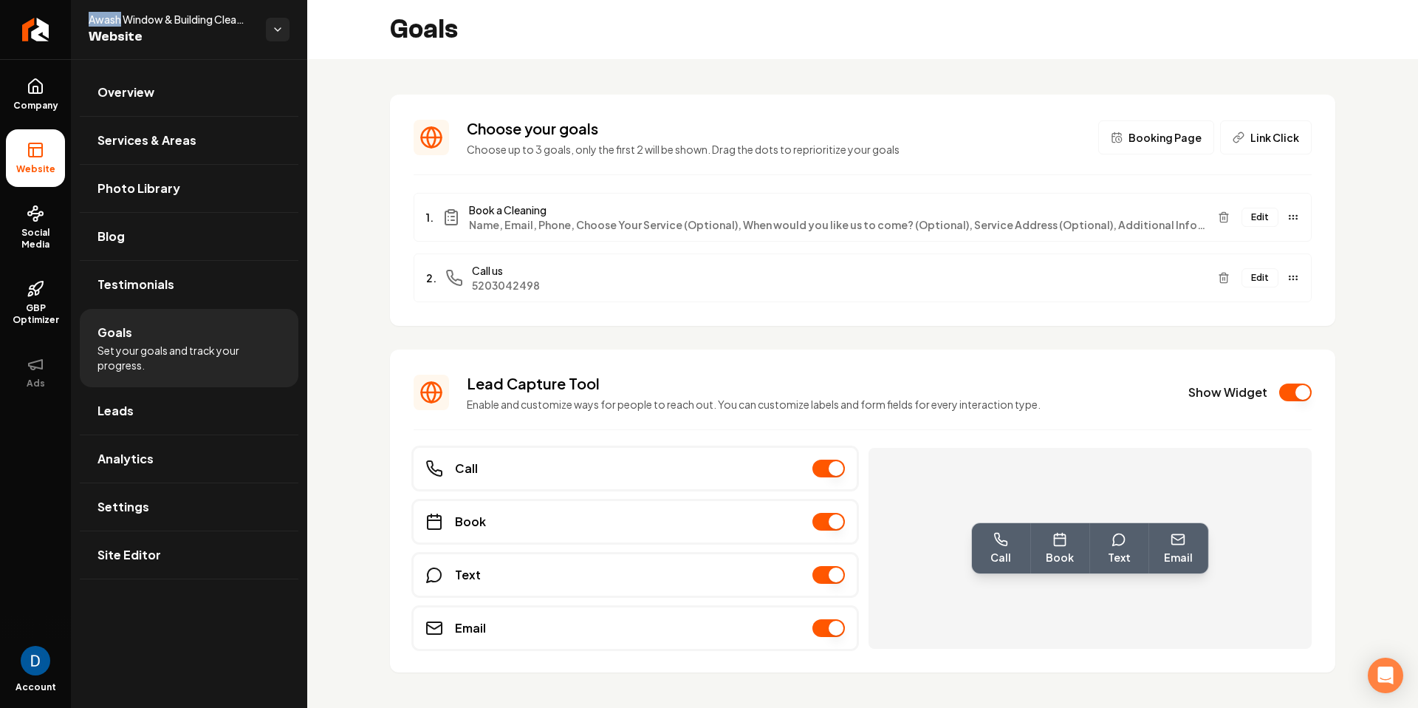
drag, startPoint x: 90, startPoint y: 18, endPoint x: 119, endPoint y: 21, distance: 28.9
click at [119, 21] on span "Awash Window & Building Cleaning Service" at bounding box center [171, 19] width 165 height 15
copy span "Awash"
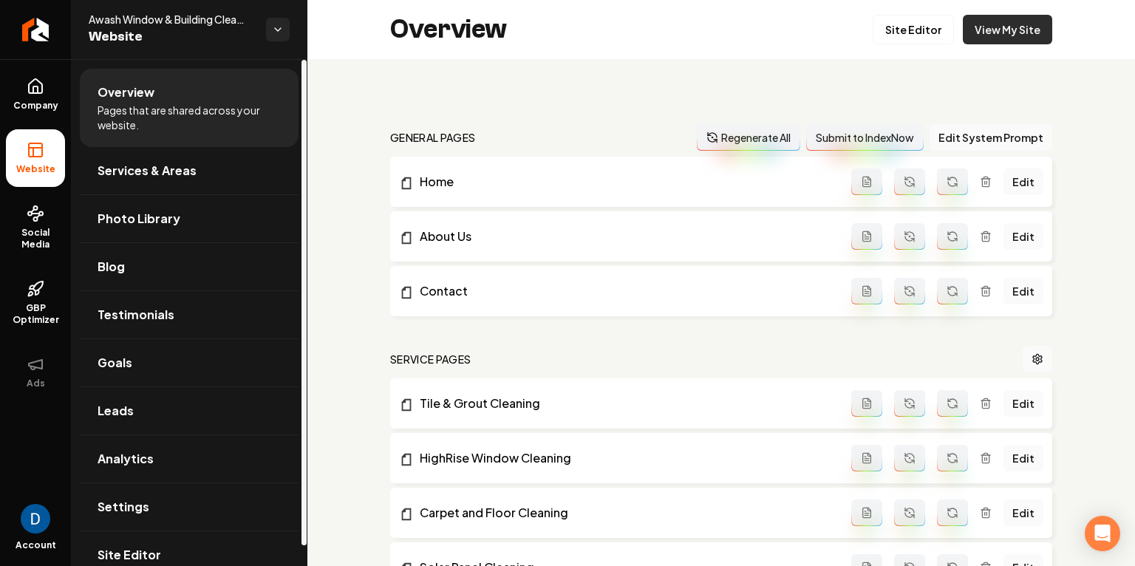
click at [1009, 22] on link "View My Site" at bounding box center [1007, 30] width 89 height 30
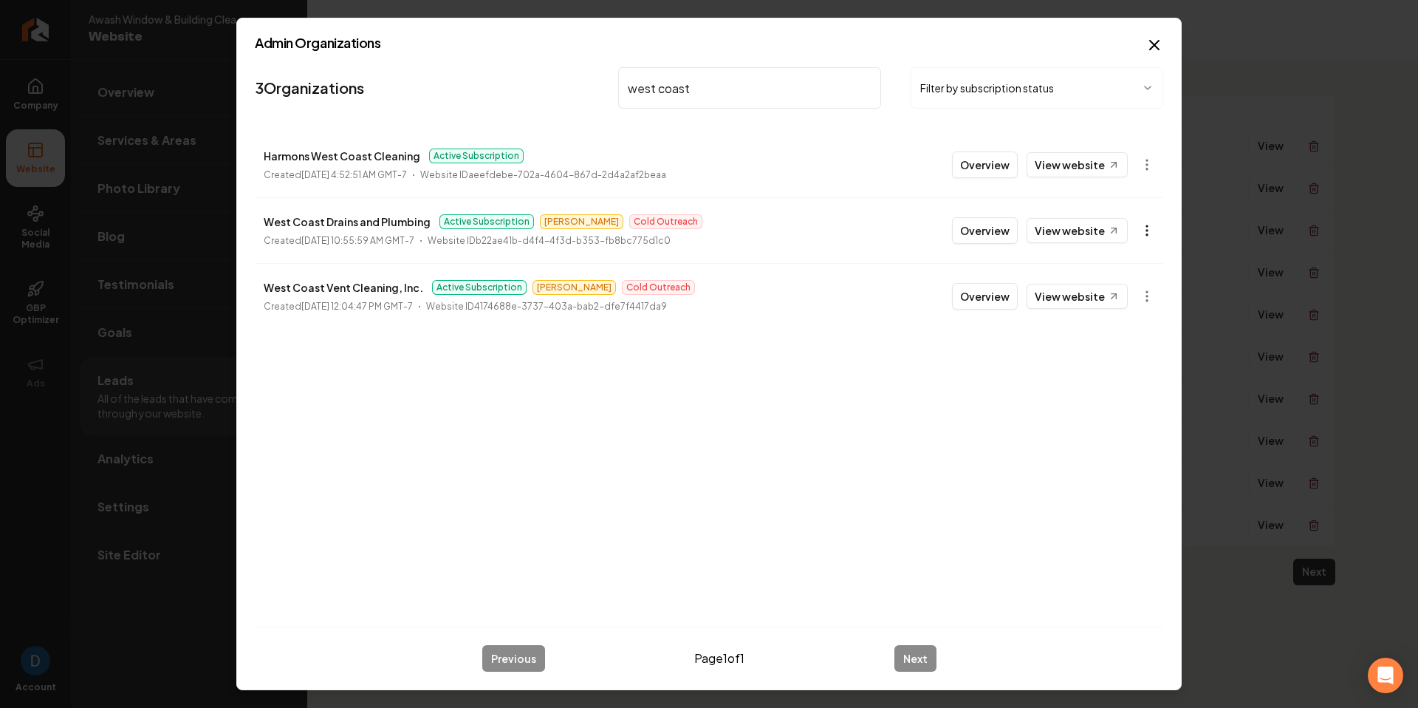
type input "west coast"
click at [1134, 227] on body "Company Website Social Media GBP Optimizer Ads Account Awash Window & Building …" at bounding box center [709, 354] width 1418 height 708
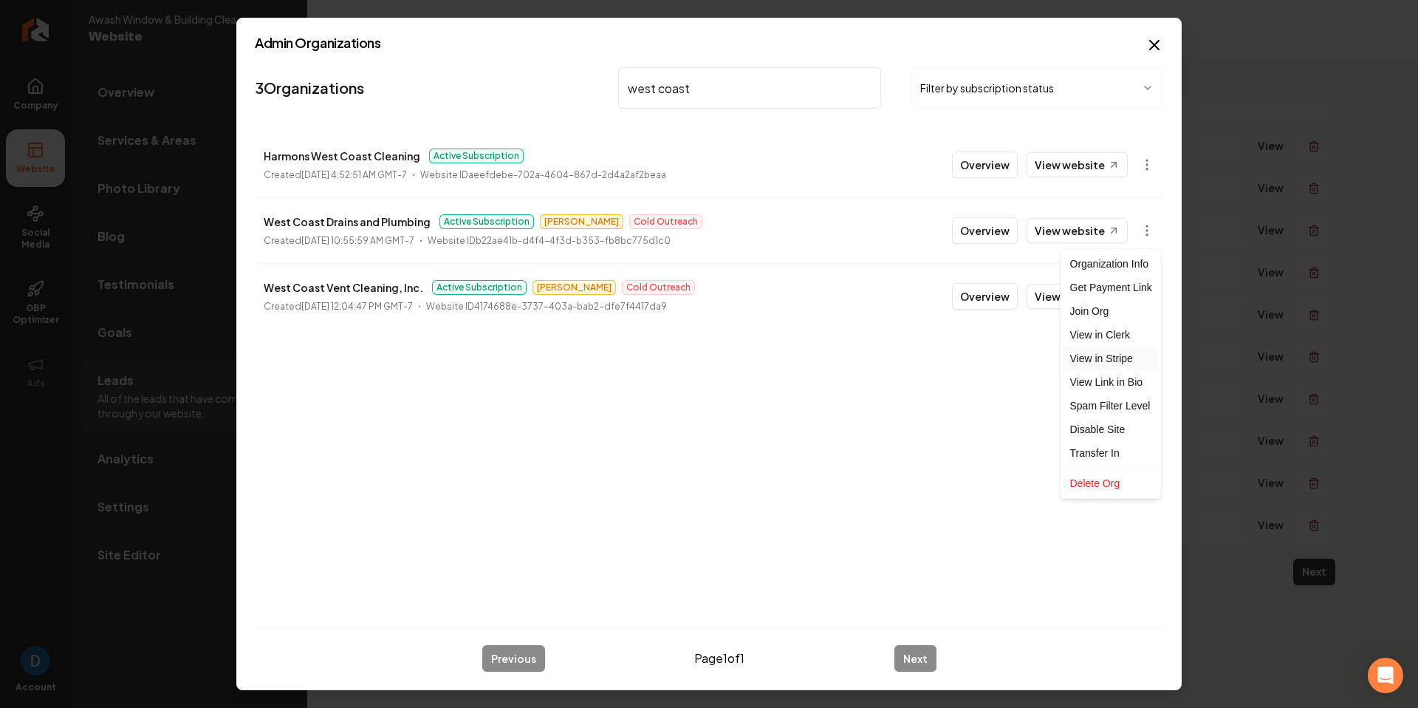
click at [1112, 361] on link "View in Stripe" at bounding box center [1111, 358] width 94 height 24
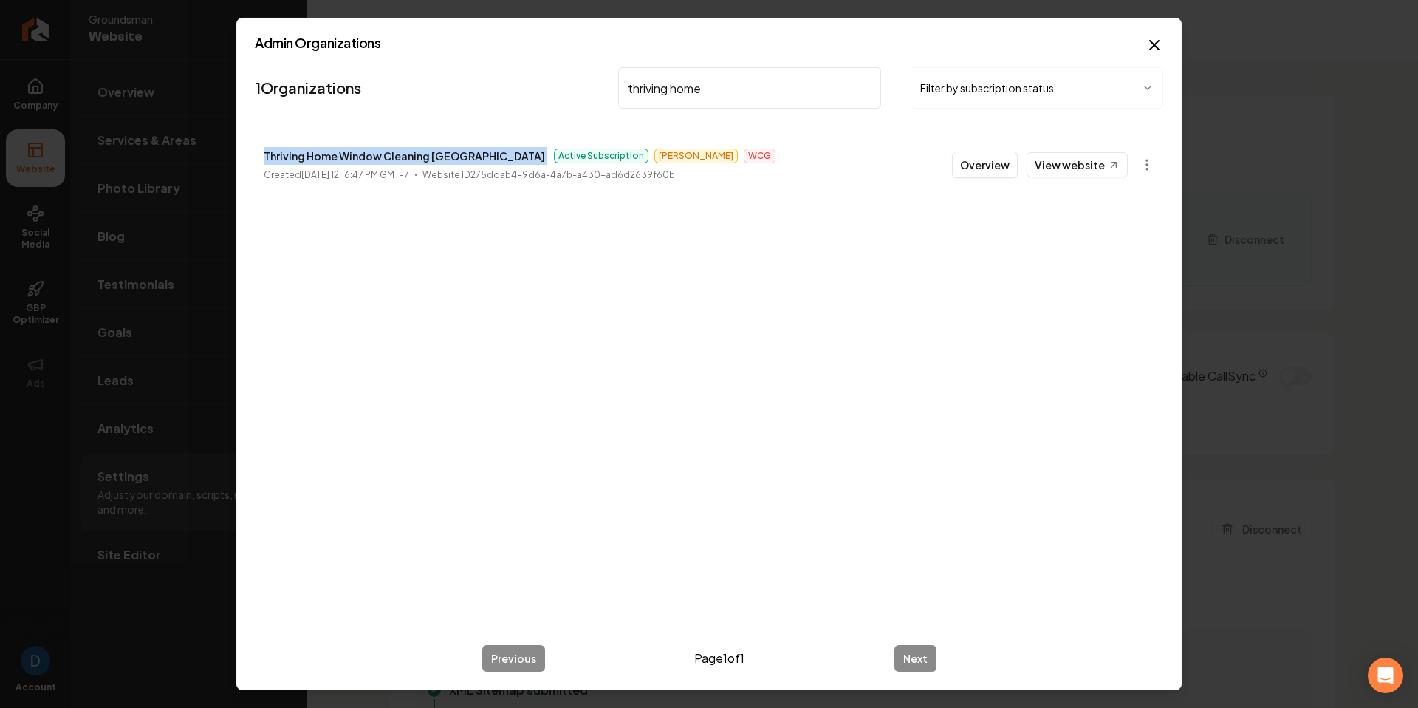
scroll to position [133, 0]
click at [373, 164] on p "Thriving Home Window Cleaning [GEOGRAPHIC_DATA]" at bounding box center [404, 156] width 281 height 18
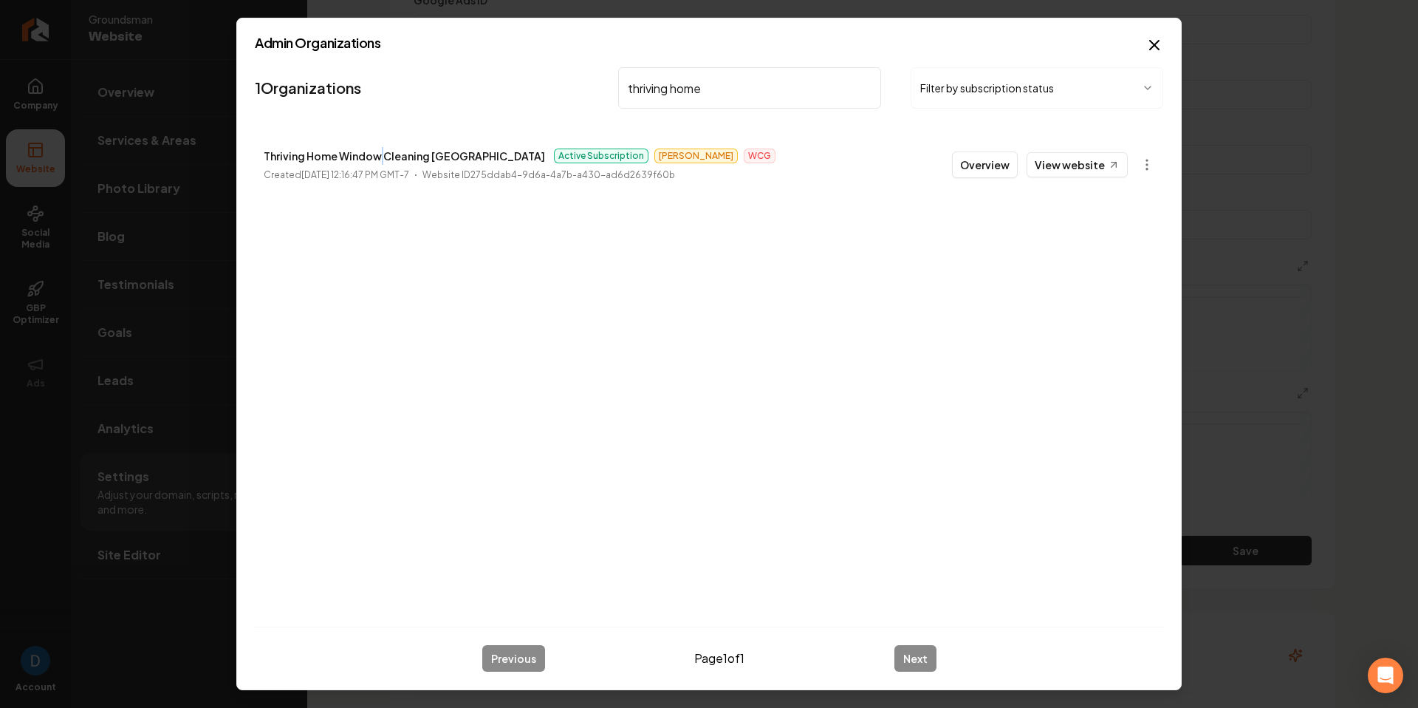
click at [373, 164] on p "Thriving Home Window Cleaning [GEOGRAPHIC_DATA]" at bounding box center [404, 156] width 281 height 18
click at [674, 92] on input "thriving home" at bounding box center [749, 87] width 263 height 41
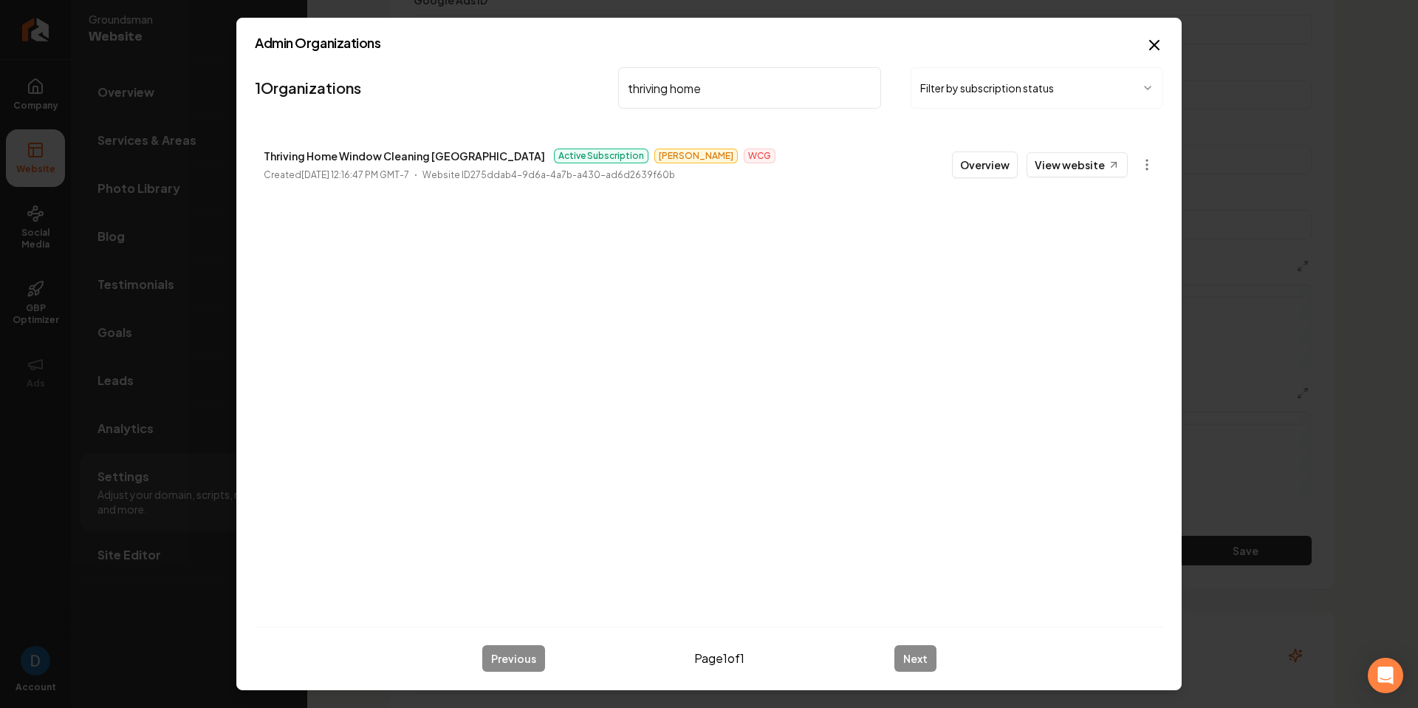
paste input "Precision Waterproofing"
type input "Precision Waterproofing"
click at [397, 151] on p "Precision Waterproofing & Foundation Repair" at bounding box center [382, 156] width 236 height 18
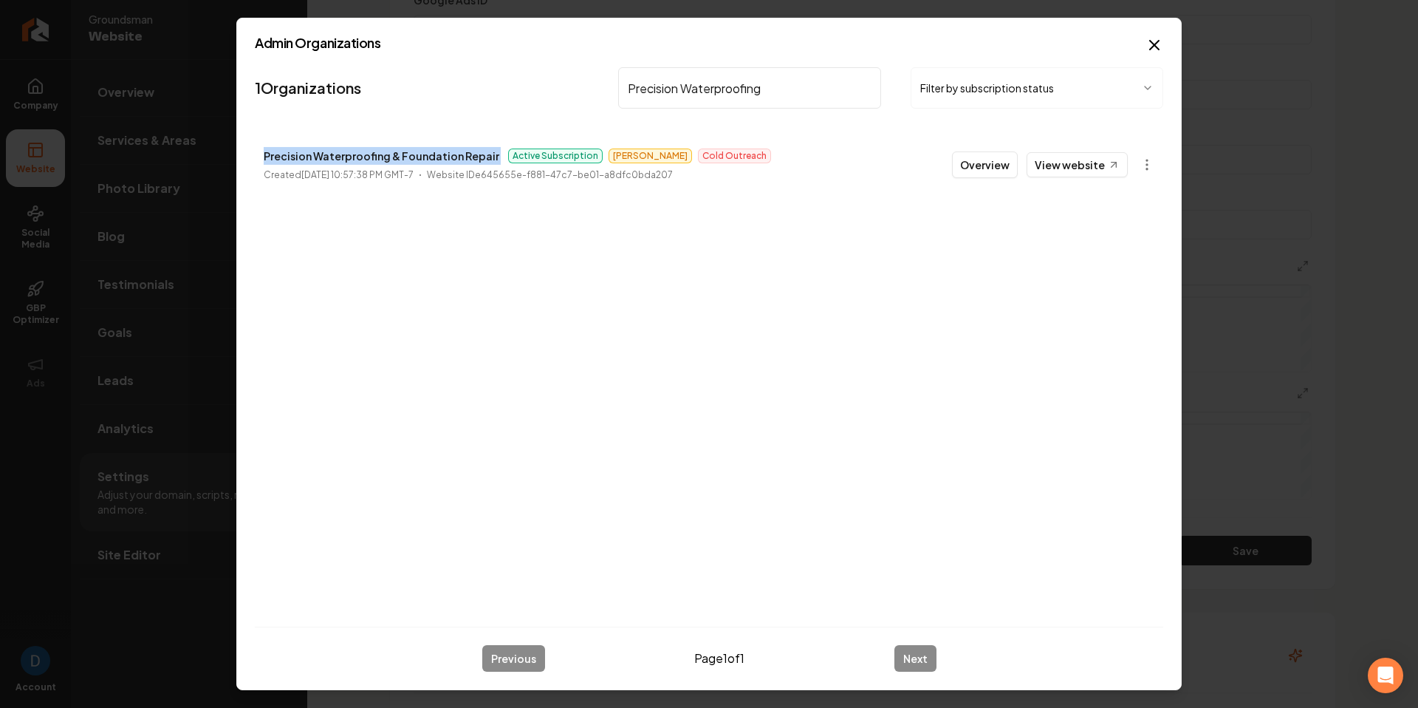
click at [397, 151] on p "Precision Waterproofing & Foundation Repair" at bounding box center [382, 156] width 236 height 18
copy p "Precision Waterproofing & Foundation Repair"
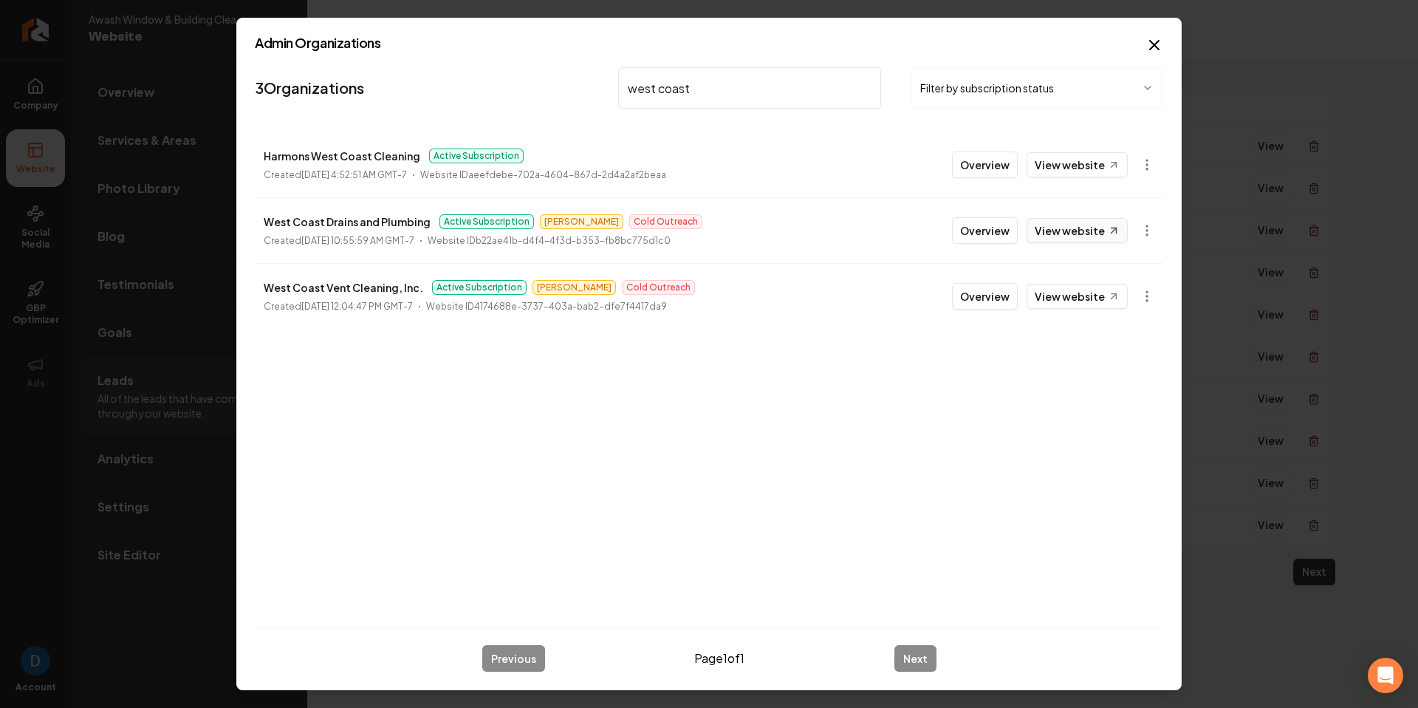
click at [1063, 236] on link "View website" at bounding box center [1077, 230] width 101 height 25
click at [999, 228] on button "Overview" at bounding box center [985, 230] width 66 height 27
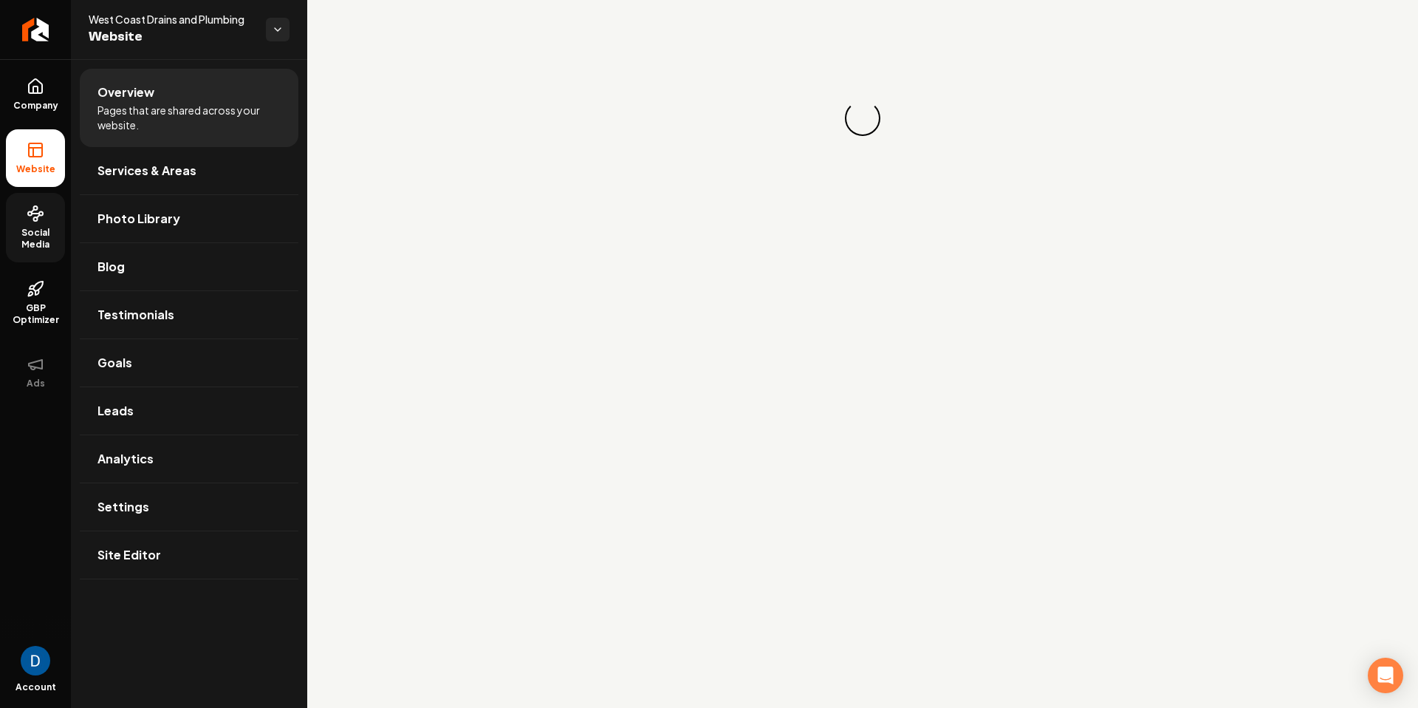
click at [21, 243] on span "Social Media" at bounding box center [35, 239] width 59 height 24
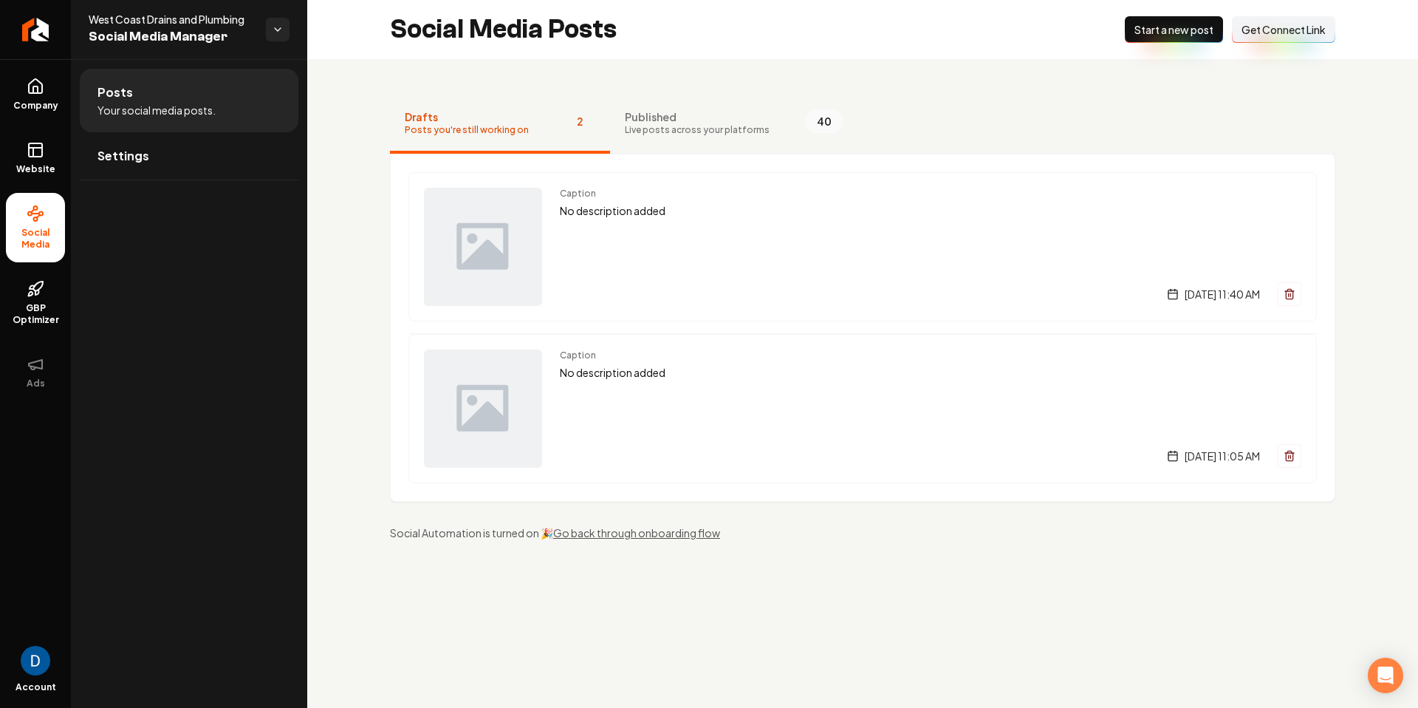
click at [136, 23] on span "West Coast Drains and Plumbing" at bounding box center [171, 19] width 165 height 15
copy span "West Coast Drains and Plumbing"
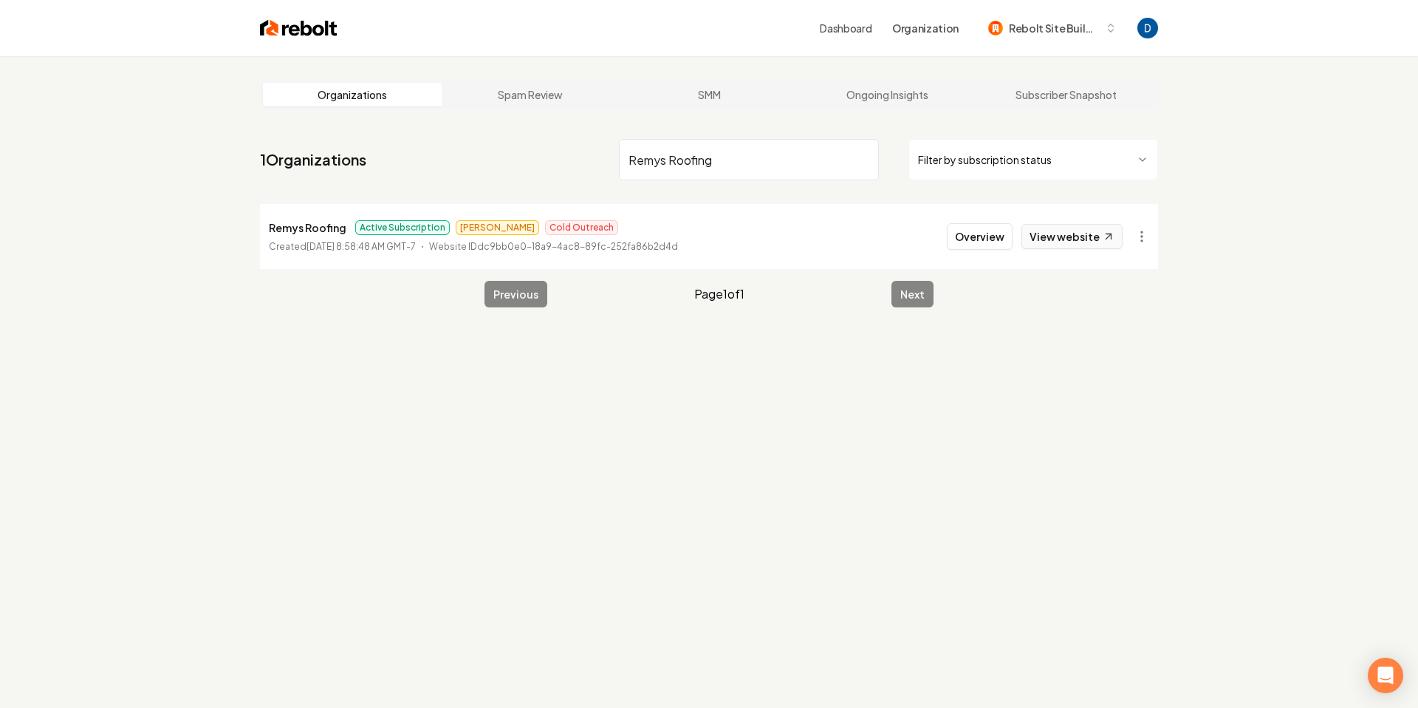
type input "Remys Roofing"
click at [1096, 238] on link "View website" at bounding box center [1072, 236] width 101 height 25
click at [974, 230] on button "Overview" at bounding box center [980, 236] width 66 height 27
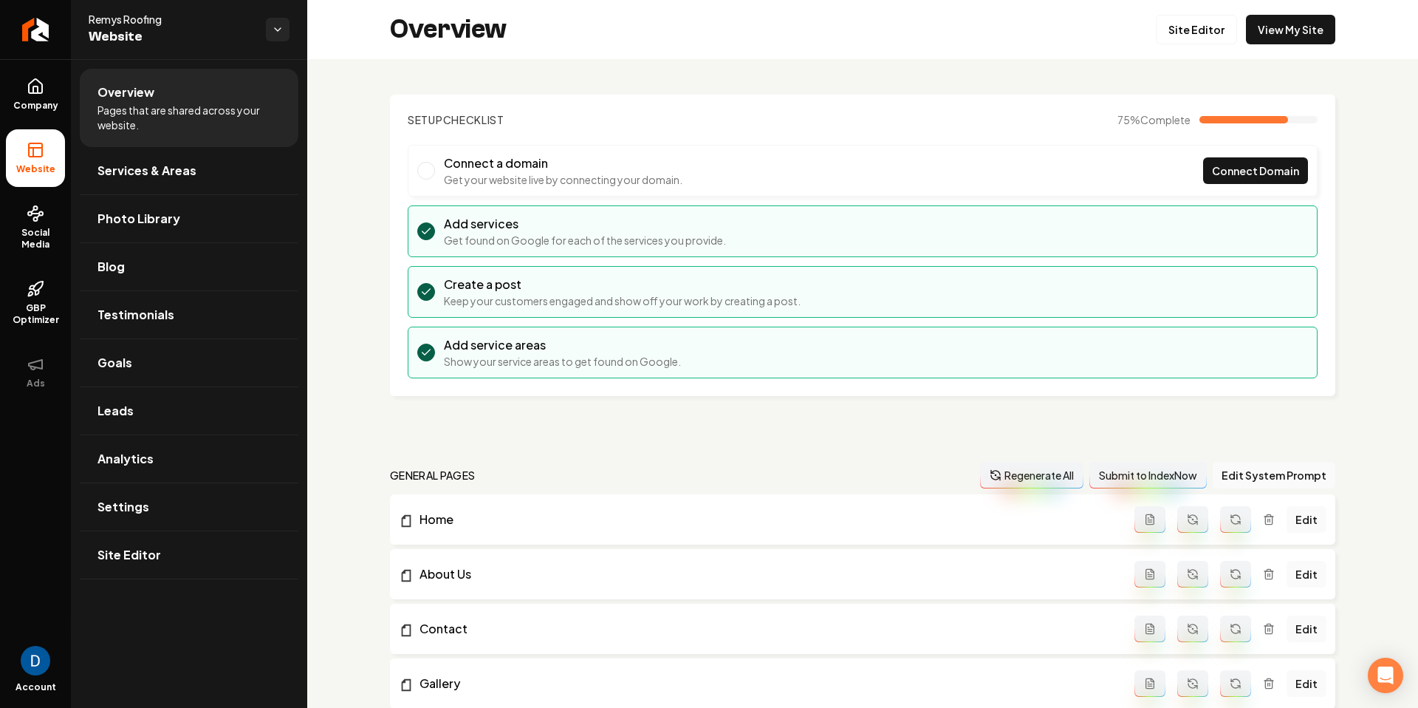
click at [134, 24] on span "Remys Roofing" at bounding box center [171, 19] width 165 height 15
copy span "Remys Roofing"
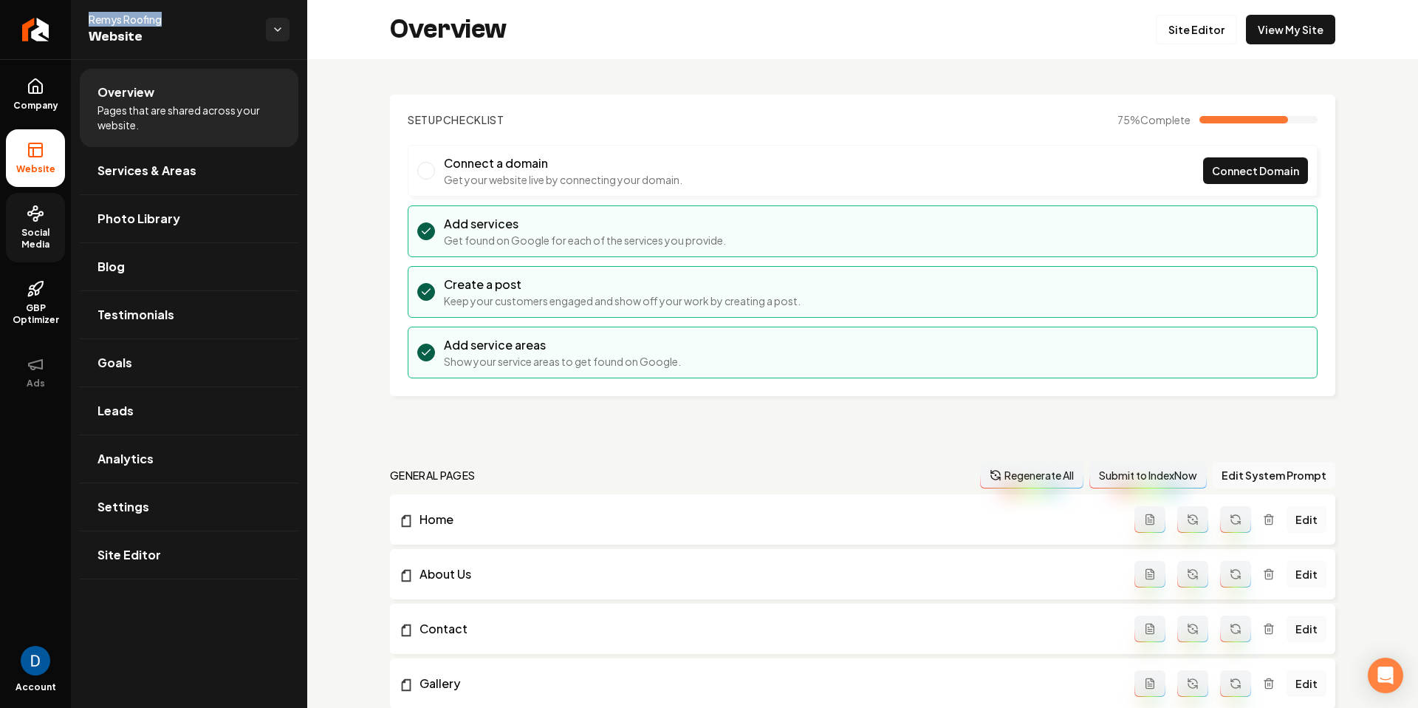
click at [44, 196] on link "Social Media" at bounding box center [35, 227] width 59 height 69
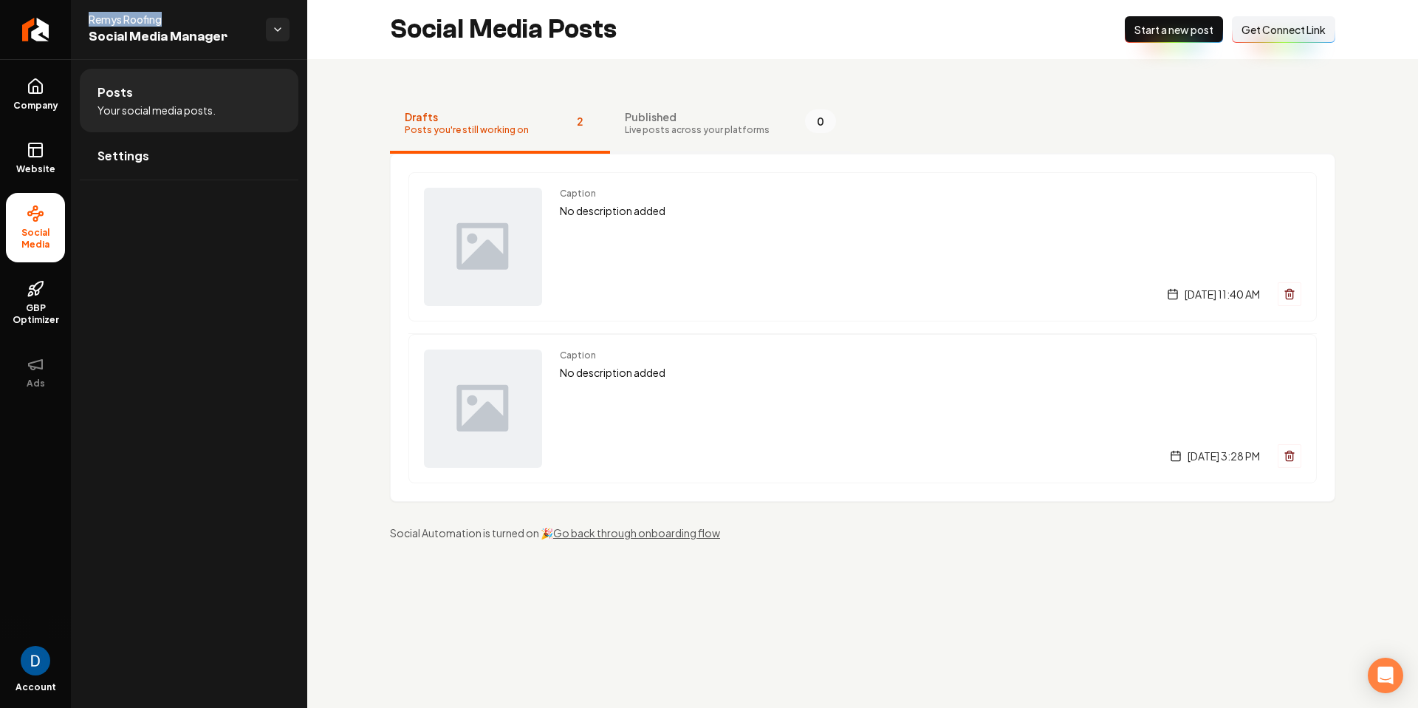
click at [769, 102] on button "Published Live posts across your platforms 0" at bounding box center [730, 124] width 241 height 59
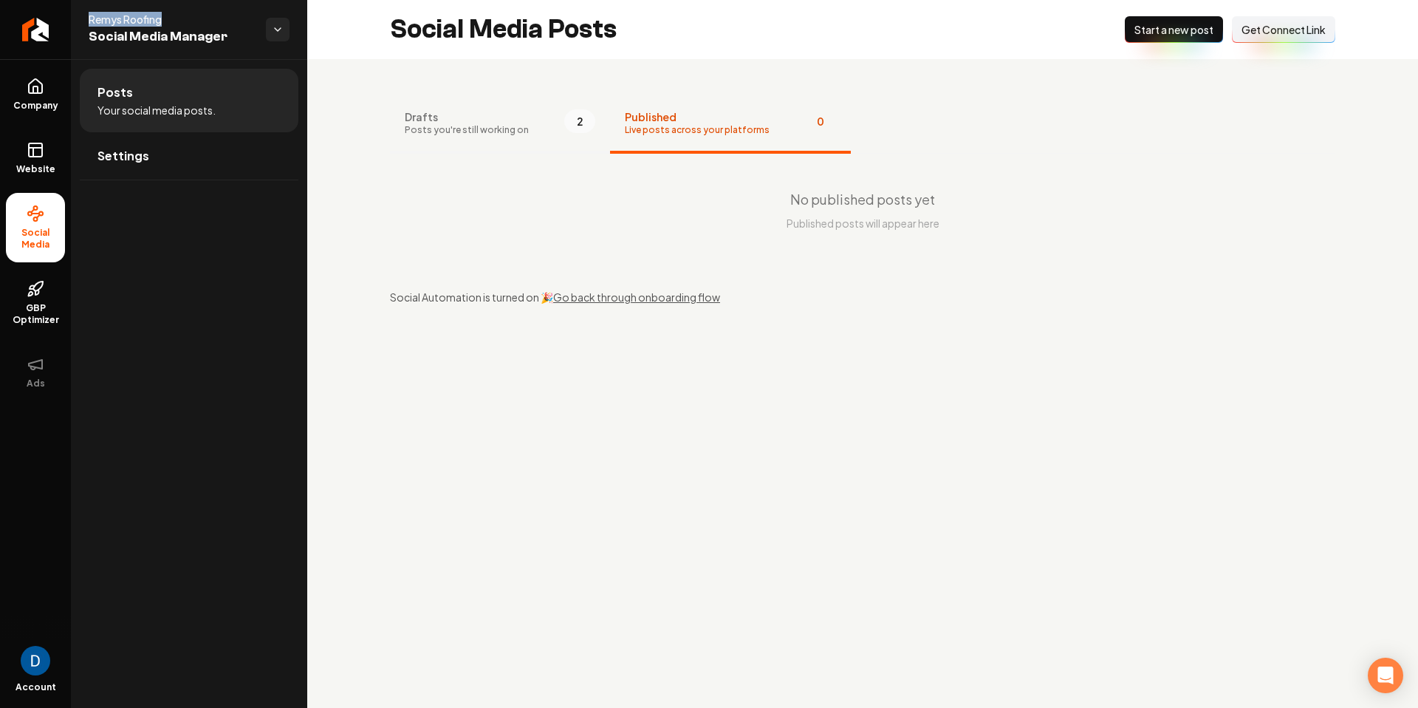
click at [577, 117] on span "2" at bounding box center [579, 121] width 31 height 24
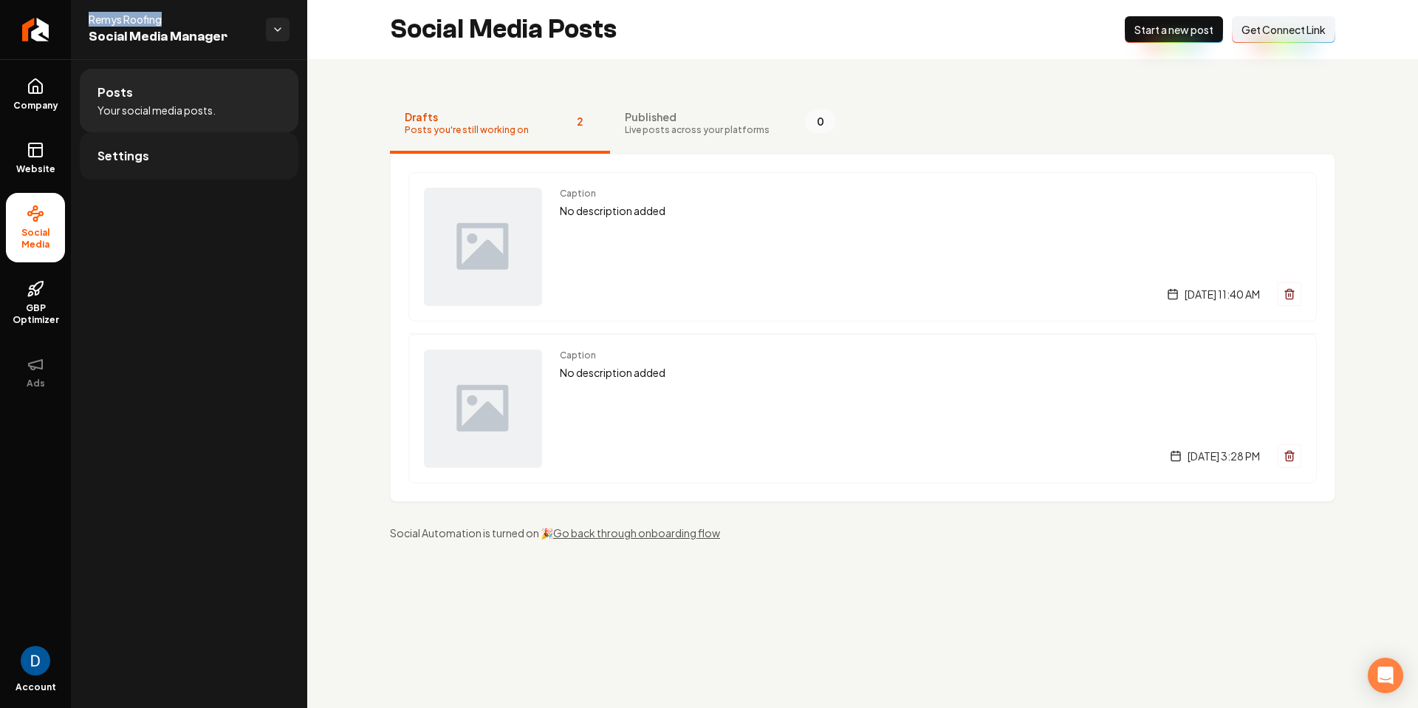
click at [173, 157] on link "Settings" at bounding box center [189, 155] width 219 height 47
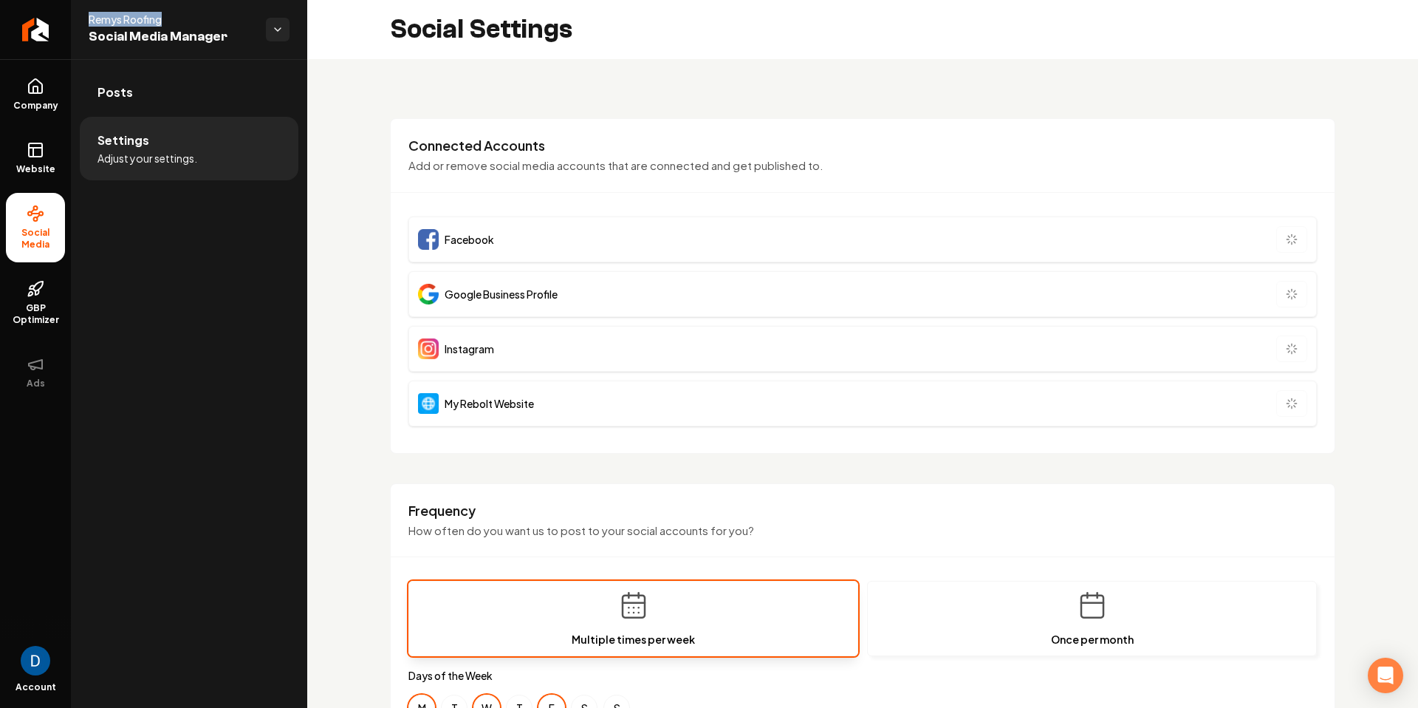
click at [110, 22] on span "Remys Roofing" at bounding box center [171, 19] width 165 height 15
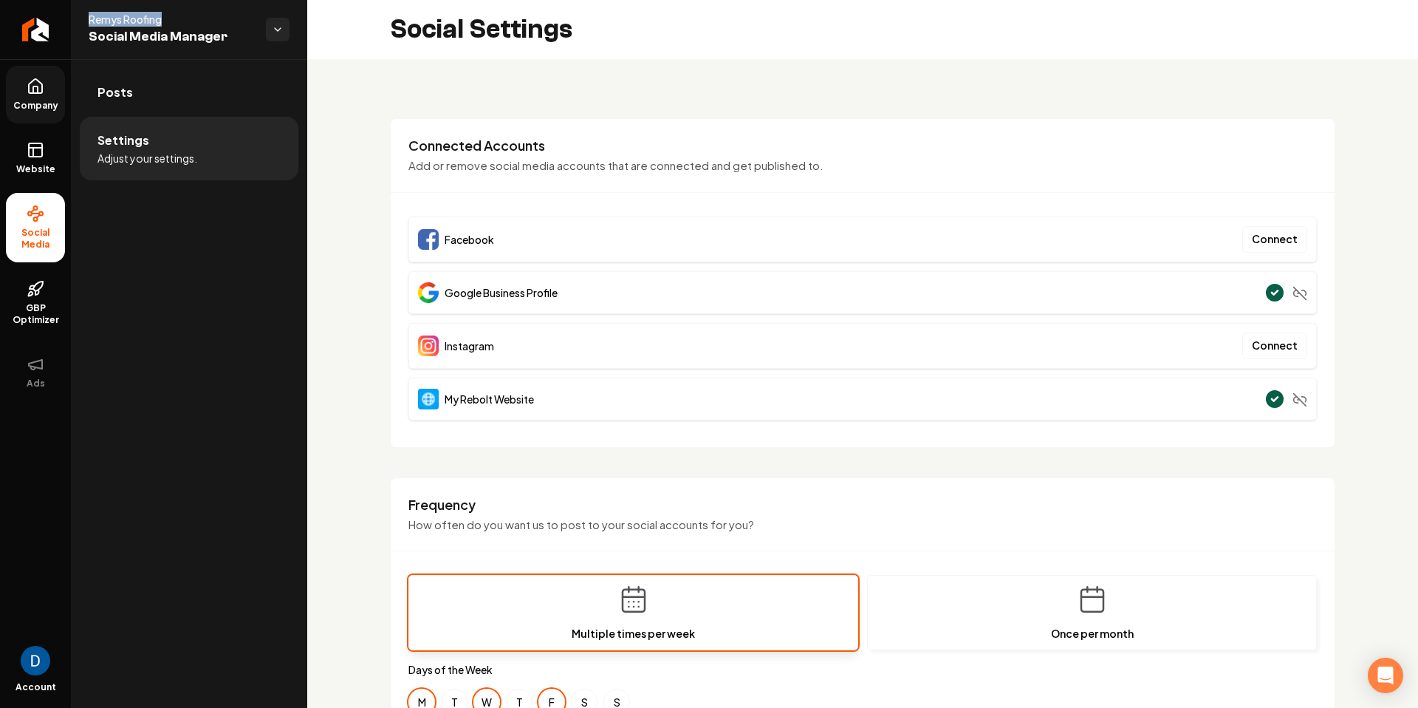
click at [36, 95] on icon at bounding box center [36, 87] width 18 height 18
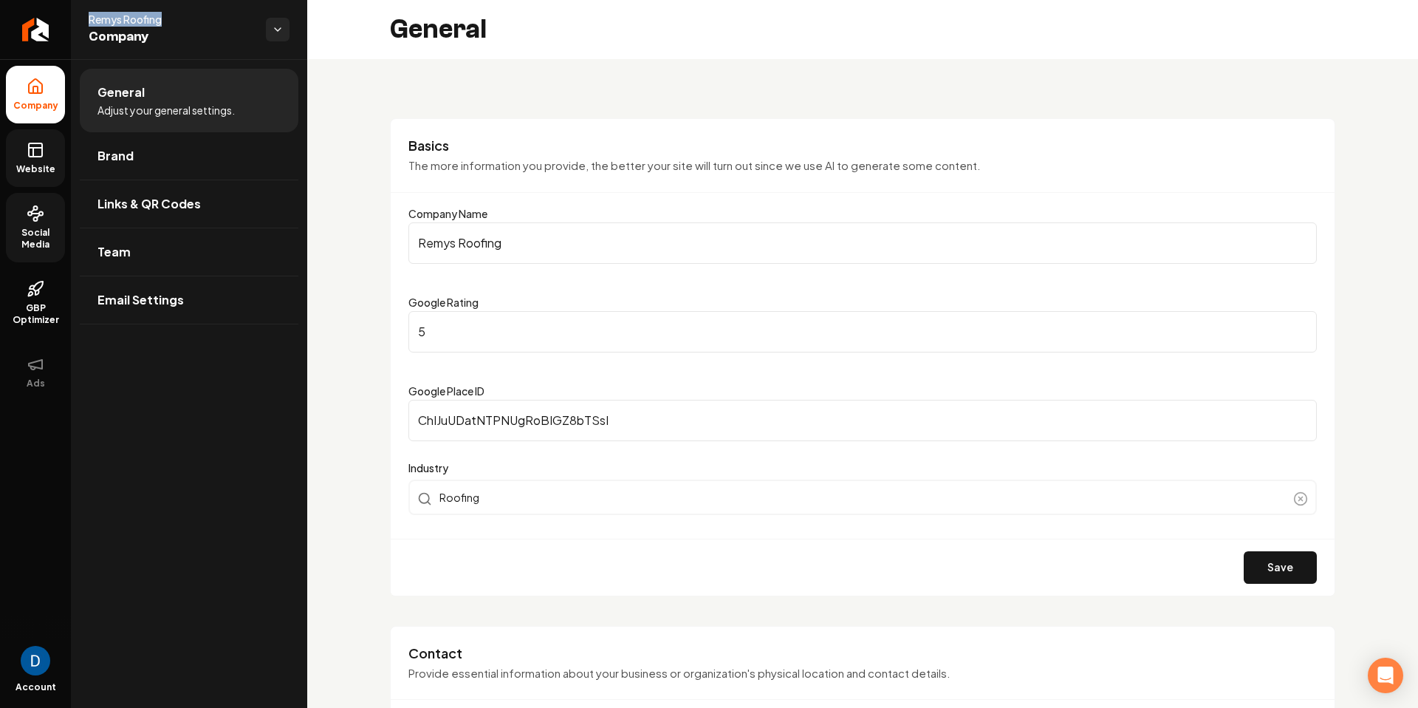
click at [18, 170] on span "Website" at bounding box center [35, 169] width 51 height 12
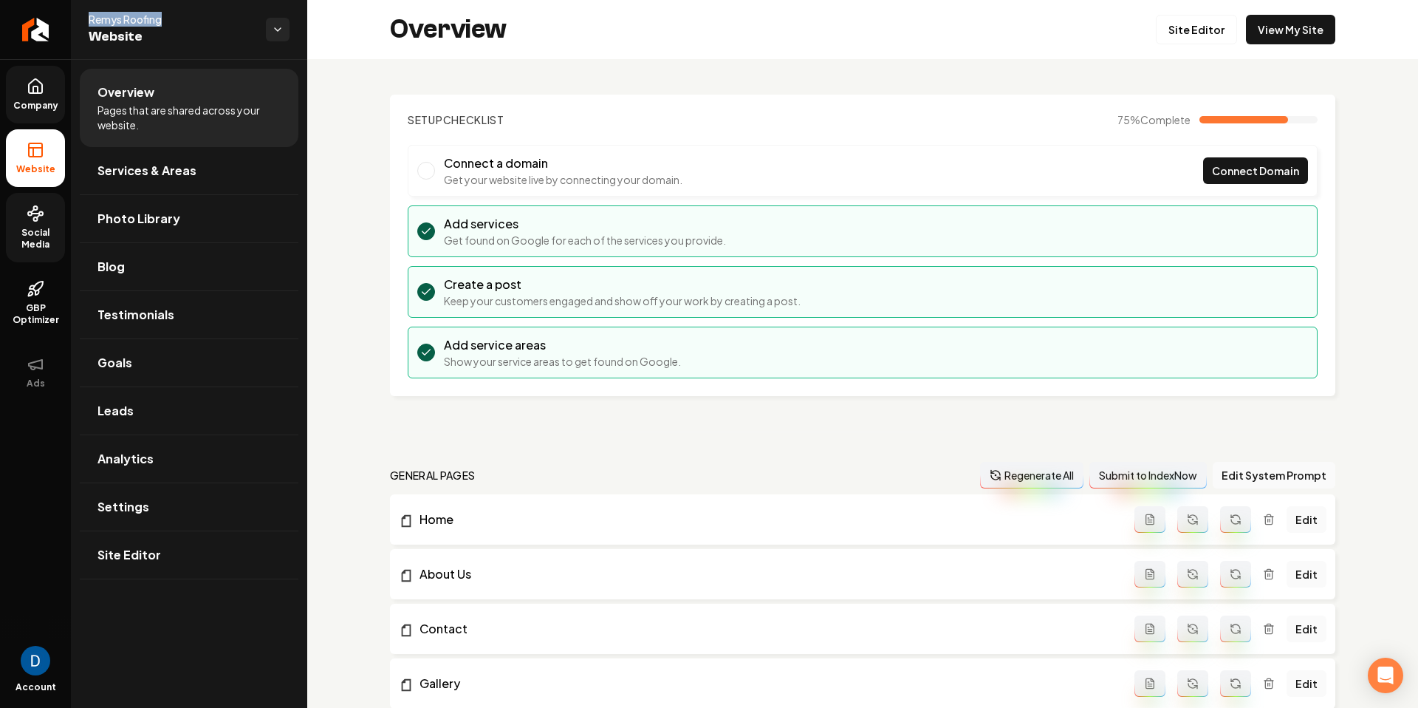
click at [25, 114] on link "Company" at bounding box center [35, 95] width 59 height 58
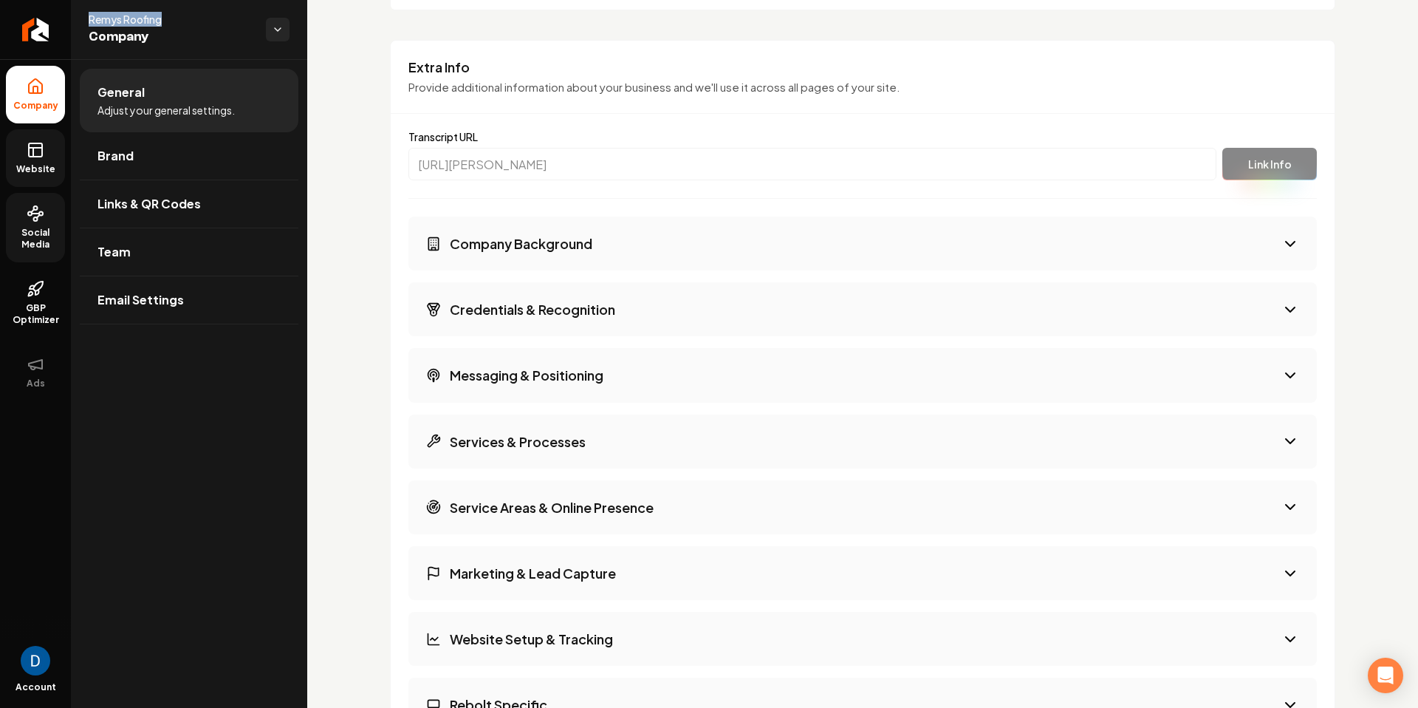
scroll to position [2356, 0]
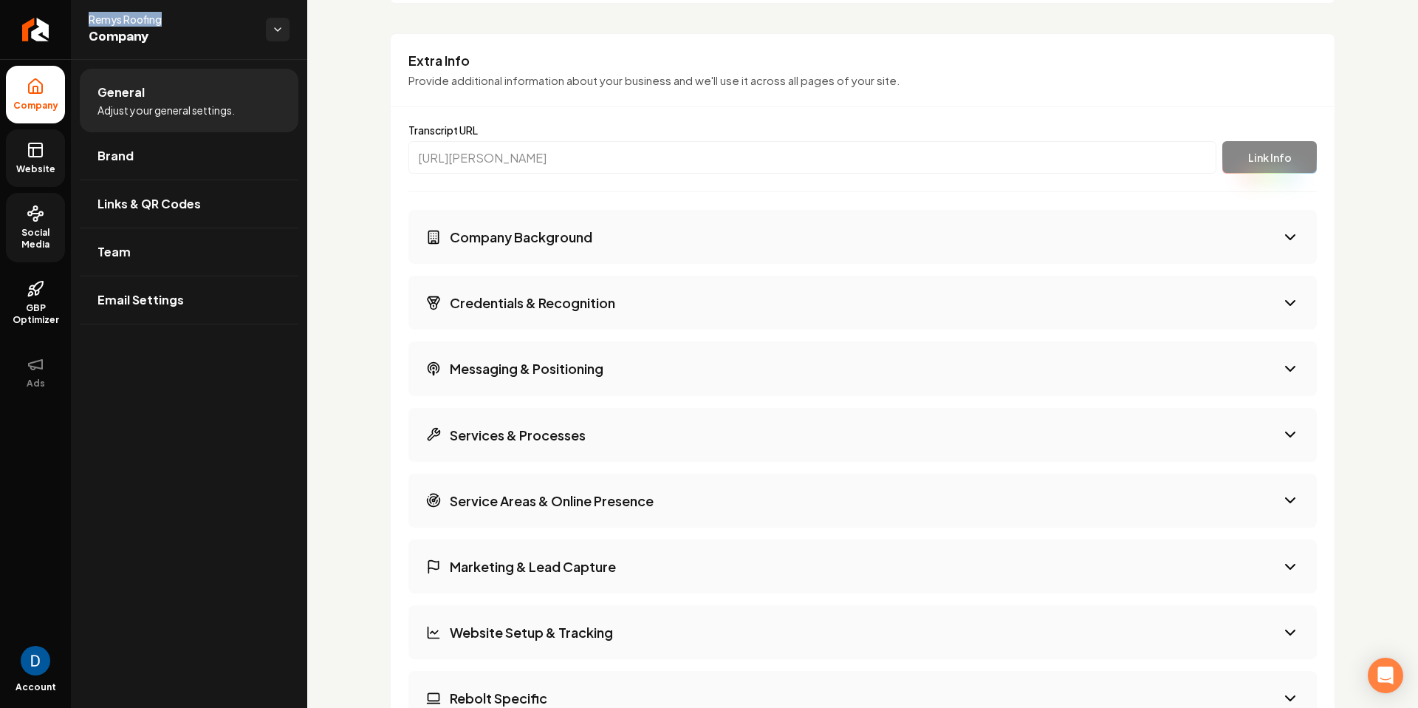
click at [596, 235] on button "Company Background" at bounding box center [863, 237] width 909 height 54
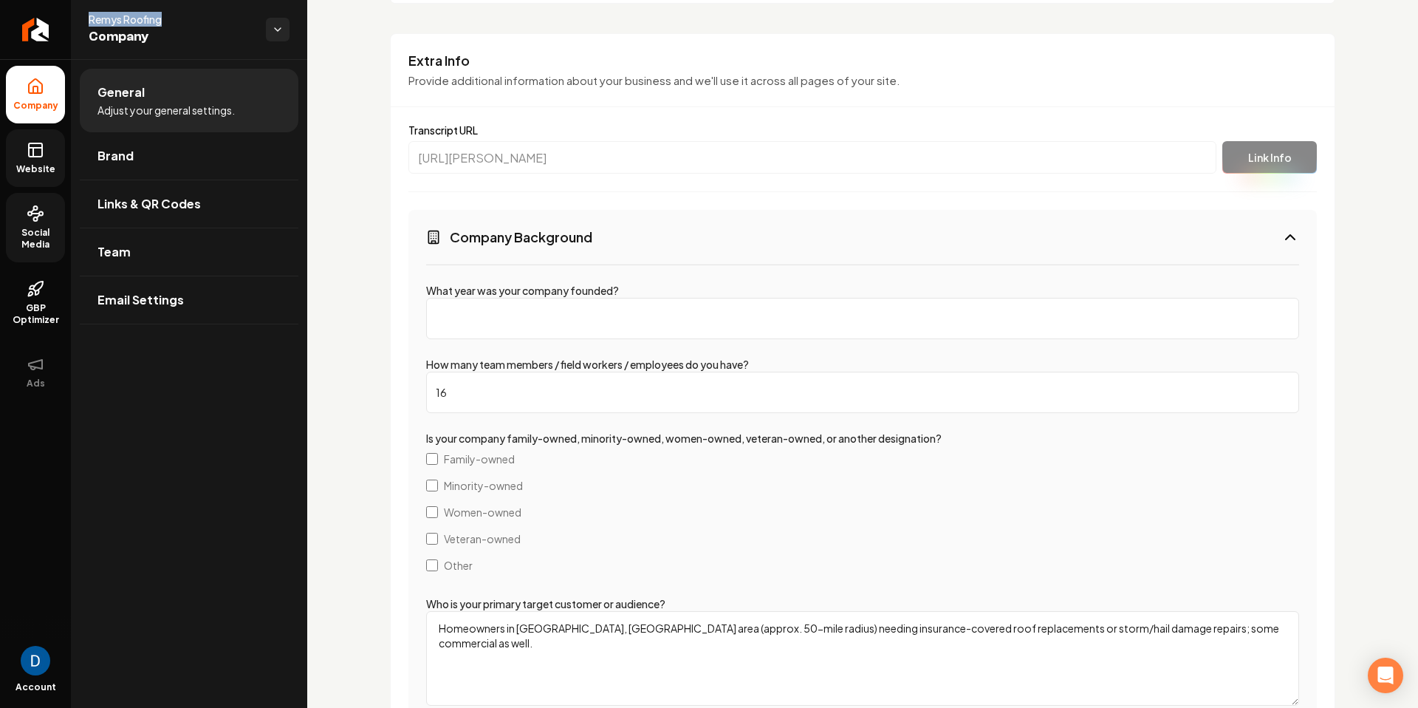
click at [596, 236] on button "Company Background" at bounding box center [863, 237] width 909 height 54
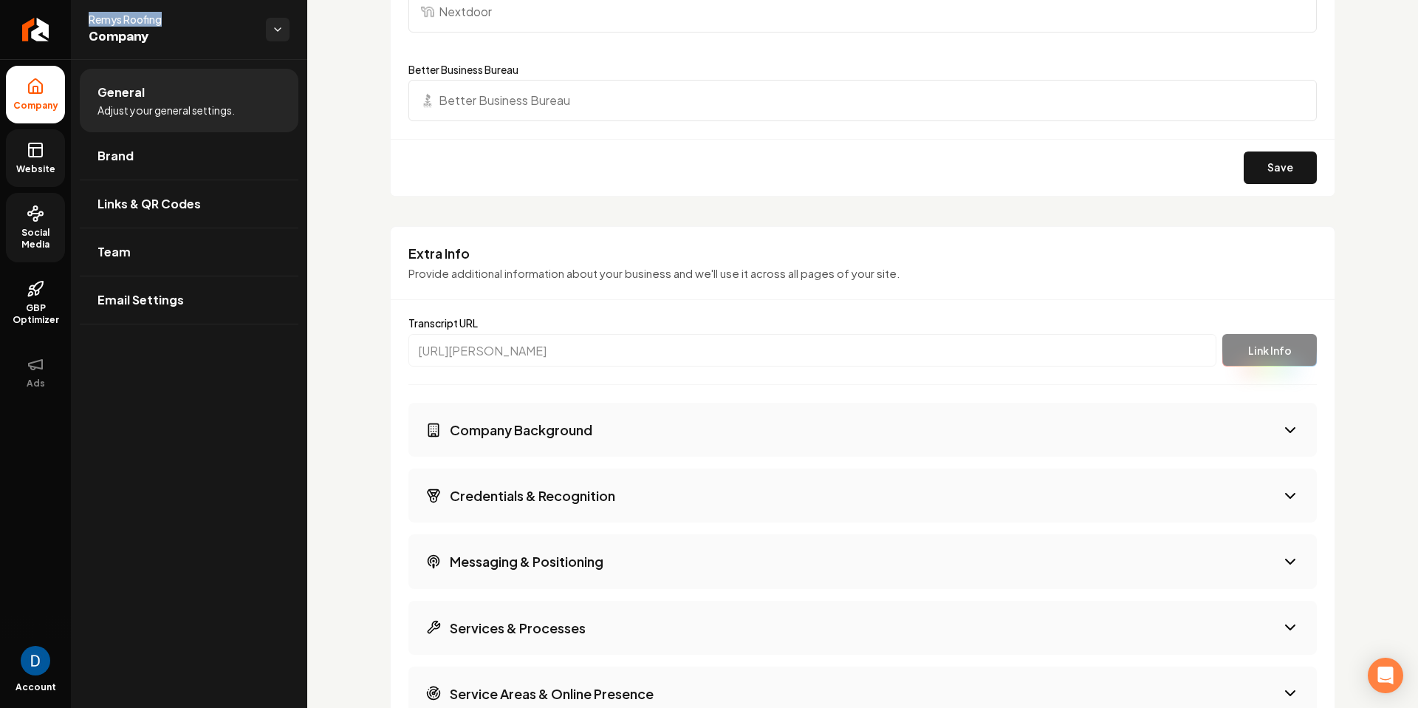
scroll to position [2114, 0]
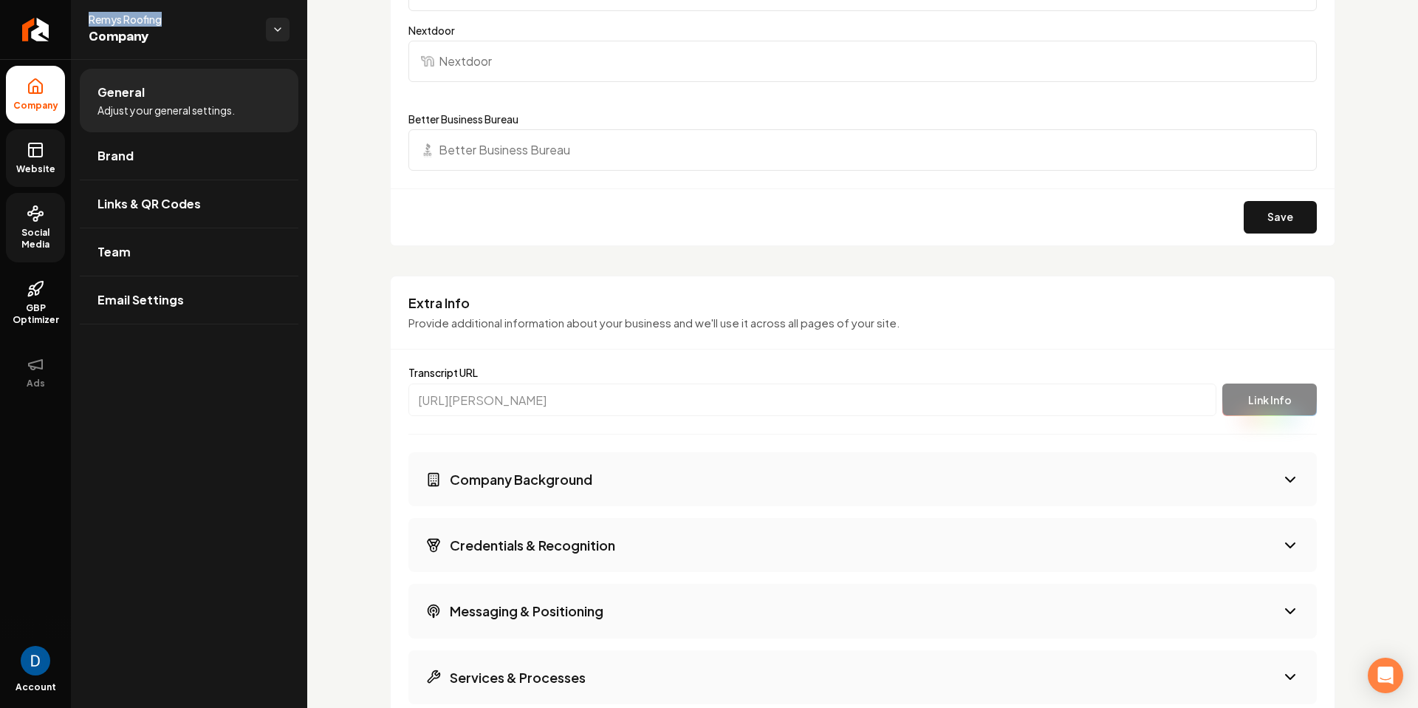
click at [629, 472] on button "Company Background" at bounding box center [863, 479] width 909 height 54
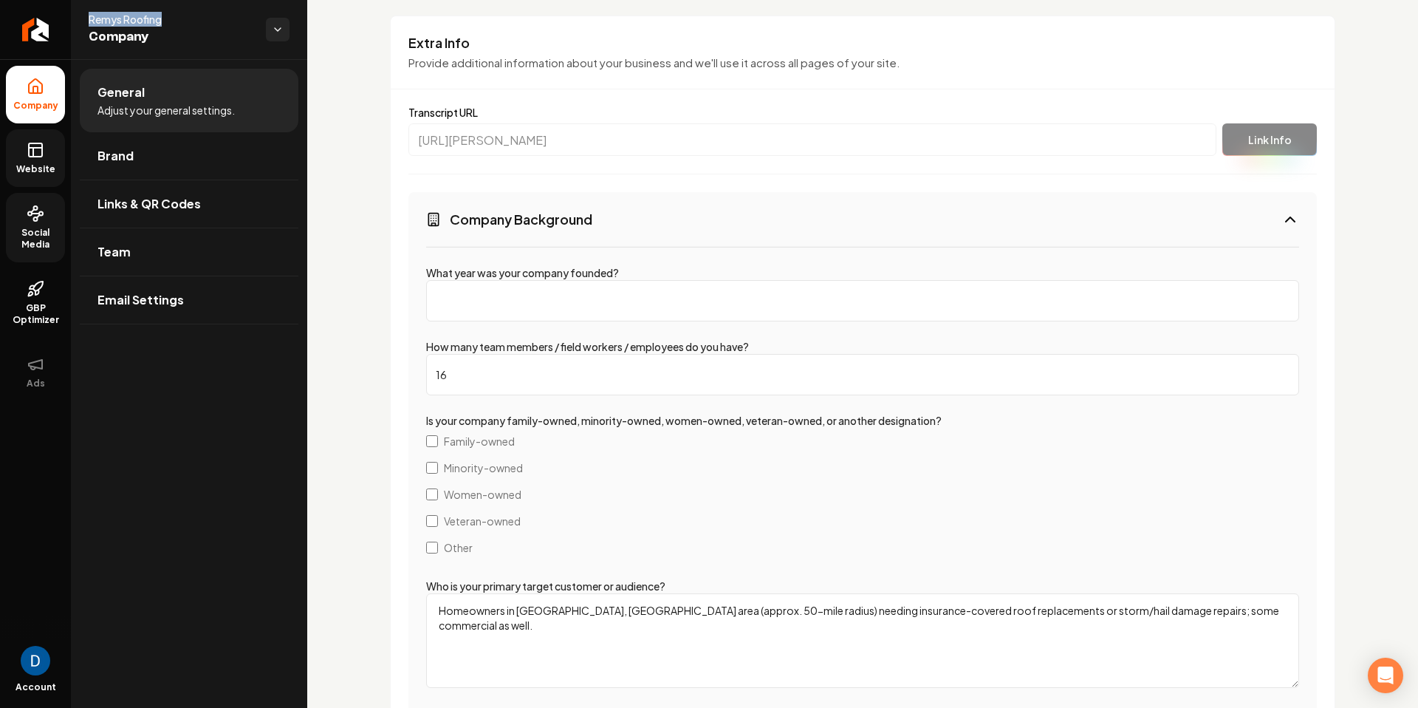
scroll to position [2371, 0]
click at [47, 143] on link "Website" at bounding box center [35, 158] width 59 height 58
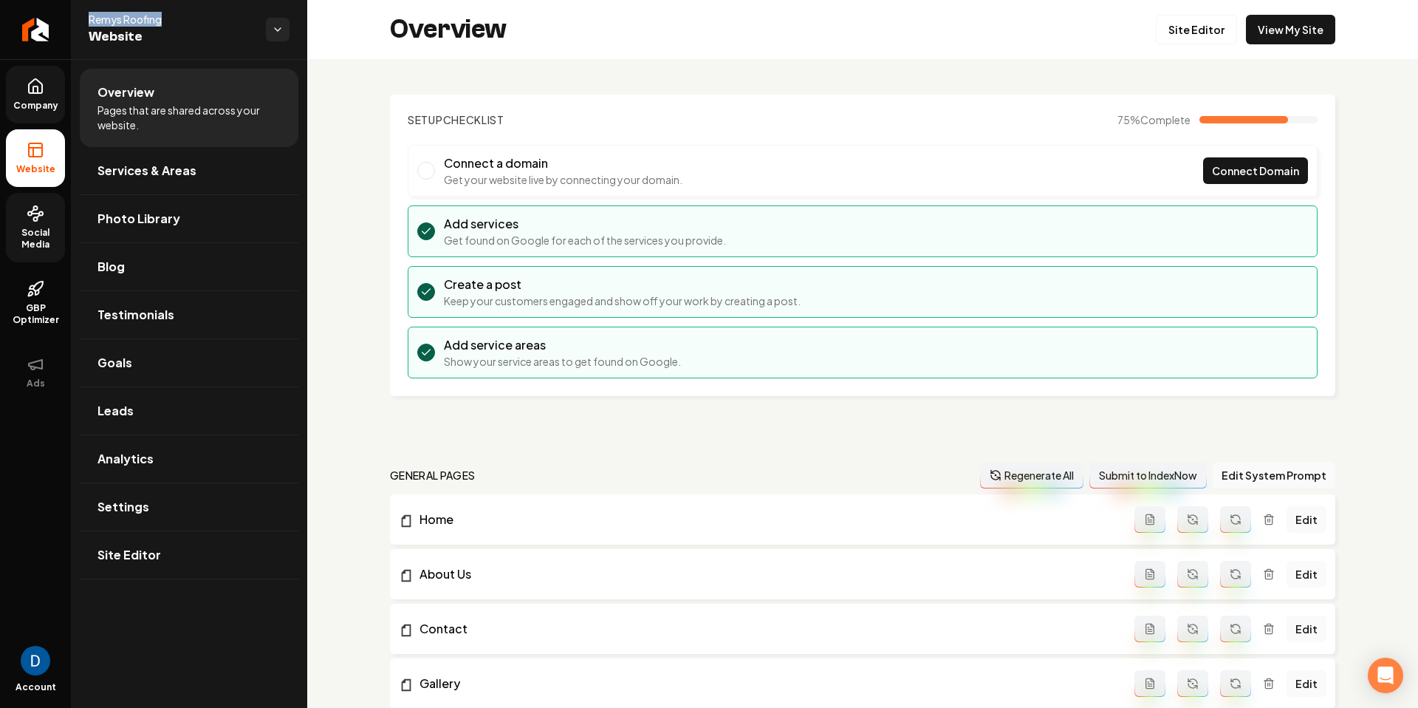
click at [38, 228] on span "Social Media" at bounding box center [35, 239] width 59 height 24
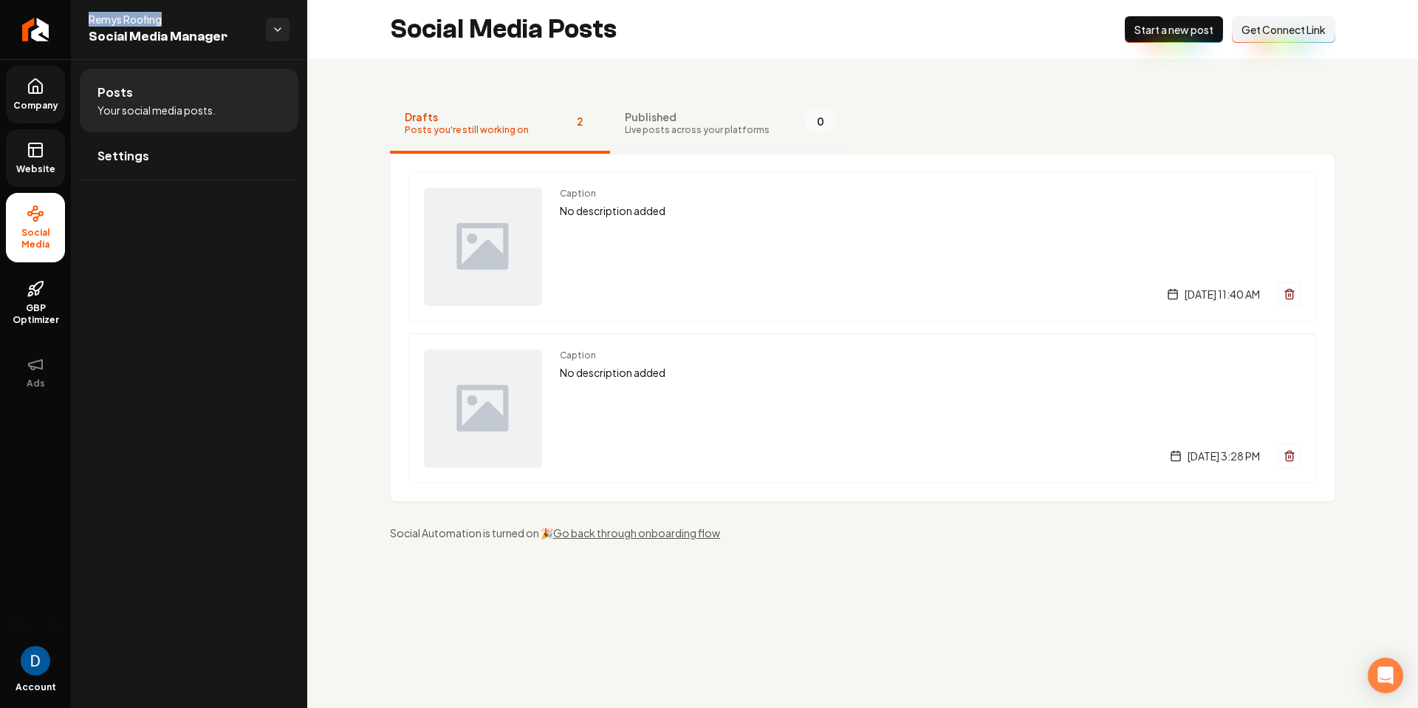
click at [734, 109] on span "Published" at bounding box center [697, 116] width 145 height 15
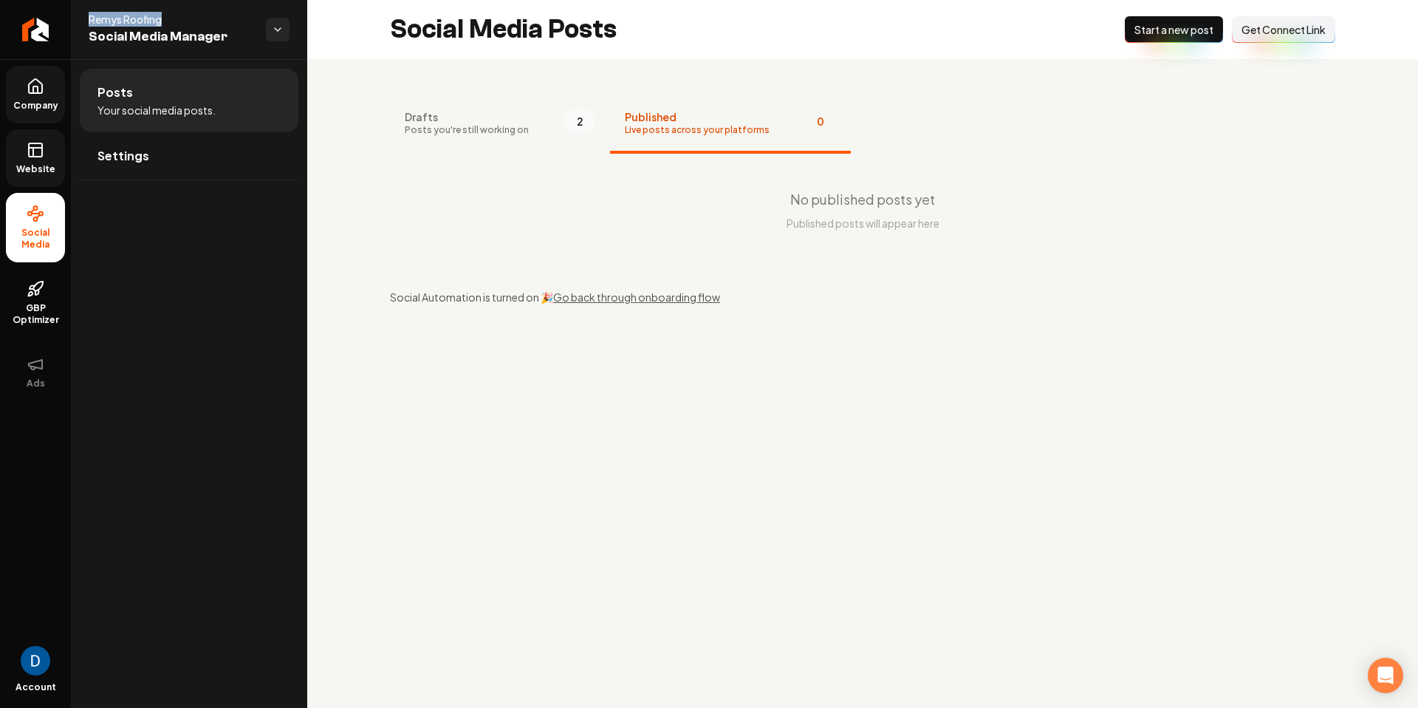
click at [511, 141] on button "Drafts Posts you're still working on 2" at bounding box center [500, 124] width 220 height 59
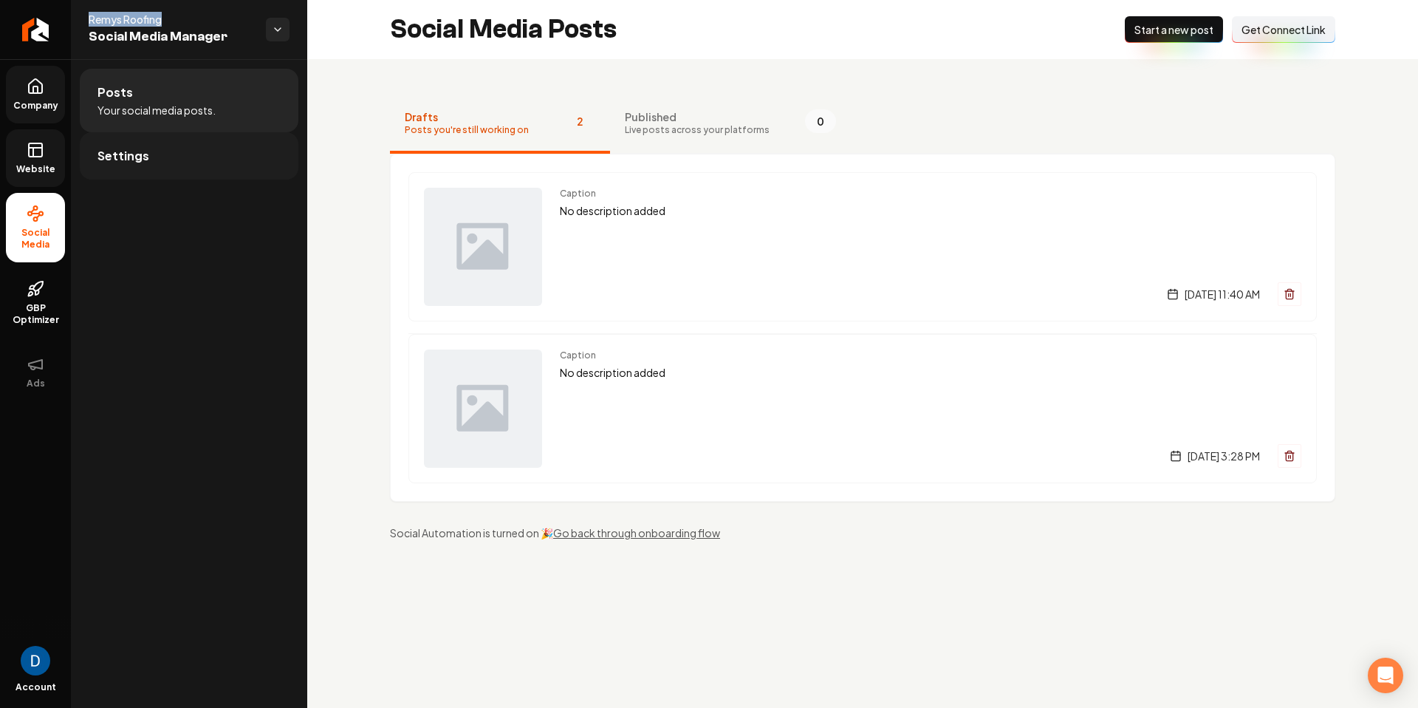
click at [150, 162] on link "Settings" at bounding box center [189, 155] width 219 height 47
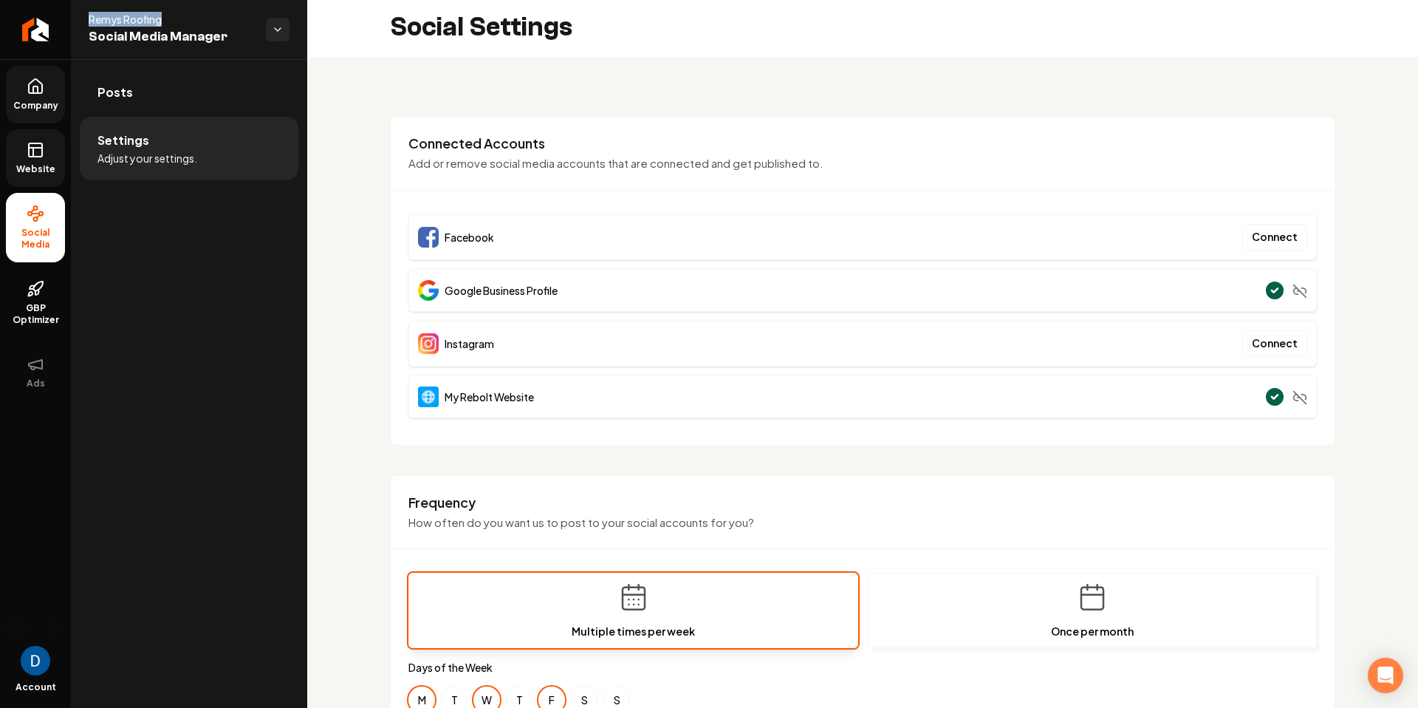
scroll to position [4, 0]
click at [27, 225] on li "Social Media" at bounding box center [35, 227] width 59 height 69
click at [34, 228] on span "Social Media" at bounding box center [35, 239] width 59 height 24
click at [154, 152] on span "Adjust your settings." at bounding box center [148, 158] width 100 height 15
click at [208, 84] on link "Posts" at bounding box center [189, 92] width 219 height 47
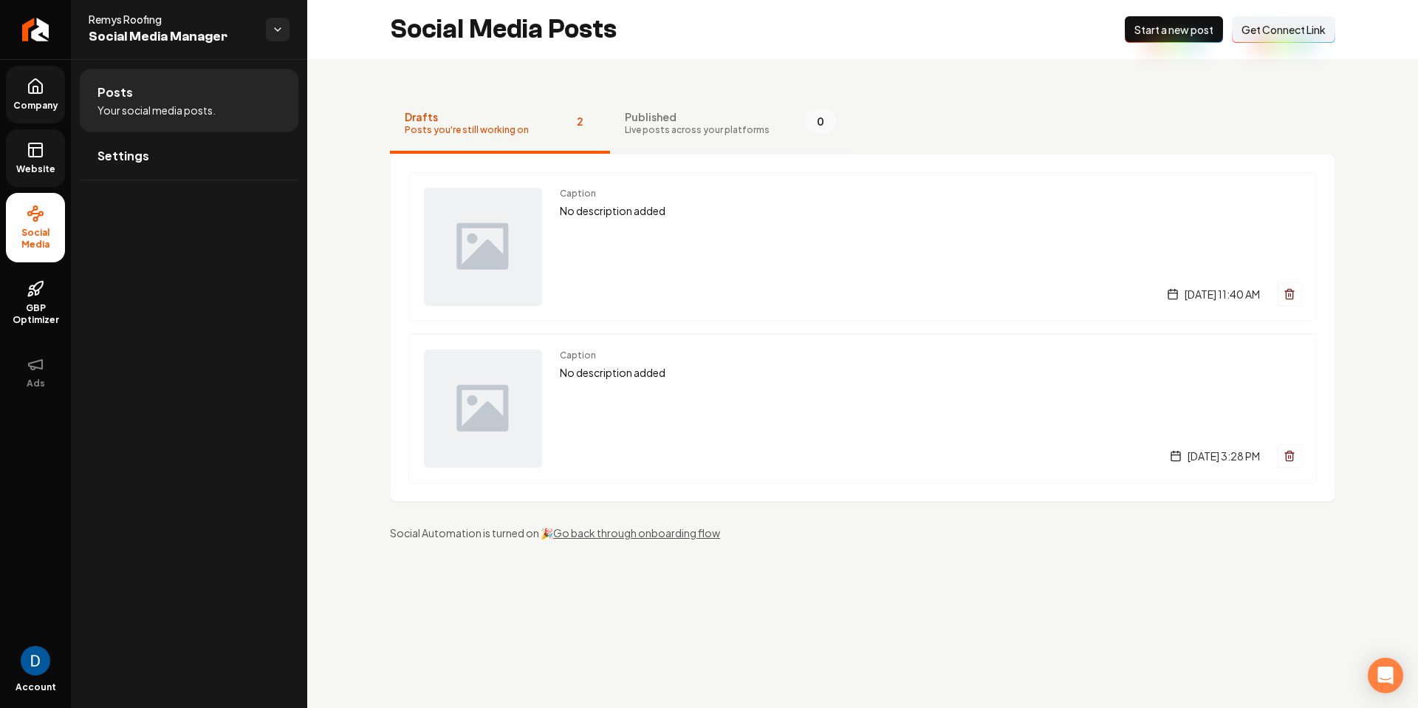
click at [686, 142] on button "Published Live posts across your platforms 0" at bounding box center [730, 124] width 241 height 59
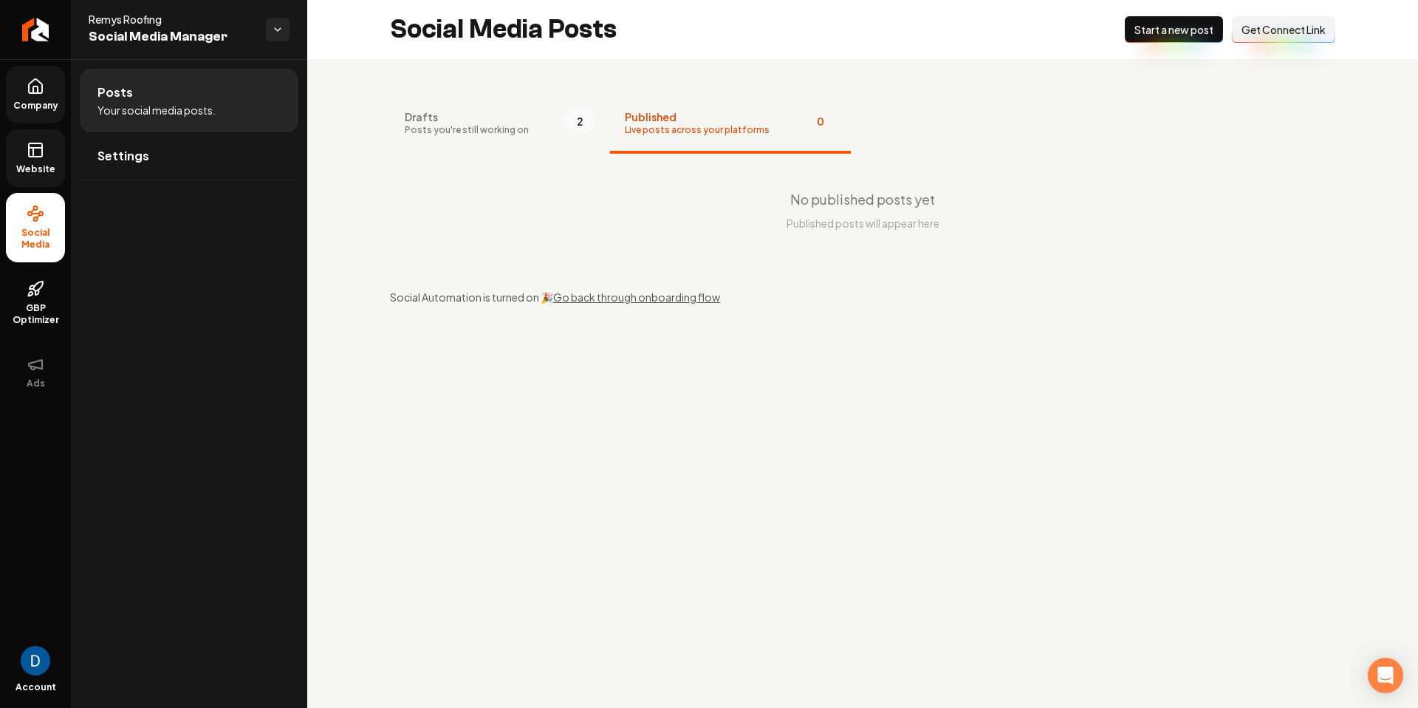
click at [58, 223] on li "Social Media" at bounding box center [35, 227] width 59 height 69
click at [32, 83] on icon at bounding box center [36, 87] width 18 height 18
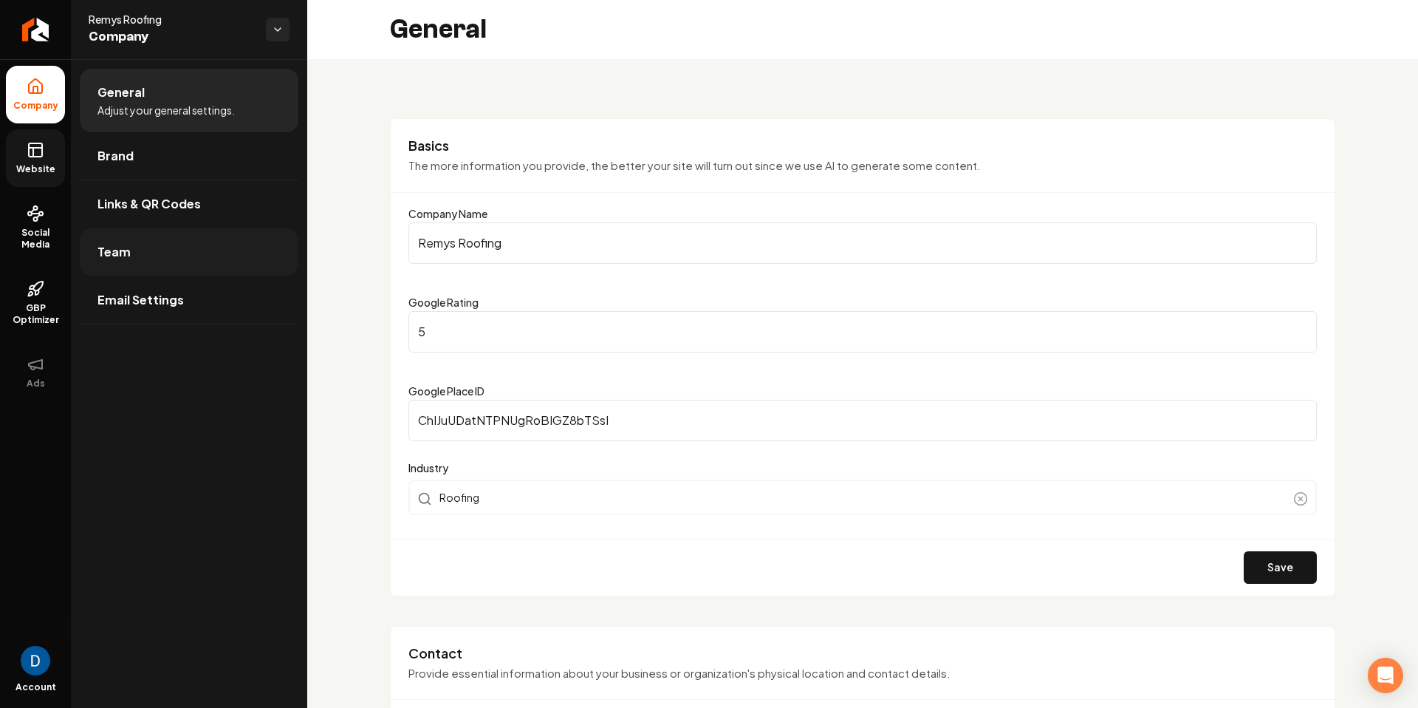
click at [188, 255] on link "Team" at bounding box center [189, 251] width 219 height 47
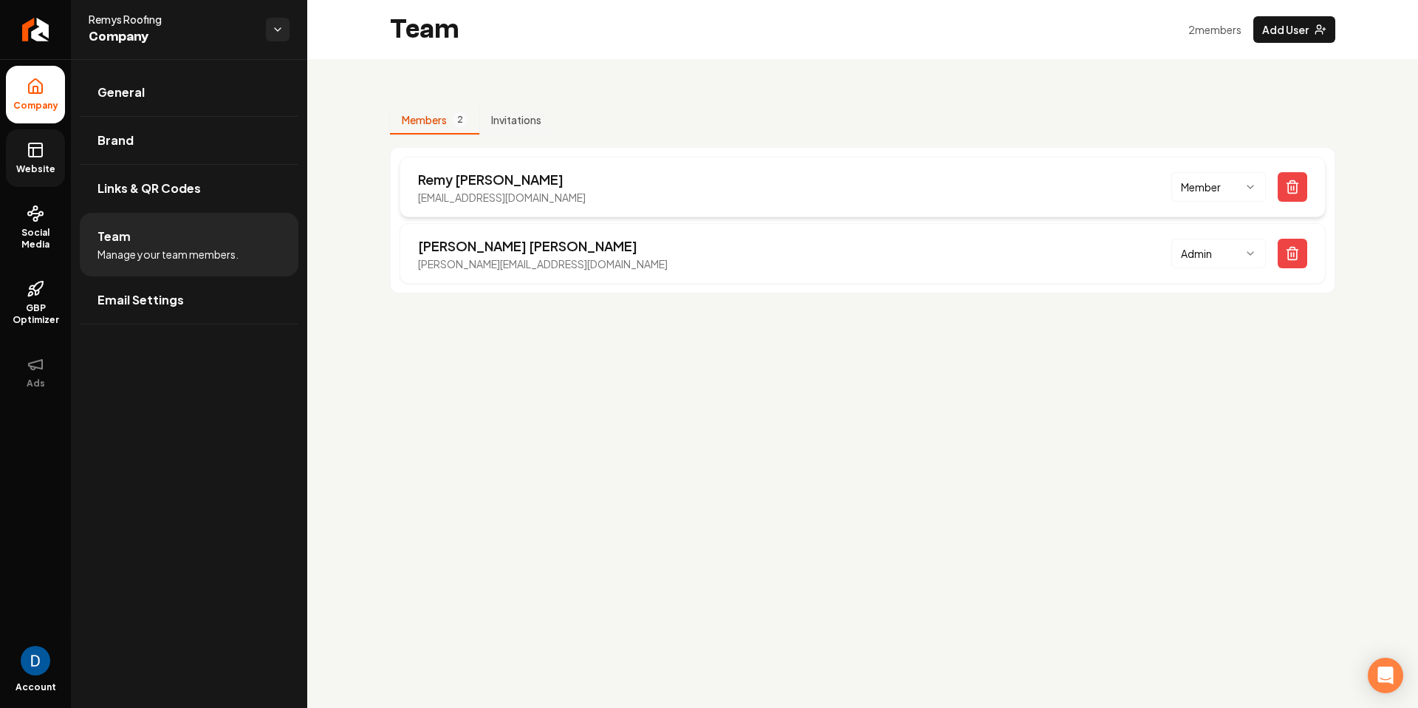
click at [460, 186] on p "Remy Caruso" at bounding box center [502, 179] width 168 height 21
click at [1294, 247] on icon "Main content area" at bounding box center [1293, 248] width 5 height 2
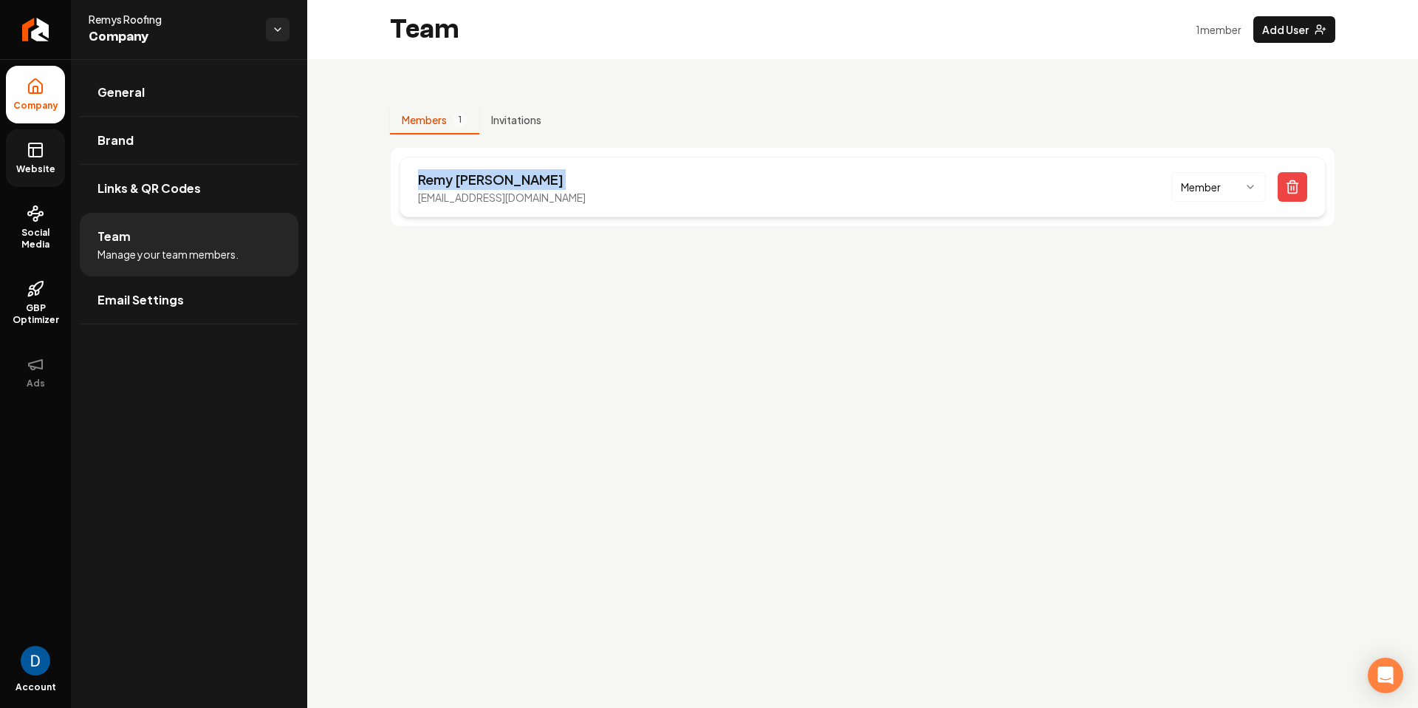
click at [1185, 187] on html "Company Website Social Media GBP Optimizer Ads Account Remys Roofing Company Ge…" at bounding box center [709, 354] width 1418 height 708
click at [1206, 201] on html "Company Website Social Media GBP Optimizer Ads Account Remys Roofing Company Ge…" at bounding box center [709, 354] width 1418 height 708
click at [1211, 171] on div "Remy Caruso remy@remysroofing.com Member" at bounding box center [863, 187] width 926 height 61
click at [1217, 192] on html "Company Website Social Media GBP Optimizer Ads Account Remys Roofing Company Ge…" at bounding box center [709, 354] width 1418 height 708
click at [810, 65] on div "Members 1 Invitations Remy Caruso remy@remysroofing.com Admin" at bounding box center [862, 160] width 1111 height 203
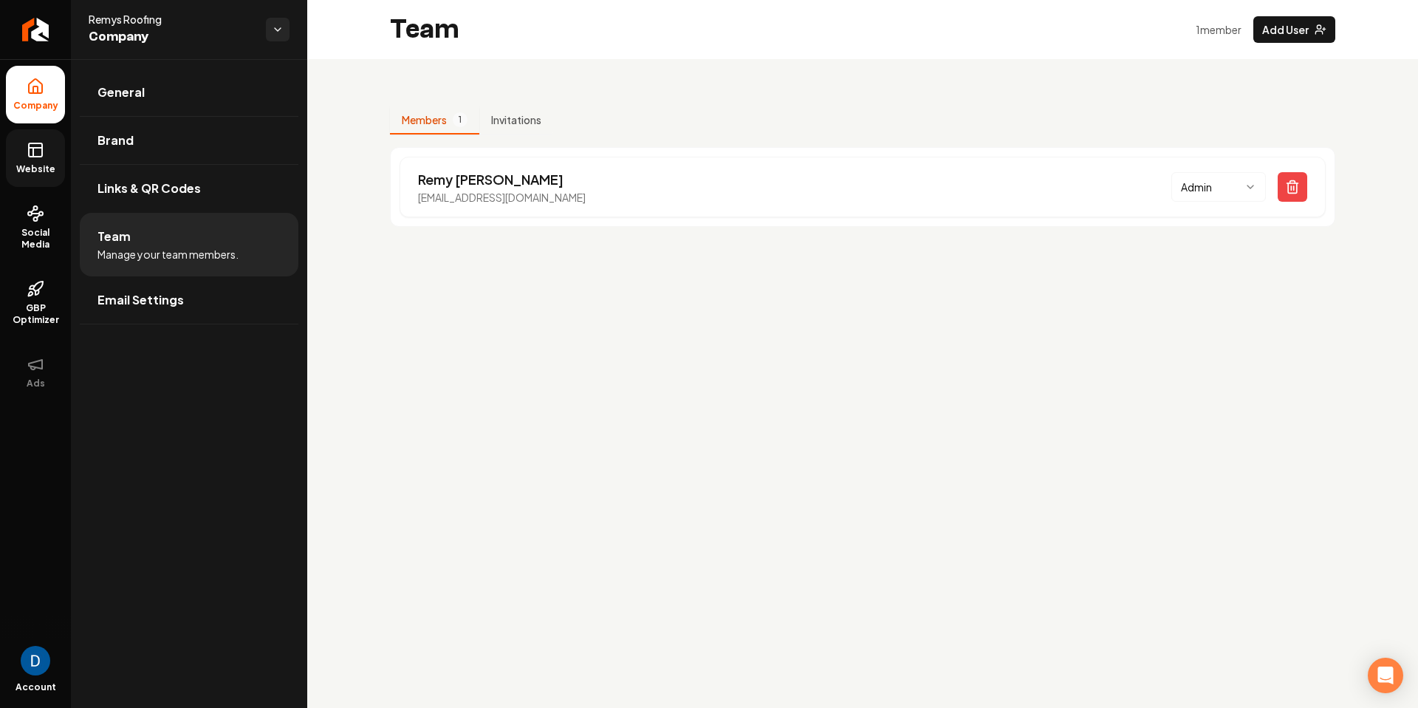
click at [47, 262] on ul "Company Website Social Media GBP Optimizer Ads" at bounding box center [35, 233] width 71 height 348
click at [44, 242] on span "Social Media" at bounding box center [35, 239] width 59 height 24
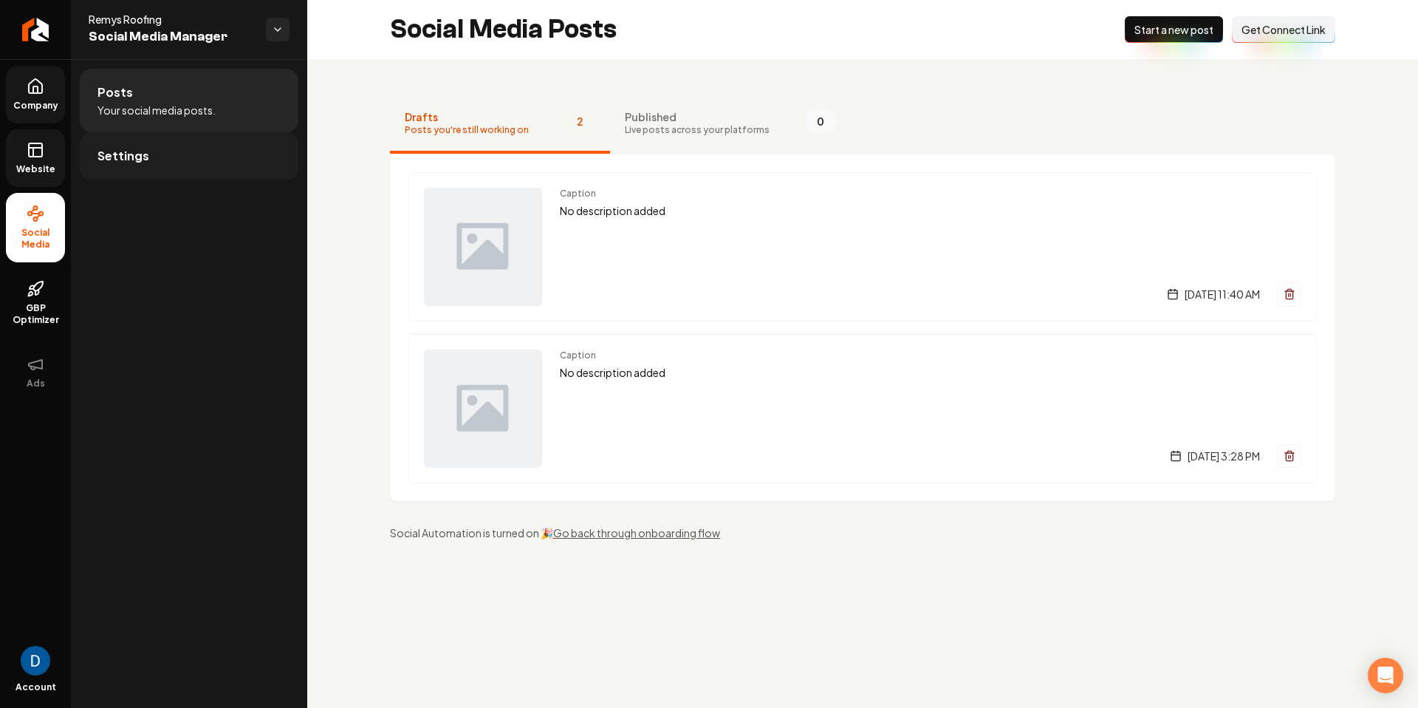
click at [130, 150] on span "Settings" at bounding box center [124, 156] width 52 height 18
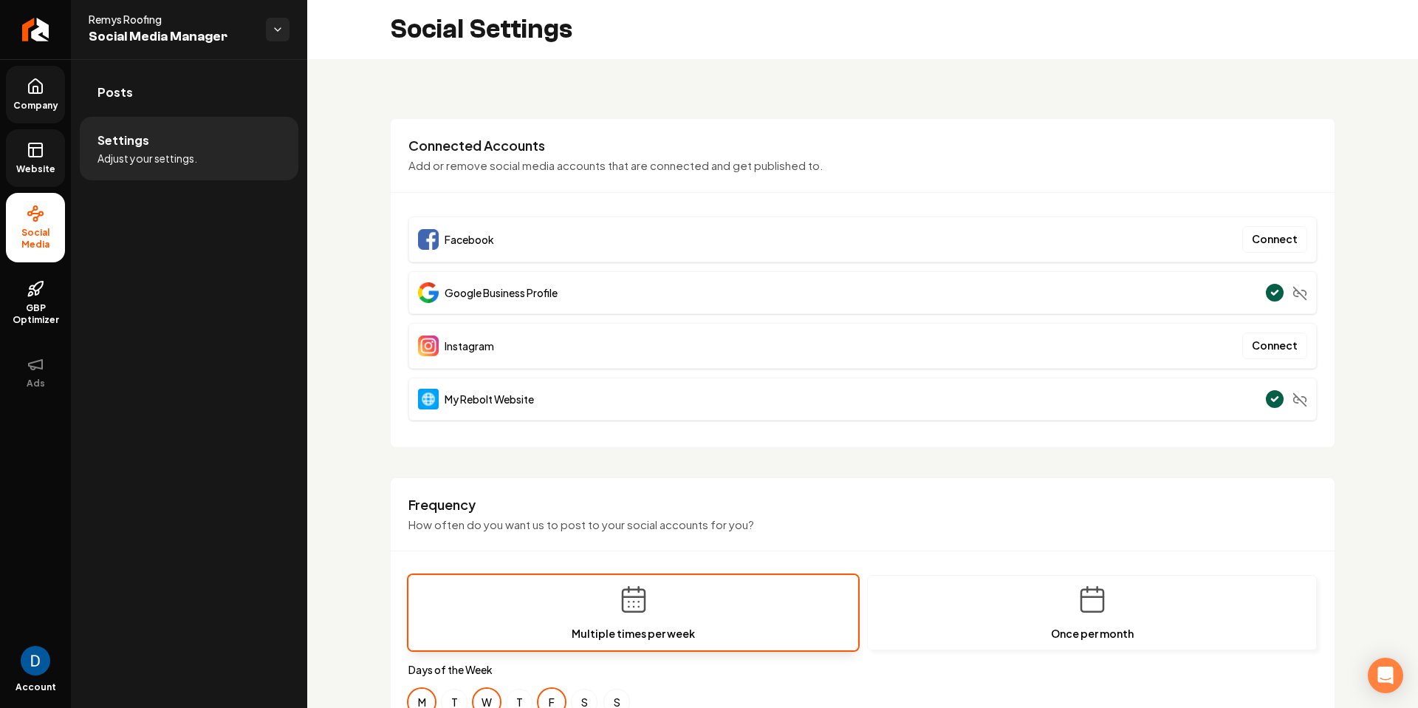
scroll to position [4, 0]
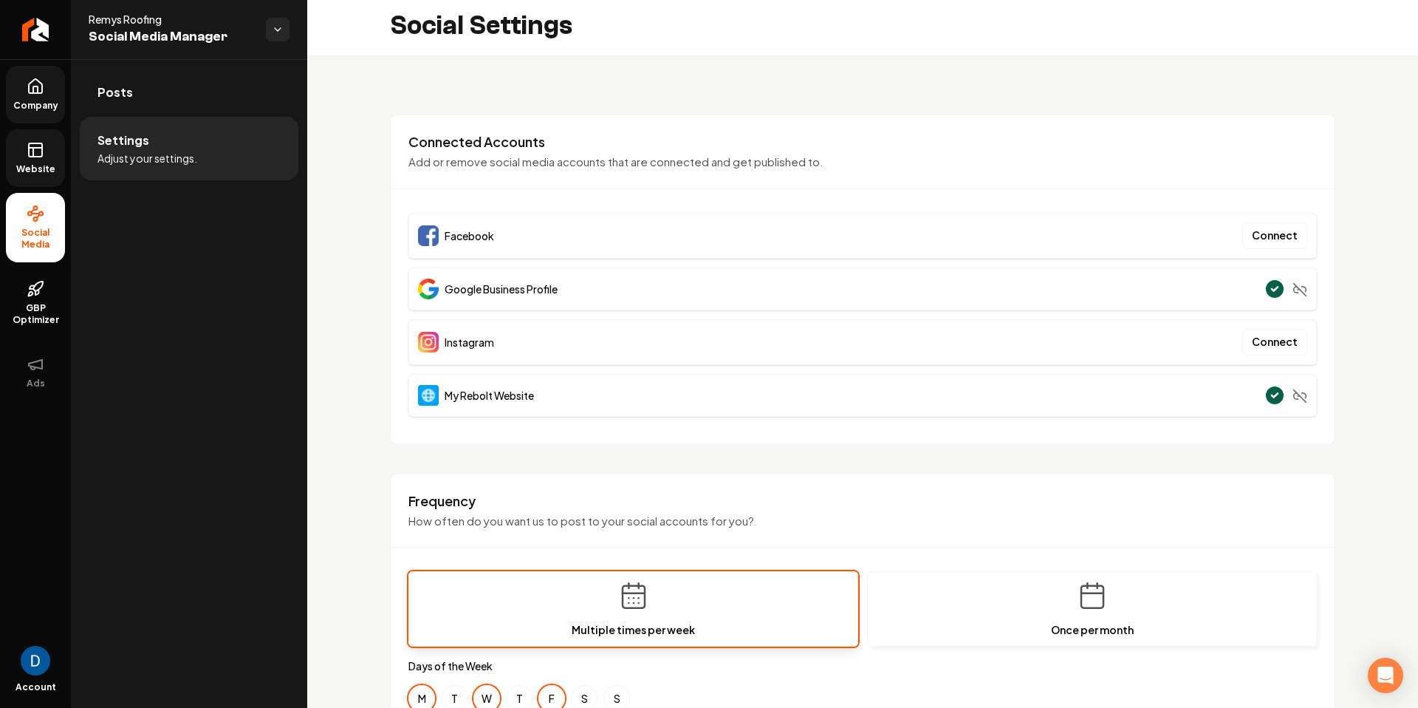
click at [1278, 360] on div "Instagram Connect" at bounding box center [863, 342] width 909 height 46
click at [1276, 347] on button "Connect" at bounding box center [1275, 342] width 65 height 27
click at [180, 85] on link "Posts" at bounding box center [189, 92] width 219 height 47
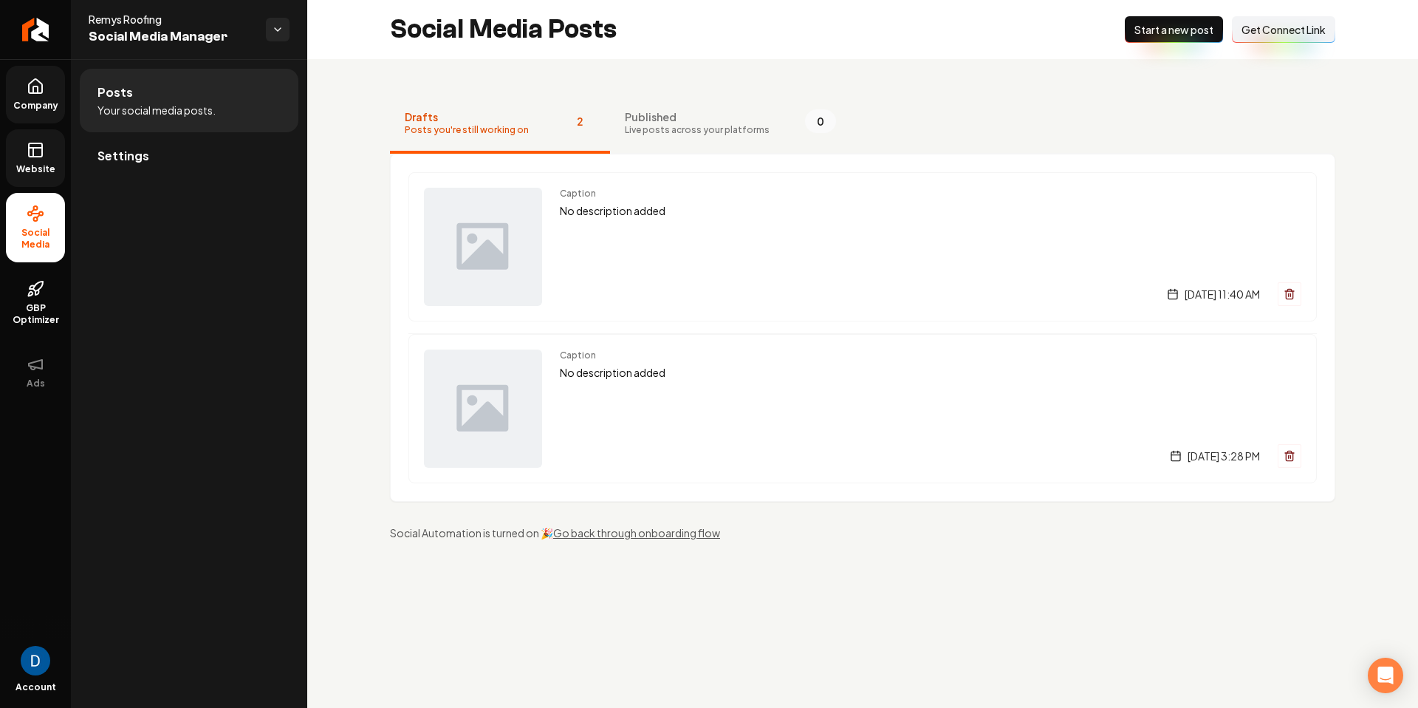
click at [1293, 29] on span "Get Connect Link" at bounding box center [1284, 29] width 84 height 15
click at [677, 222] on div "Caption No description added Wednesday, October 1, 2025 | 11:40 AM" at bounding box center [931, 247] width 742 height 118
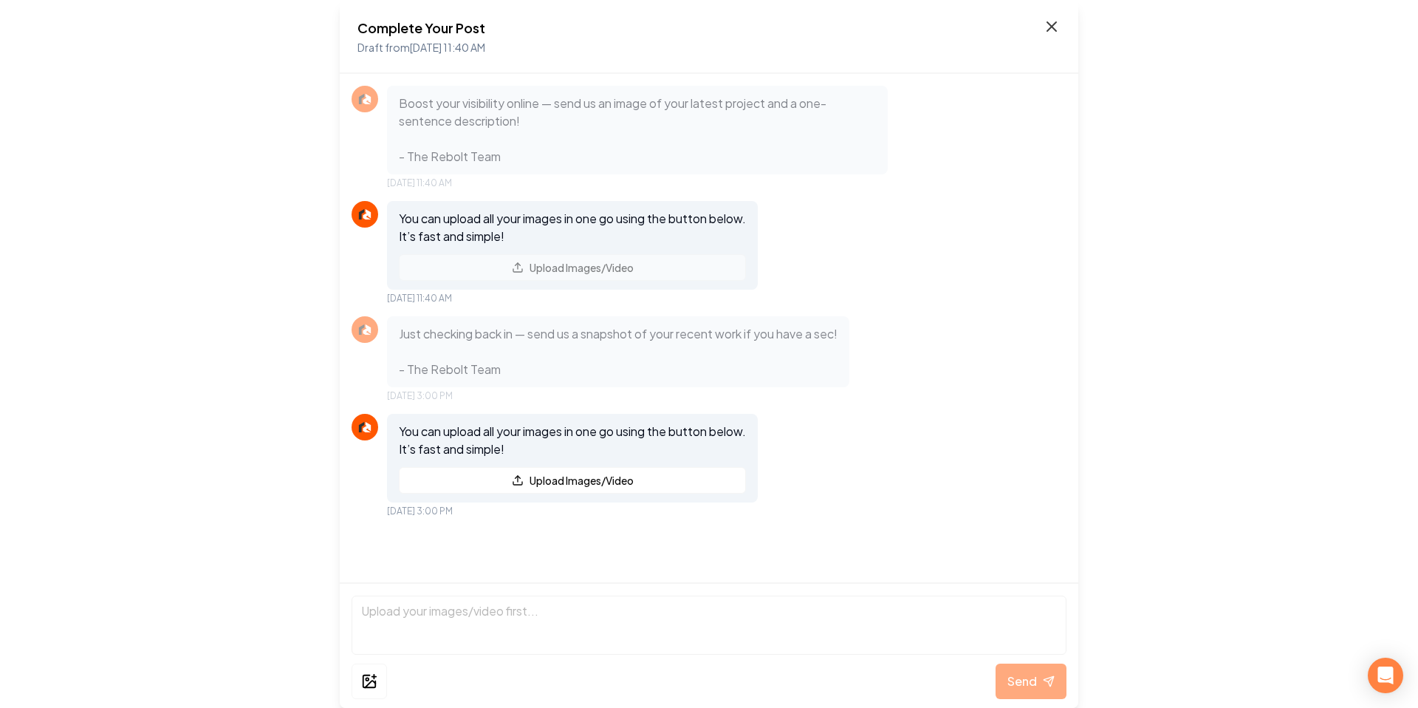
click at [1047, 30] on icon at bounding box center [1051, 26] width 9 height 9
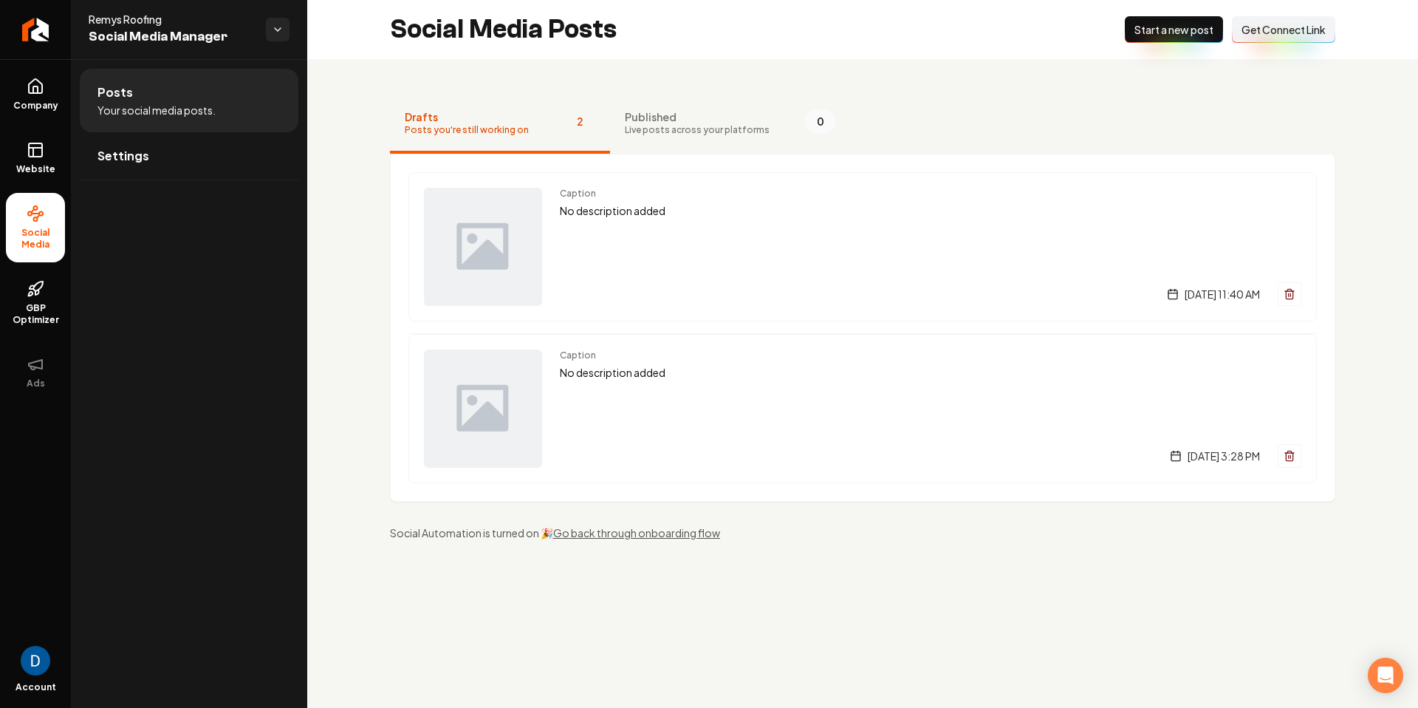
click at [1193, 34] on span "Start a new post" at bounding box center [1174, 29] width 79 height 15
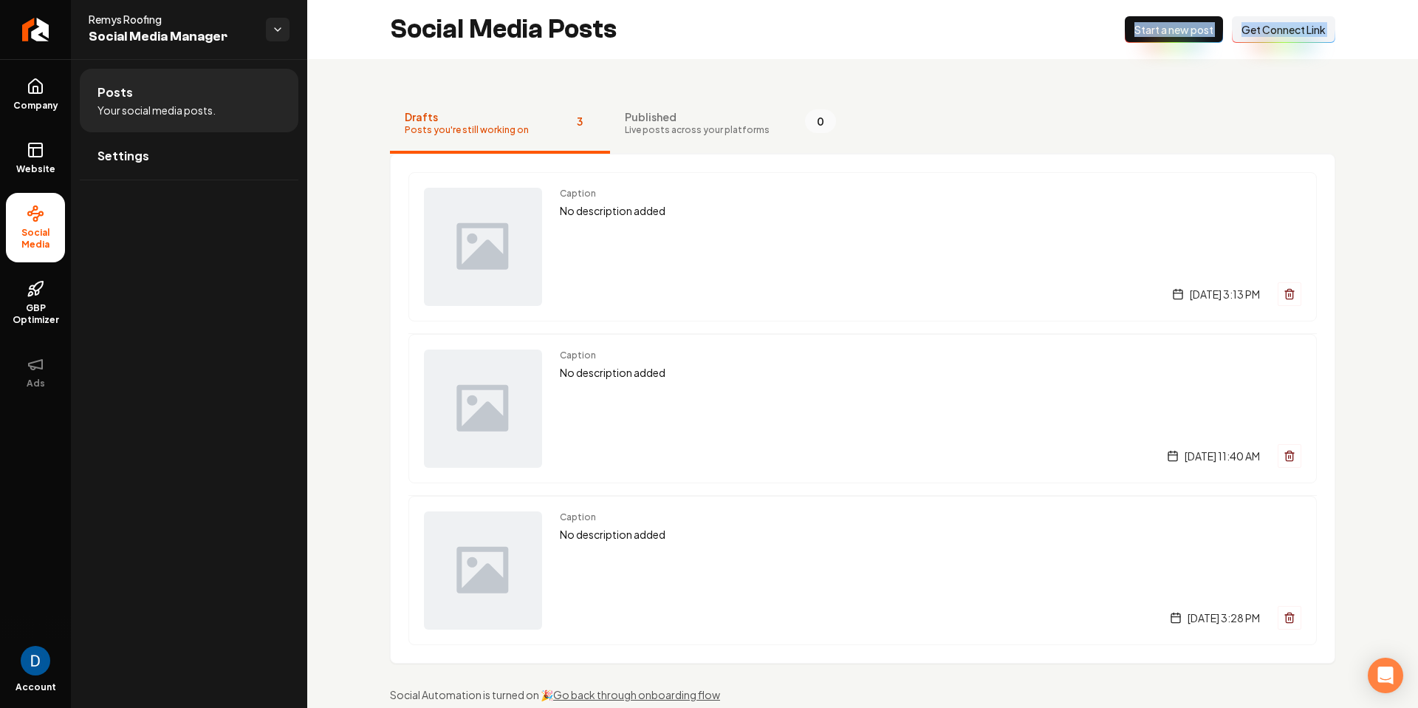
click at [370, 49] on div "Social Media Posts New Post Start a new post Connect Link Get Connect Link Draf…" at bounding box center [862, 368] width 1111 height 737
click at [592, 238] on div "Caption No description added [DATE] 3:13 PM" at bounding box center [931, 247] width 742 height 118
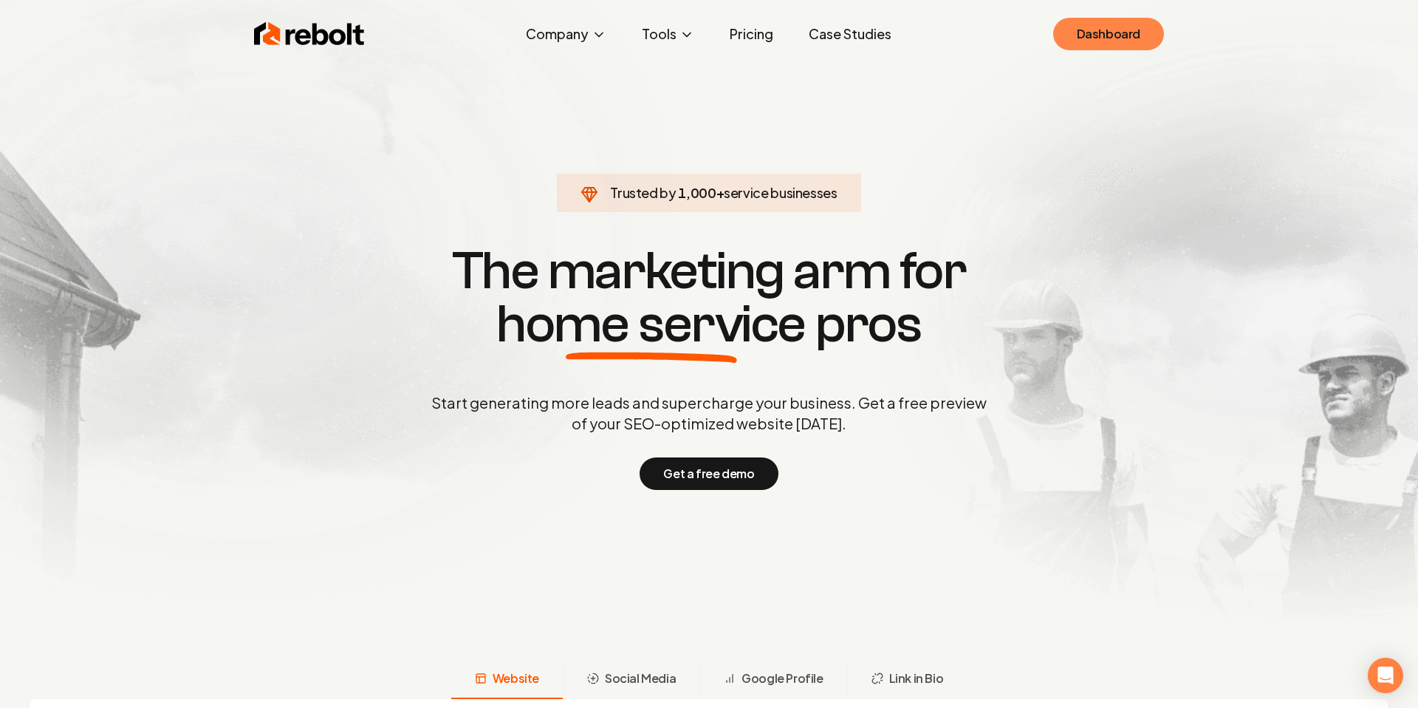
click at [1078, 34] on link "Dashboard" at bounding box center [1108, 34] width 111 height 33
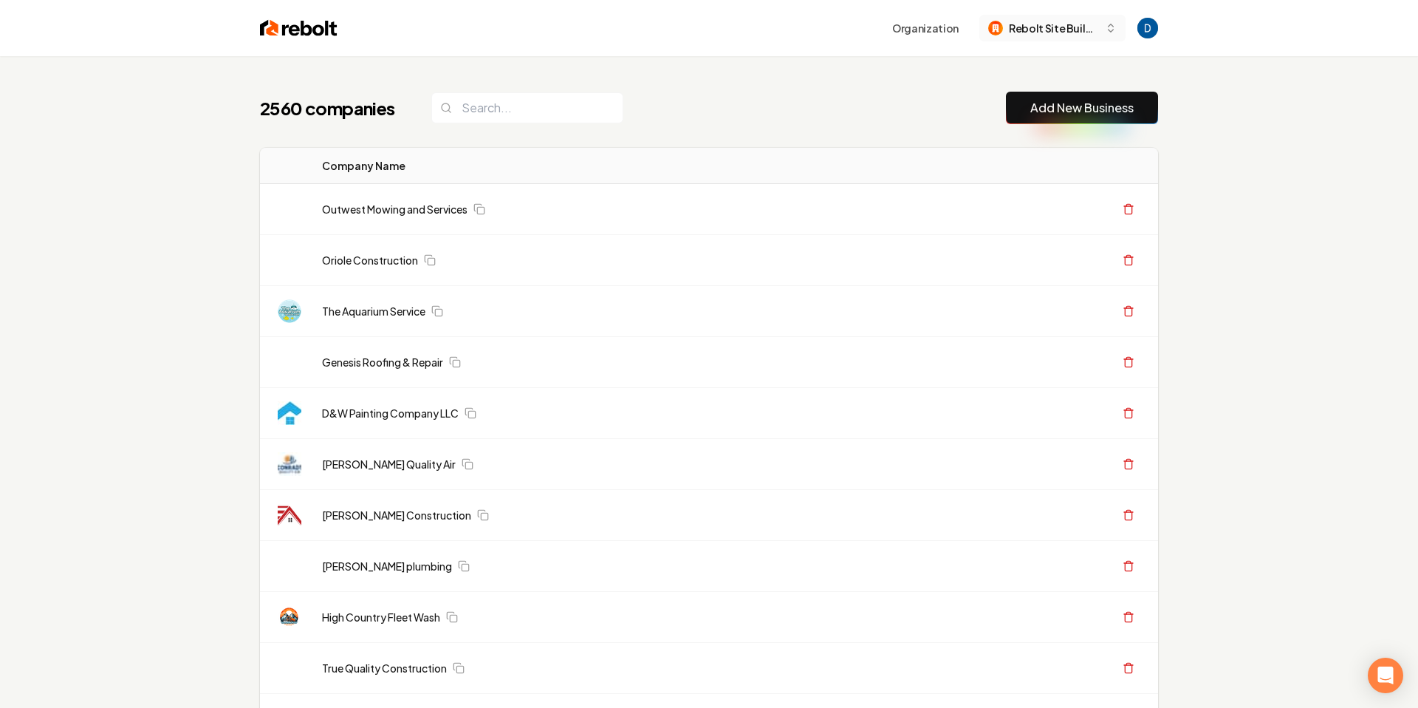
click at [1076, 32] on span "Rebolt Site Builder" at bounding box center [1054, 29] width 90 height 16
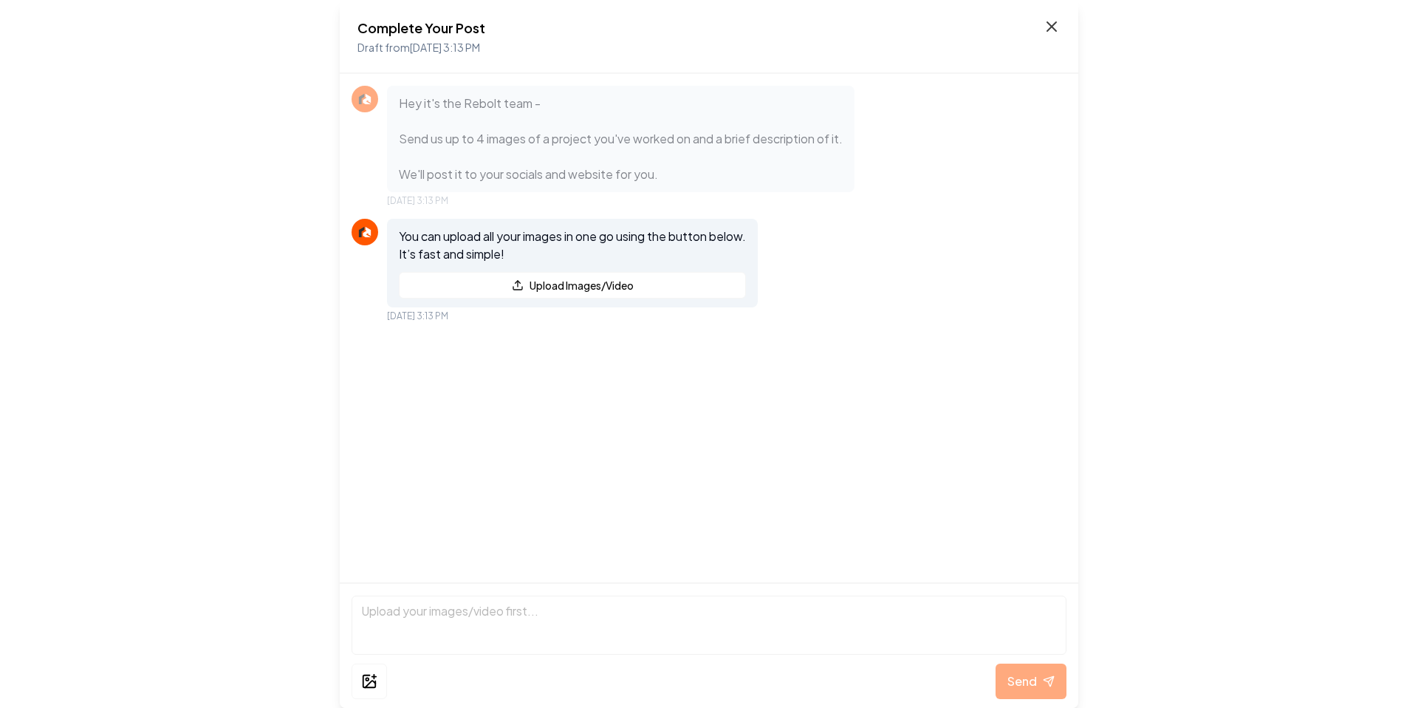
click at [1053, 23] on icon at bounding box center [1052, 27] width 18 height 18
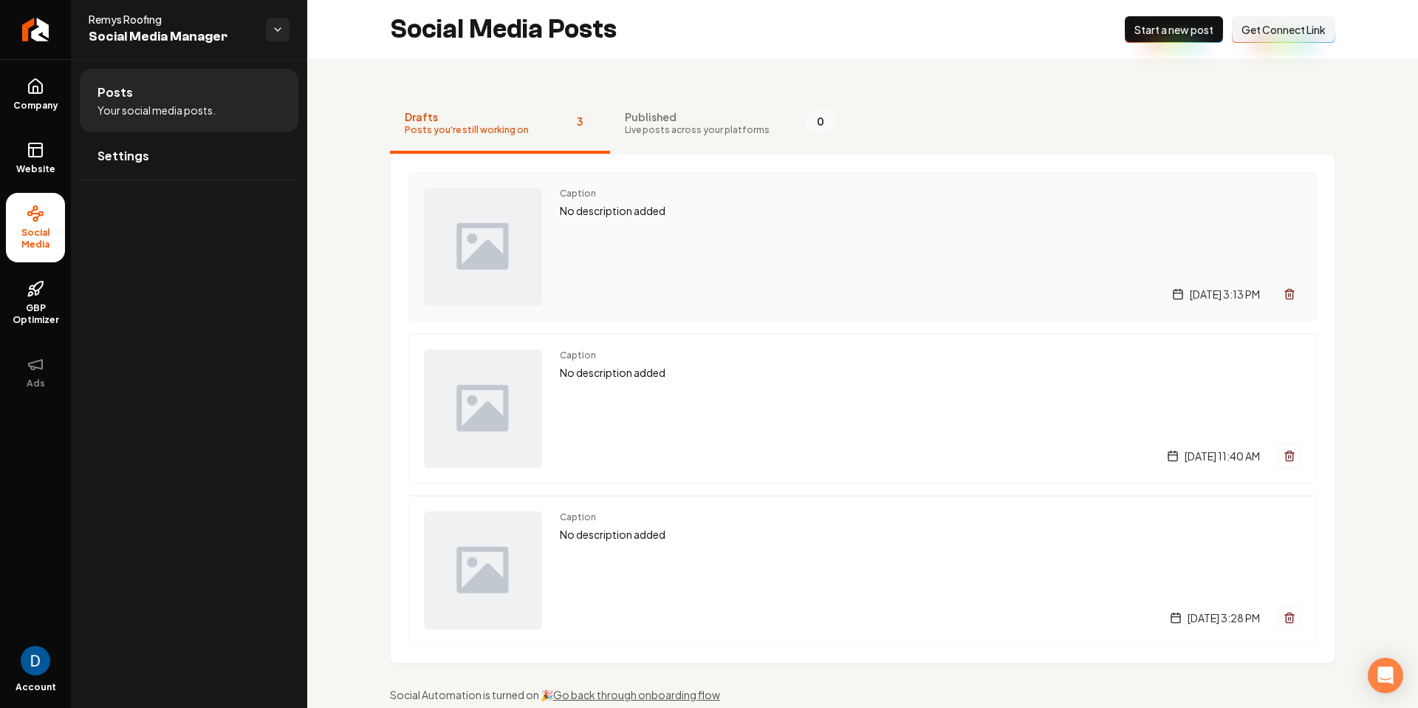
click at [613, 213] on p "No description added" at bounding box center [931, 210] width 742 height 17
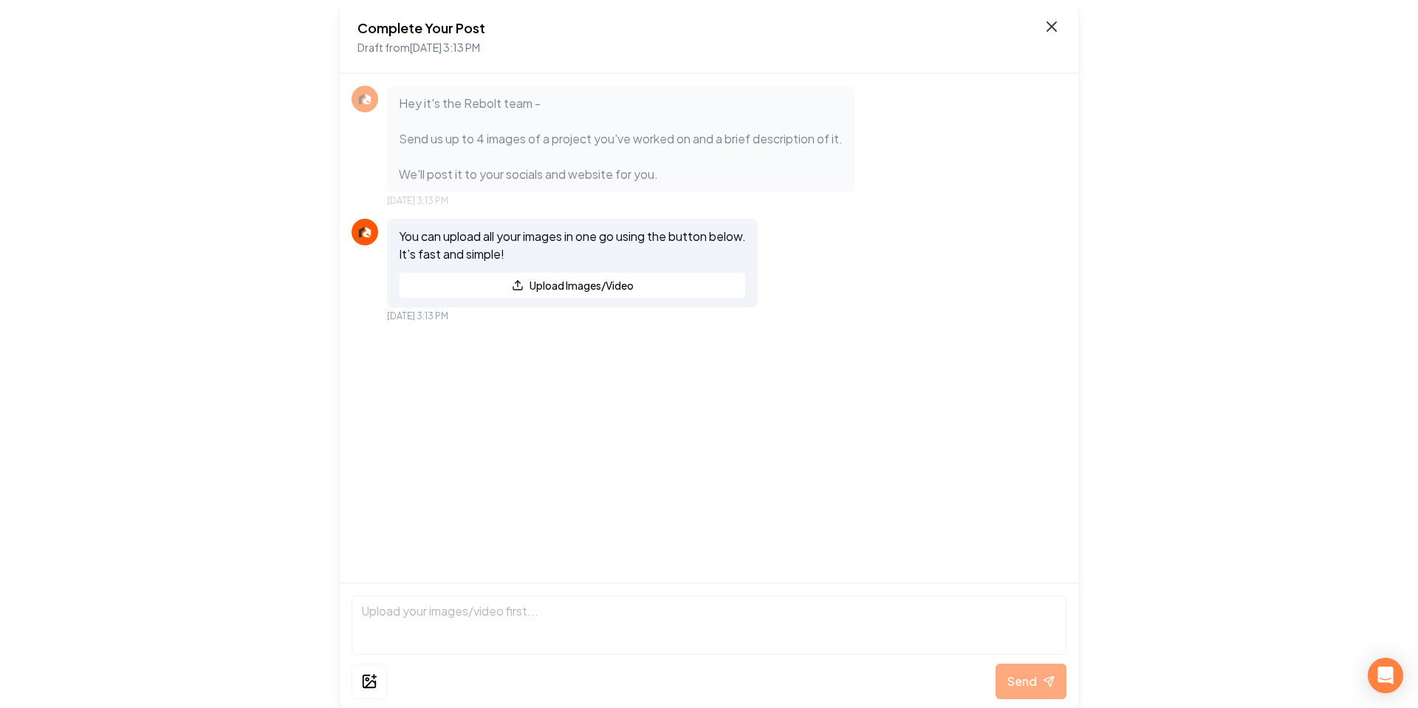
click at [1048, 30] on icon at bounding box center [1051, 26] width 9 height 9
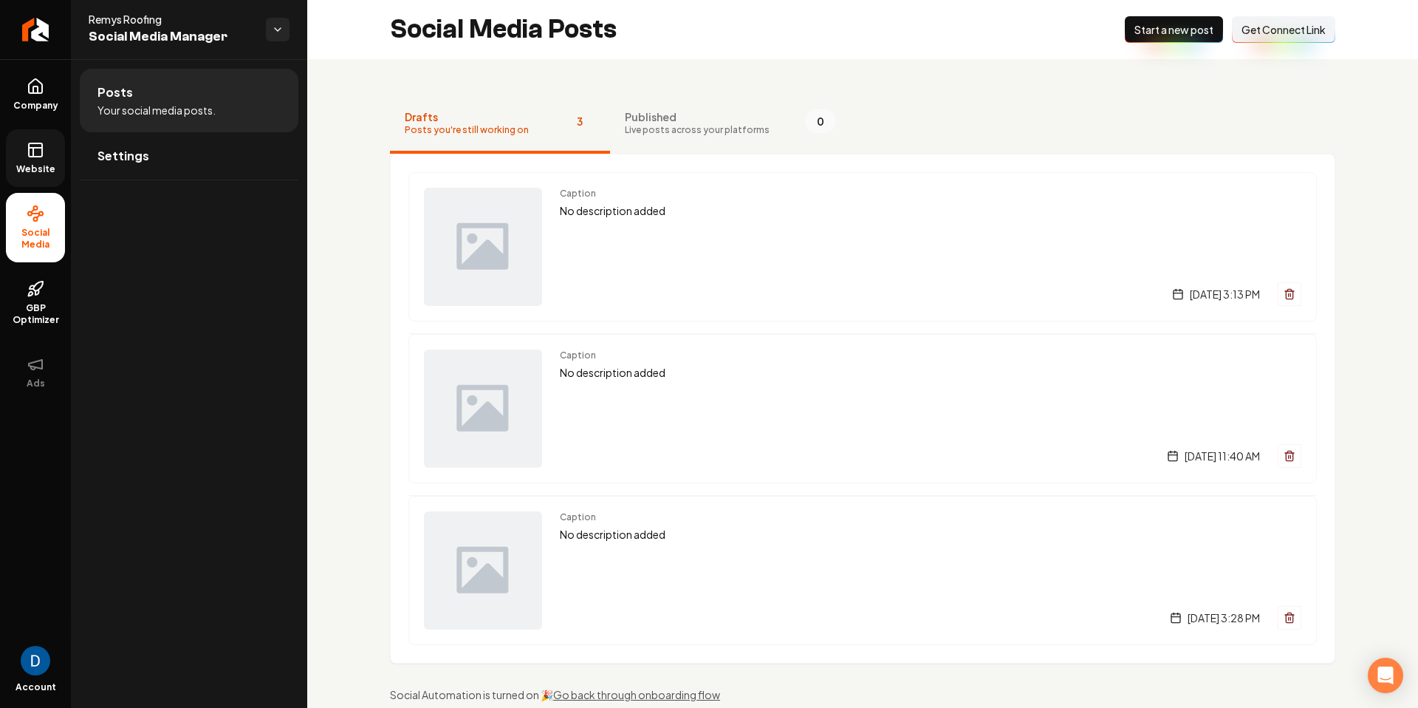
click at [49, 163] on span "Website" at bounding box center [35, 169] width 51 height 12
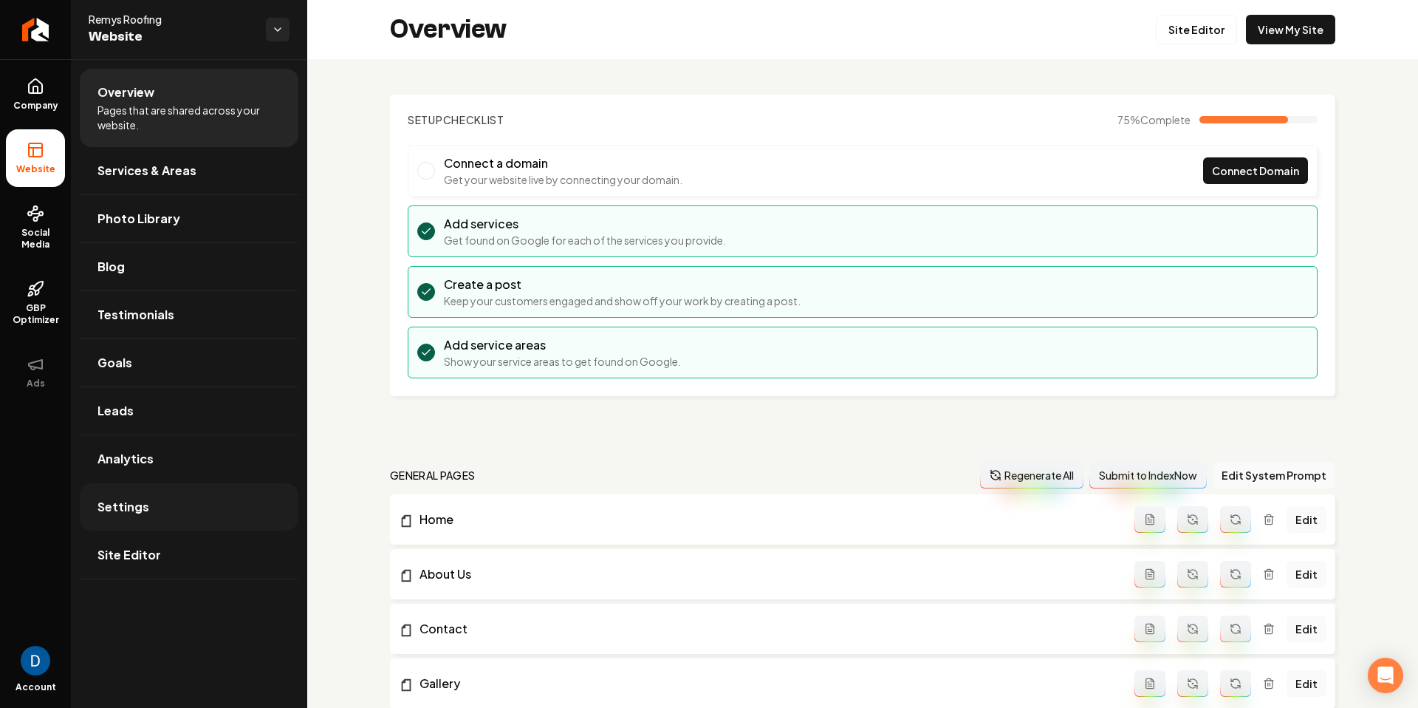
click at [153, 507] on link "Settings" at bounding box center [189, 506] width 219 height 47
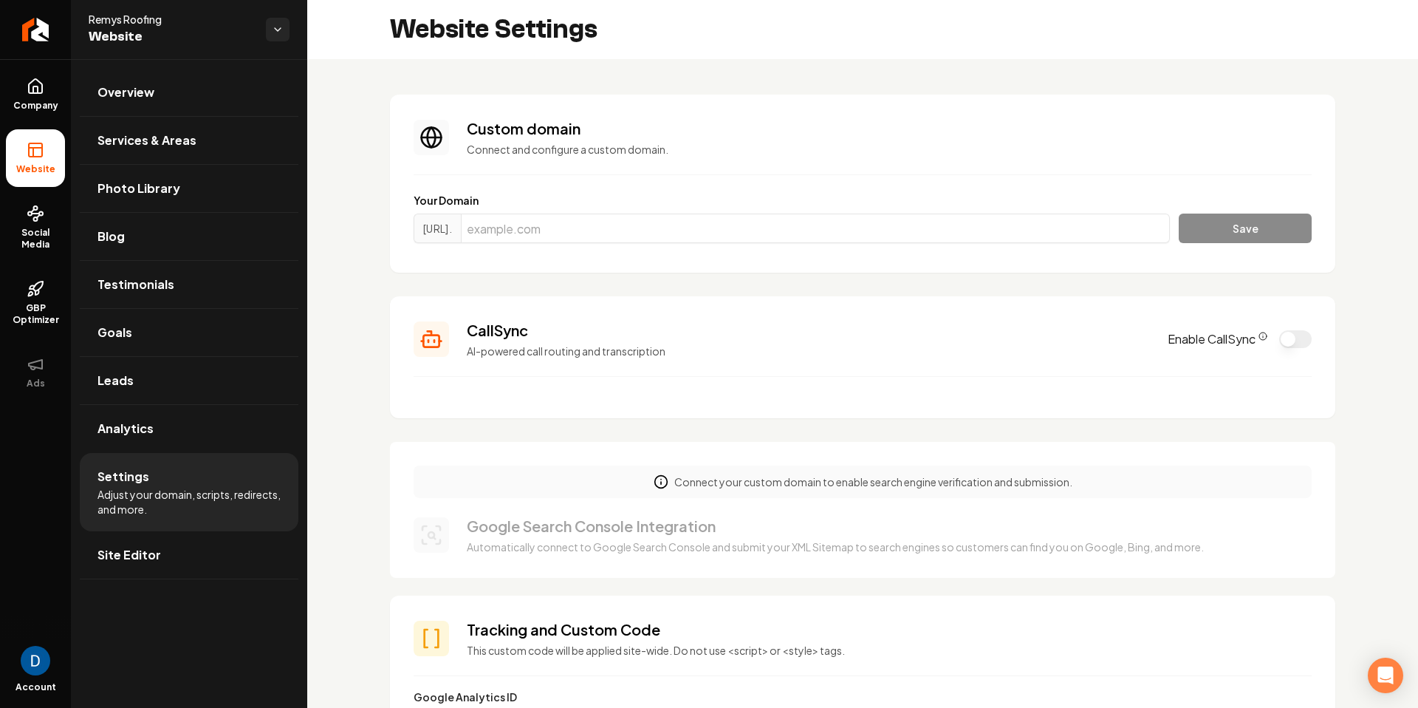
click at [1264, 339] on icon "CallSync Info" at bounding box center [1263, 336] width 9 height 9
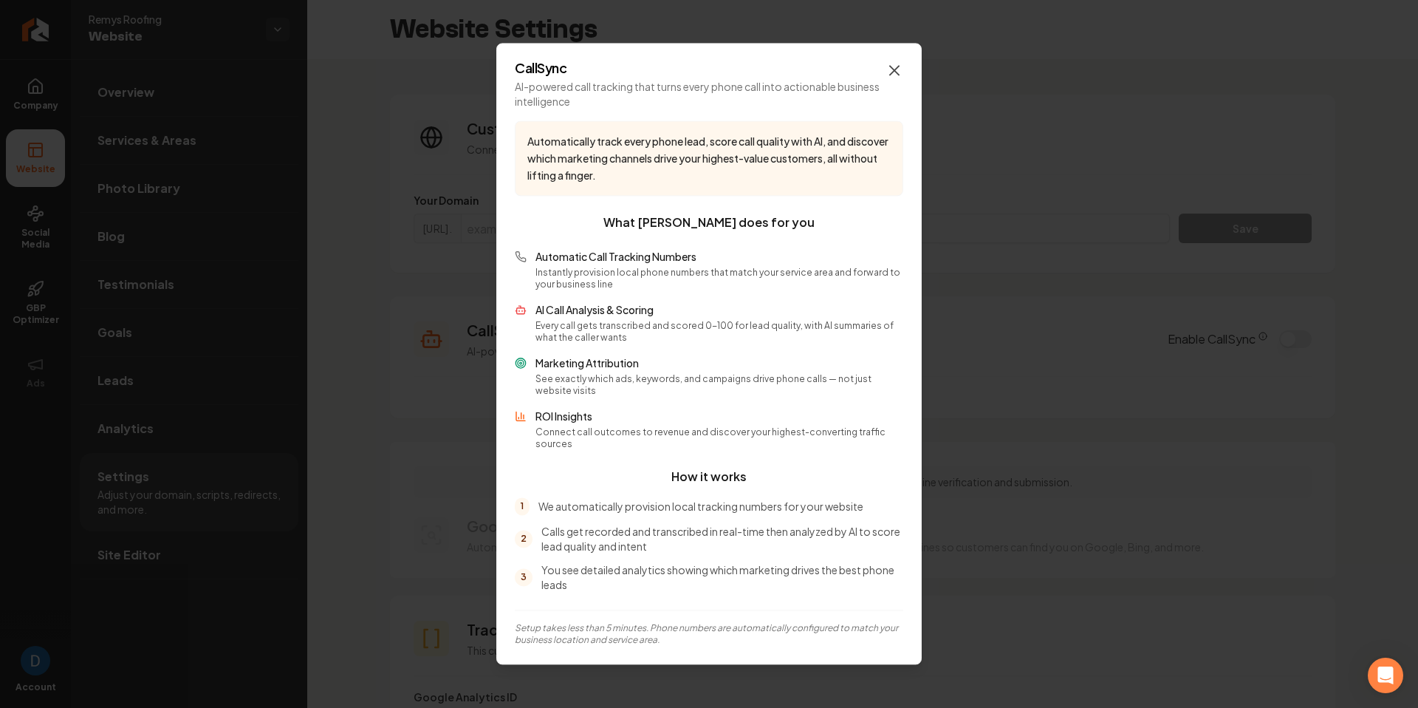
click at [897, 75] on icon "button" at bounding box center [894, 70] width 9 height 9
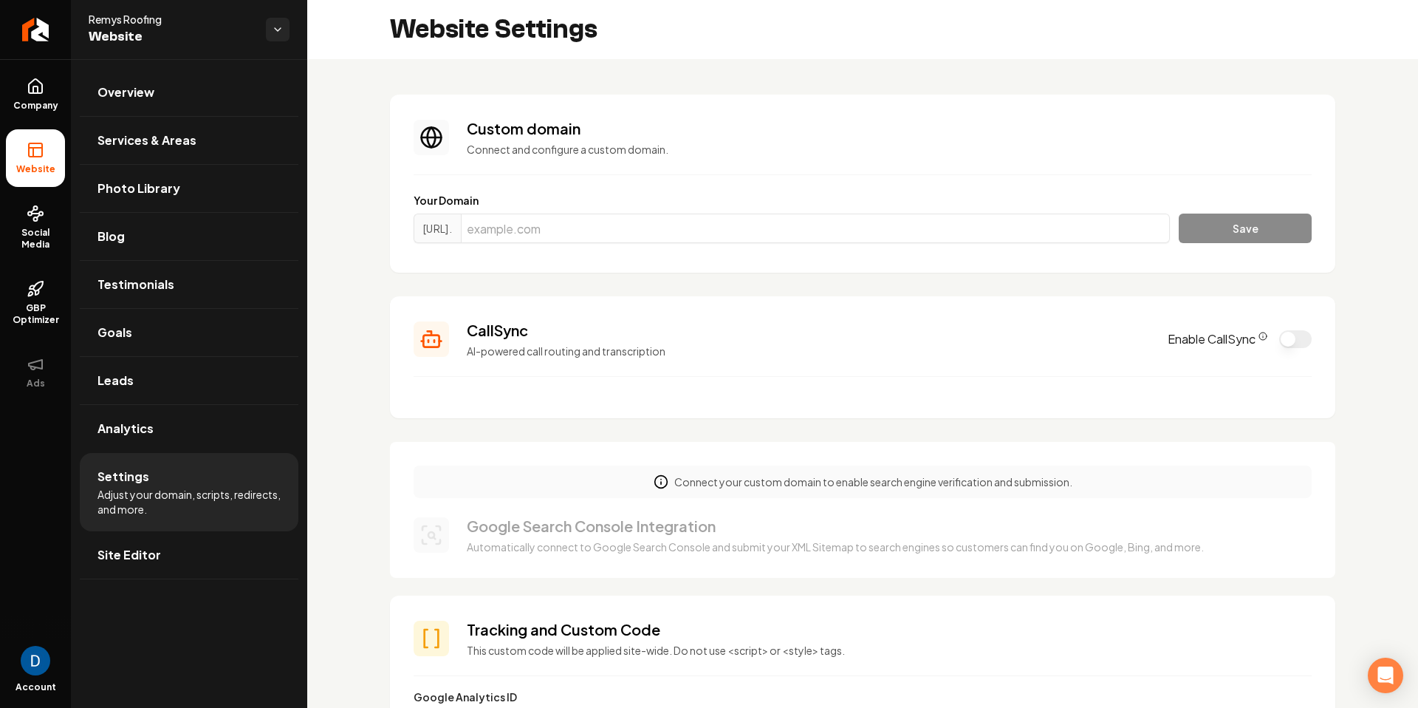
click at [1289, 340] on button "Enable CallSync" at bounding box center [1295, 339] width 33 height 18
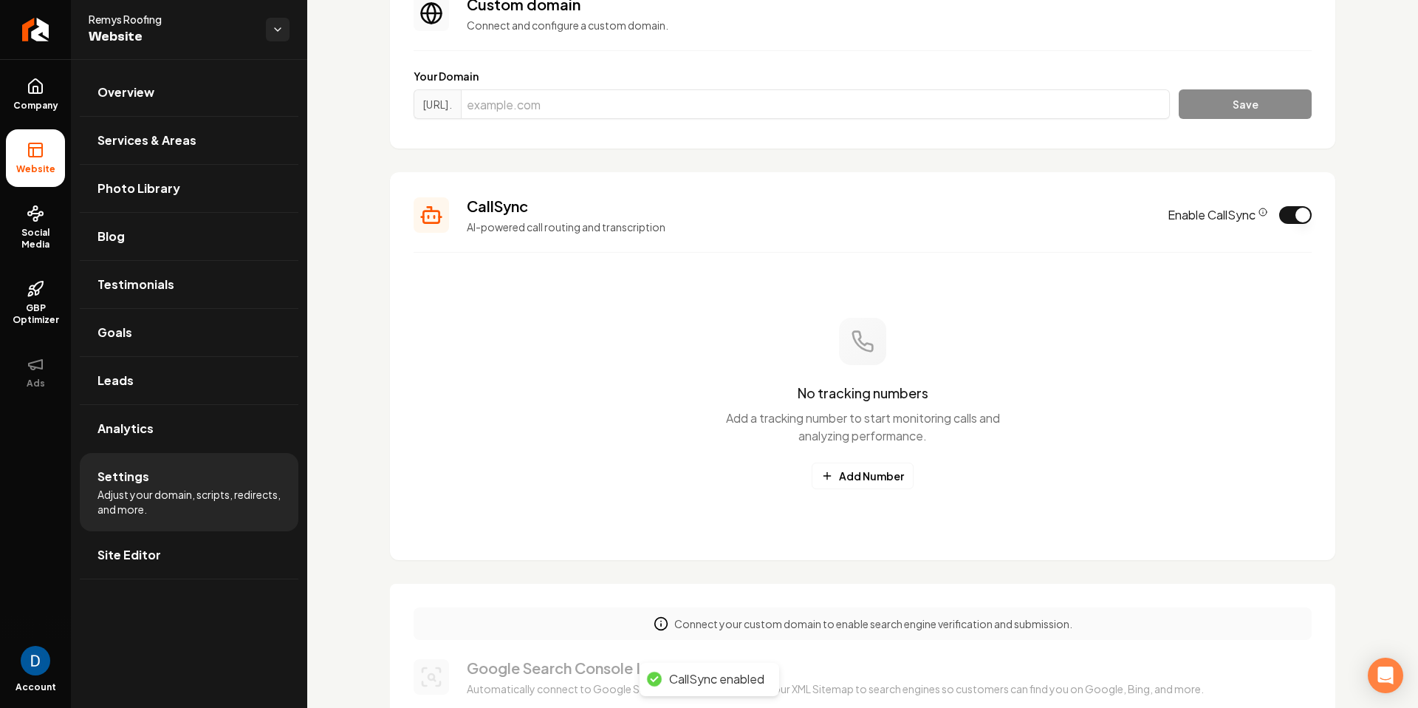
scroll to position [123, 0]
click at [874, 480] on button "Add Number" at bounding box center [863, 476] width 102 height 27
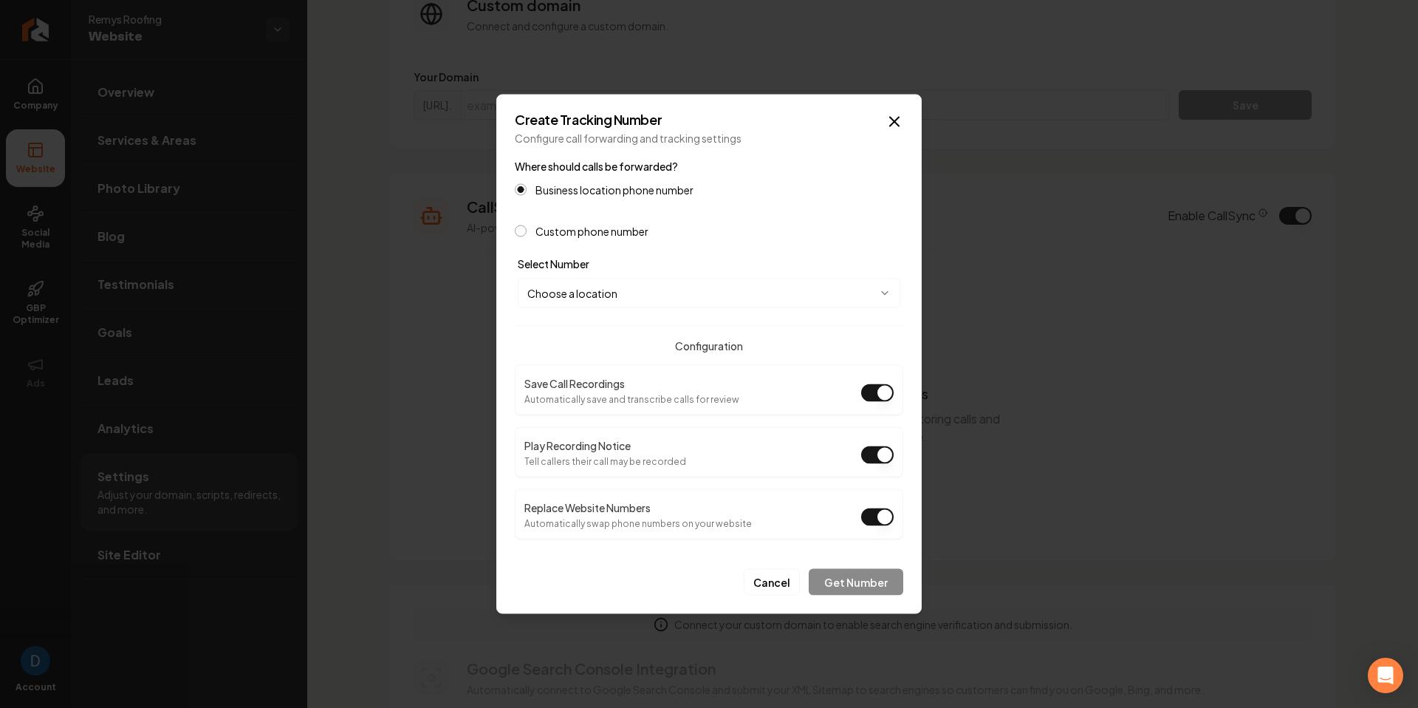
click at [686, 307] on form "**********" at bounding box center [709, 376] width 389 height 438
click at [684, 295] on body "Company Website Social Media GBP Optimizer Ads Account Remys Roofing Website Ov…" at bounding box center [709, 354] width 1418 height 708
select select "**********"
click at [877, 451] on button "Play Recording Notice" at bounding box center [877, 455] width 33 height 18
click at [860, 585] on button "Get Number" at bounding box center [856, 582] width 95 height 27
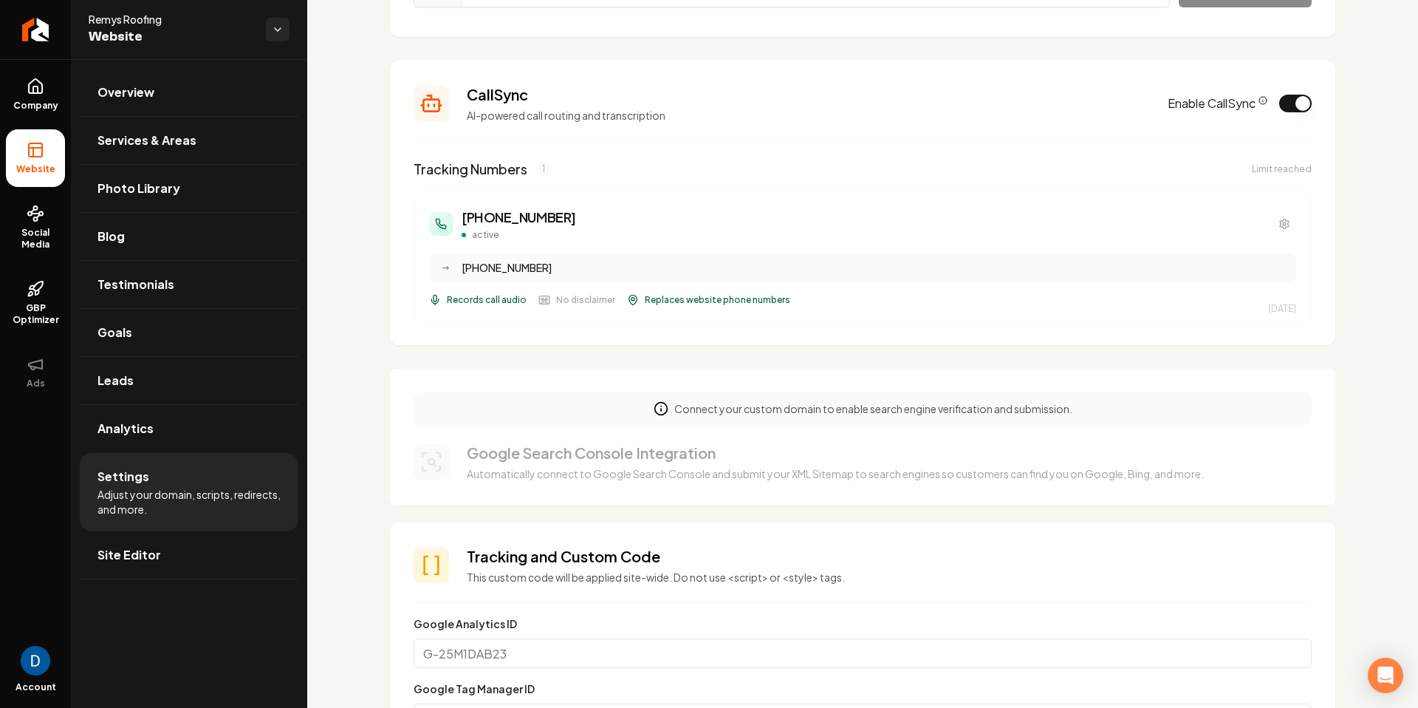
scroll to position [0, 0]
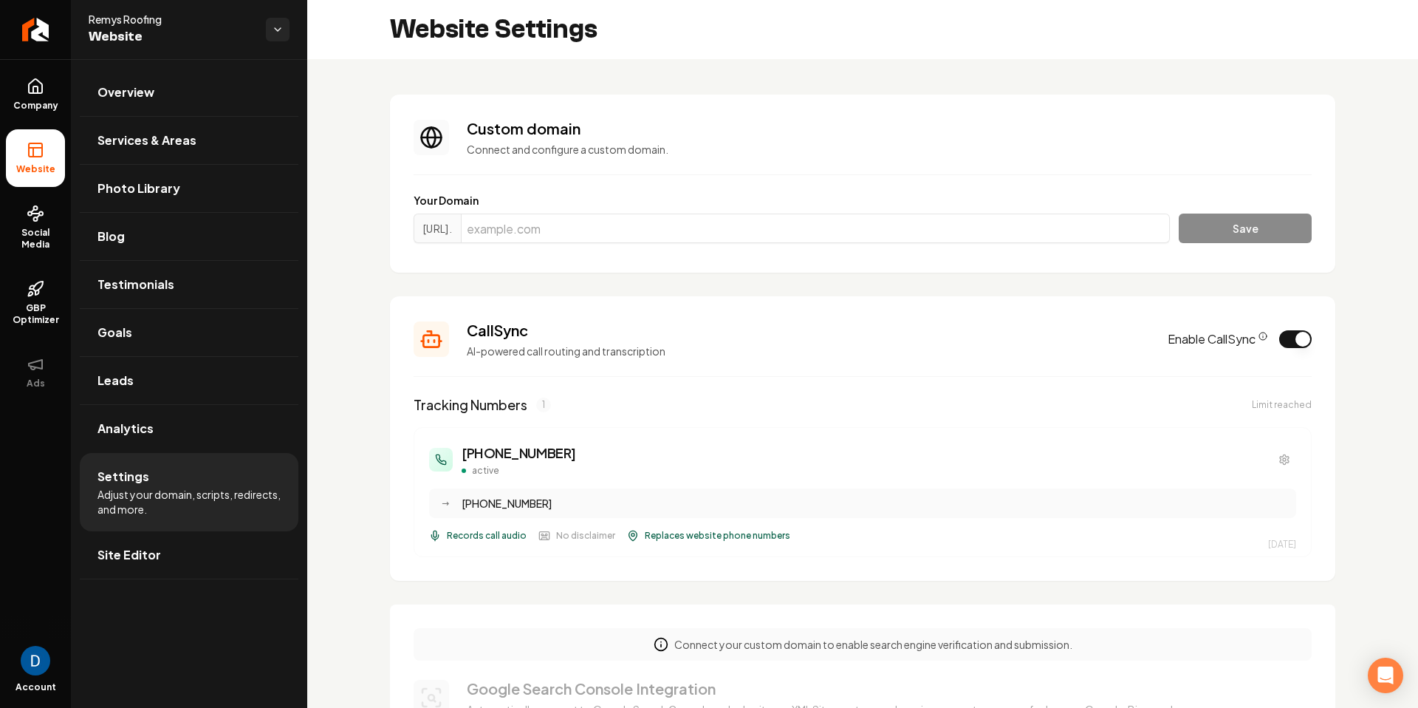
click at [153, 581] on ul "Overview Services & Areas Photo Library Blog Testimonials Goals Leads Analytics…" at bounding box center [189, 323] width 236 height 529
click at [176, 552] on link "Site Editor" at bounding box center [189, 554] width 219 height 47
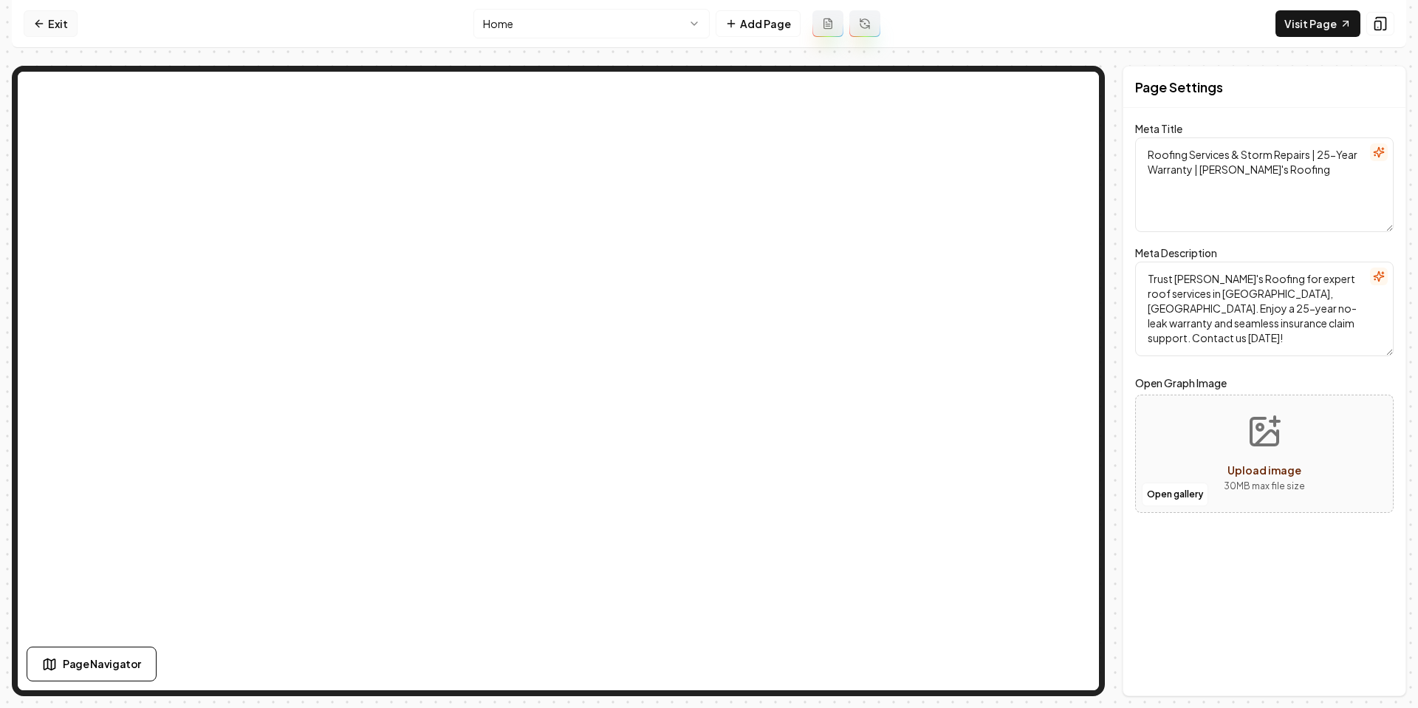
click at [35, 18] on icon at bounding box center [39, 24] width 12 height 12
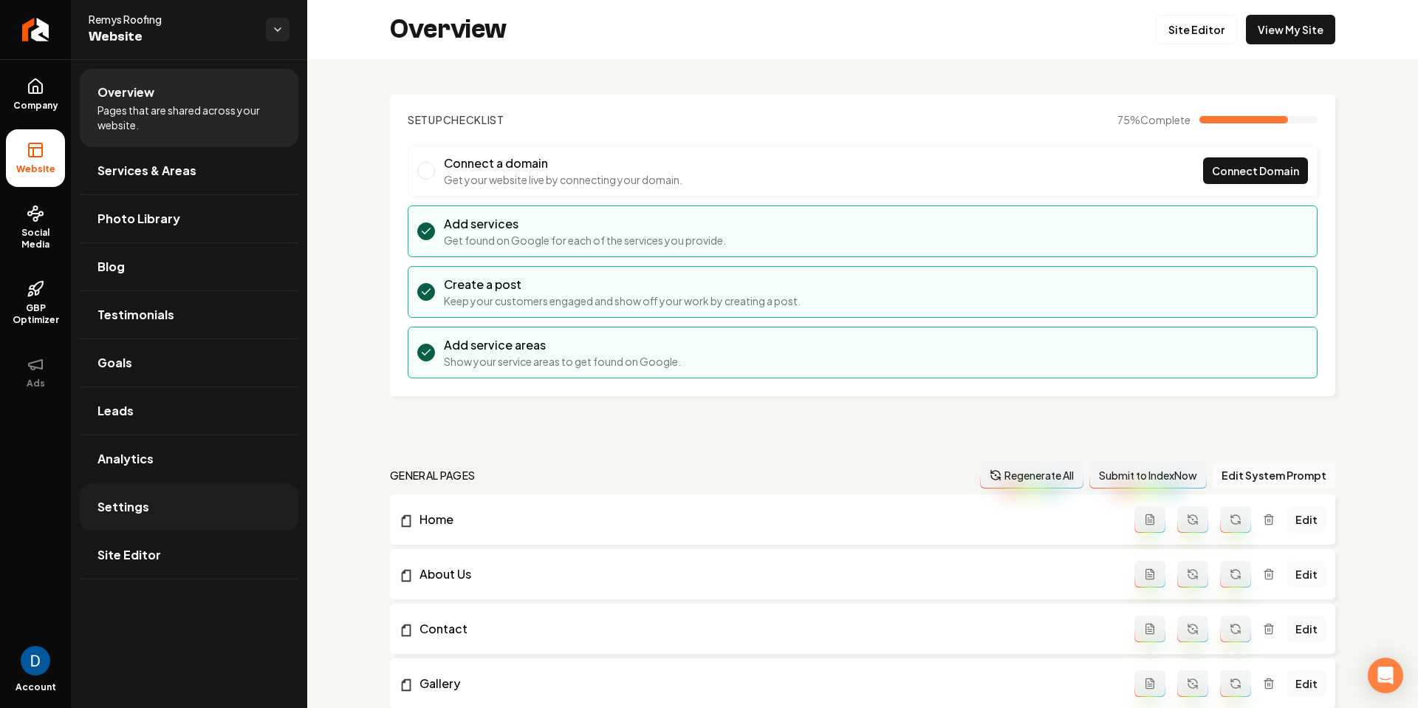
click at [128, 510] on span "Settings" at bounding box center [124, 507] width 52 height 18
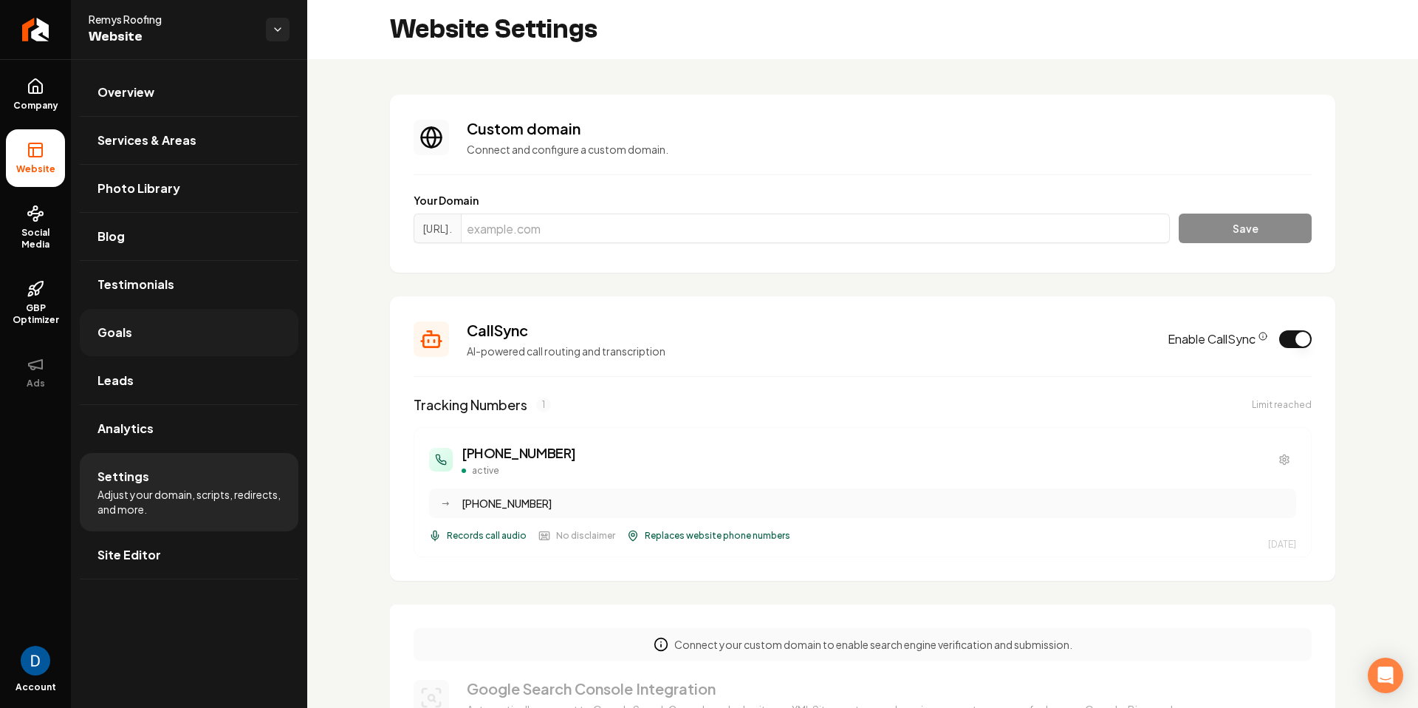
click at [161, 337] on link "Goals" at bounding box center [189, 332] width 219 height 47
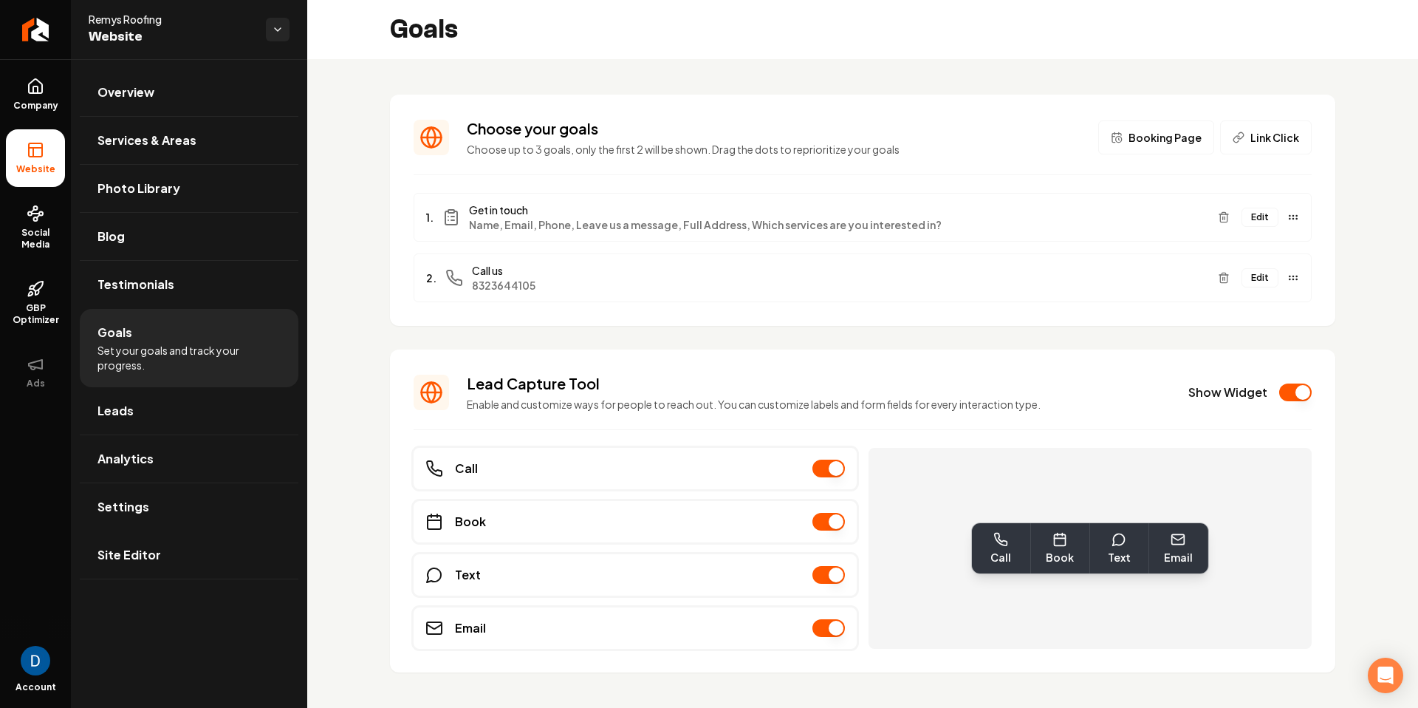
scroll to position [24, 0]
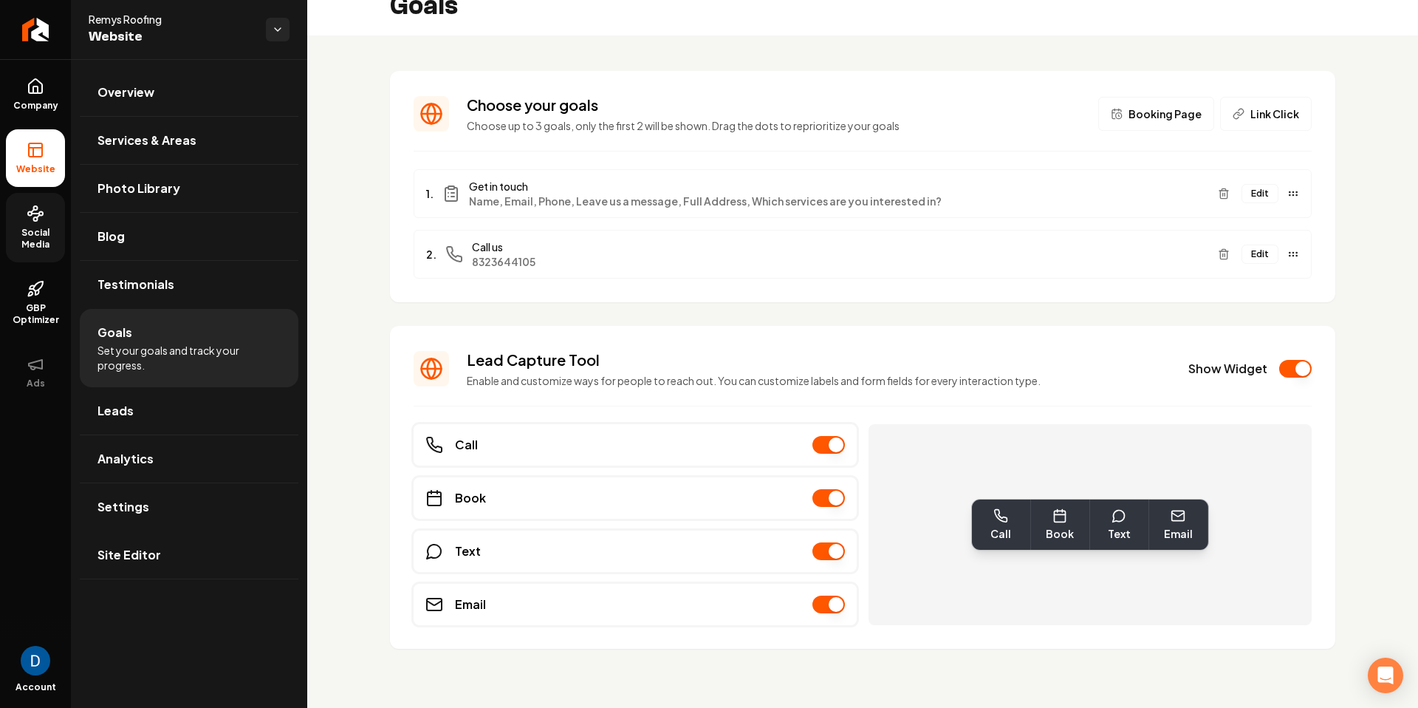
click at [54, 237] on span "Social Media" at bounding box center [35, 239] width 59 height 24
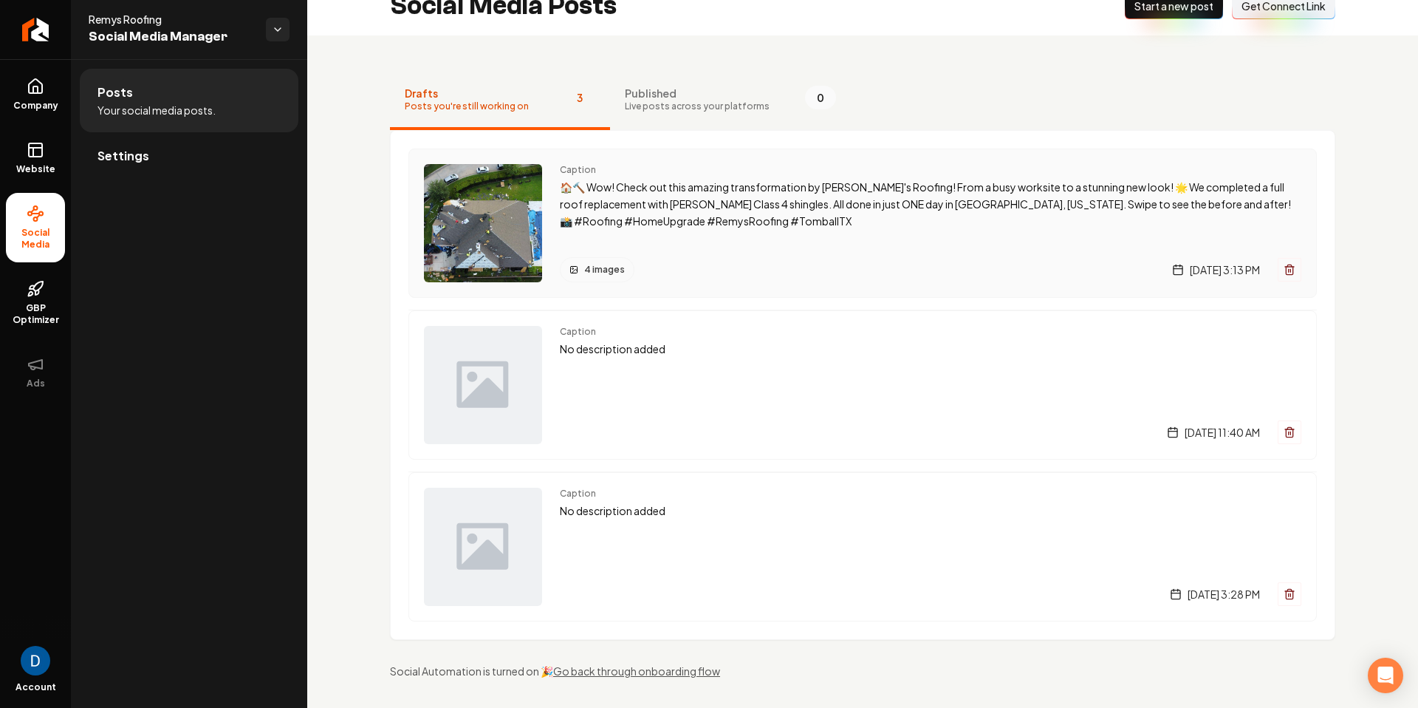
click at [731, 182] on p "🏠🔨 Wow! Check out this amazing transformation by [PERSON_NAME]'s Roofing! From …" at bounding box center [931, 204] width 742 height 50
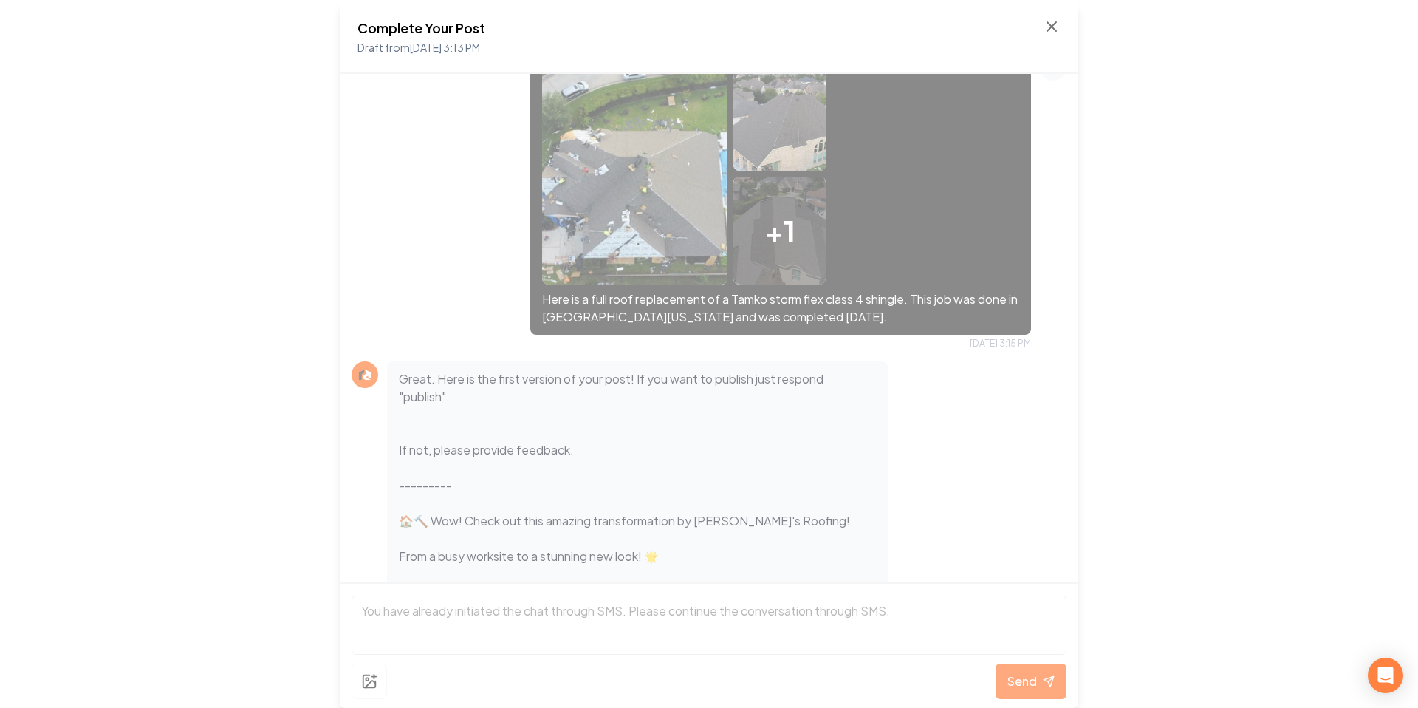
scroll to position [405, 0]
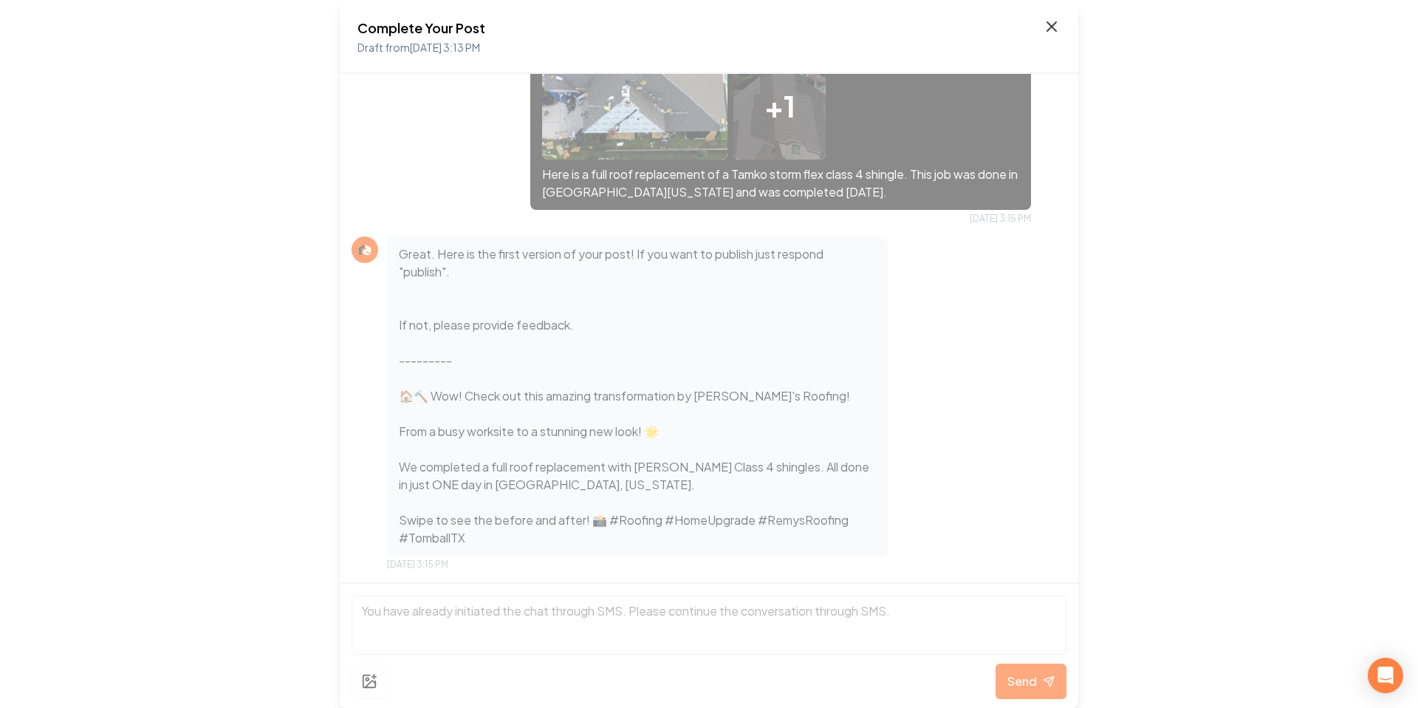
click at [1049, 21] on icon at bounding box center [1052, 27] width 18 height 18
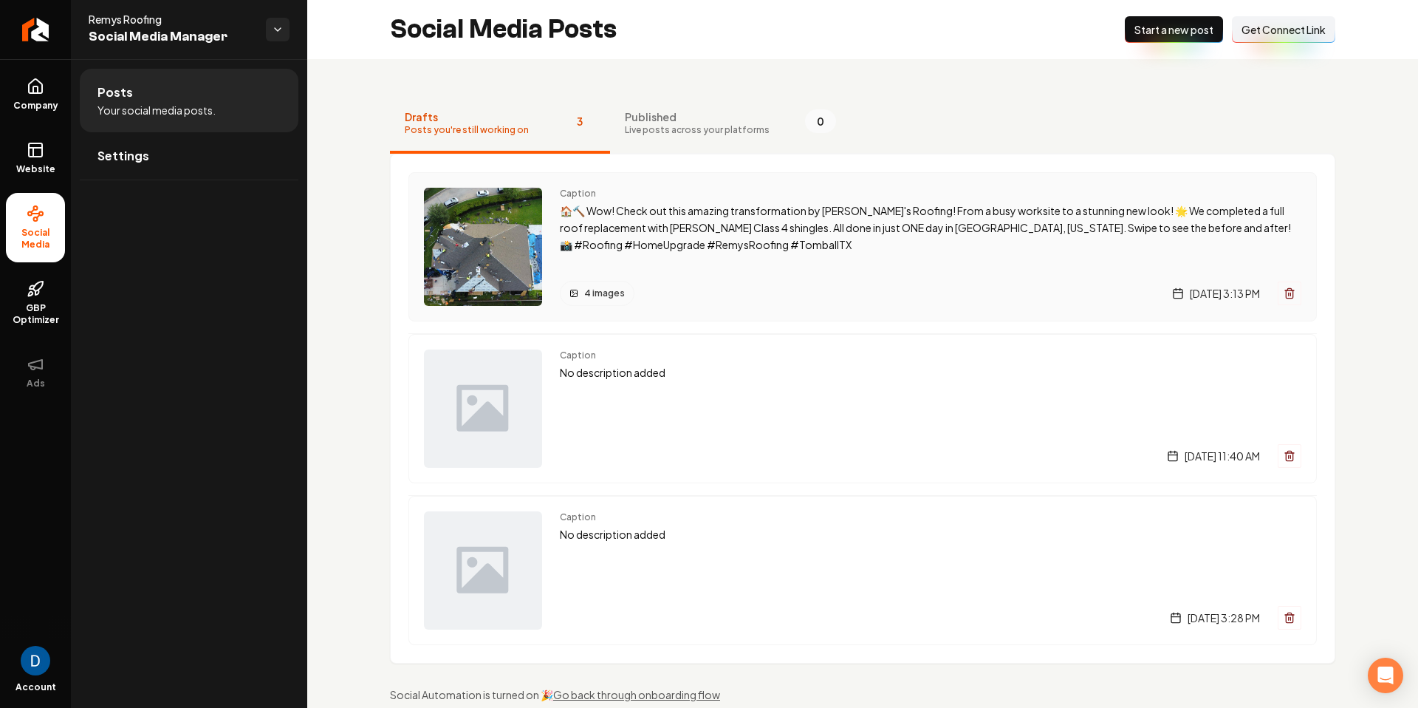
click at [663, 218] on p "🏠🔨 Wow! Check out this amazing transformation by [PERSON_NAME]'s Roofing! From …" at bounding box center [931, 227] width 742 height 50
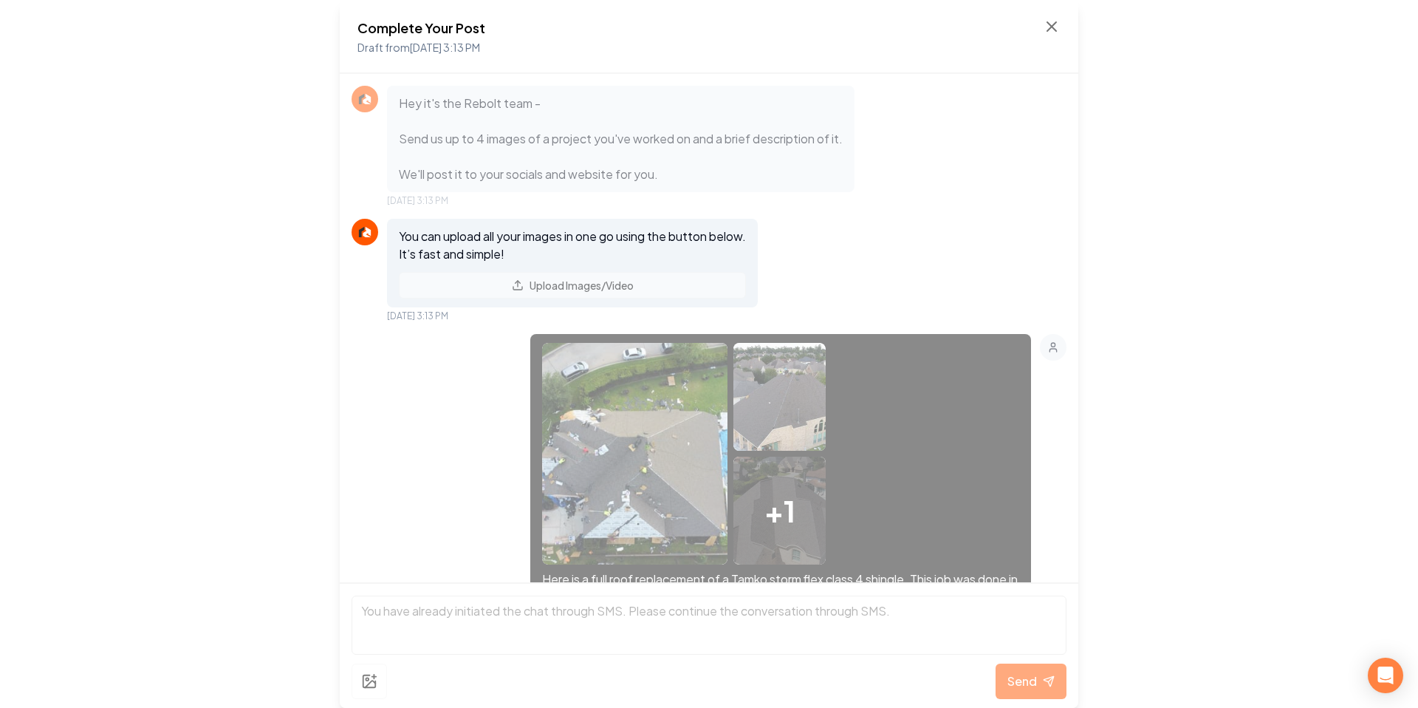
scroll to position [405, 0]
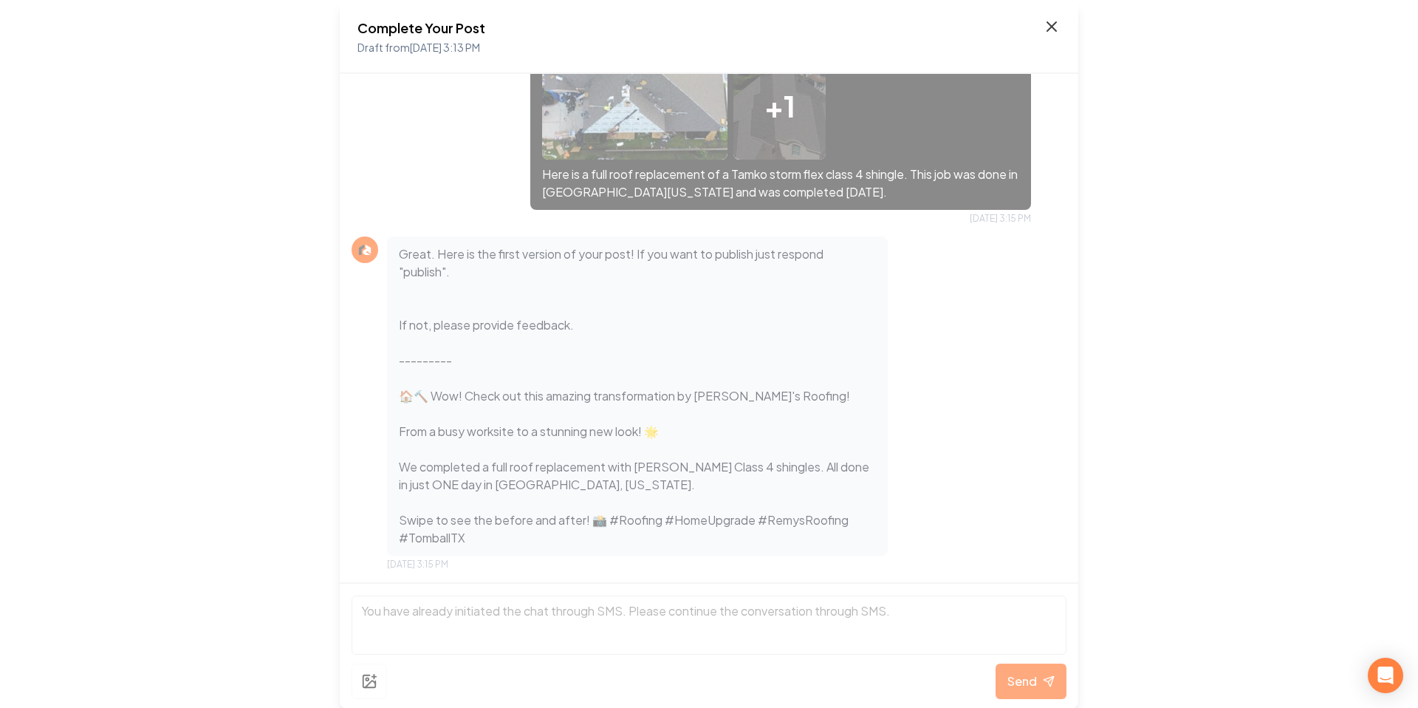
click at [1050, 27] on icon at bounding box center [1051, 26] width 9 height 9
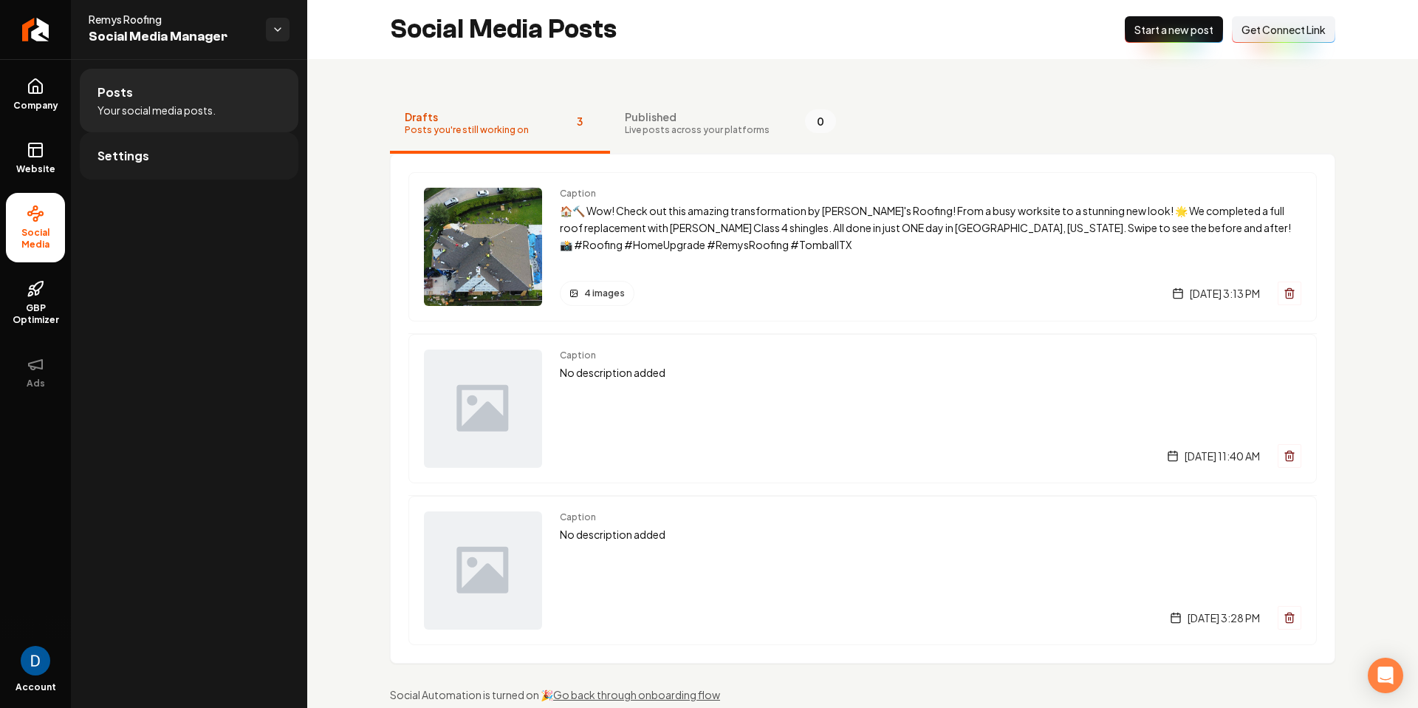
click at [198, 153] on link "Settings" at bounding box center [189, 155] width 219 height 47
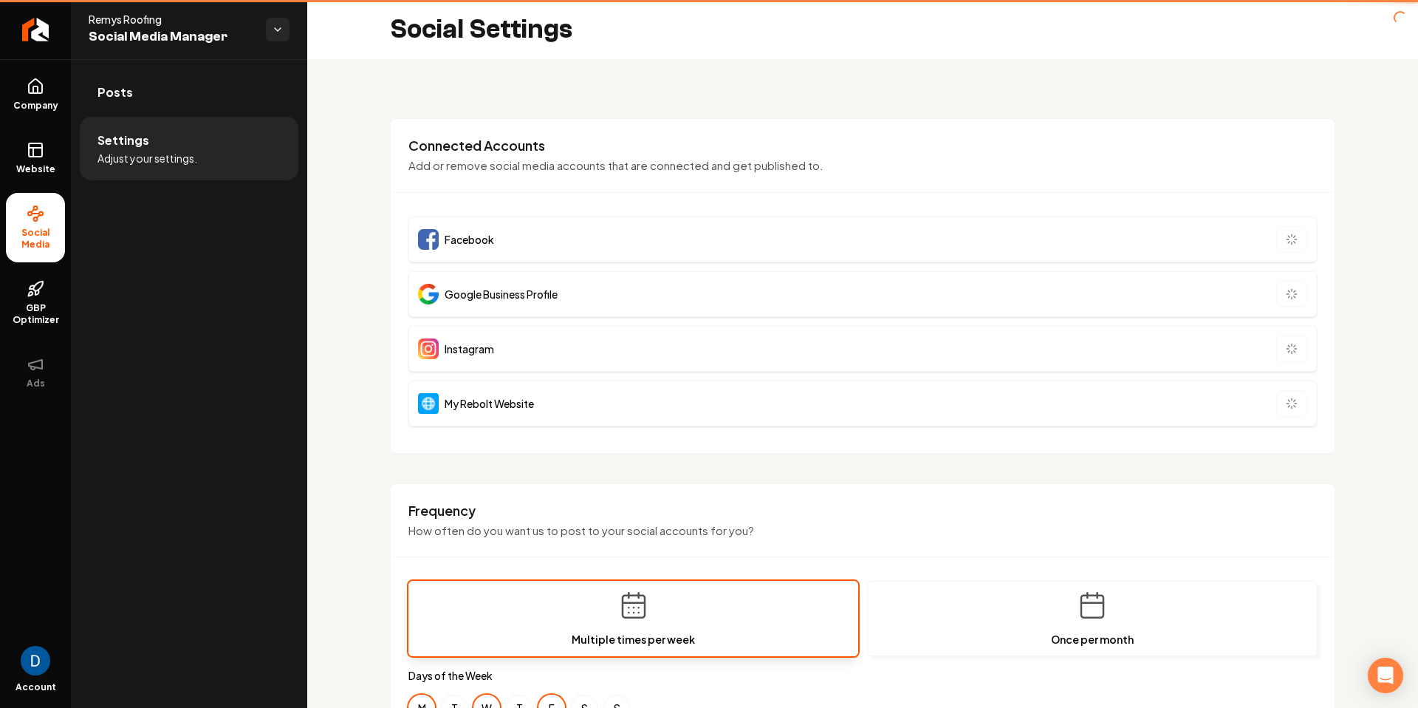
type input "**********"
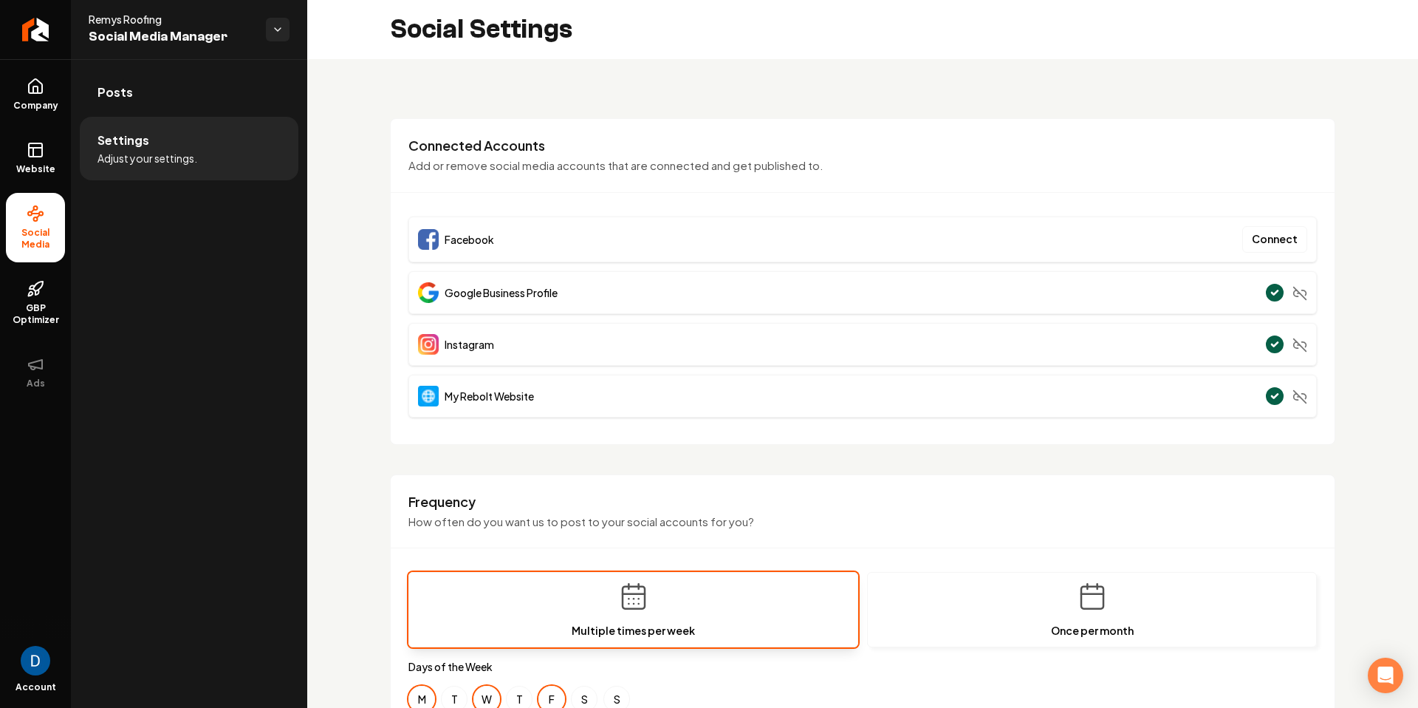
click at [196, 61] on ul "Posts Settings Adjust your settings." at bounding box center [189, 124] width 236 height 130
click at [177, 83] on link "Posts" at bounding box center [189, 92] width 219 height 47
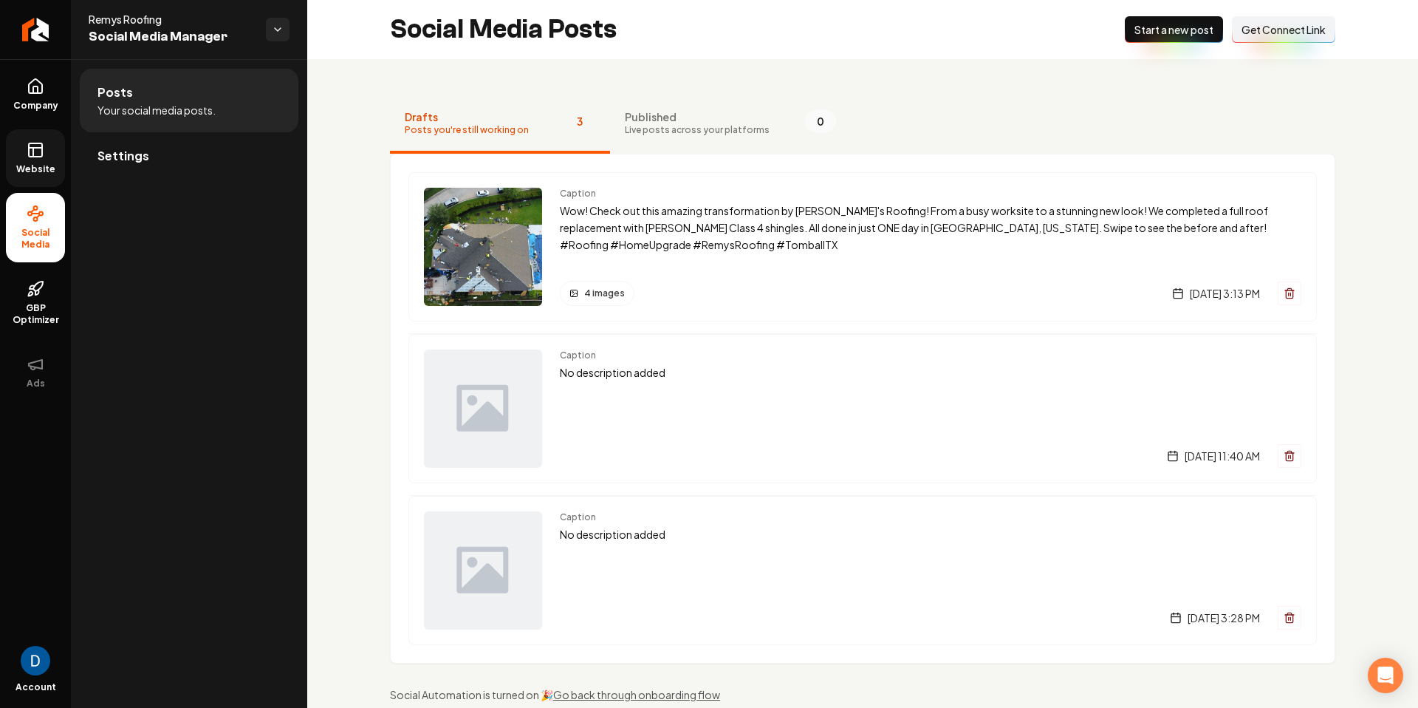
click at [40, 141] on icon at bounding box center [36, 150] width 18 height 18
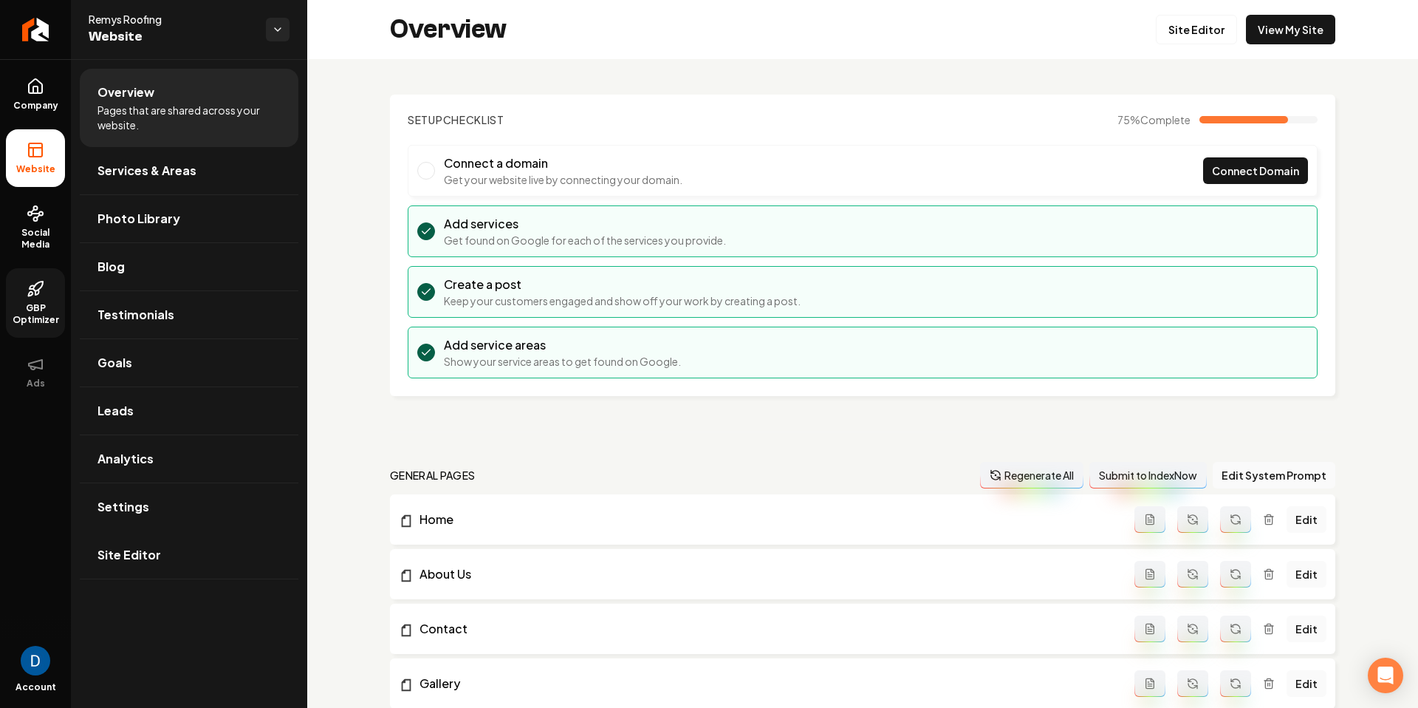
click at [41, 301] on link "GBP Optimizer" at bounding box center [35, 302] width 59 height 69
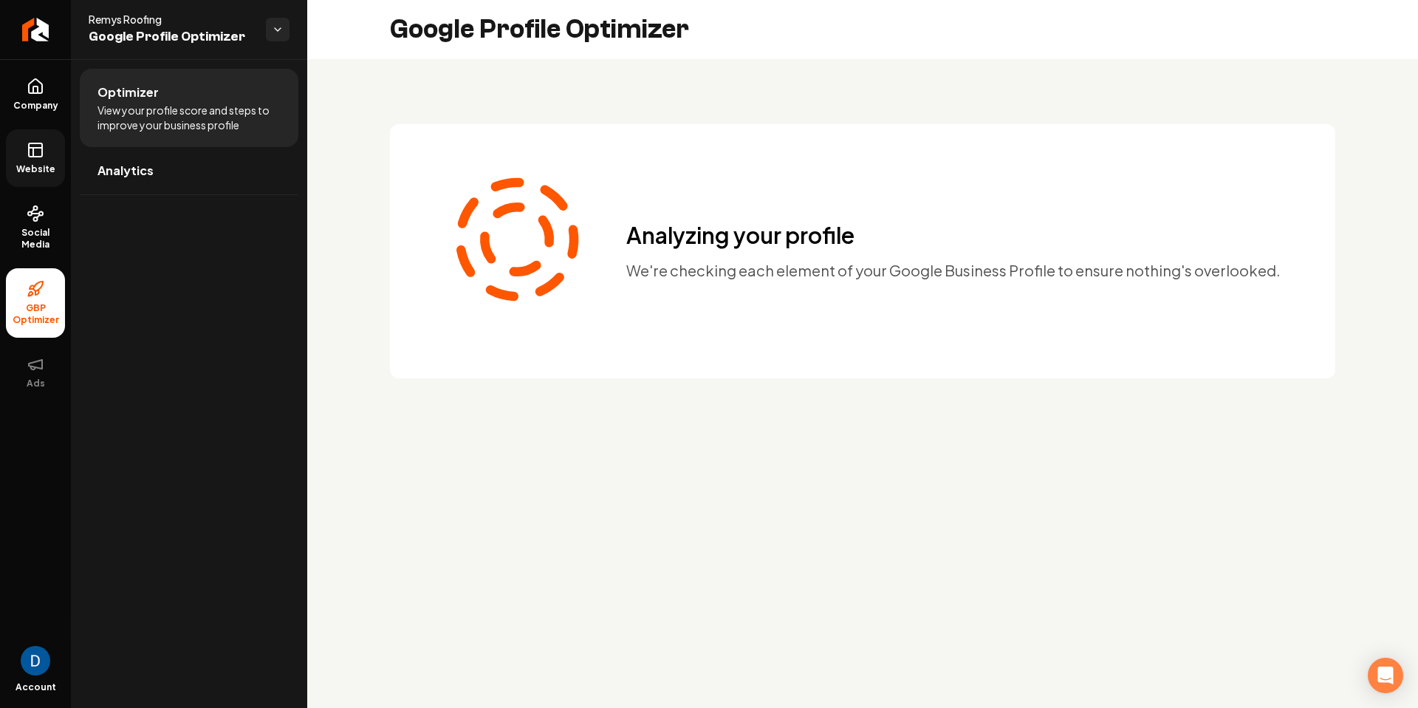
click at [533, 38] on h2 "Google Profile Optimizer" at bounding box center [539, 30] width 299 height 30
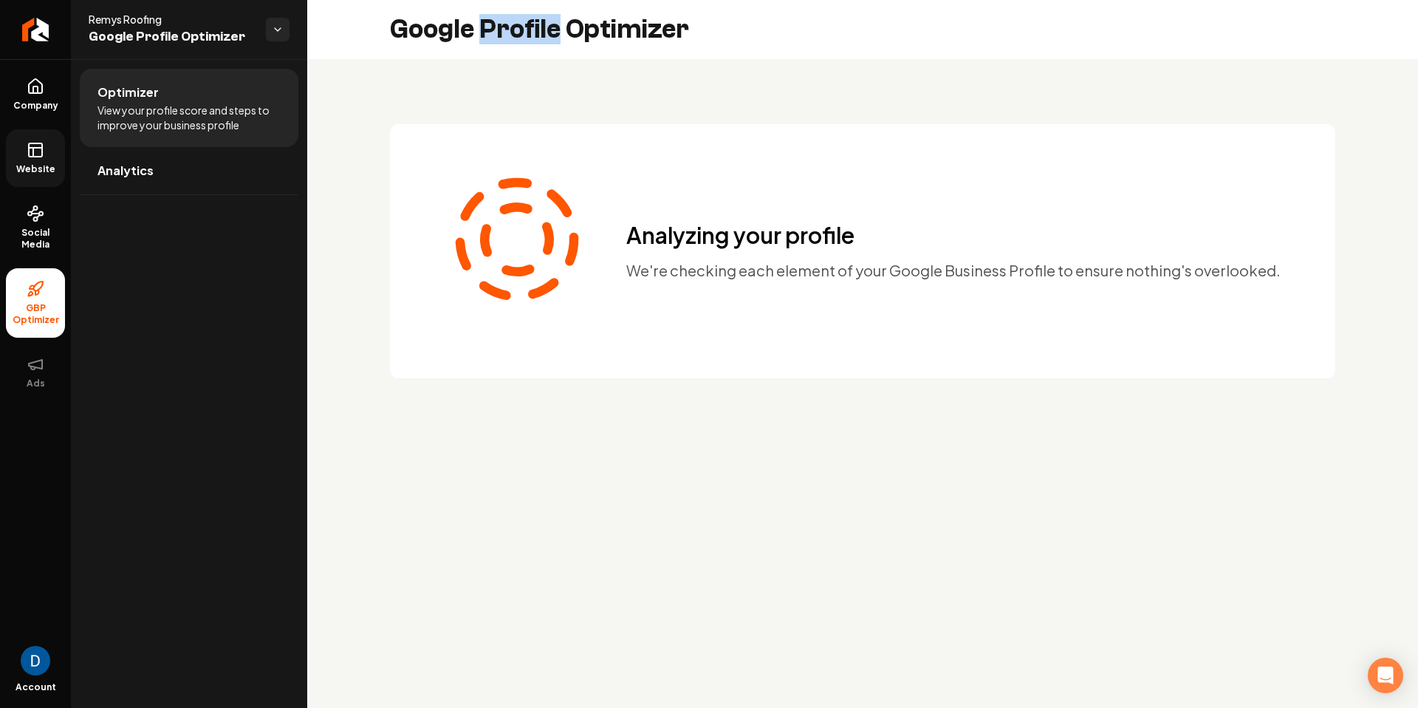
click at [533, 38] on h2 "Google Profile Optimizer" at bounding box center [539, 30] width 299 height 30
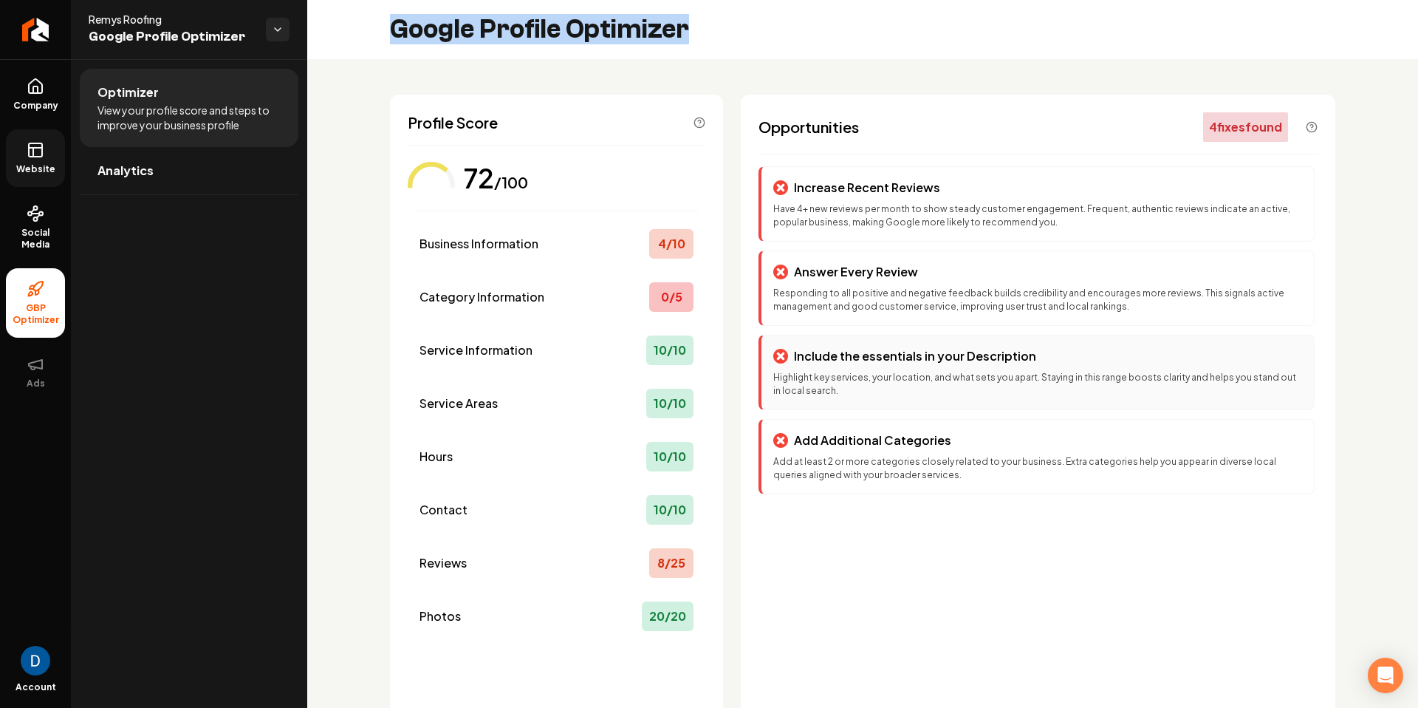
click at [937, 365] on div "Include the essentials in your Description Highlight key services, your locatio…" at bounding box center [1037, 372] width 556 height 75
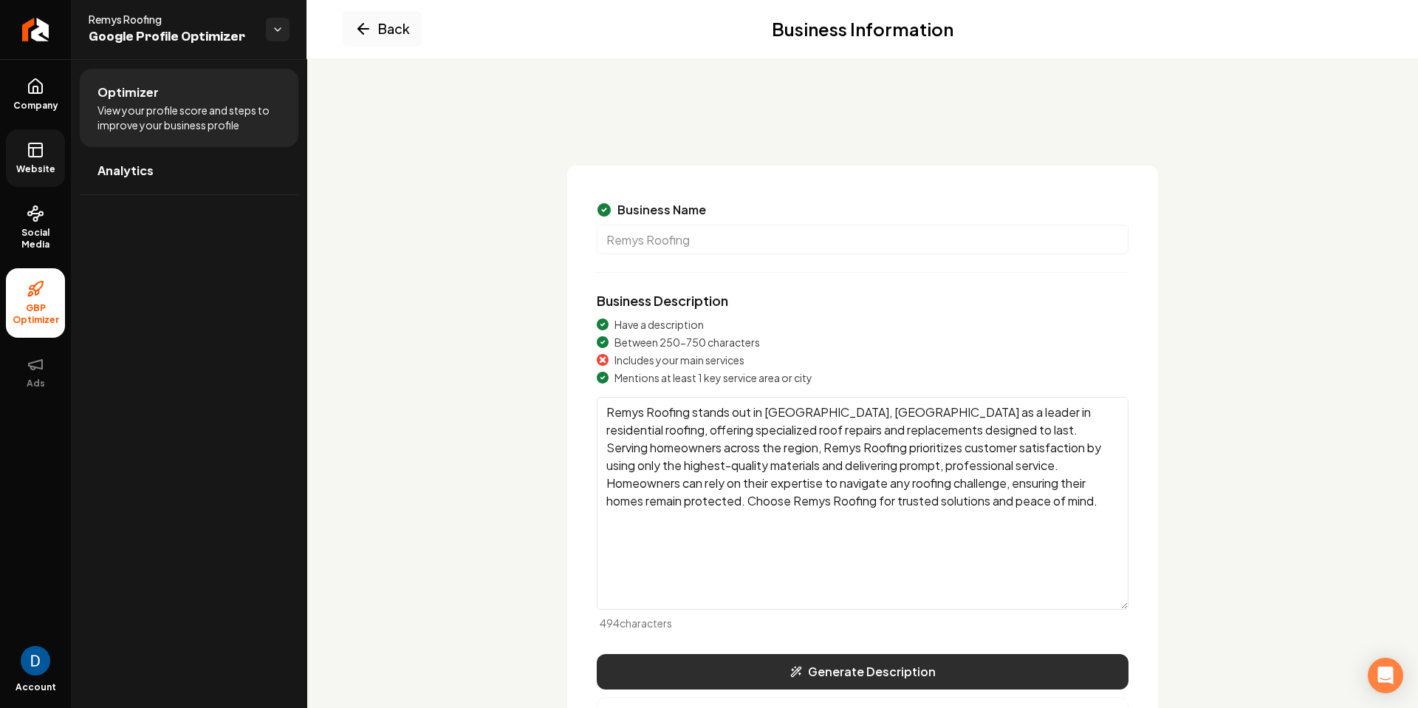
click at [810, 677] on button "Generate Description" at bounding box center [863, 671] width 532 height 35
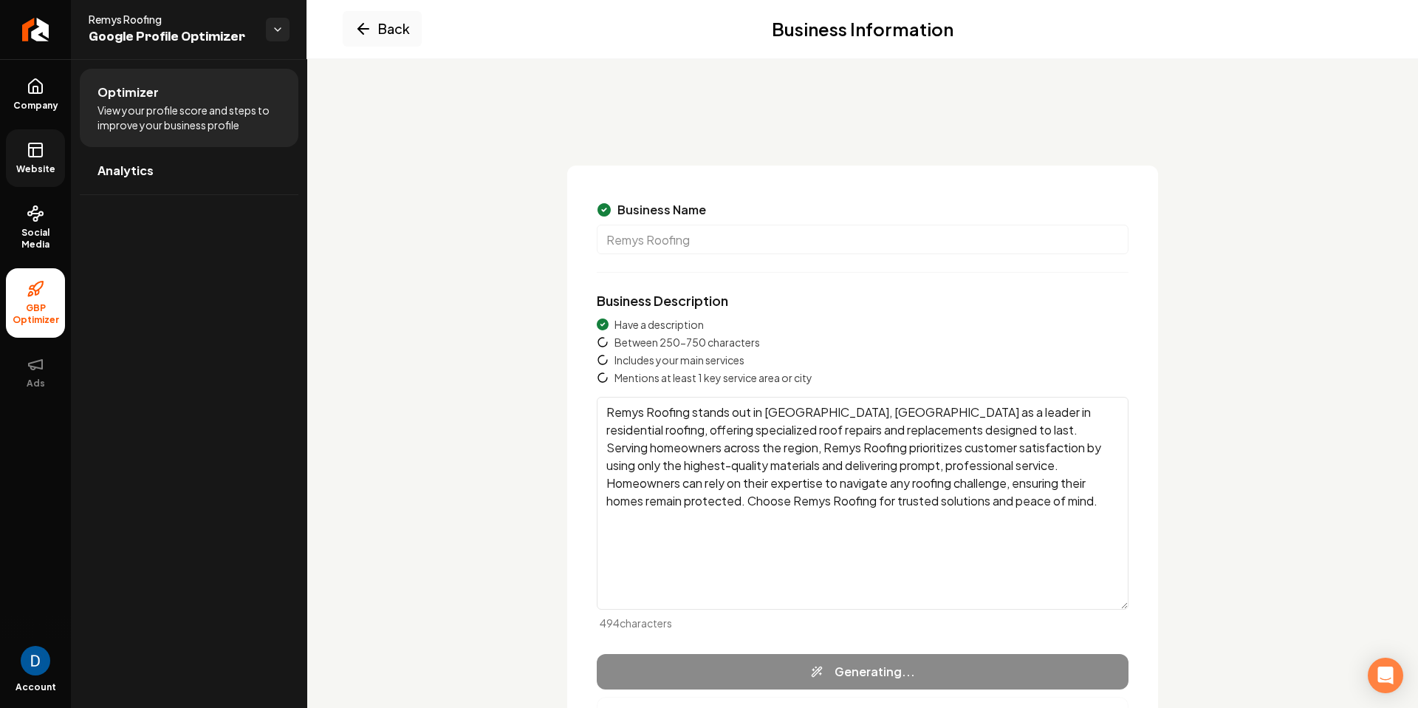
type textarea "Remys Roofing is a leading roofing specialist serving [GEOGRAPHIC_DATA], [GEOGR…"
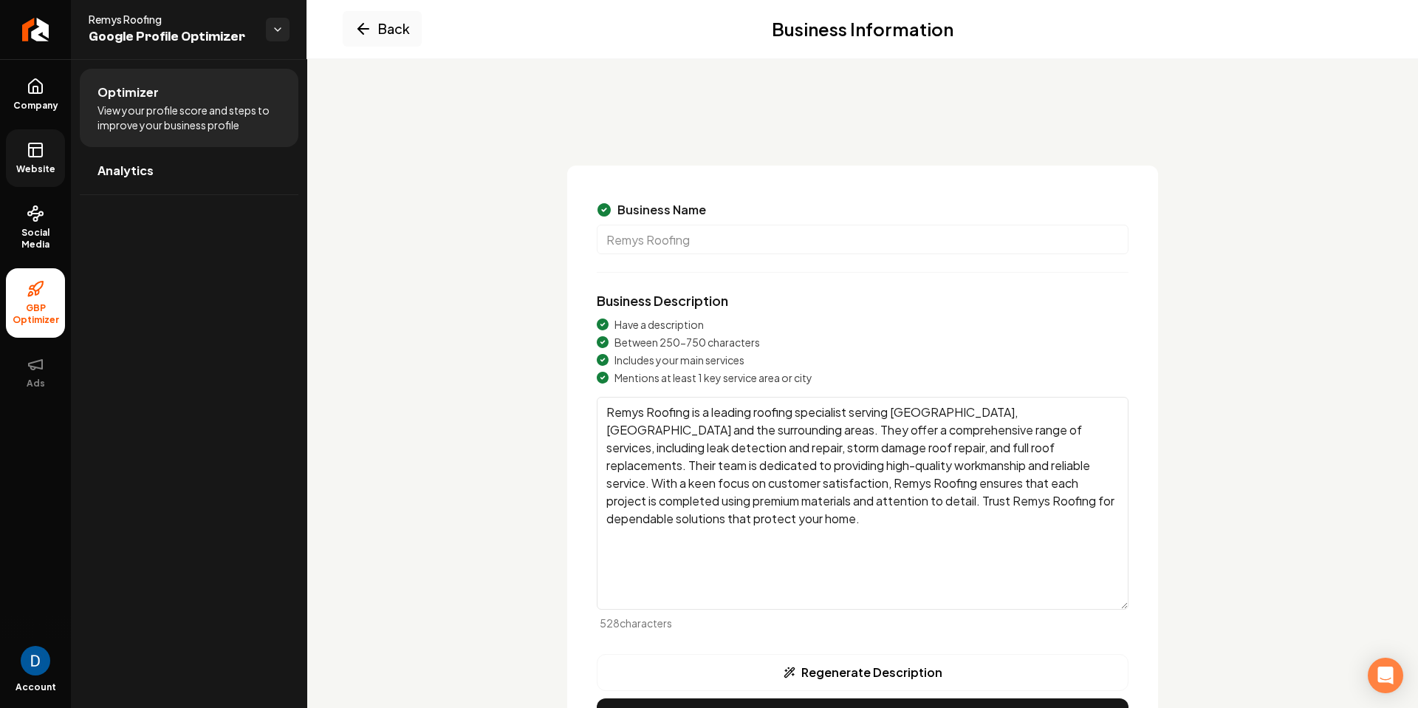
scroll to position [97, 0]
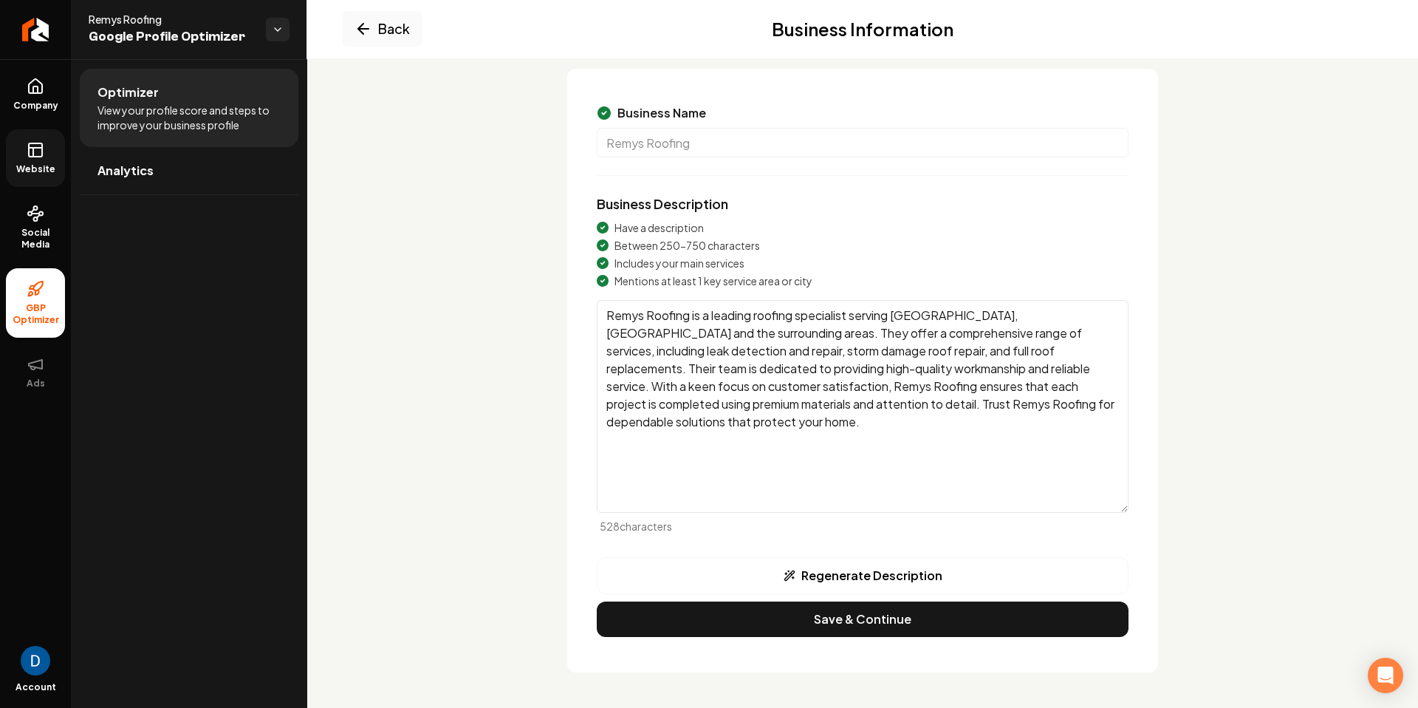
click at [897, 637] on div "Business Name Remys Roofing Business Description Have a description Between 250…" at bounding box center [862, 371] width 591 height 604
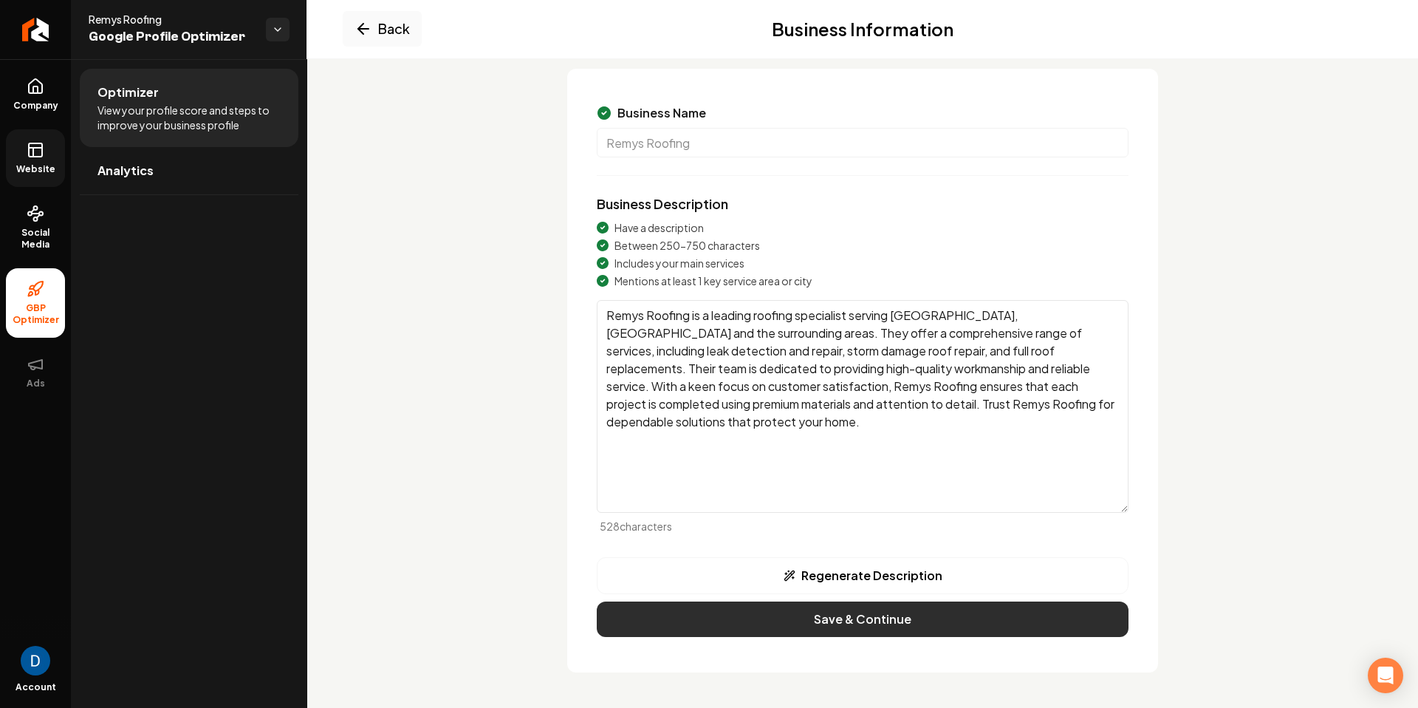
click at [892, 616] on button "Save & Continue" at bounding box center [863, 618] width 532 height 35
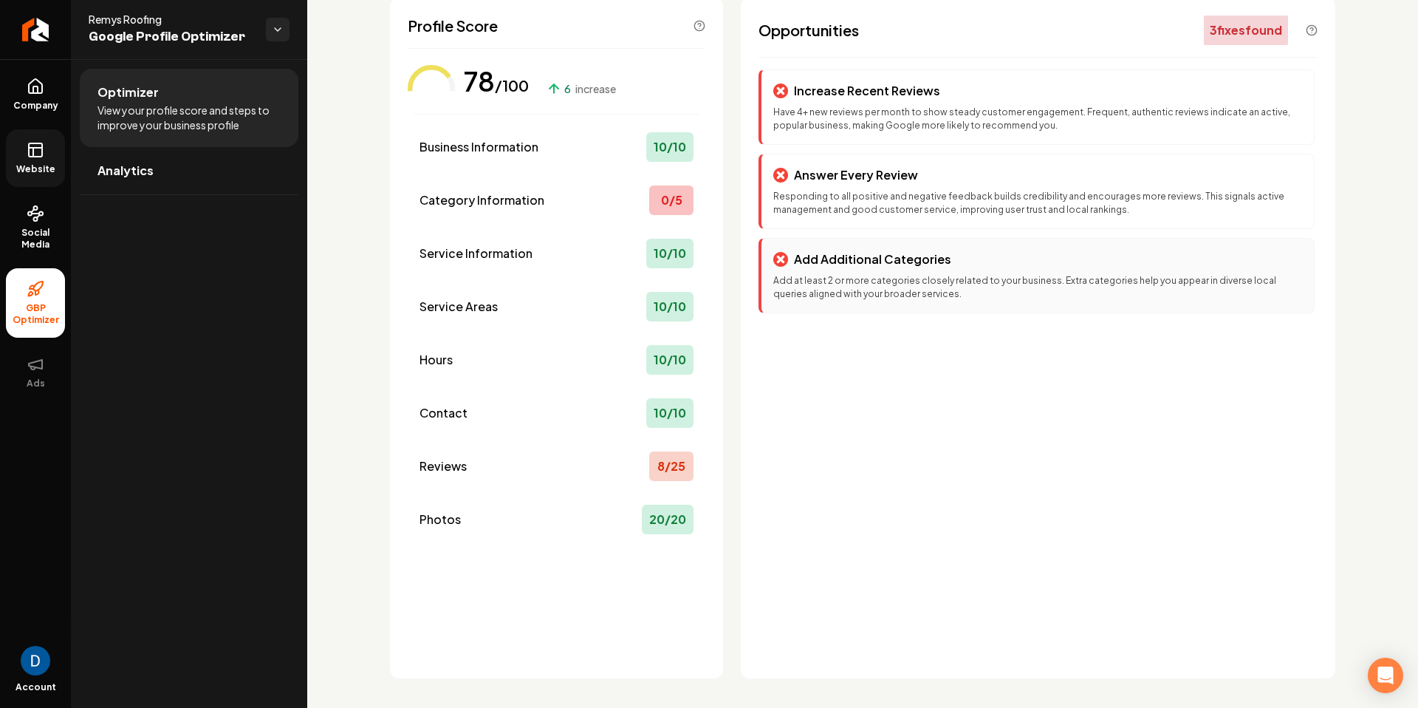
click at [886, 266] on p "Add Additional Categories" at bounding box center [872, 259] width 157 height 18
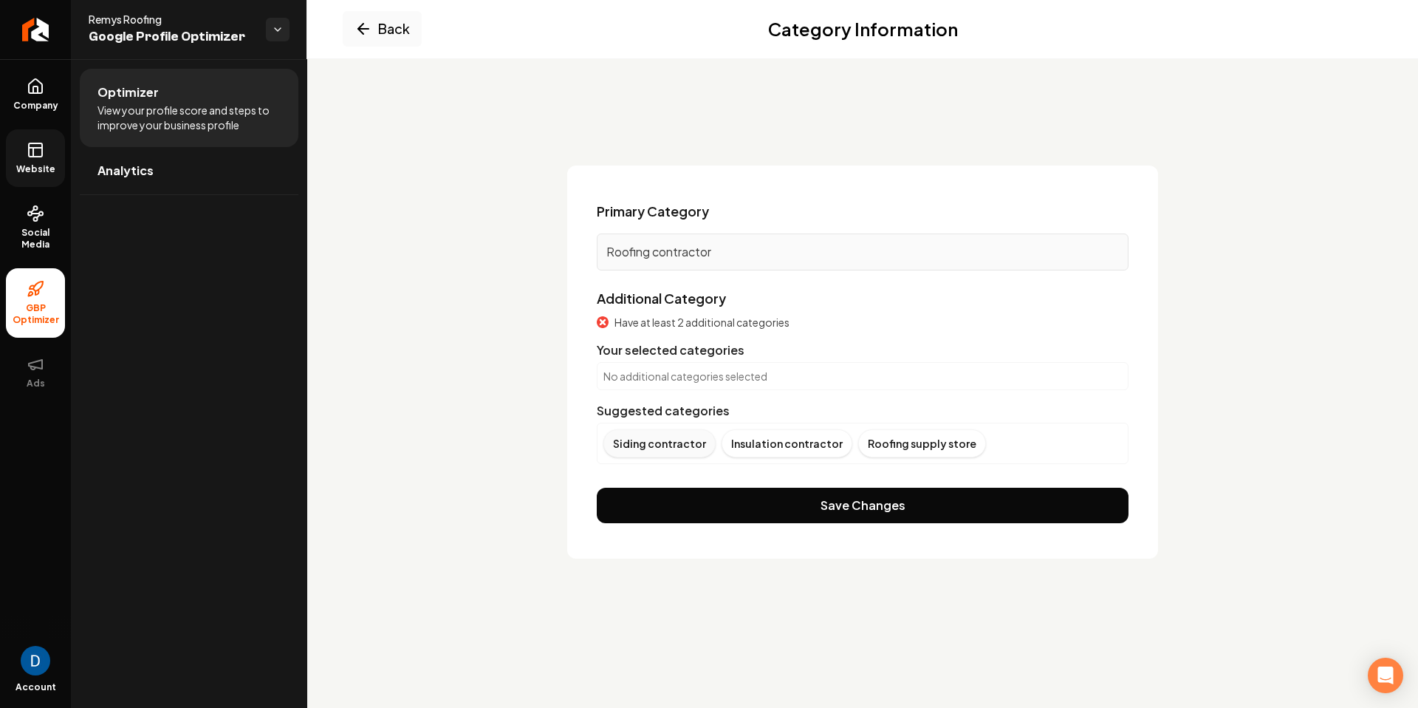
click at [669, 448] on div "Siding contractor" at bounding box center [660, 443] width 112 height 28
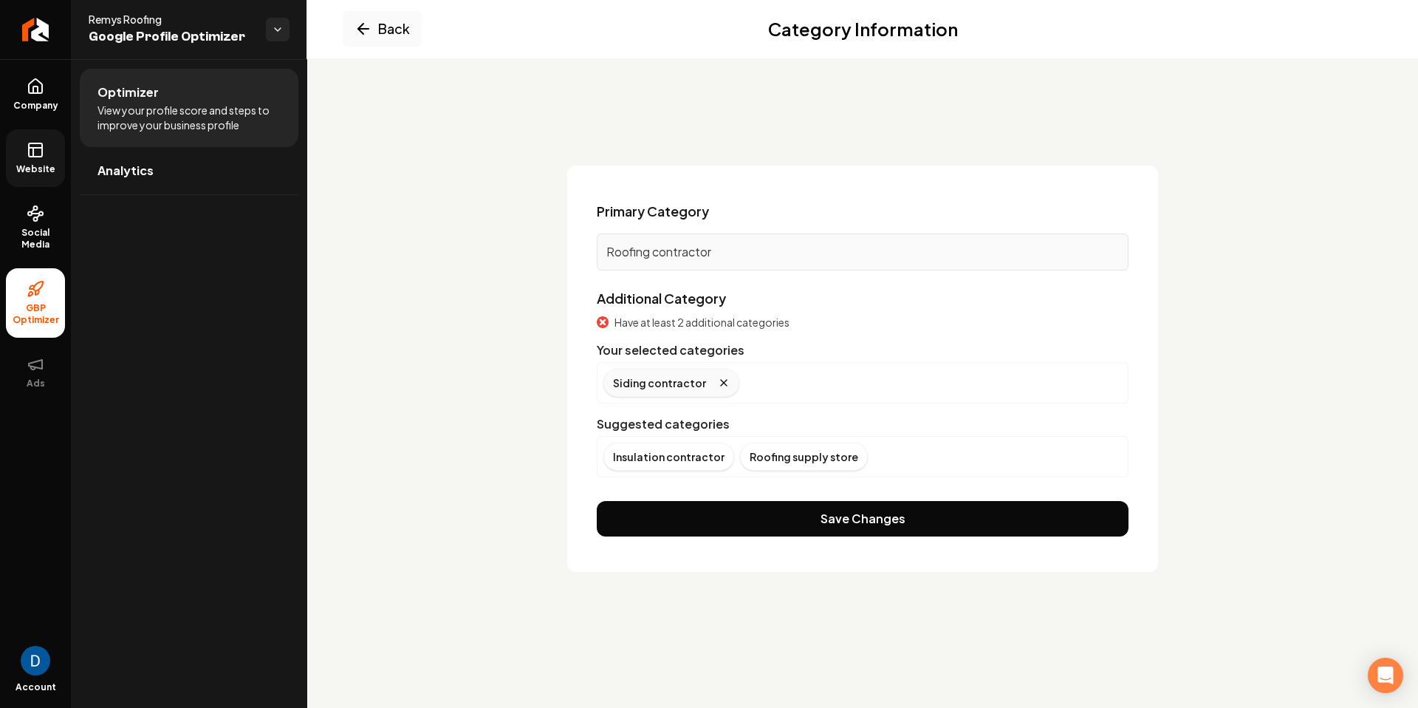
click at [702, 383] on div "Siding contractor" at bounding box center [672, 383] width 136 height 28
click at [731, 386] on div "Siding contractor" at bounding box center [672, 383] width 136 height 28
click at [718, 383] on icon "Remove badge" at bounding box center [724, 383] width 12 height 12
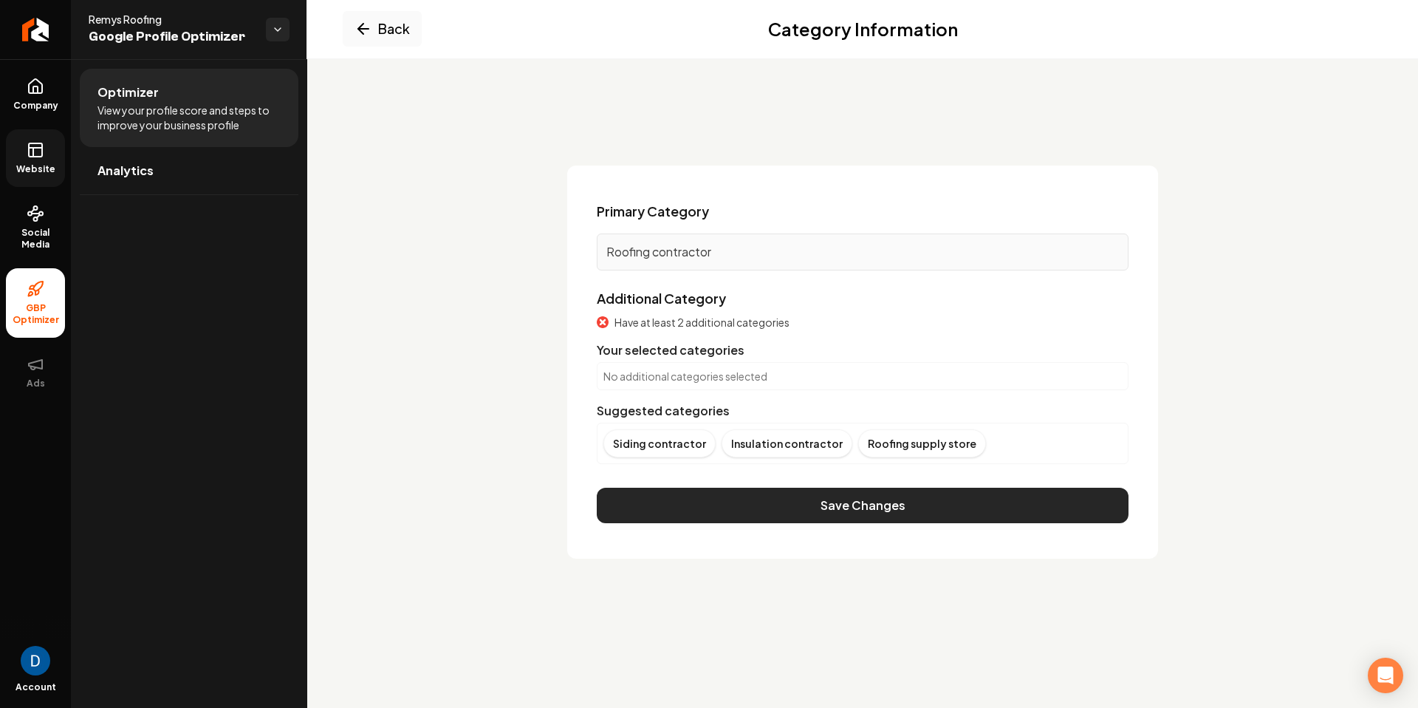
click at [773, 505] on button "Save Changes" at bounding box center [863, 505] width 532 height 35
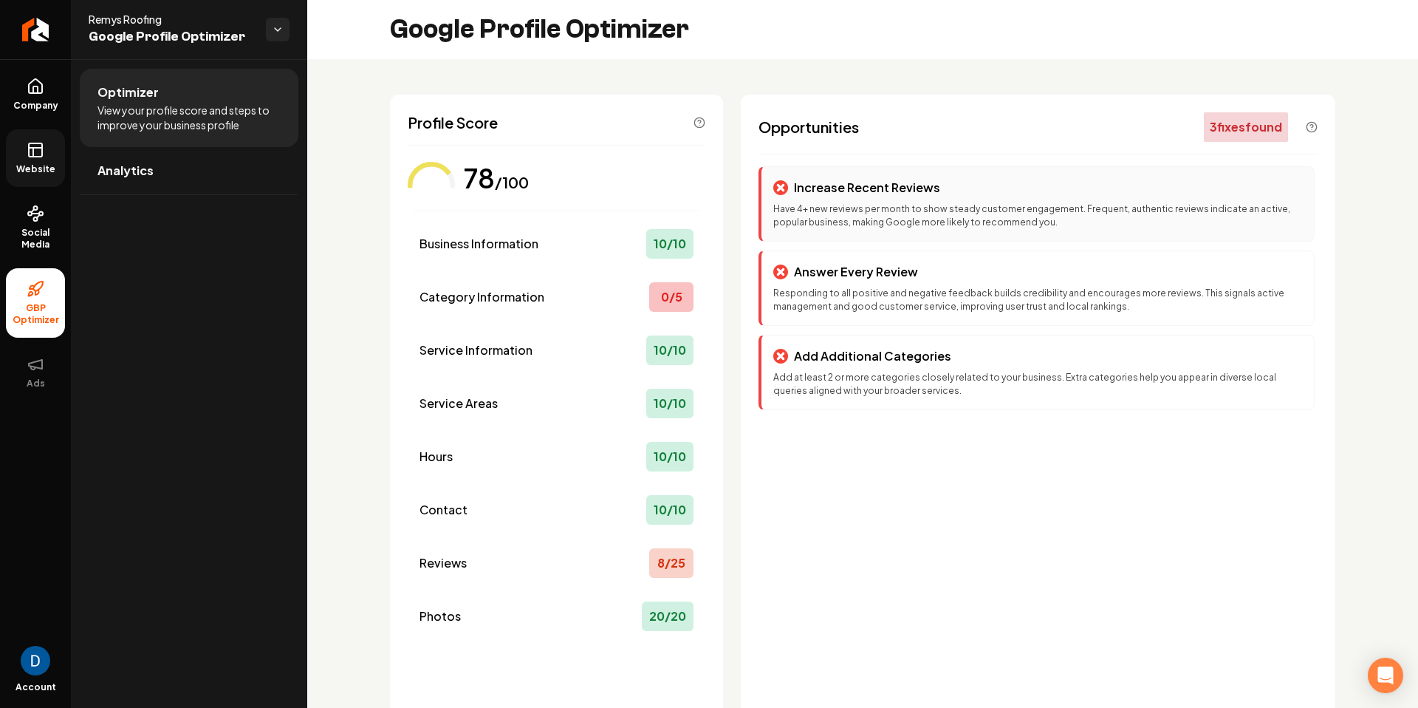
click at [903, 206] on p "Have 4+ new reviews per month to show steady customer engagement. Frequent, aut…" at bounding box center [1037, 215] width 529 height 27
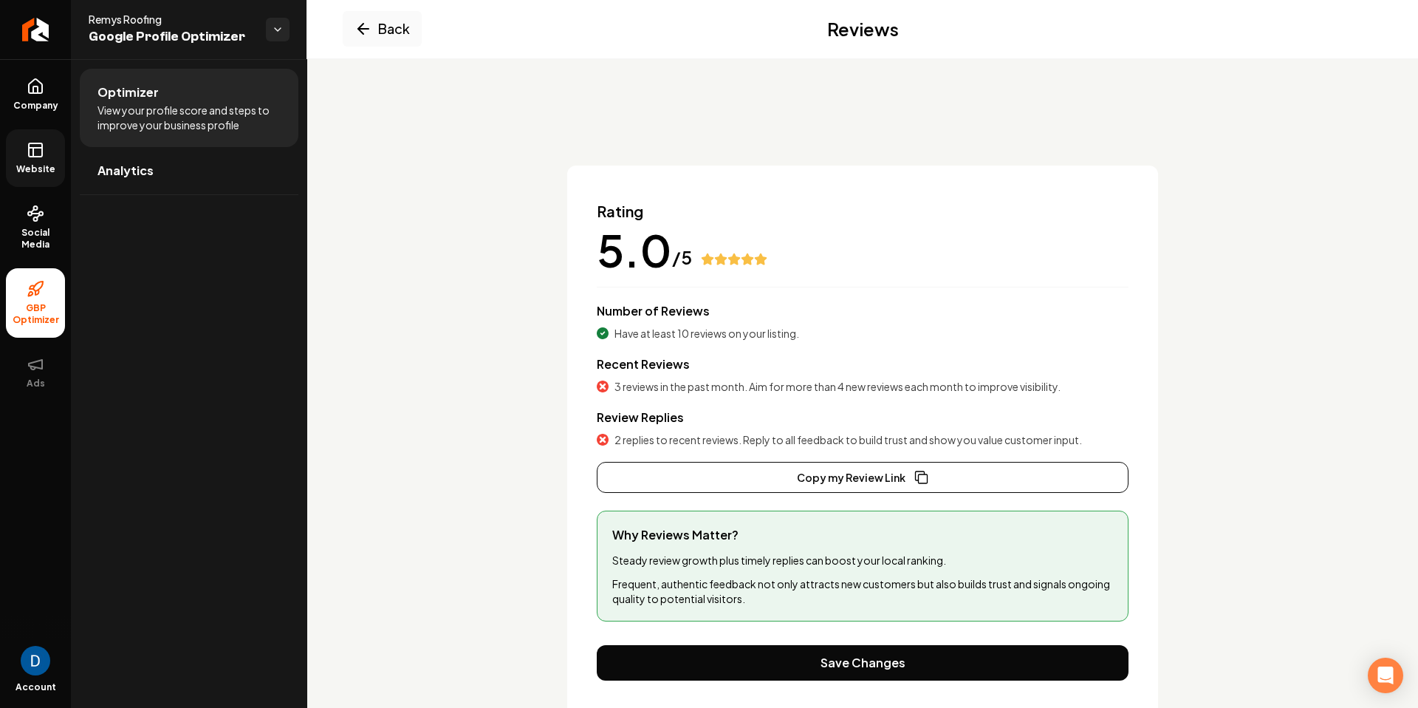
scroll to position [44, 0]
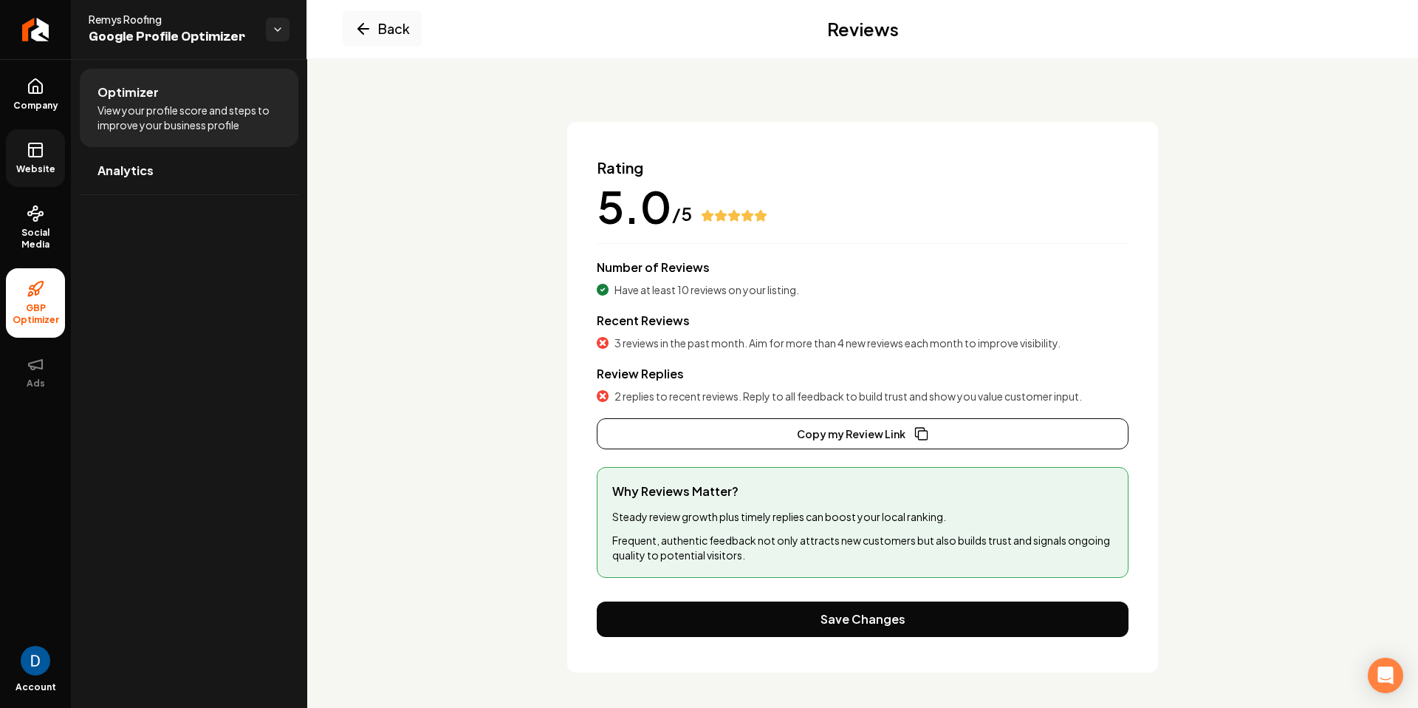
click at [736, 642] on div "Rating 5.0 /5 Number of Reviews Have at least 10 reviews on your listing. Recen…" at bounding box center [862, 397] width 591 height 550
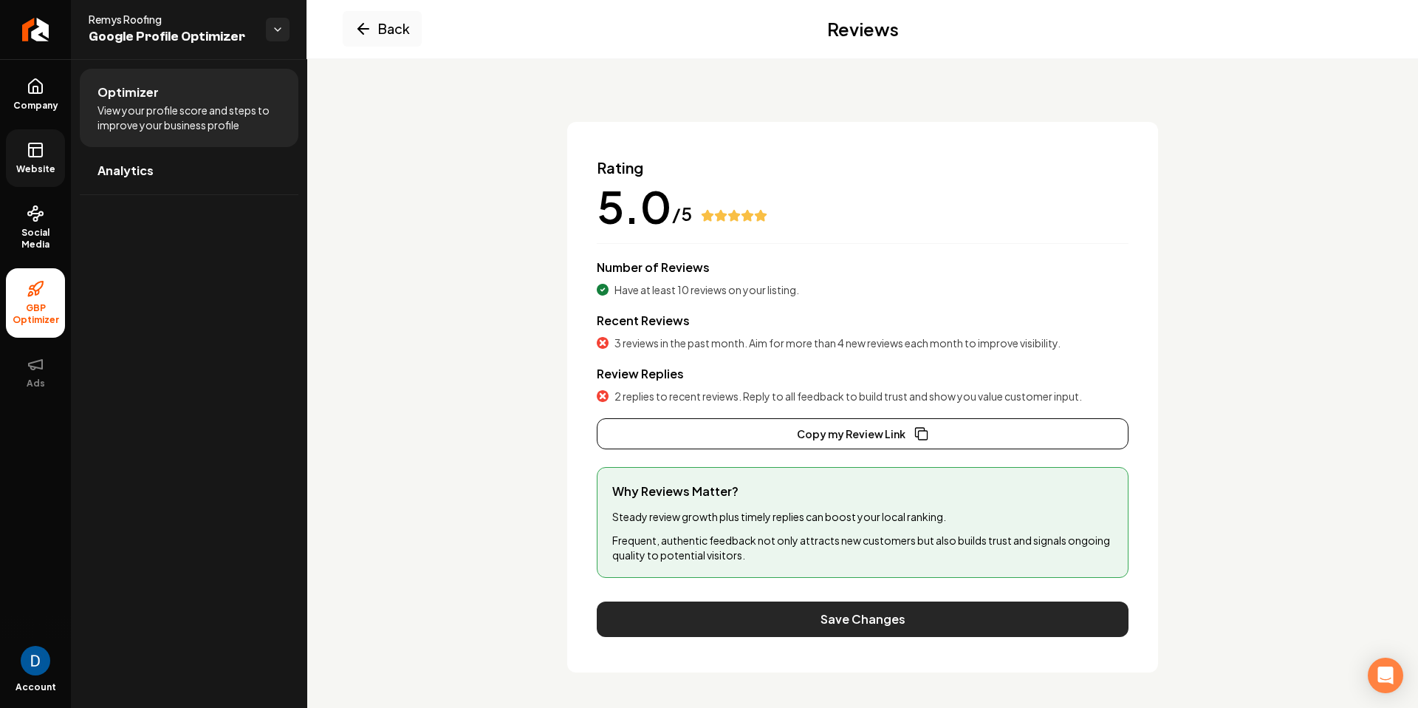
click at [738, 623] on button "Save Changes" at bounding box center [863, 618] width 532 height 35
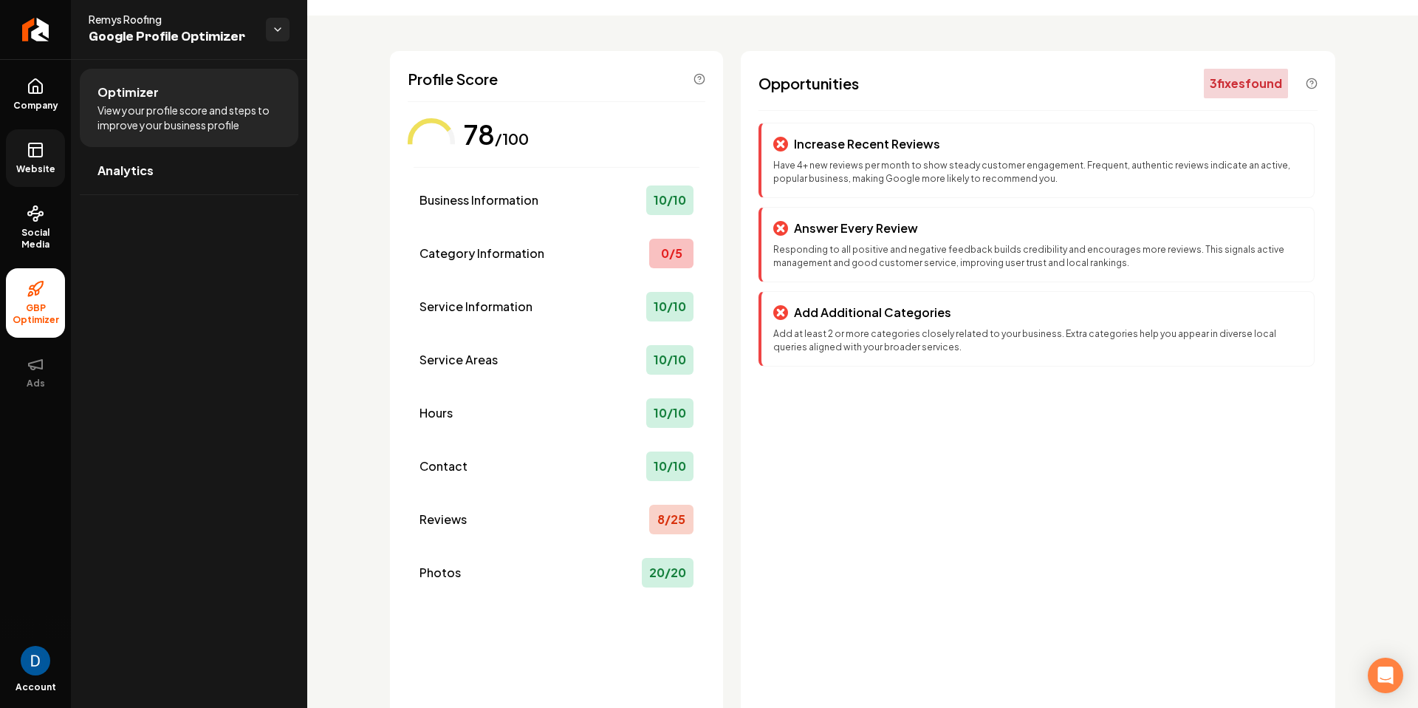
click at [136, 24] on span "Remys Roofing" at bounding box center [171, 19] width 165 height 15
copy span "Remys Roofing"
click at [41, 148] on icon at bounding box center [35, 148] width 13 height 0
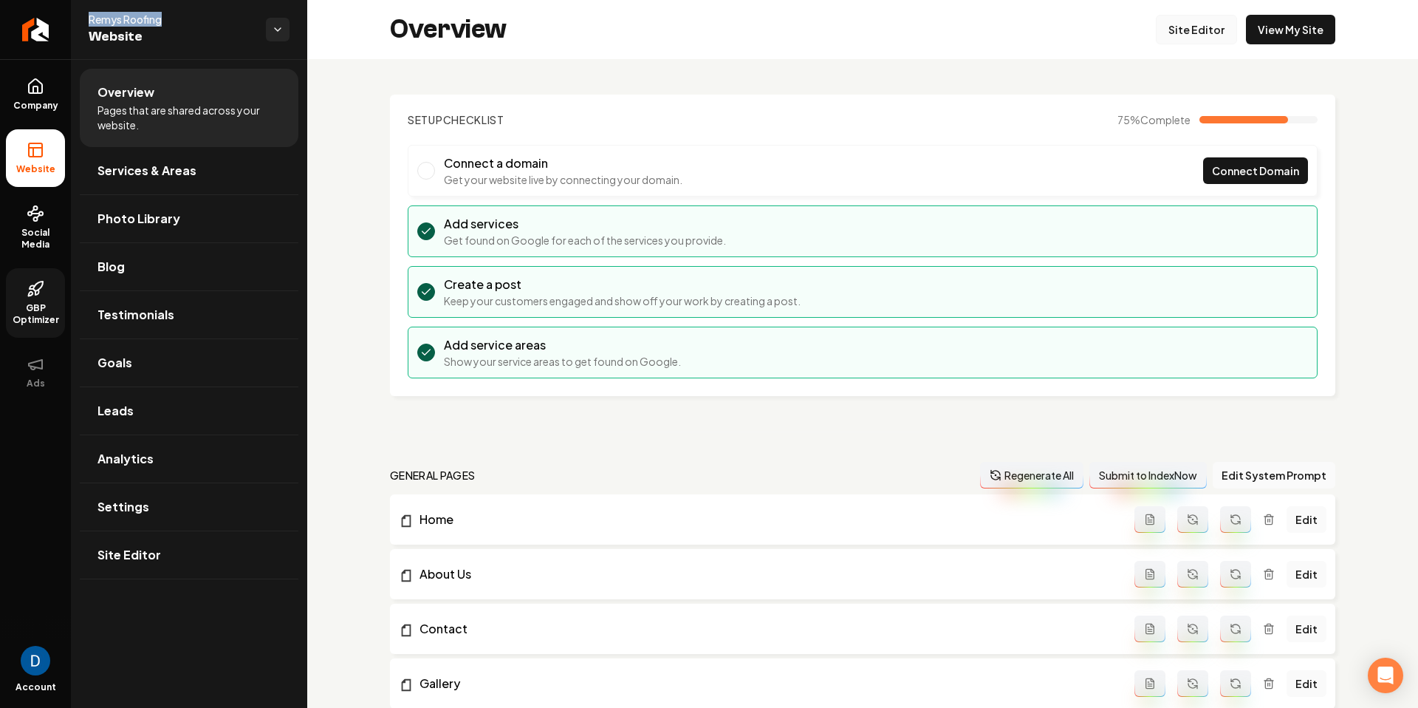
click at [1210, 28] on link "Site Editor" at bounding box center [1196, 30] width 81 height 30
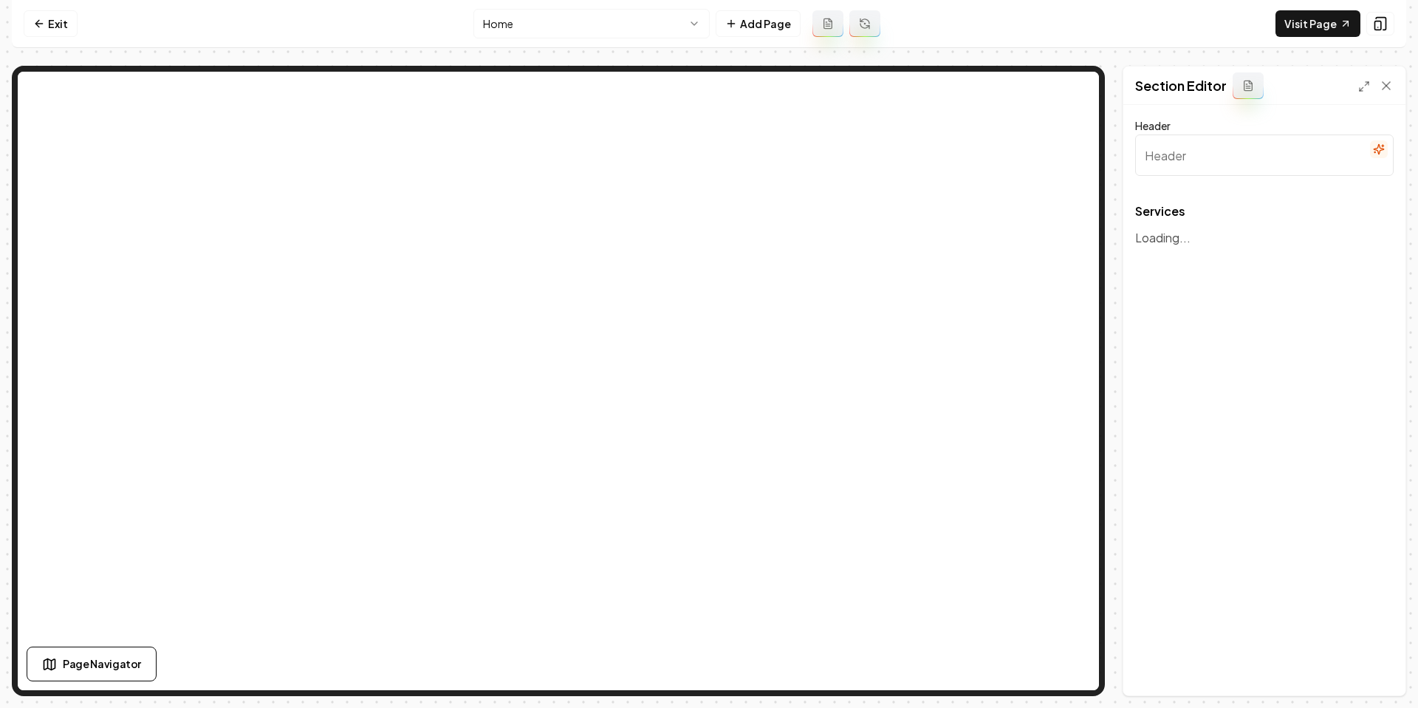
type input "Our Roofing Services"
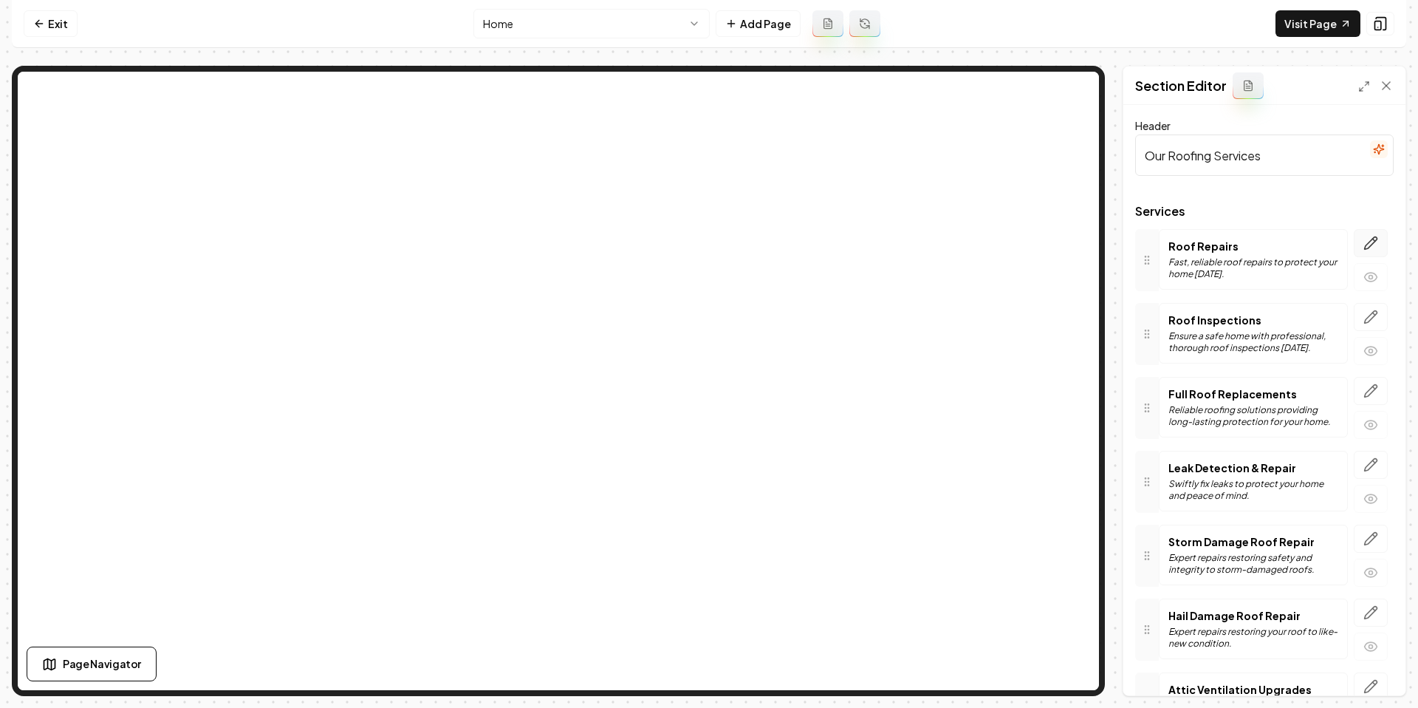
click at [1373, 244] on icon "button" at bounding box center [1371, 243] width 13 height 13
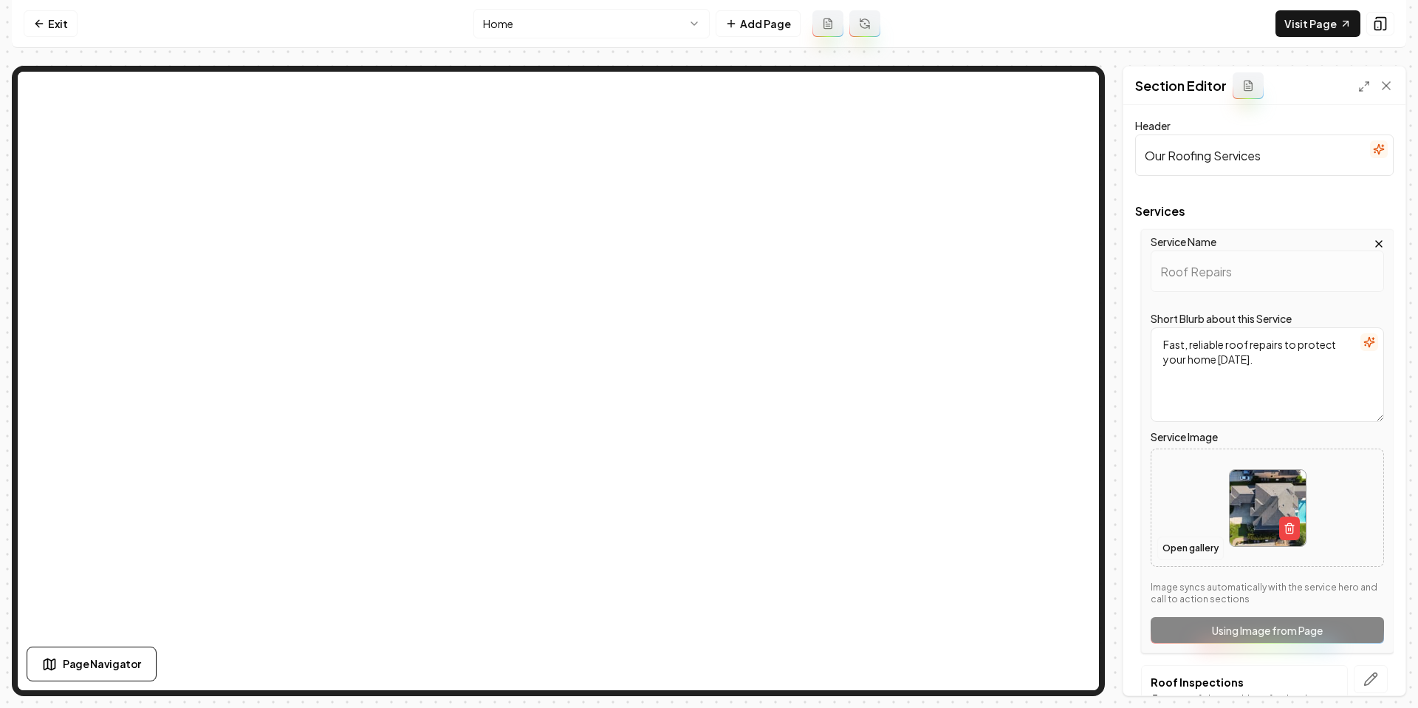
click at [1191, 553] on button "Open gallery" at bounding box center [1191, 548] width 66 height 24
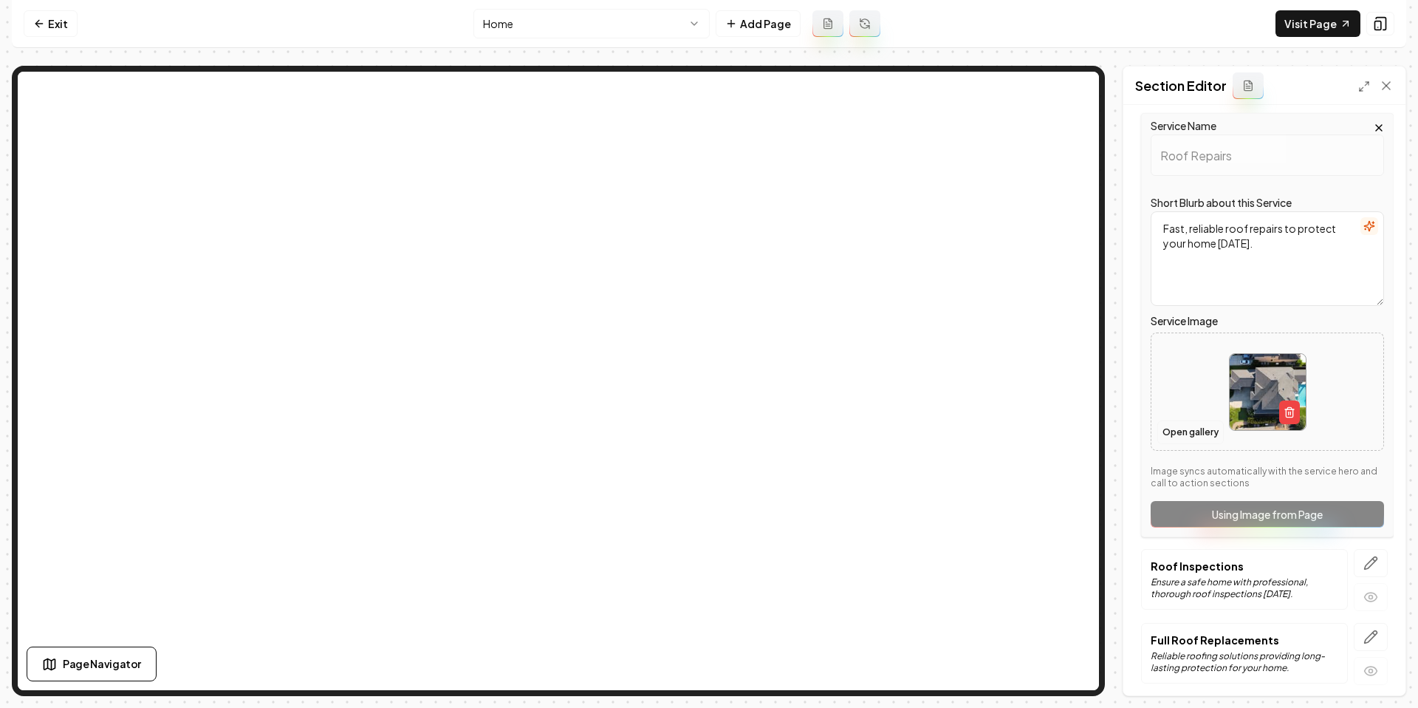
click at [1179, 435] on button "Open gallery" at bounding box center [1191, 432] width 66 height 24
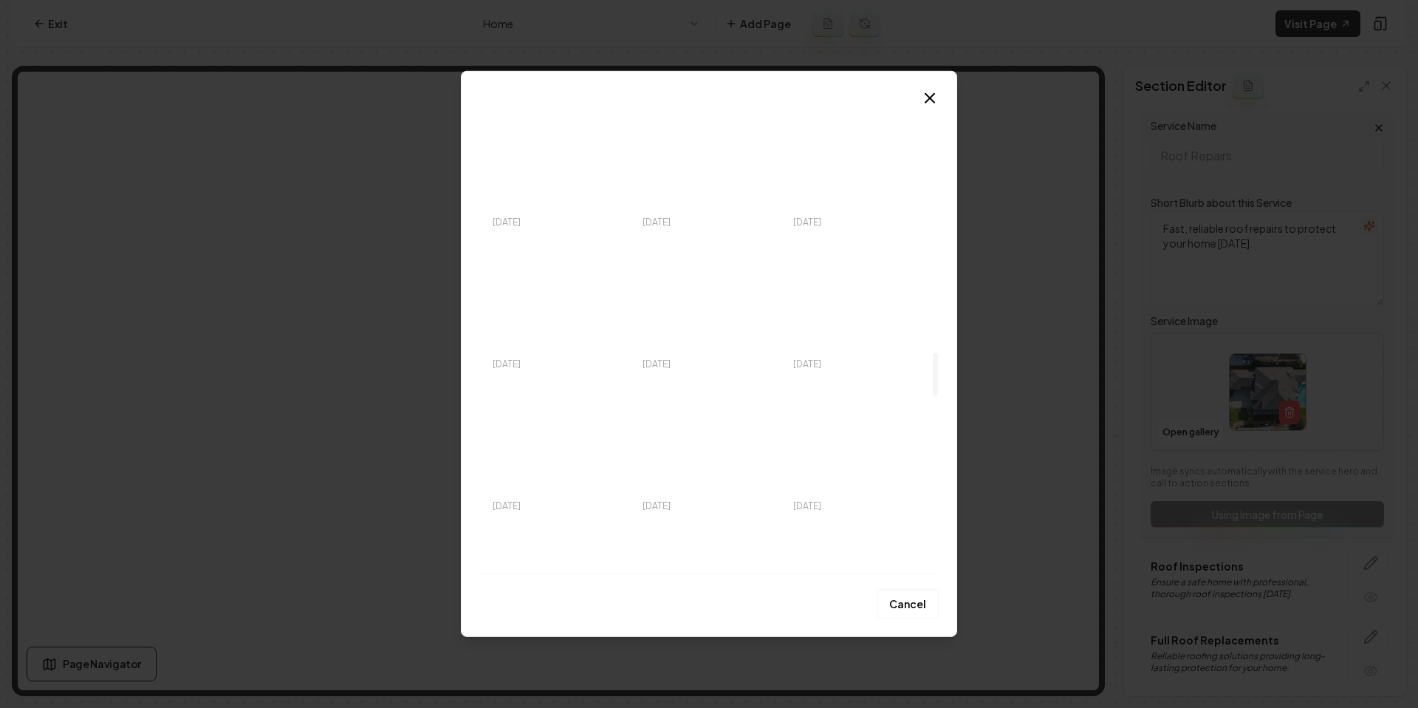
scroll to position [2650, 0]
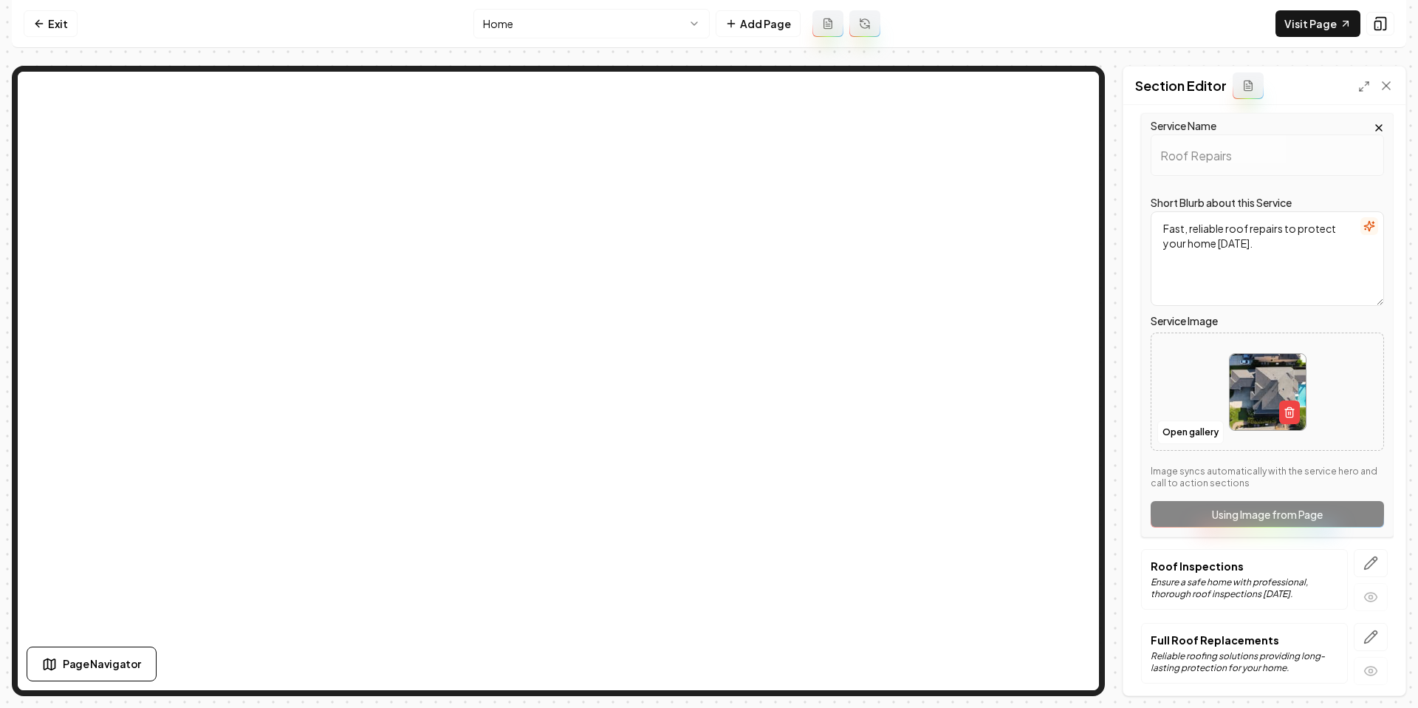
click at [80, 25] on nav "Exit Home Add Page Visit Page" at bounding box center [709, 24] width 1395 height 48
click at [58, 24] on link "Exit" at bounding box center [51, 23] width 54 height 27
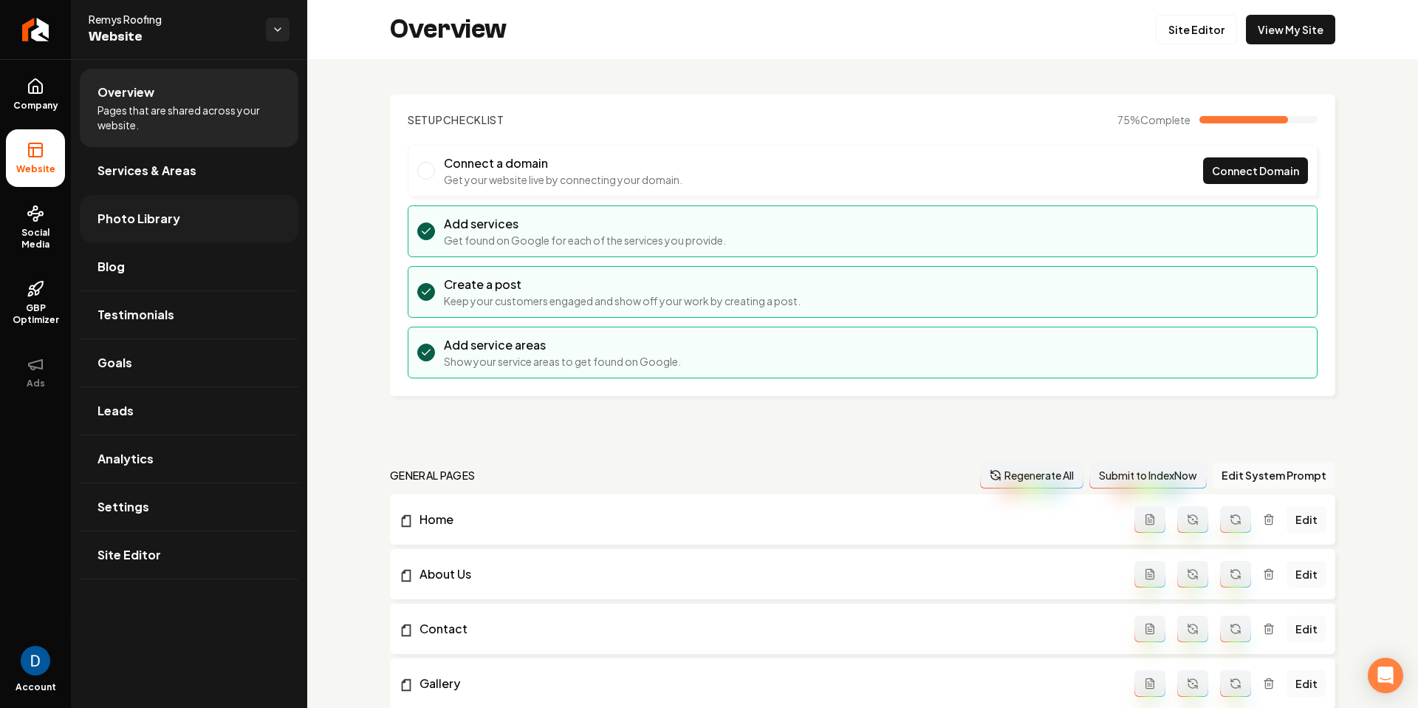
click at [160, 221] on span "Photo Library" at bounding box center [139, 219] width 83 height 18
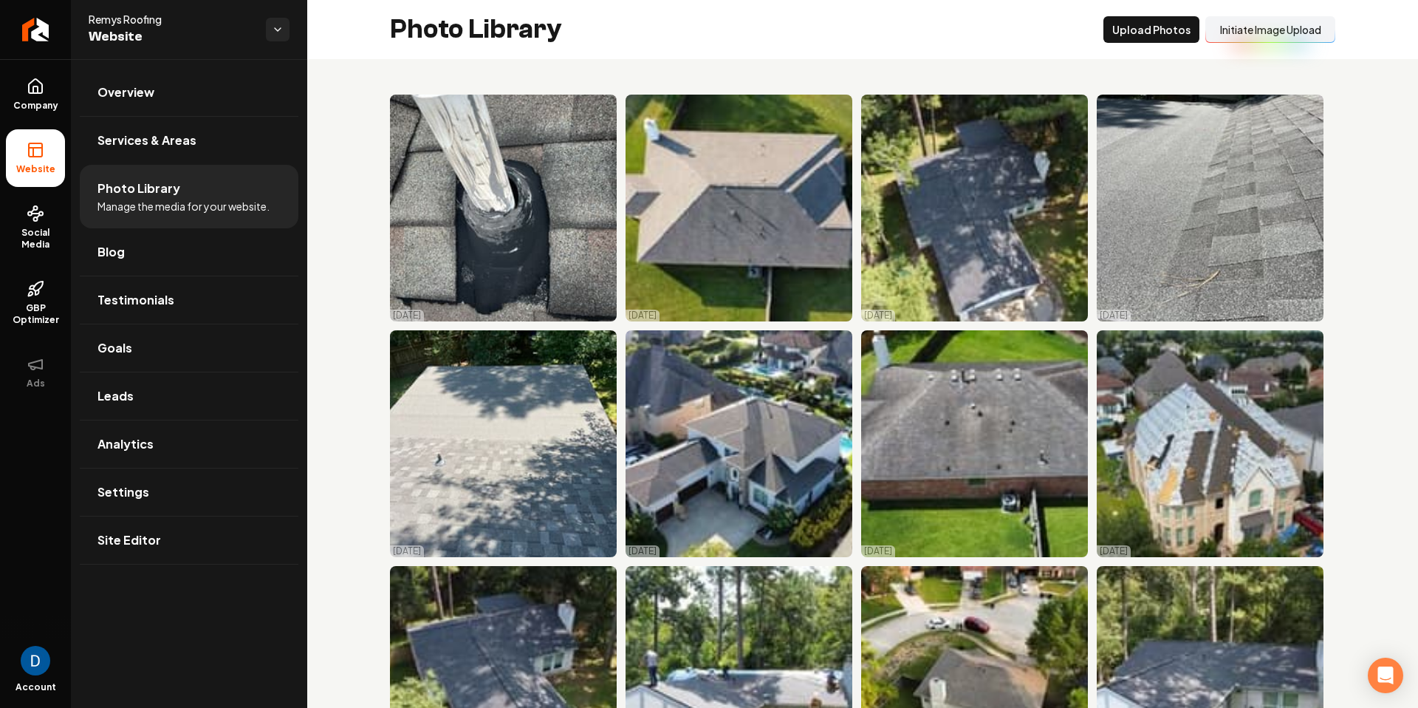
click at [157, 24] on span "Remys Roofing" at bounding box center [171, 19] width 165 height 15
copy span "Remys Roofing"
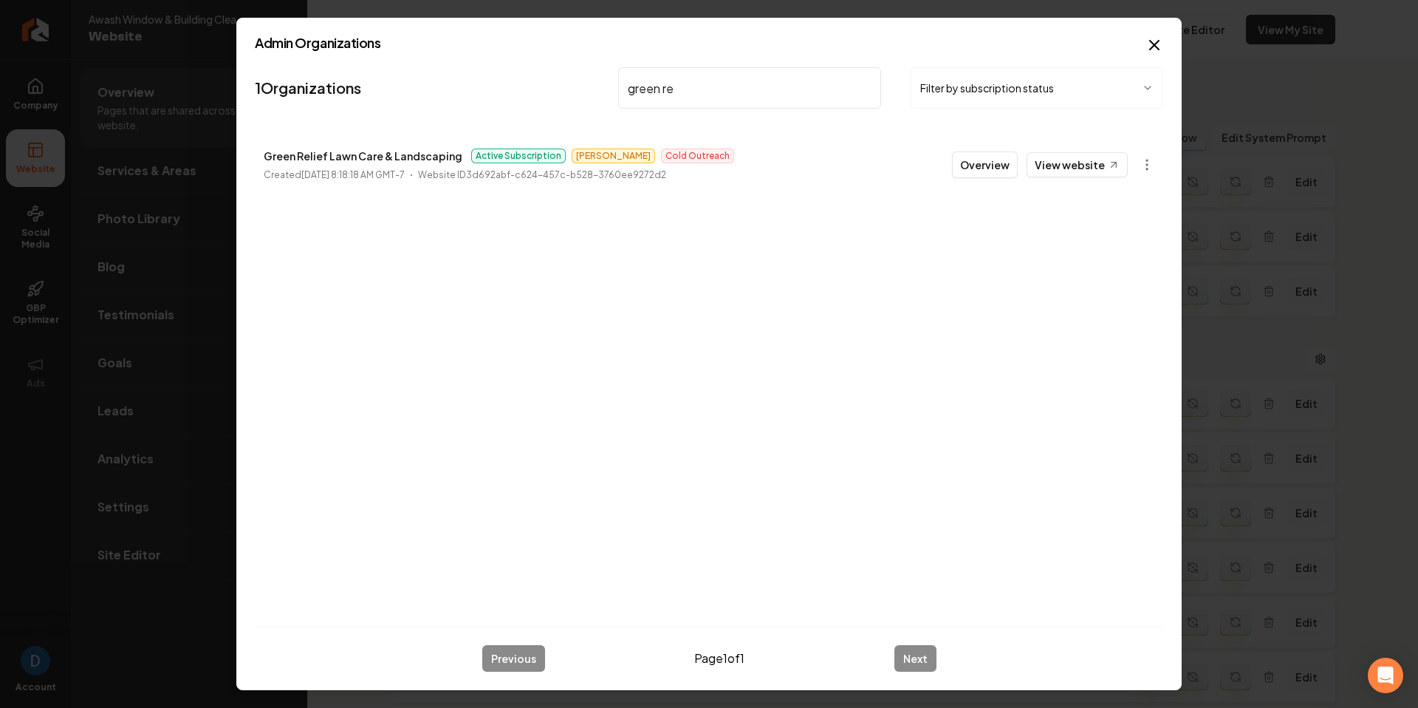
type input "green re"
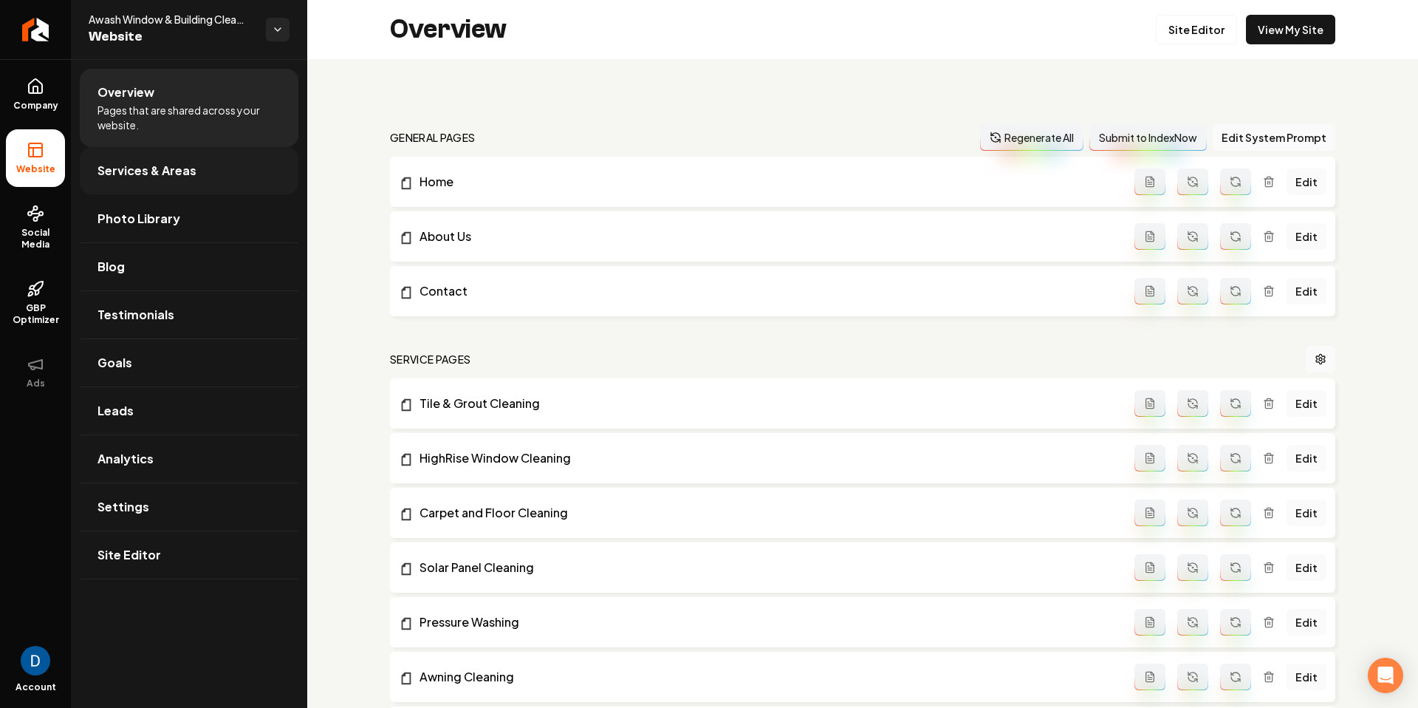
click at [163, 165] on span "Services & Areas" at bounding box center [147, 171] width 99 height 18
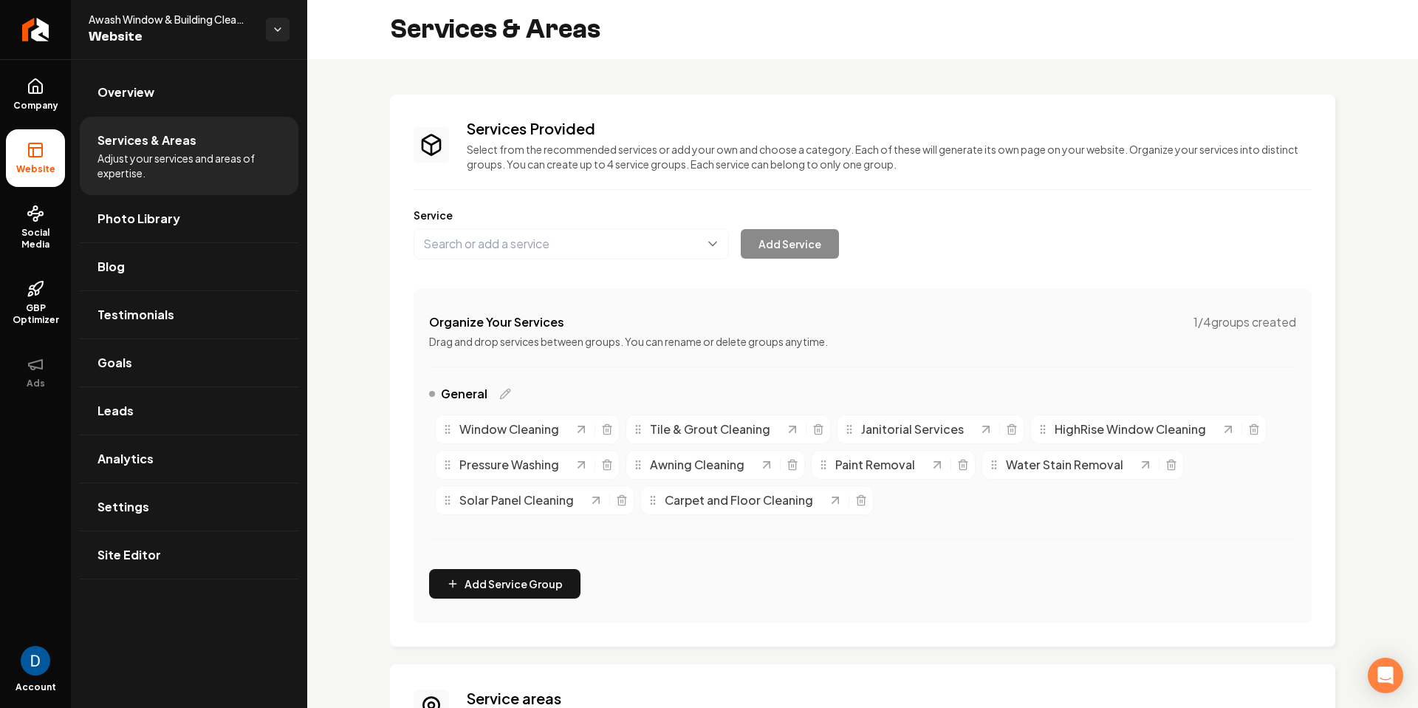
scroll to position [130, 0]
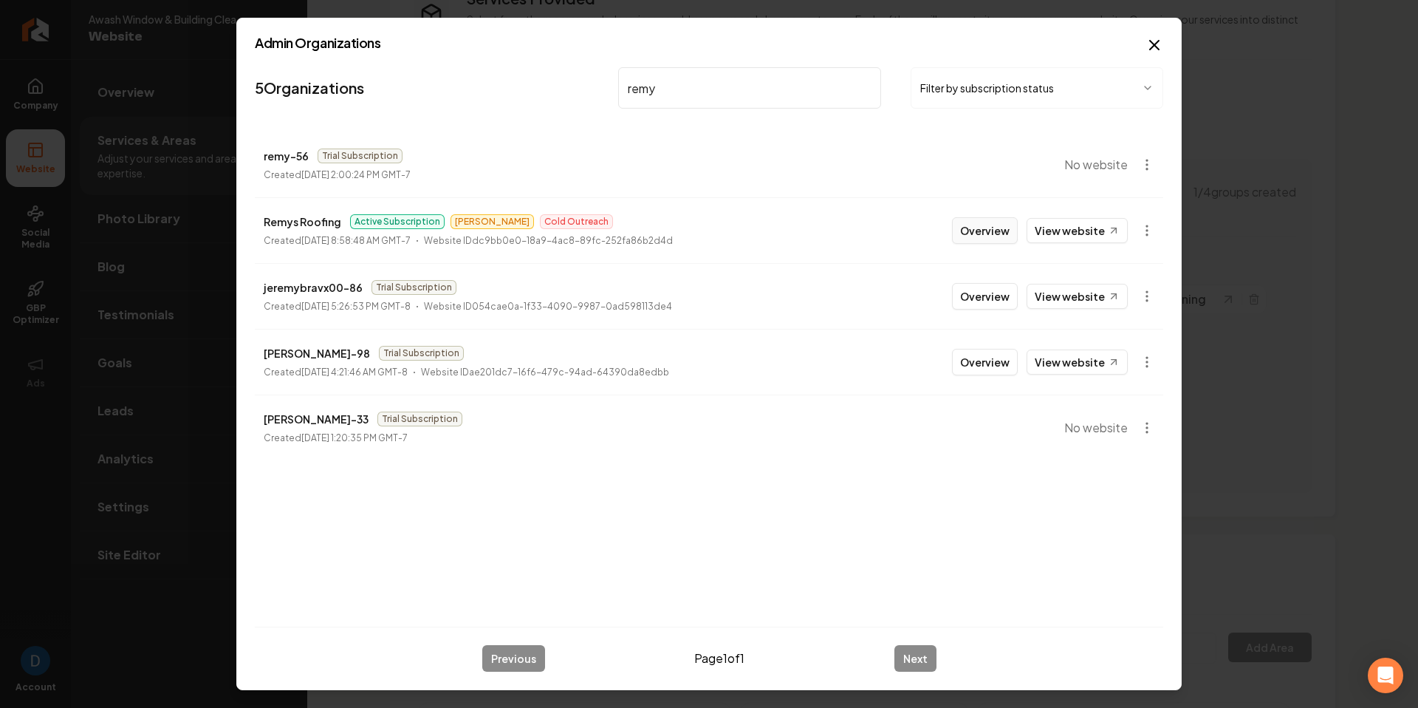
type input "remy"
click at [966, 233] on button "Overview" at bounding box center [985, 230] width 66 height 27
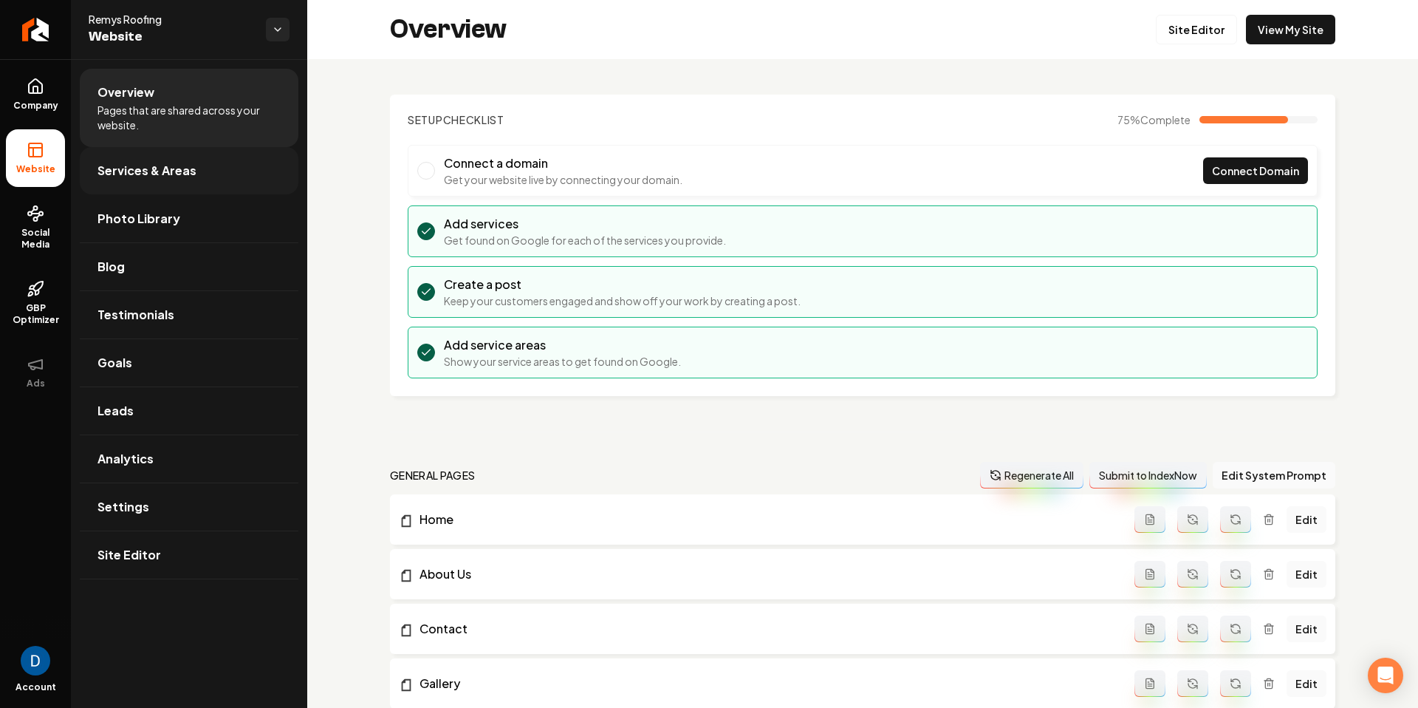
click at [272, 179] on link "Services & Areas" at bounding box center [189, 170] width 219 height 47
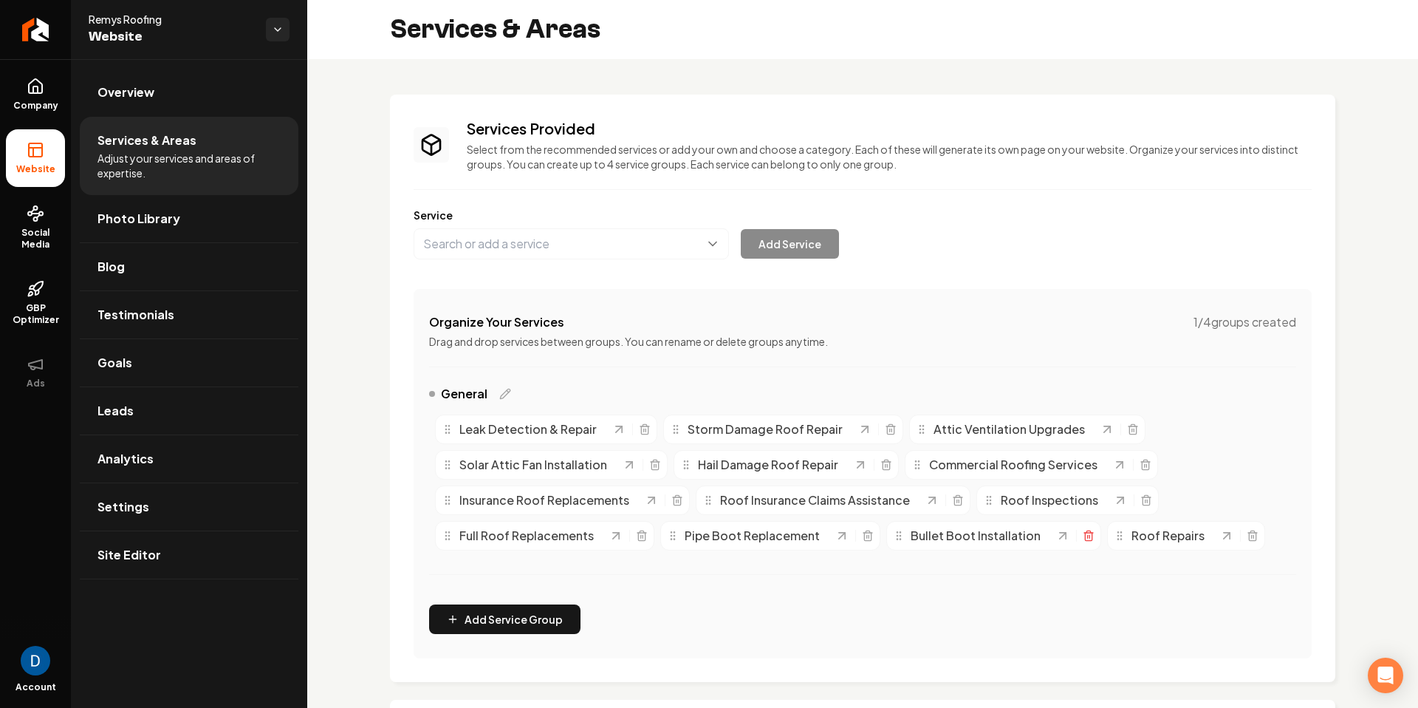
click at [1084, 533] on icon "Main content area" at bounding box center [1088, 533] width 9 height 0
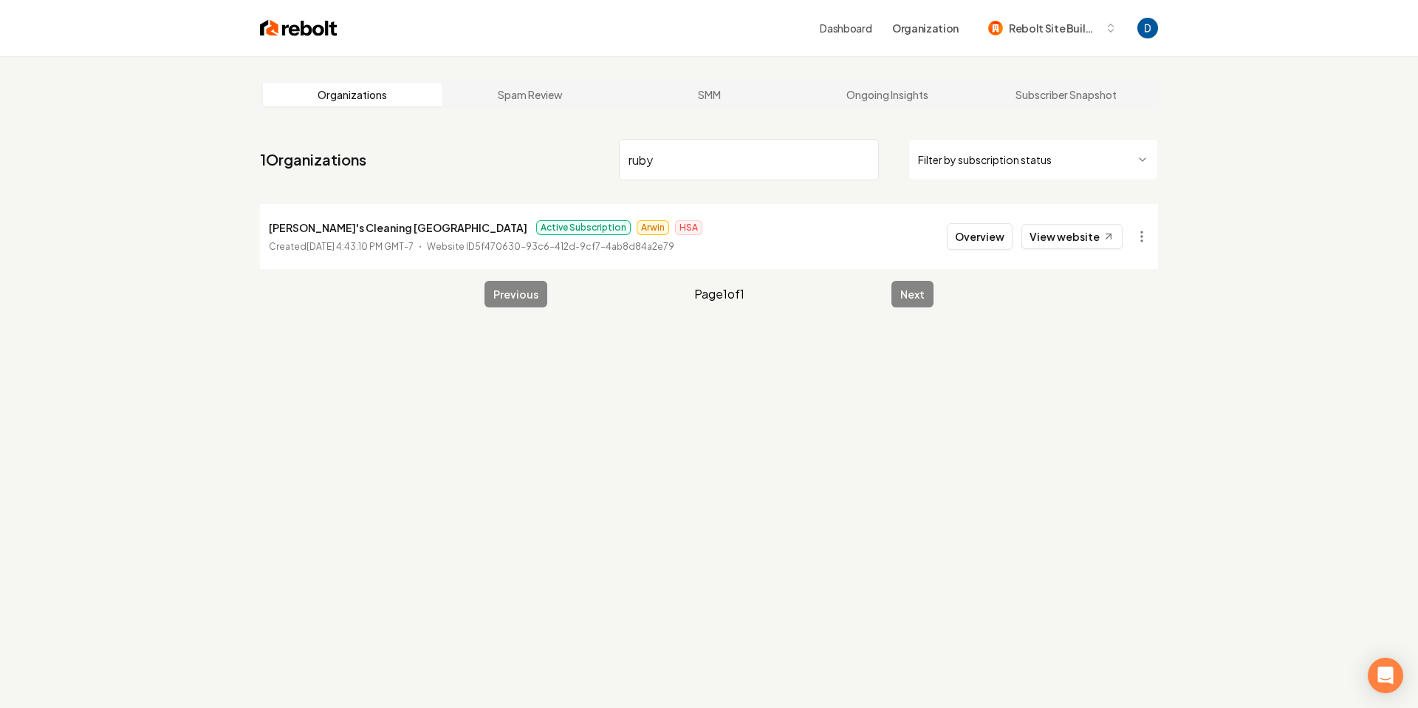
type input "ruby"
click at [380, 231] on p "[PERSON_NAME]'s Cleaning [GEOGRAPHIC_DATA]" at bounding box center [398, 228] width 259 height 18
copy p "[PERSON_NAME]'s Cleaning [GEOGRAPHIC_DATA]"
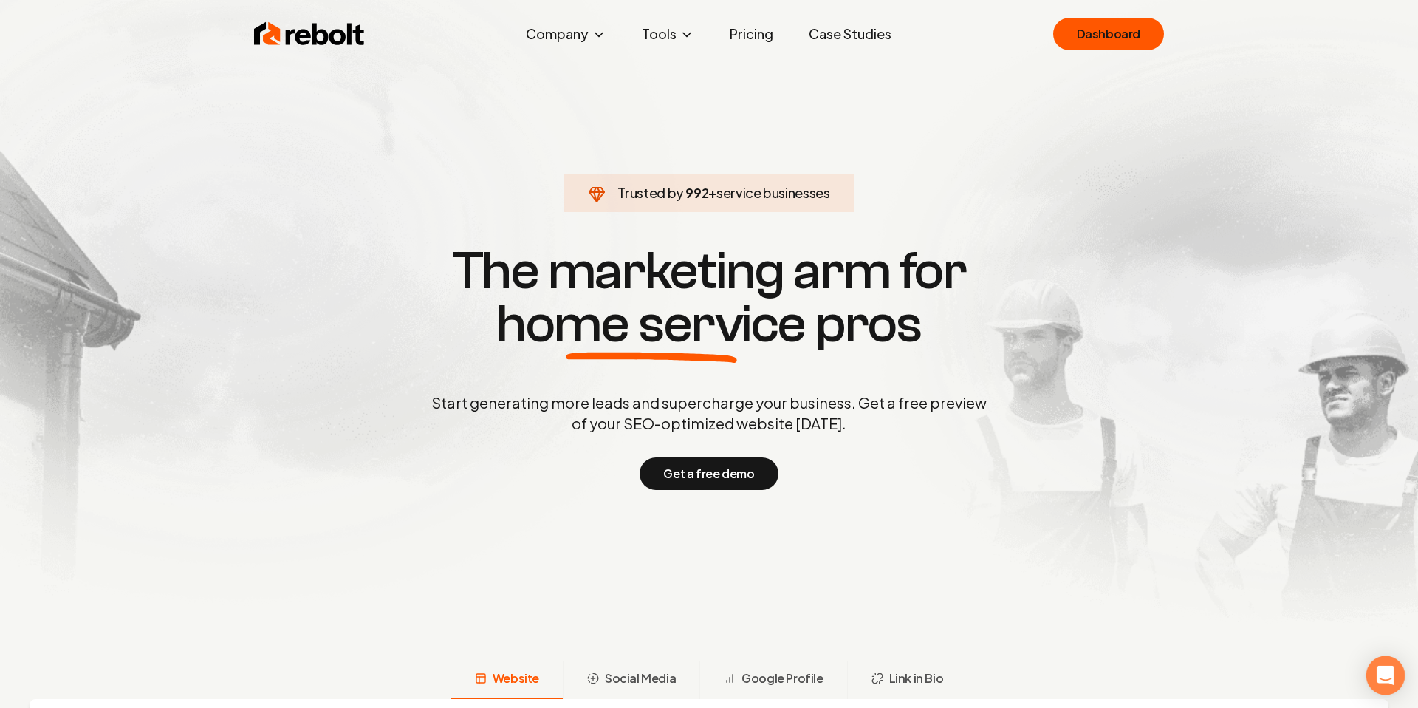
click at [1392, 671] on icon "Open Intercom Messenger" at bounding box center [1385, 675] width 17 height 19
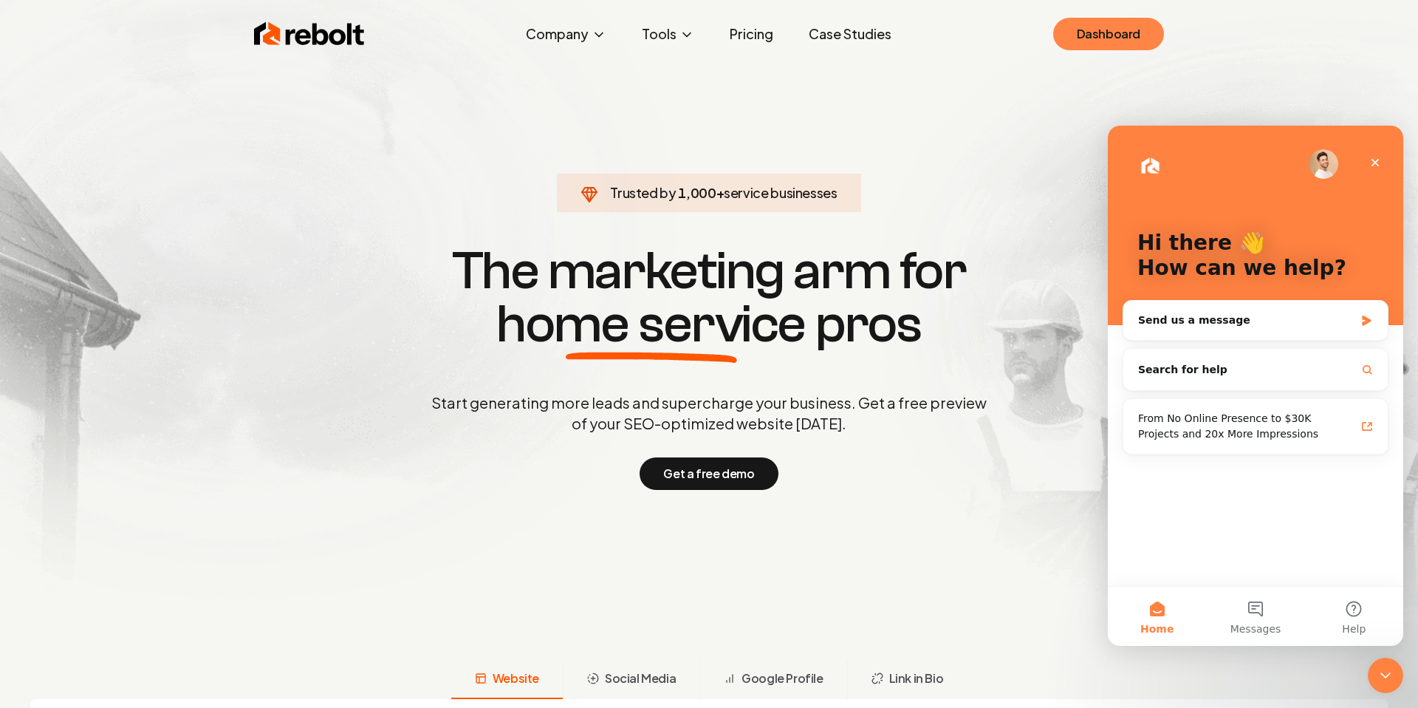
click at [1093, 41] on link "Dashboard" at bounding box center [1108, 34] width 111 height 33
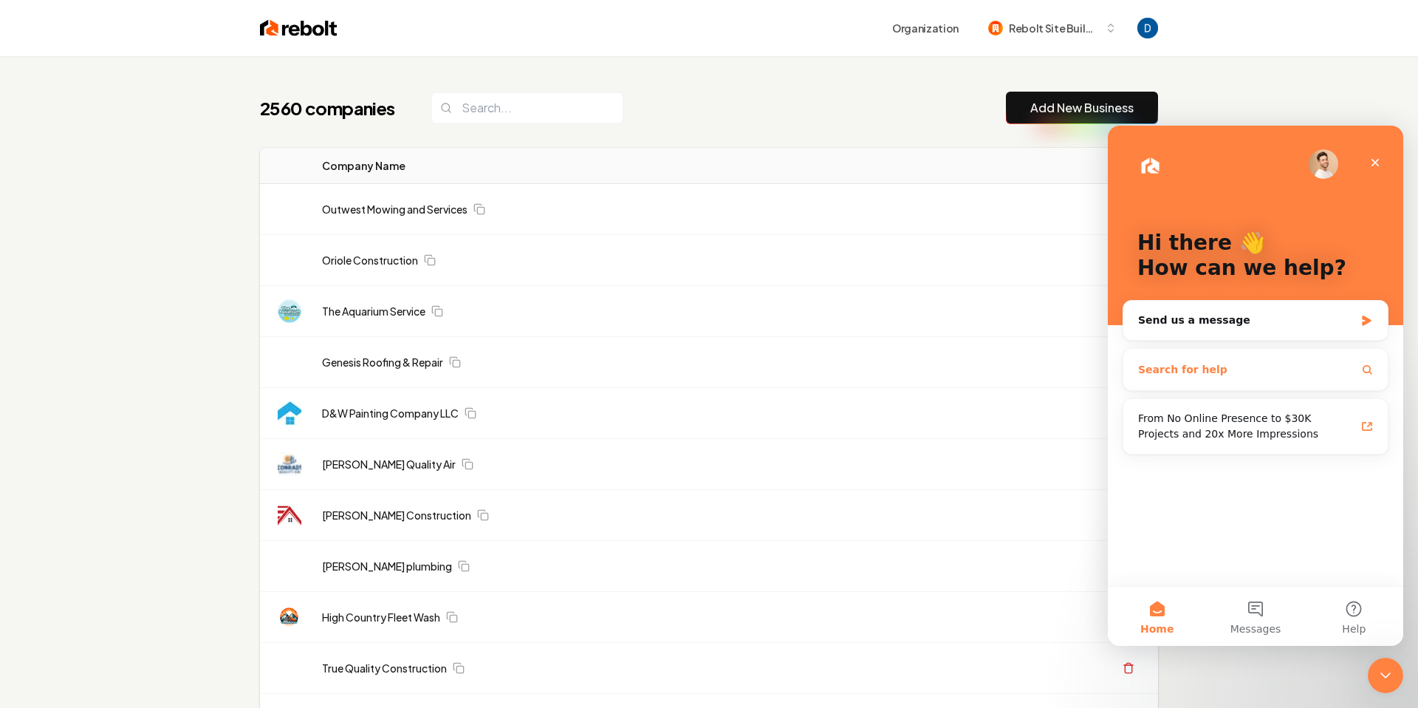
click at [1245, 364] on button "Search for help" at bounding box center [1255, 370] width 253 height 30
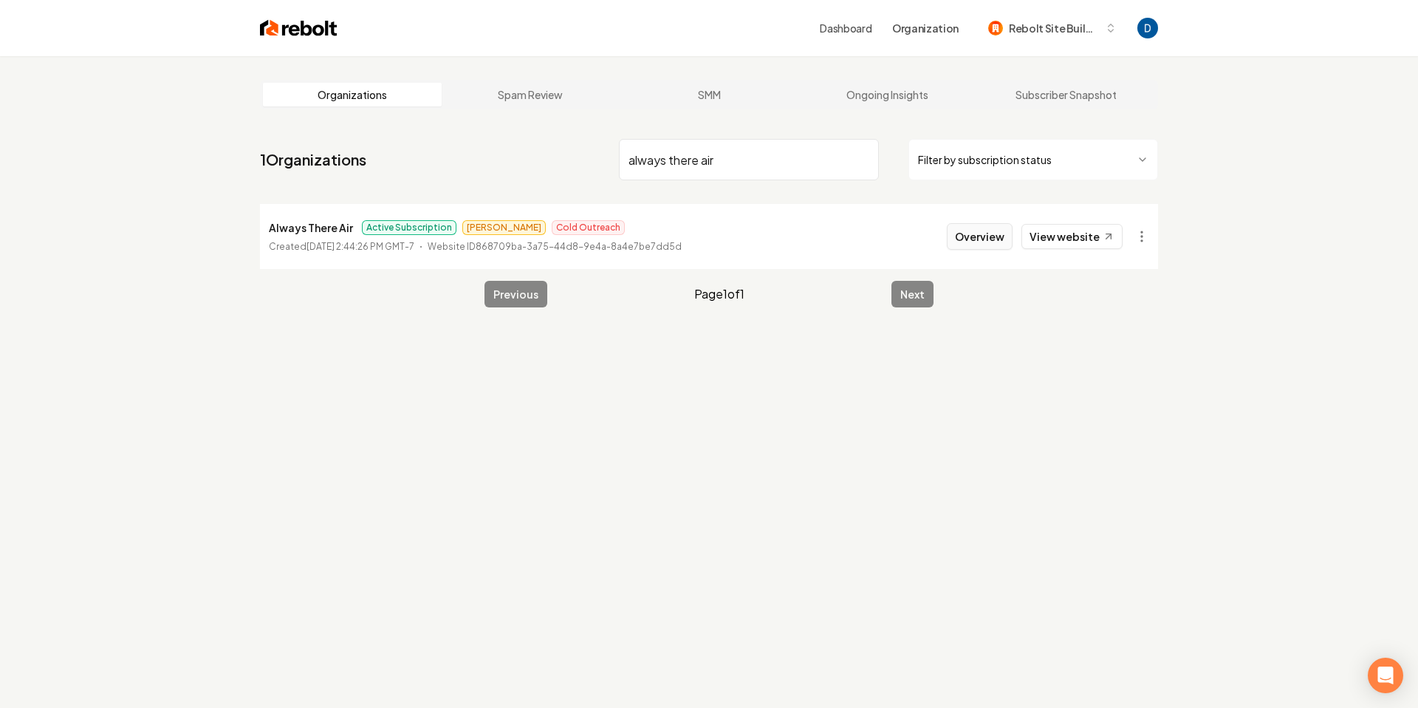
type input "always there air"
click at [1006, 235] on button "Overview" at bounding box center [980, 236] width 66 height 27
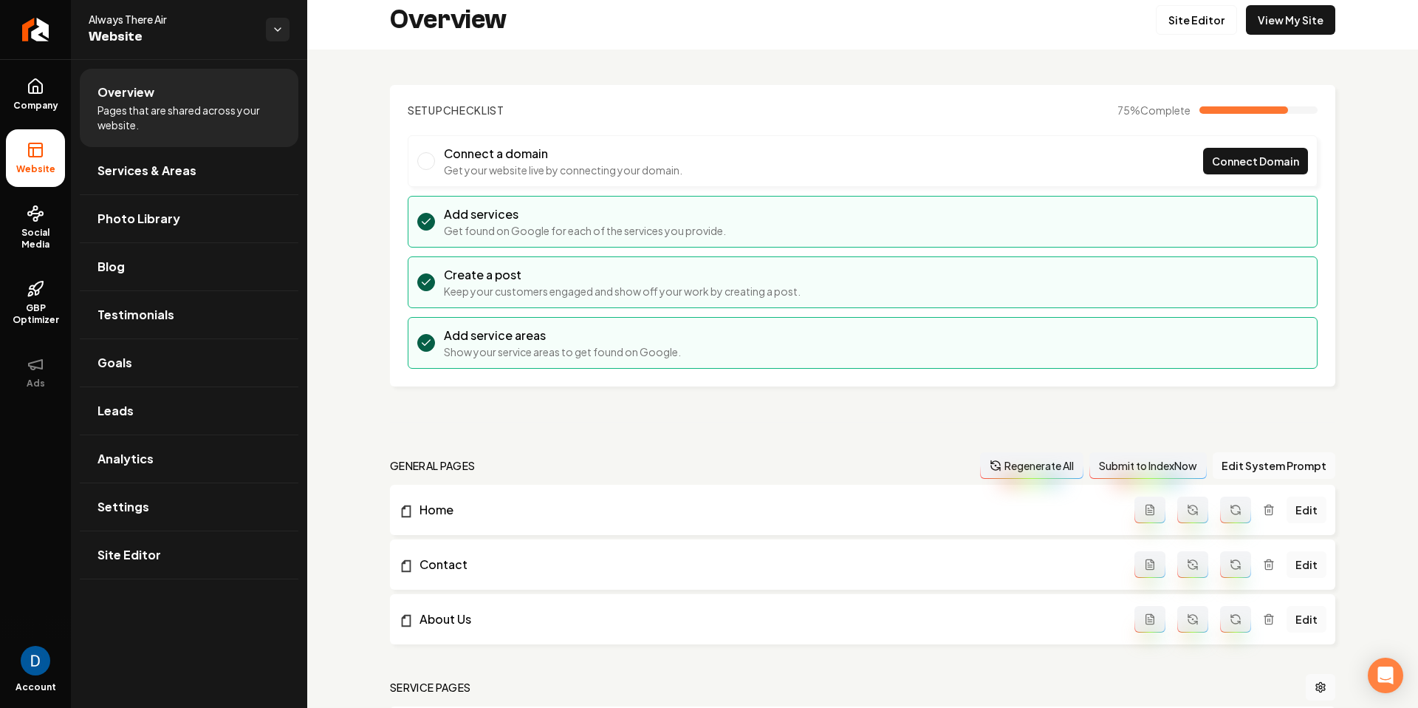
scroll to position [10, 0]
click at [49, 107] on span "Company" at bounding box center [35, 106] width 57 height 12
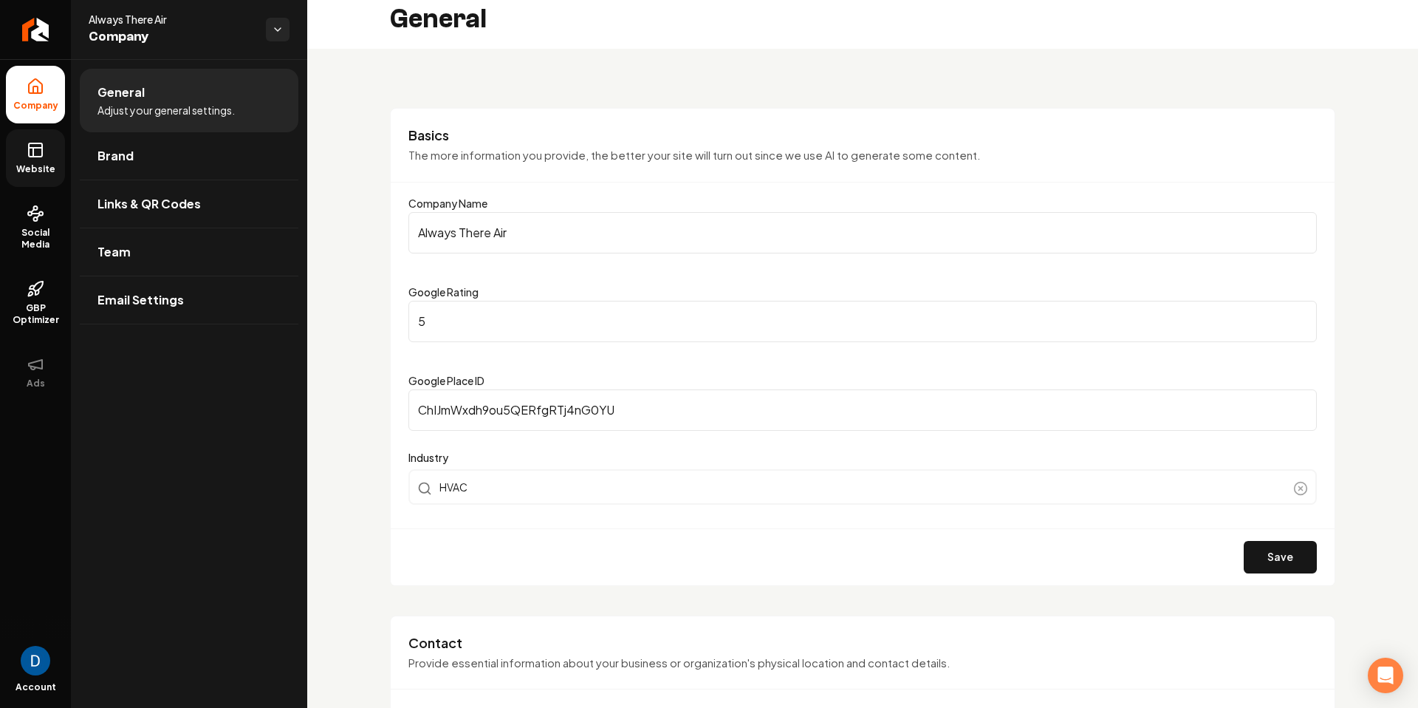
click at [47, 163] on span "Website" at bounding box center [35, 169] width 51 height 12
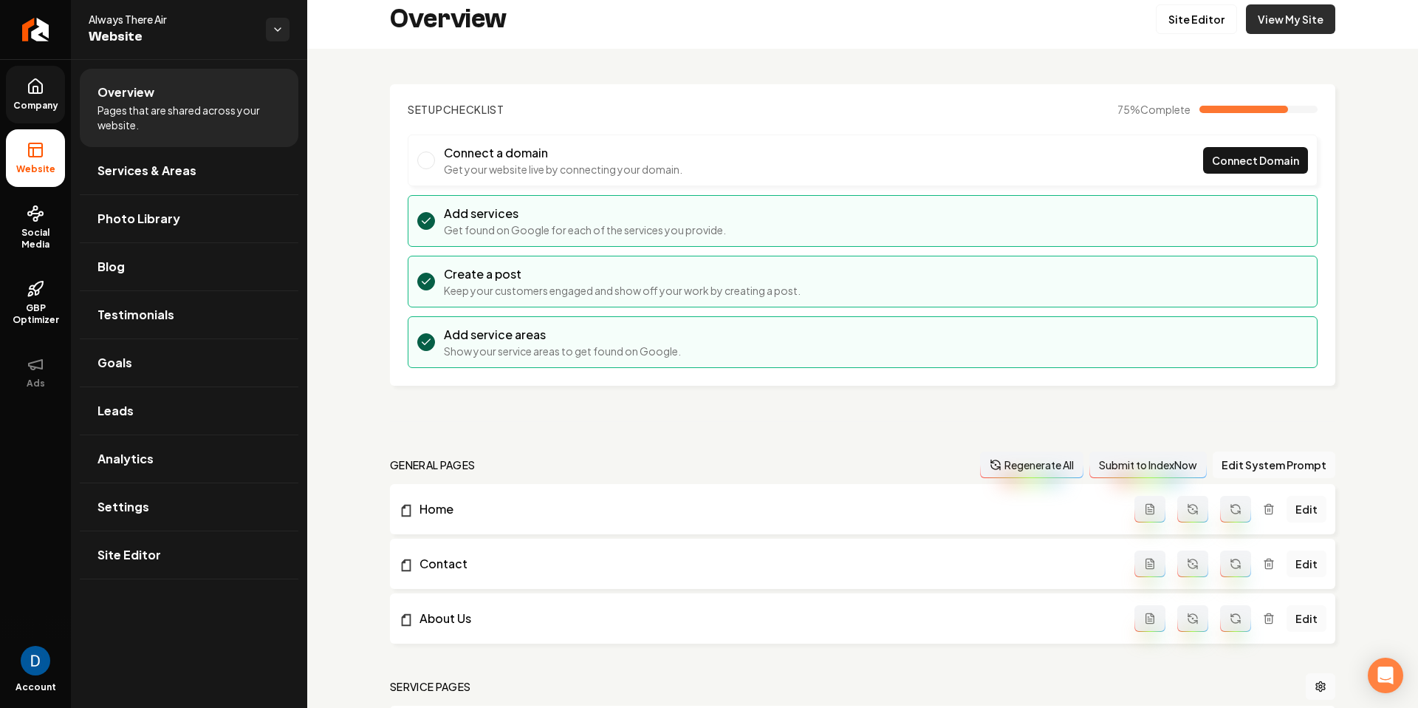
click at [1287, 27] on link "View My Site" at bounding box center [1290, 19] width 89 height 30
click at [140, 18] on span "Always There Air" at bounding box center [171, 19] width 165 height 15
click at [139, 18] on span "Always There Air" at bounding box center [171, 19] width 165 height 15
copy span "Always There Air"
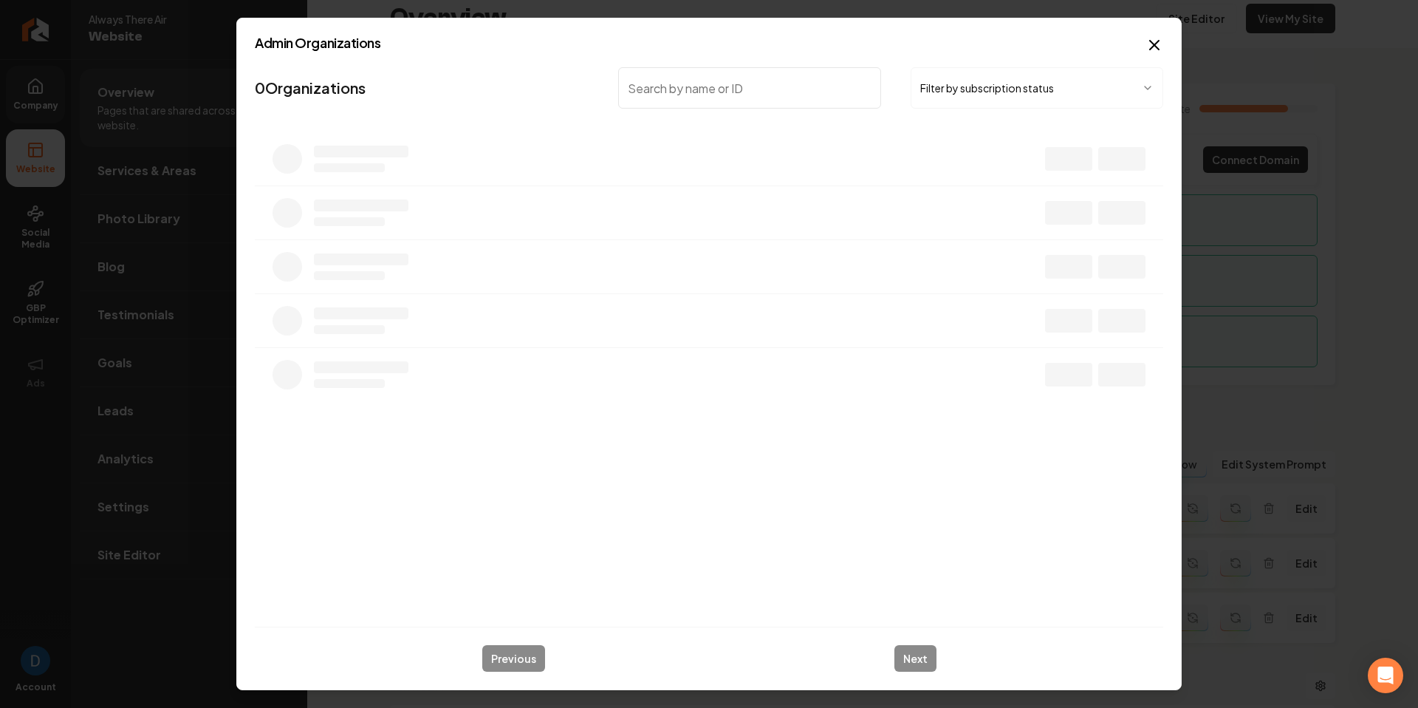
scroll to position [10, 0]
type input "efficient"
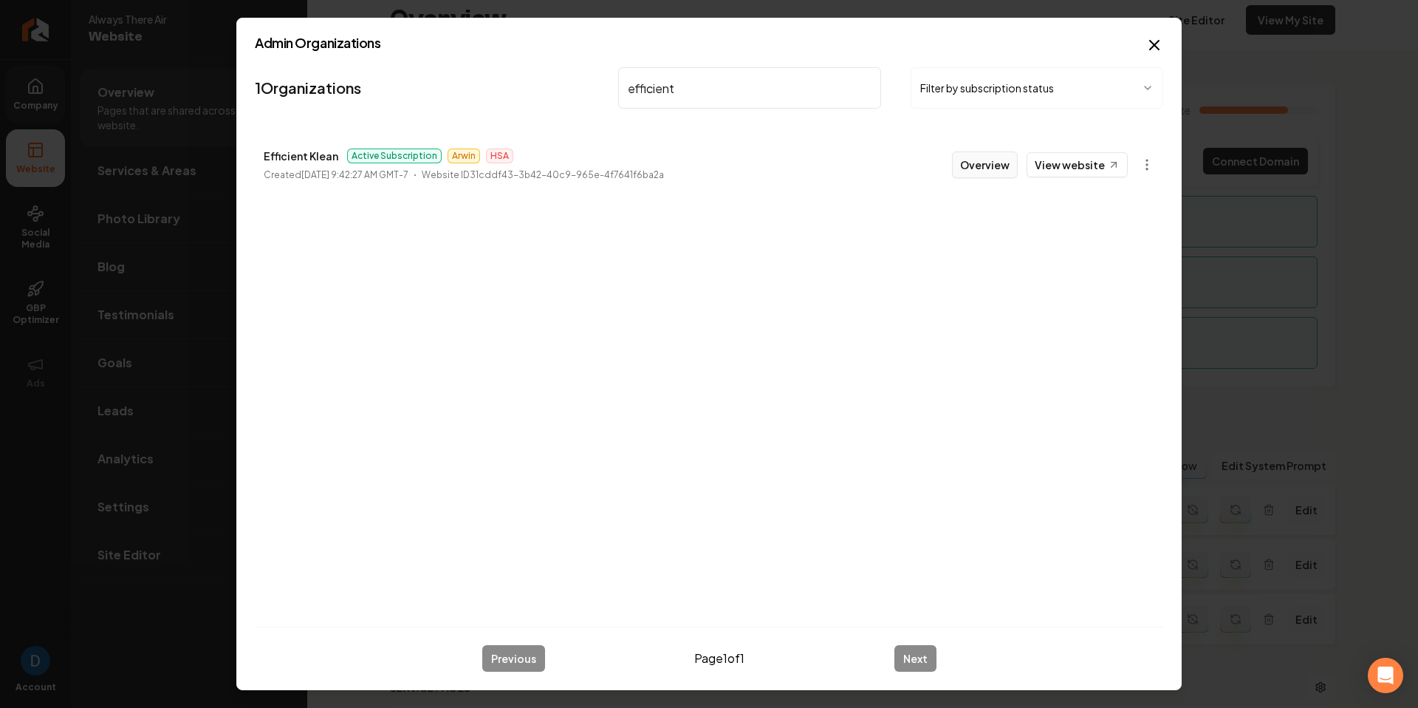
click at [996, 174] on button "Overview" at bounding box center [985, 164] width 66 height 27
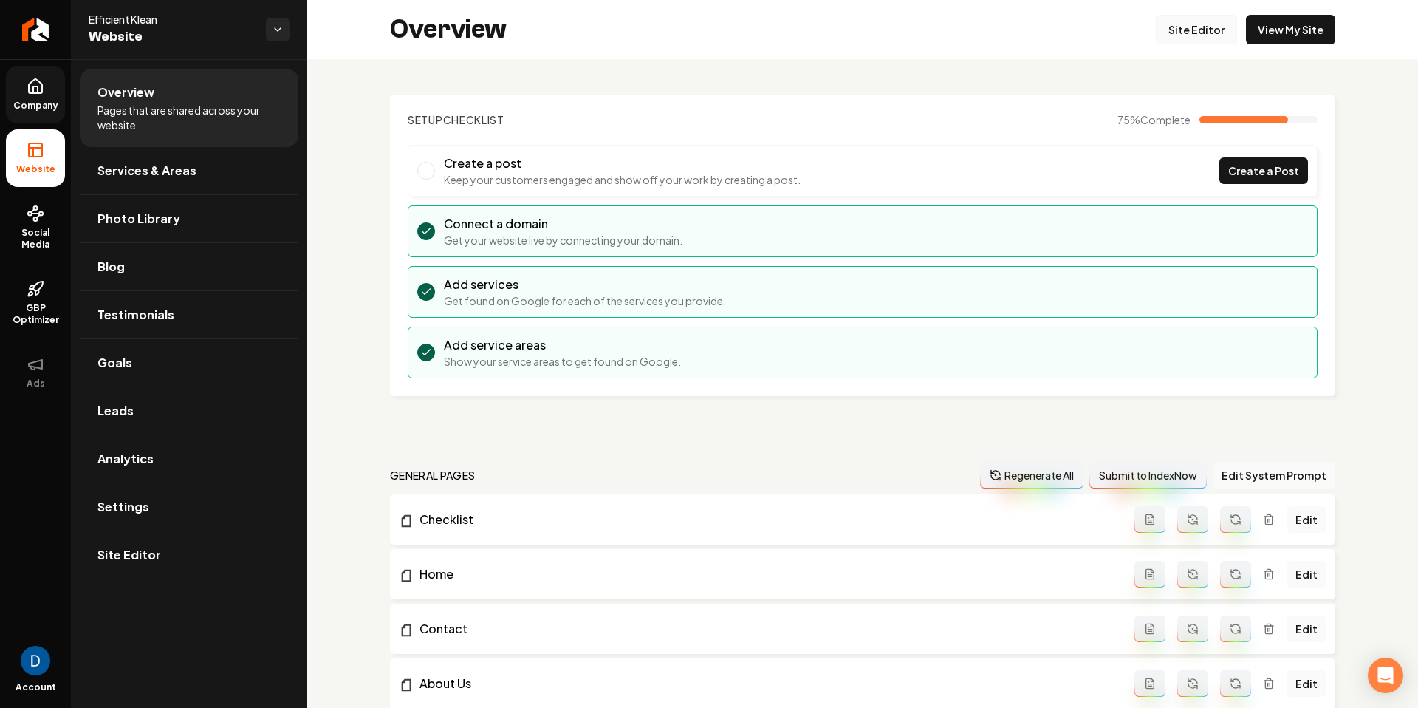
click at [1198, 33] on link "Site Editor" at bounding box center [1196, 30] width 81 height 30
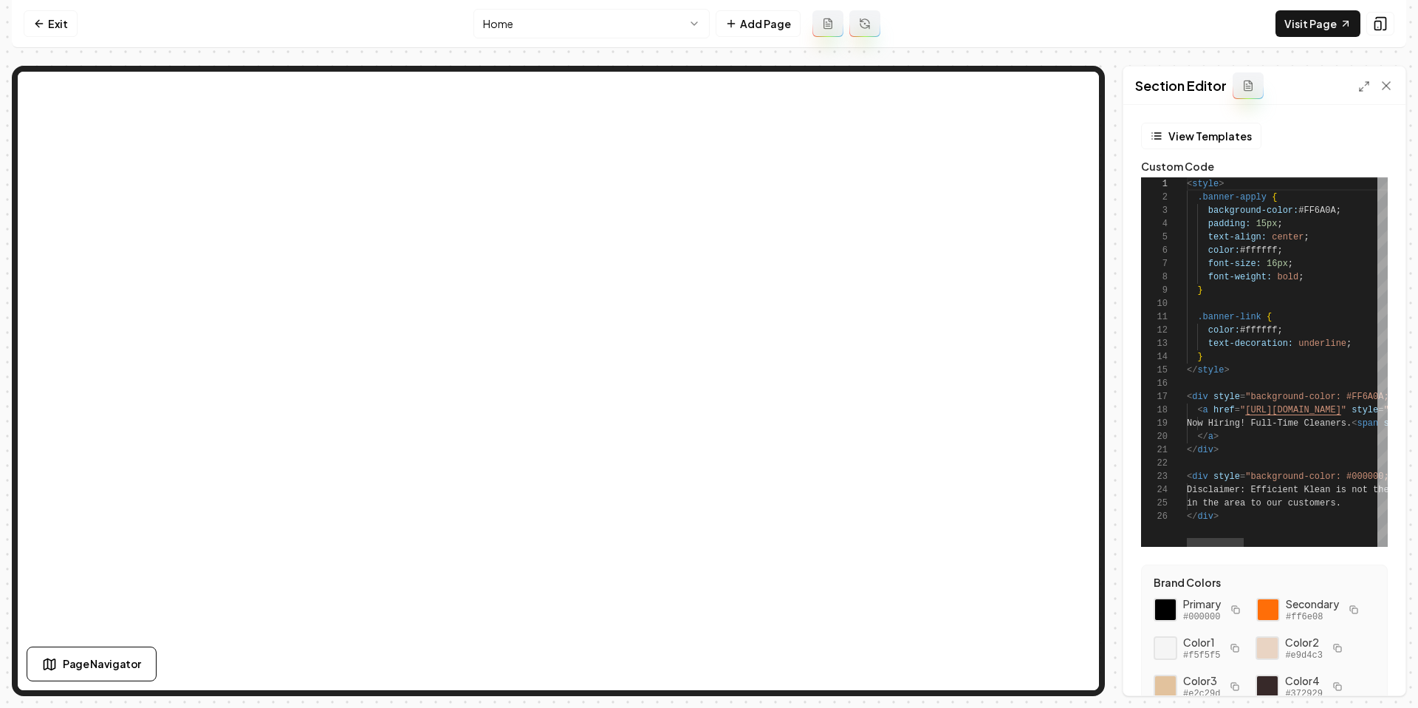
scroll to position [133, 0]
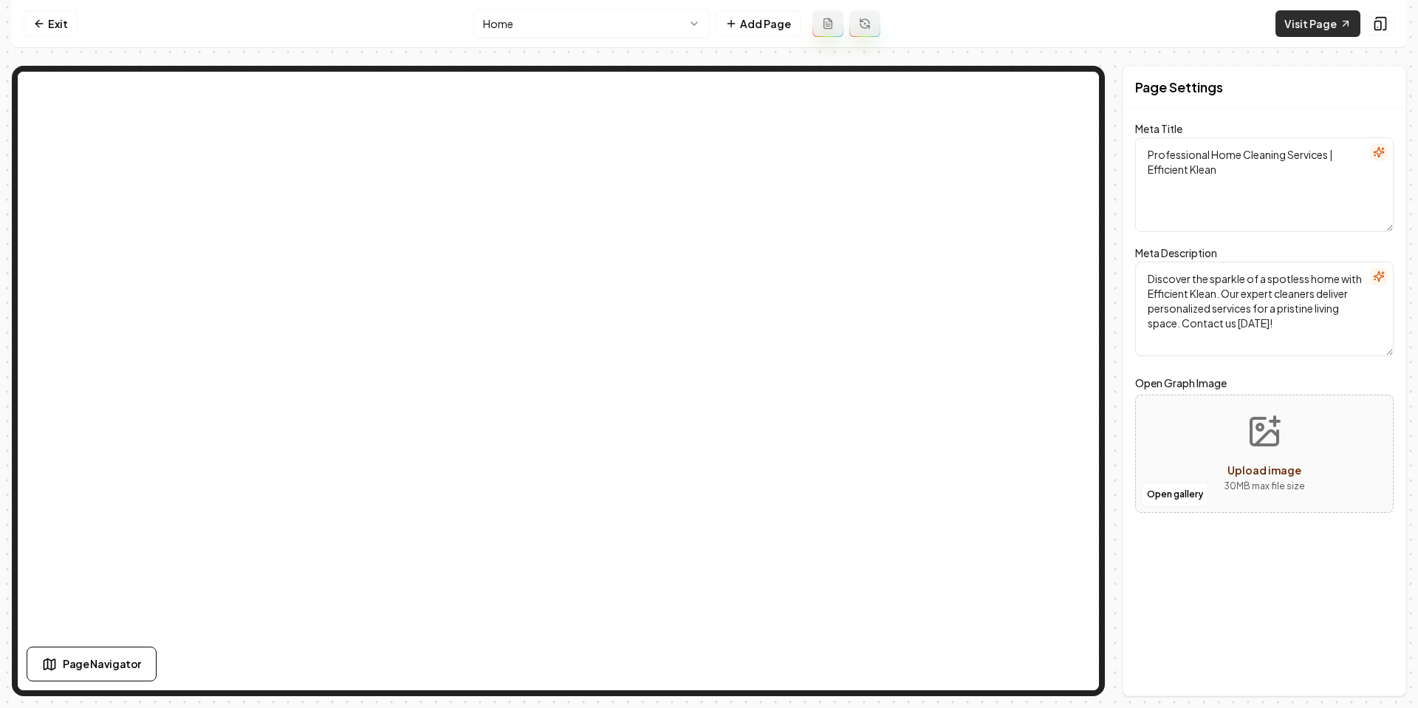
click at [1304, 29] on link "Visit Page" at bounding box center [1318, 23] width 85 height 27
click at [92, 31] on nav "Exit Home Add Page Visit Page" at bounding box center [709, 24] width 1395 height 48
click at [58, 27] on link "Exit" at bounding box center [51, 23] width 54 height 27
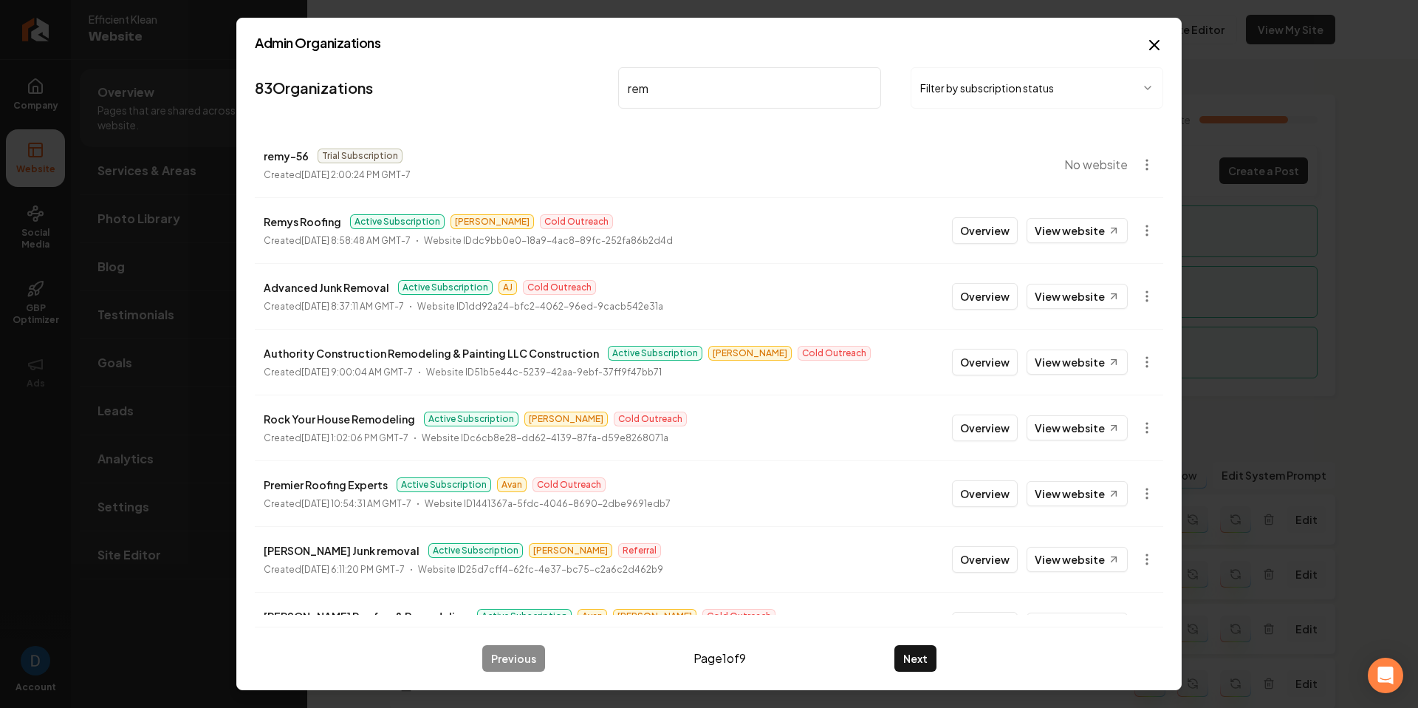
type input "rem"
click at [301, 225] on p "Remys Roofing" at bounding box center [303, 222] width 78 height 18
copy p "Remys Roofing"
